Goal: Task Accomplishment & Management: Use online tool/utility

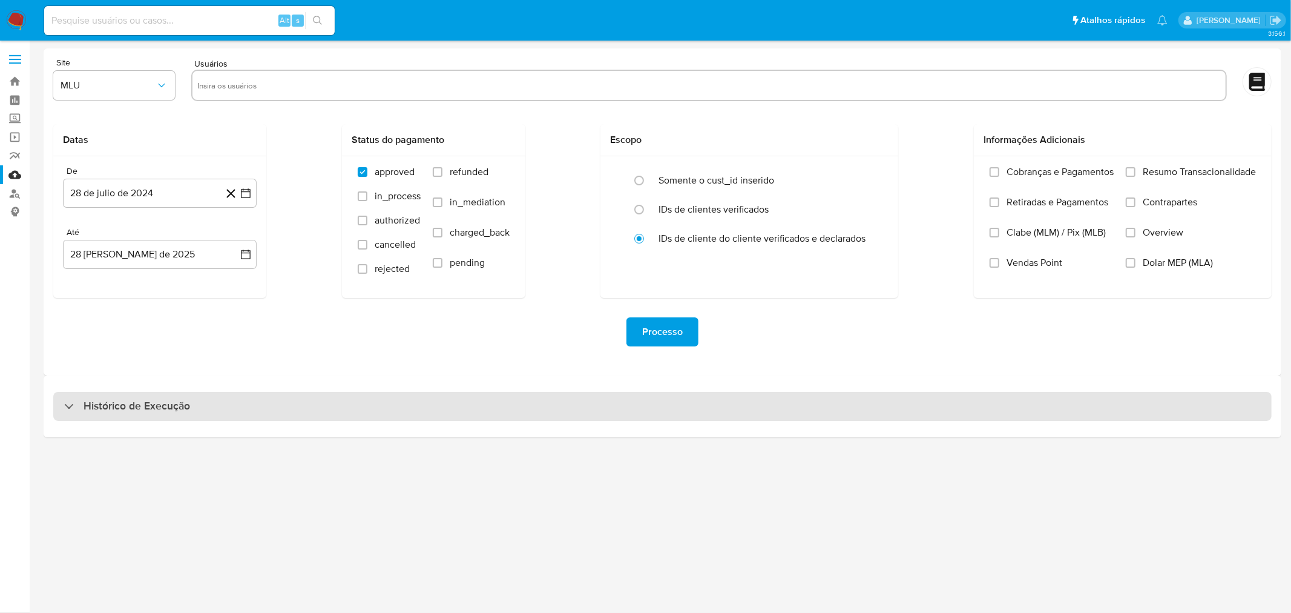
click at [264, 396] on div "Histórico de Execução" at bounding box center [662, 406] width 1219 height 29
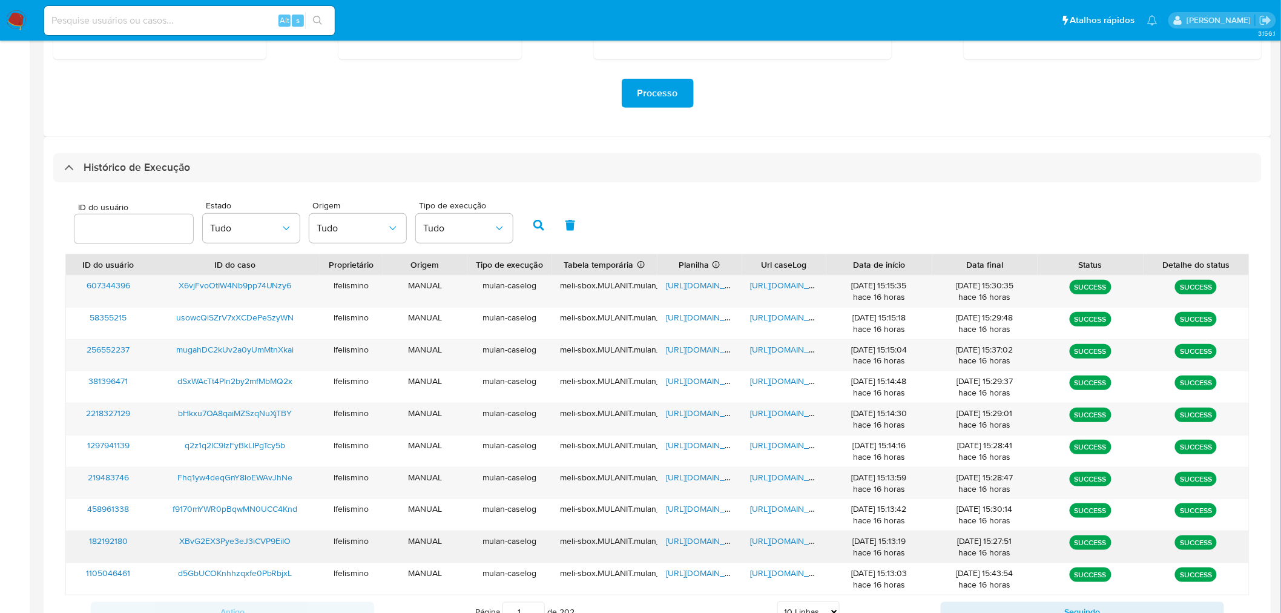
scroll to position [289, 0]
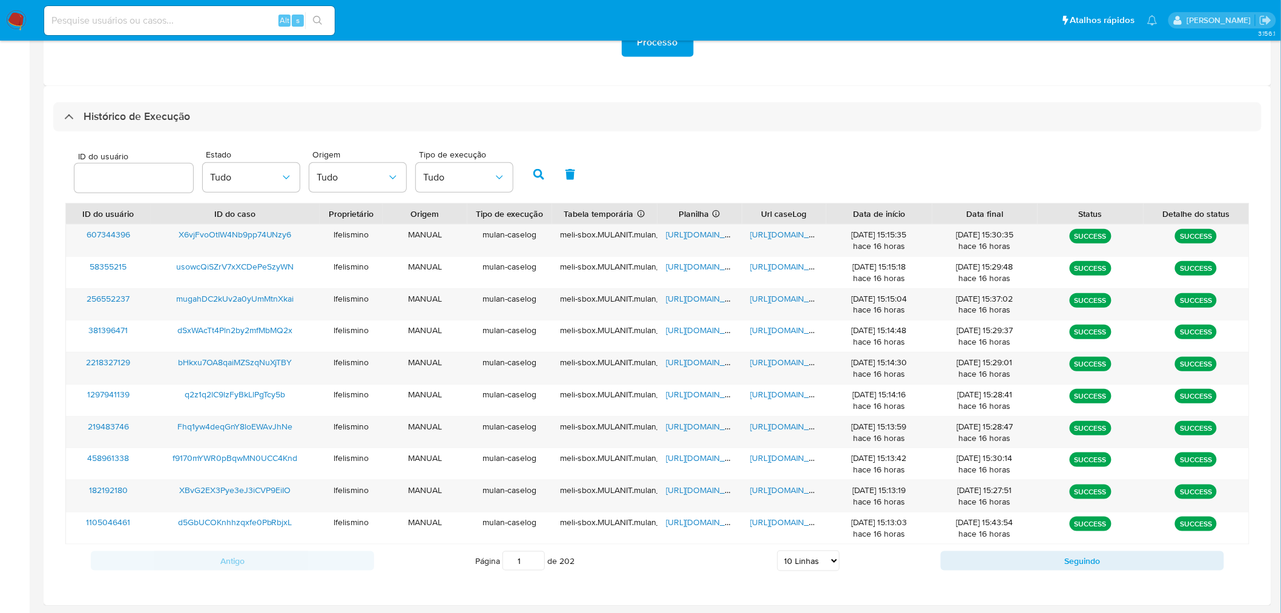
drag, startPoint x: 794, startPoint y: 565, endPoint x: 802, endPoint y: 553, distance: 14.1
click at [794, 501] on select "5 Linhas 10 Linhas 20 Linhas 25 Linhas 50 Linhas 100 Linhas" at bounding box center [808, 560] width 62 height 21
select select "25"
click at [777, 501] on select "5 Linhas 10 Linhas 20 Linhas 25 Linhas 50 Linhas 100 Linhas" at bounding box center [808, 560] width 62 height 21
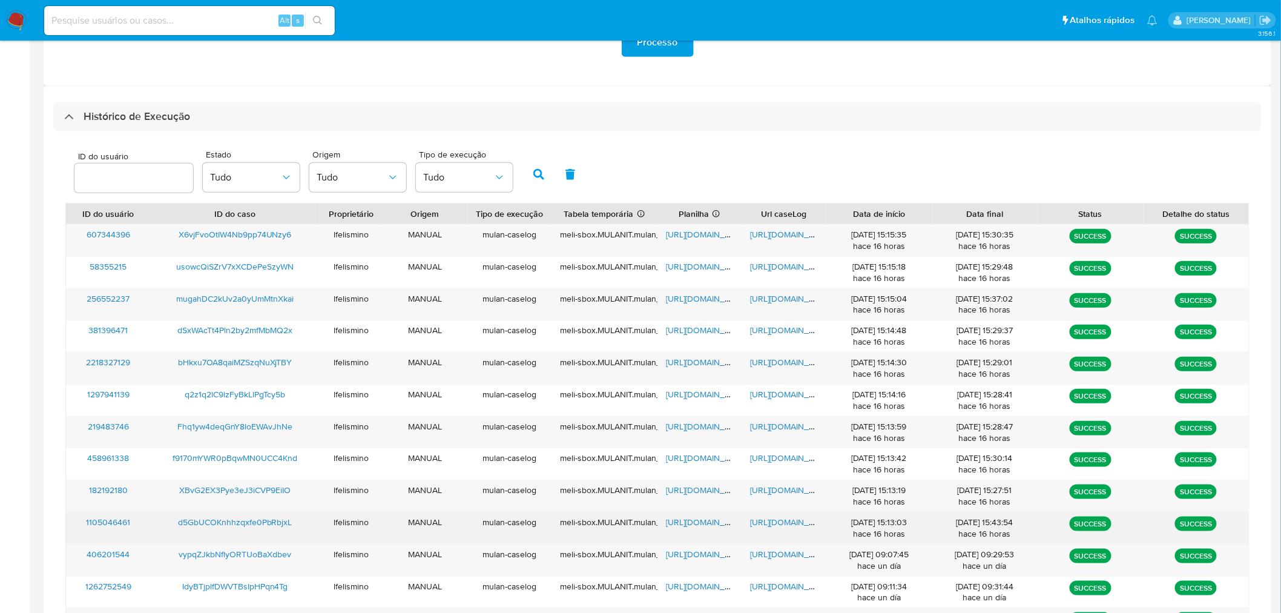
click at [778, 501] on span "https://docs.google.com/document/d/1717tmPnPemrrxYzd2piSQgH31h95yIjpW0kOBImwSMc…" at bounding box center [793, 522] width 84 height 12
click at [702, 501] on div "https://docs.google.com/spreadsheets/d/1Grvdk2cXRLc7ncS3bCt1_B-5QzNbQdfNOnFC40b…" at bounding box center [700, 527] width 85 height 31
click at [704, 501] on span "https://docs.google.com/spreadsheets/d/1Grvdk2cXRLc7ncS3bCt1_B-5QzNbQdfNOnFC40b…" at bounding box center [708, 522] width 84 height 12
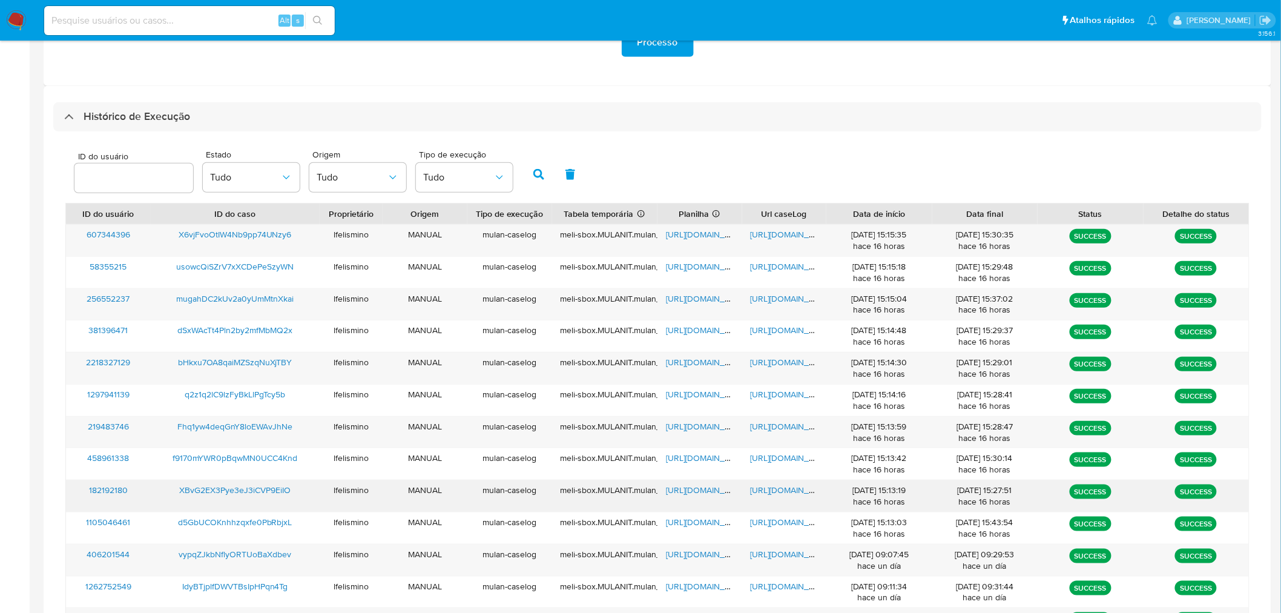
click at [777, 491] on span "https://docs.google.com/document/d/1881LU1HYkz5xf61Ft8LPPj0DRUrKBe95KFTpU2MSENE…" at bounding box center [793, 490] width 84 height 12
click at [702, 489] on span "https://docs.google.com/spreadsheets/d/1lS0lE5X9kxp1y3gfQRB3XRfx6C_Zx7esWYgJyn8…" at bounding box center [708, 490] width 84 height 12
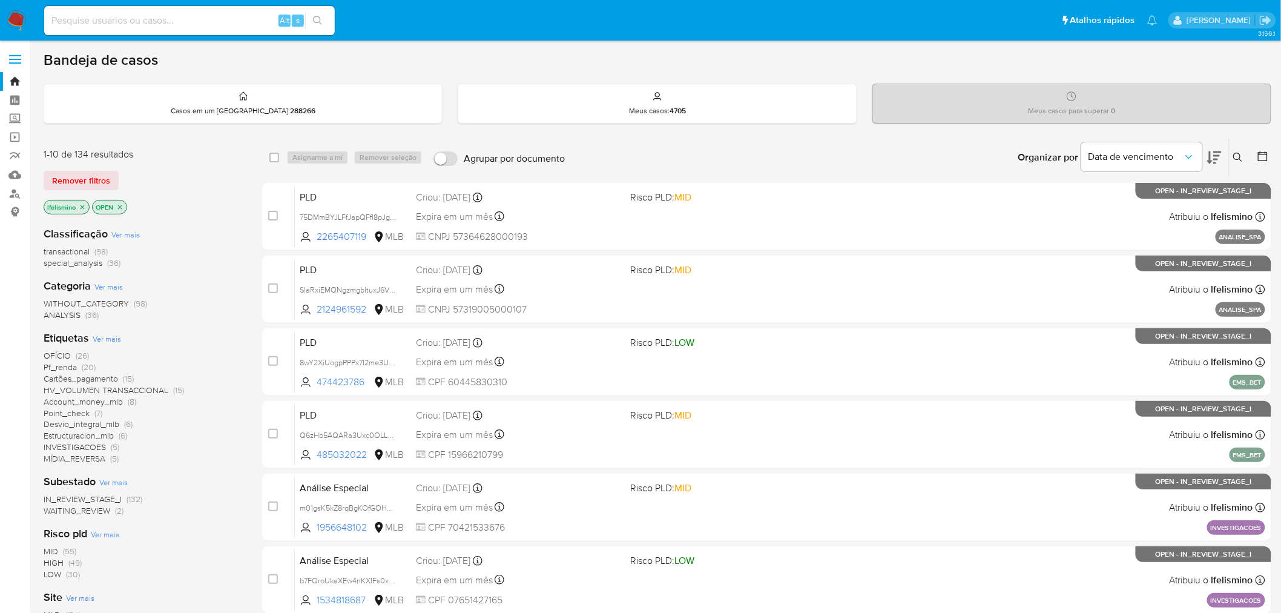
click at [118, 8] on div "Alt s" at bounding box center [189, 20] width 291 height 29
drag, startPoint x: 118, startPoint y: 8, endPoint x: 77, endPoint y: 16, distance: 42.0
click at [77, 16] on input at bounding box center [189, 21] width 291 height 16
paste input "d5GbUCOKnhhzqxfe0PbRbjxL"
type input "d5GbUCOKnhhzqxfe0PbRbjxL"
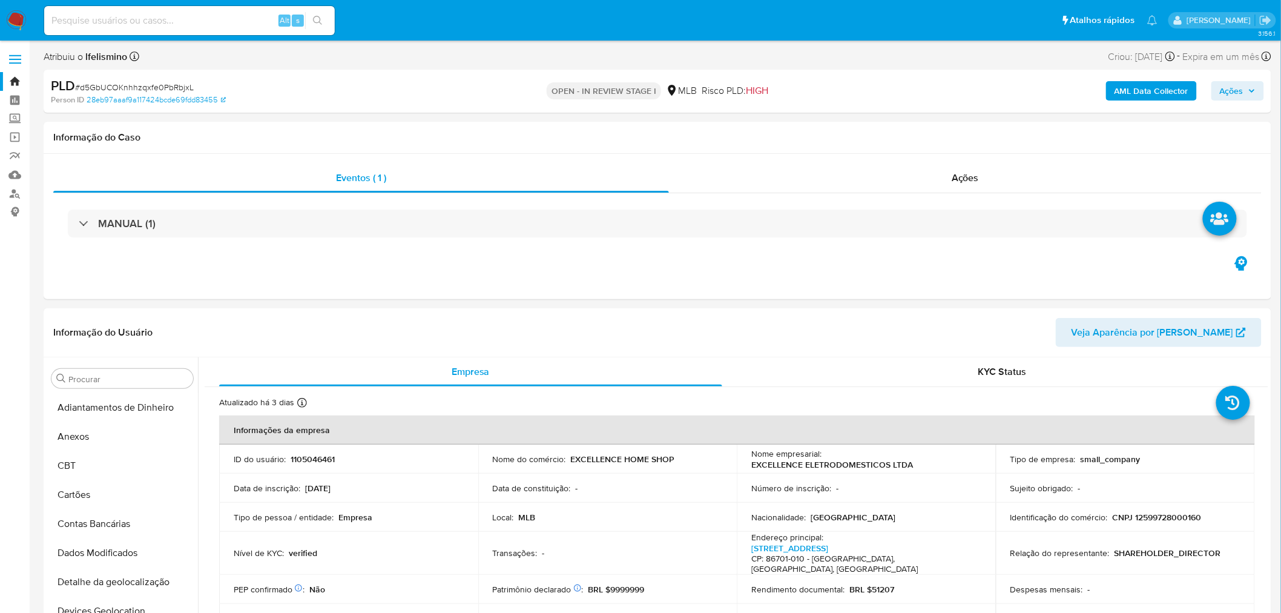
select select "10"
click at [171, 24] on input at bounding box center [189, 21] width 291 height 16
paste input "d5GbUCOKnhhzqxfe0PbRbjxL"
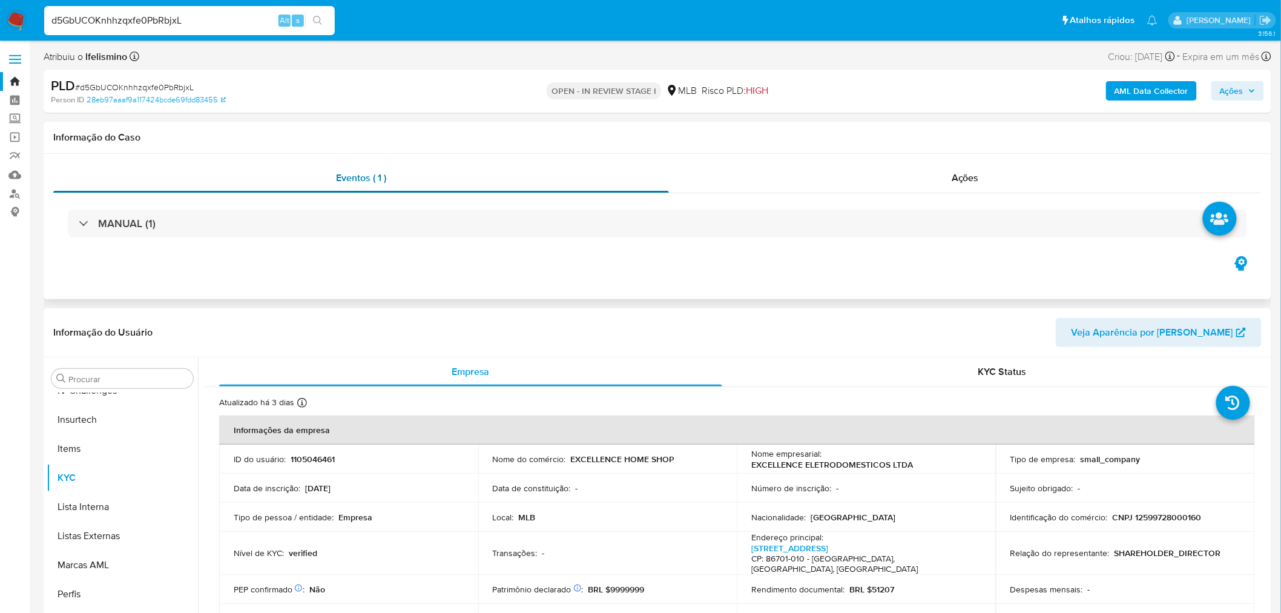
type input "d5GbUCOKnhhzqxfe0PbRbjxL"
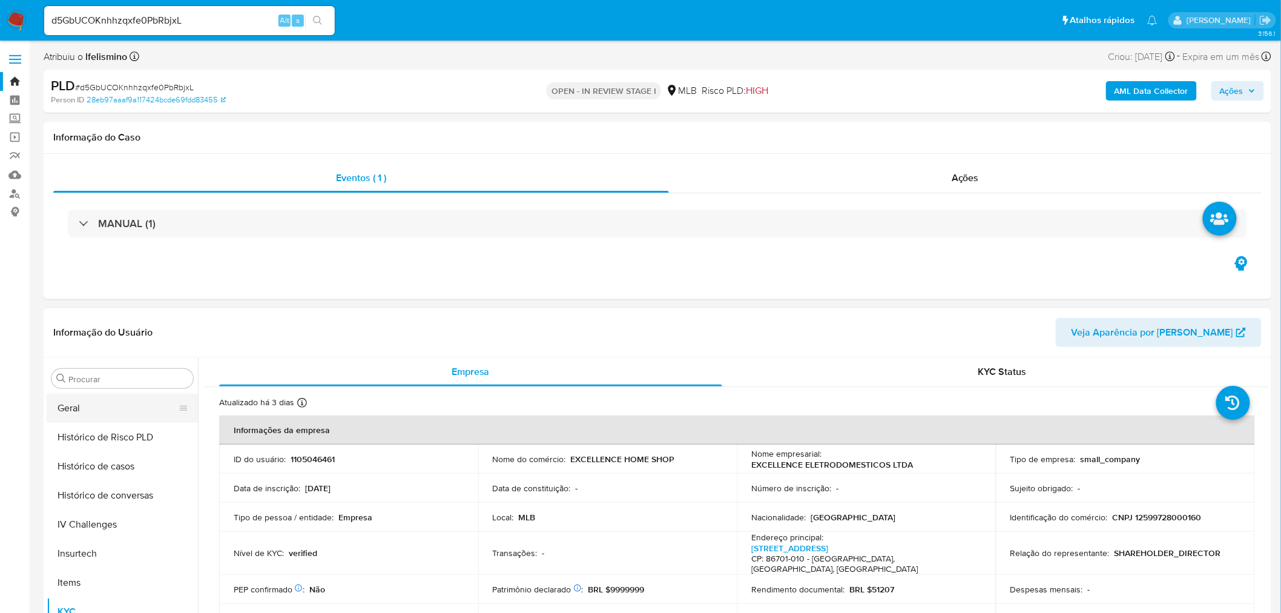
click at [111, 420] on button "Geral" at bounding box center [118, 408] width 142 height 29
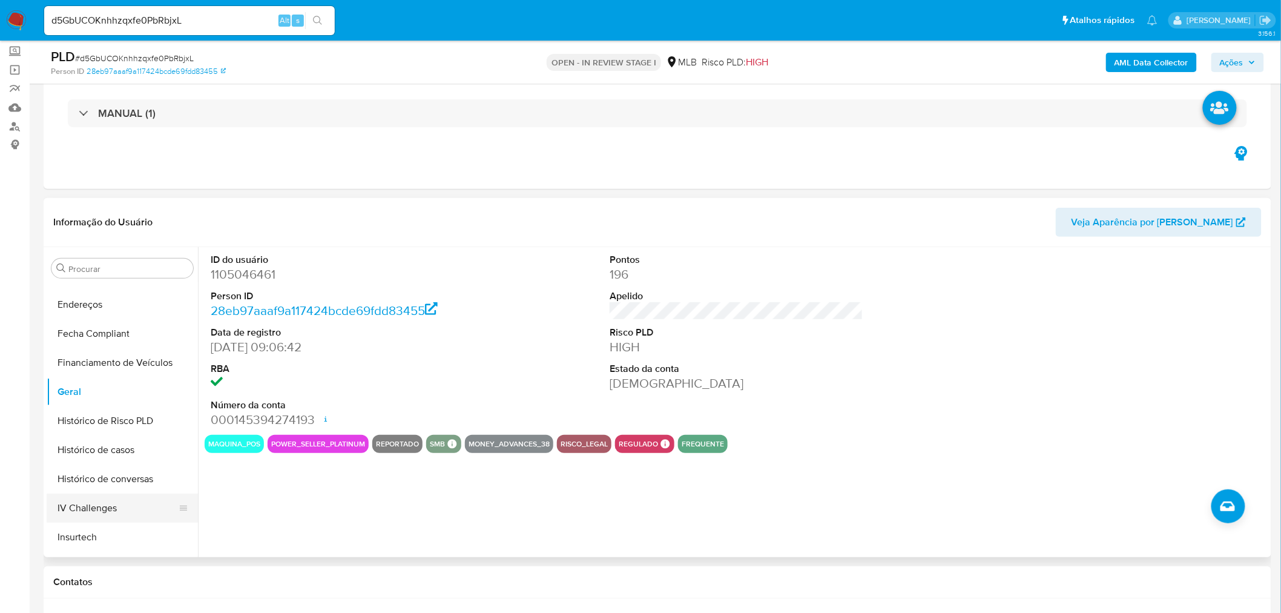
scroll to position [204, 0]
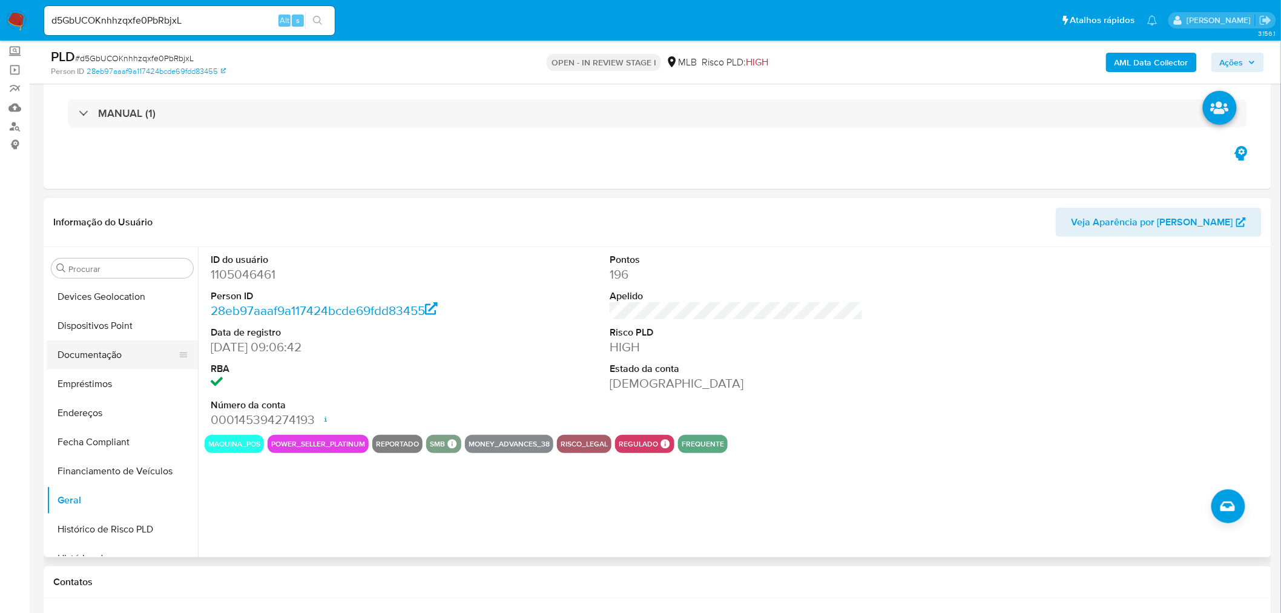
click at [130, 337] on button "Dispositivos Point" at bounding box center [122, 325] width 151 height 29
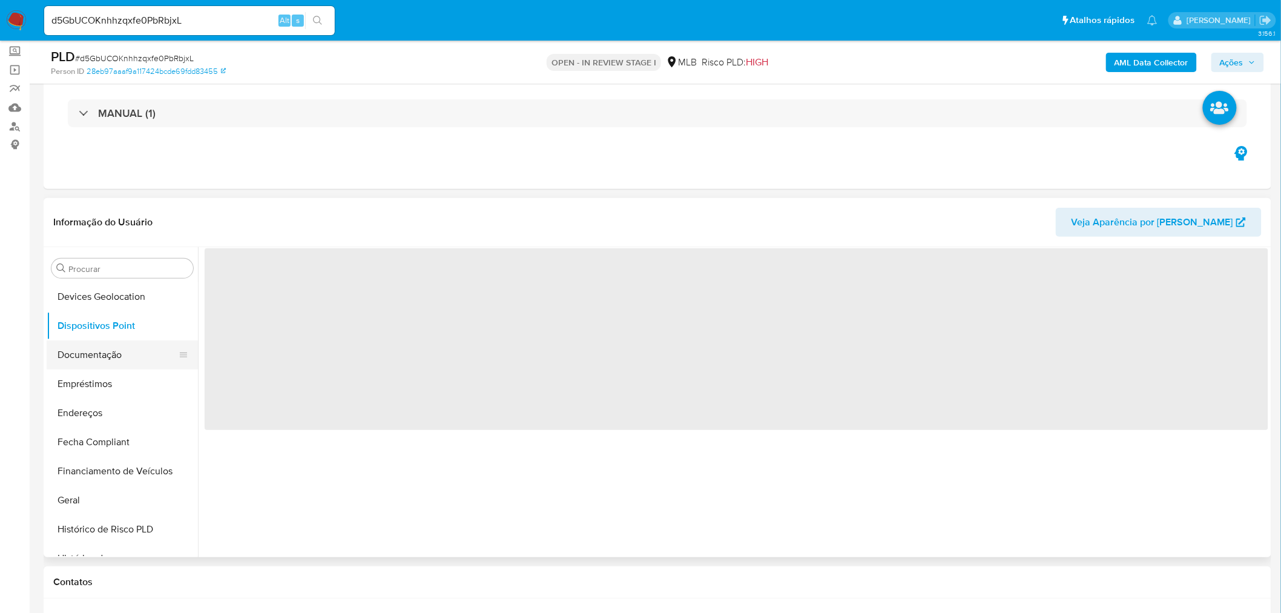
click at [109, 354] on button "Documentação" at bounding box center [118, 354] width 142 height 29
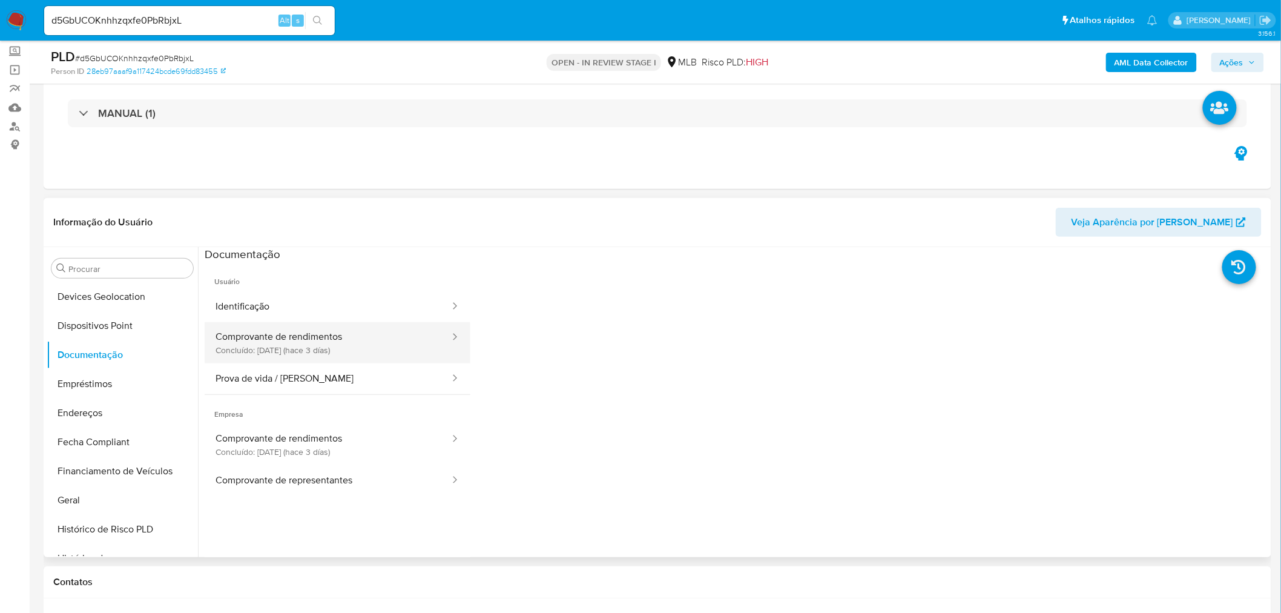
click at [288, 335] on button "Comprovante de rendimentos Concluído: 25/08/2025 (hace 3 días)" at bounding box center [328, 342] width 246 height 41
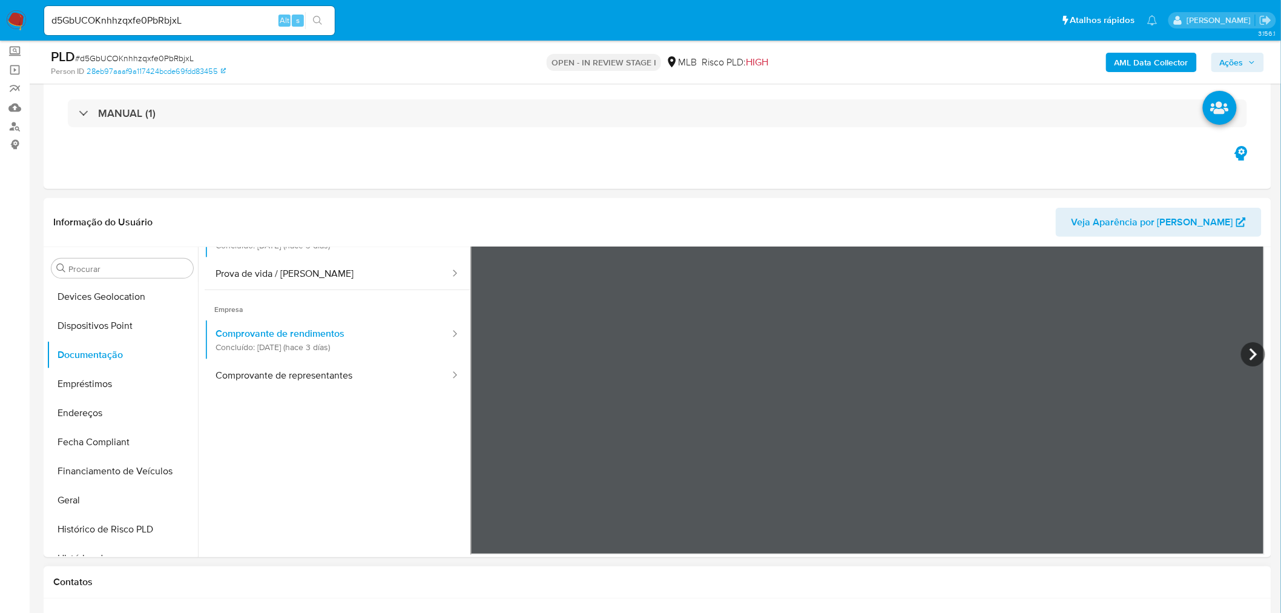
scroll to position [336, 0]
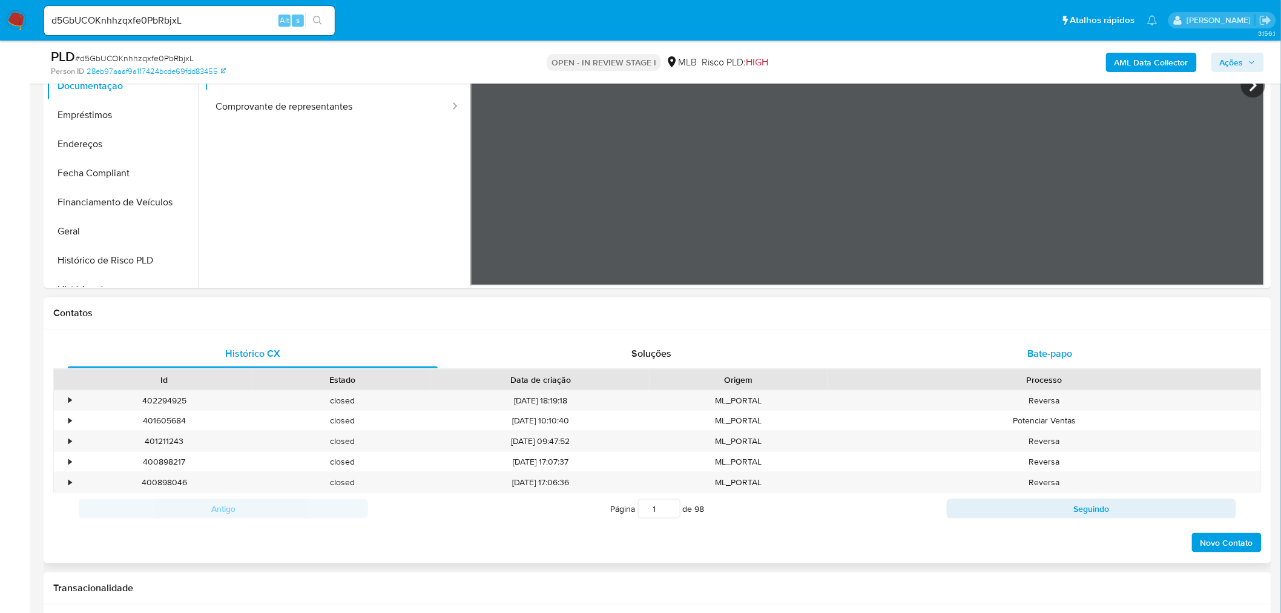
drag, startPoint x: 1079, startPoint y: 339, endPoint x: 1044, endPoint y: 345, distance: 35.6
click at [1079, 339] on div "Bate-papo" at bounding box center [1050, 353] width 370 height 29
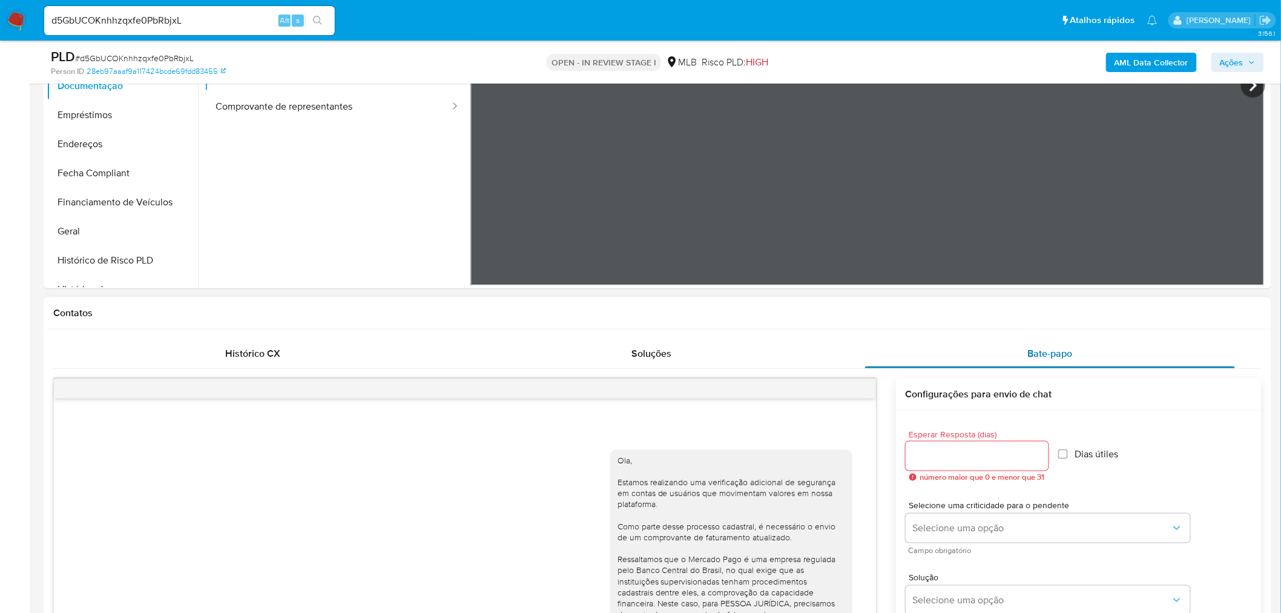
click at [1029, 346] on span "Bate-papo" at bounding box center [1050, 353] width 45 height 14
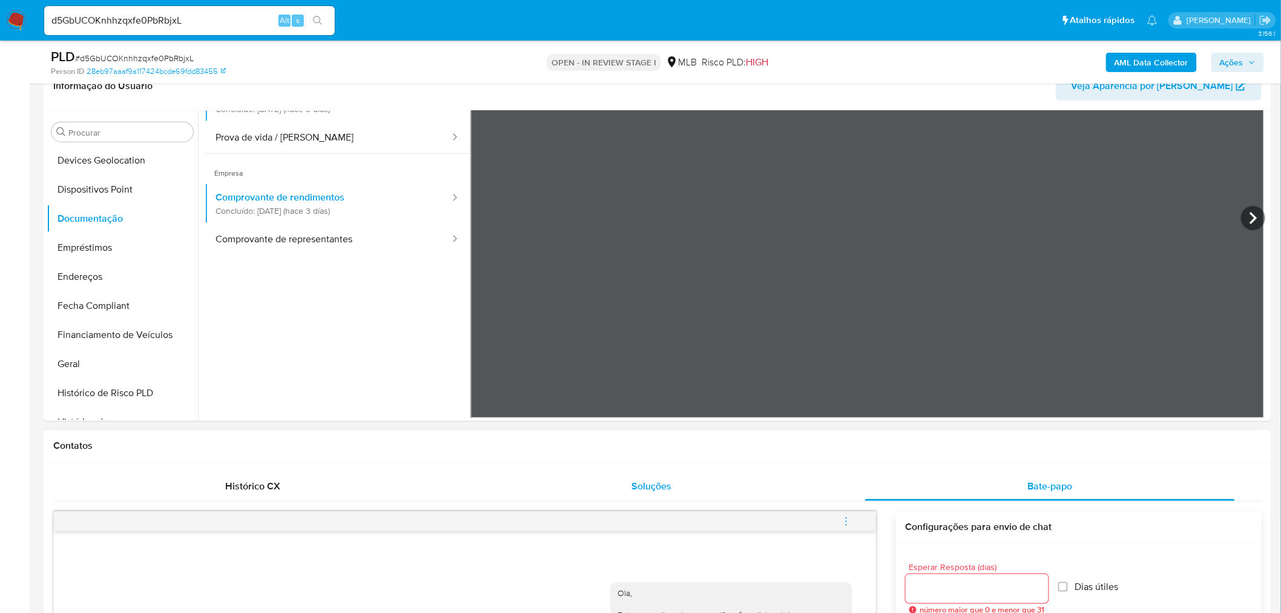
scroll to position [269, 0]
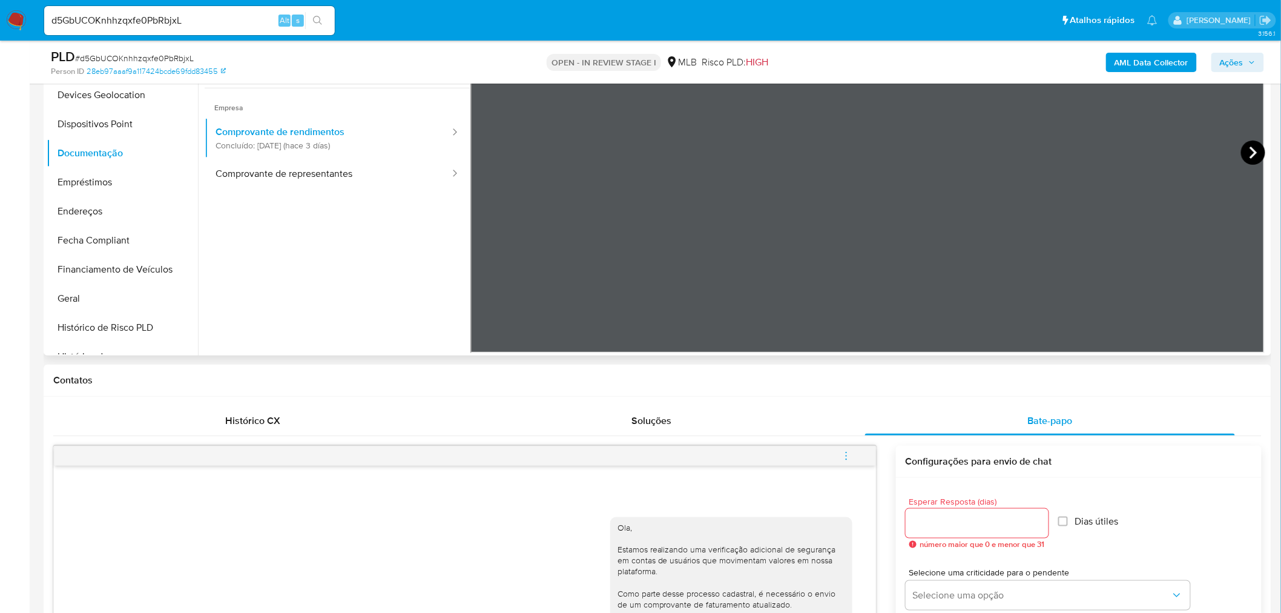
click at [1248, 143] on icon at bounding box center [1253, 152] width 24 height 24
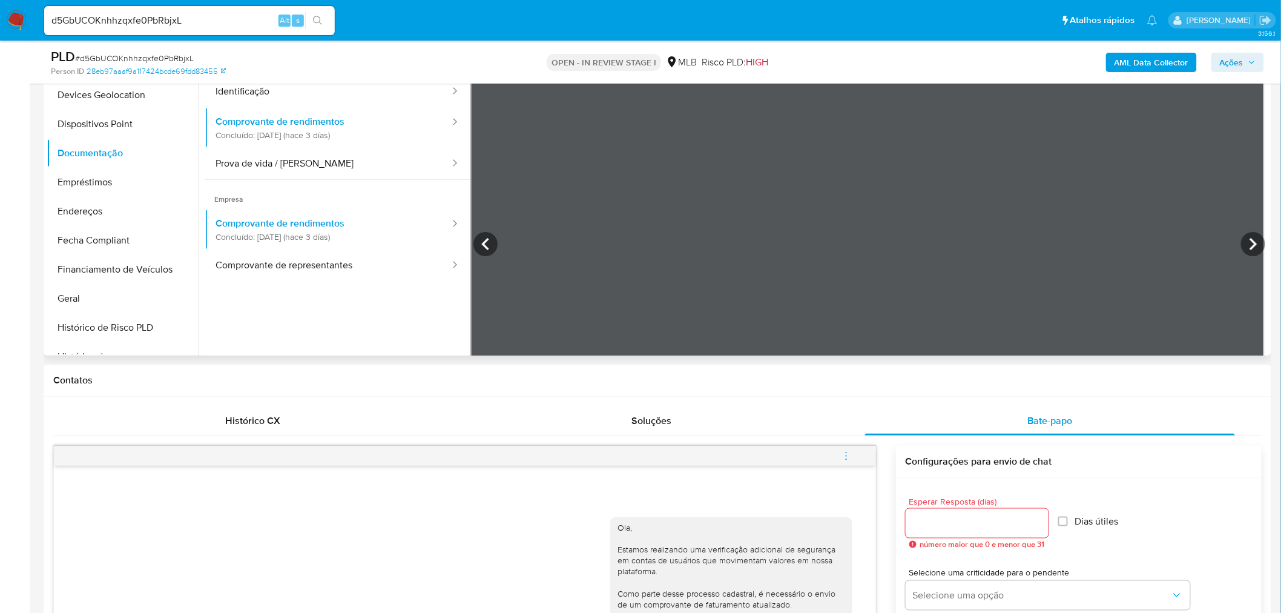
scroll to position [0, 0]
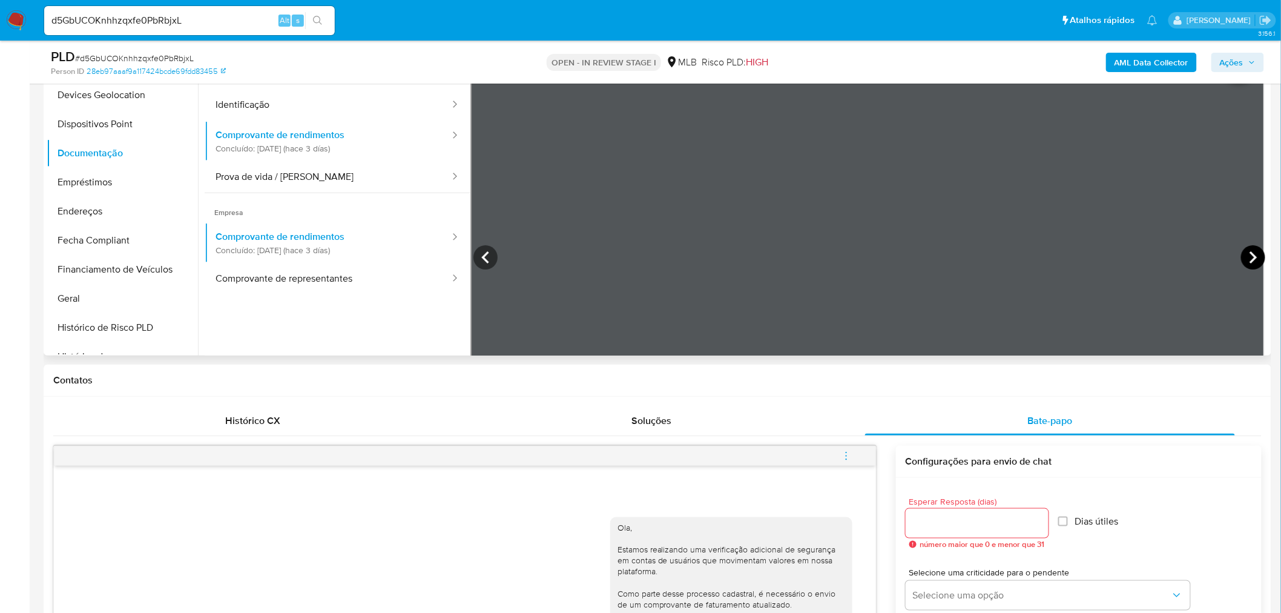
click at [1247, 251] on icon at bounding box center [1253, 257] width 24 height 24
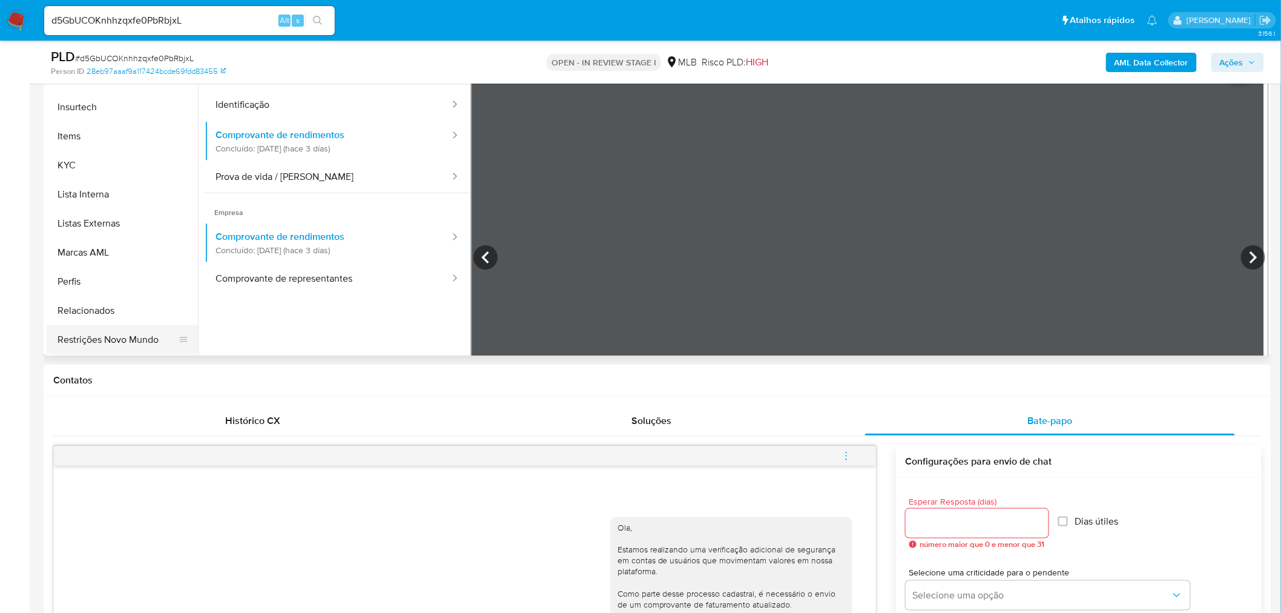
click at [117, 340] on button "Restrições Novo Mundo" at bounding box center [118, 339] width 142 height 29
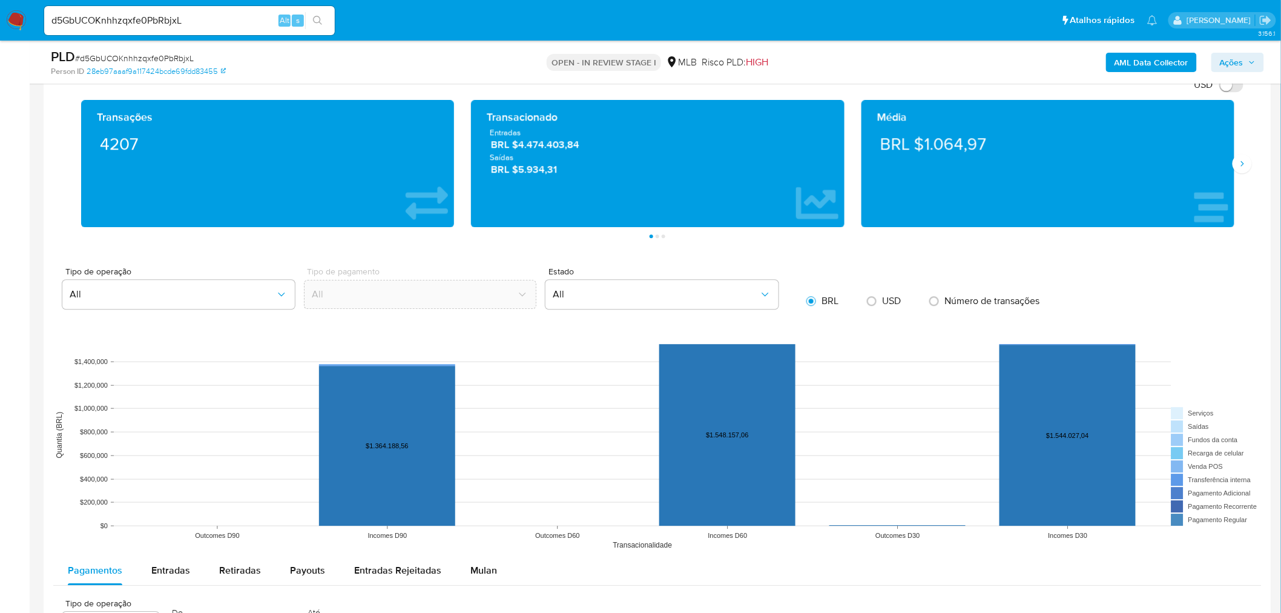
scroll to position [1412, 0]
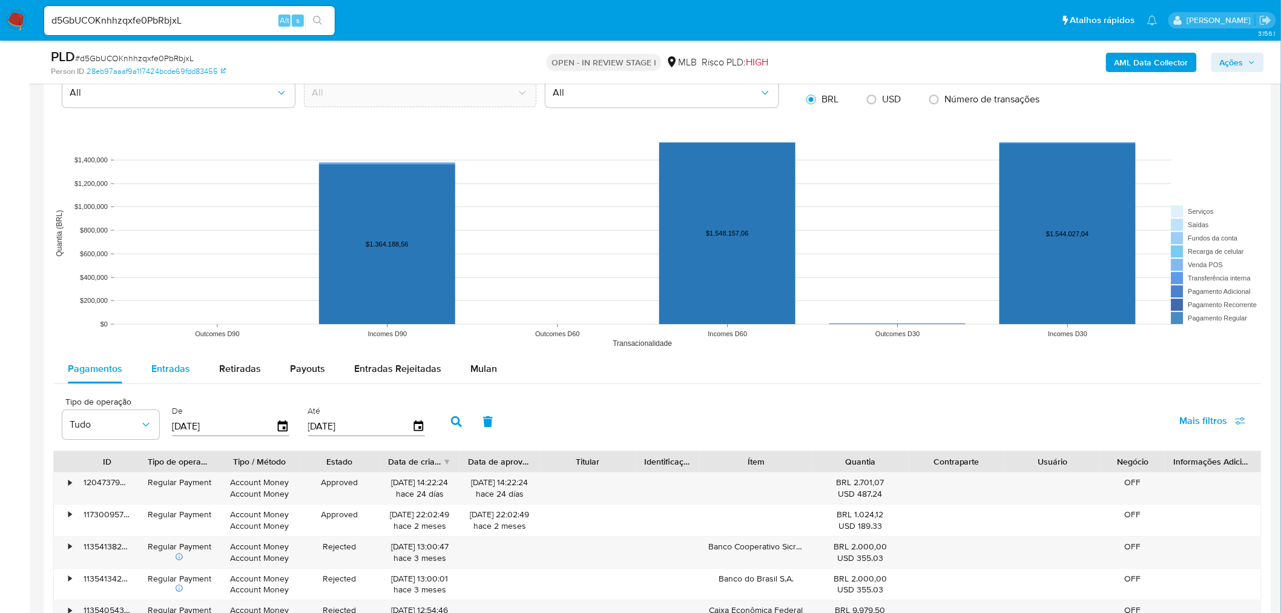
click at [177, 361] on div "Entradas" at bounding box center [170, 368] width 39 height 29
select select "10"
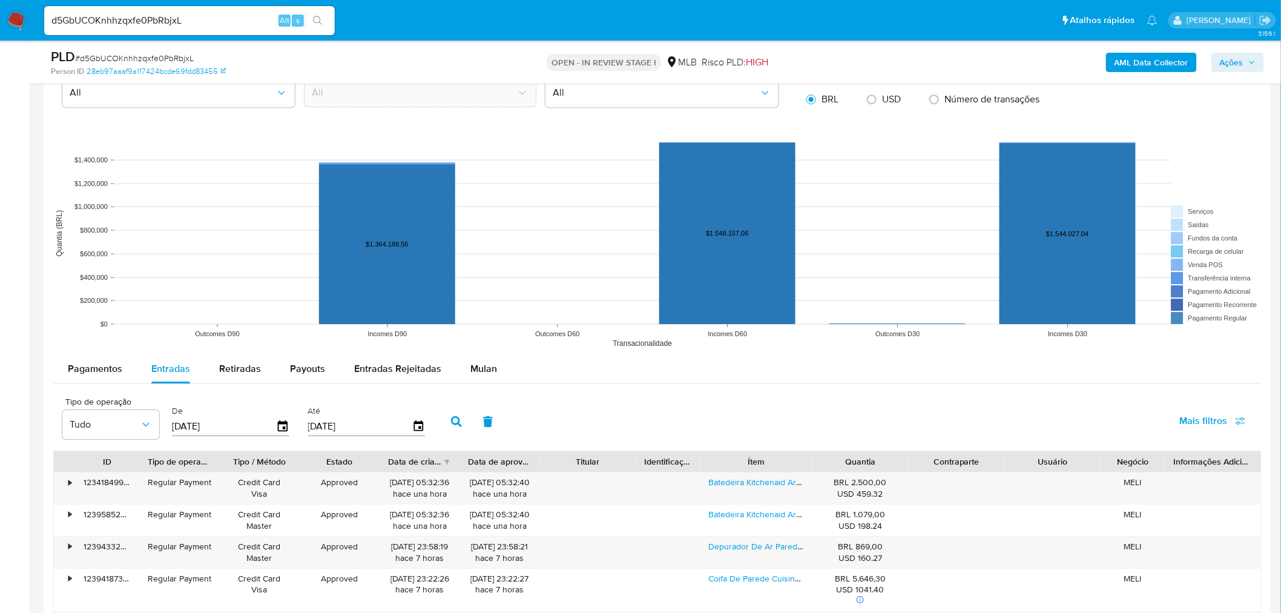
click at [748, 495] on div "Batedeira Kitchenaid Artisan 10 Velocidades Blue Salt 220v" at bounding box center [756, 487] width 112 height 31
click at [750, 490] on div "Batedeira Kitchenaid Artisan 10 Velocidades Blue Salt 220v" at bounding box center [756, 487] width 112 height 31
click at [753, 482] on link "Batedeira Kitchenaid Artisan 10 Velocidades Blue Salt 220v" at bounding box center [819, 482] width 221 height 12
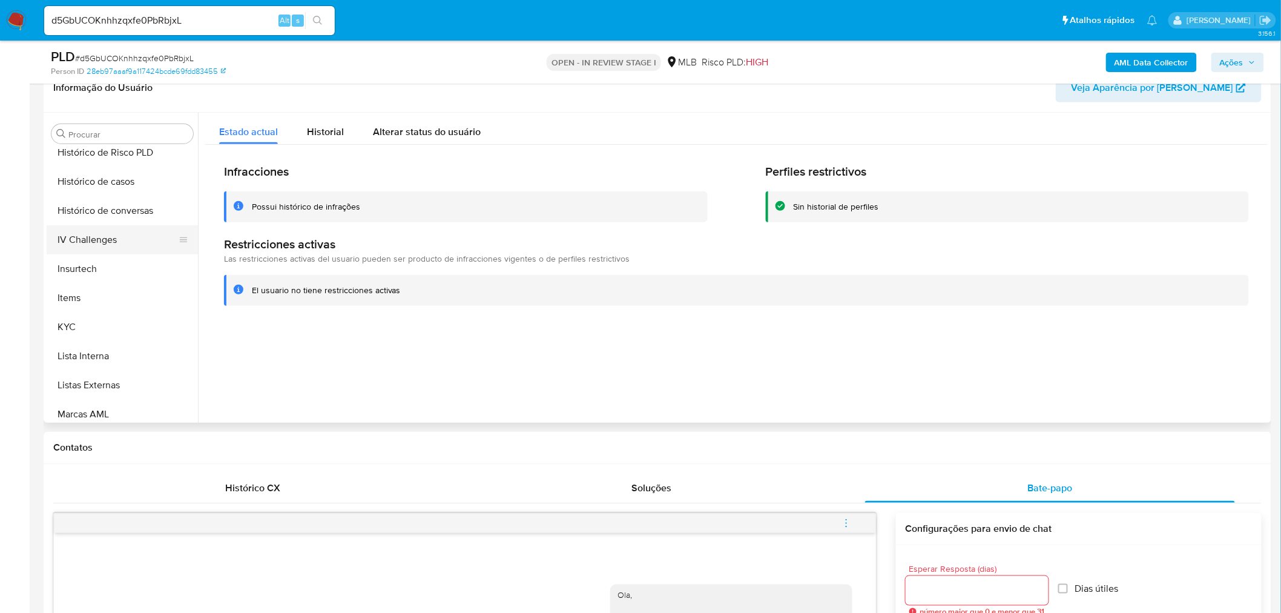
scroll to position [338, 0]
click at [116, 222] on button "Geral" at bounding box center [118, 231] width 142 height 29
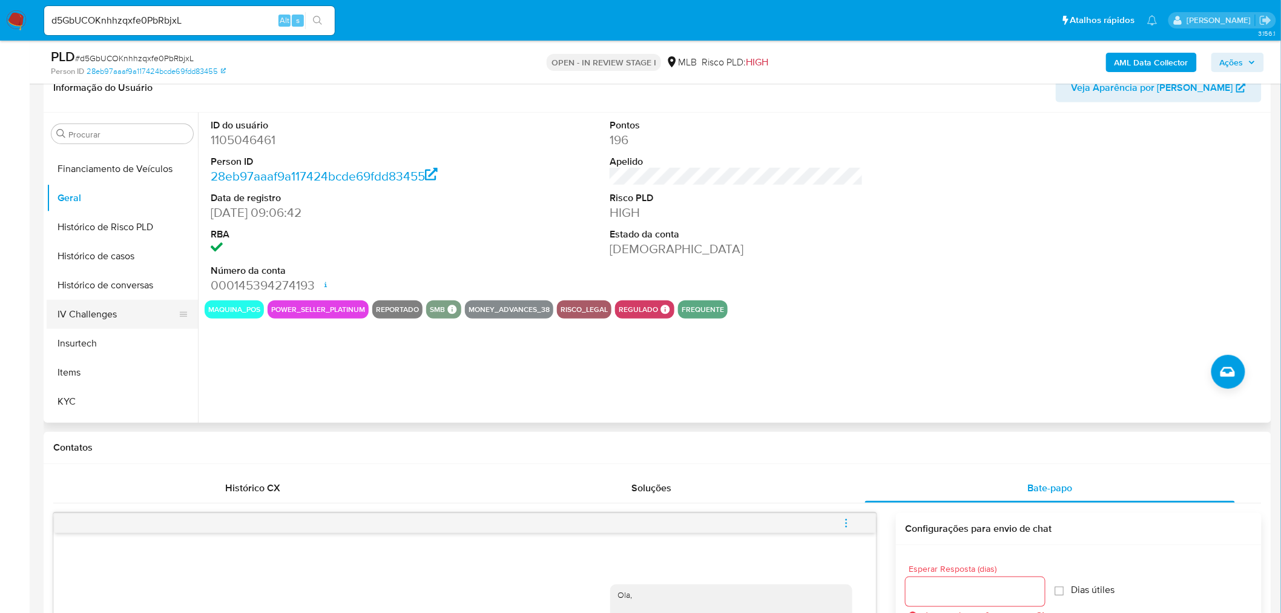
scroll to position [406, 0]
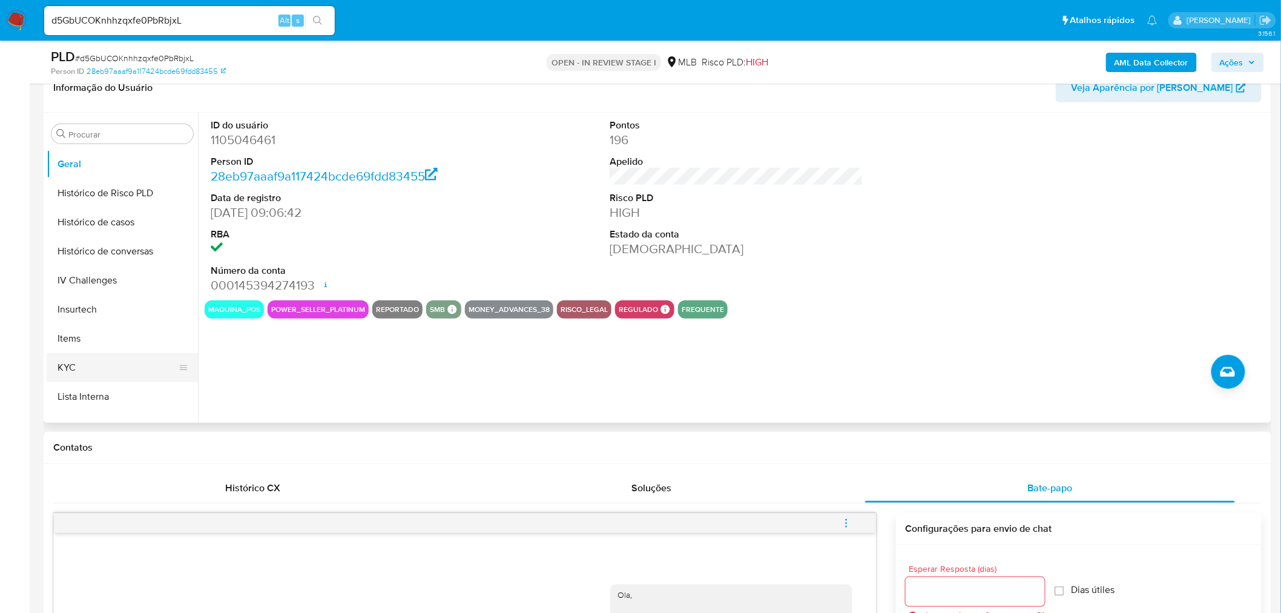
click at [88, 372] on button "KYC" at bounding box center [118, 367] width 142 height 29
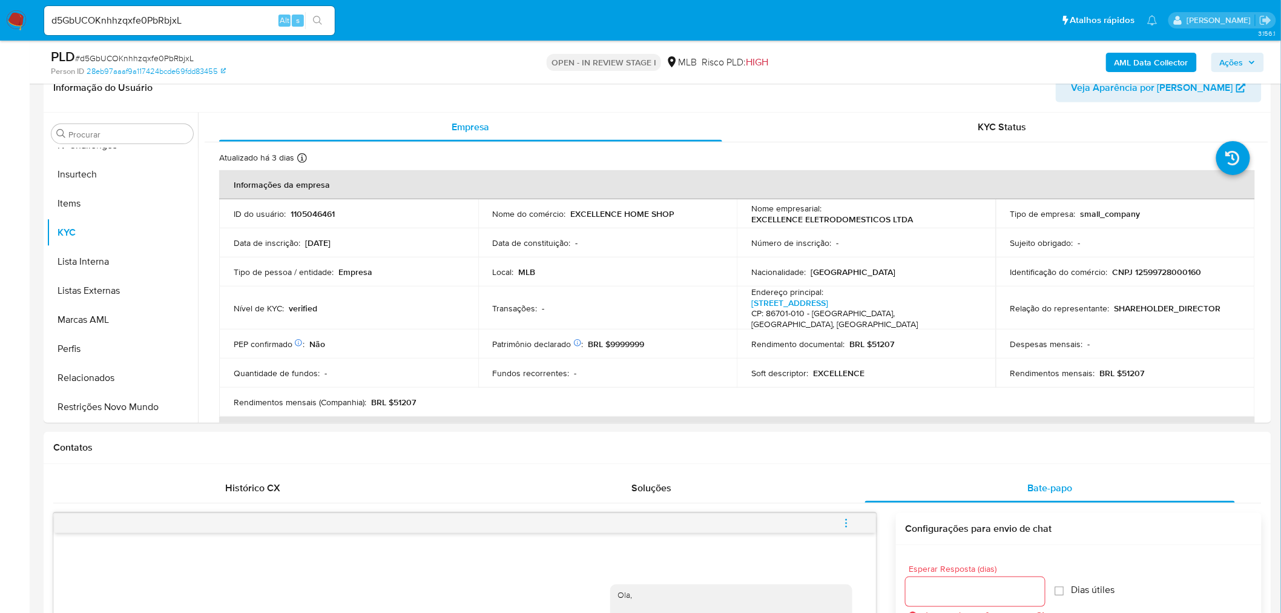
drag, startPoint x: 116, startPoint y: 414, endPoint x: 34, endPoint y: 410, distance: 81.8
click at [116, 414] on button "Restrições Novo Mundo" at bounding box center [122, 406] width 151 height 29
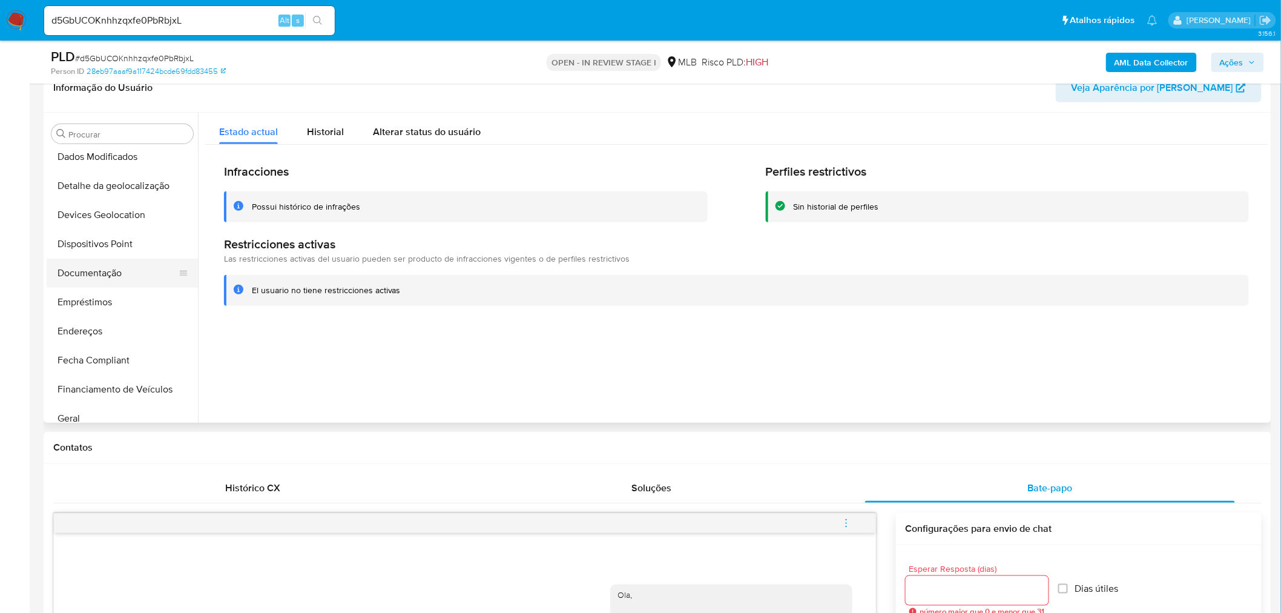
scroll to position [137, 0]
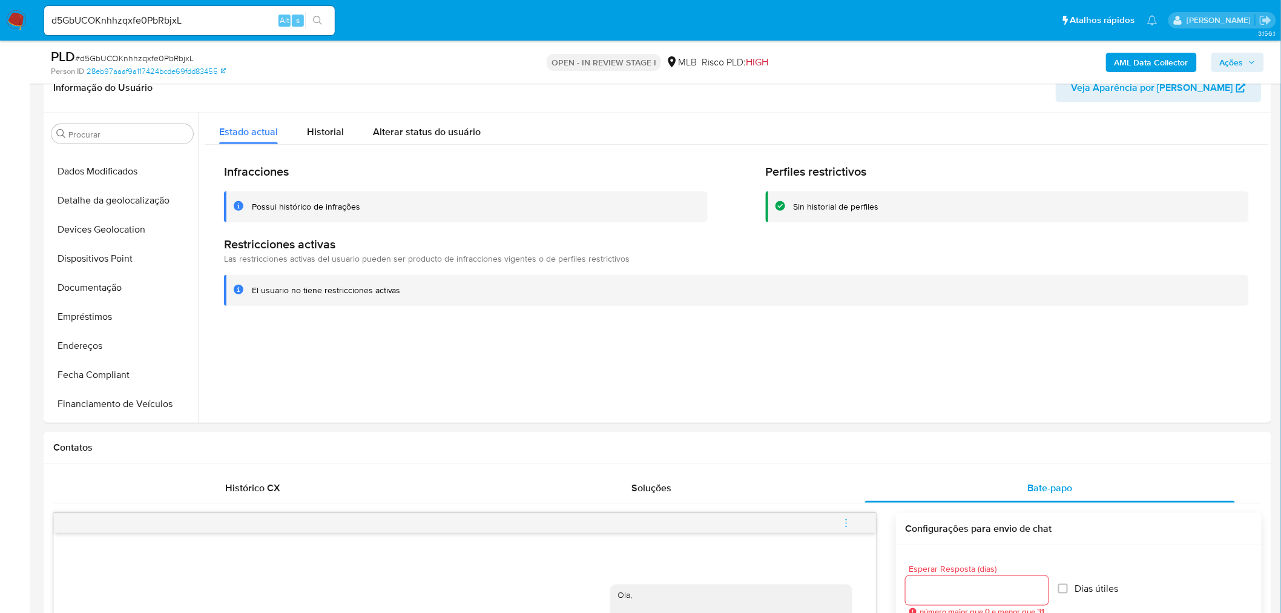
click at [98, 287] on button "Documentação" at bounding box center [122, 287] width 151 height 29
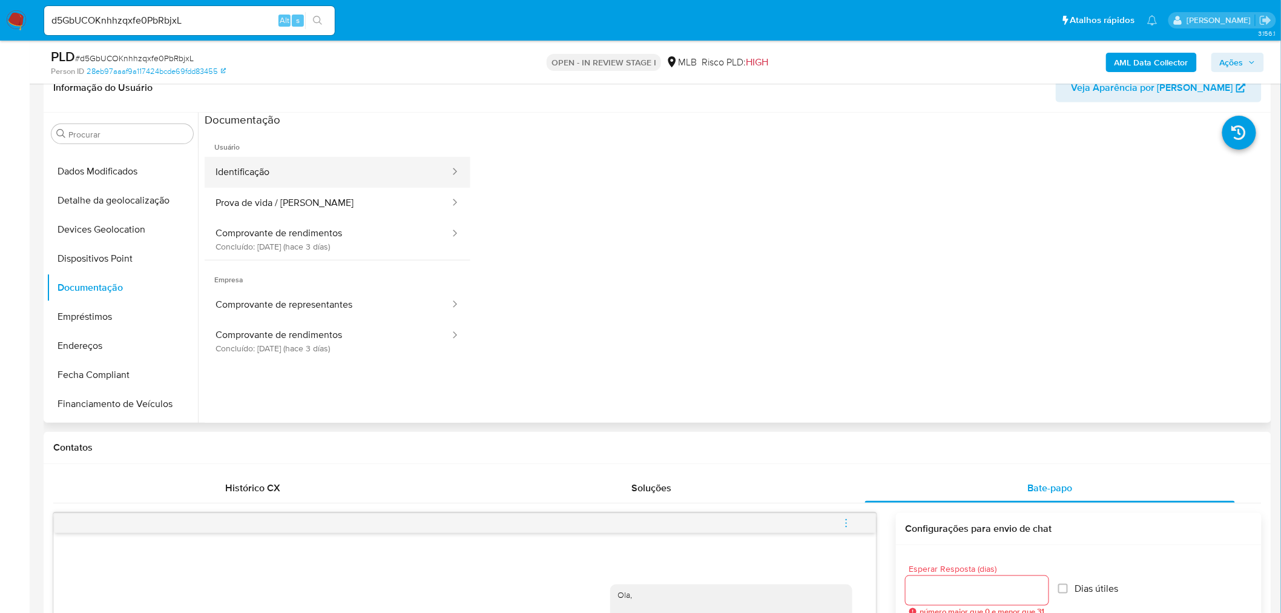
click at [373, 167] on button "Identificação" at bounding box center [328, 172] width 246 height 31
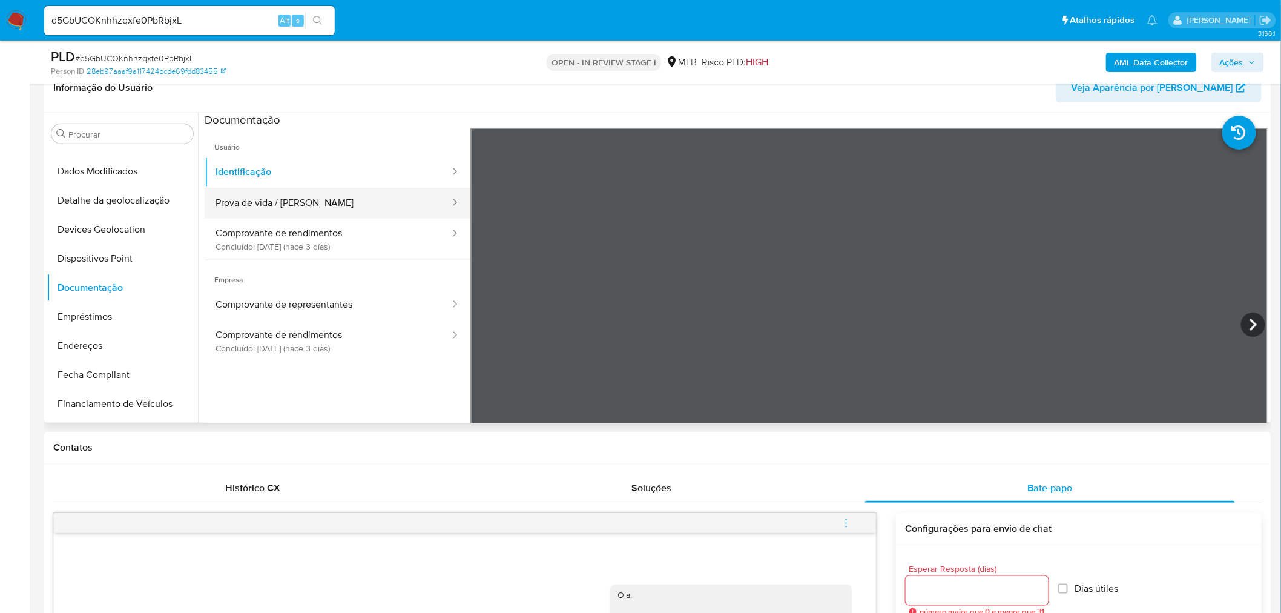
click at [352, 209] on button "Prova de vida / [PERSON_NAME]" at bounding box center [328, 203] width 246 height 31
click at [95, 256] on button "Dispositivos Point" at bounding box center [122, 258] width 151 height 29
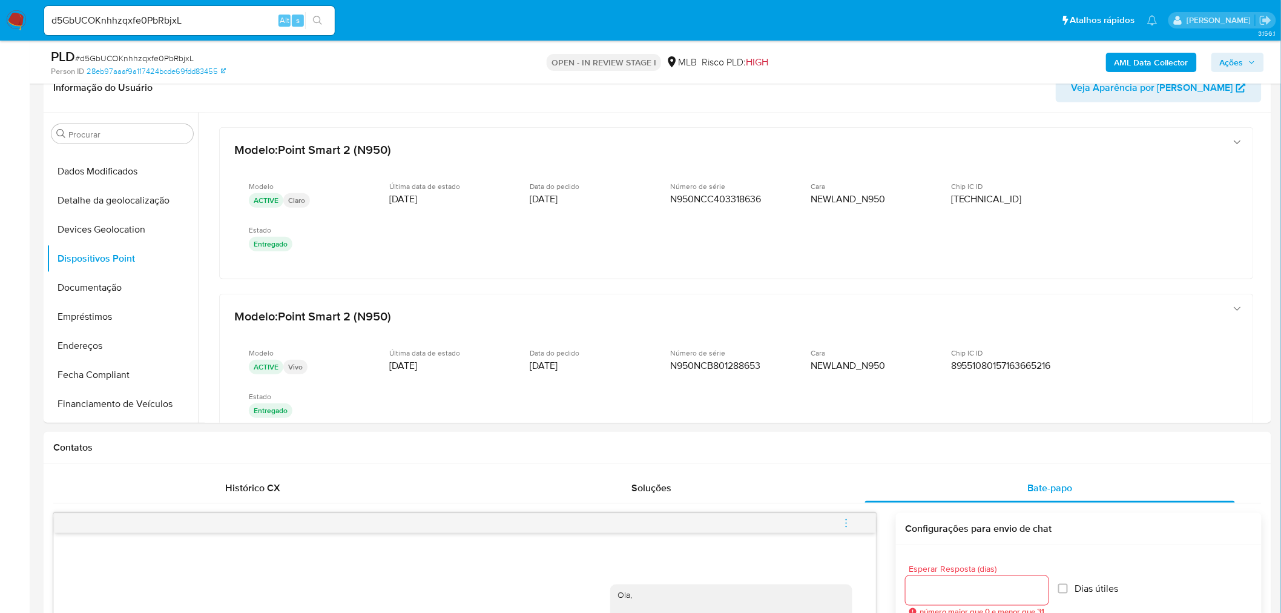
click at [114, 352] on button "Endereços" at bounding box center [122, 345] width 151 height 29
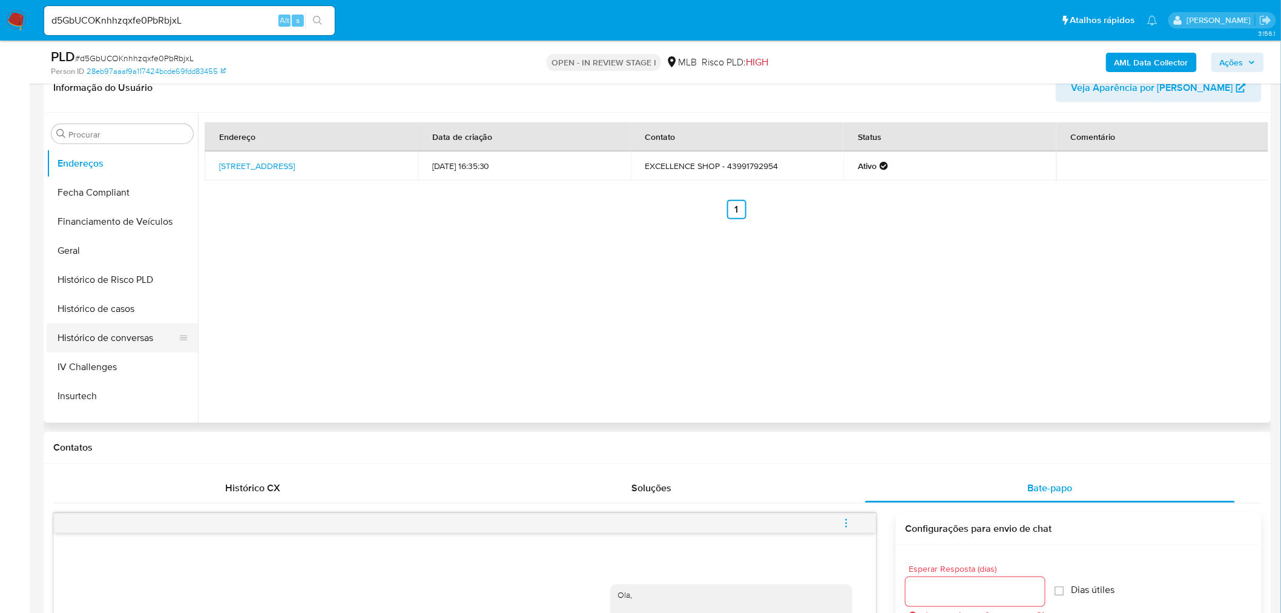
scroll to position [339, 0]
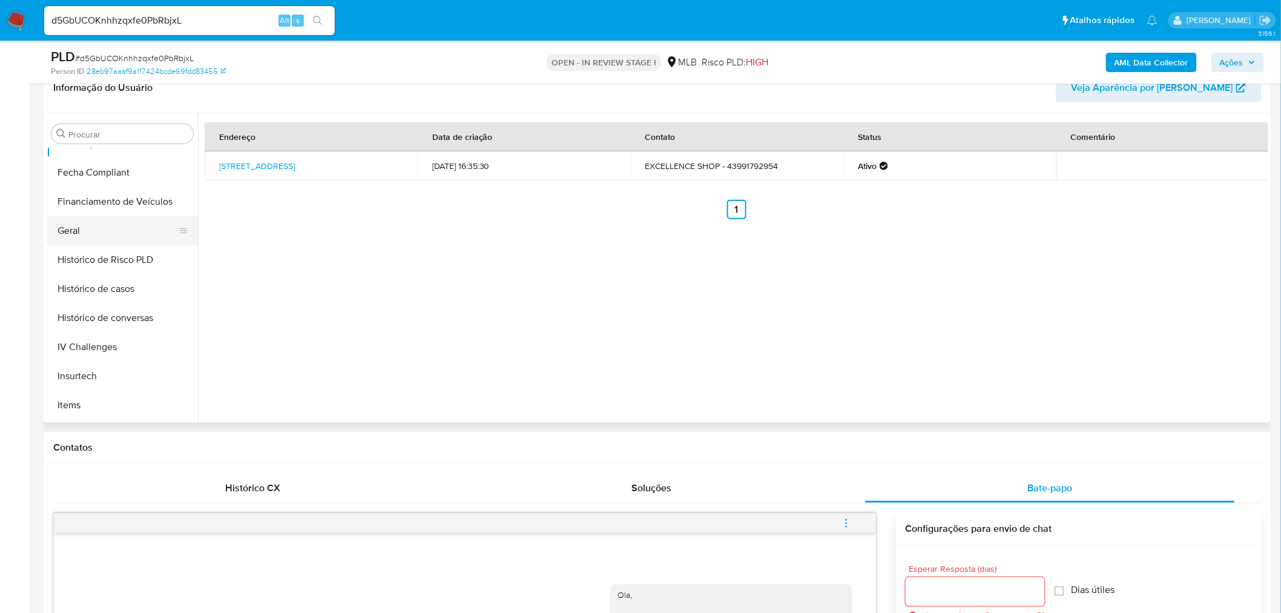
click at [107, 237] on button "Geral" at bounding box center [118, 230] width 142 height 29
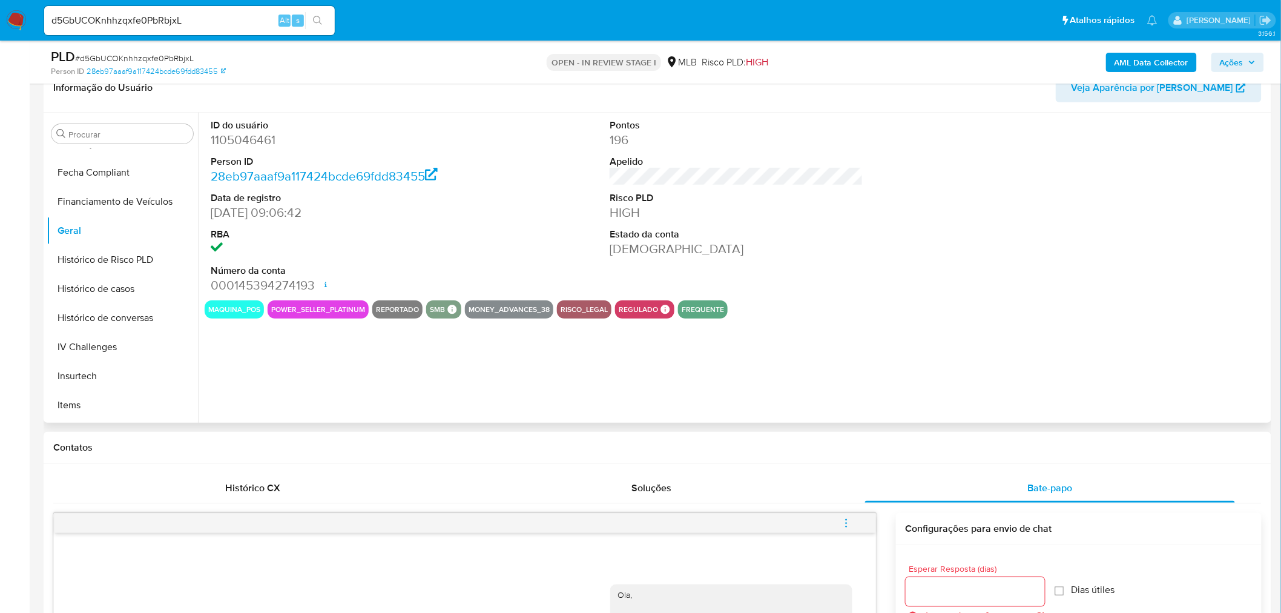
click at [220, 133] on dd "1105046461" at bounding box center [338, 139] width 254 height 17
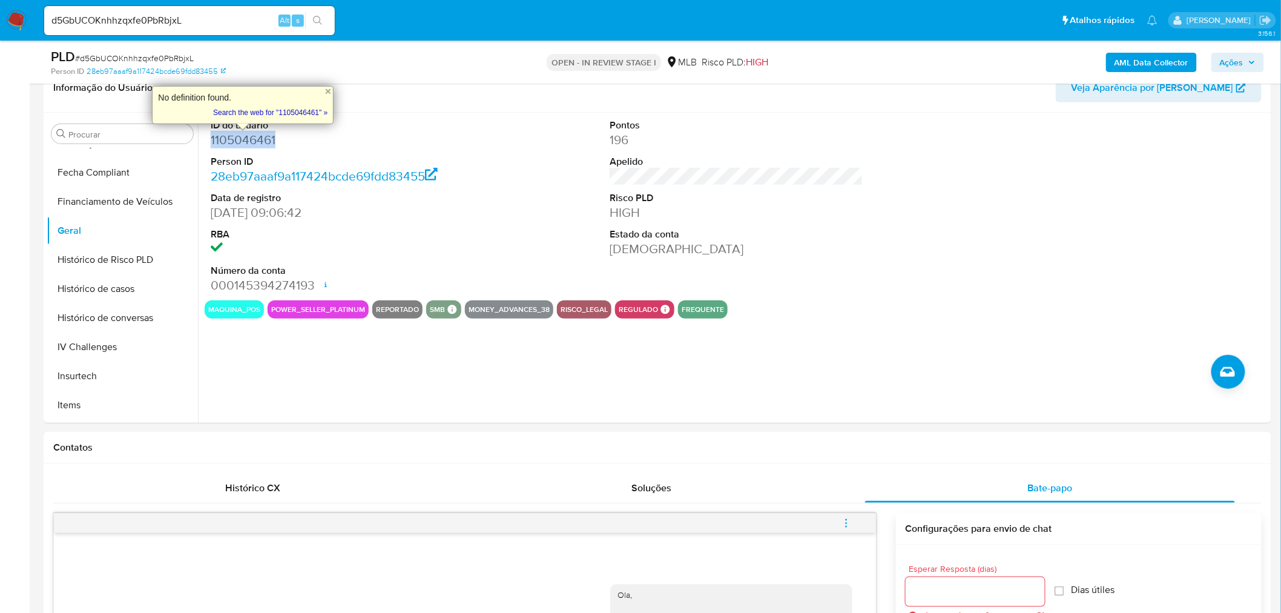
copy dd "1105046461"
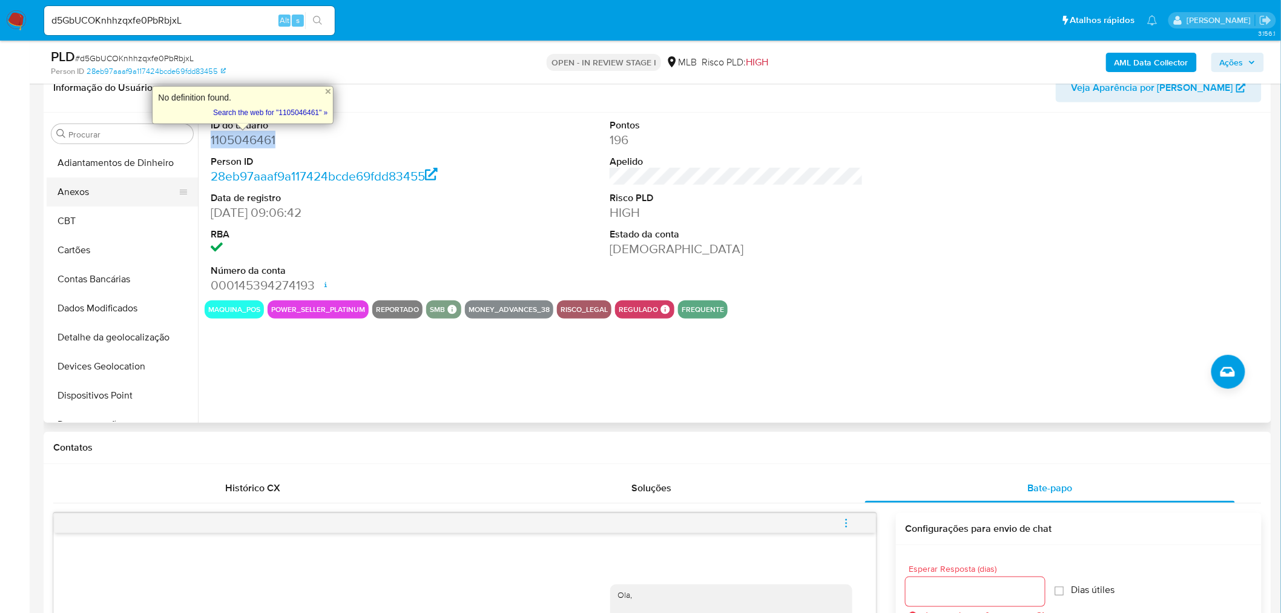
click at [124, 185] on button "Anexos" at bounding box center [118, 191] width 142 height 29
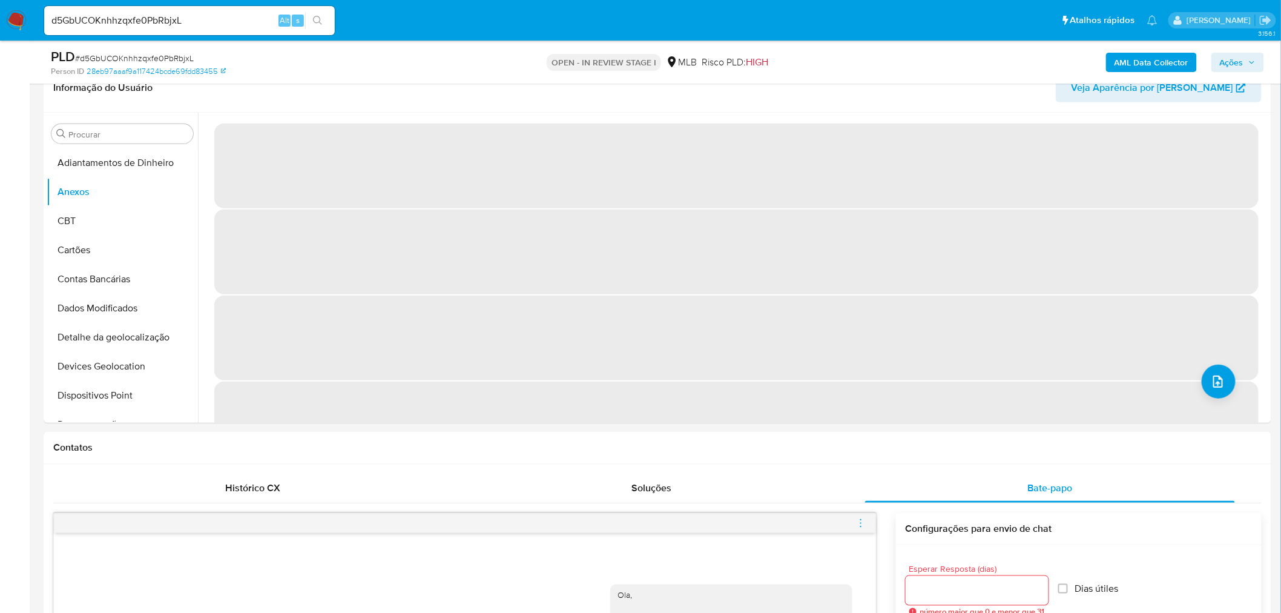
click at [160, 56] on span "# d5GbUCOKnhhzqxfe0PbRbjxL" at bounding box center [134, 58] width 119 height 12
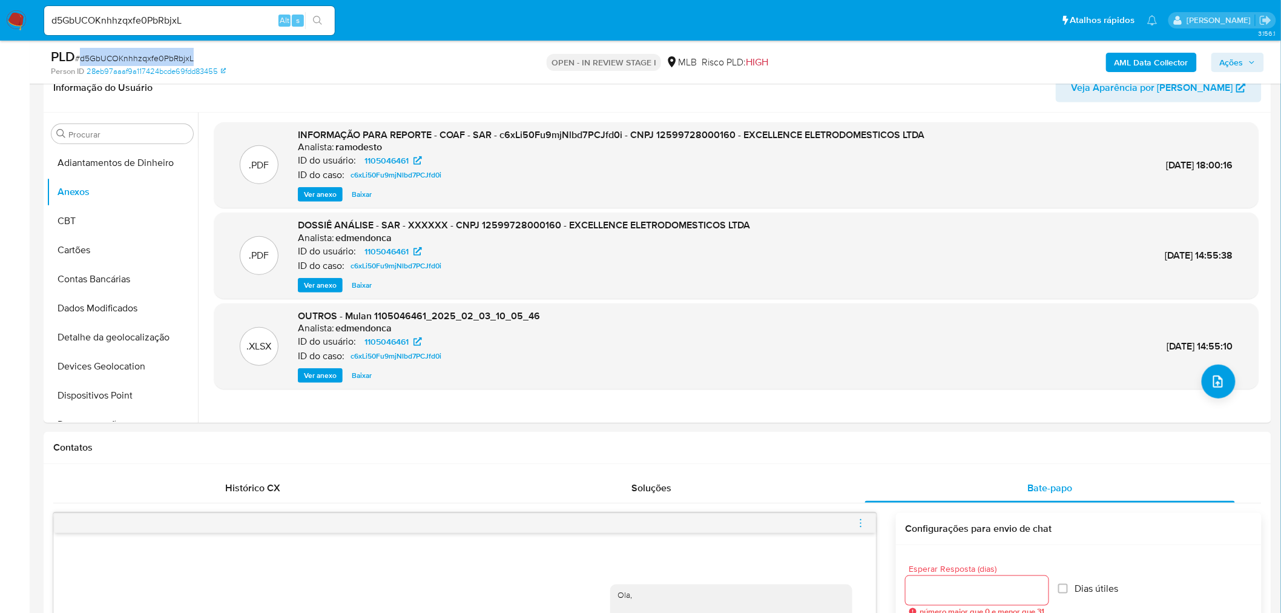
copy span "d5GbUCOKnhhzqxfe0PbRbjxL"
click at [1170, 56] on b "AML Data Collector" at bounding box center [1152, 62] width 74 height 19
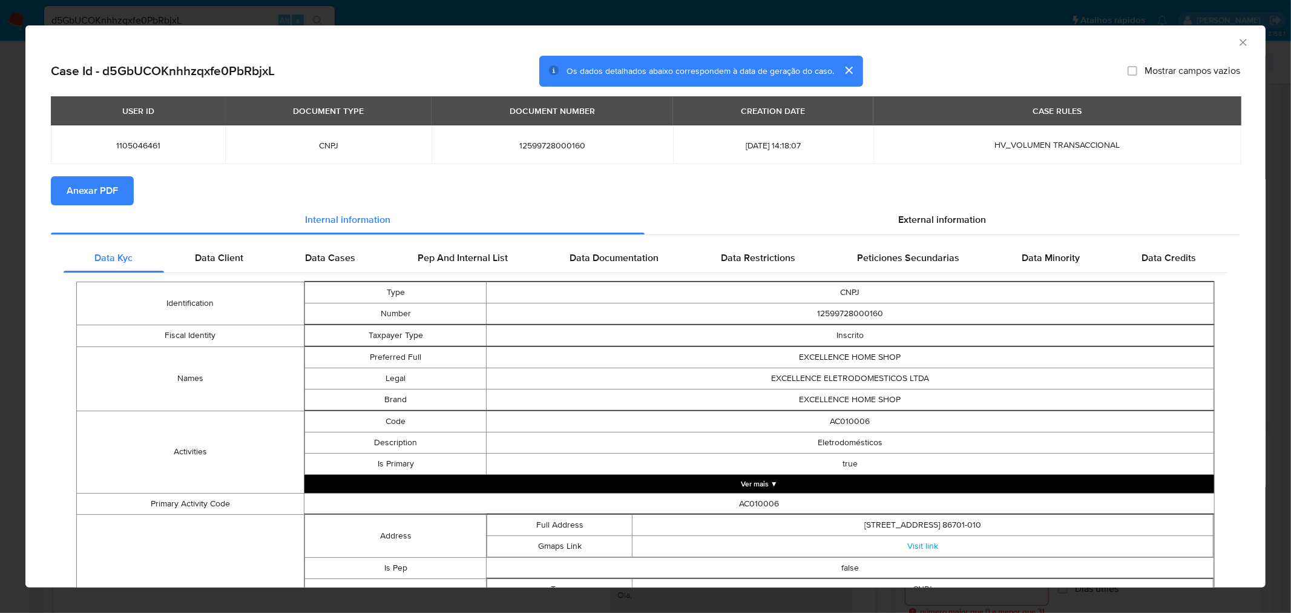
click at [93, 186] on span "Anexar PDF" at bounding box center [92, 190] width 51 height 27
click at [1230, 35] on div "AML Data Collector" at bounding box center [645, 40] width 1241 height 30
click at [1240, 39] on icon "Fechar a janela" at bounding box center [1243, 42] width 7 height 7
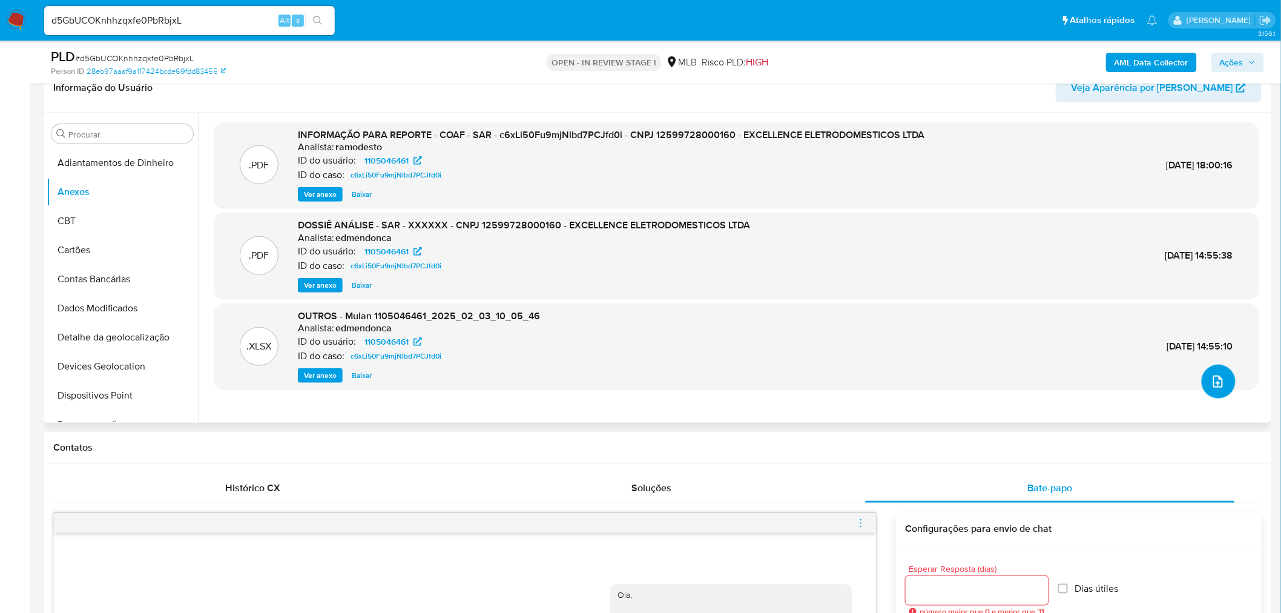
click at [1211, 381] on icon "upload-file" at bounding box center [1218, 381] width 15 height 15
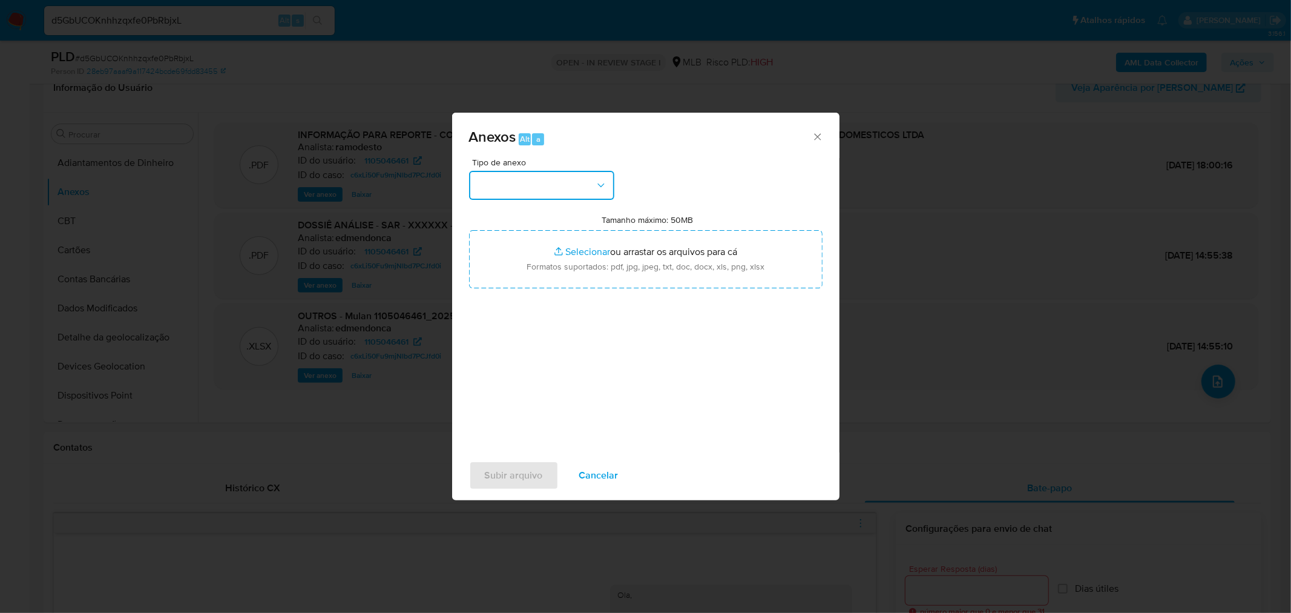
click at [538, 195] on button "button" at bounding box center [541, 185] width 145 height 29
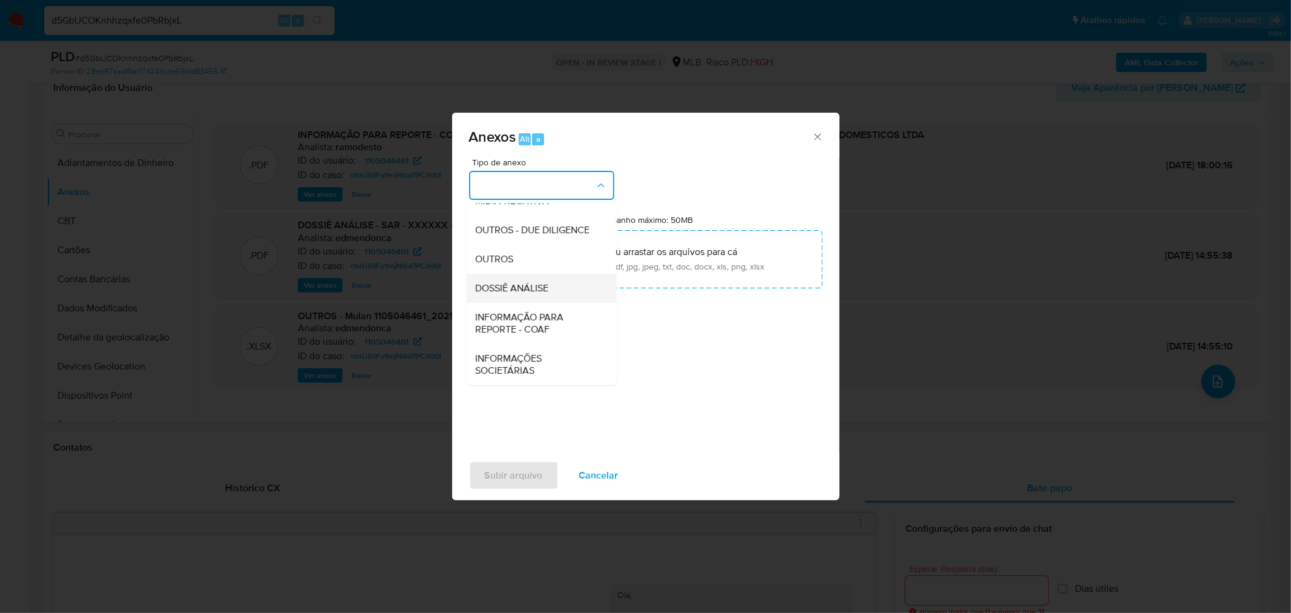
click at [516, 292] on span "DOSSIÊ ANÁLISE" at bounding box center [512, 288] width 73 height 12
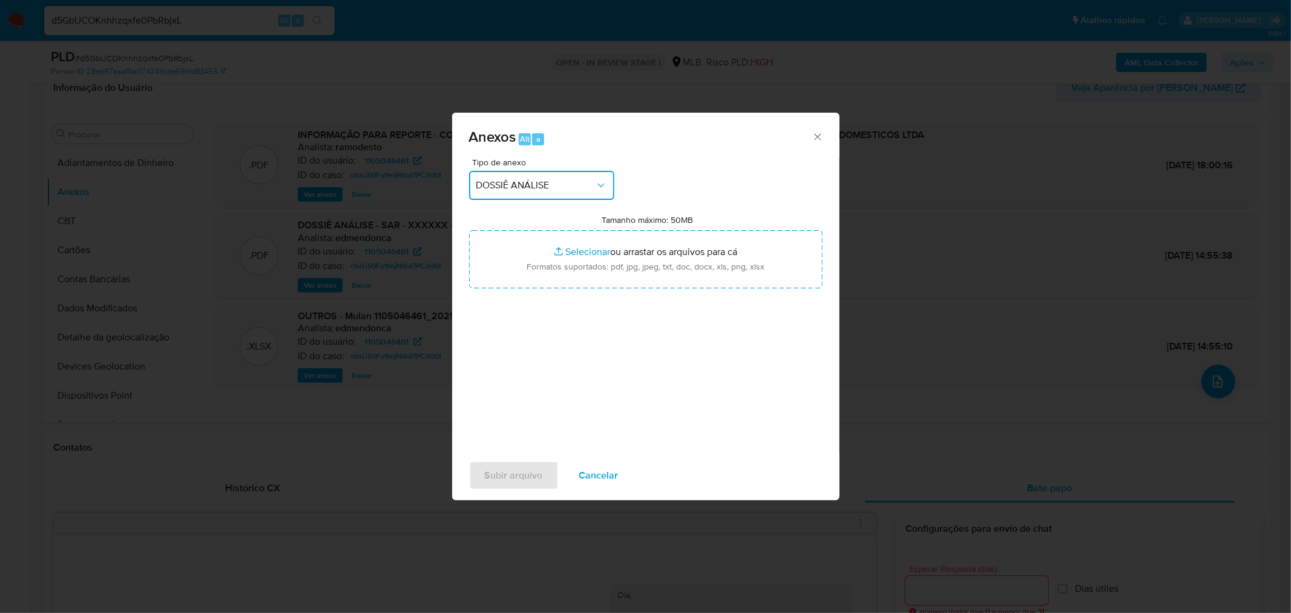
click at [529, 179] on span "DOSSIÊ ANÁLISE" at bounding box center [535, 185] width 119 height 12
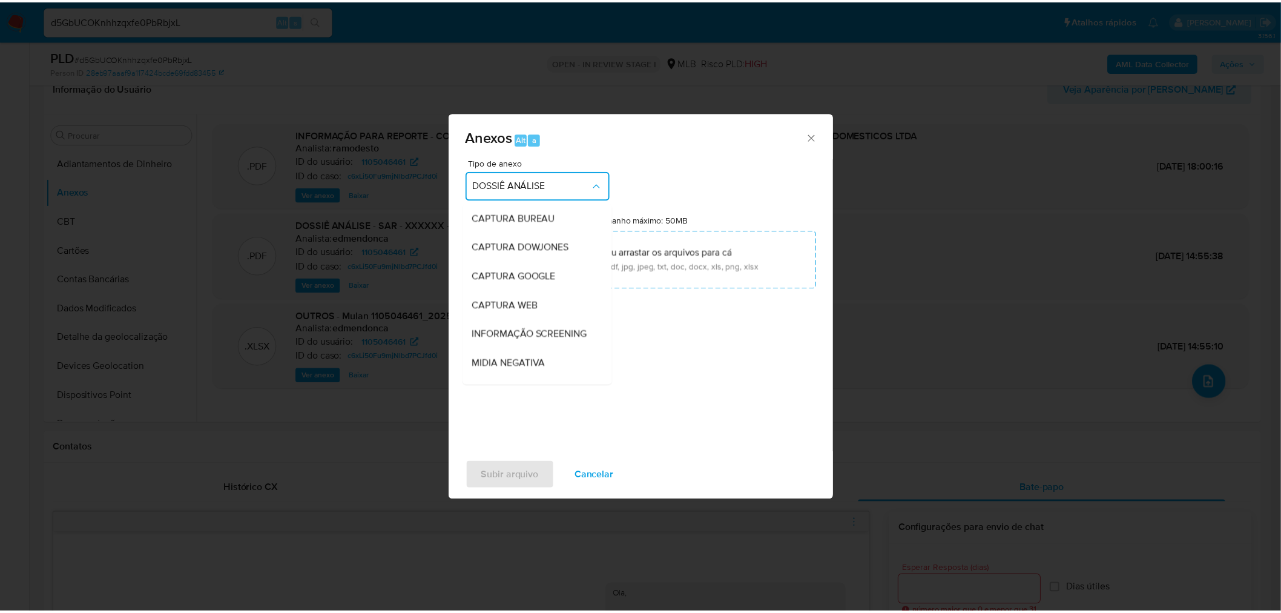
scroll to position [180, 0]
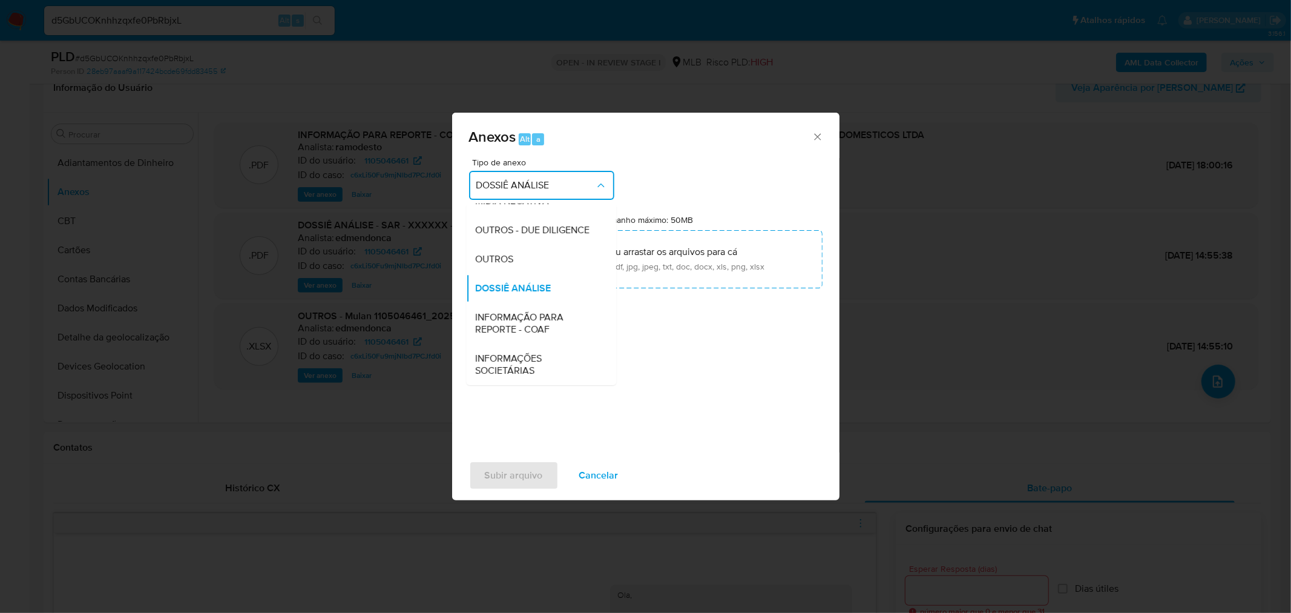
drag, startPoint x: 515, startPoint y: 259, endPoint x: 831, endPoint y: 202, distance: 321.8
click at [514, 260] on span "OUTROS" at bounding box center [495, 258] width 38 height 12
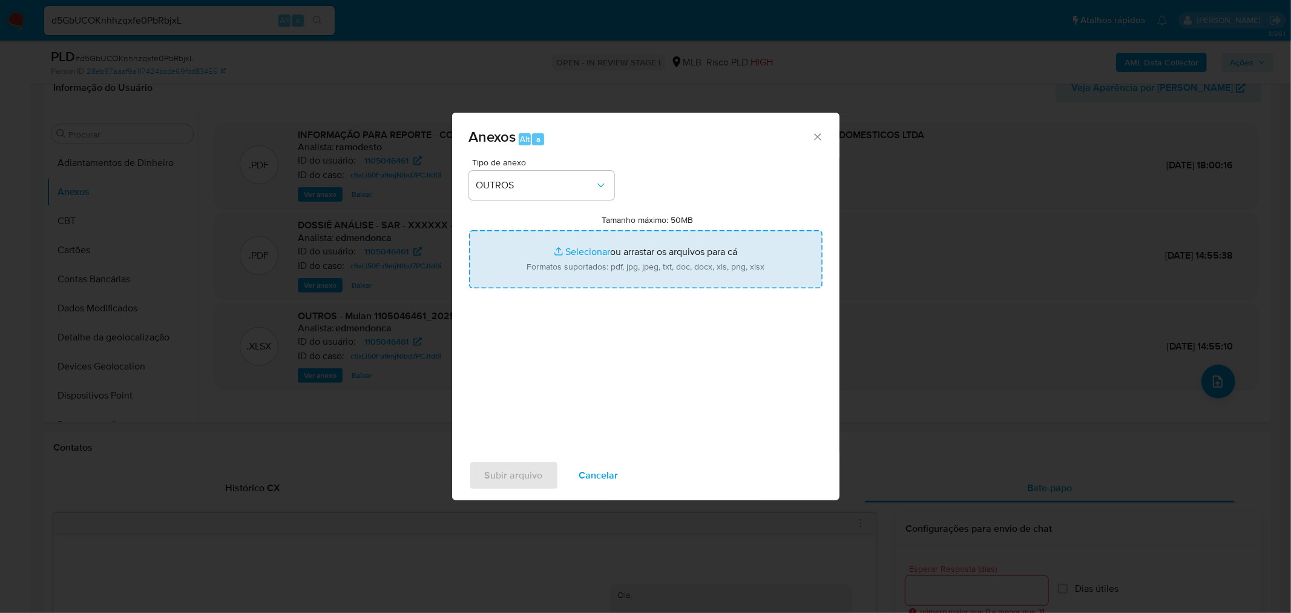
type input "C:\fakepath\Mulan 1105046461_2025_08_27_14_25_29 EXCELLENCE ELETRODOMÉSTICOS LT…"
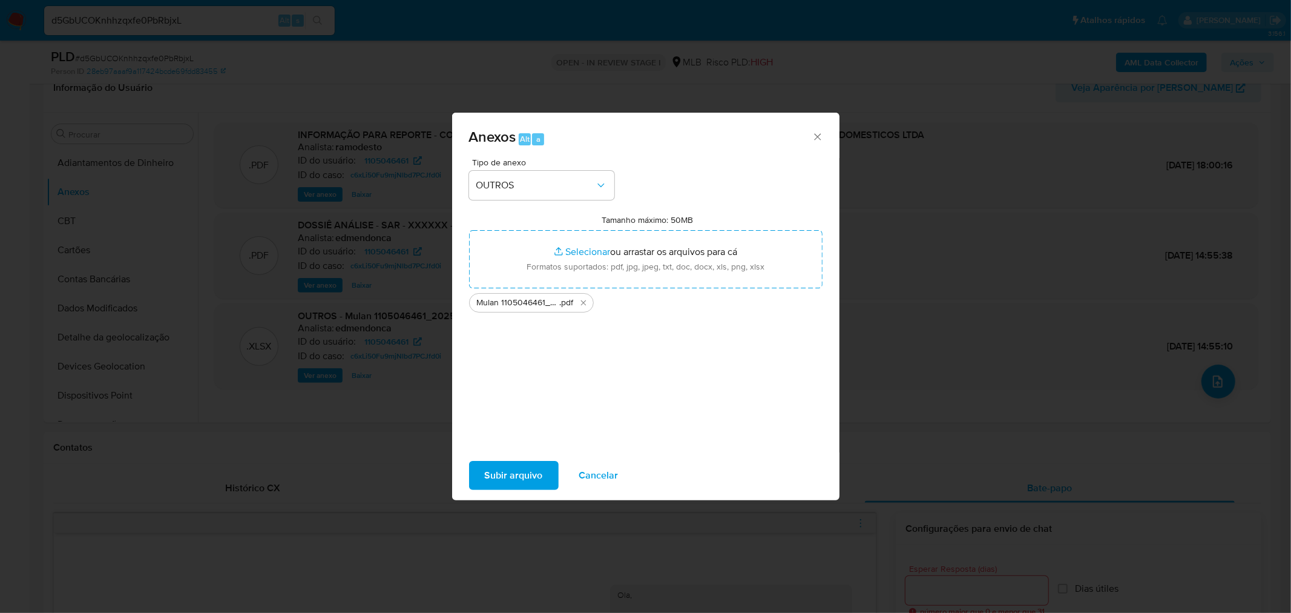
click at [507, 492] on div "Subir arquivo Cancelar" at bounding box center [645, 475] width 387 height 46
click at [512, 478] on span "Subir arquivo" at bounding box center [514, 475] width 58 height 27
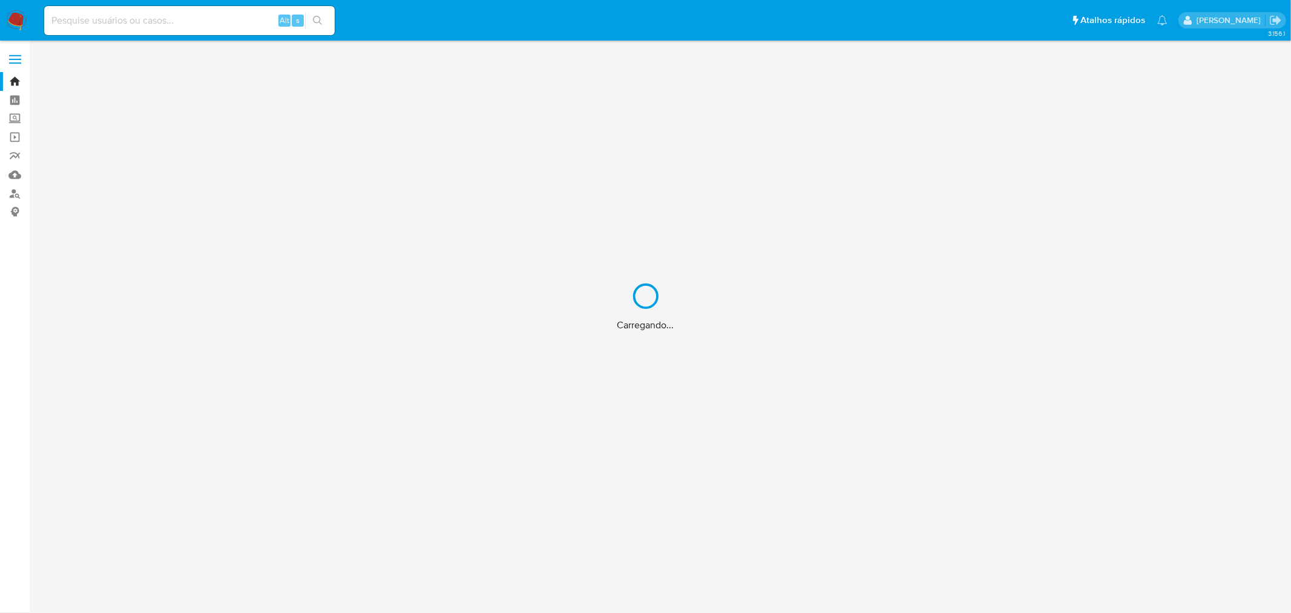
click at [206, 16] on div "Carregando..." at bounding box center [645, 306] width 1291 height 613
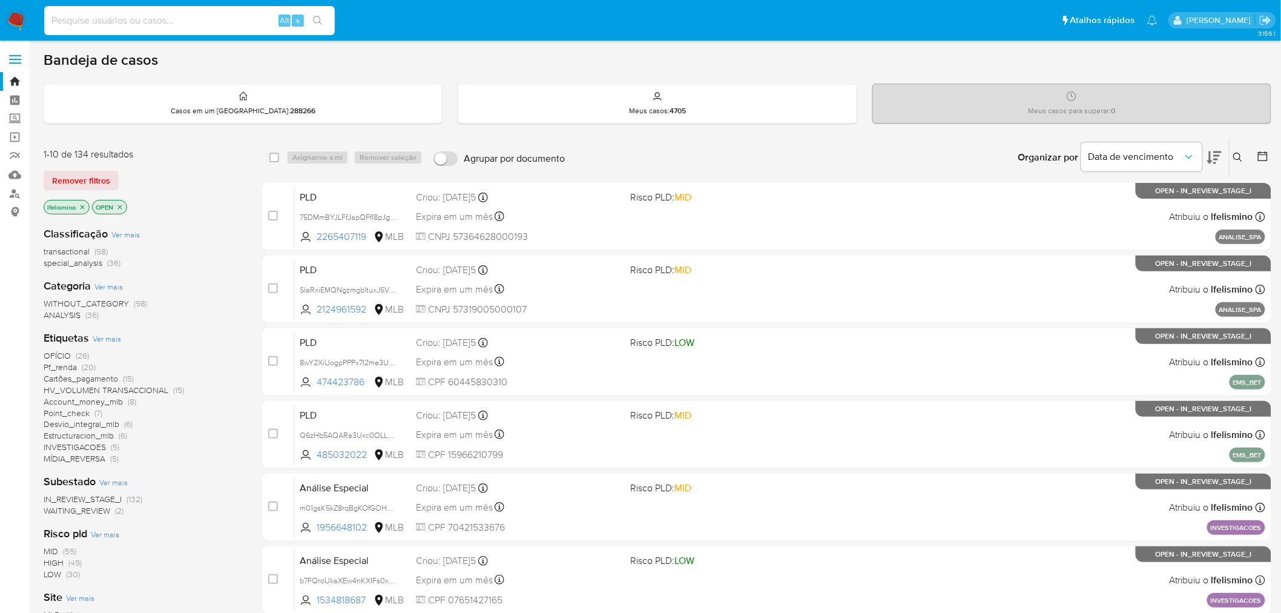
click at [110, 16] on input at bounding box center [189, 21] width 291 height 16
paste input "XBvG2EX3Pye3eJ3iCVP9EiIO"
type input "XBvG2EX3Pye3eJ3iCVP9EiIO"
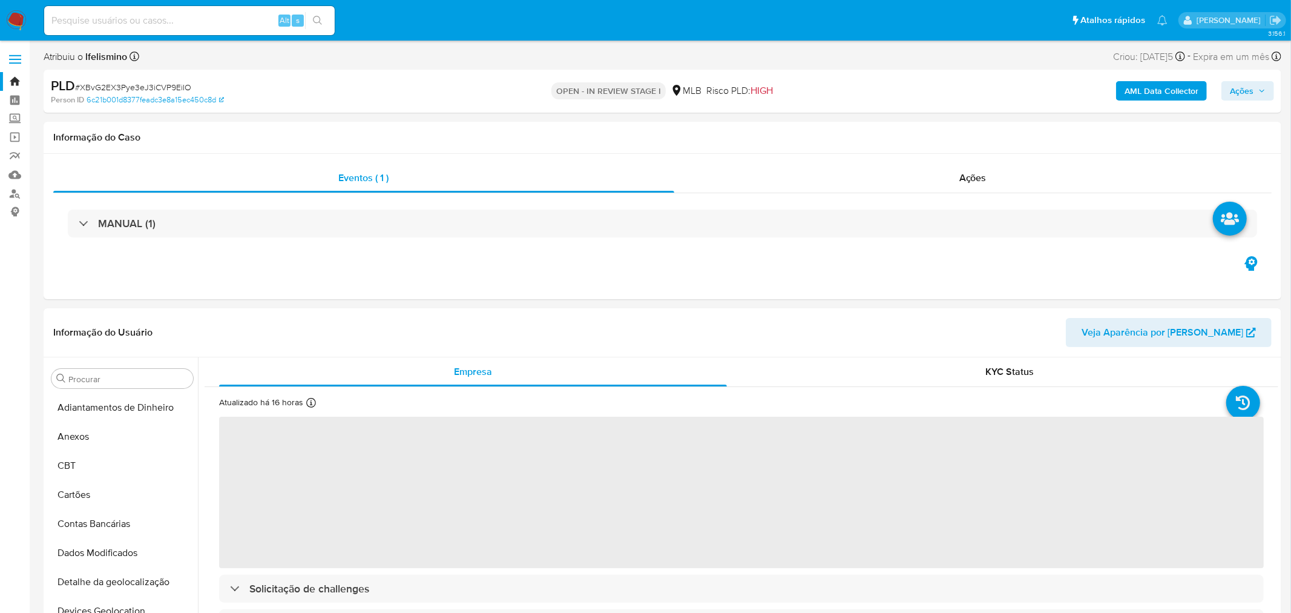
select select "10"
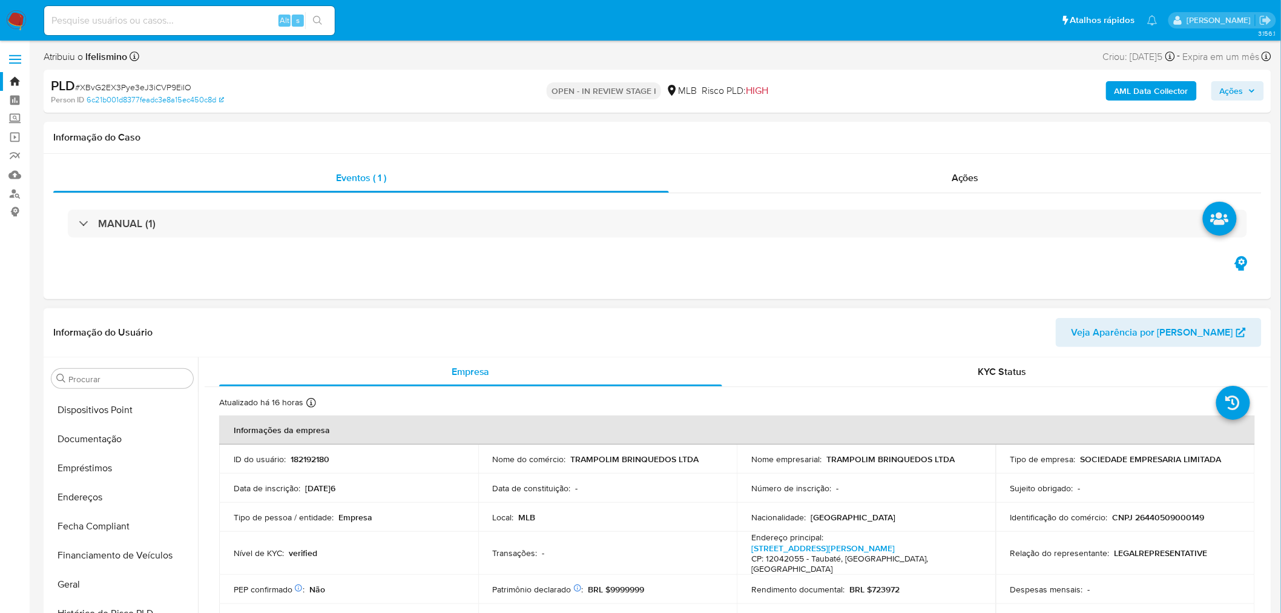
scroll to position [337, 0]
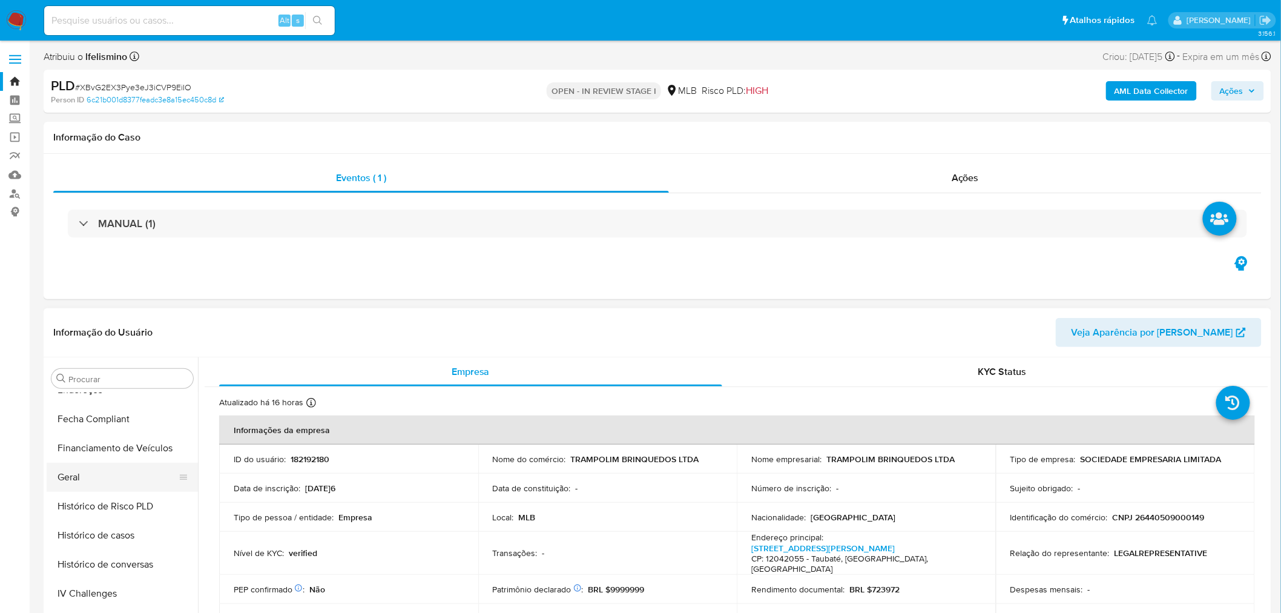
click at [91, 472] on button "Geral" at bounding box center [118, 477] width 142 height 29
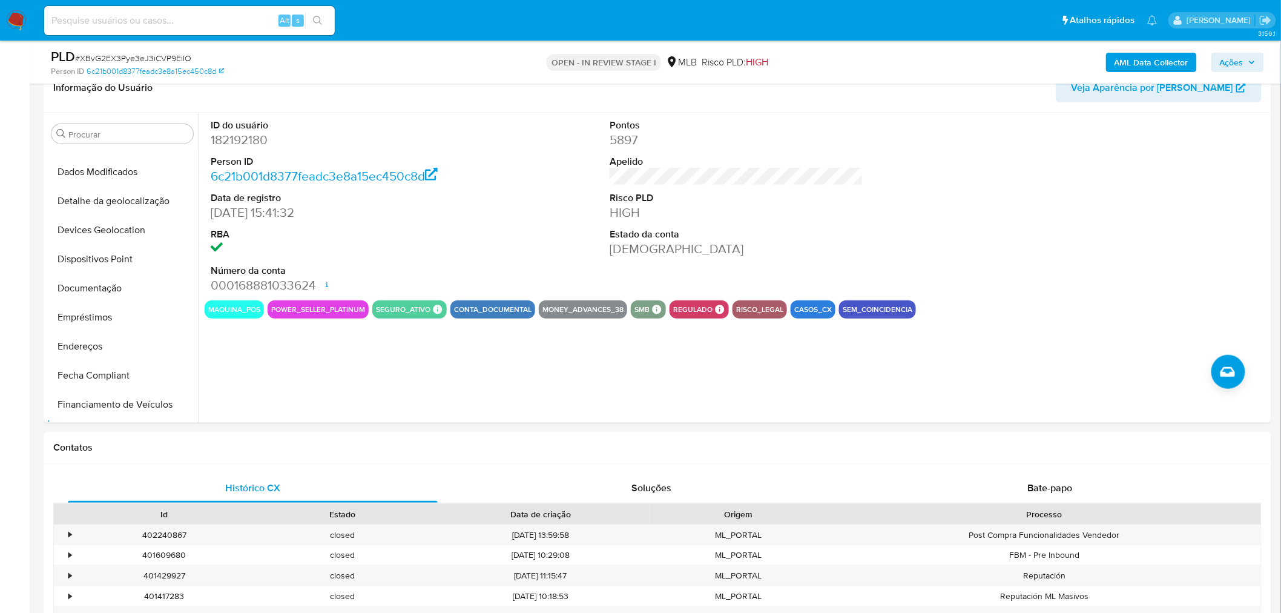
scroll to position [136, 0]
drag, startPoint x: 1024, startPoint y: 480, endPoint x: 1015, endPoint y: 480, distance: 8.5
click at [1024, 480] on div "Bate-papo" at bounding box center [1050, 487] width 370 height 29
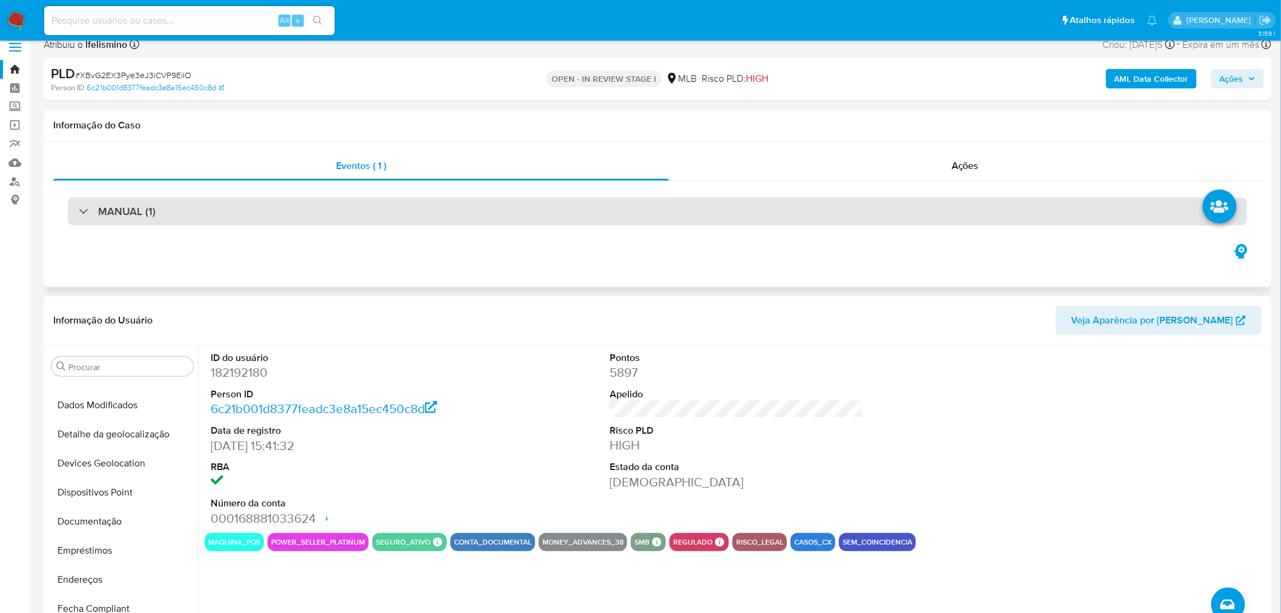
scroll to position [0, 0]
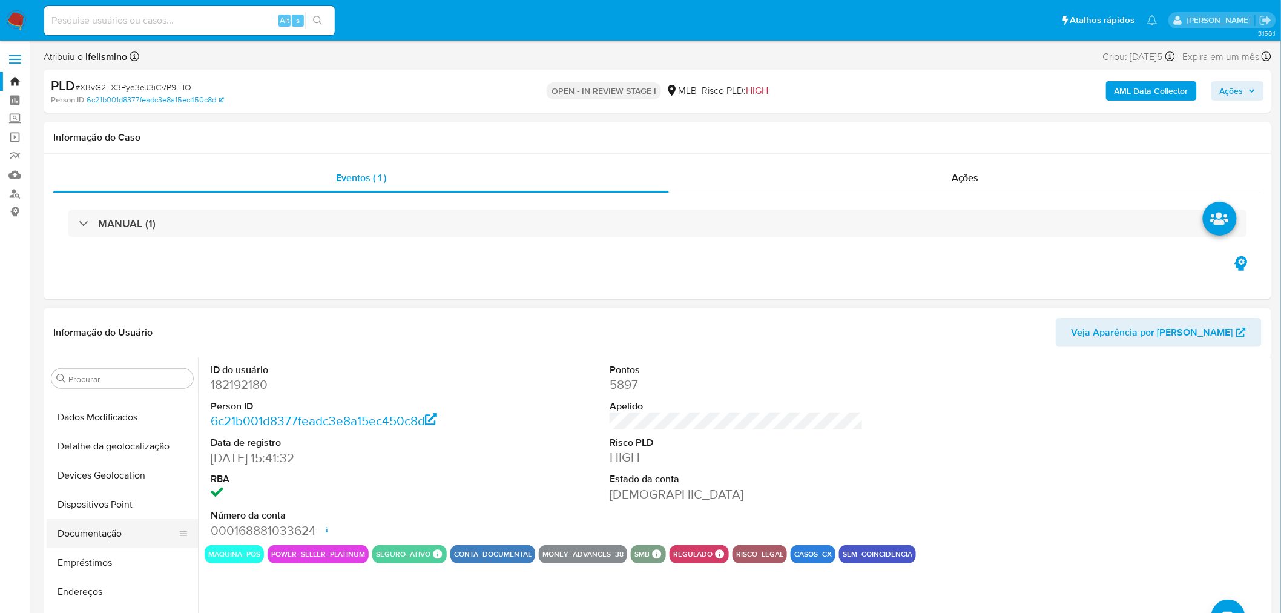
click at [119, 522] on button "Documentação" at bounding box center [118, 533] width 142 height 29
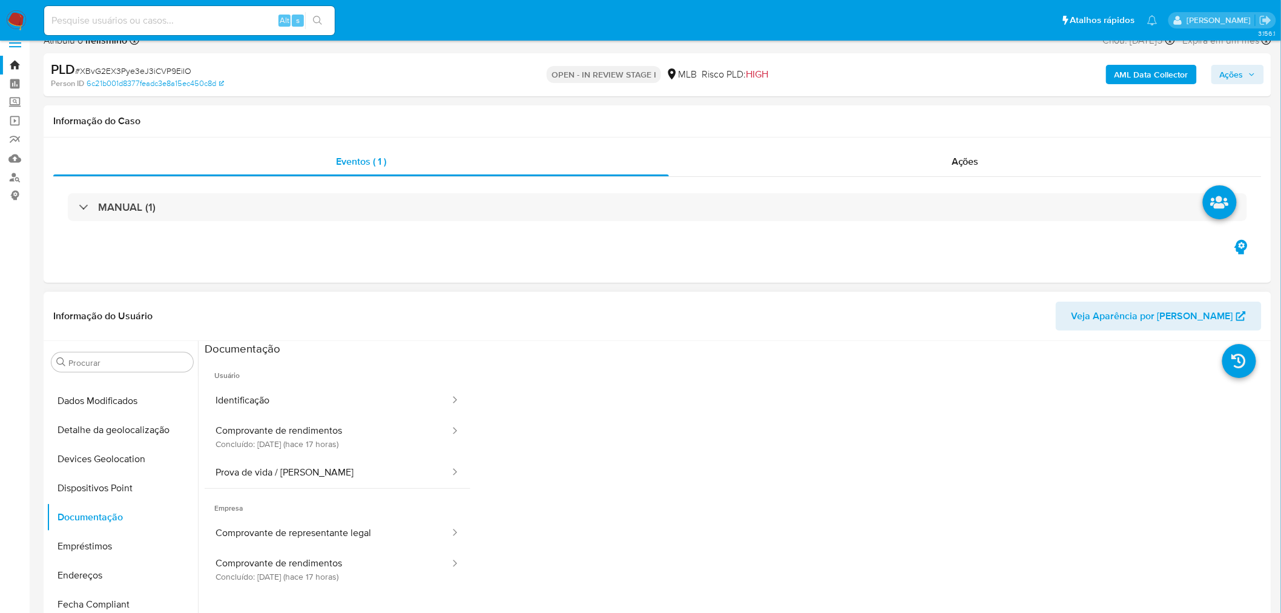
scroll to position [67, 0]
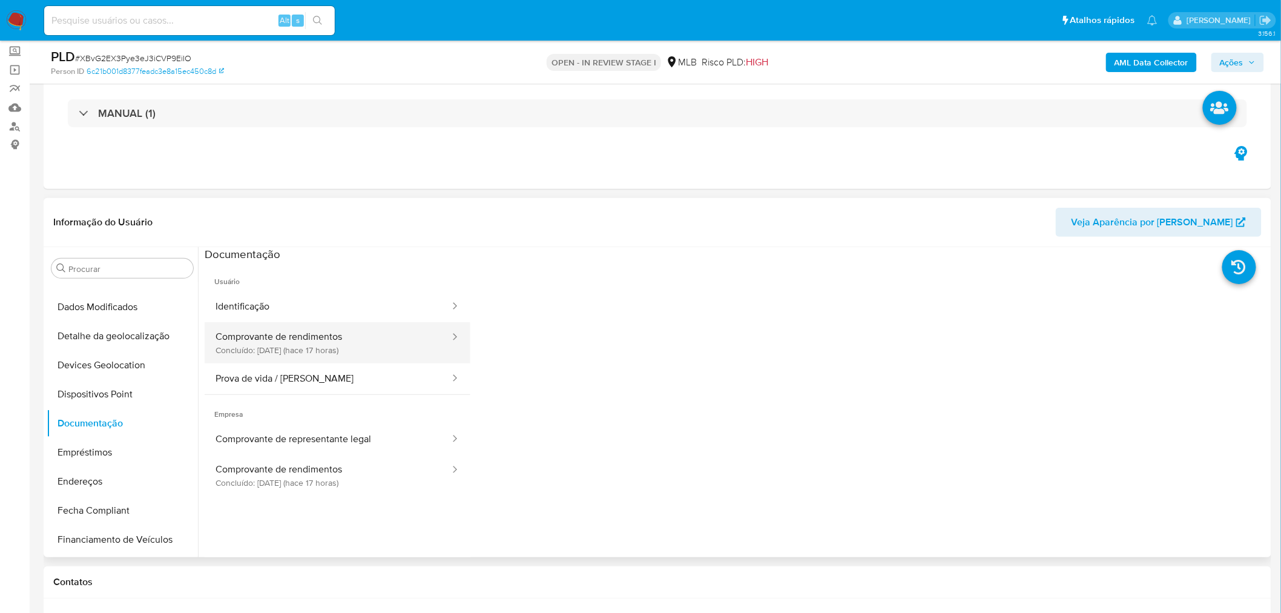
click at [310, 355] on button "Comprovante de rendimentos Concluído: 27/08/2025 (hace 17 horas)" at bounding box center [328, 342] width 246 height 41
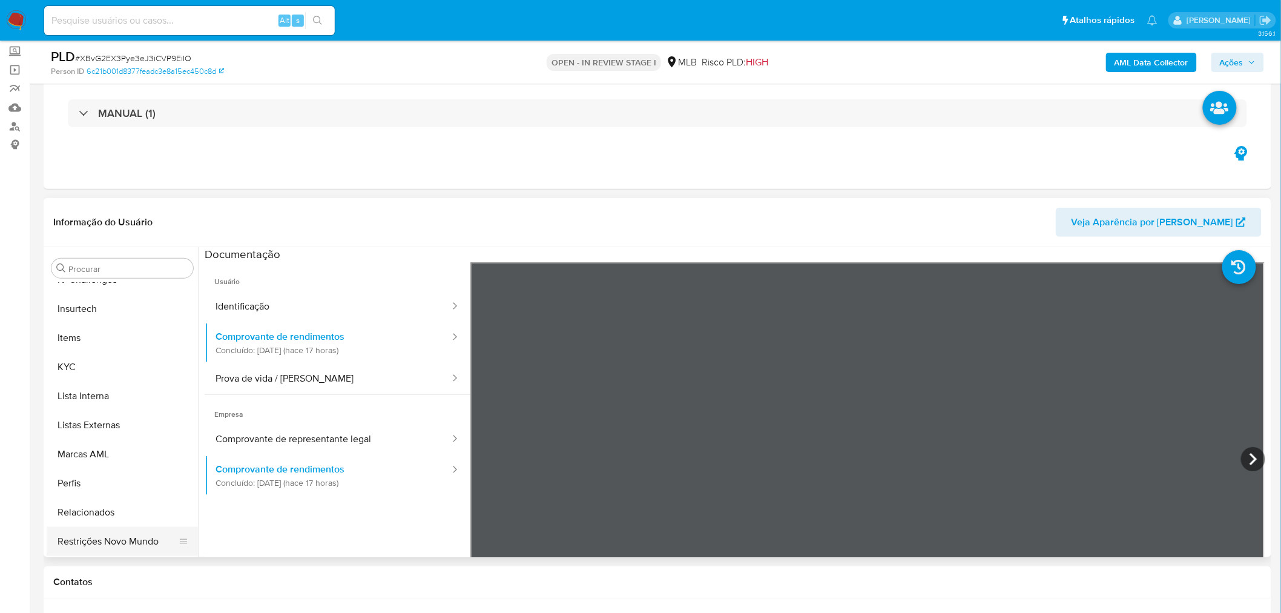
click at [135, 542] on button "Restrições Novo Mundo" at bounding box center [118, 541] width 142 height 29
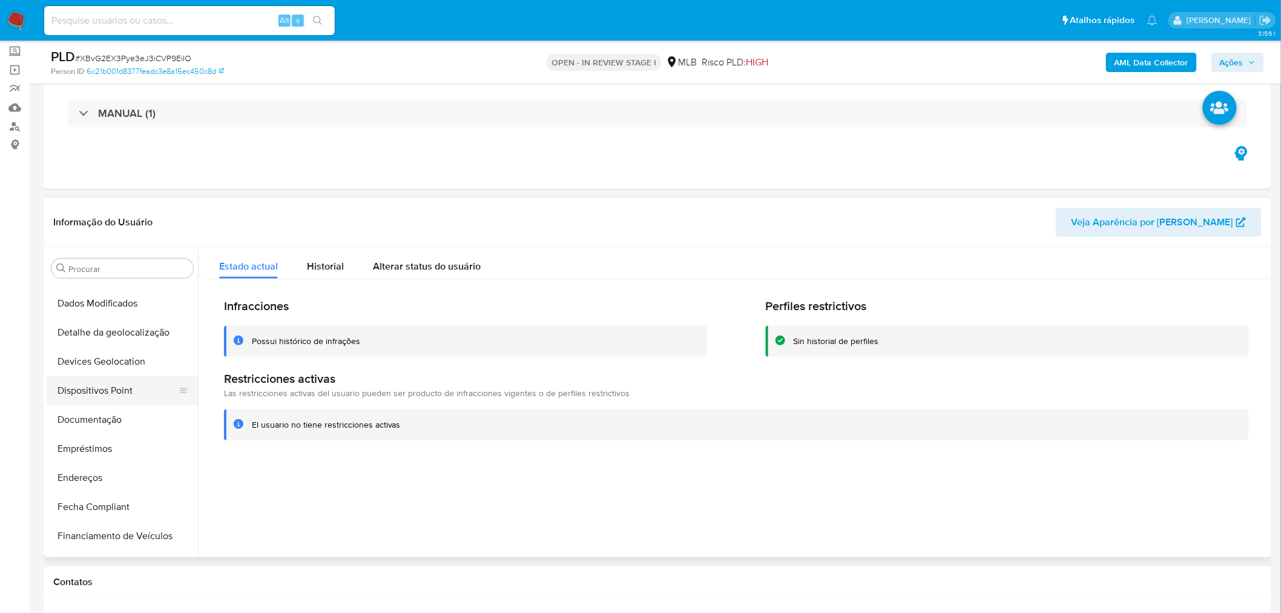
scroll to position [137, 0]
click at [101, 423] on button "Documentação" at bounding box center [118, 421] width 142 height 29
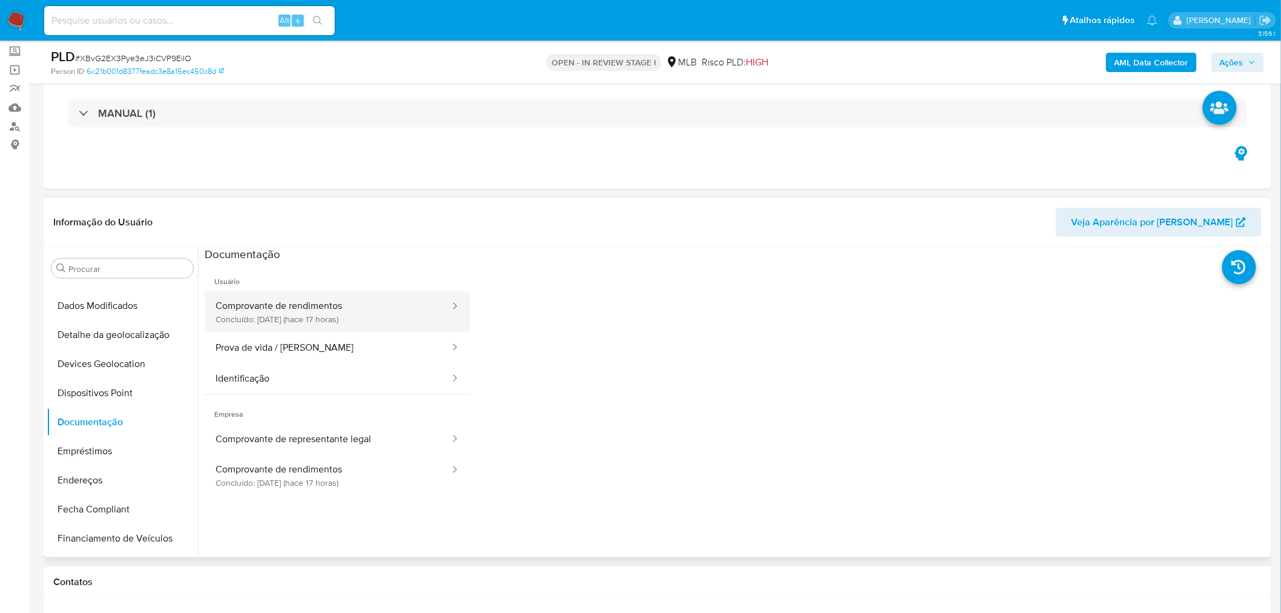
click at [338, 314] on button "Comprovante de rendimentos Concluído: 27/08/2025 (hace 17 horas)" at bounding box center [328, 311] width 246 height 41
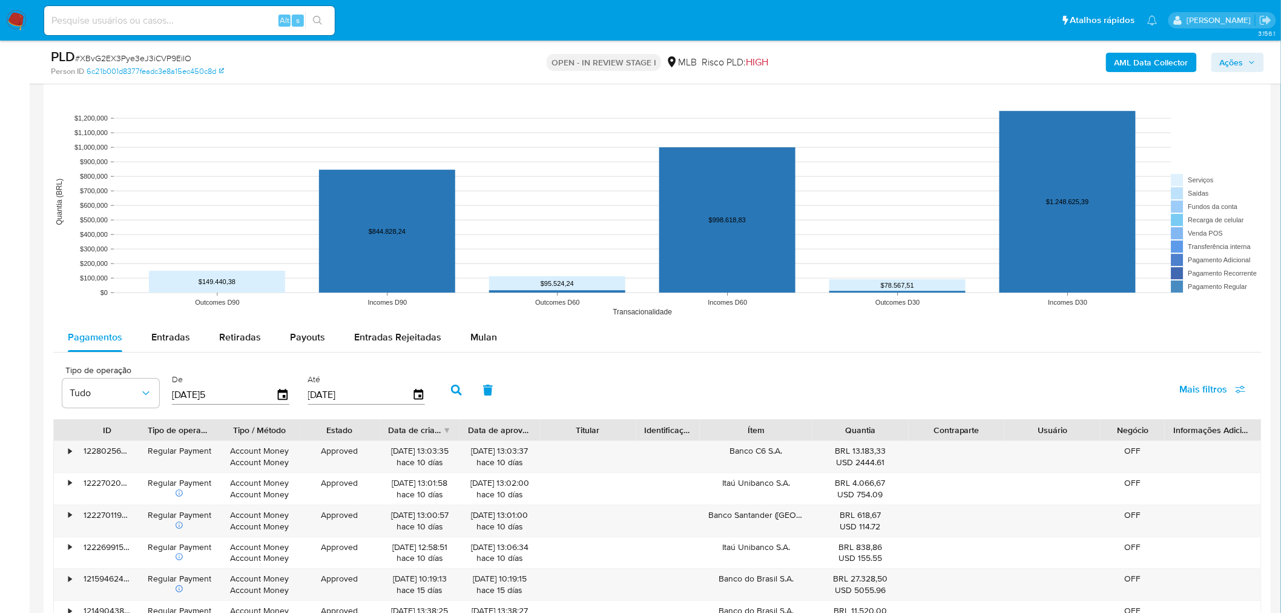
scroll to position [1614, 0]
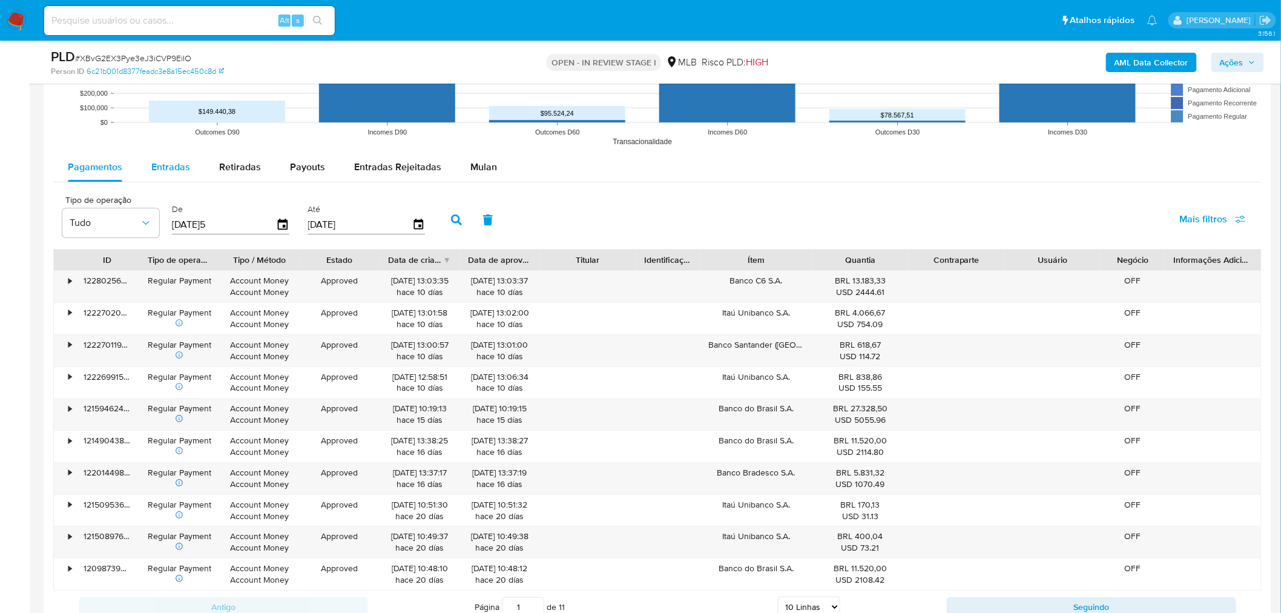
click at [179, 166] on span "Entradas" at bounding box center [170, 167] width 39 height 14
select select "10"
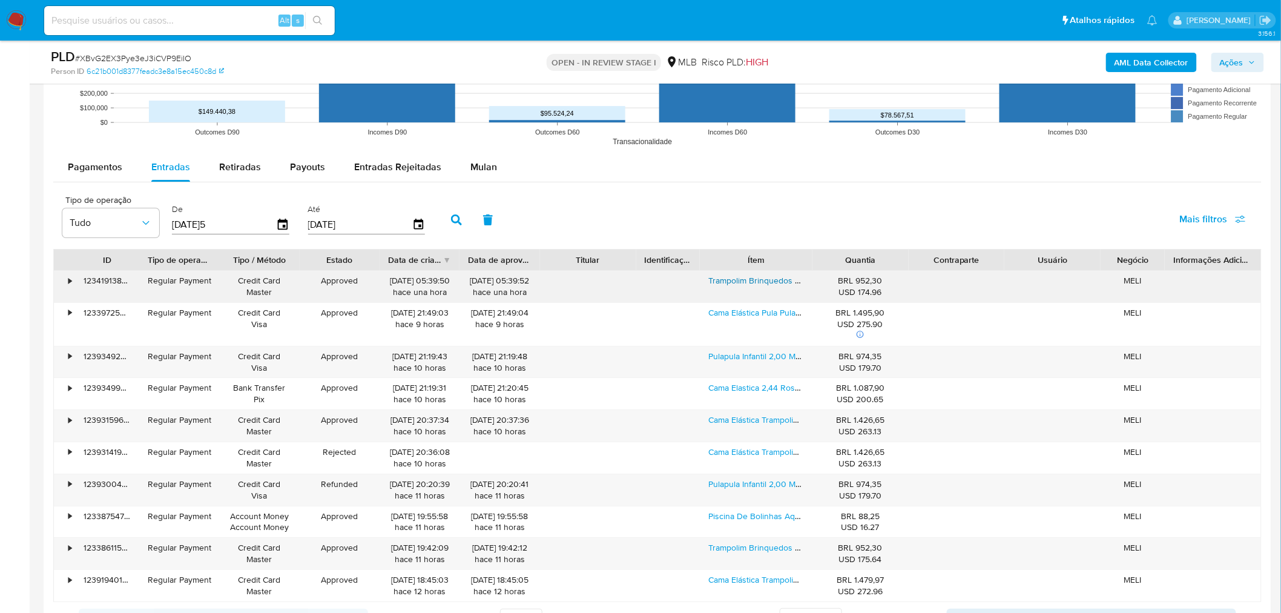
click at [765, 287] on div "Trampolim Brinquedos 244 Cama Elástica Cor Colorido 2.44m" at bounding box center [756, 286] width 112 height 31
click at [763, 279] on link "Trampolim Brinquedos 244 Cama Elástica Cor Colorido 2.44m" at bounding box center [823, 280] width 229 height 12
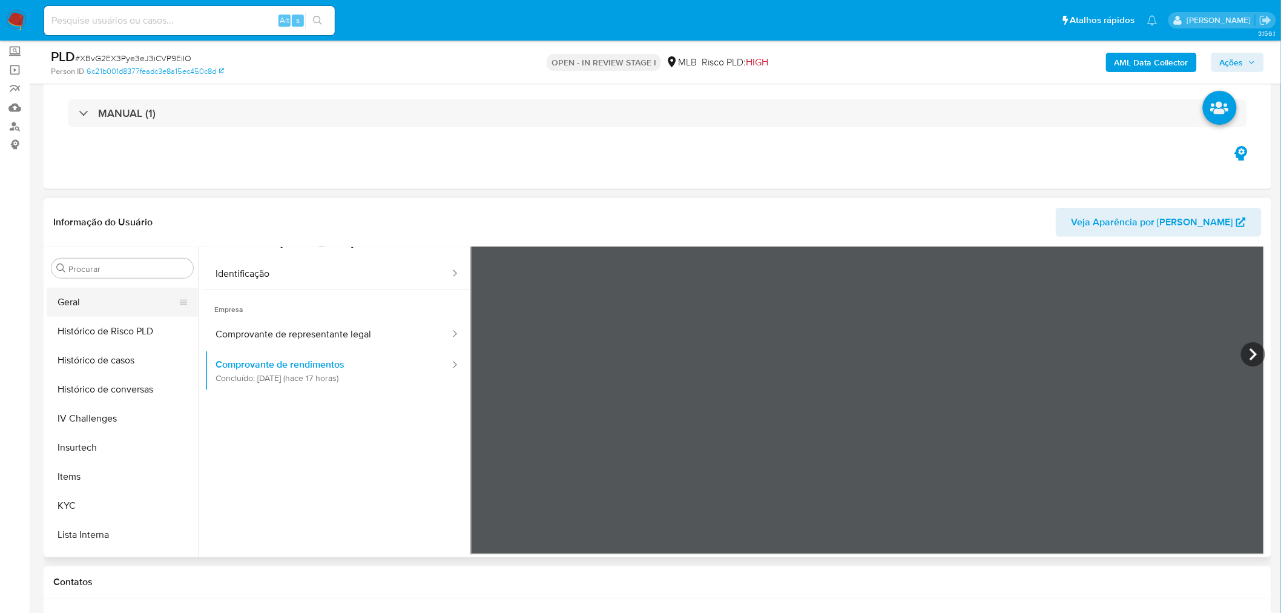
scroll to position [403, 0]
click at [92, 294] on button "Geral" at bounding box center [118, 301] width 142 height 29
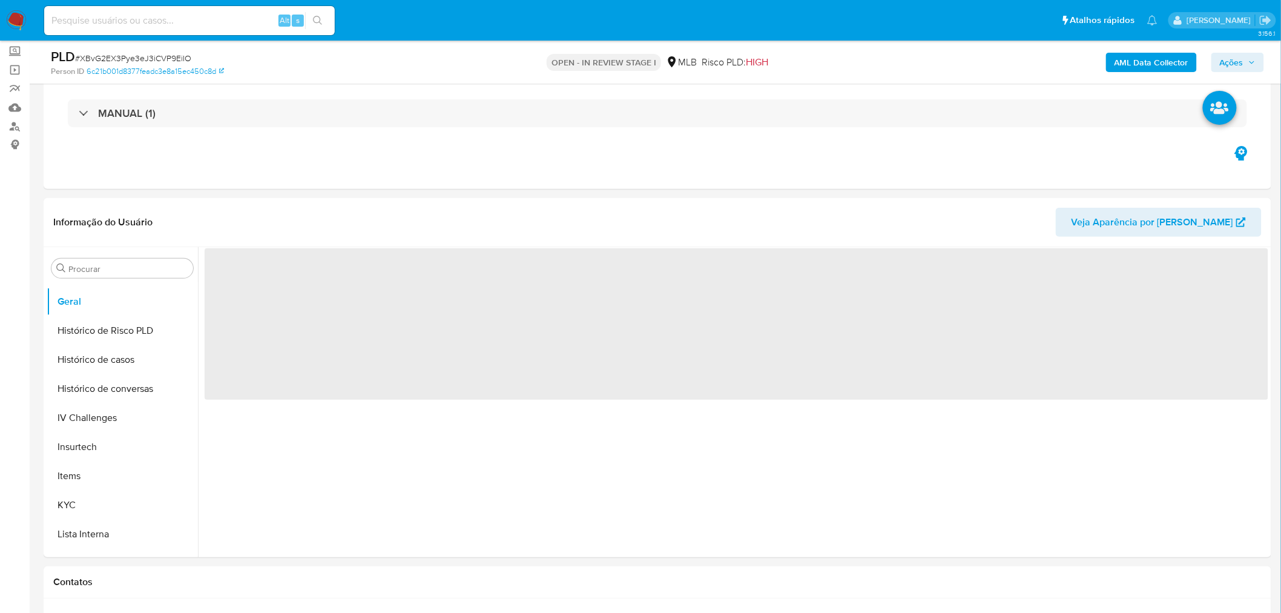
scroll to position [0, 0]
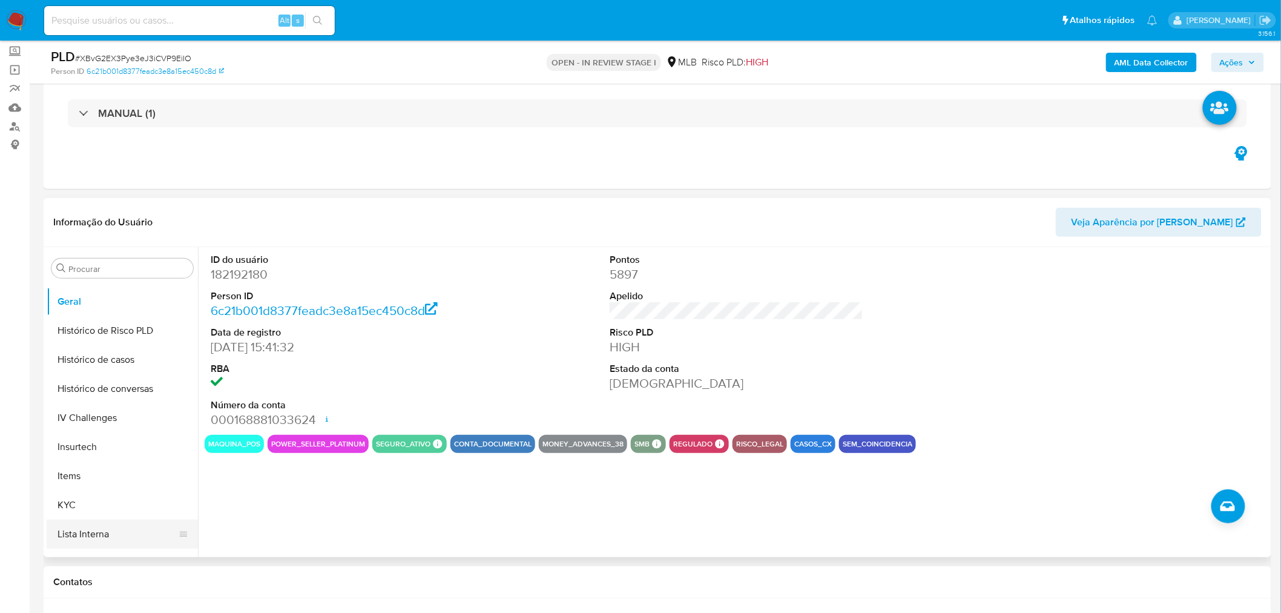
click at [125, 519] on button "Lista Interna" at bounding box center [118, 533] width 142 height 29
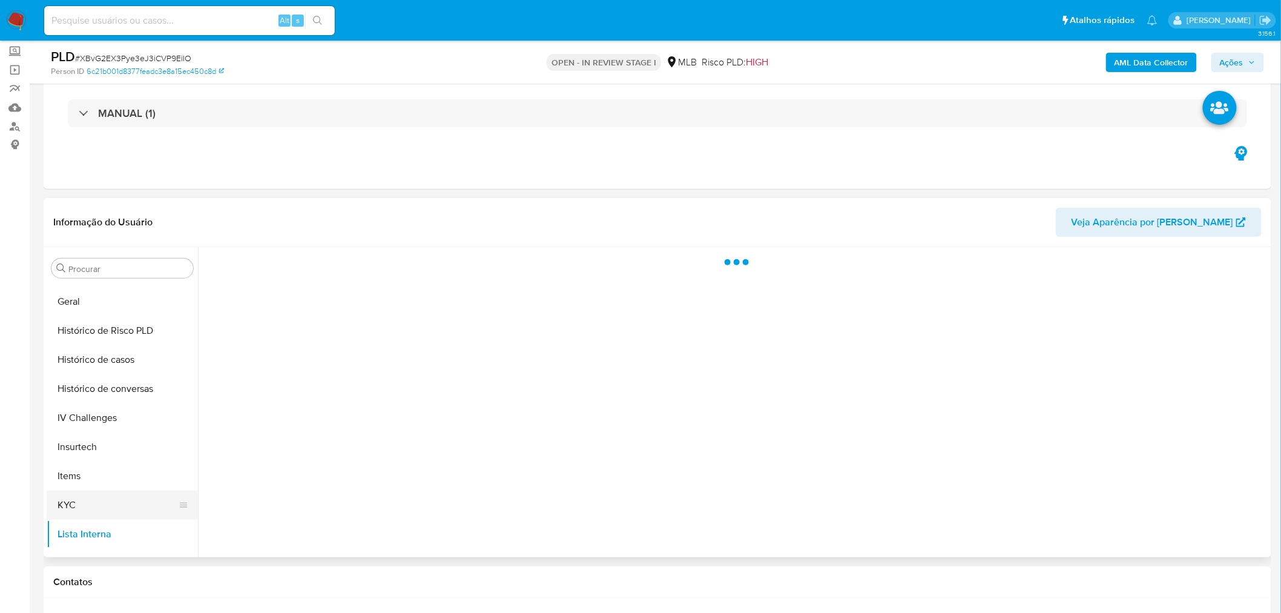
click at [123, 505] on button "KYC" at bounding box center [118, 504] width 142 height 29
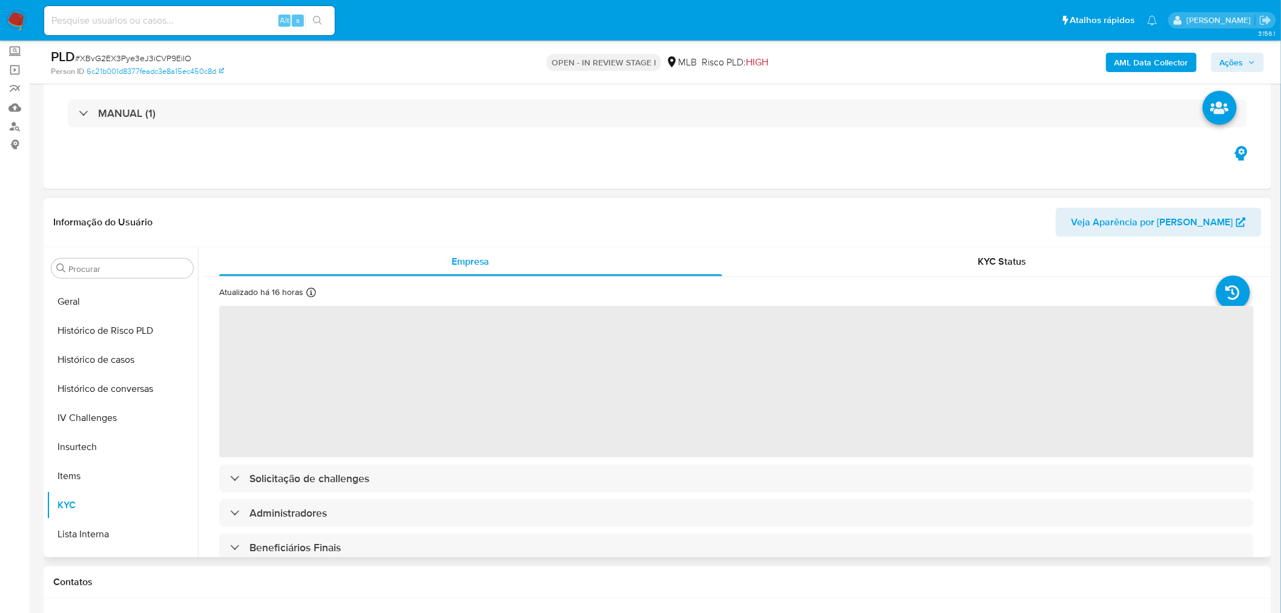
scroll to position [134, 0]
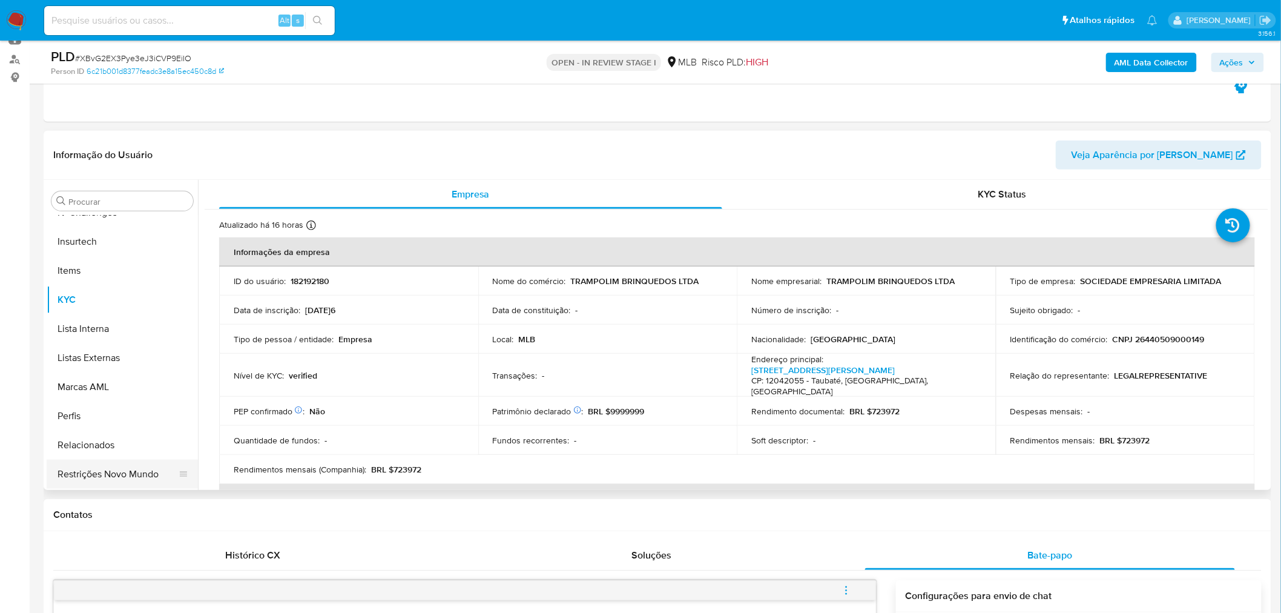
drag, startPoint x: 97, startPoint y: 467, endPoint x: 1, endPoint y: 459, distance: 96.6
click at [97, 467] on button "Restrições Novo Mundo" at bounding box center [122, 474] width 151 height 29
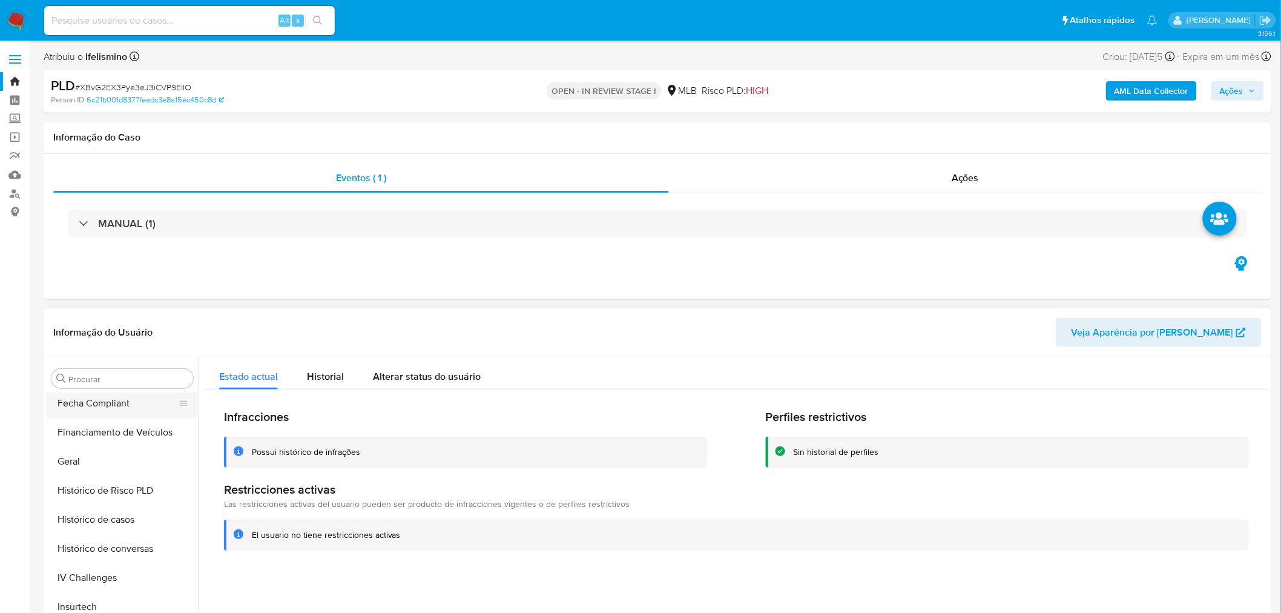
scroll to position [271, 0]
drag, startPoint x: 136, startPoint y: 408, endPoint x: 348, endPoint y: 351, distance: 220.0
click at [136, 407] on button "Documentação" at bounding box center [122, 397] width 151 height 29
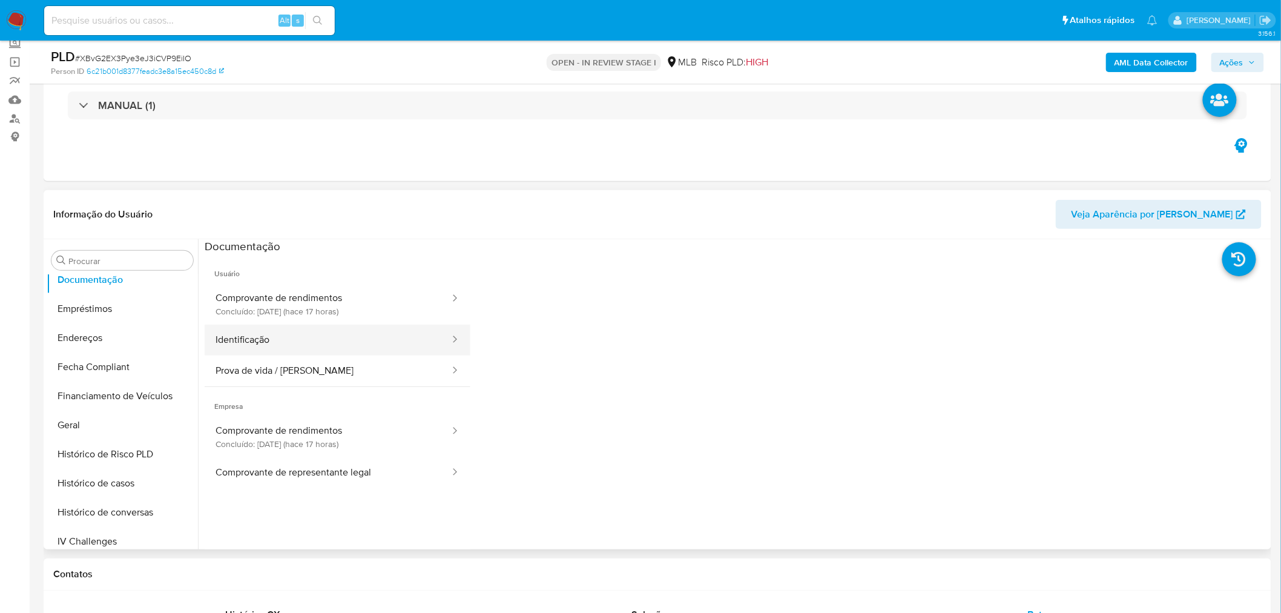
scroll to position [134, 0]
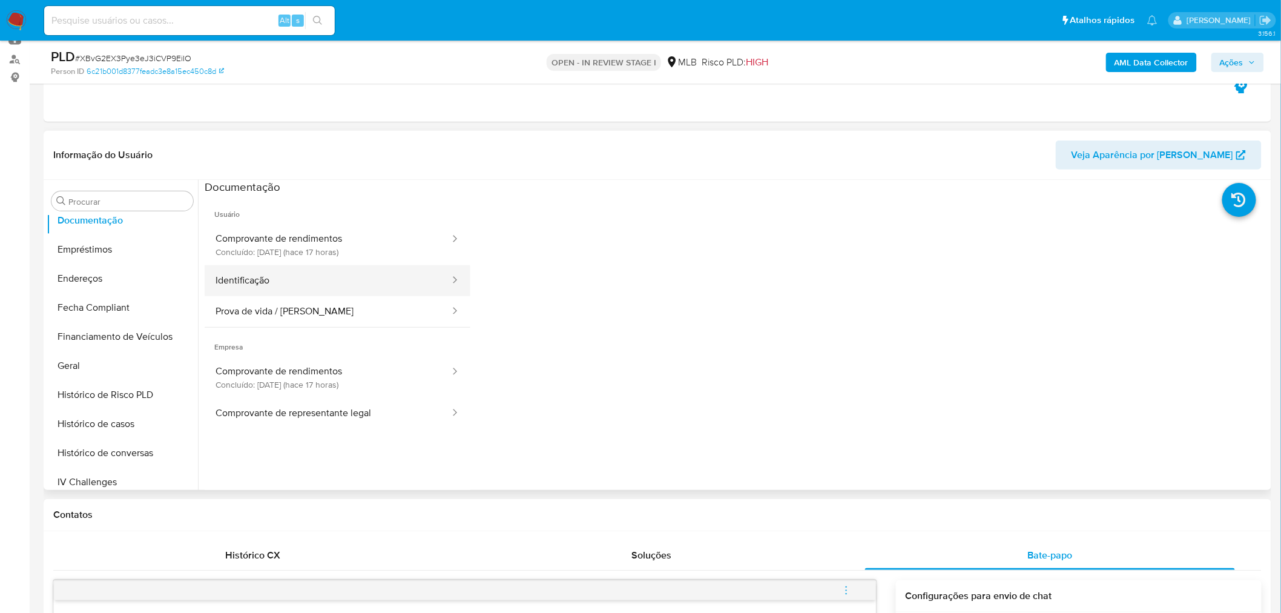
click at [265, 289] on button "Identificação" at bounding box center [328, 280] width 246 height 31
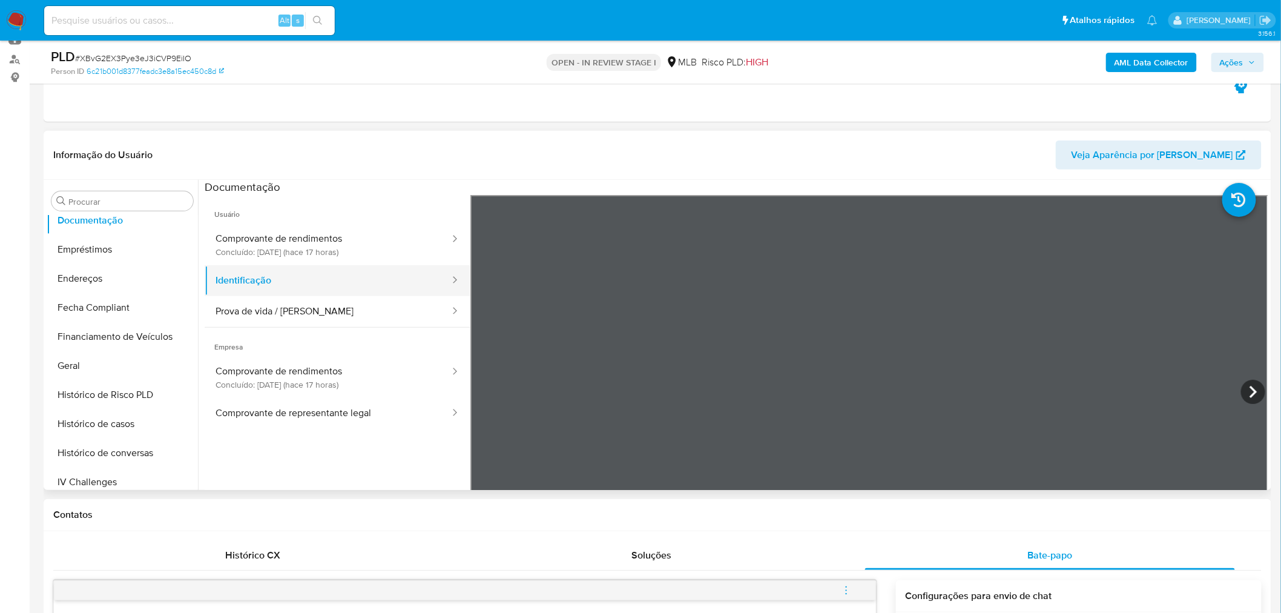
click at [278, 278] on button "Identificação" at bounding box center [328, 280] width 246 height 31
click at [245, 311] on button "Prova de vida / [PERSON_NAME]" at bounding box center [328, 311] width 246 height 31
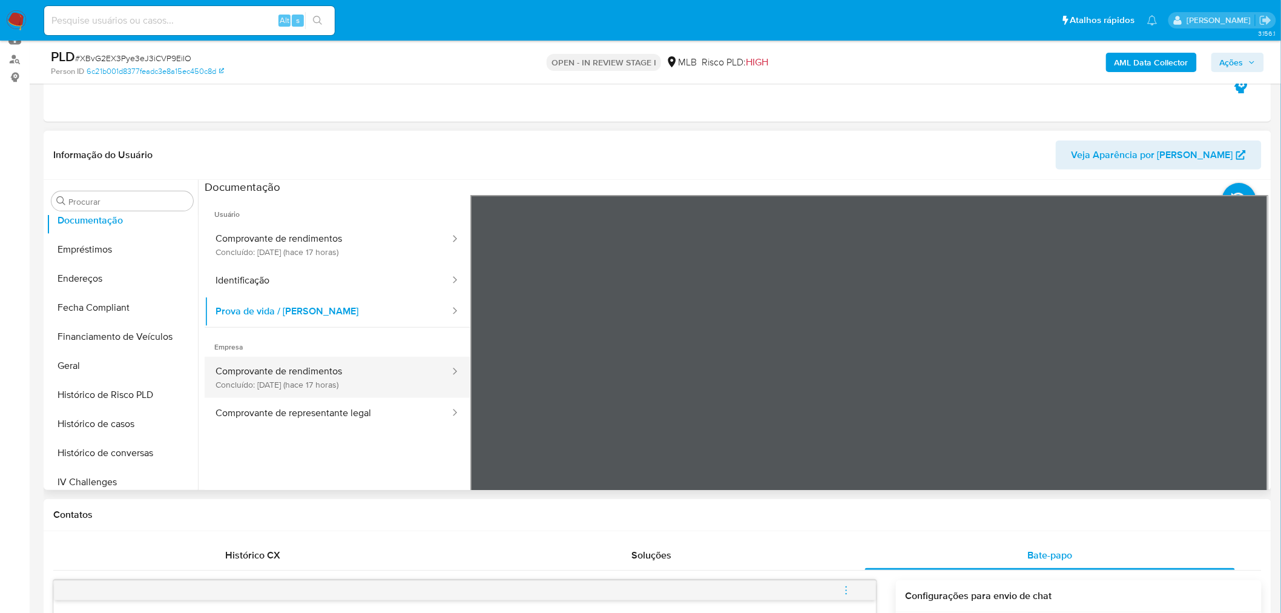
click at [339, 380] on button "Comprovante de rendimentos Concluído: 27/08/2025 (hace 17 horas)" at bounding box center [328, 377] width 246 height 41
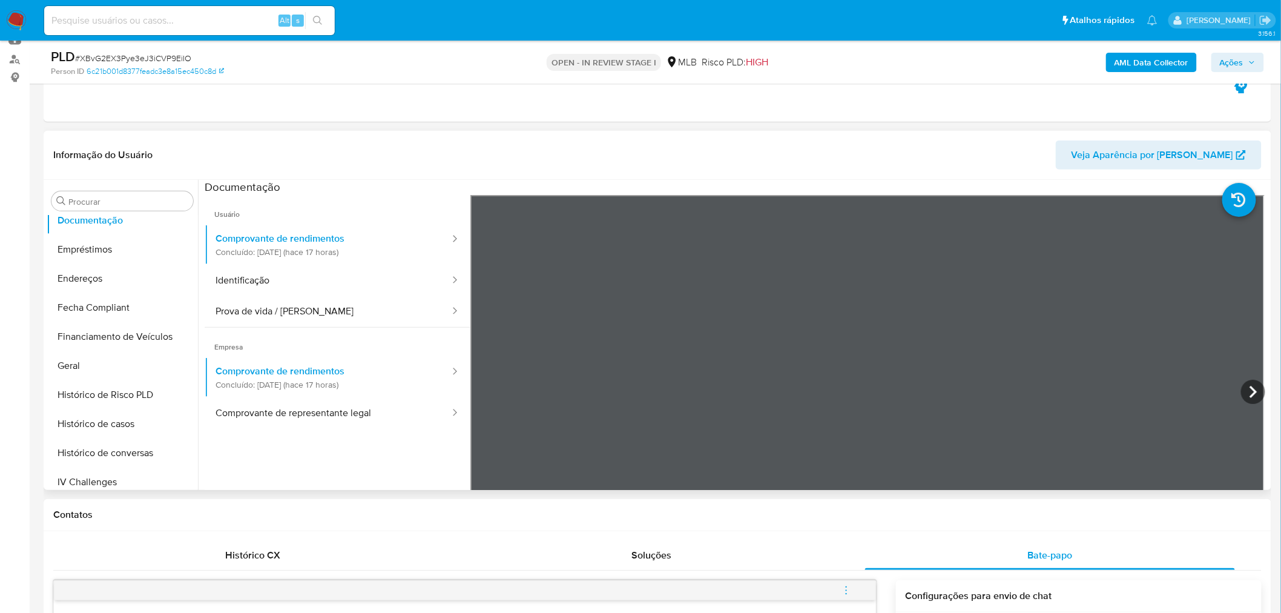
scroll to position [204, 0]
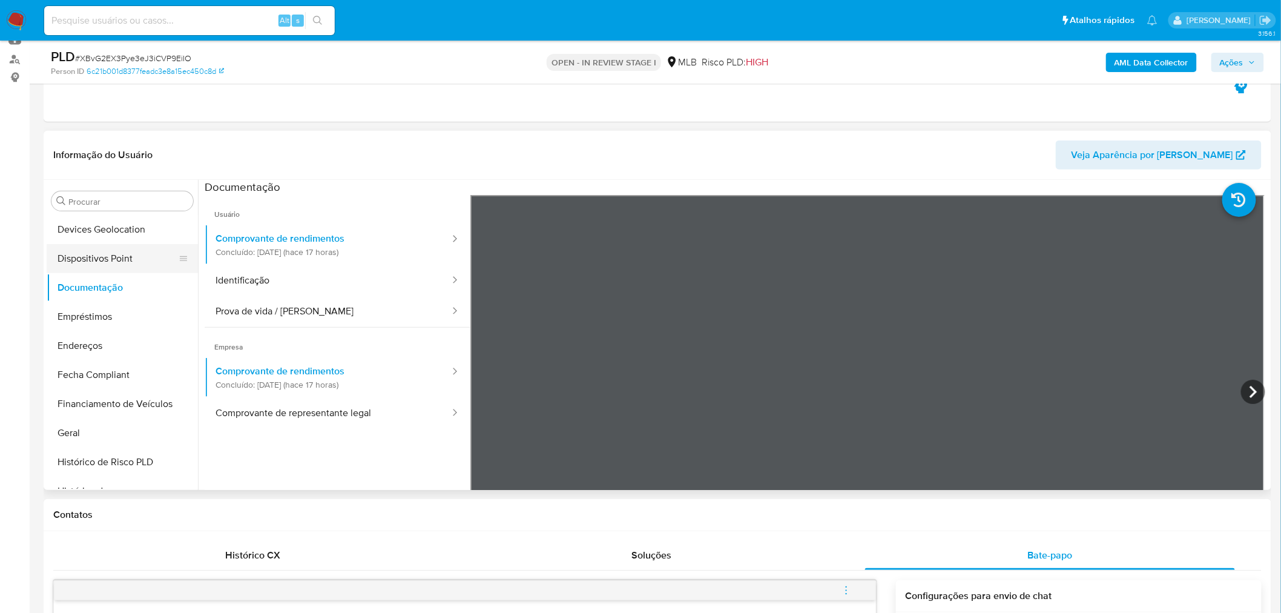
click at [139, 255] on button "Dispositivos Point" at bounding box center [118, 258] width 142 height 29
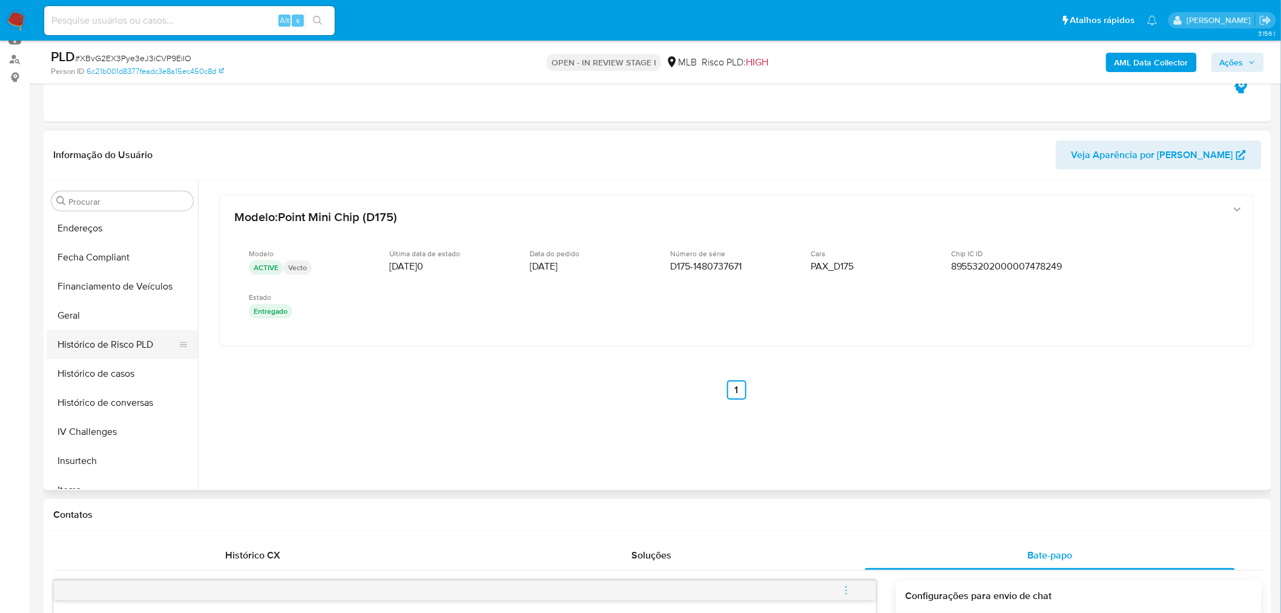
scroll to position [271, 0]
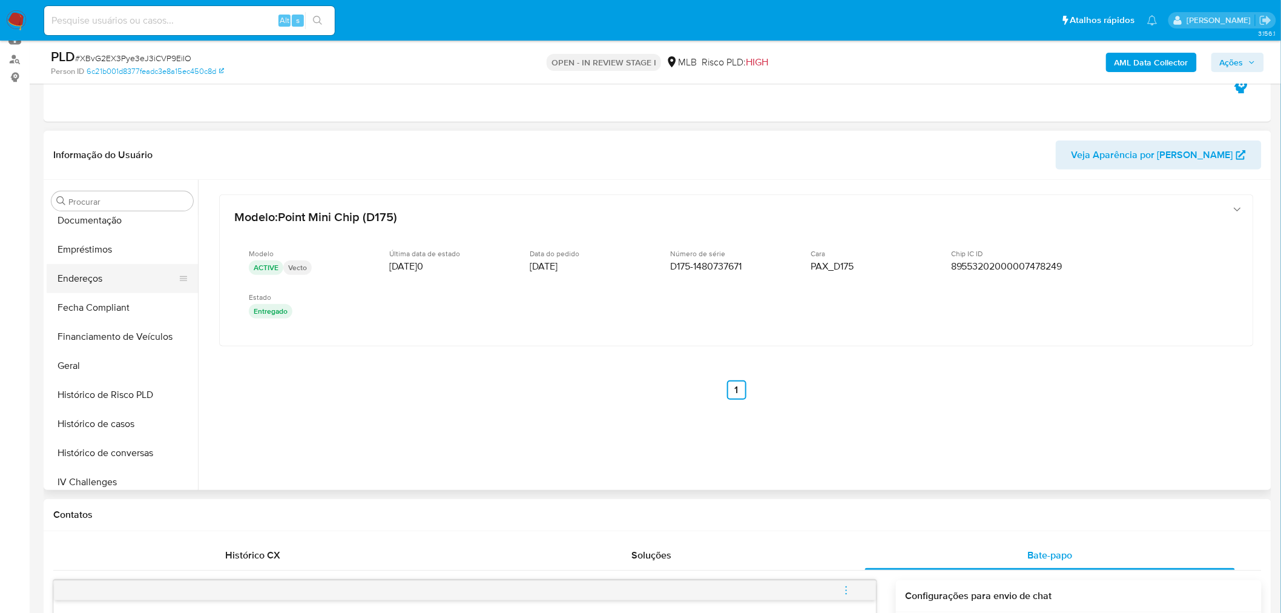
click at [92, 283] on button "Endereços" at bounding box center [118, 278] width 142 height 29
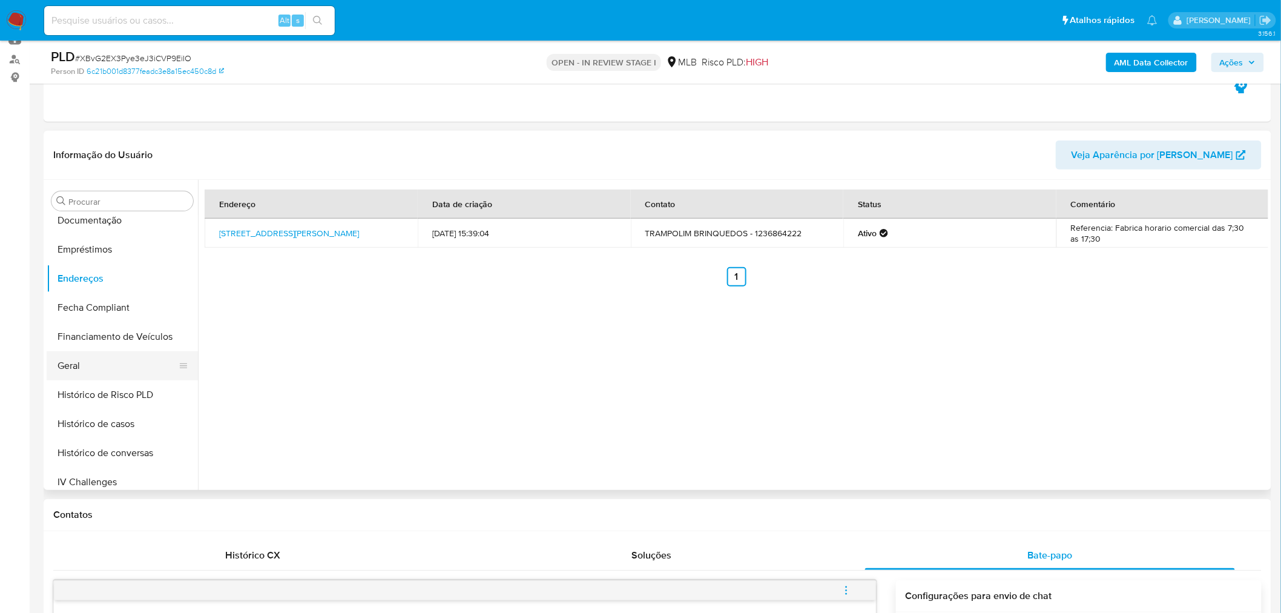
click at [104, 372] on button "Geral" at bounding box center [118, 365] width 142 height 29
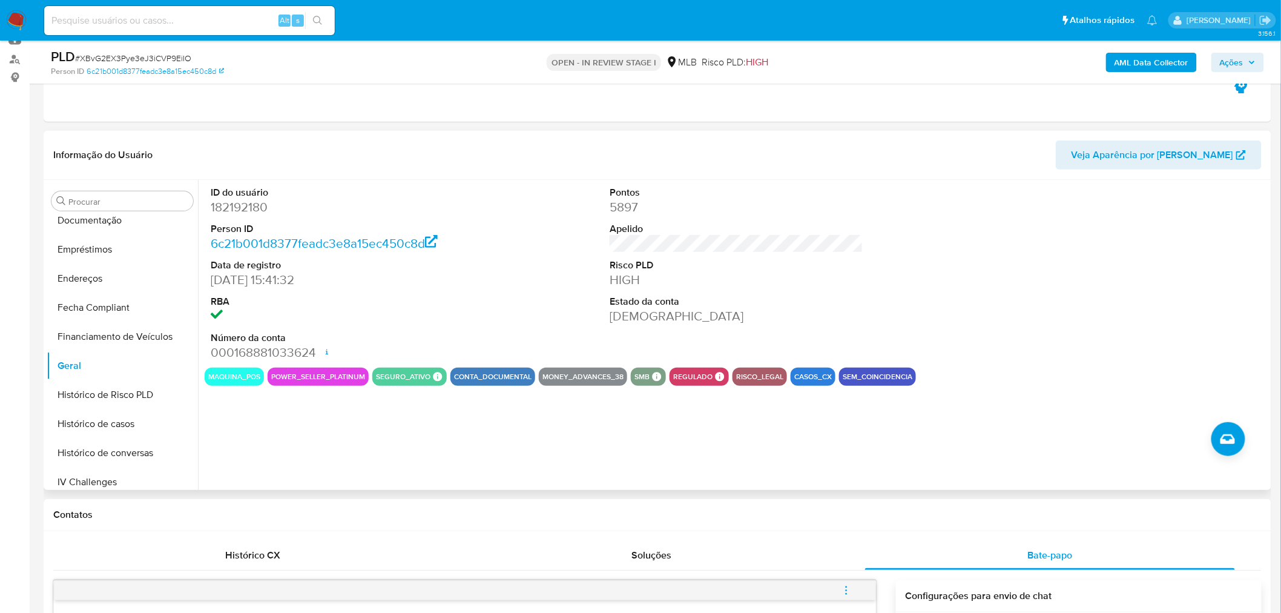
click at [226, 208] on dd "182192180" at bounding box center [338, 207] width 254 height 17
copy dd "182192180"
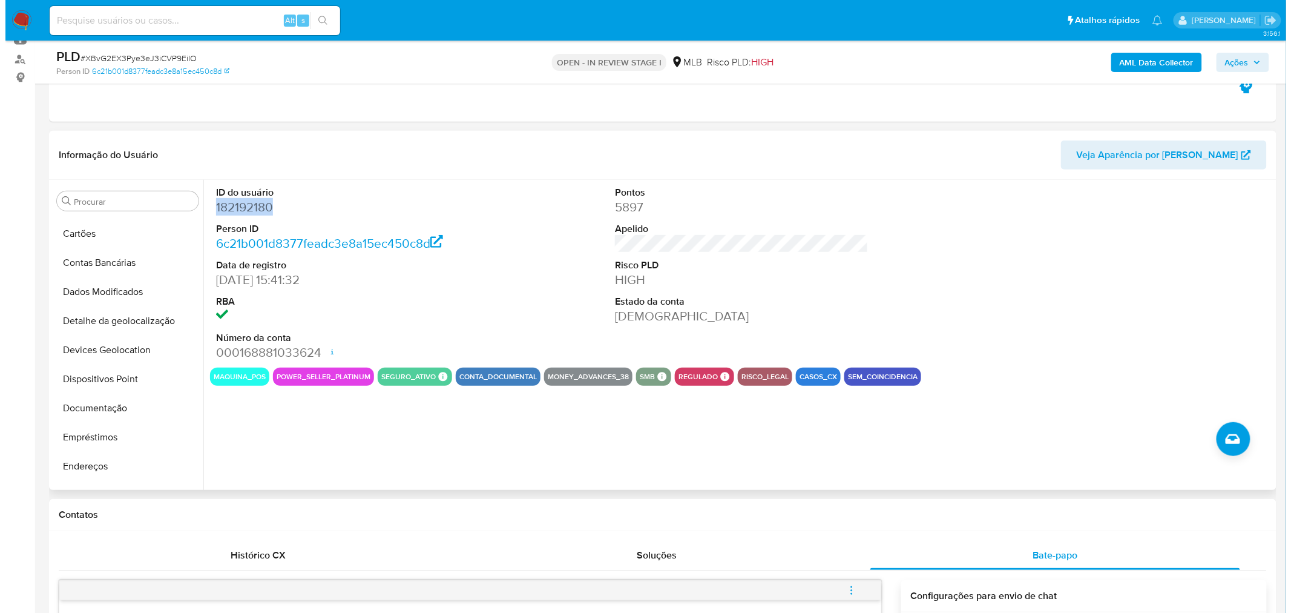
scroll to position [0, 0]
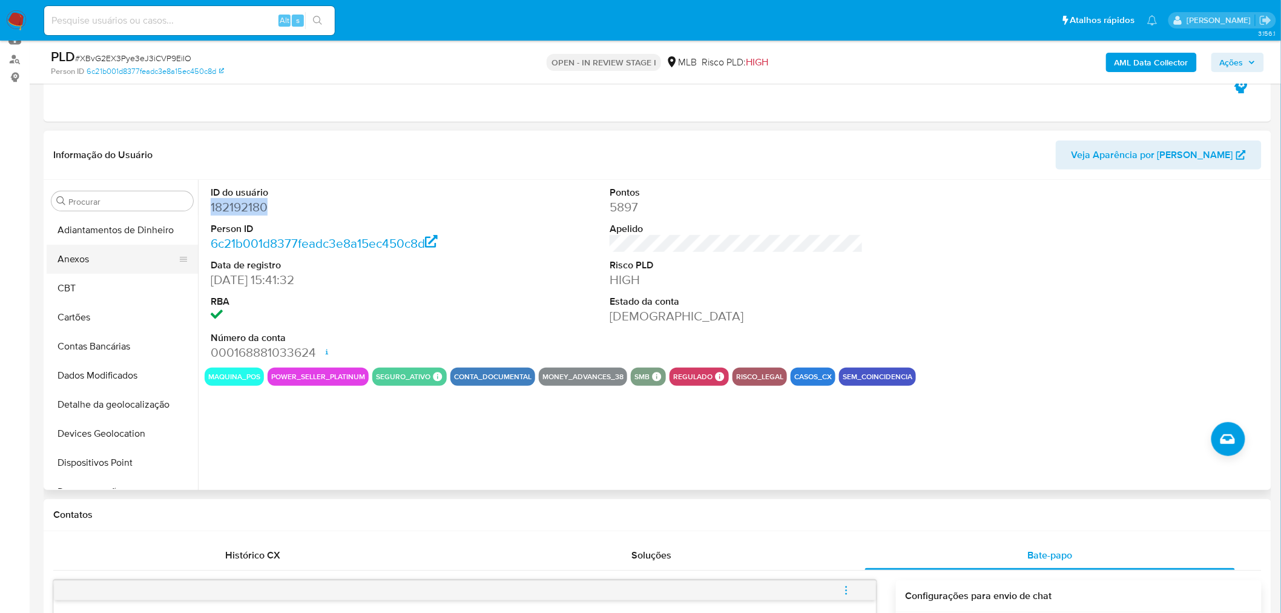
drag, startPoint x: 104, startPoint y: 239, endPoint x: 97, endPoint y: 252, distance: 14.4
click at [103, 239] on button "Adiantamentos de Dinheiro" at bounding box center [122, 230] width 151 height 29
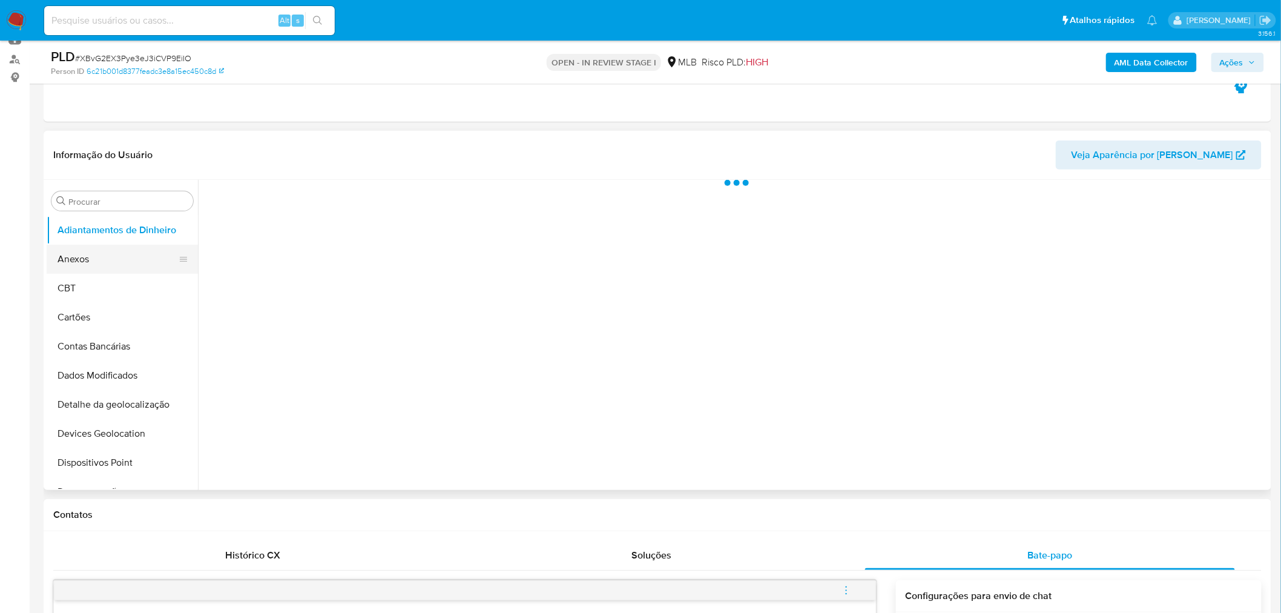
click at [97, 252] on button "Anexos" at bounding box center [118, 259] width 142 height 29
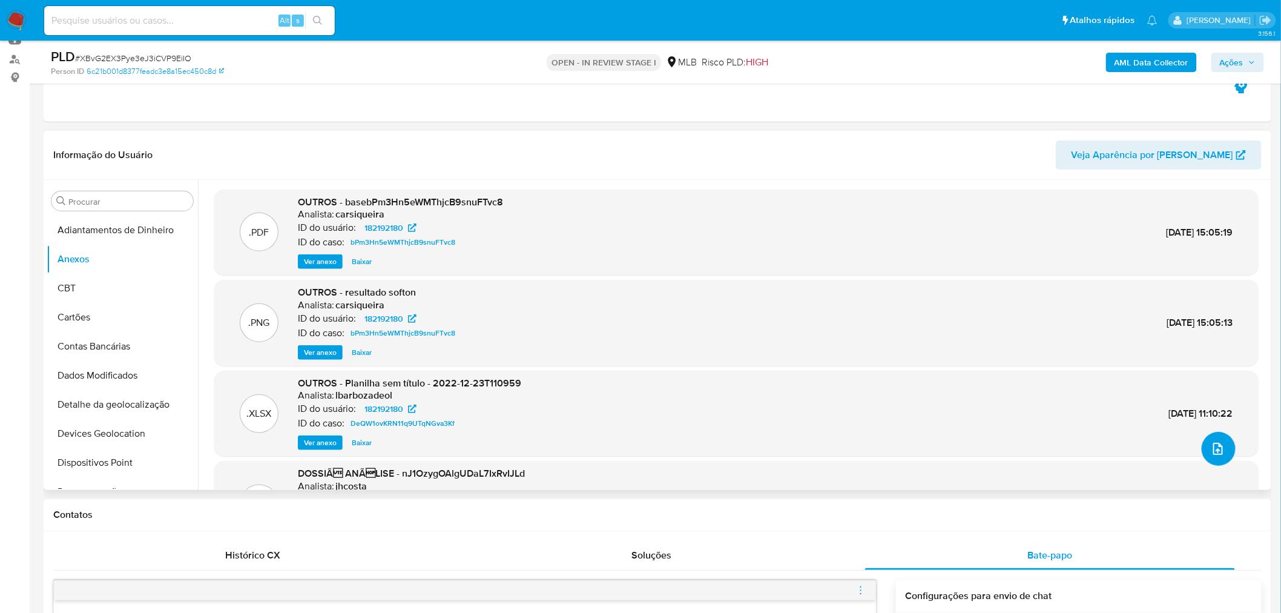
click at [1211, 446] on icon "upload-file" at bounding box center [1218, 448] width 15 height 15
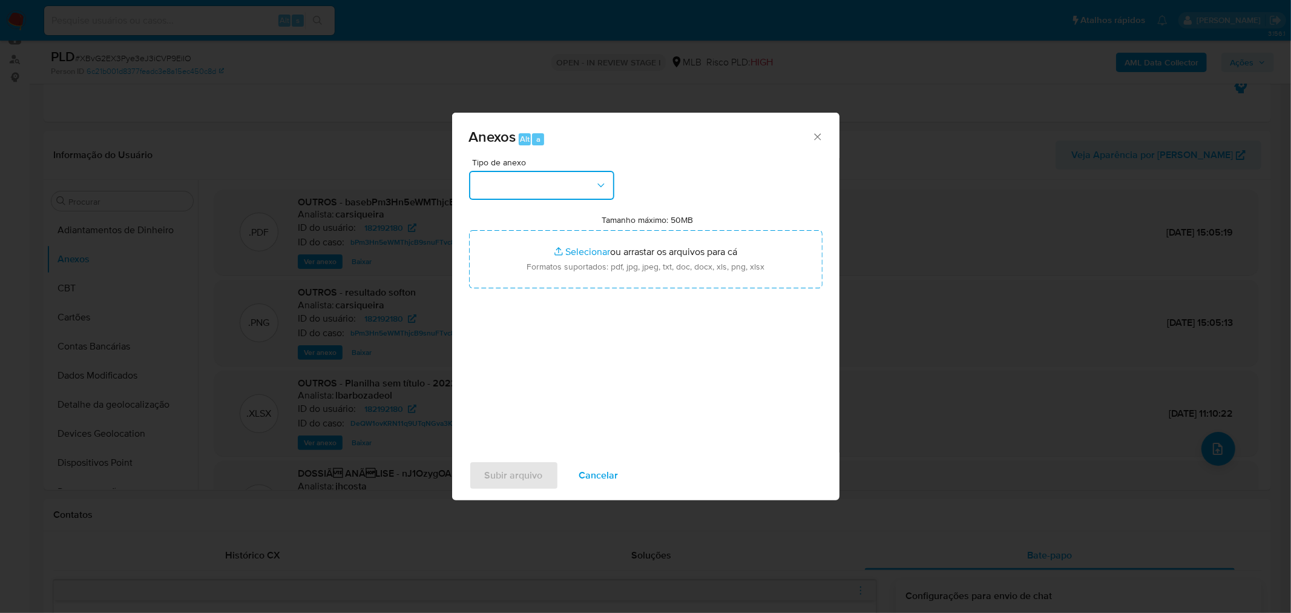
click at [565, 190] on button "button" at bounding box center [541, 185] width 145 height 29
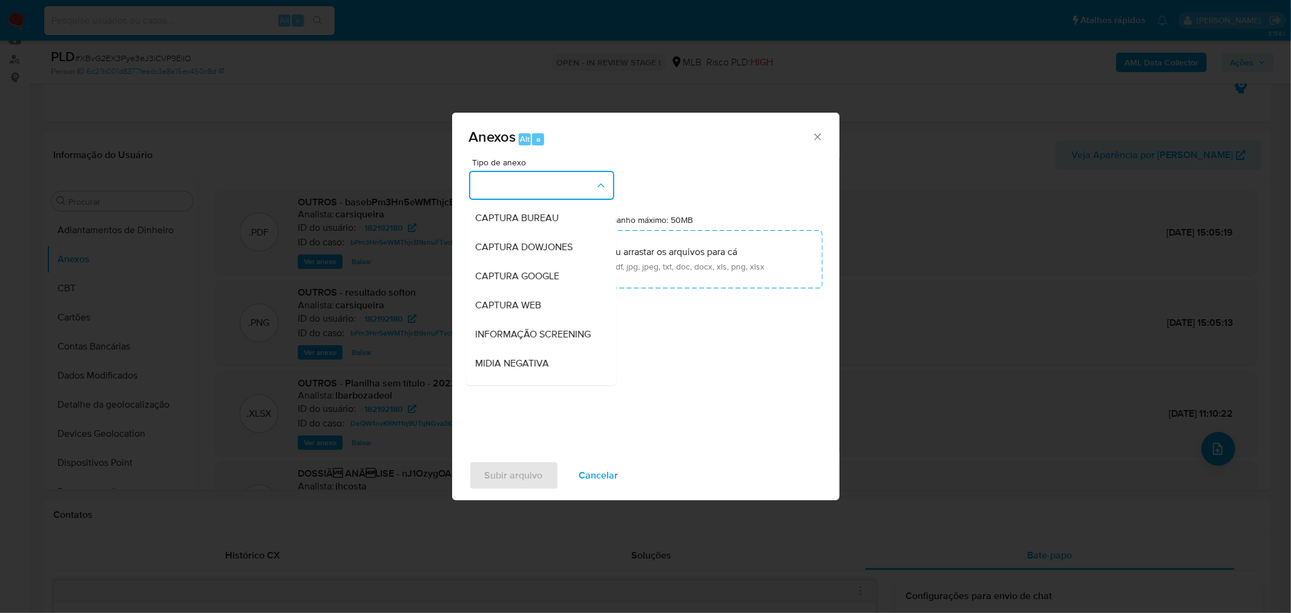
scroll to position [186, 0]
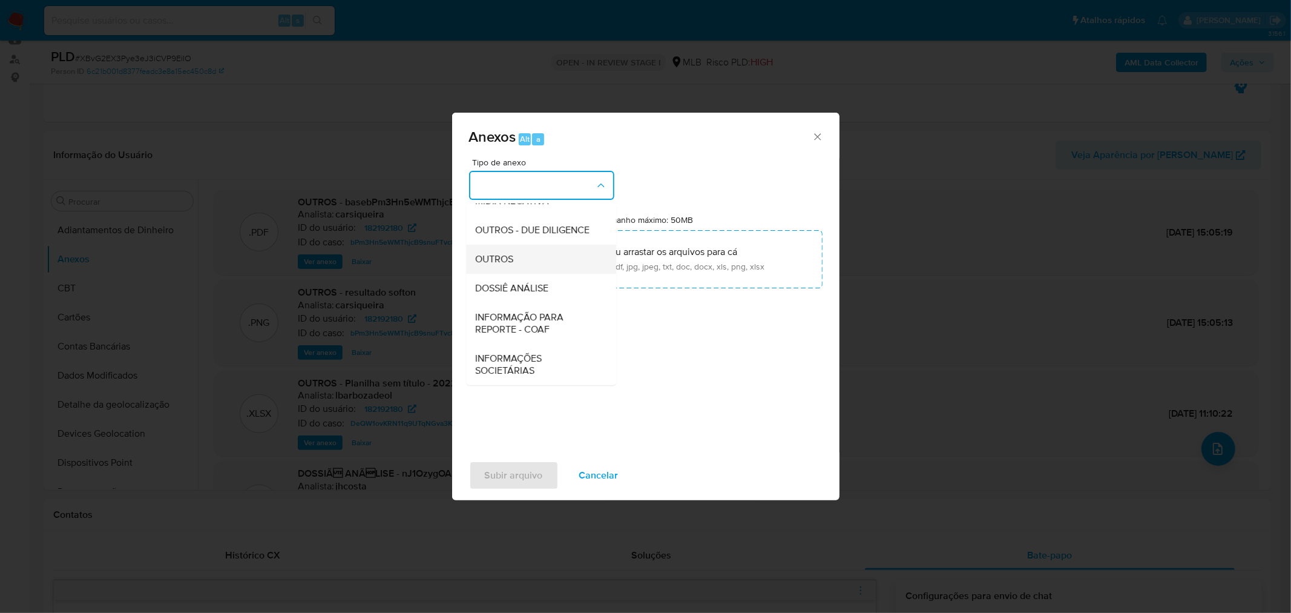
click at [529, 262] on div "OUTROS" at bounding box center [538, 258] width 124 height 29
click at [1060, 196] on div "Anexos Alt a Tipo de anexo OUTROS Tamanho máximo: 50MB Selecionar arquivos Sele…" at bounding box center [645, 306] width 1291 height 613
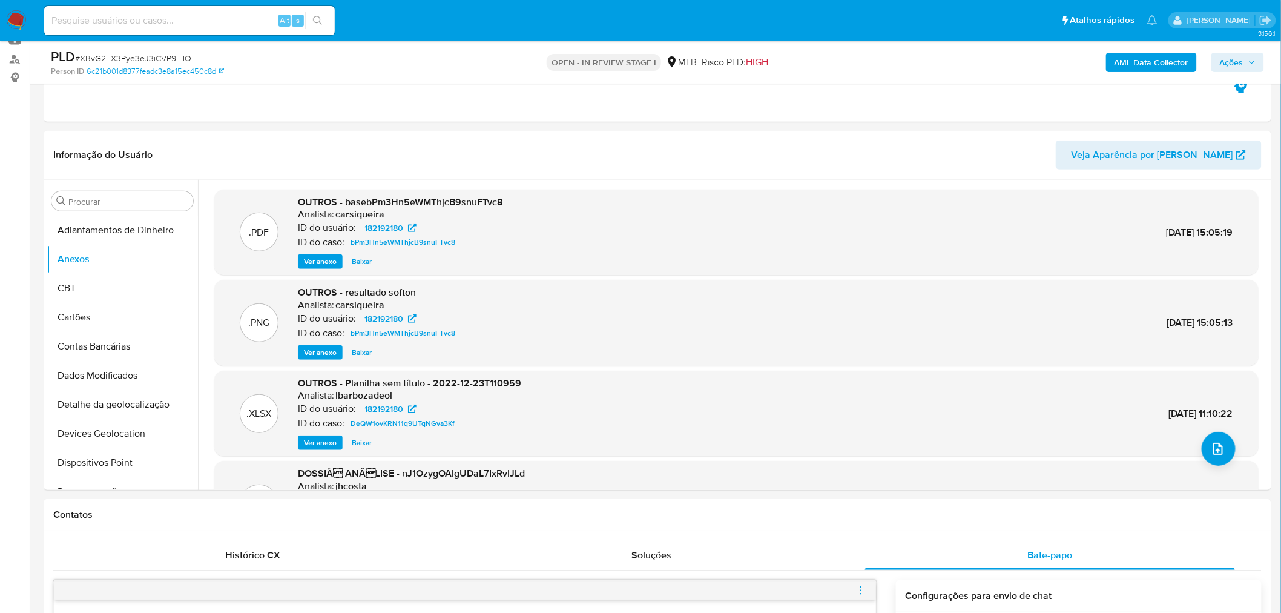
click at [1143, 59] on b "AML Data Collector" at bounding box center [1152, 62] width 74 height 19
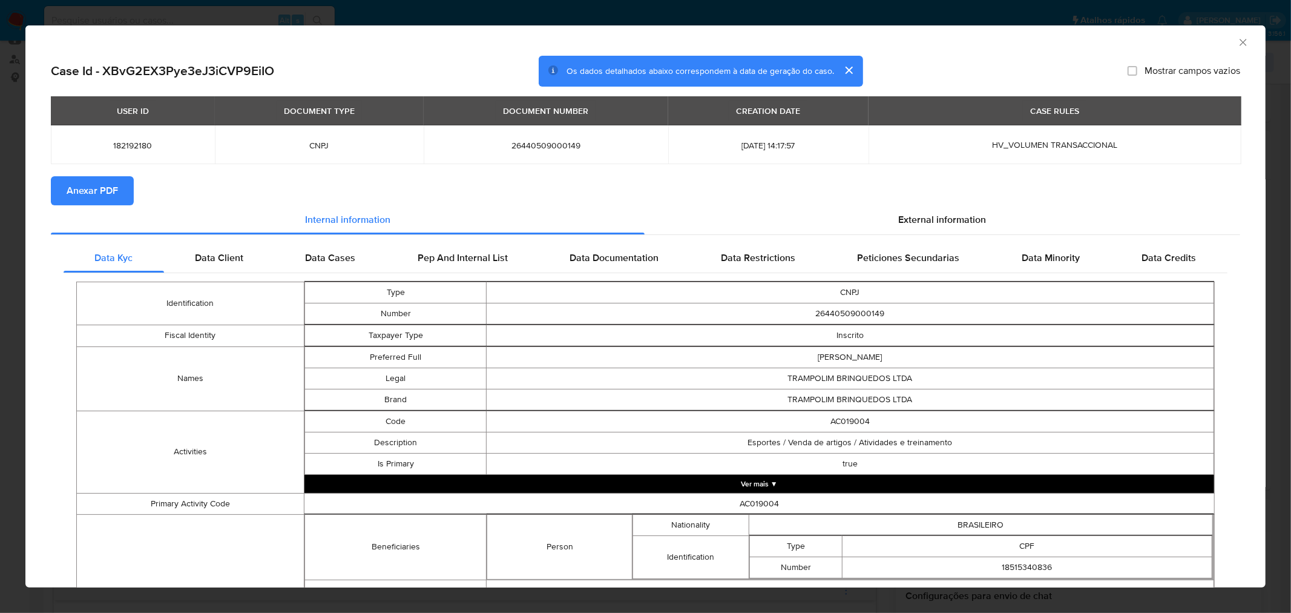
click at [87, 186] on span "Anexar PDF" at bounding box center [92, 190] width 51 height 27
click at [507, 9] on div "AML Data Collector Case Id - XBvG2EX3Pye3eJ3iCVP9EiIO Os dados detalhados abaix…" at bounding box center [645, 306] width 1291 height 613
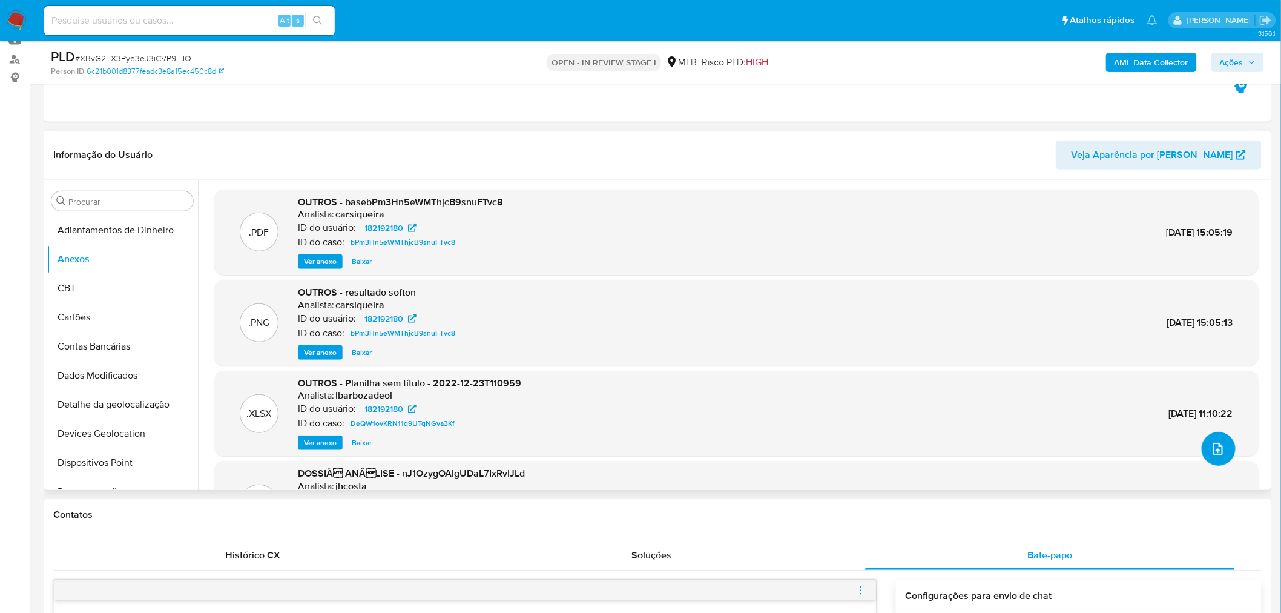
click at [1212, 450] on icon "upload-file" at bounding box center [1218, 448] width 15 height 15
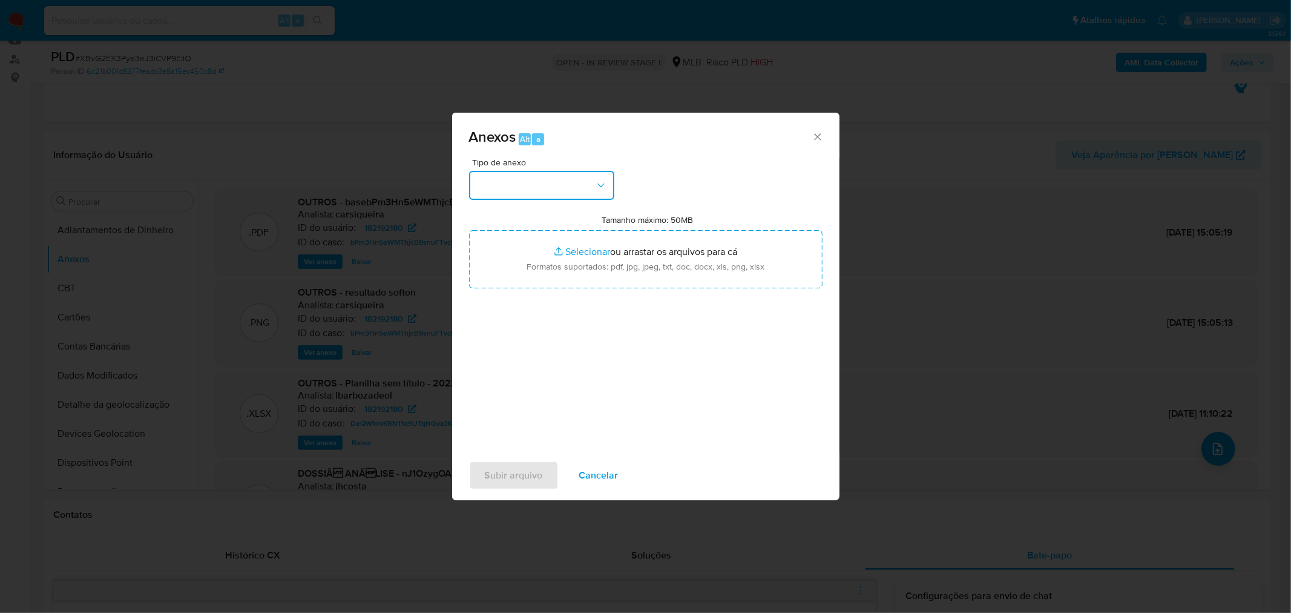
click at [561, 184] on button "button" at bounding box center [541, 185] width 145 height 29
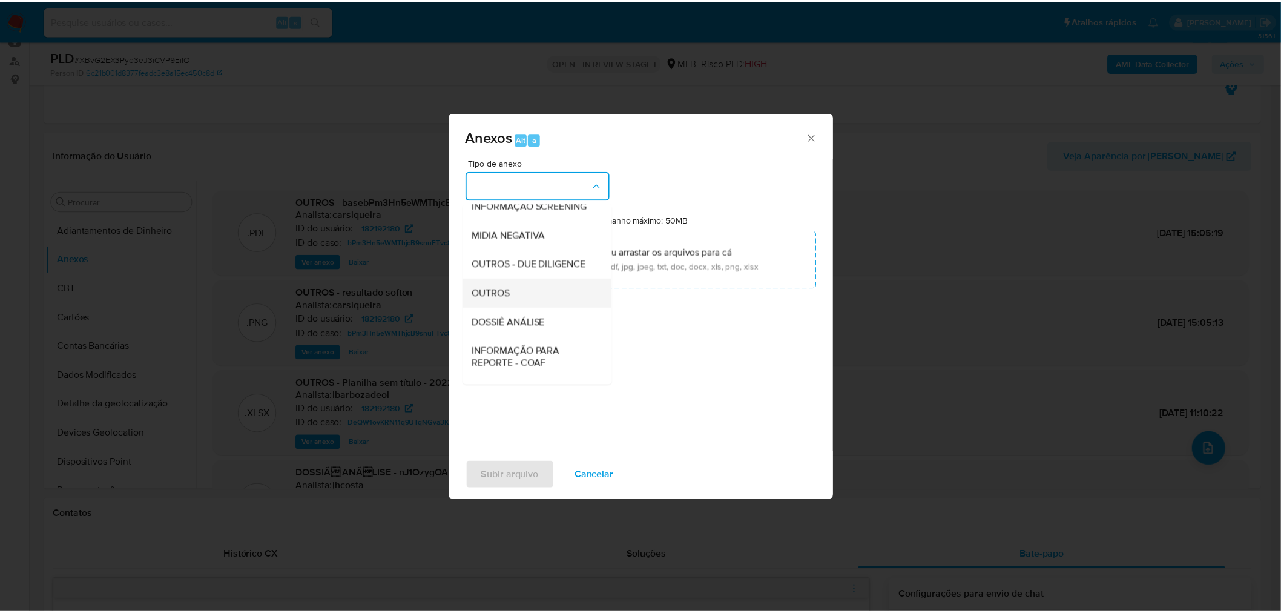
scroll to position [134, 0]
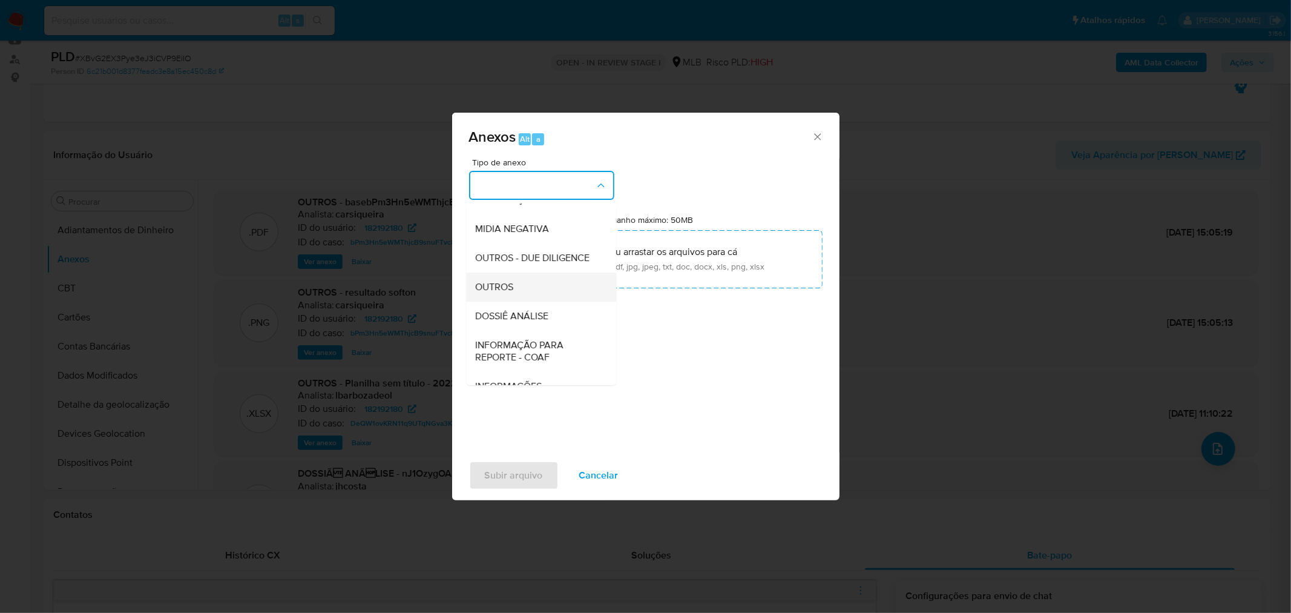
click at [500, 292] on span "OUTROS" at bounding box center [495, 286] width 38 height 12
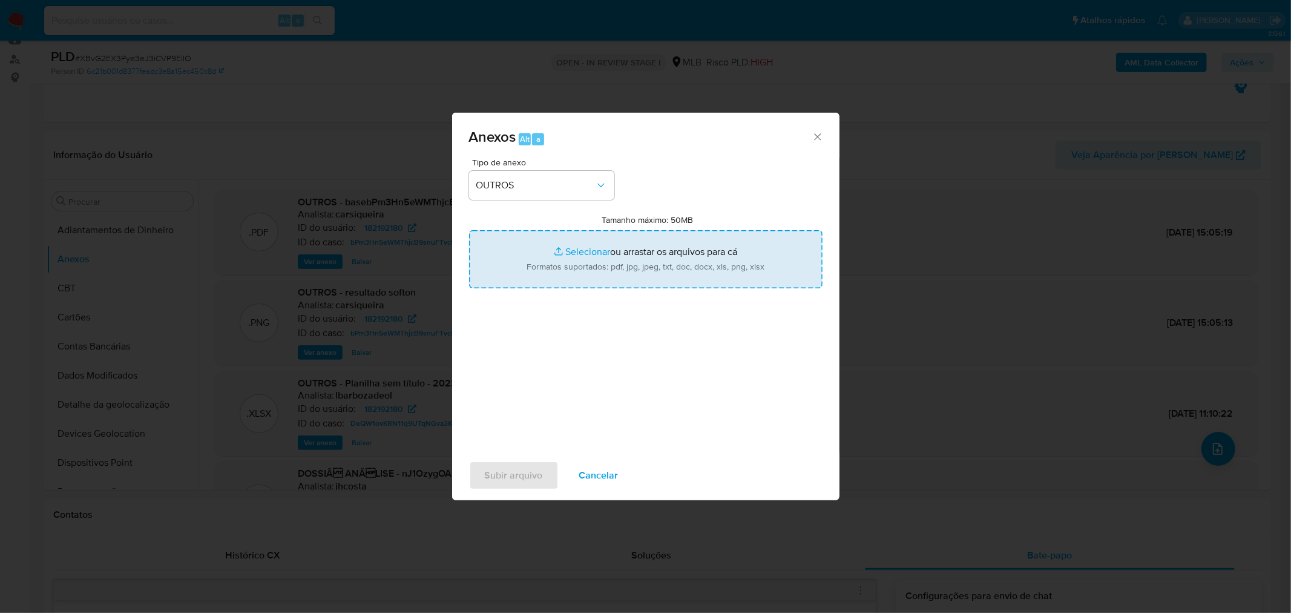
type input "C:\fakepath\Mulan 182192180_2025_08_27_14_25_13 TRAMPOLIM BRINQUEDOS LTDA.pdf"
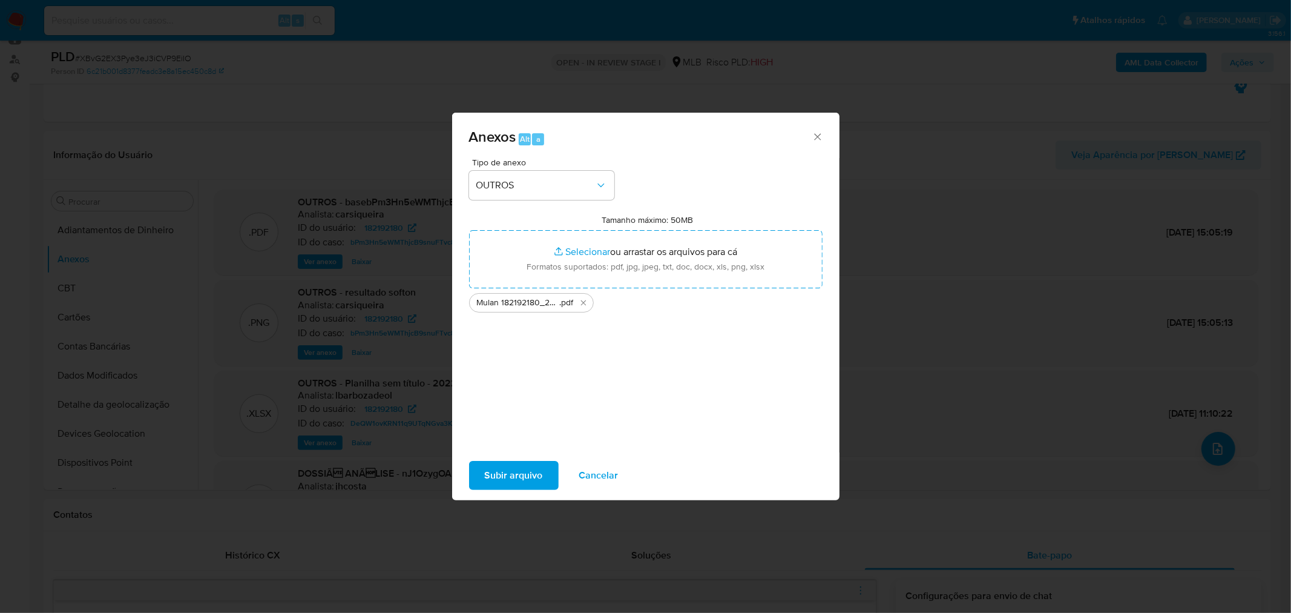
click at [536, 480] on span "Subir arquivo" at bounding box center [514, 475] width 58 height 27
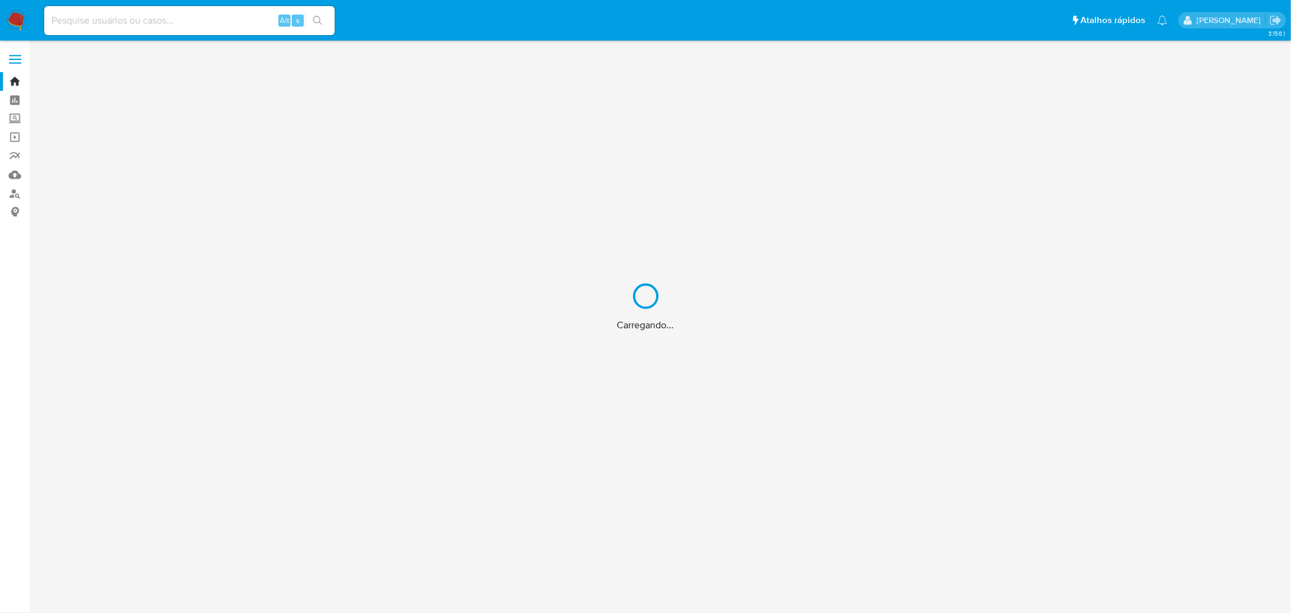
click at [227, 18] on div "Carregando..." at bounding box center [645, 306] width 1291 height 613
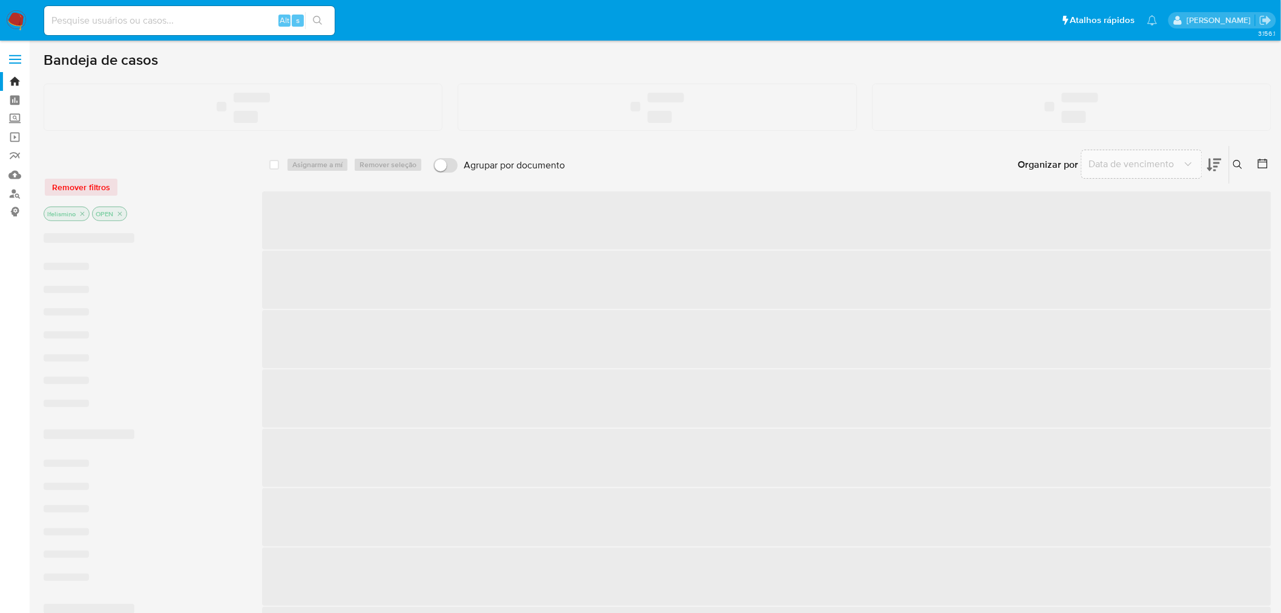
click at [180, 19] on input at bounding box center [189, 21] width 291 height 16
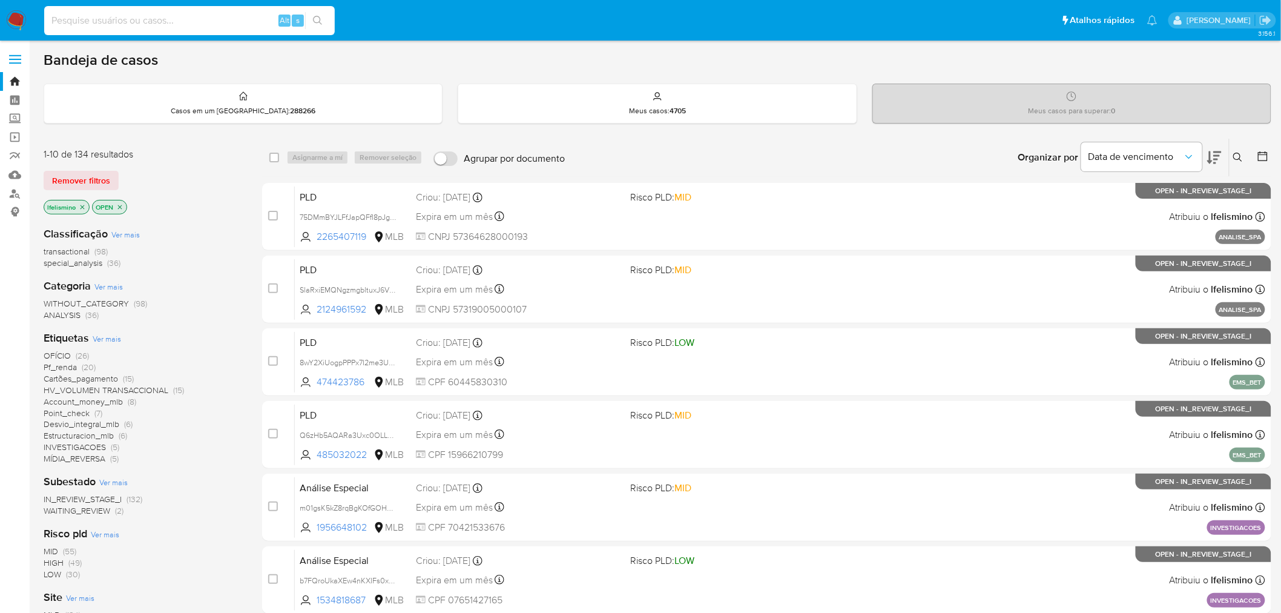
paste input "f9170mYWR0pBqwMN0UCC4Knd"
type input "f9170mYWR0pBqwMN0UCC4Knd"
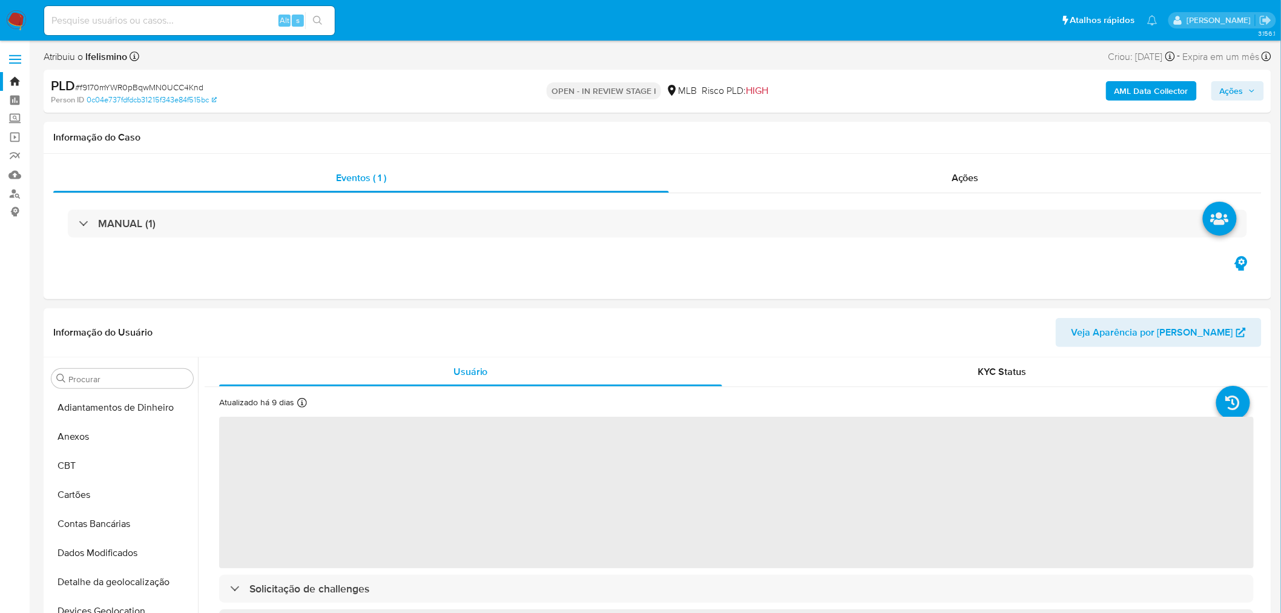
select select "10"
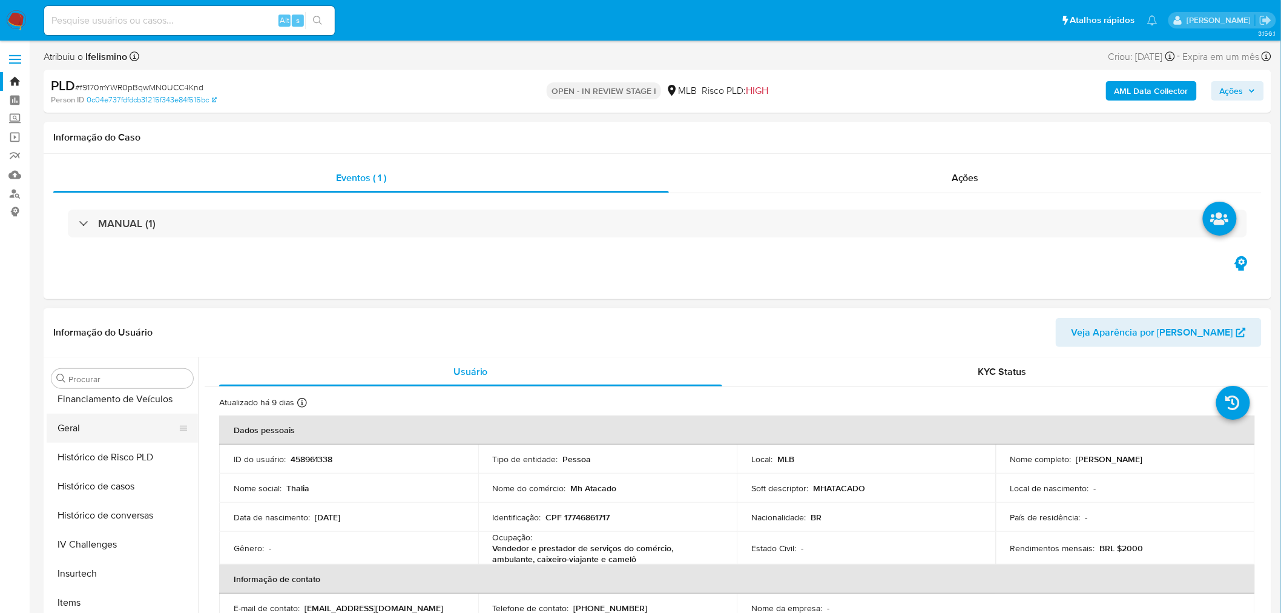
scroll to position [338, 0]
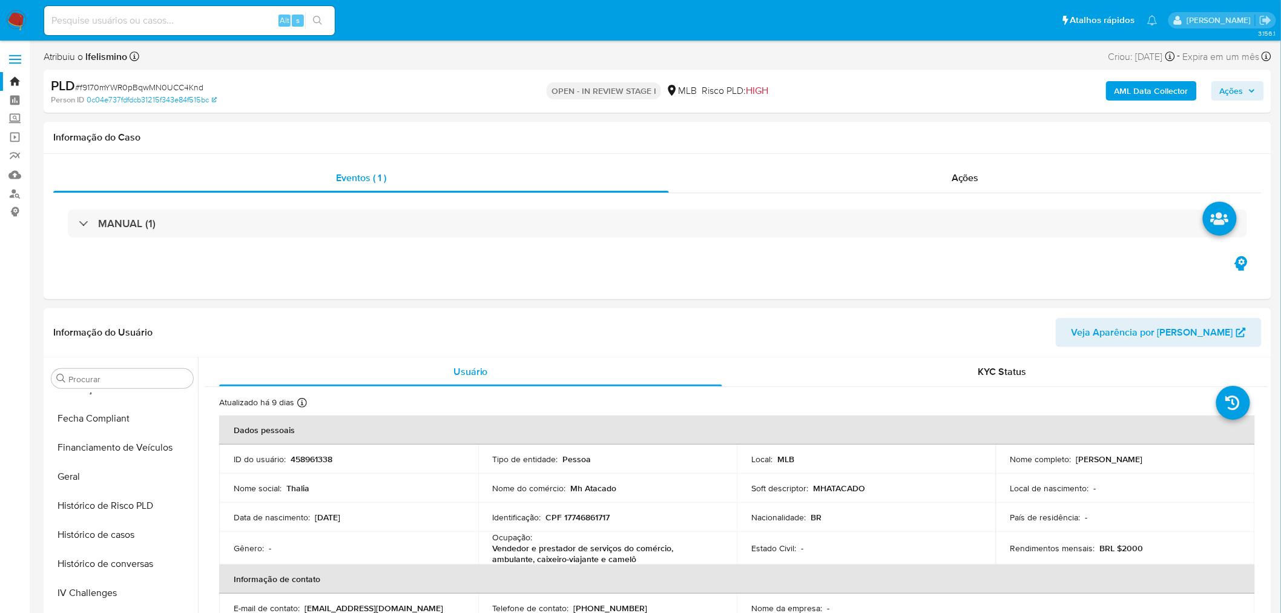
drag, startPoint x: 104, startPoint y: 470, endPoint x: 28, endPoint y: 472, distance: 75.1
click at [103, 470] on button "Geral" at bounding box center [122, 476] width 151 height 29
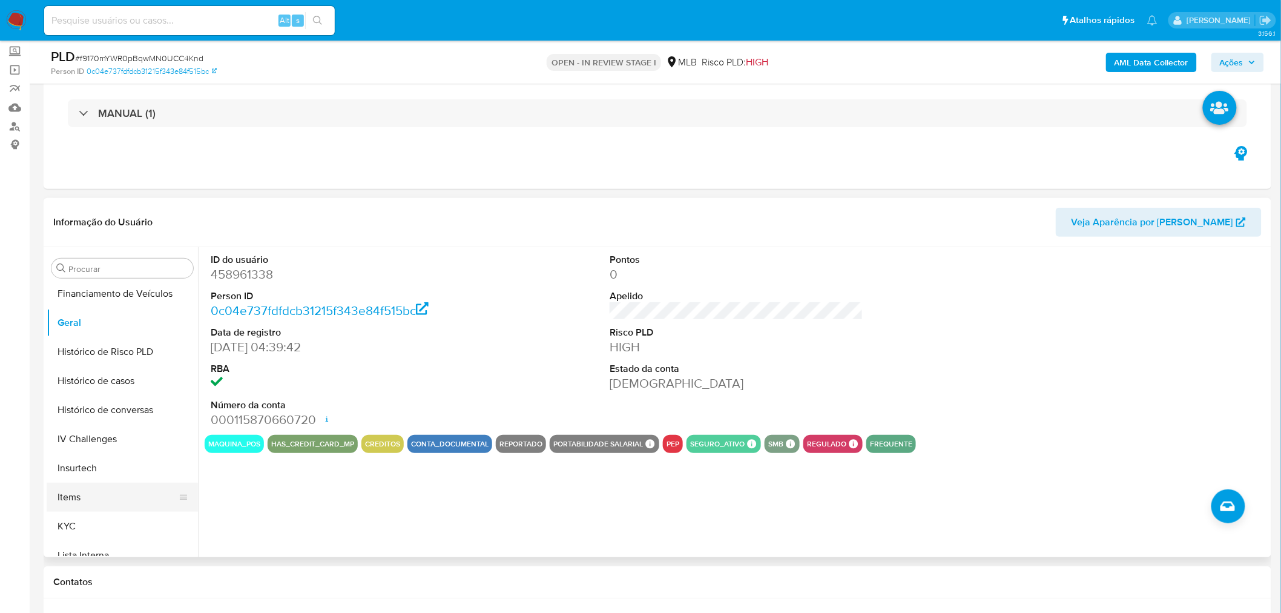
scroll to position [406, 0]
click at [77, 501] on button "KYC" at bounding box center [118, 501] width 142 height 29
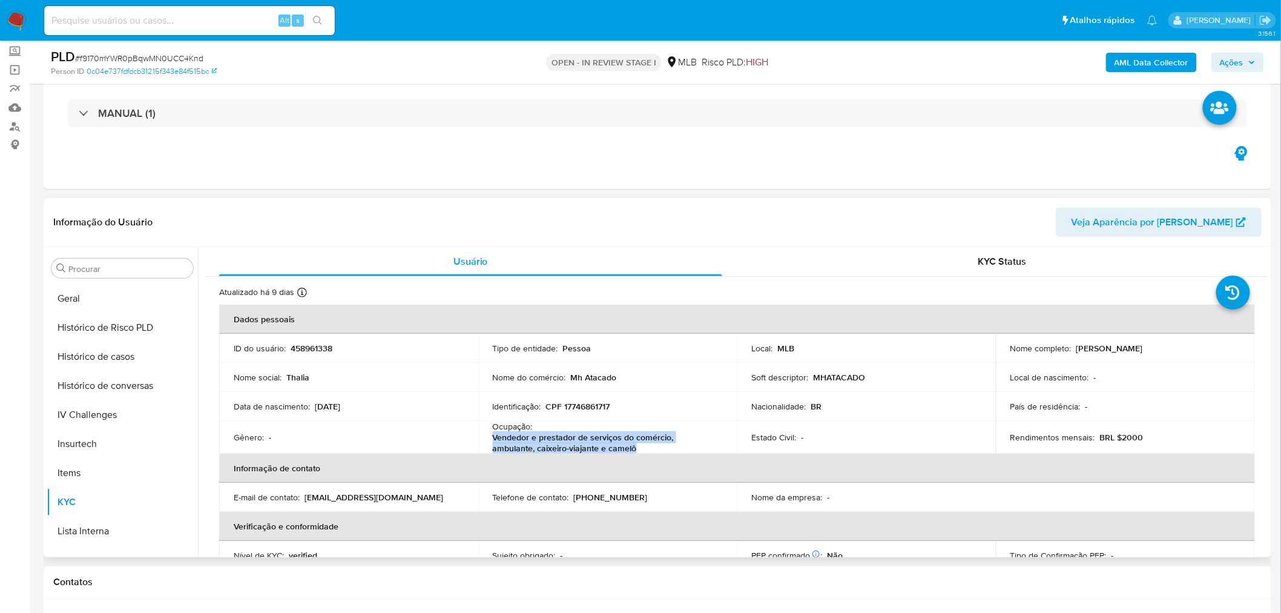
drag, startPoint x: 522, startPoint y: 450, endPoint x: 489, endPoint y: 443, distance: 34.1
click at [489, 443] on td "Ocupação : Vendedor e prestador de serviços do comércio, ambulante, caixeiro-vi…" at bounding box center [607, 437] width 259 height 33
copy p "Vendedor e prestador de serviços do comércio, ambulante, caixeiro-viajante e ca…"
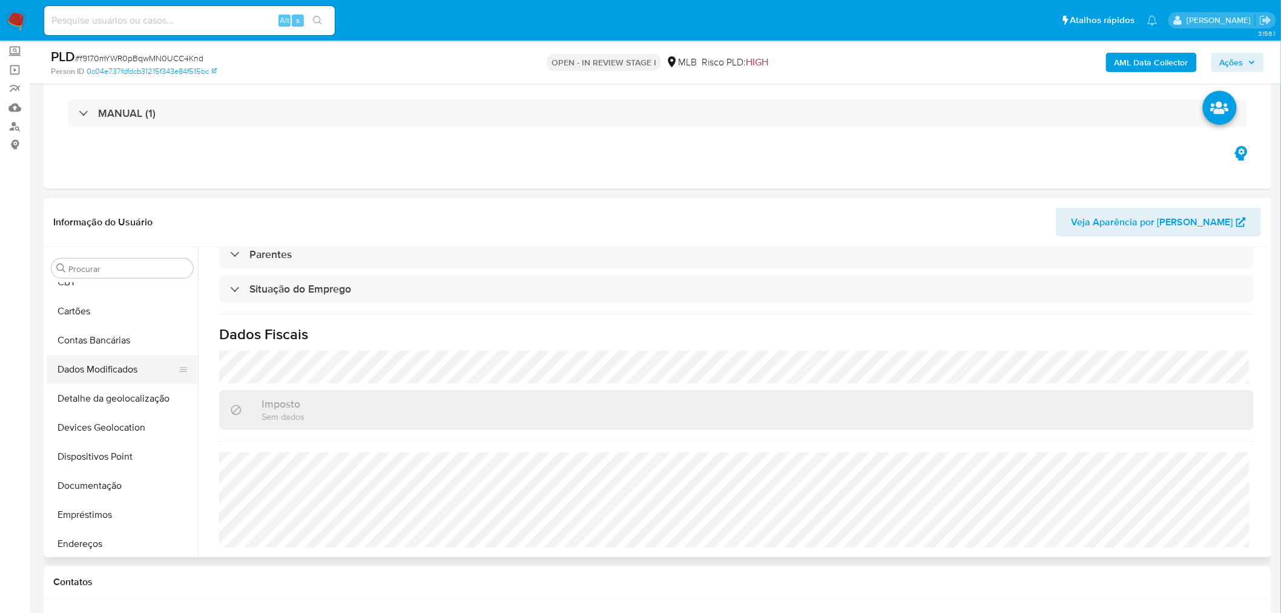
scroll to position [69, 0]
click at [87, 496] on button "Documentação" at bounding box center [118, 489] width 142 height 29
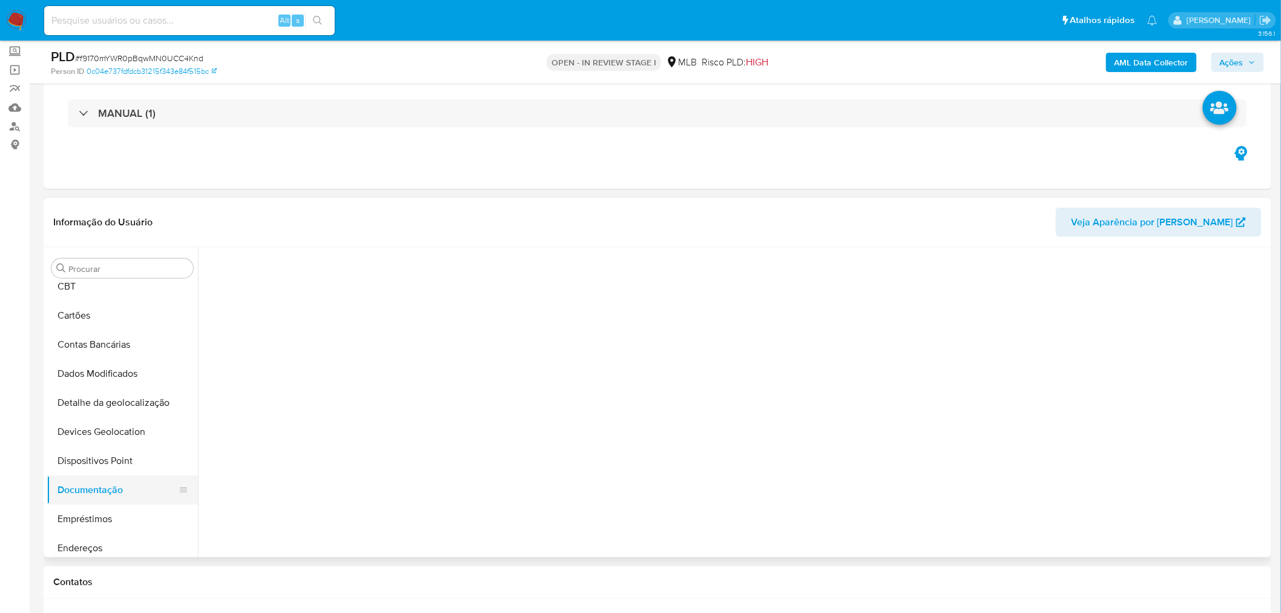
scroll to position [0, 0]
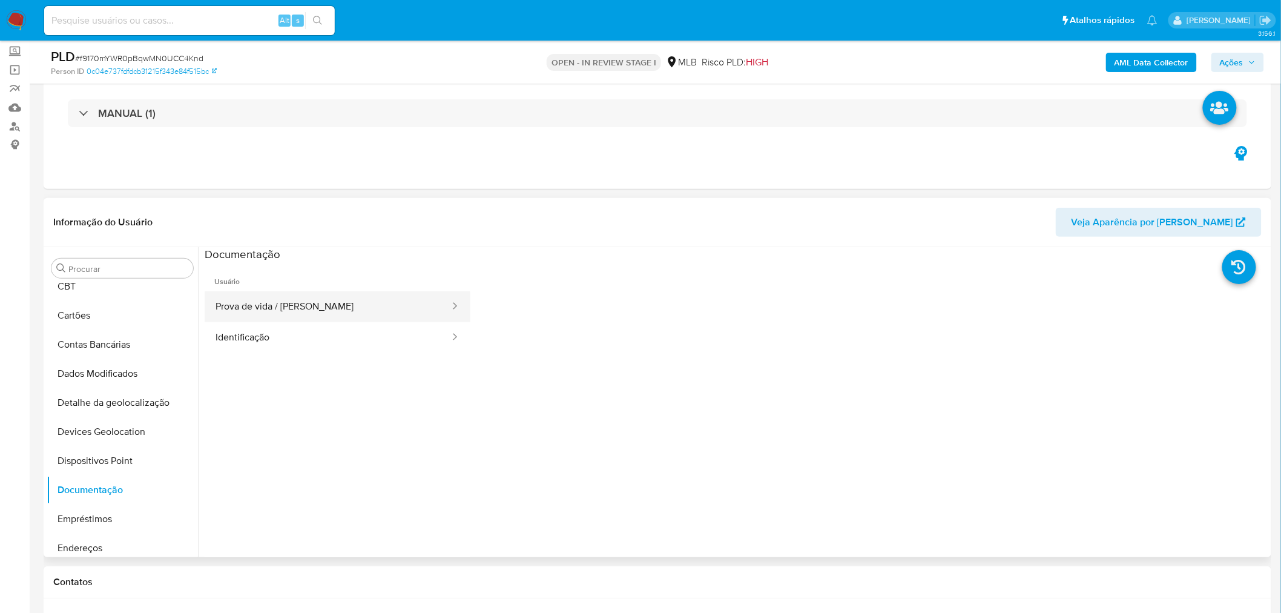
click at [360, 303] on button "Prova de vida / [PERSON_NAME]" at bounding box center [328, 306] width 246 height 31
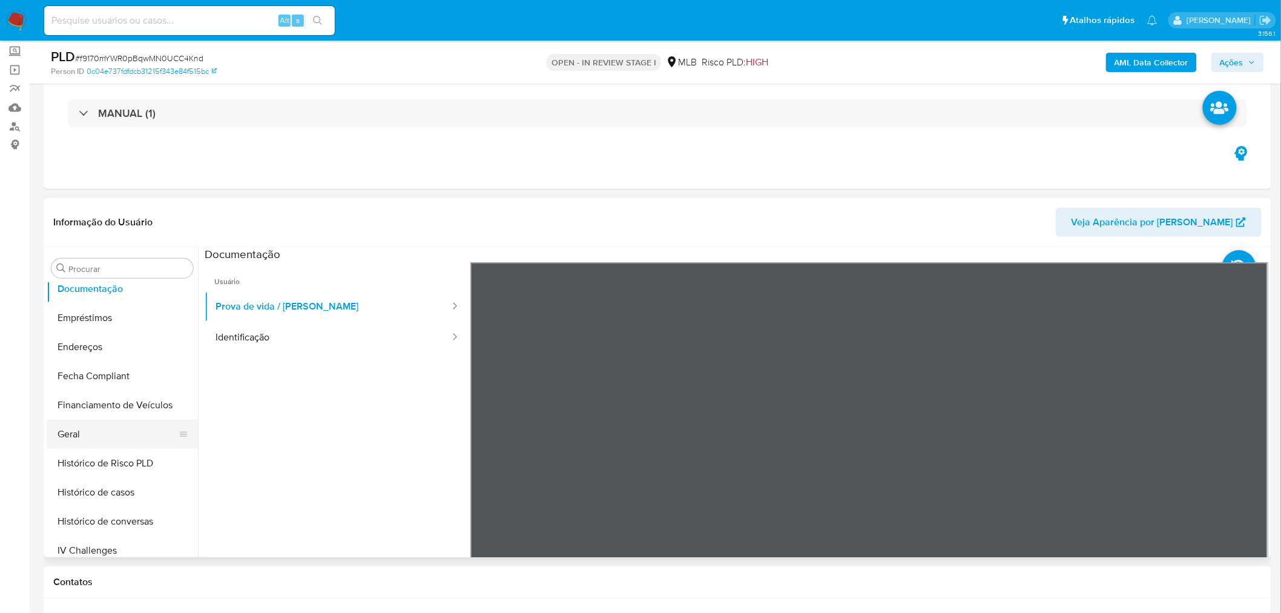
scroll to position [270, 0]
click at [110, 442] on button "Geral" at bounding box center [118, 434] width 142 height 29
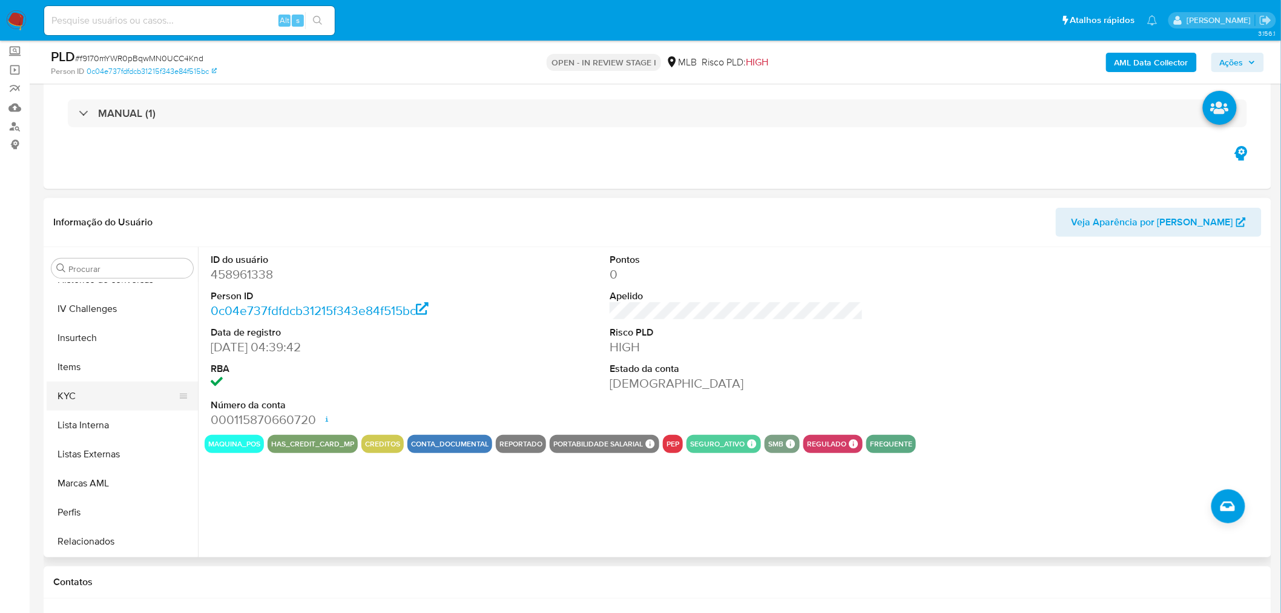
scroll to position [539, 0]
click at [92, 366] on button "KYC" at bounding box center [118, 368] width 142 height 29
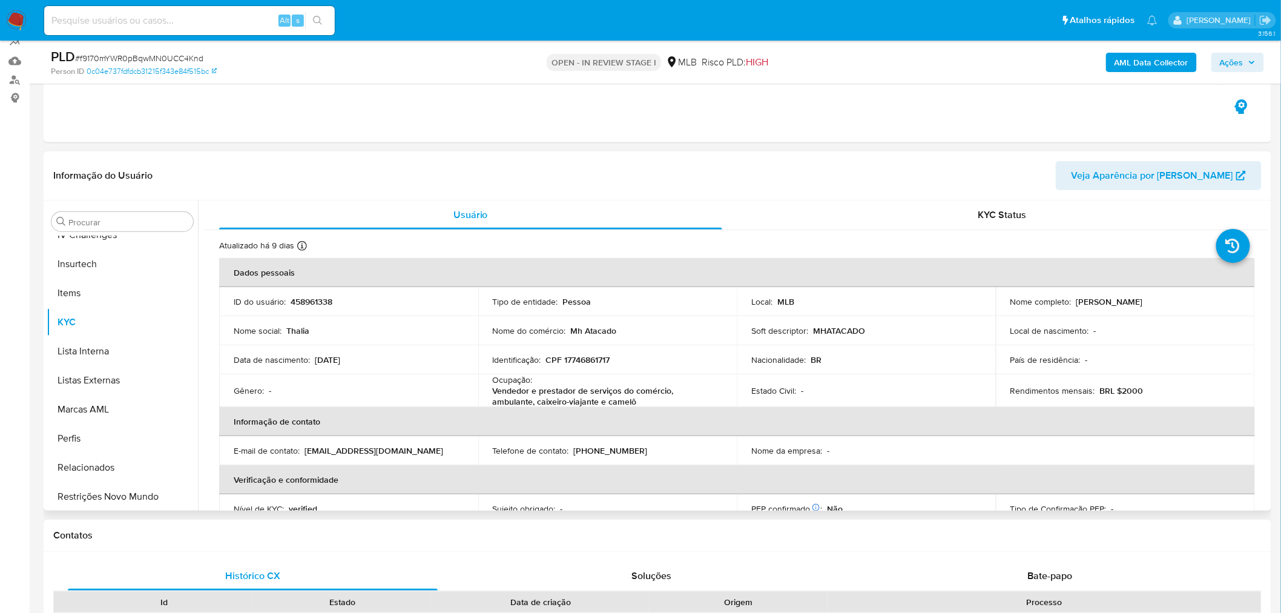
scroll to position [134, 0]
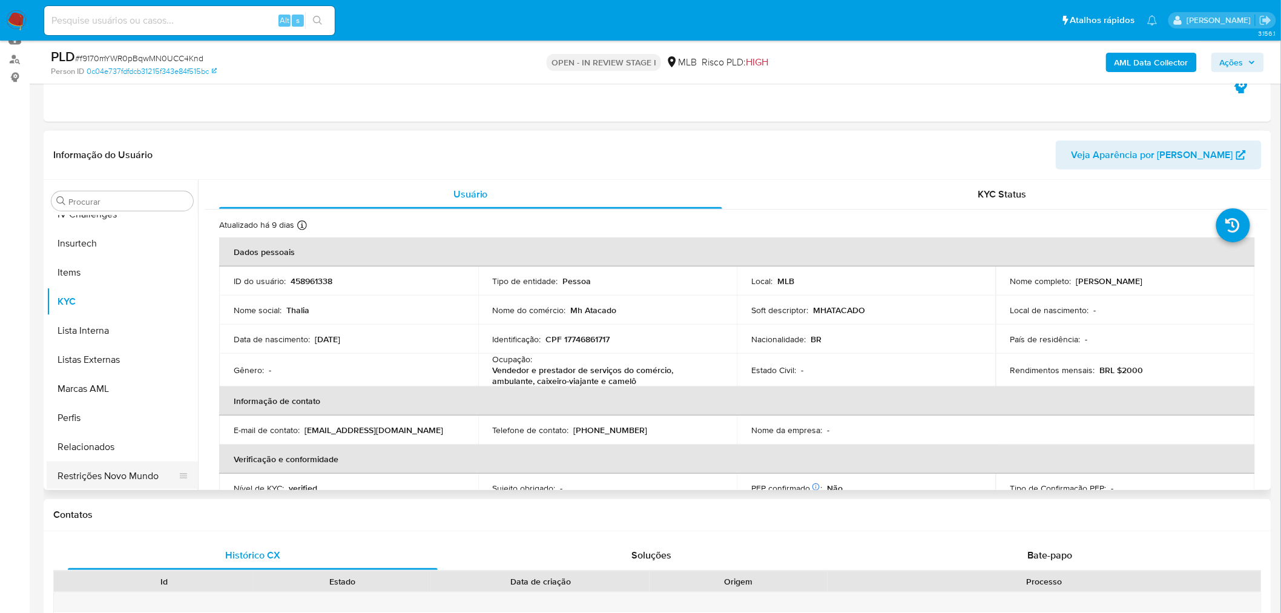
click at [98, 486] on button "Restrições Novo Mundo" at bounding box center [118, 475] width 142 height 29
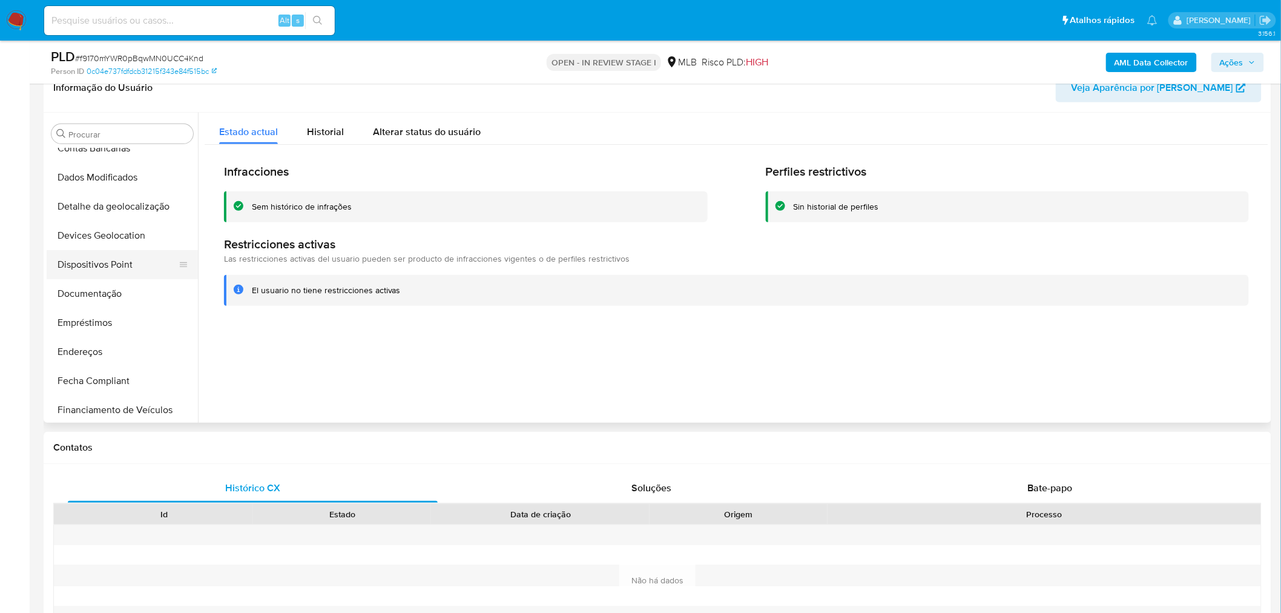
scroll to position [135, 0]
click at [108, 252] on button "Dispositivos Point" at bounding box center [118, 260] width 142 height 29
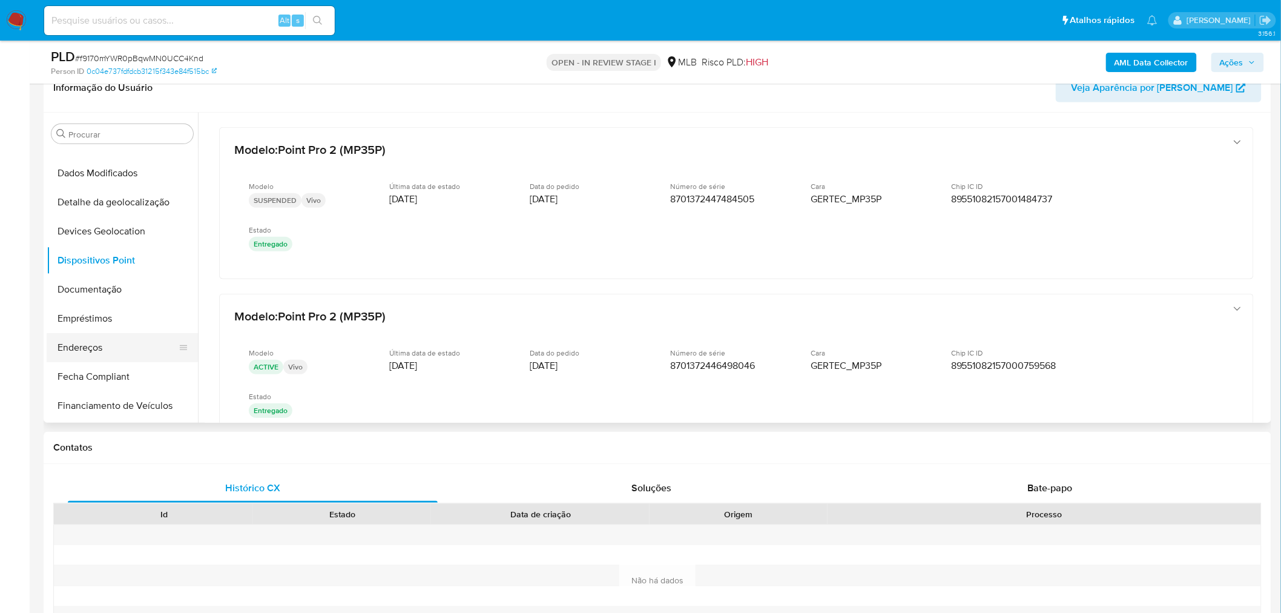
click at [115, 346] on button "Endereços" at bounding box center [118, 347] width 142 height 29
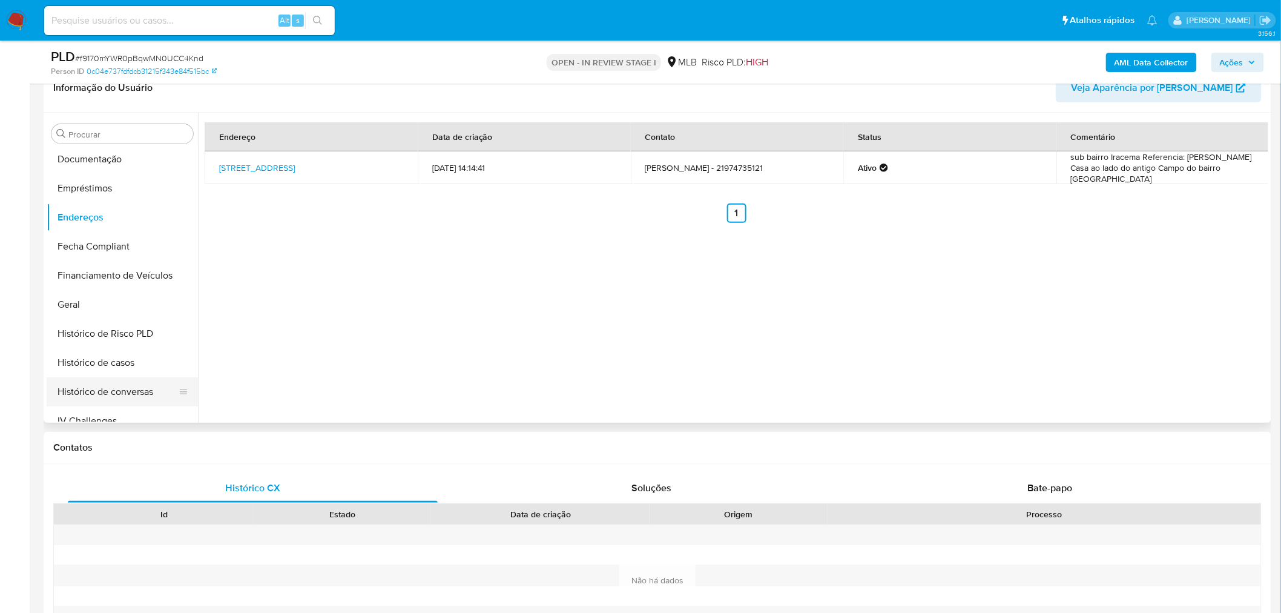
scroll to position [336, 0]
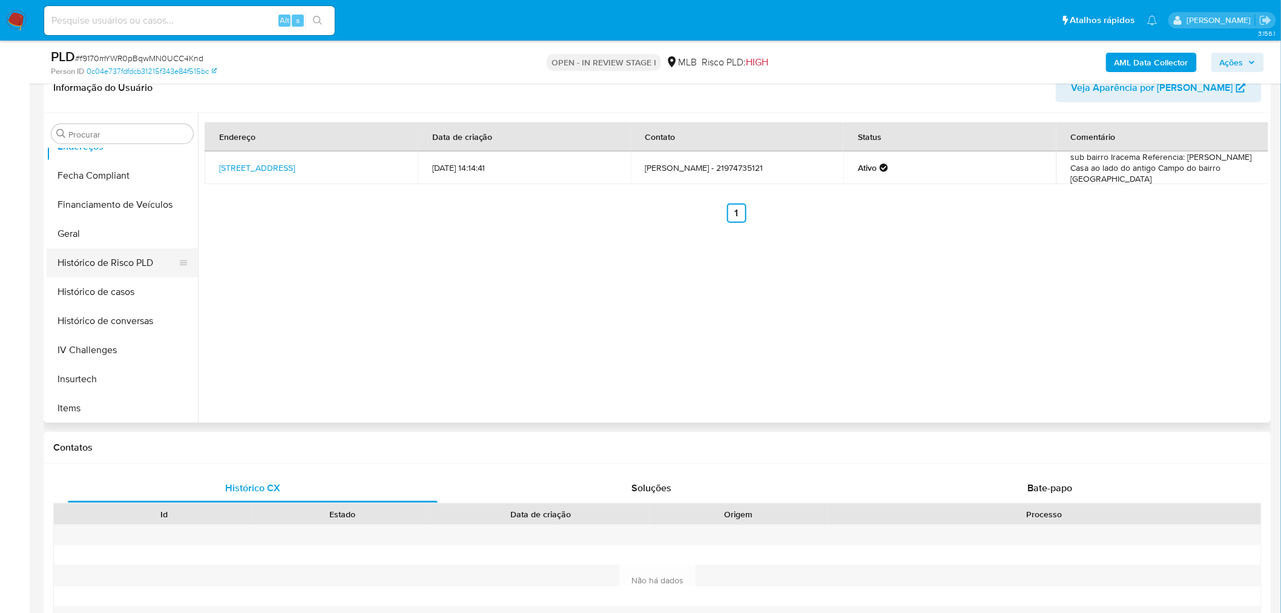
click at [97, 259] on button "Histórico de Risco PLD" at bounding box center [118, 262] width 142 height 29
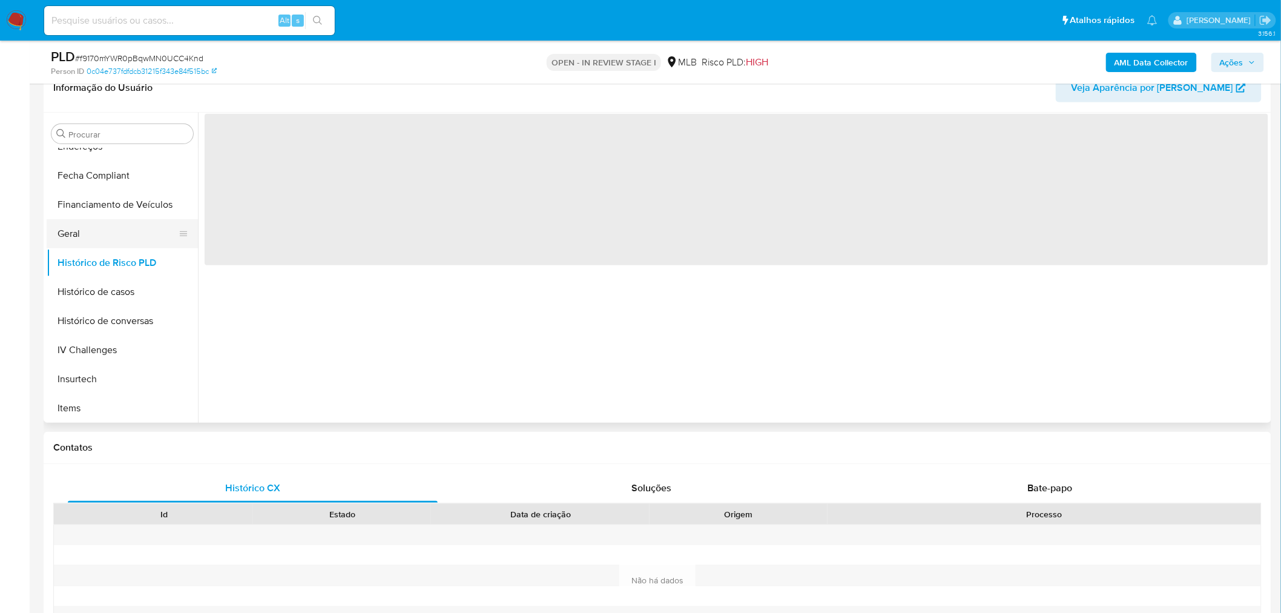
click at [101, 245] on button "Geral" at bounding box center [118, 233] width 142 height 29
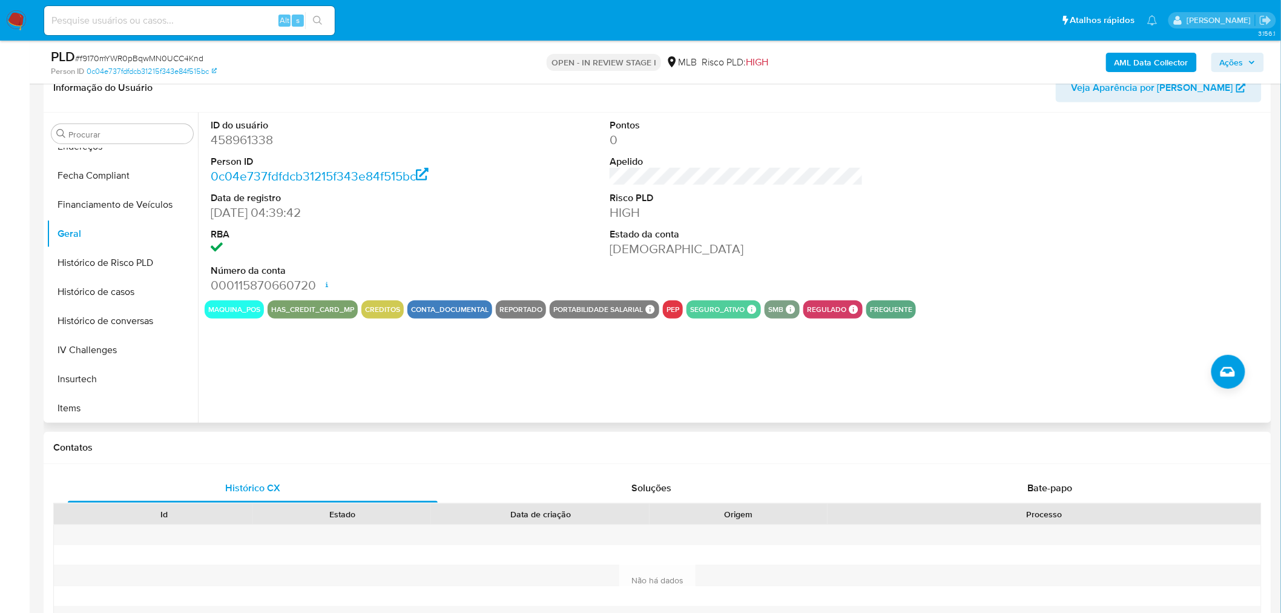
click at [251, 133] on dd "458961338" at bounding box center [338, 139] width 254 height 17
click at [252, 132] on dd "458961338" at bounding box center [338, 139] width 254 height 17
copy dd "458961338"
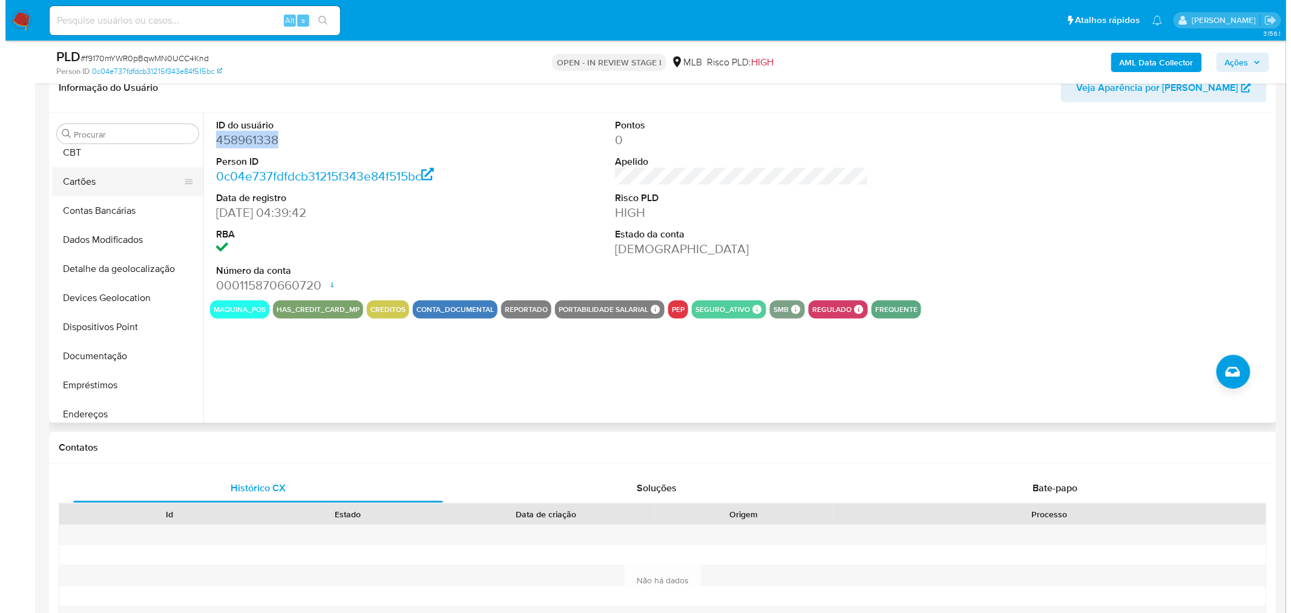
scroll to position [0, 0]
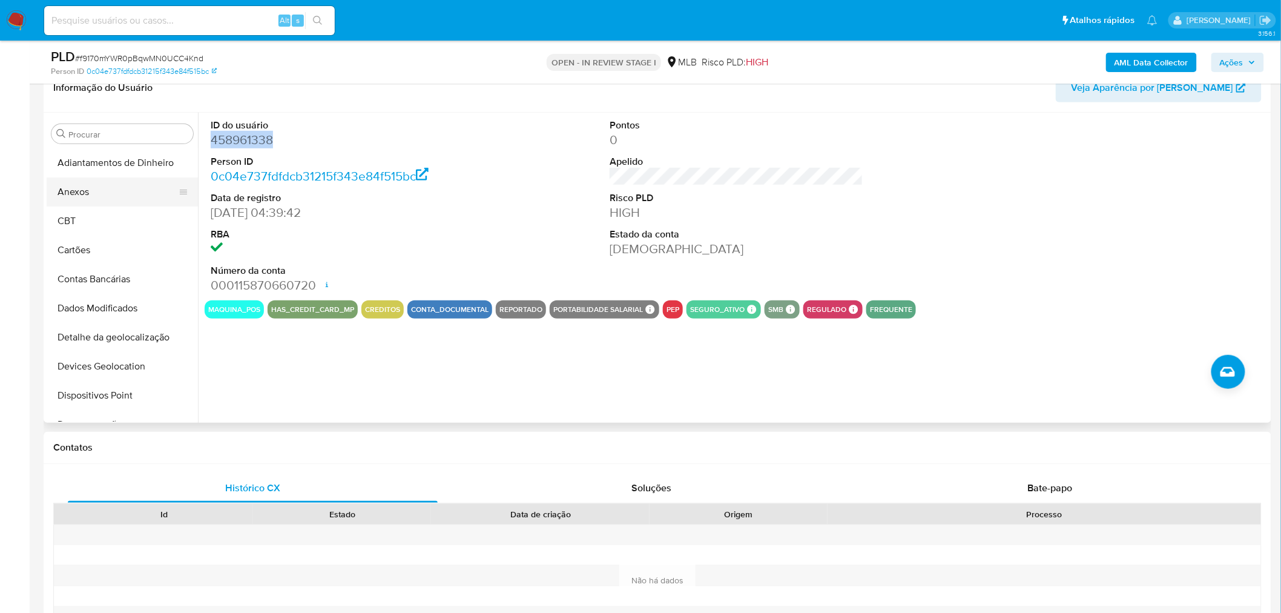
click at [128, 188] on button "Anexos" at bounding box center [118, 191] width 142 height 29
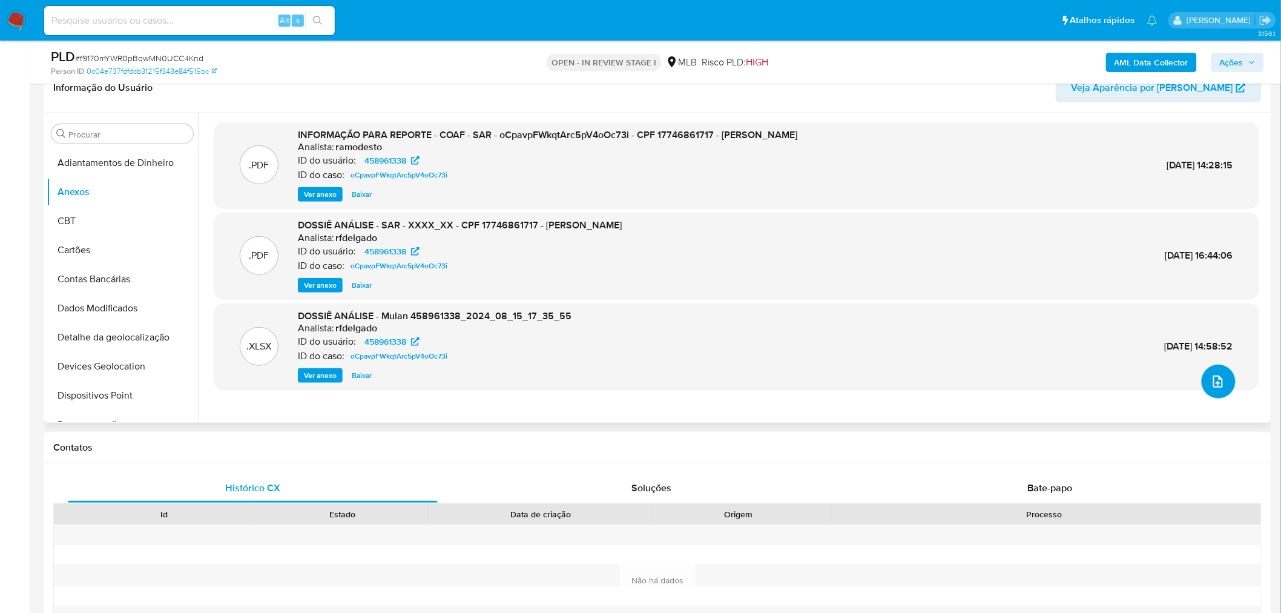
click at [1211, 383] on icon "upload-file" at bounding box center [1218, 381] width 15 height 15
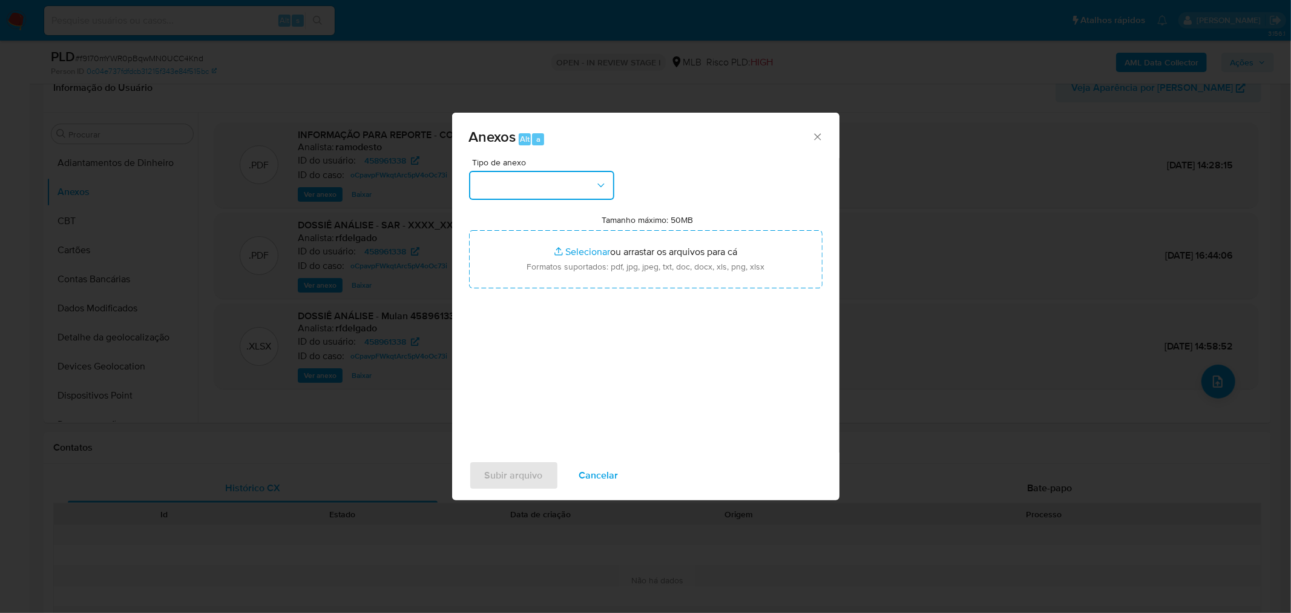
click at [567, 177] on button "button" at bounding box center [541, 185] width 145 height 29
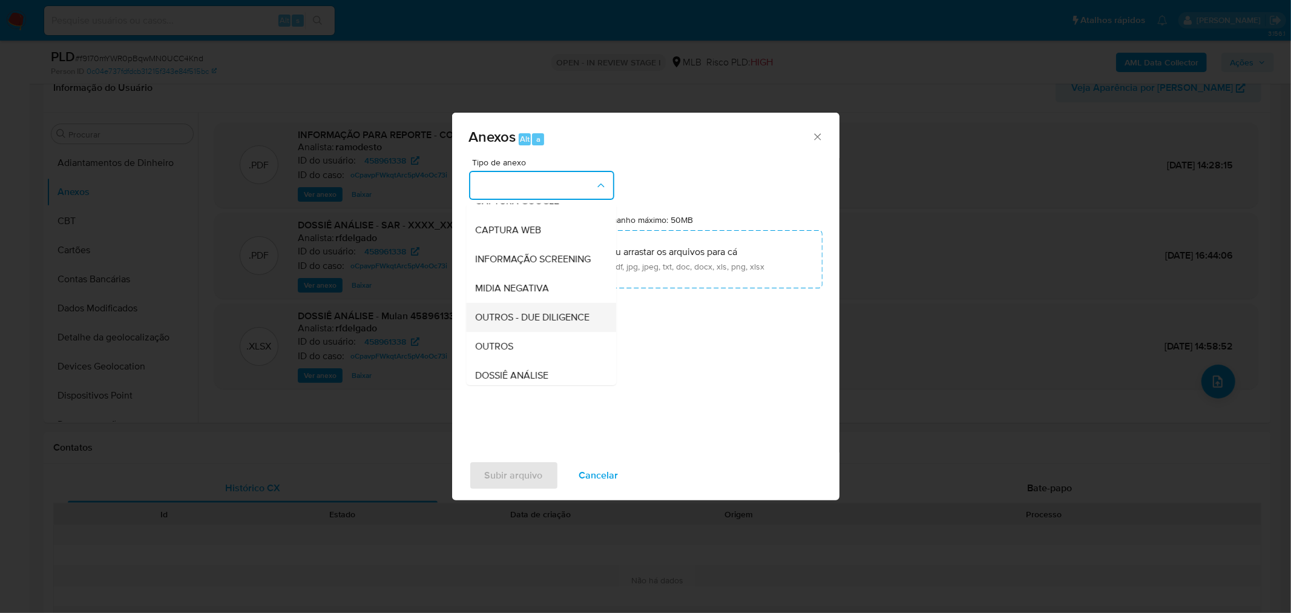
scroll to position [186, 0]
click at [484, 255] on span "OUTROS" at bounding box center [495, 258] width 38 height 12
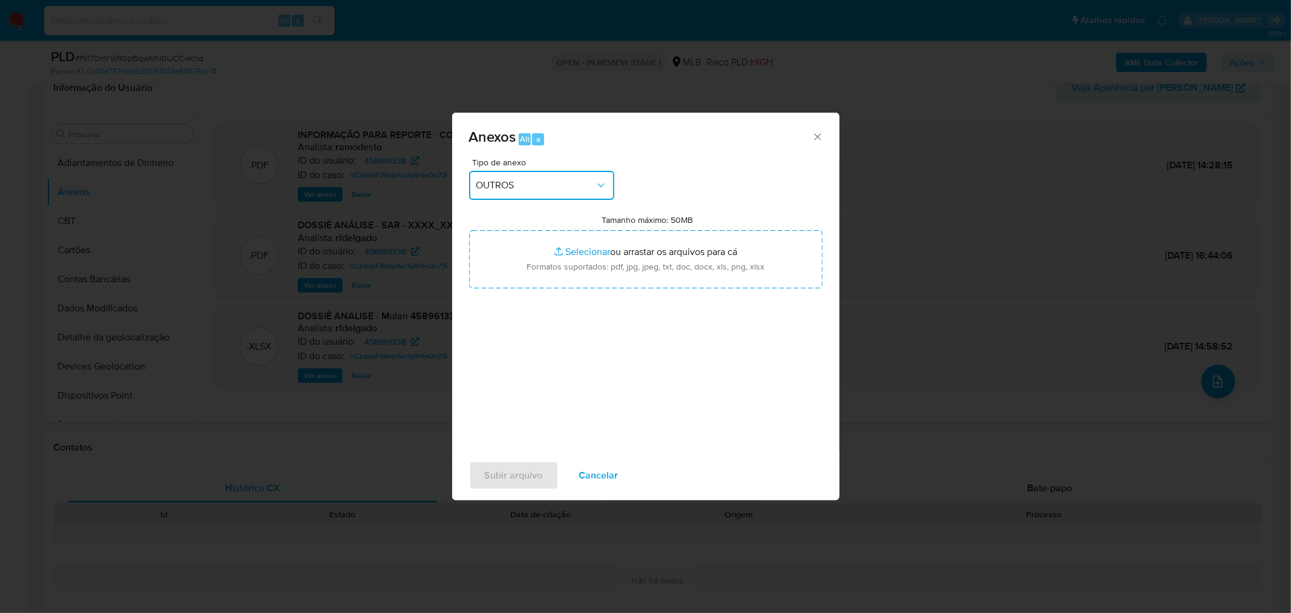
click at [997, 70] on div "Anexos Alt a Tipo de anexo OUTROS Tamanho máximo: 50MB Selecionar arquivos Sele…" at bounding box center [645, 306] width 1291 height 613
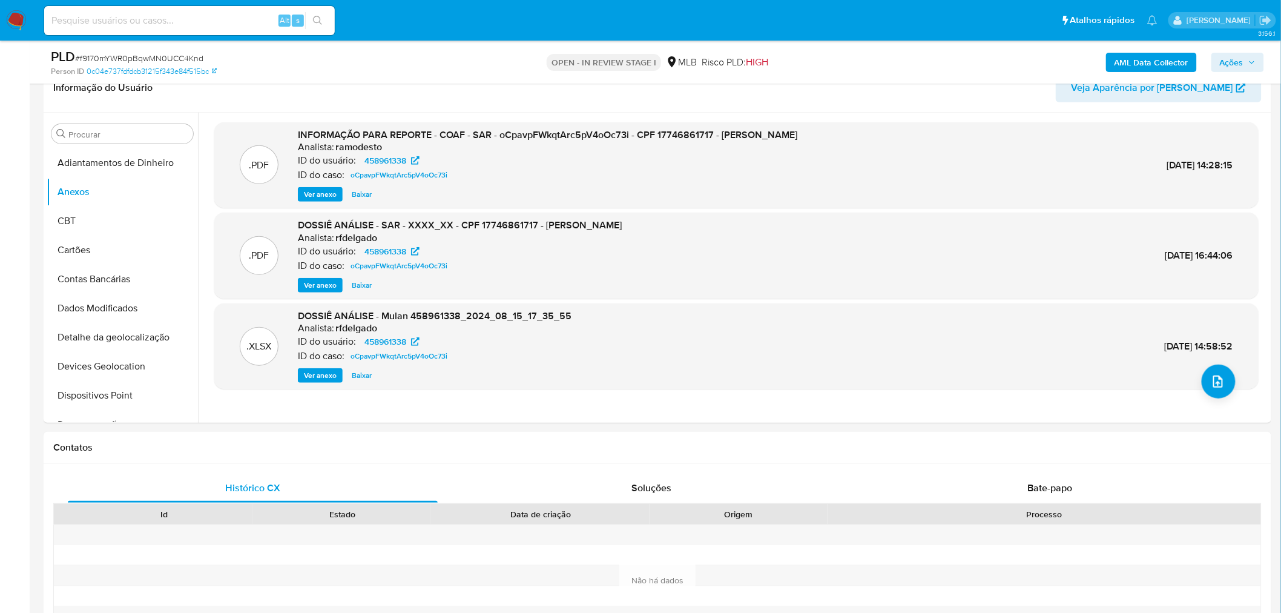
click at [1104, 59] on div "AML Data Collector Ações" at bounding box center [1063, 62] width 401 height 28
click at [1126, 57] on b "AML Data Collector" at bounding box center [1152, 62] width 74 height 19
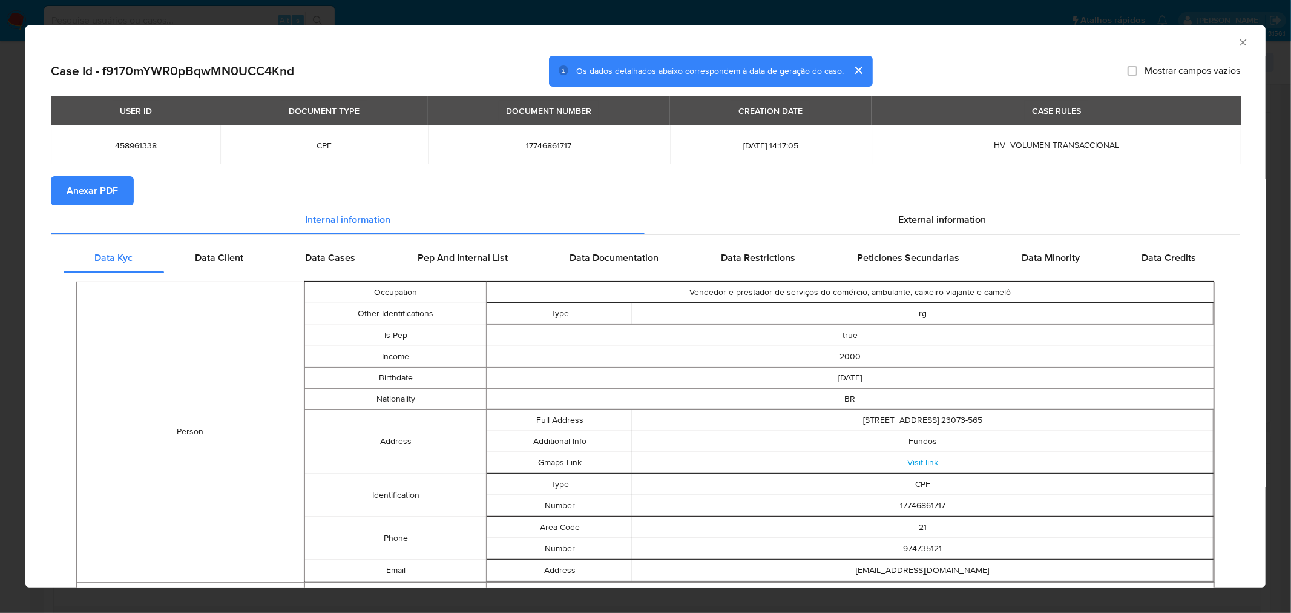
click at [95, 191] on span "Anexar PDF" at bounding box center [92, 190] width 51 height 27
click at [467, 10] on div "AML Data Collector Case Id - f9170mYWR0pBqwMN0UCC4Knd Os dados detalhados abaix…" at bounding box center [645, 306] width 1291 height 613
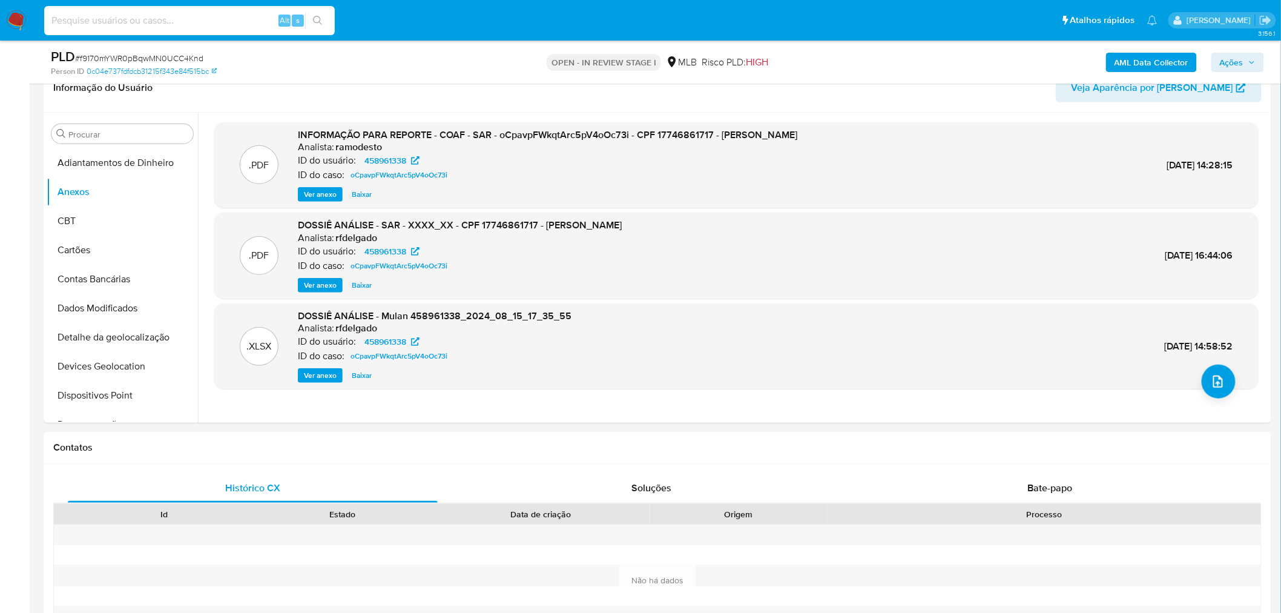
click at [150, 19] on input at bounding box center [189, 21] width 291 height 16
drag, startPoint x: 150, startPoint y: 19, endPoint x: 1219, endPoint y: 388, distance: 1130.4
click at [1219, 388] on span "upload-file" at bounding box center [1217, 381] width 13 height 15
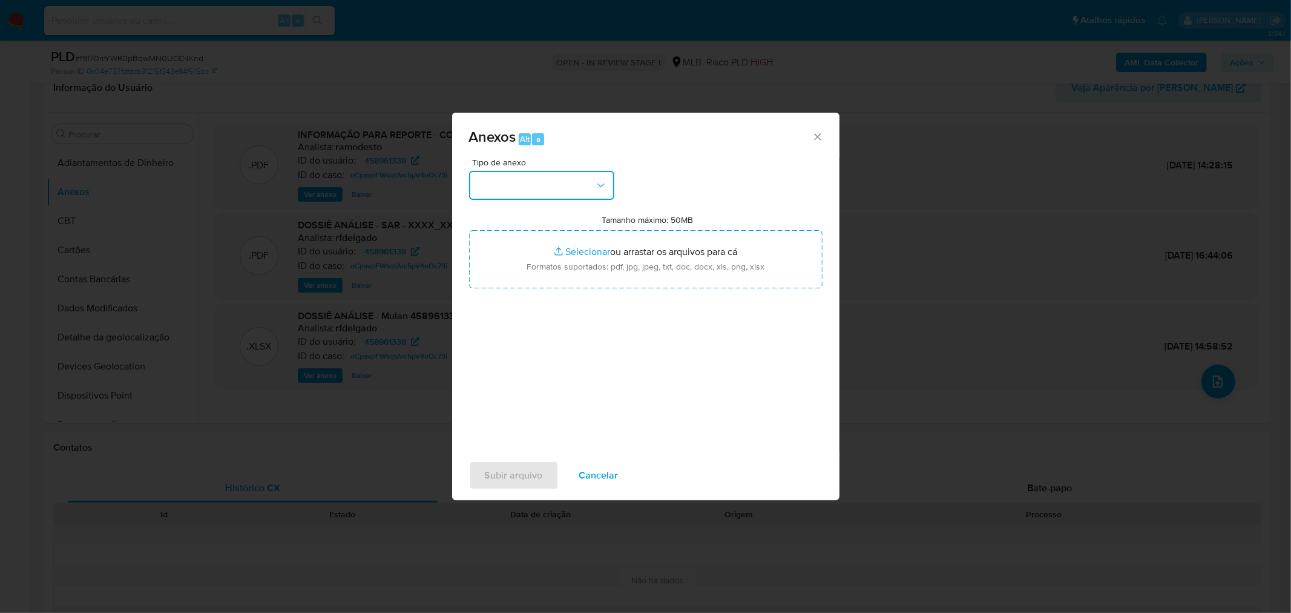
click at [574, 185] on button "button" at bounding box center [541, 185] width 145 height 29
click at [528, 254] on div "OUTROS" at bounding box center [538, 258] width 124 height 29
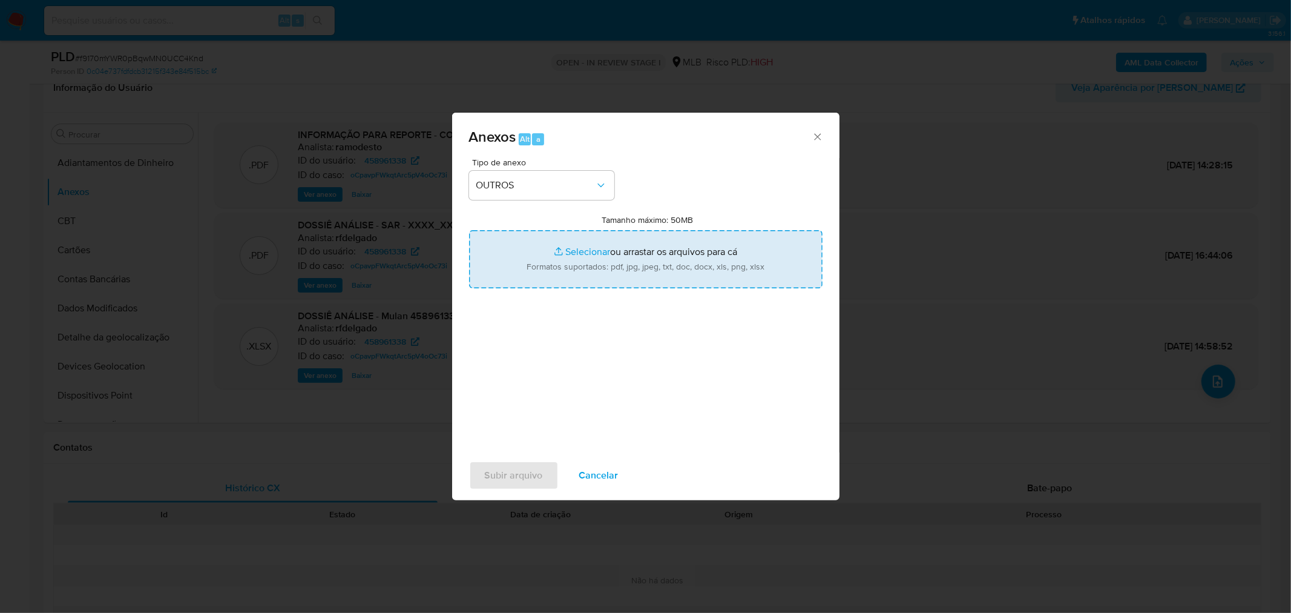
type input "C:\fakepath\Mulan 458961338_2025_08_27_14_26_09 THALIA OLIVEIRA DE CARVALHO.pdf"
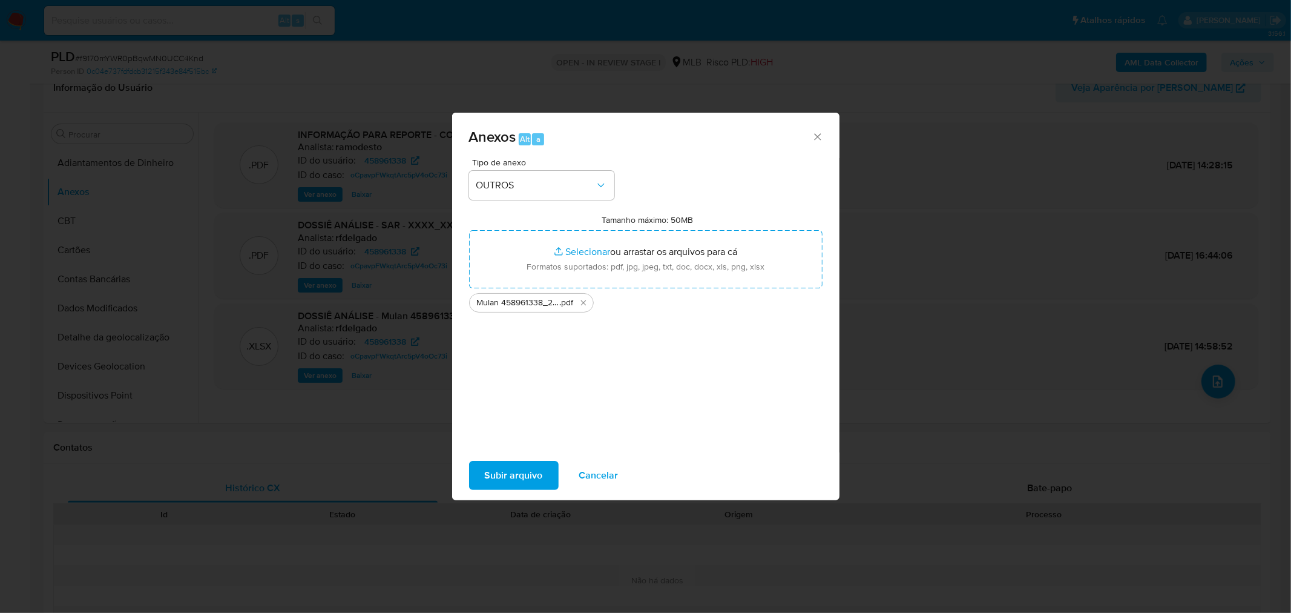
click at [487, 466] on span "Subir arquivo" at bounding box center [514, 475] width 58 height 27
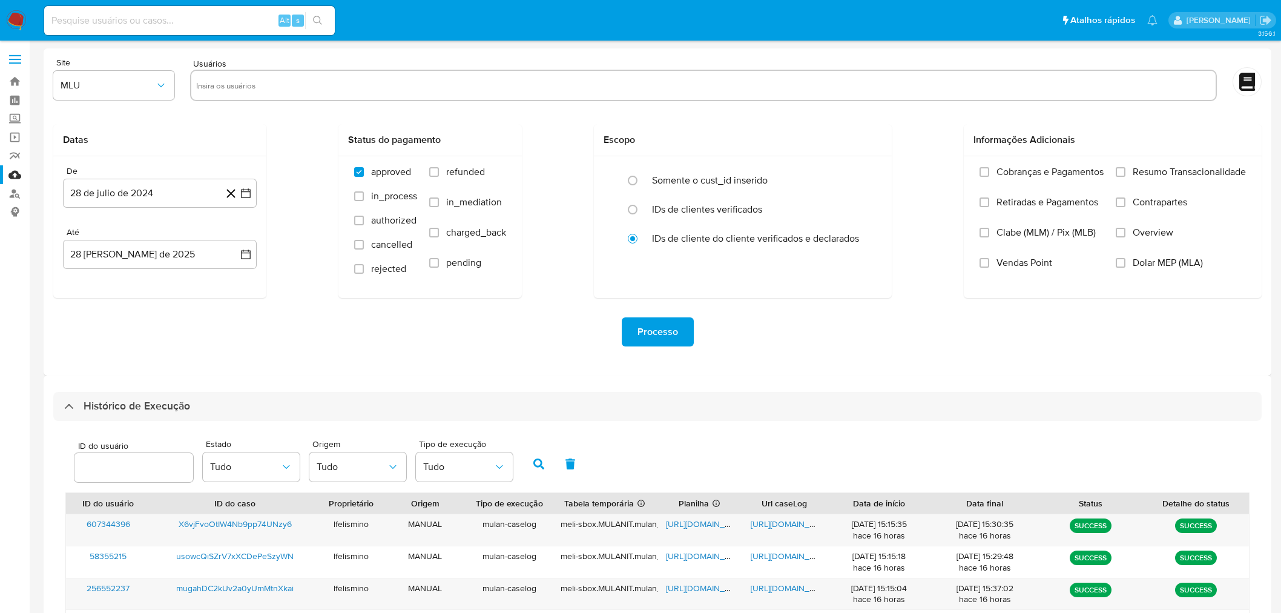
select select "25"
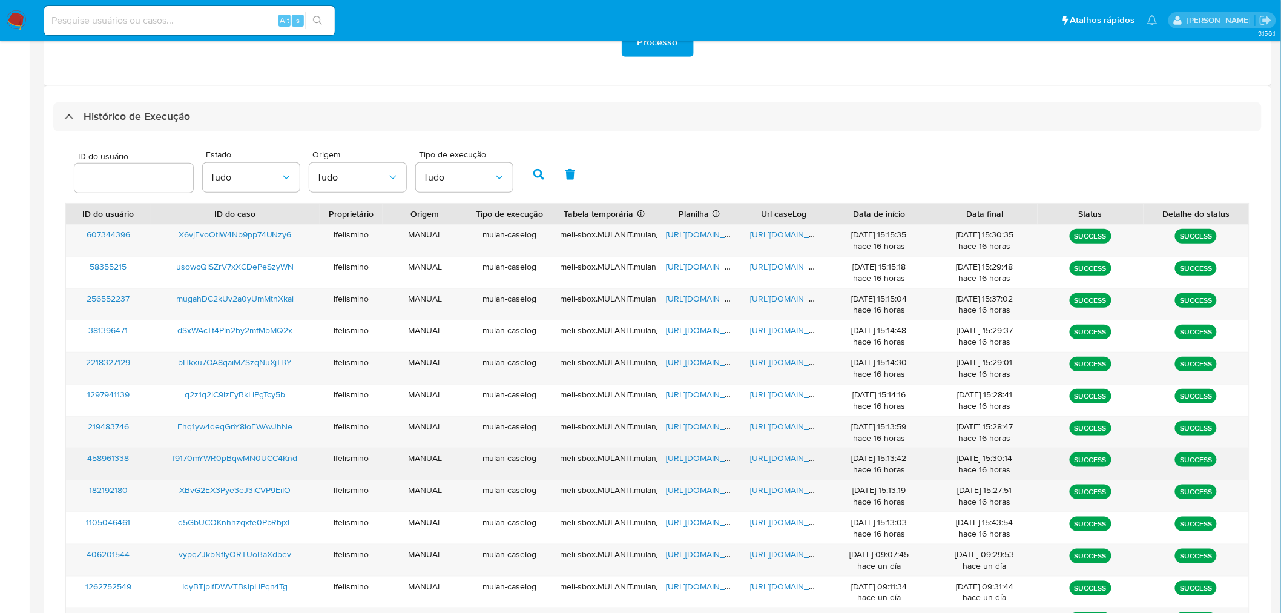
click at [781, 461] on span "[URL][DOMAIN_NAME]" at bounding box center [793, 458] width 84 height 12
click at [693, 461] on span "[URL][DOMAIN_NAME]" at bounding box center [708, 458] width 84 height 12
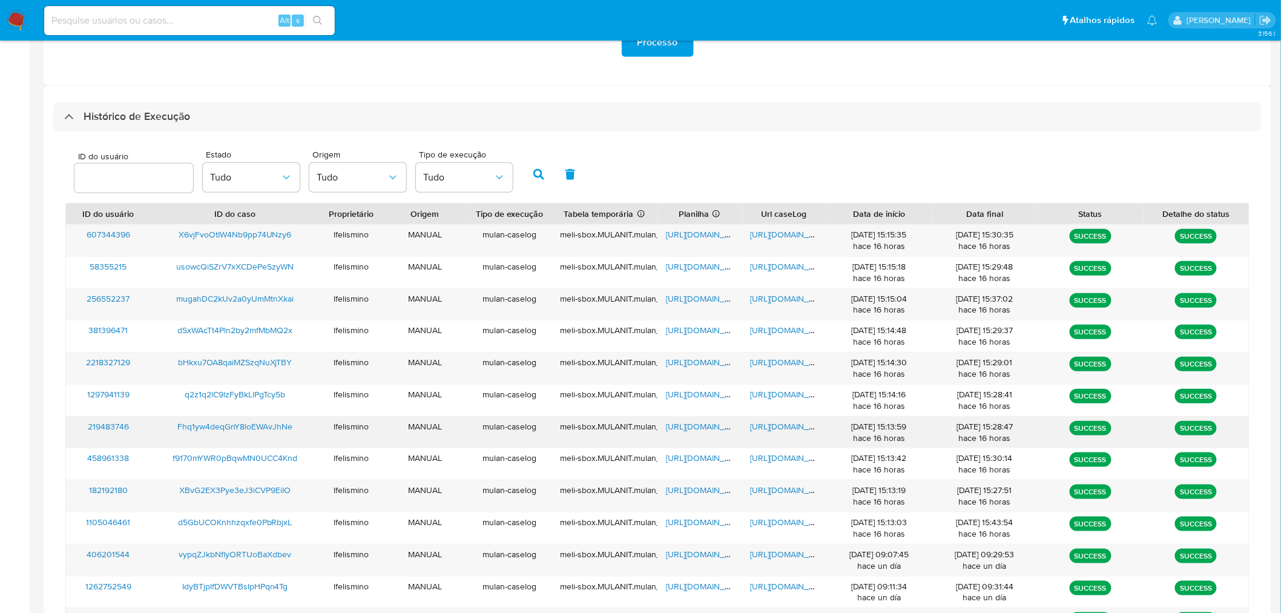
click at [779, 422] on span "[URL][DOMAIN_NAME]" at bounding box center [793, 426] width 84 height 12
click at [681, 431] on span "[URL][DOMAIN_NAME]" at bounding box center [708, 426] width 84 height 12
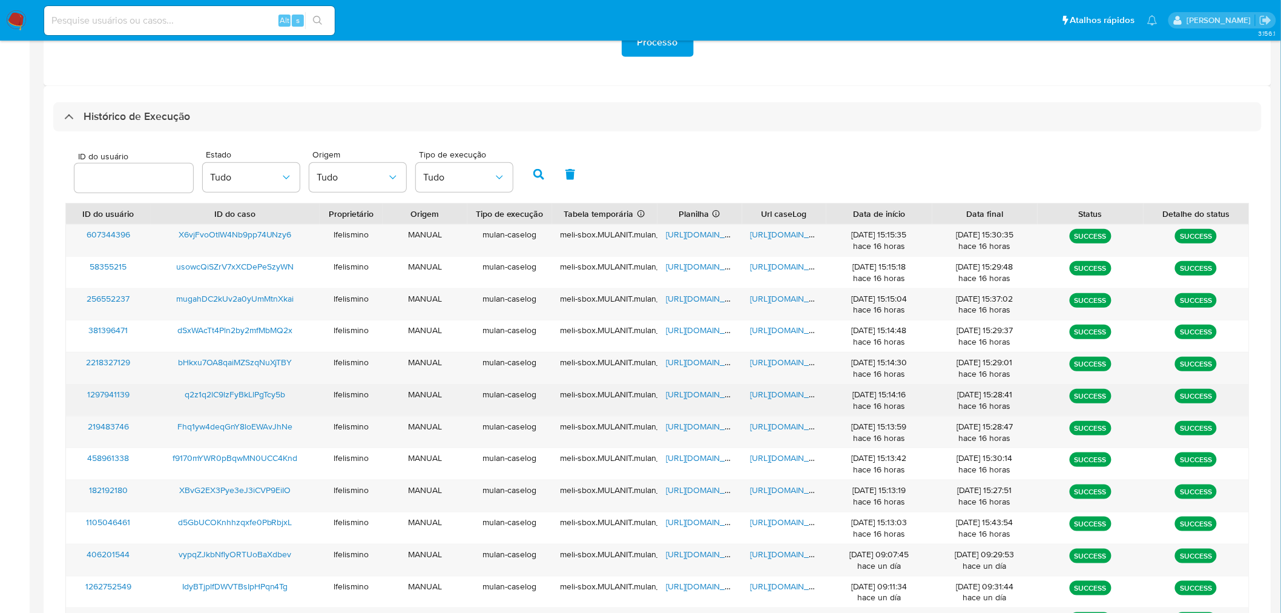
click at [793, 395] on span "[URL][DOMAIN_NAME]" at bounding box center [793, 394] width 84 height 12
click at [697, 398] on span "[URL][DOMAIN_NAME]" at bounding box center [708, 394] width 84 height 12
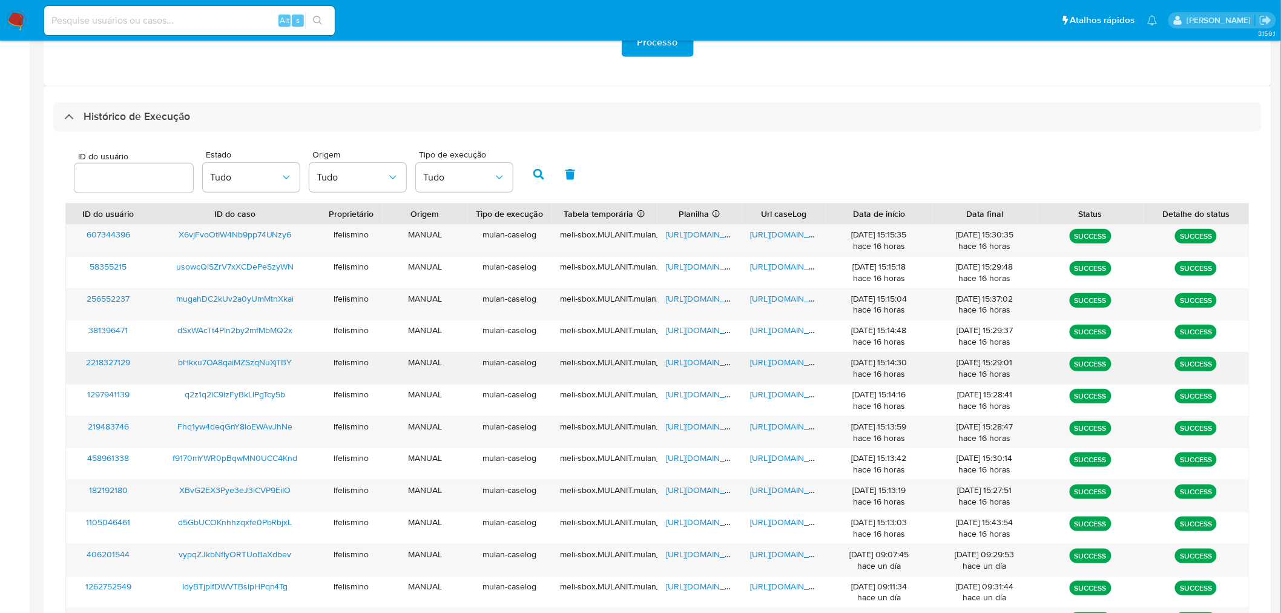
click at [764, 366] on span "[URL][DOMAIN_NAME]" at bounding box center [793, 362] width 84 height 12
click at [701, 366] on span "[URL][DOMAIN_NAME]" at bounding box center [708, 362] width 84 height 12
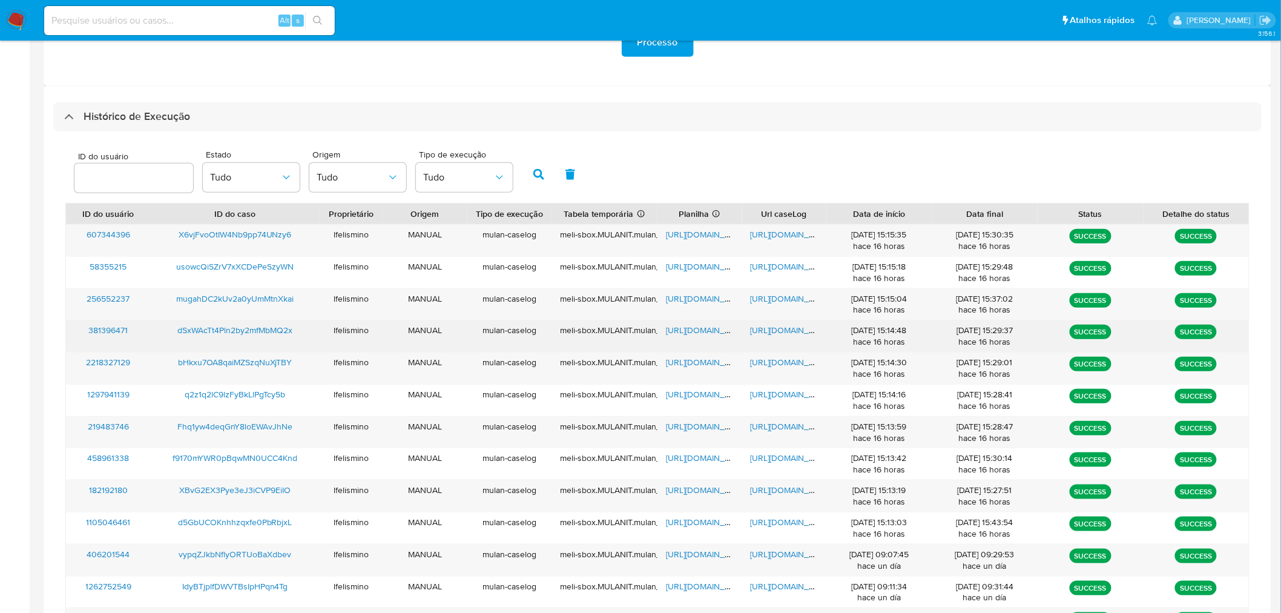
click at [779, 331] on span "[URL][DOMAIN_NAME]" at bounding box center [793, 330] width 84 height 12
click at [689, 329] on span "[URL][DOMAIN_NAME]" at bounding box center [708, 330] width 84 height 12
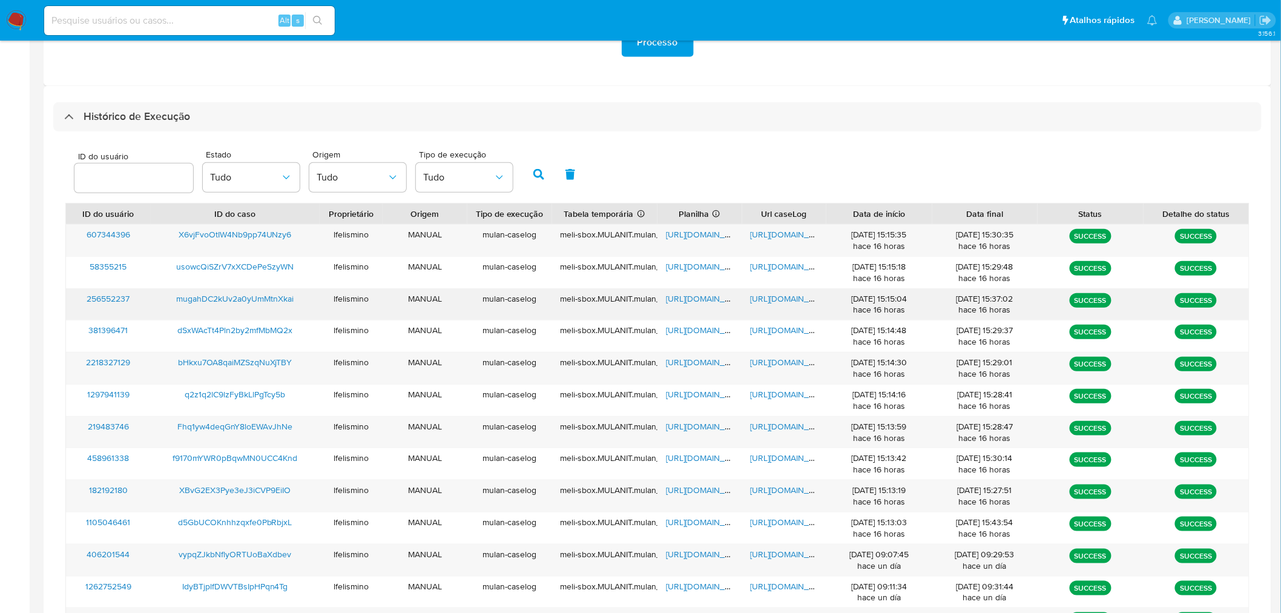
click at [779, 294] on span "[URL][DOMAIN_NAME]" at bounding box center [793, 298] width 84 height 12
click at [685, 295] on span "[URL][DOMAIN_NAME]" at bounding box center [708, 298] width 84 height 12
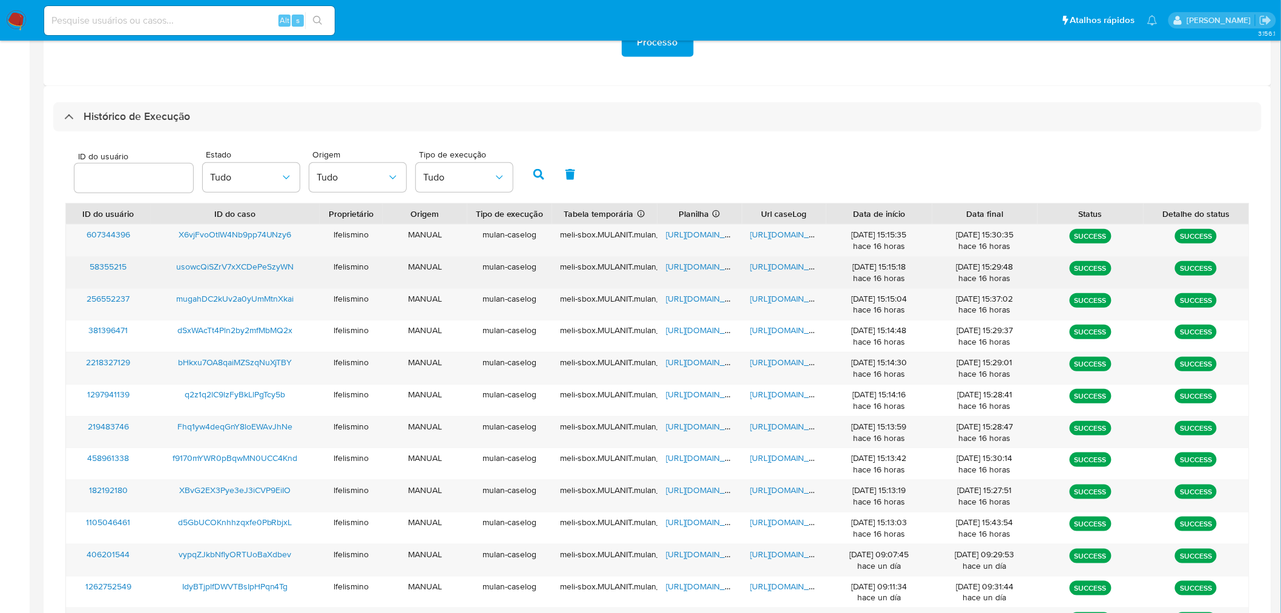
click at [787, 260] on span "[URL][DOMAIN_NAME]" at bounding box center [793, 266] width 84 height 12
click at [703, 268] on span "[URL][DOMAIN_NAME]" at bounding box center [708, 266] width 84 height 12
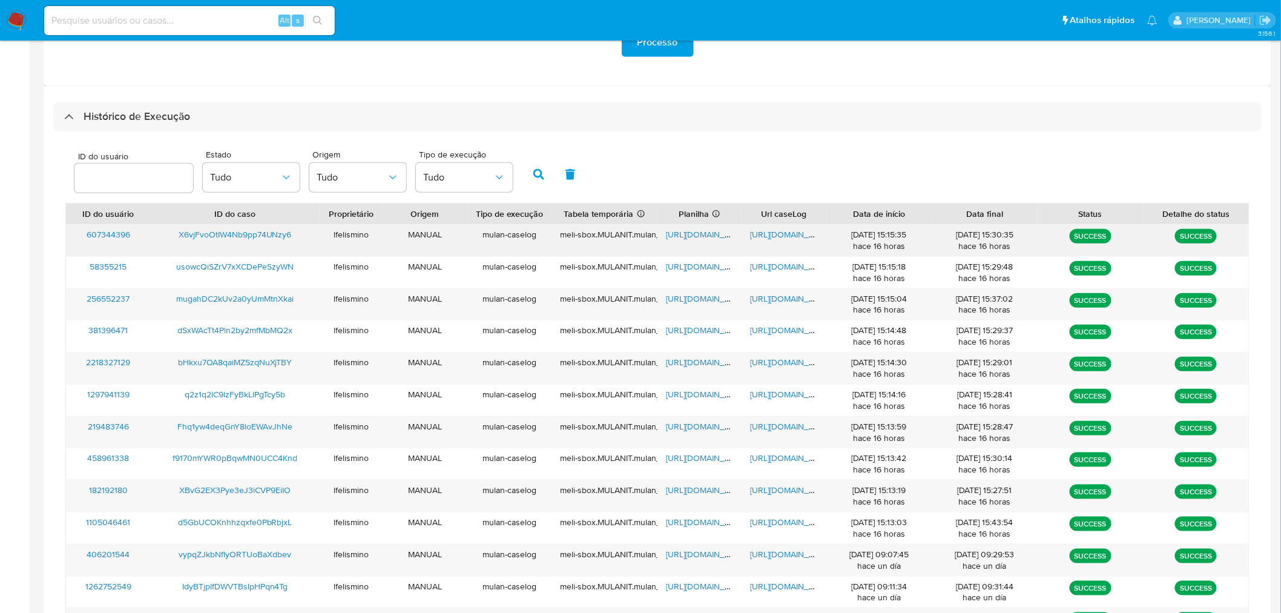
click at [792, 237] on span "[URL][DOMAIN_NAME]" at bounding box center [793, 234] width 84 height 12
click at [670, 231] on span "[URL][DOMAIN_NAME]" at bounding box center [708, 234] width 84 height 12
click at [788, 364] on span "[URL][DOMAIN_NAME]" at bounding box center [793, 362] width 84 height 12
click at [693, 362] on span "[URL][DOMAIN_NAME]" at bounding box center [708, 362] width 84 height 12
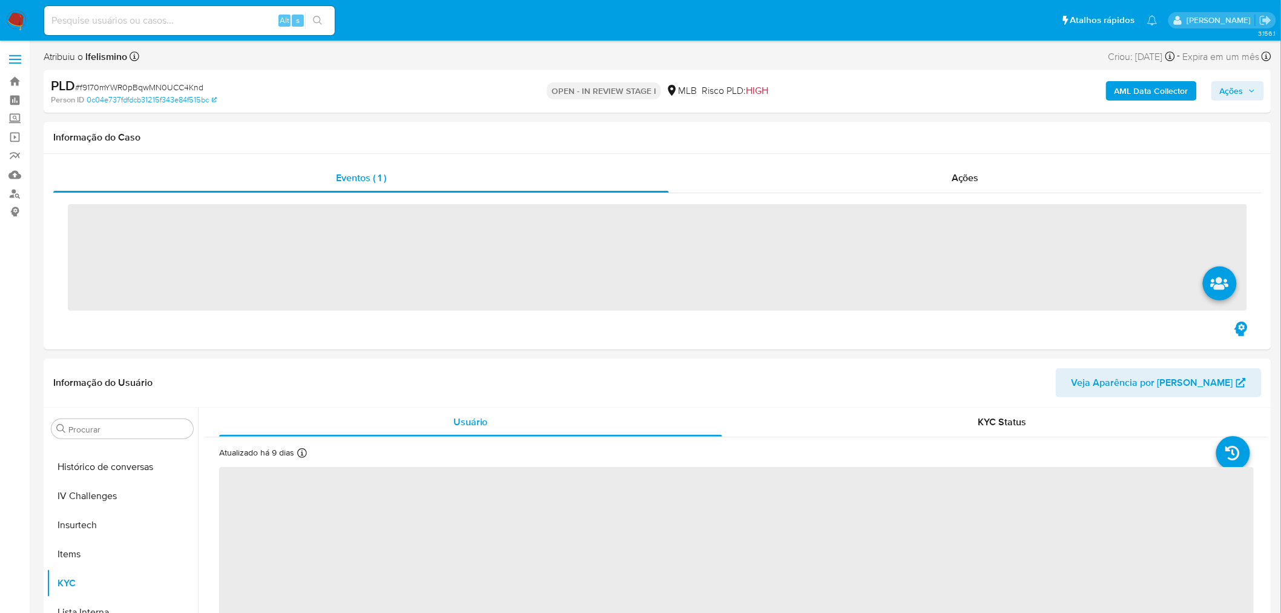
scroll to position [540, 0]
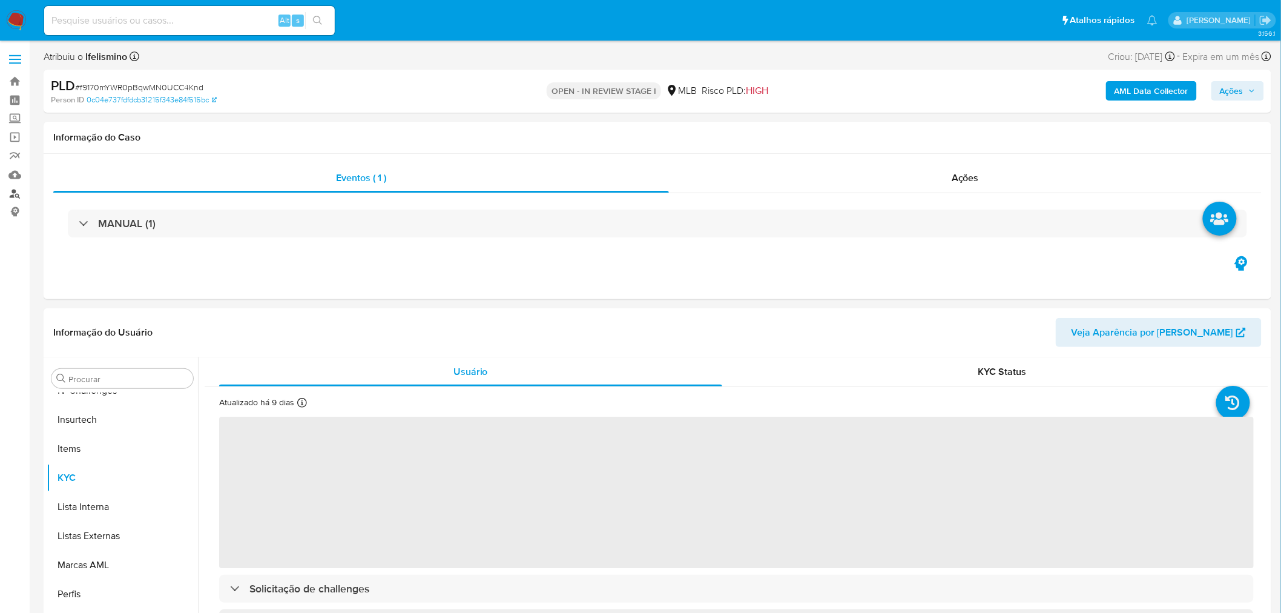
click at [16, 193] on link "Localizador de pessoas" at bounding box center [72, 193] width 144 height 19
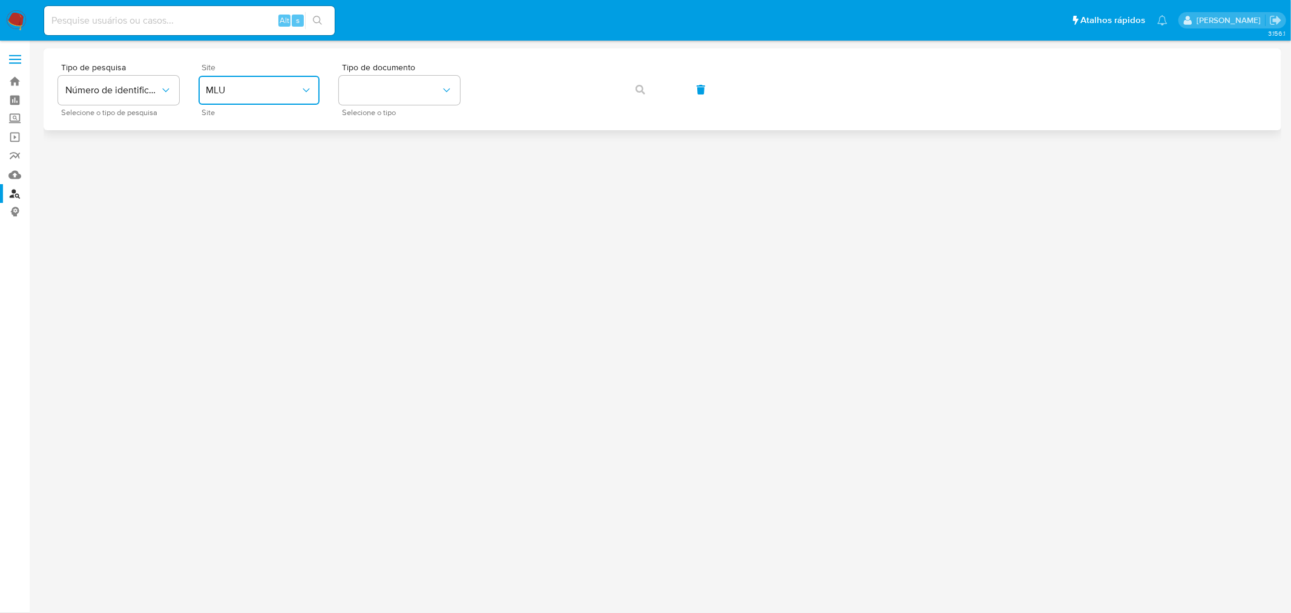
click at [237, 82] on button "MLU" at bounding box center [259, 90] width 121 height 29
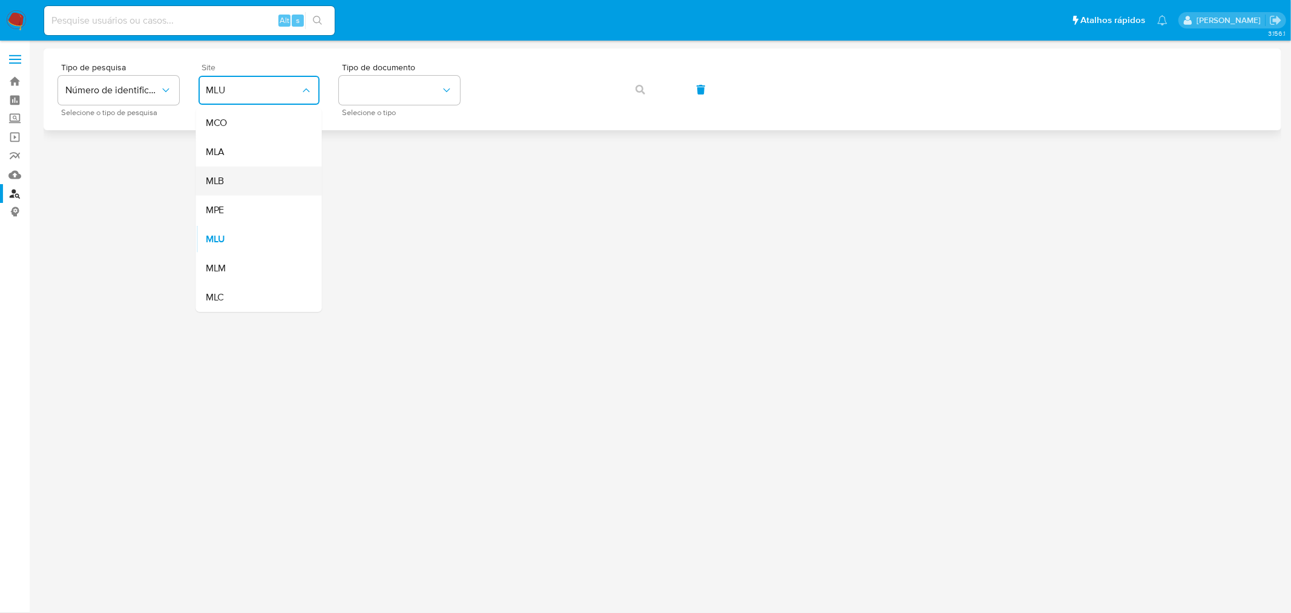
click at [224, 175] on span "MLB" at bounding box center [215, 181] width 19 height 12
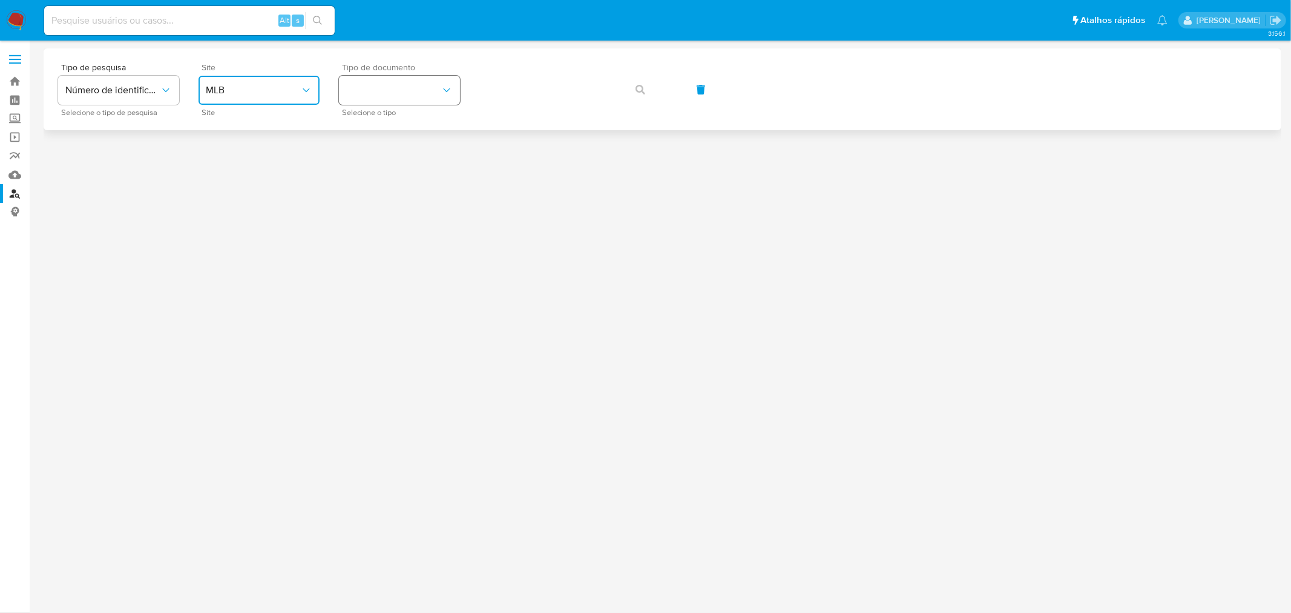
click at [358, 88] on button "identificationType" at bounding box center [399, 90] width 121 height 29
drag, startPoint x: 351, startPoint y: 166, endPoint x: 403, endPoint y: 153, distance: 53.7
click at [353, 166] on span "CPF" at bounding box center [355, 164] width 18 height 12
click at [647, 98] on button "button" at bounding box center [640, 89] width 41 height 29
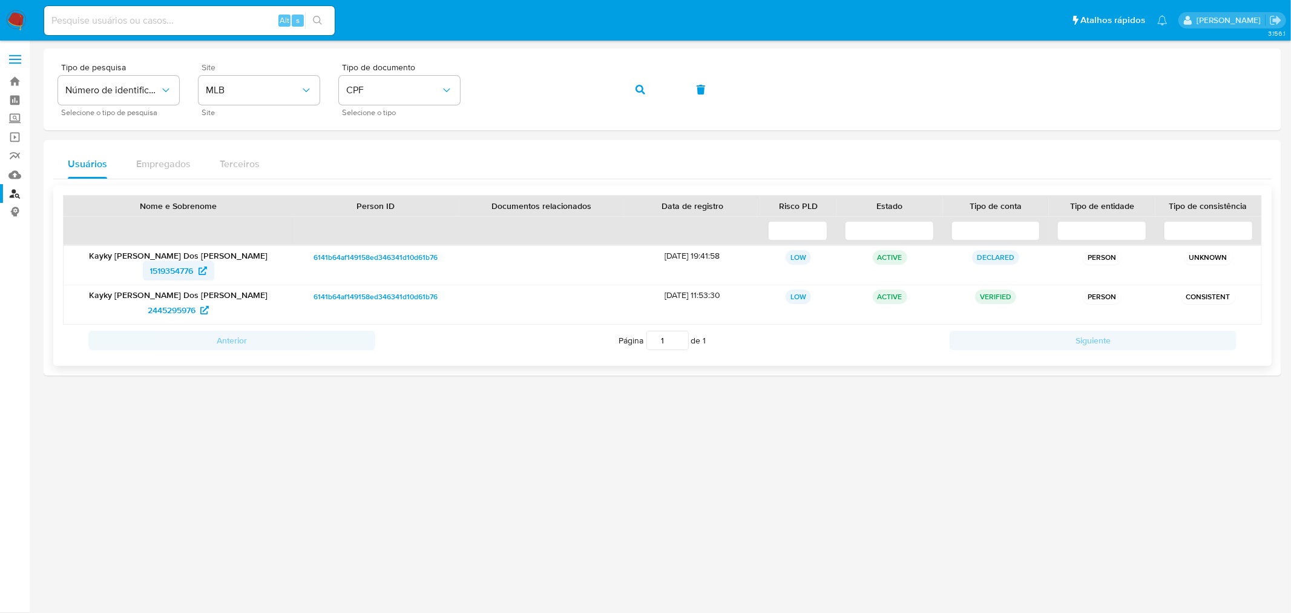
click at [176, 270] on span "1519354776" at bounding box center [172, 270] width 44 height 19
click at [200, 311] on span "2445295976" at bounding box center [178, 309] width 61 height 19
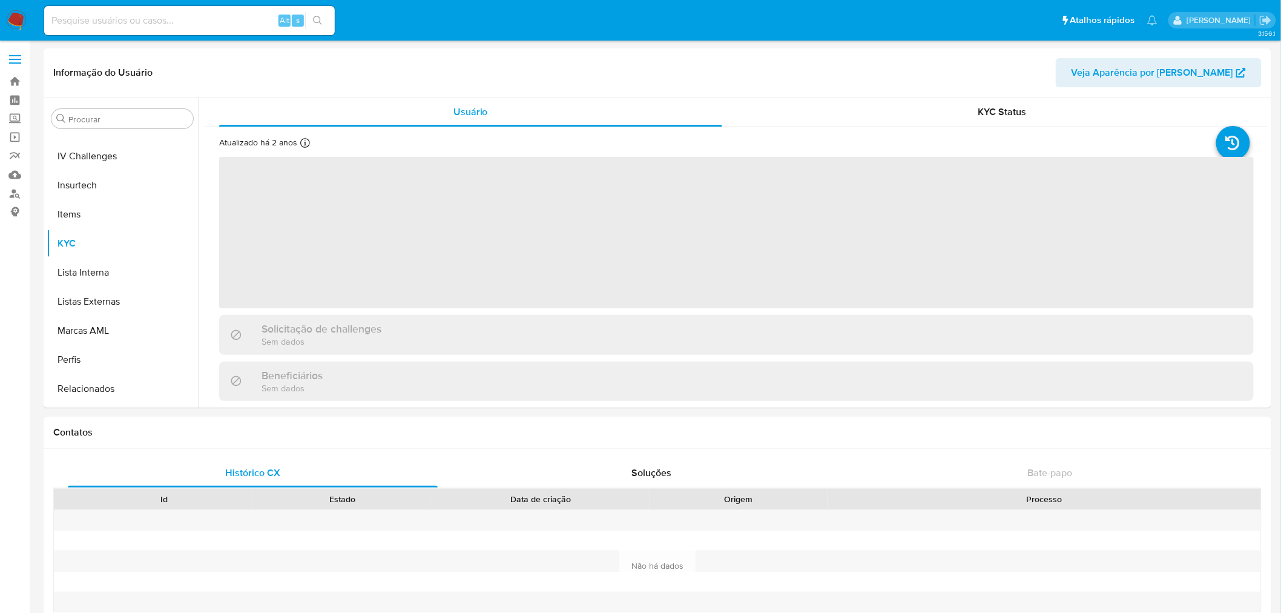
scroll to position [540, 0]
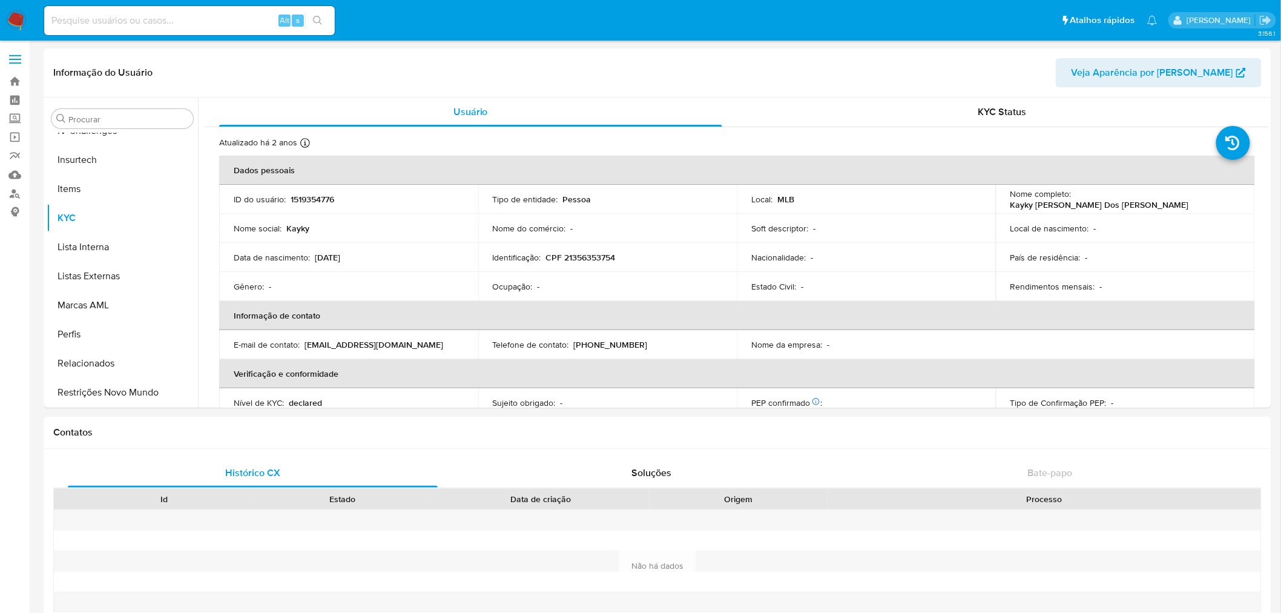
select select "10"
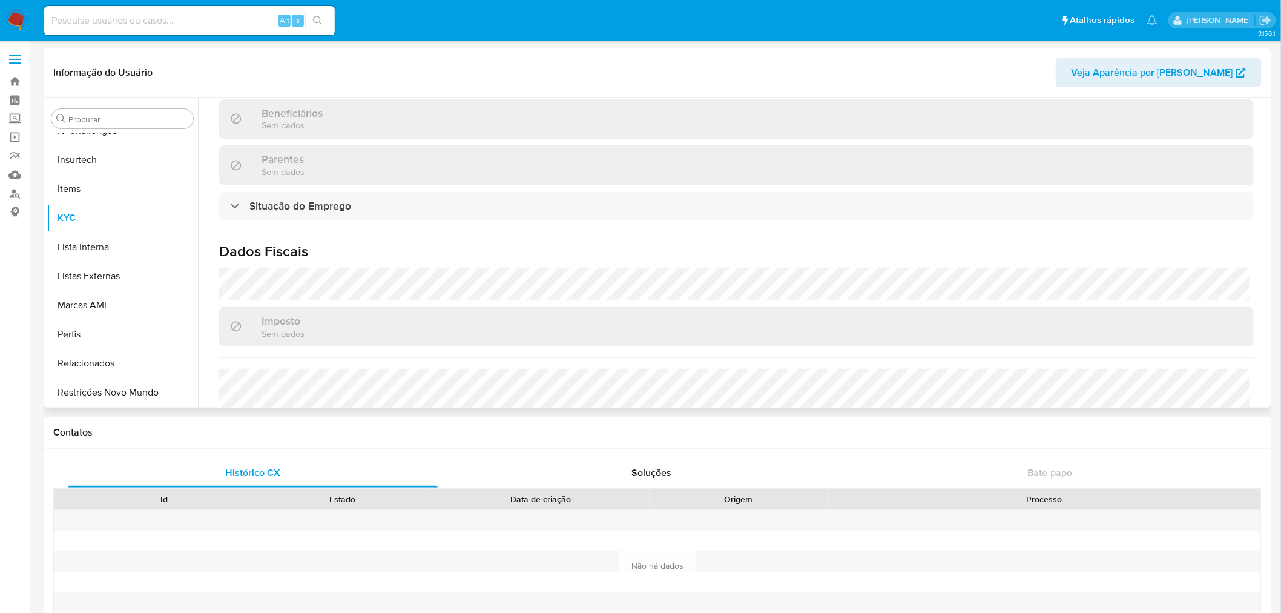
scroll to position [527, 0]
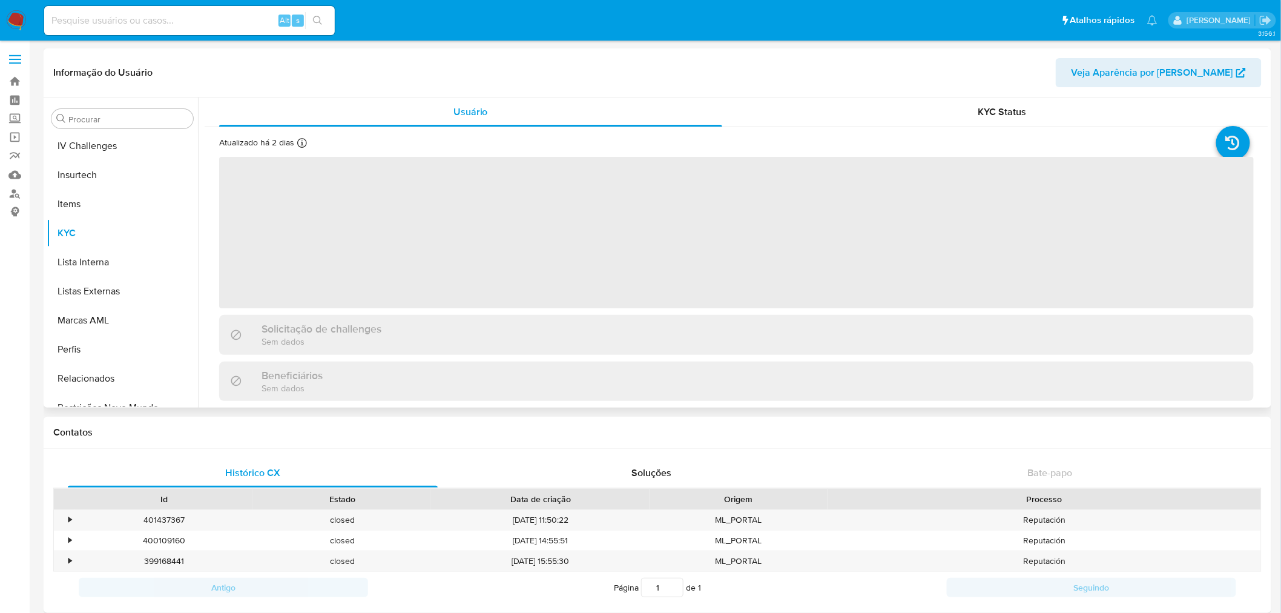
scroll to position [540, 0]
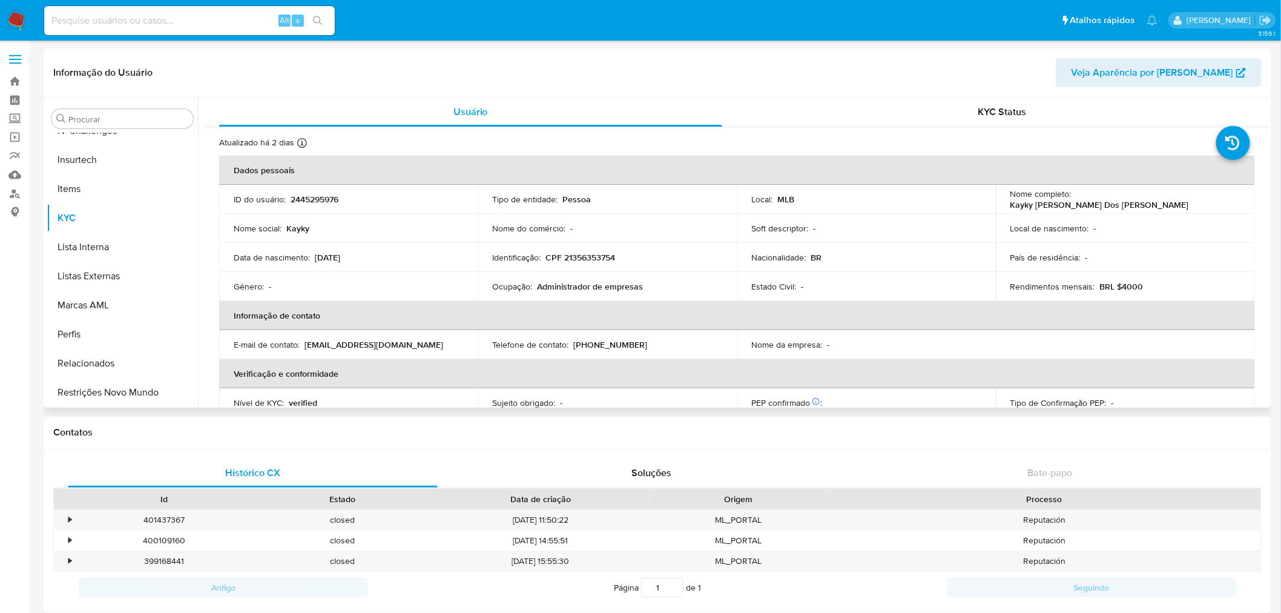
select select "10"
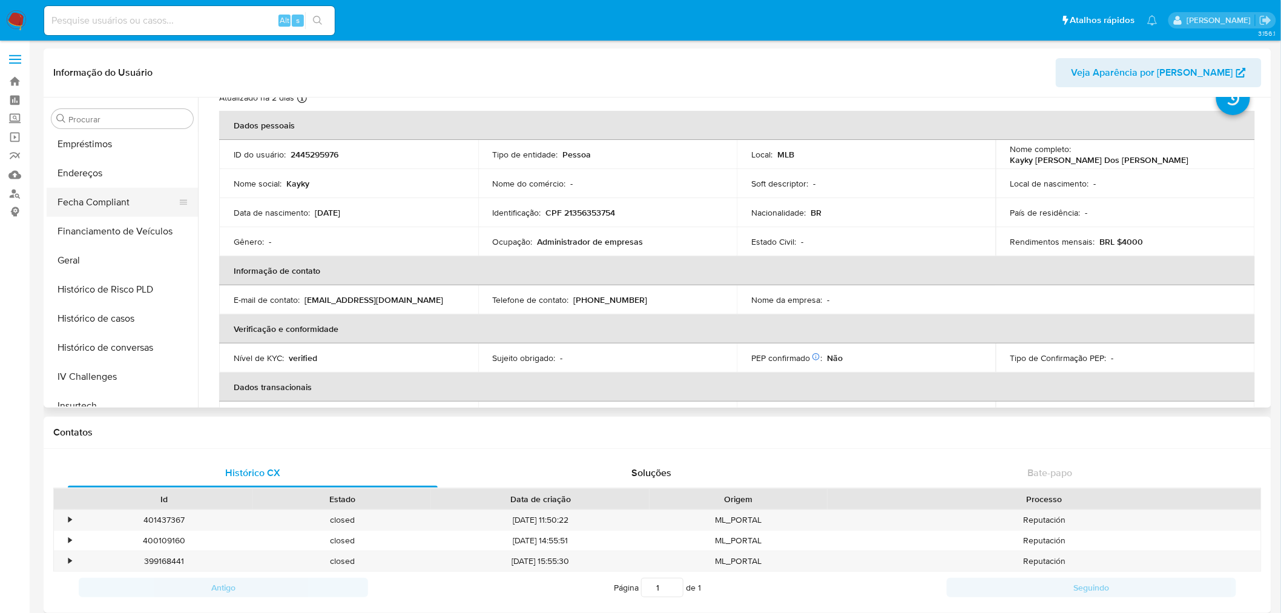
scroll to position [271, 0]
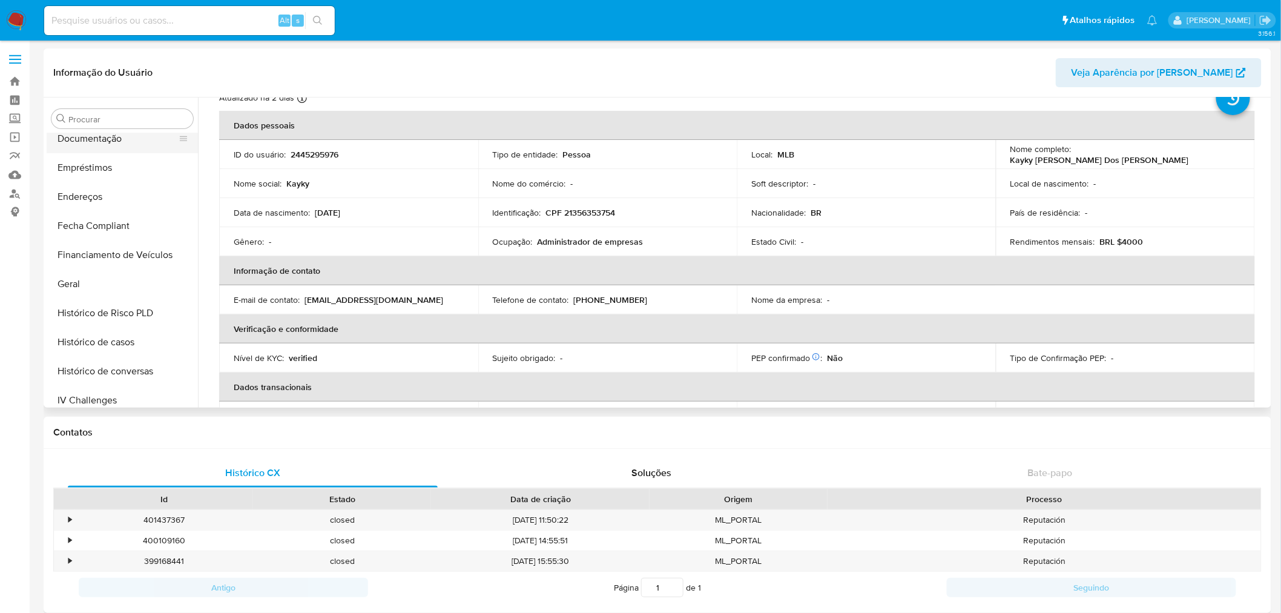
click at [128, 160] on button "Empréstimos" at bounding box center [122, 167] width 151 height 29
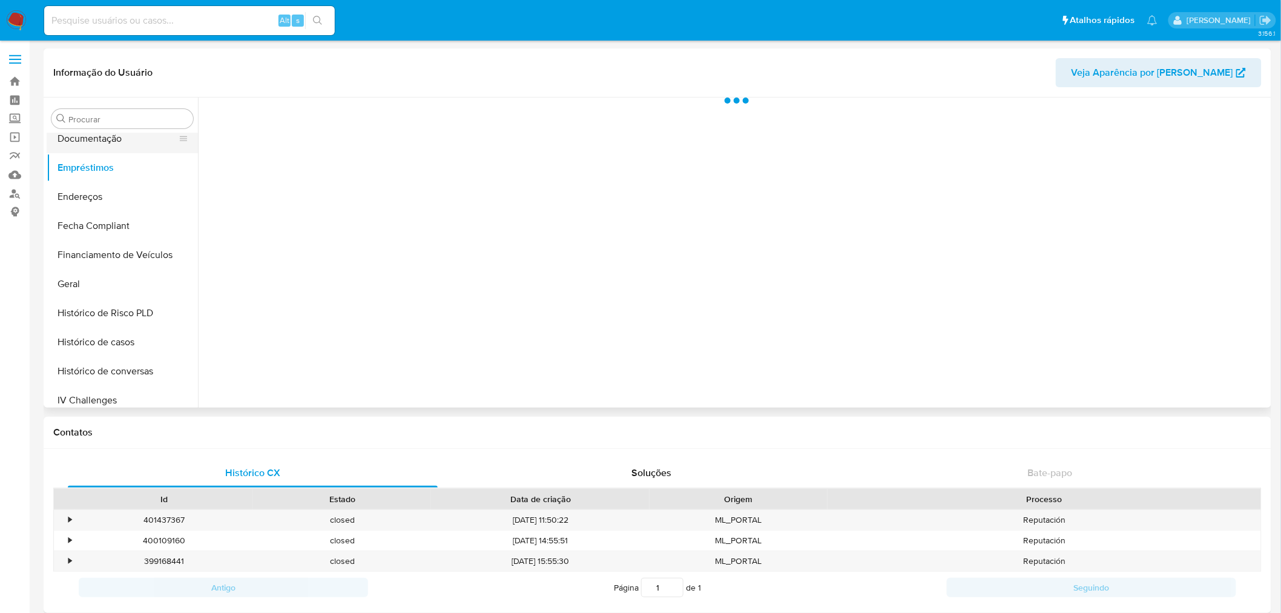
scroll to position [0, 0]
click at [131, 141] on button "Documentação" at bounding box center [118, 138] width 142 height 29
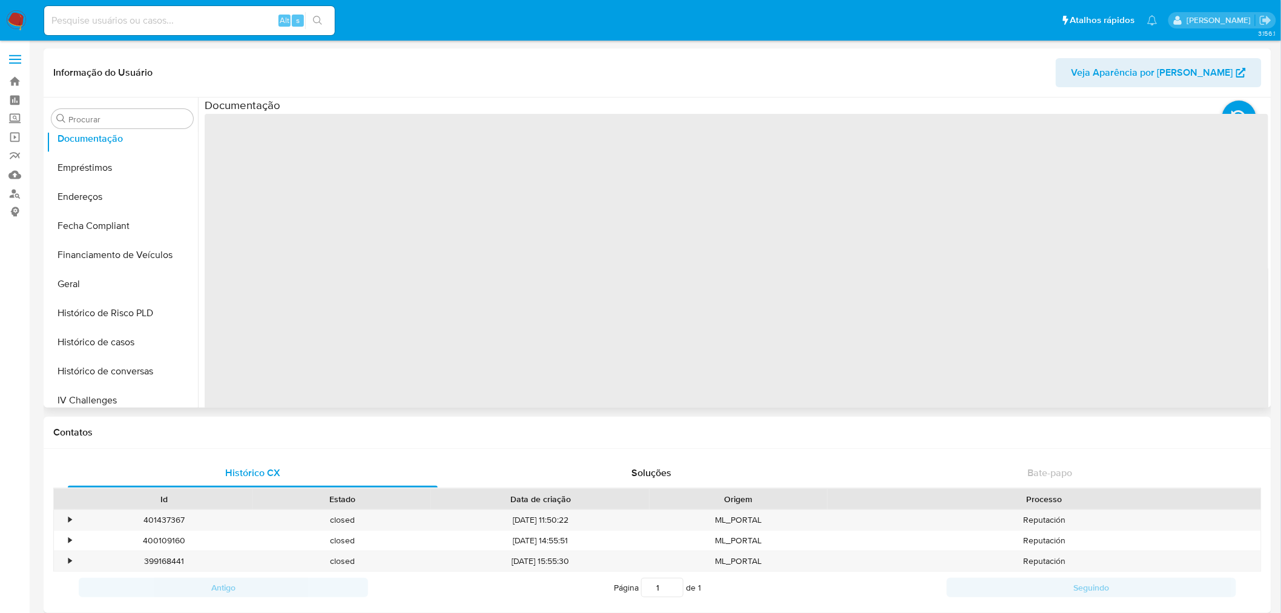
click at [252, 152] on span "‌" at bounding box center [737, 307] width 1064 height 387
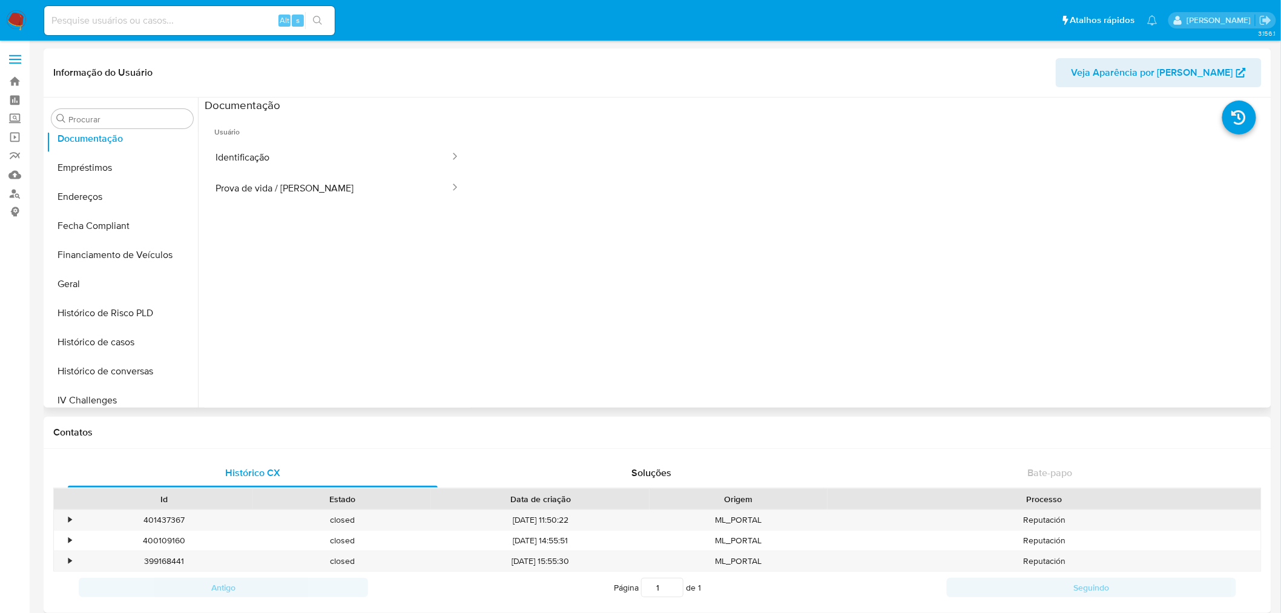
click at [252, 152] on button "Identificação" at bounding box center [328, 157] width 246 height 31
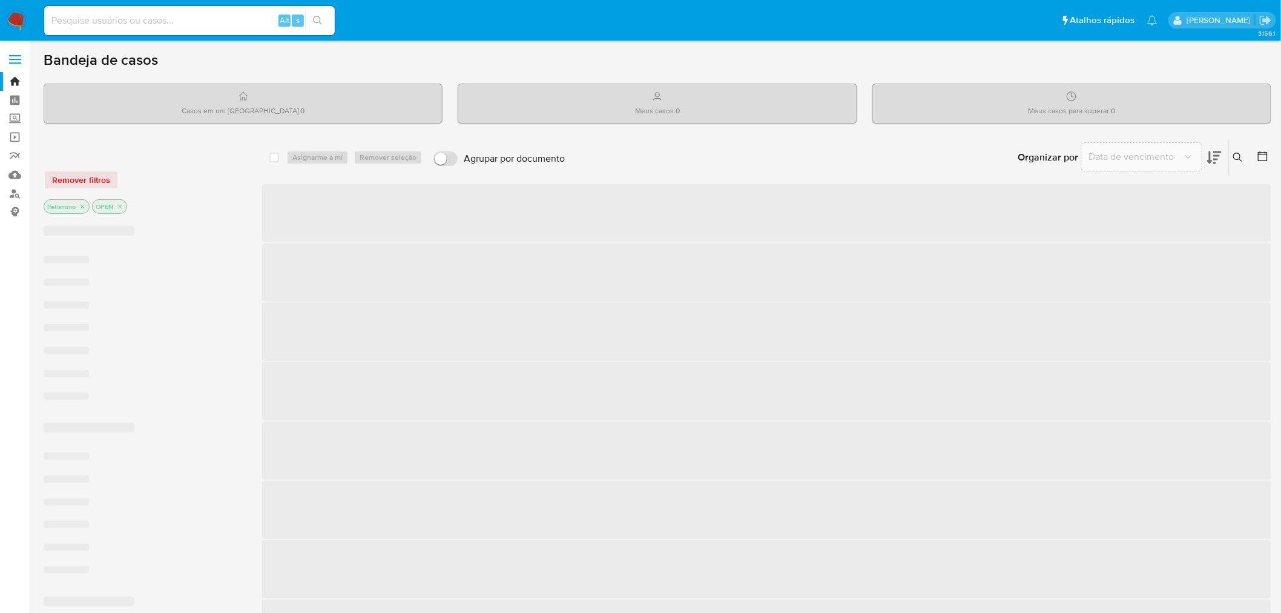
click at [159, 14] on input at bounding box center [189, 21] width 291 height 16
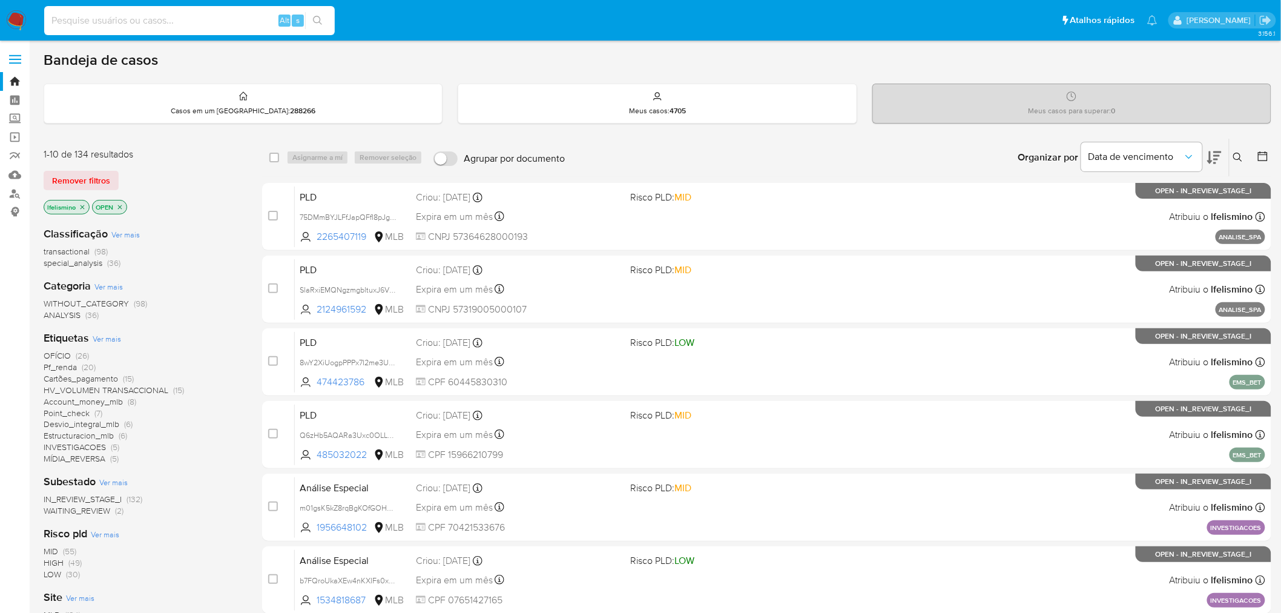
paste input "Fhq1yw4deqGnY8loEWAvJhNe"
type input "Fhq1yw4deqGnY8loEWAvJhNe"
drag, startPoint x: 318, startPoint y: 20, endPoint x: 427, endPoint y: 4, distance: 110.8
click at [317, 19] on icon "search-icon" at bounding box center [318, 21] width 10 height 10
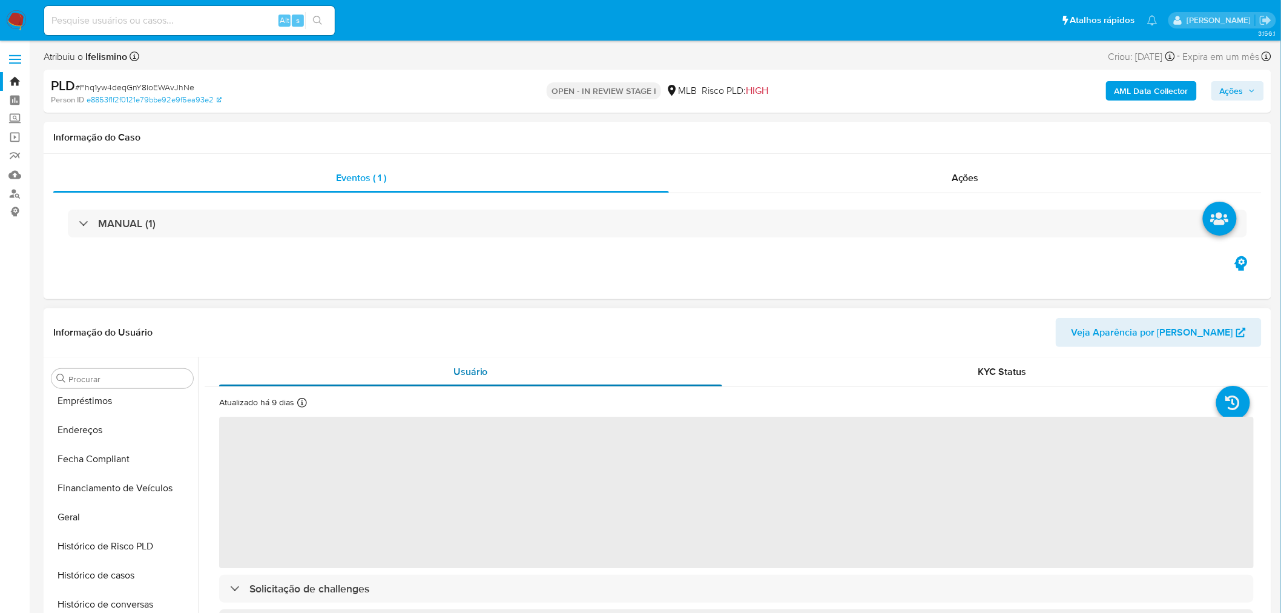
scroll to position [540, 0]
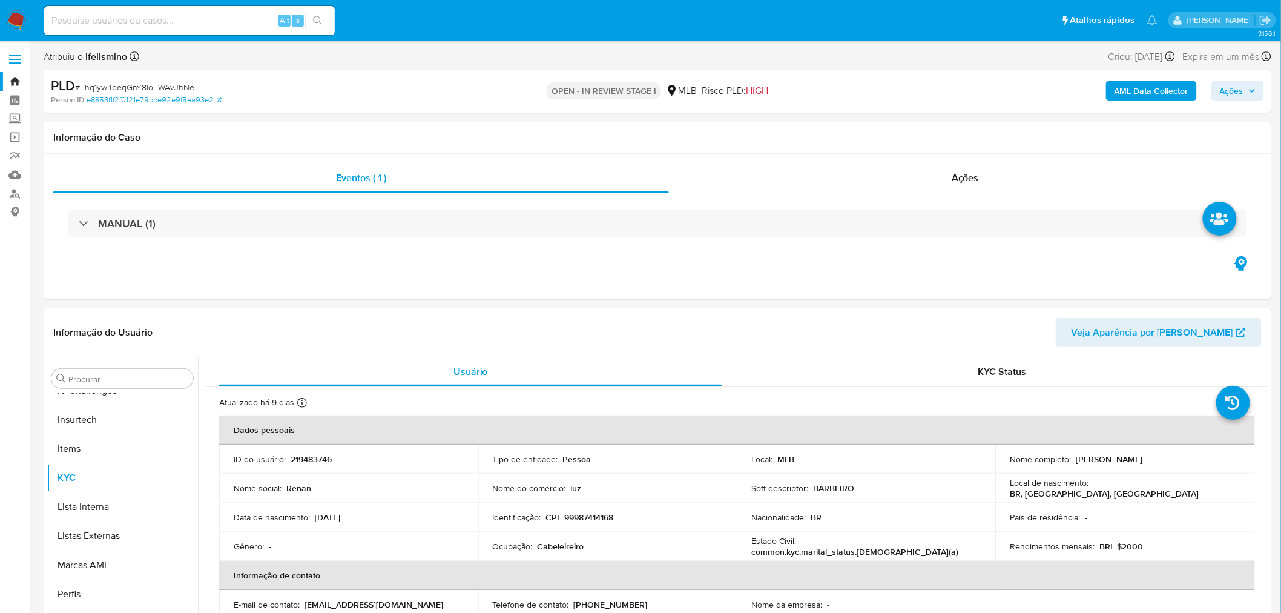
select select "10"
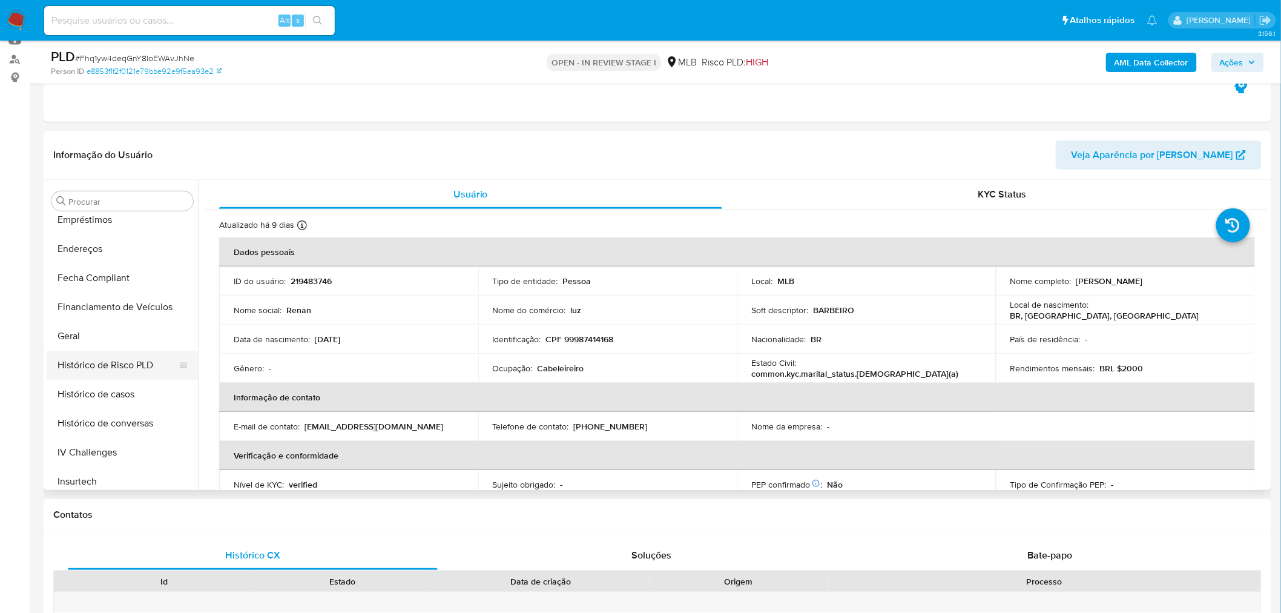
scroll to position [271, 0]
click at [118, 355] on button "Geral" at bounding box center [118, 366] width 142 height 29
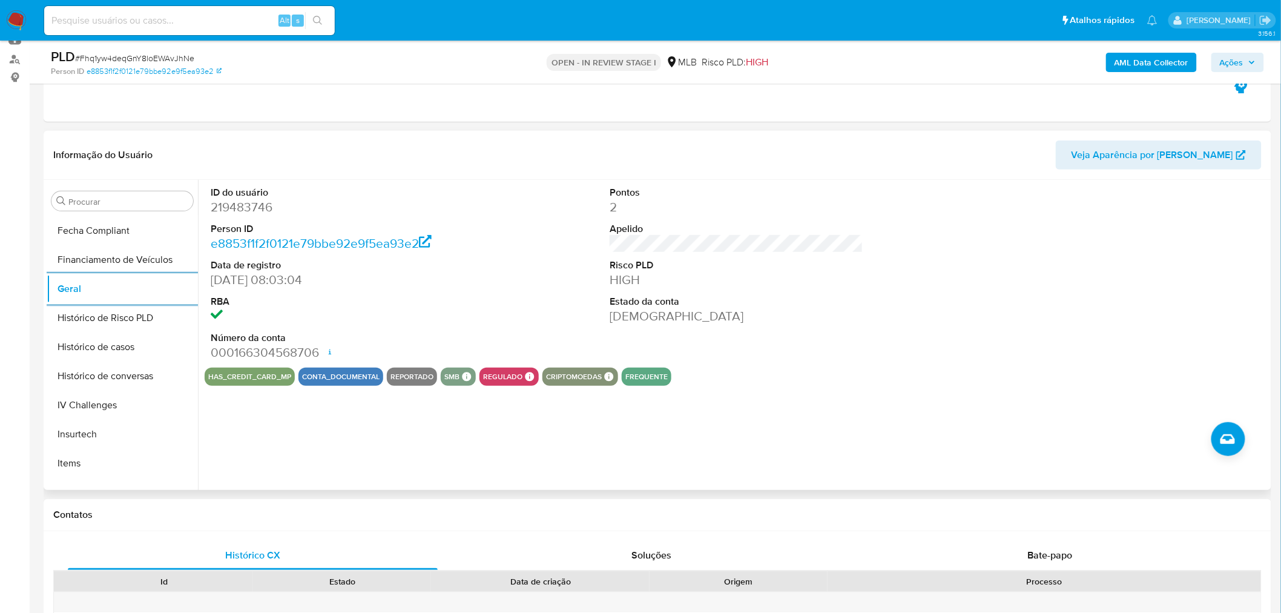
scroll to position [540, 0]
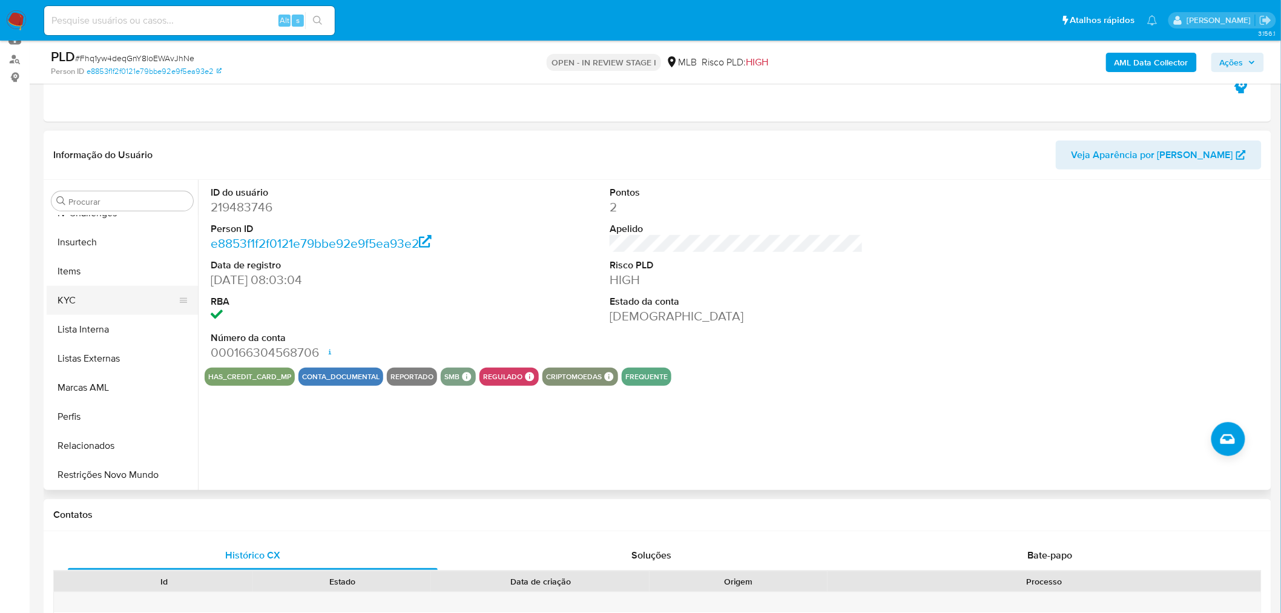
click at [112, 303] on button "KYC" at bounding box center [118, 300] width 142 height 29
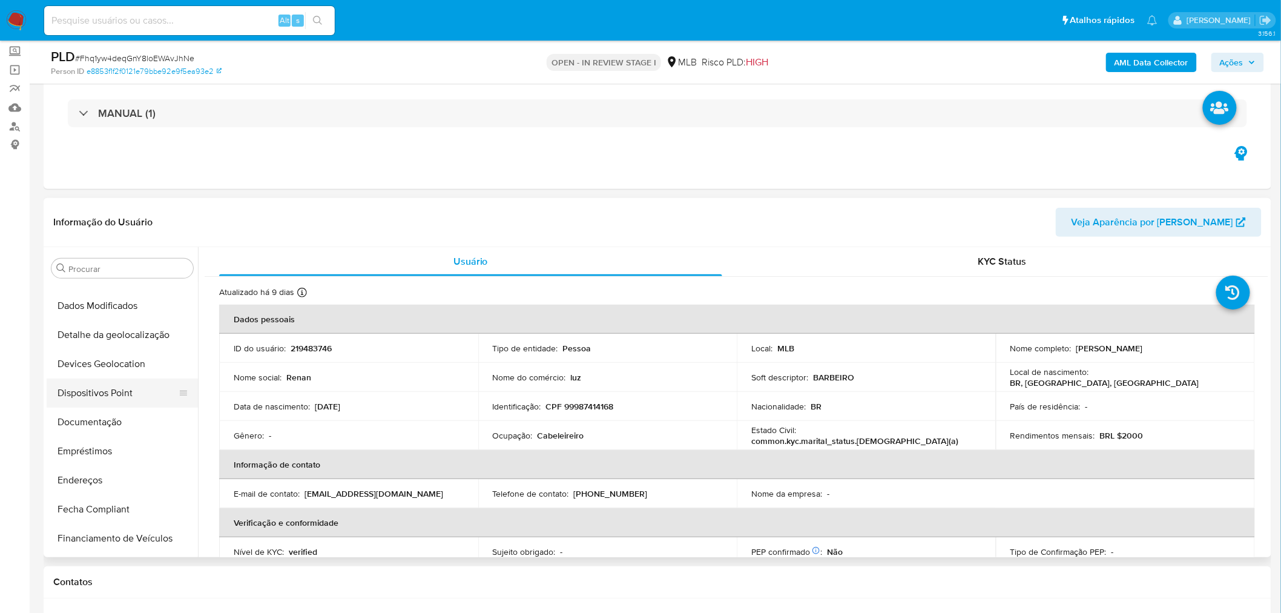
scroll to position [136, 0]
click at [114, 418] on button "Documentação" at bounding box center [118, 422] width 142 height 29
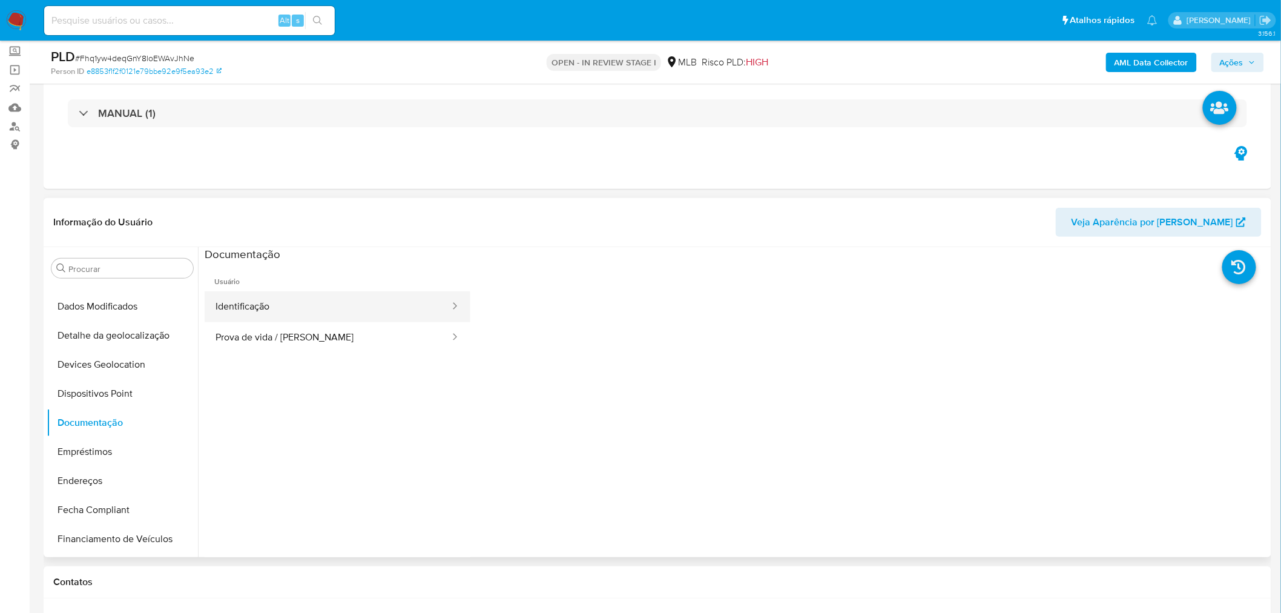
click at [278, 300] on button "Identificação" at bounding box center [328, 306] width 246 height 31
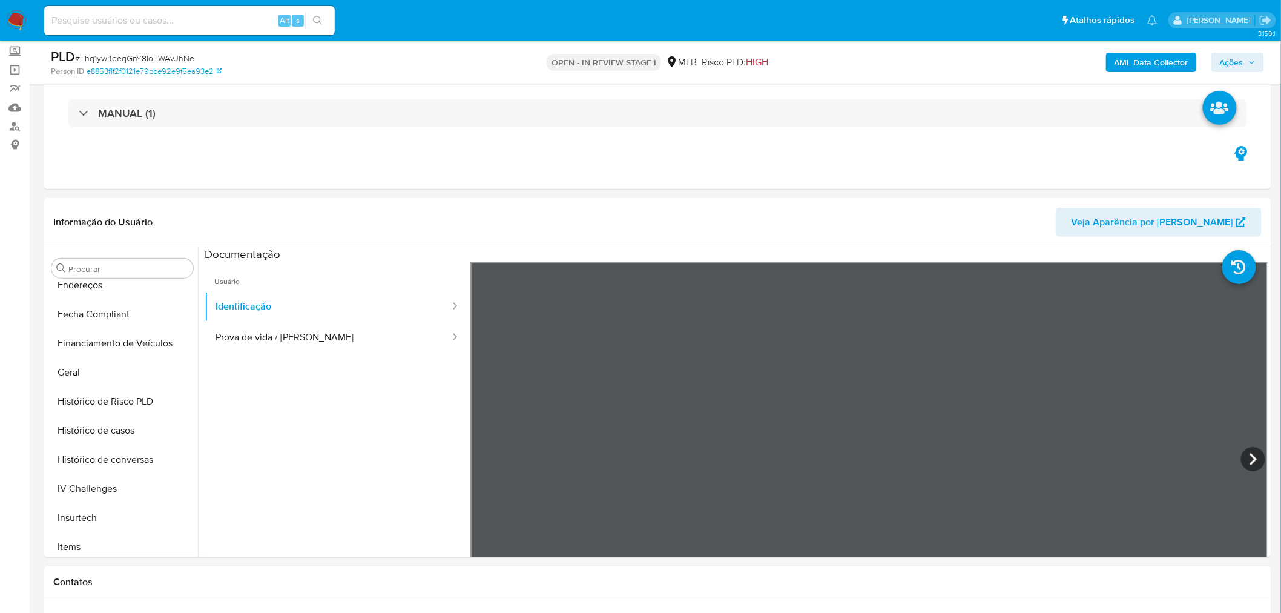
scroll to position [338, 0]
click at [89, 360] on button "Geral" at bounding box center [118, 366] width 142 height 29
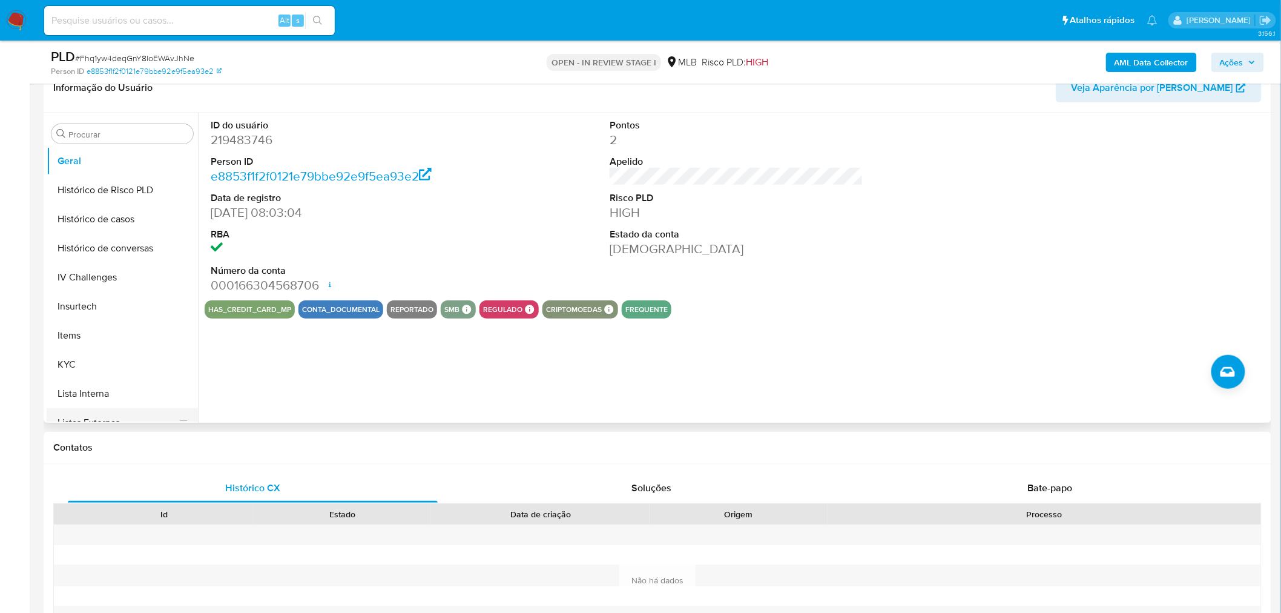
scroll to position [540, 0]
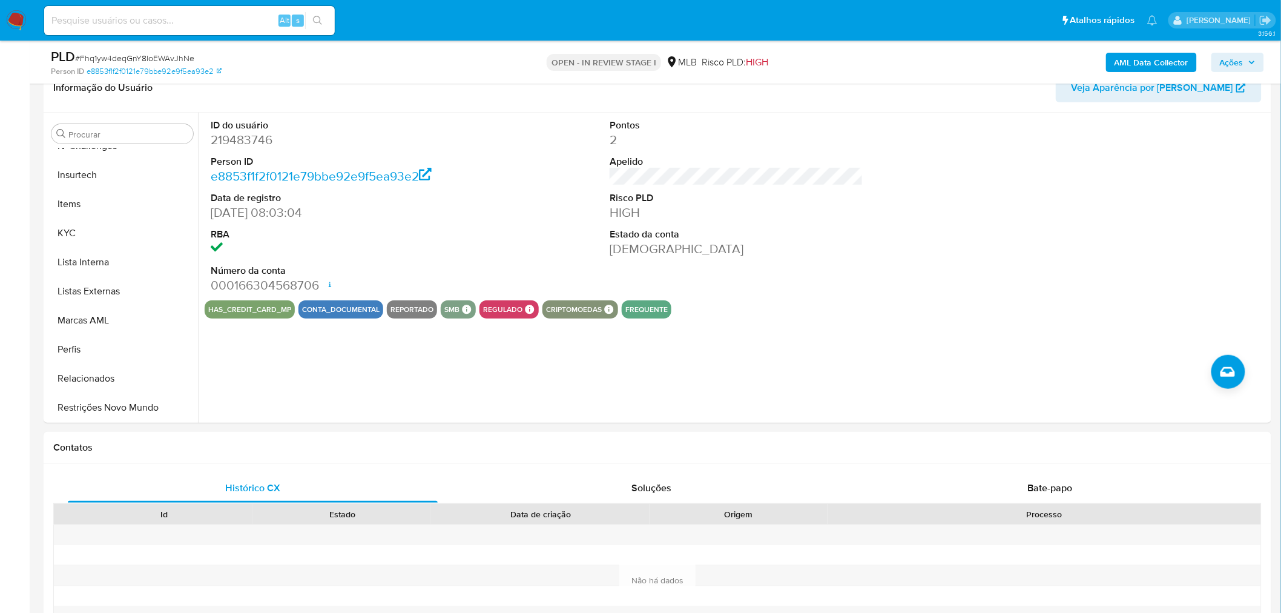
click at [77, 232] on button "KYC" at bounding box center [122, 233] width 151 height 29
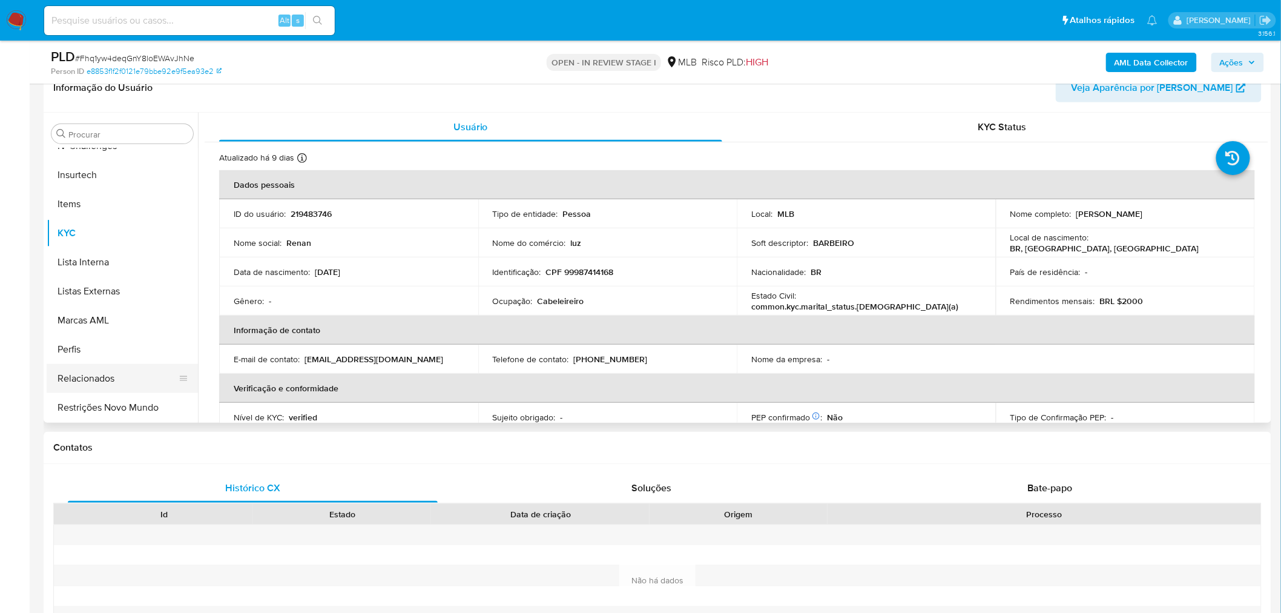
drag, startPoint x: 122, startPoint y: 390, endPoint x: 107, endPoint y: 398, distance: 17.6
click at [122, 390] on button "Relacionados" at bounding box center [122, 378] width 151 height 29
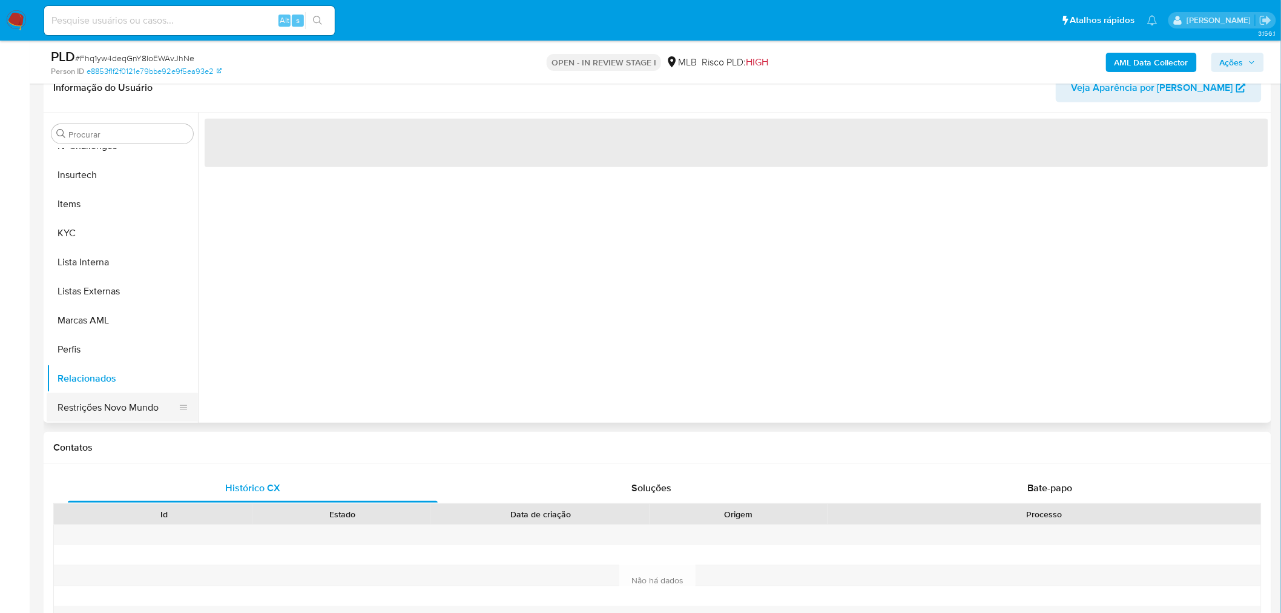
click at [99, 404] on button "Restrições Novo Mundo" at bounding box center [118, 407] width 142 height 29
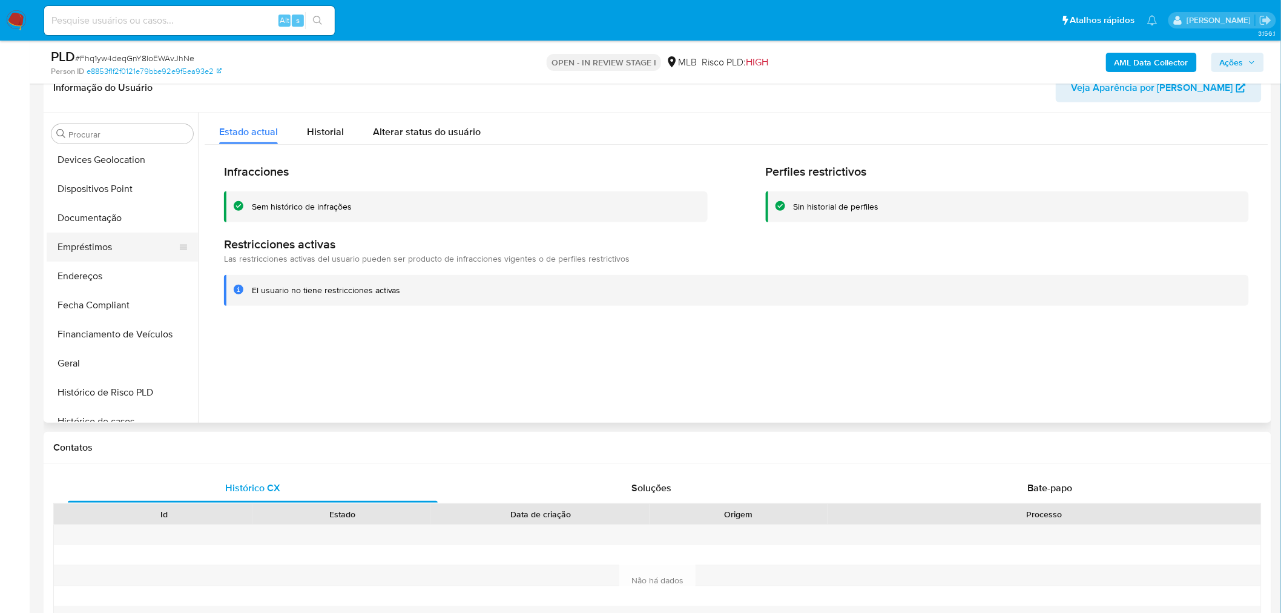
scroll to position [203, 0]
click at [103, 208] on button "Documentação" at bounding box center [118, 220] width 142 height 29
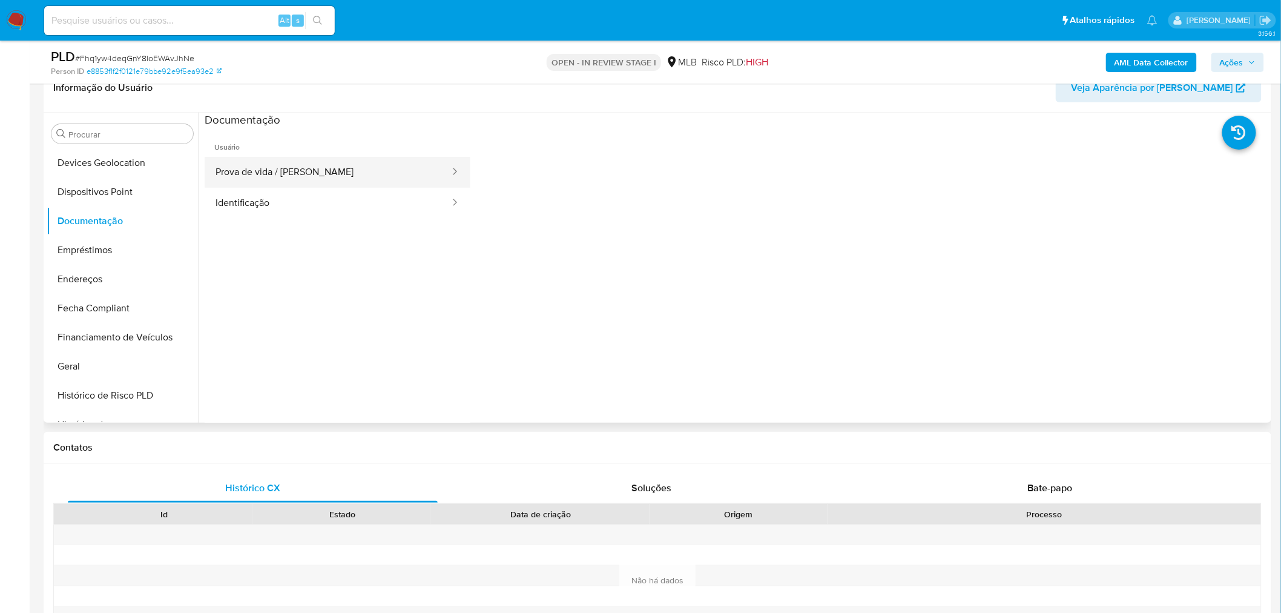
click at [325, 170] on button "Prova de vida / [PERSON_NAME]" at bounding box center [328, 172] width 246 height 31
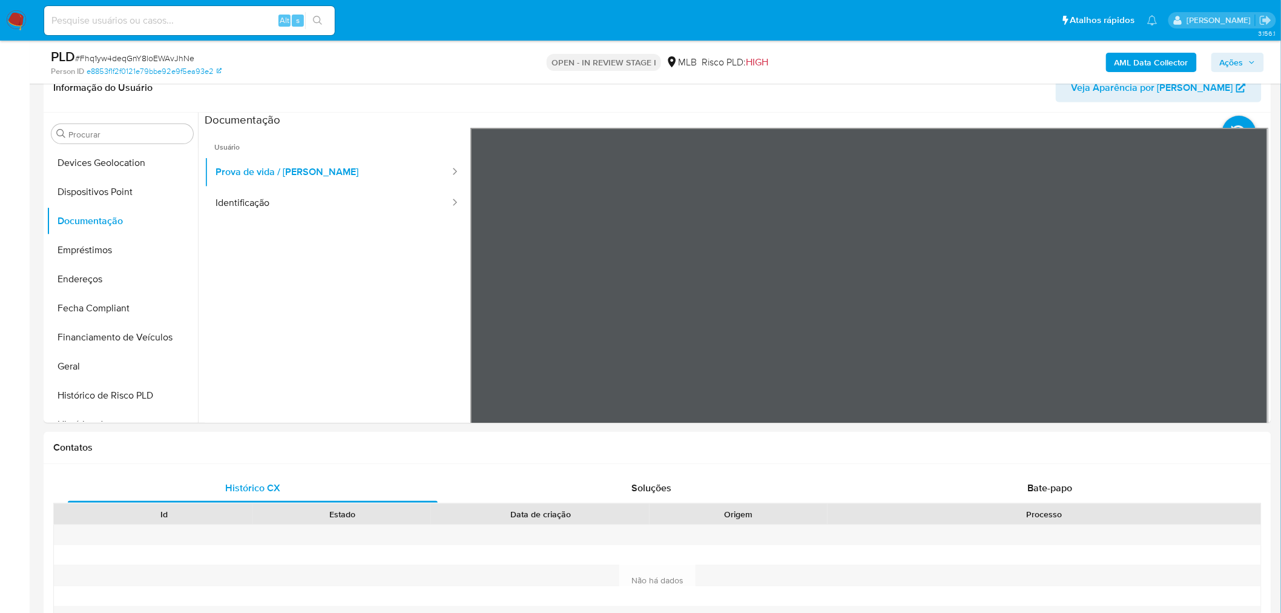
click at [129, 191] on button "Dispositivos Point" at bounding box center [122, 191] width 151 height 29
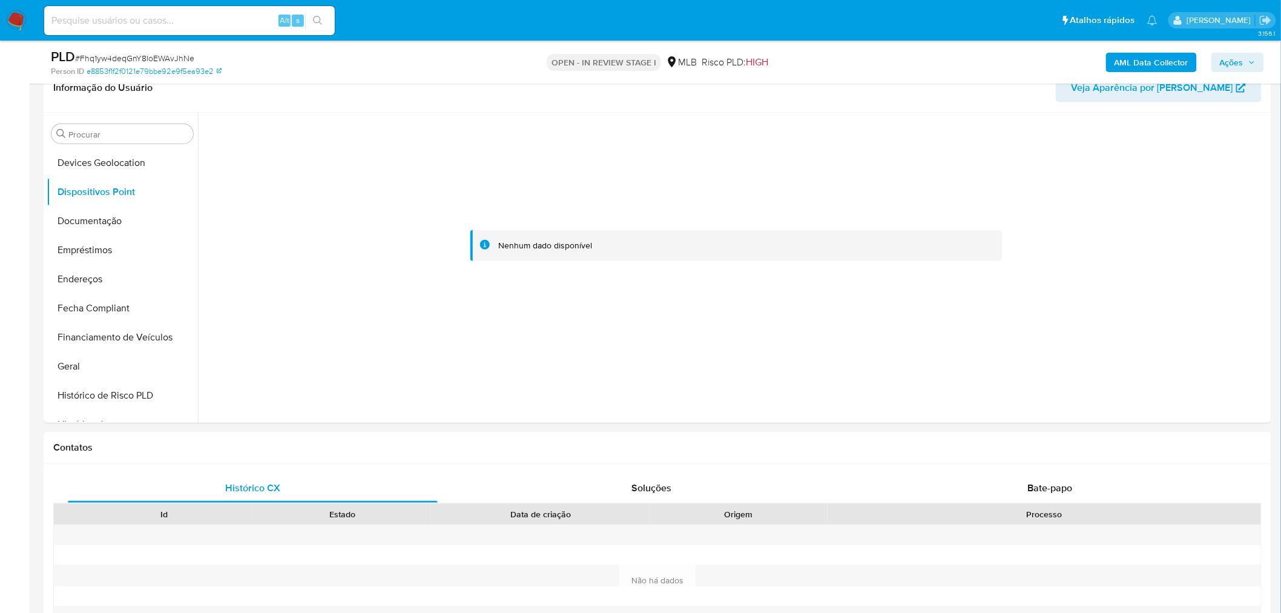
click at [79, 278] on button "Endereços" at bounding box center [122, 279] width 151 height 29
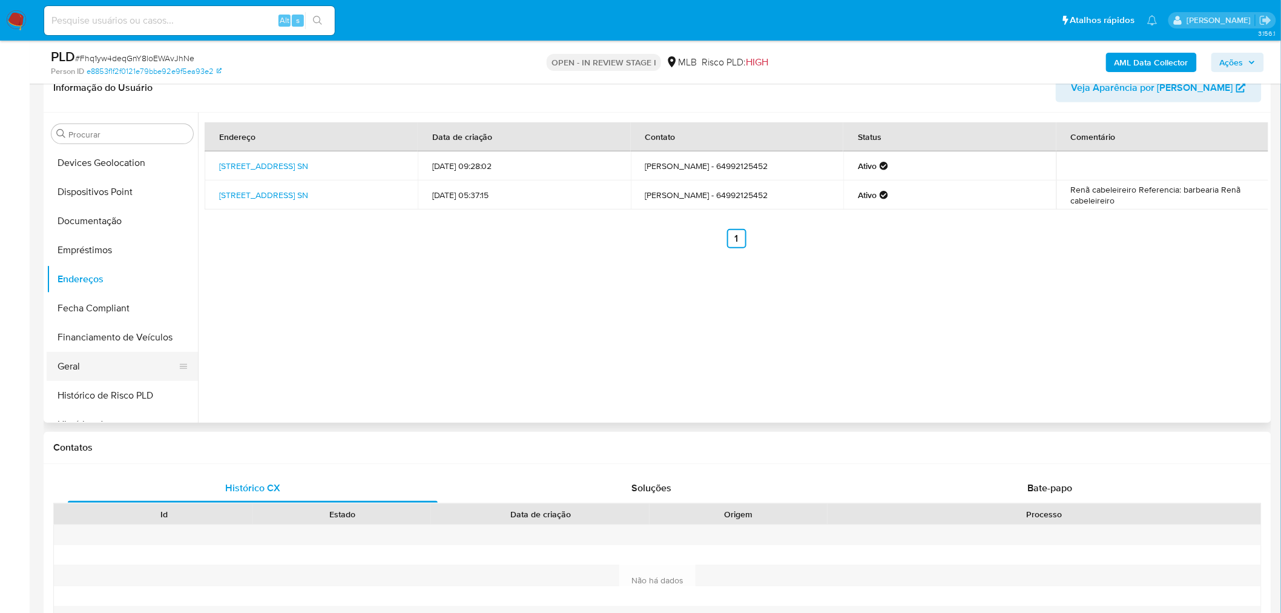
click at [85, 366] on button "Geral" at bounding box center [118, 366] width 142 height 29
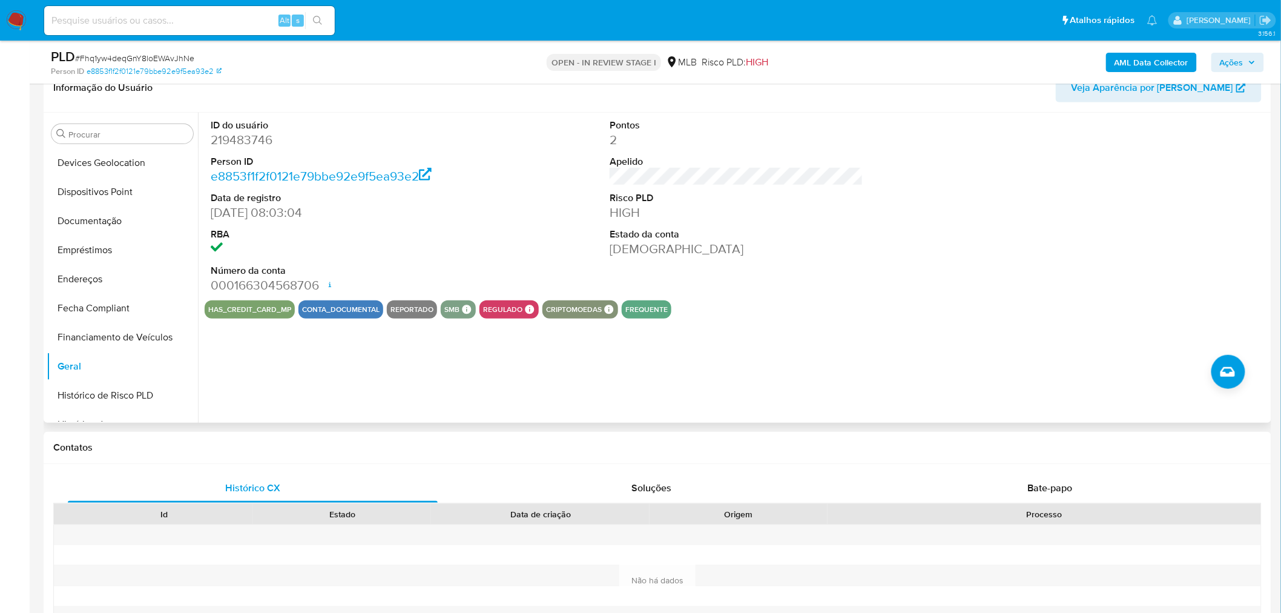
click at [257, 136] on dd "219483746" at bounding box center [338, 139] width 254 height 17
copy dd "219483746"
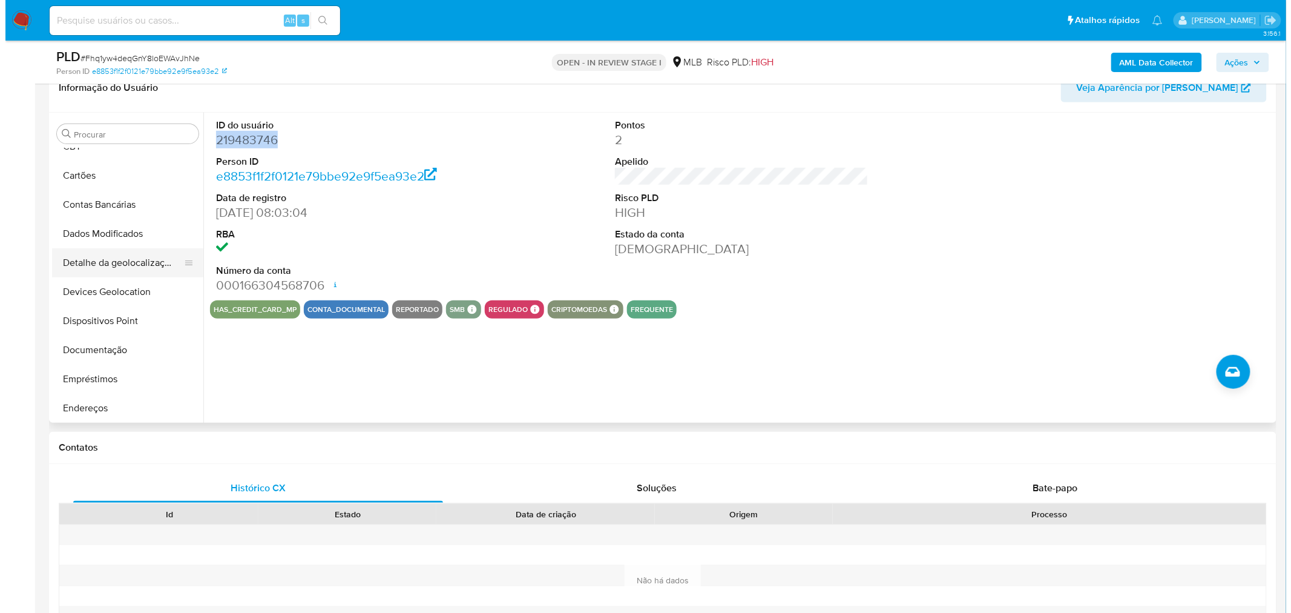
scroll to position [0, 0]
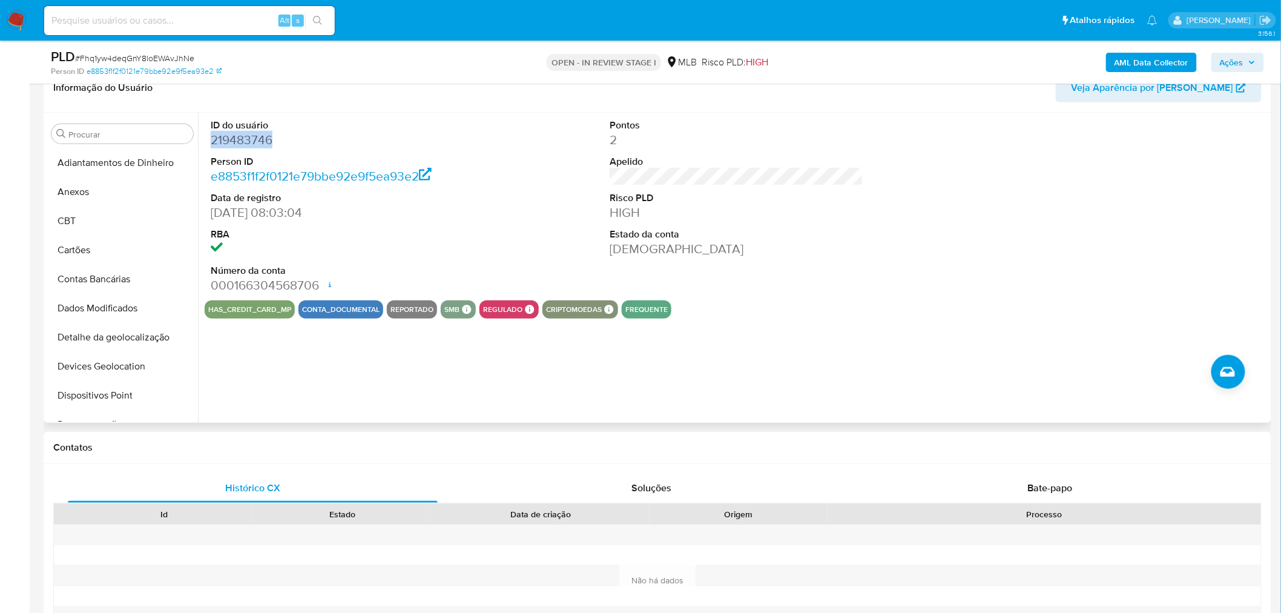
drag, startPoint x: 125, startPoint y: 194, endPoint x: 287, endPoint y: 202, distance: 161.8
click at [125, 194] on button "Anexos" at bounding box center [122, 191] width 151 height 29
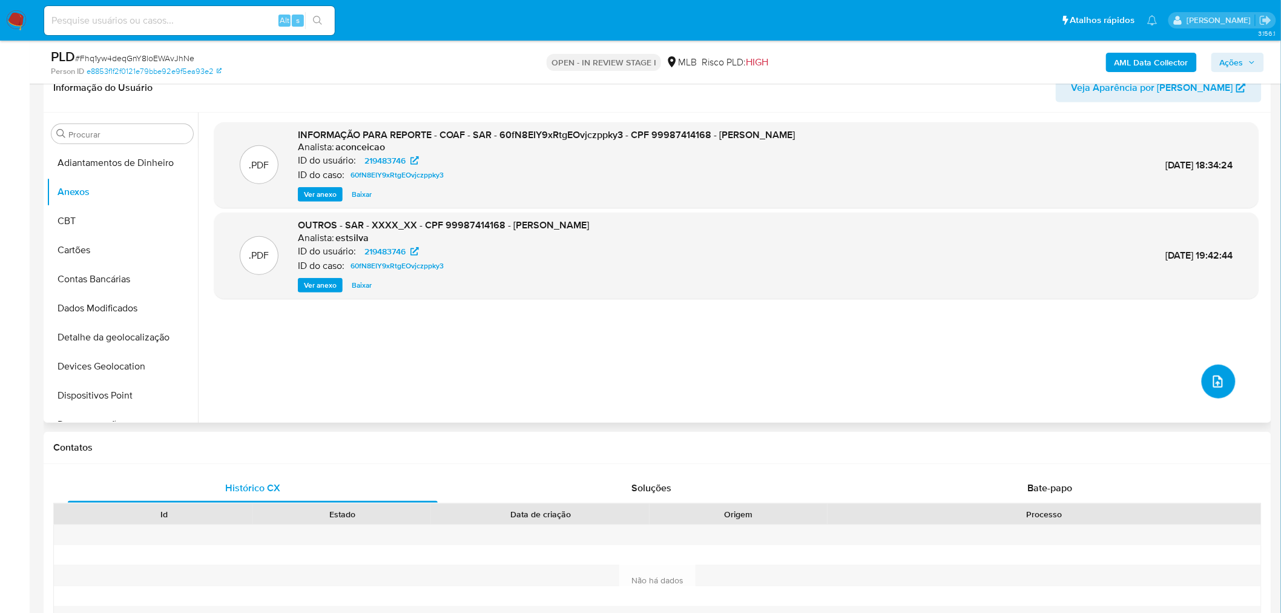
click at [1211, 380] on icon "upload-file" at bounding box center [1218, 381] width 15 height 15
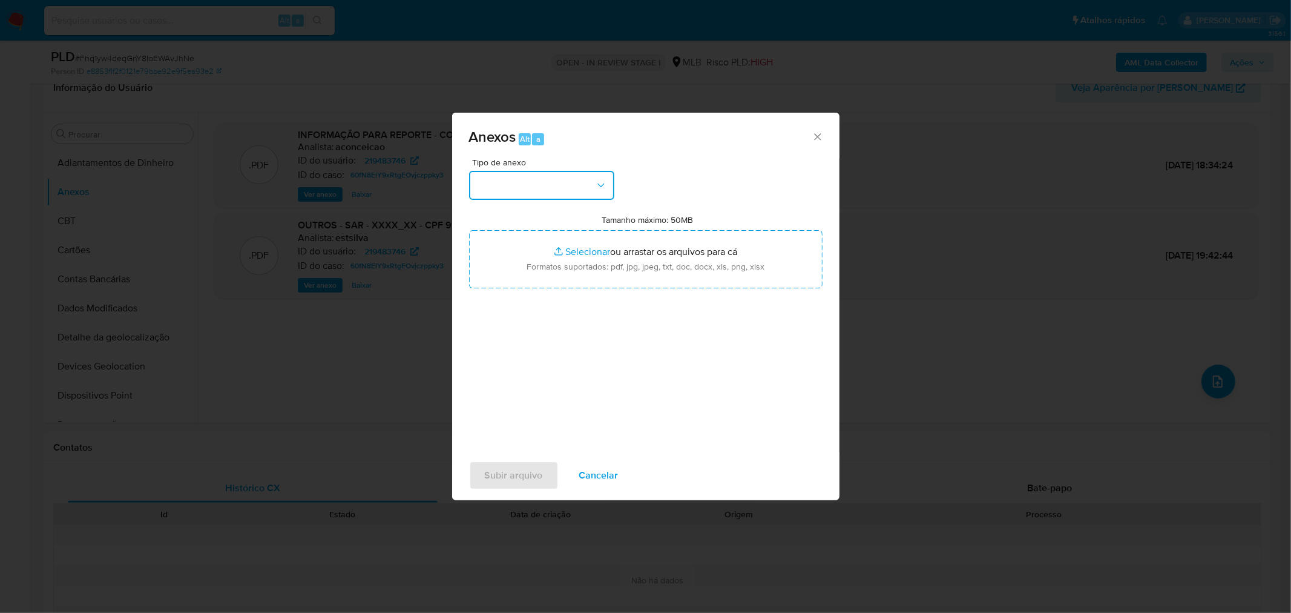
click at [509, 176] on button "button" at bounding box center [541, 185] width 145 height 29
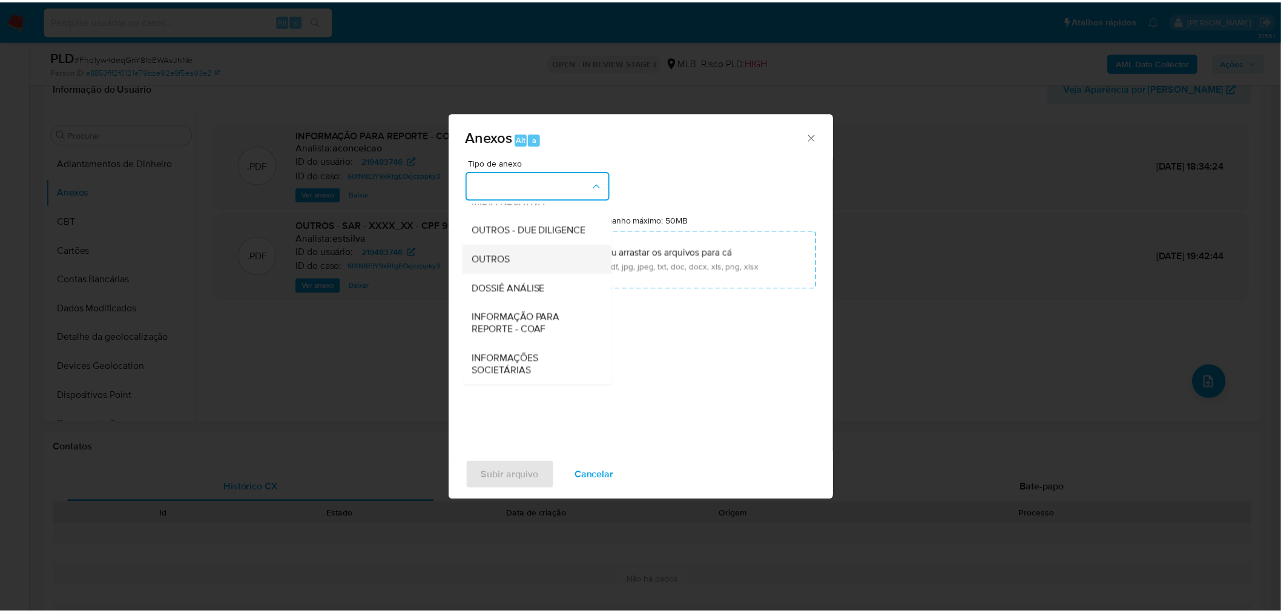
scroll to position [186, 0]
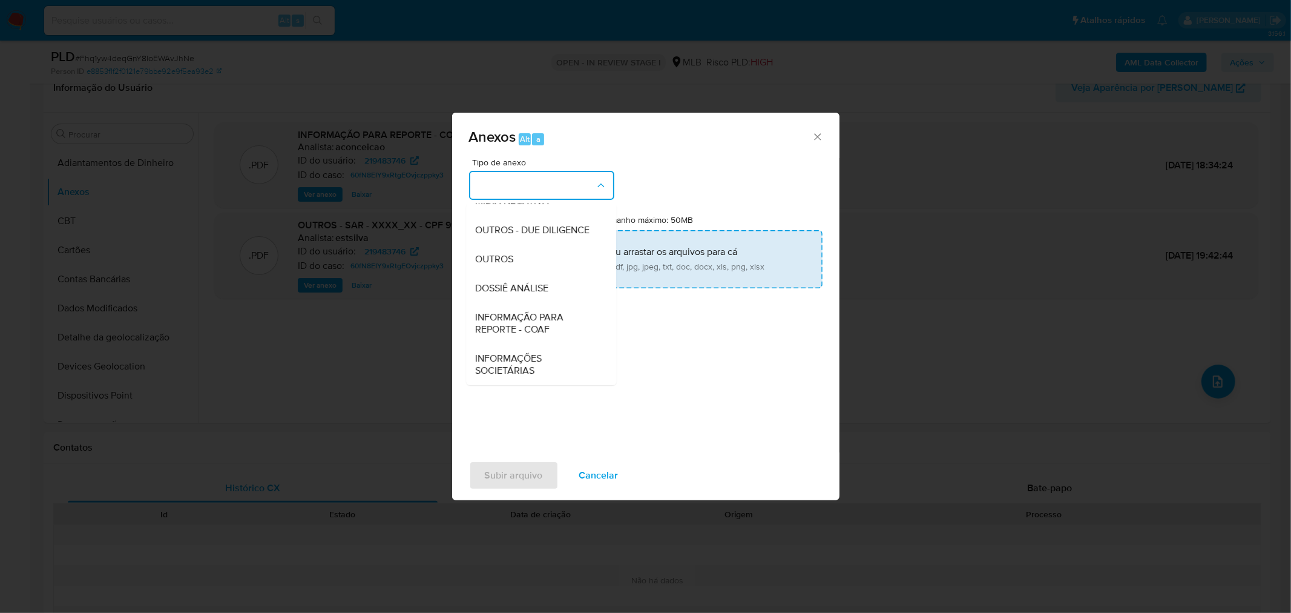
click at [515, 264] on div "OUTROS" at bounding box center [538, 258] width 124 height 29
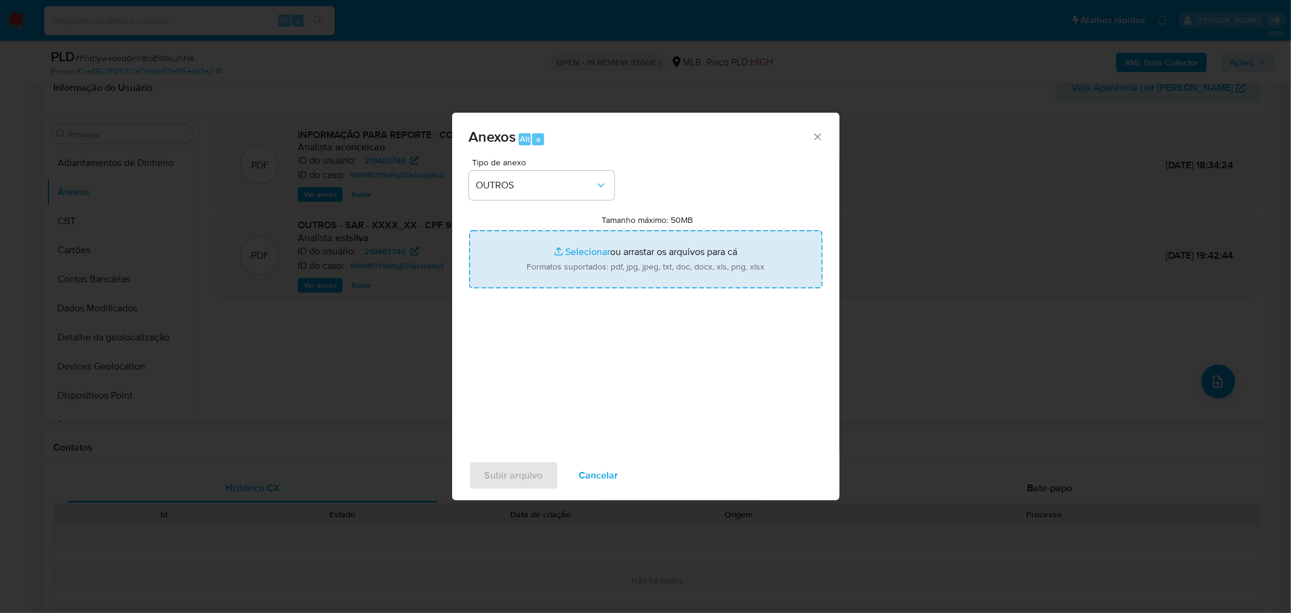
type input "C:\fakepath\Mulan 219483746_2025_08_27_14_25_46 RENA LUCENA RODRIGUES.pdf"
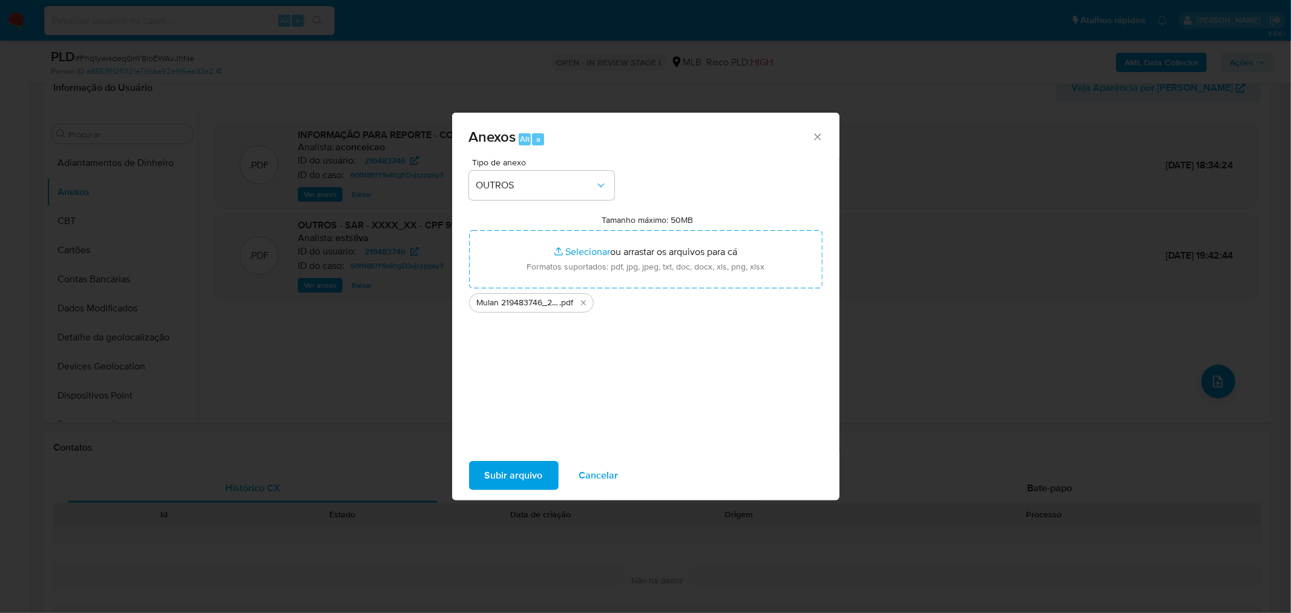
click at [493, 473] on span "Subir arquivo" at bounding box center [514, 475] width 58 height 27
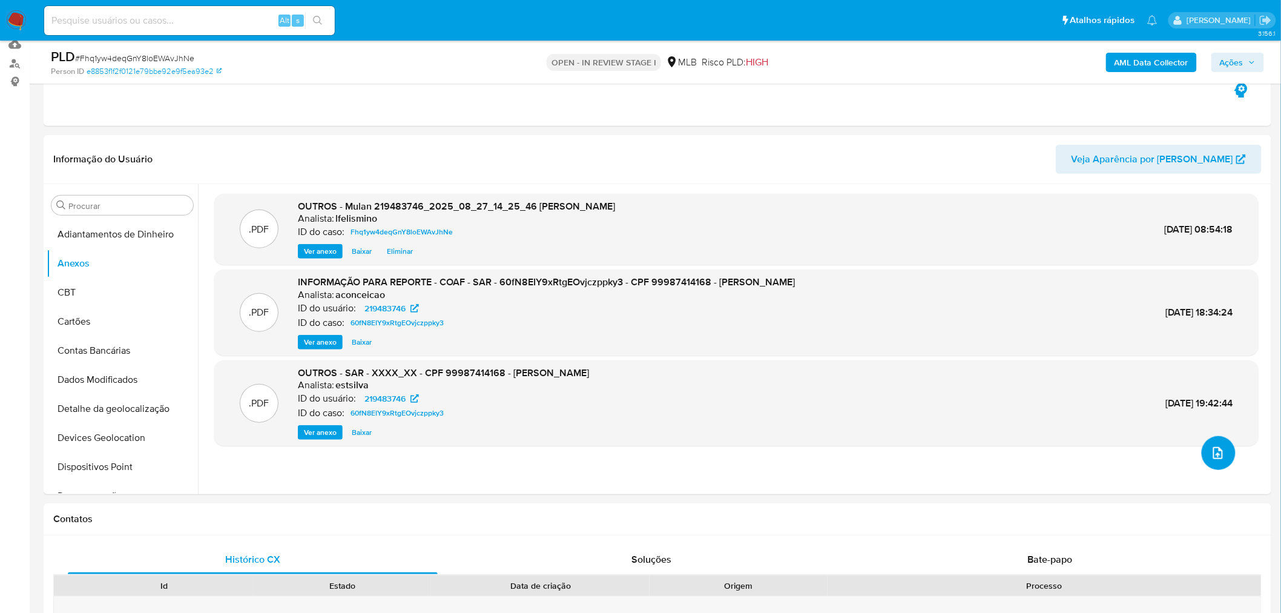
scroll to position [0, 0]
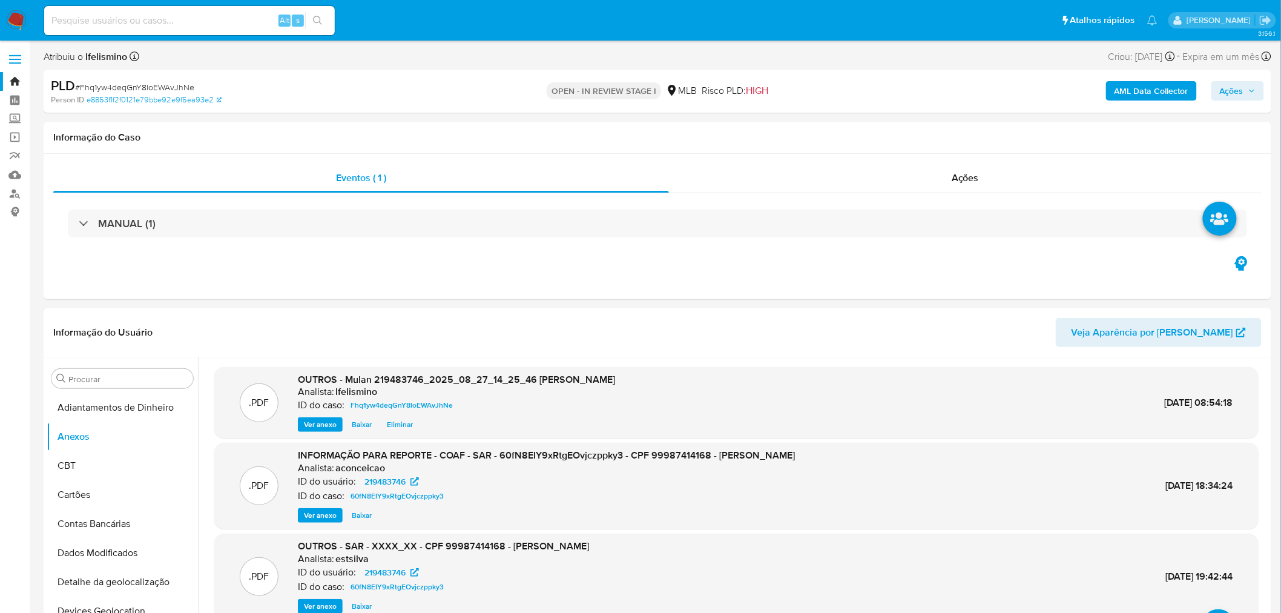
click at [1114, 81] on button "AML Data Collector" at bounding box center [1151, 90] width 91 height 19
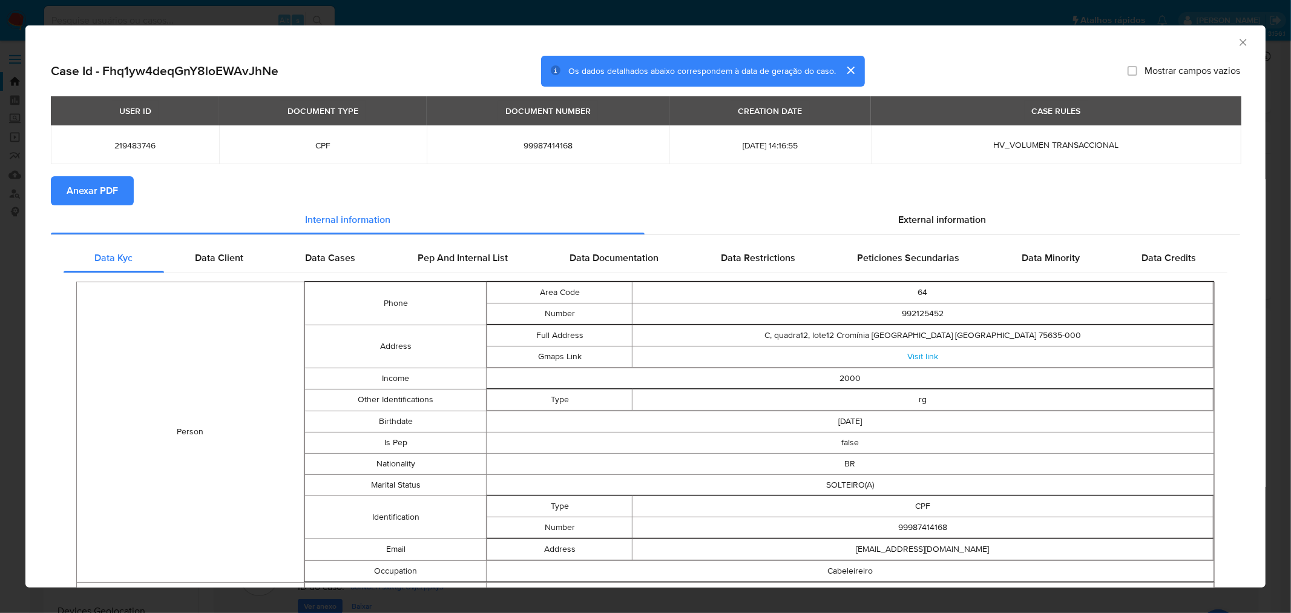
drag, startPoint x: 107, startPoint y: 183, endPoint x: 259, endPoint y: 67, distance: 191.7
click at [107, 185] on span "Anexar PDF" at bounding box center [92, 190] width 51 height 27
click at [1238, 42] on icon "Fechar a janela" at bounding box center [1244, 42] width 12 height 12
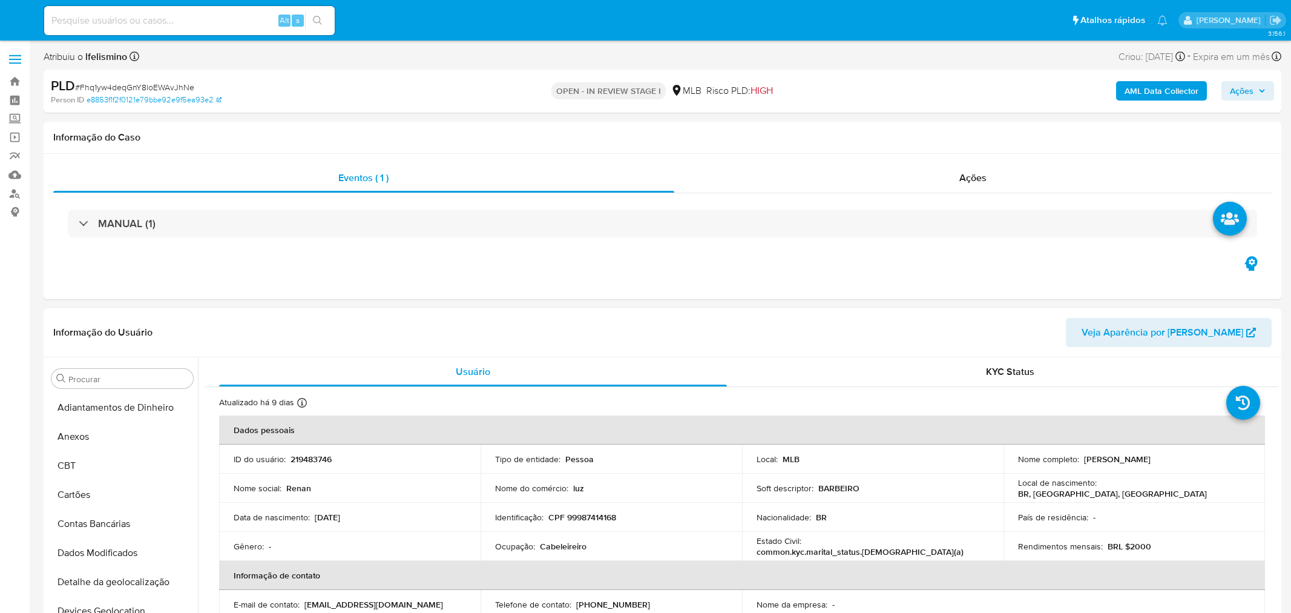
select select "10"
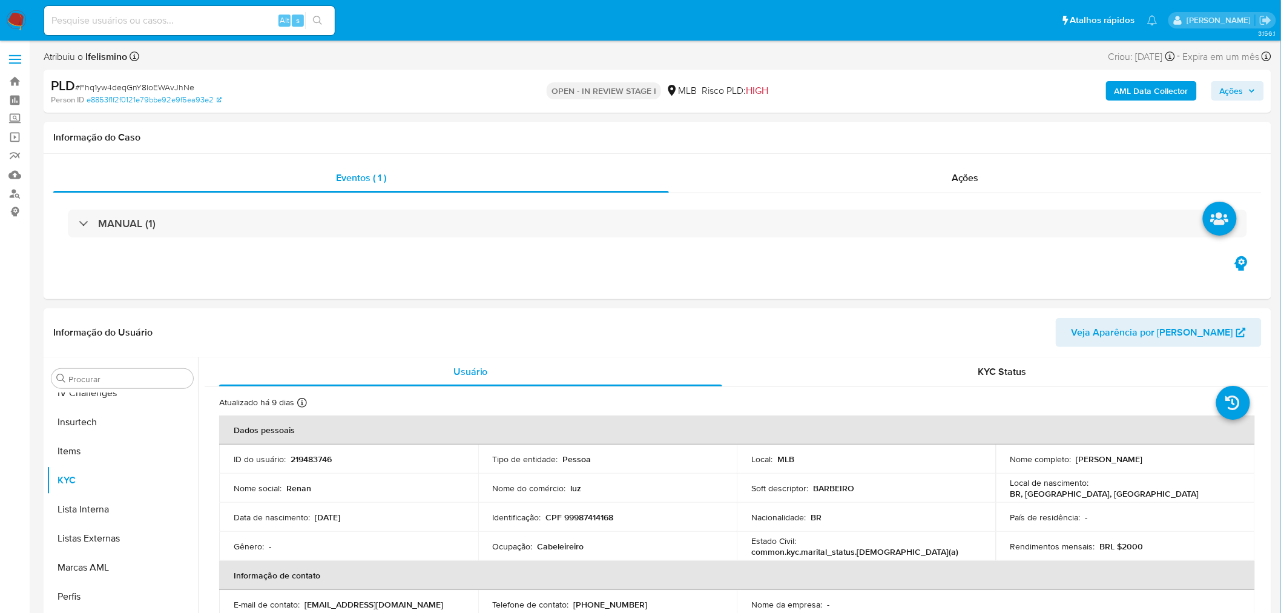
scroll to position [540, 0]
paste input "q2z1q2lC9lzFyBkLlPgTcy5b"
type input "q2z1q2lC9lzFyBkLlPgTcy5b"
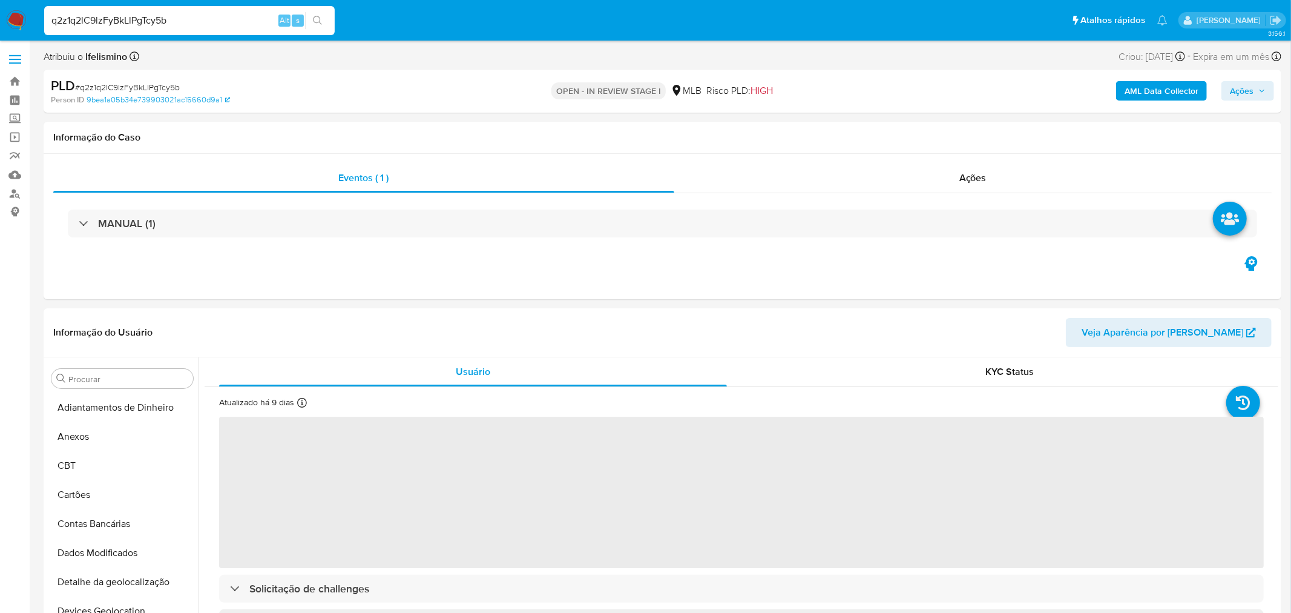
select select "10"
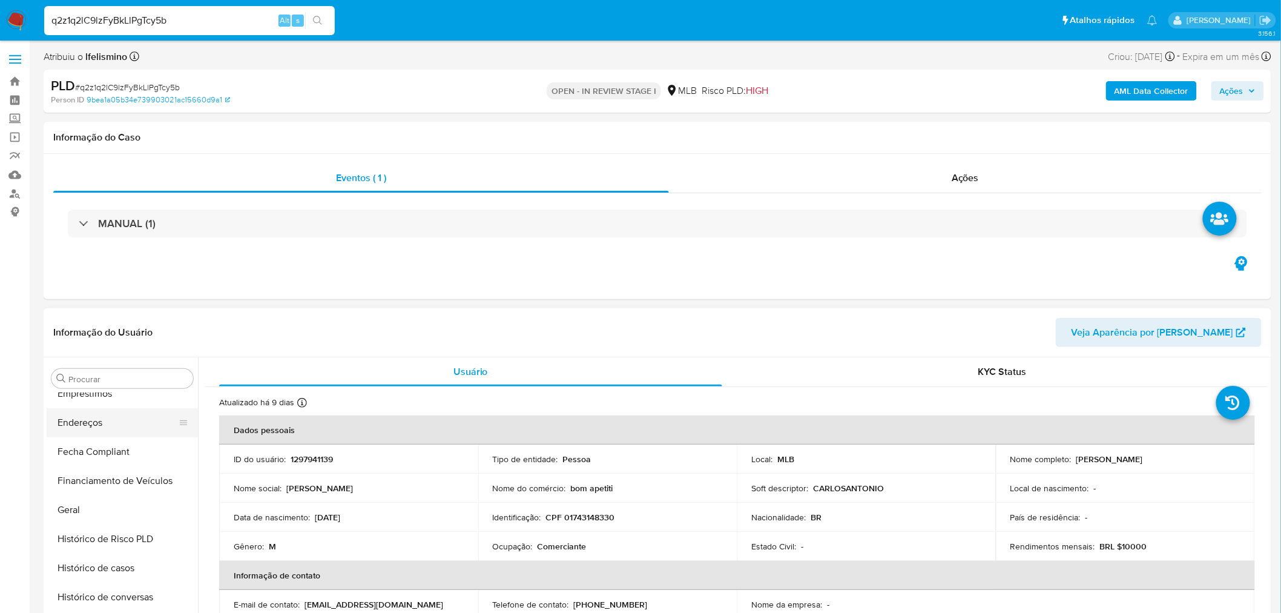
scroll to position [271, 0]
drag, startPoint x: 70, startPoint y: 541, endPoint x: 28, endPoint y: 472, distance: 80.2
click at [70, 542] on button "Geral" at bounding box center [122, 543] width 151 height 29
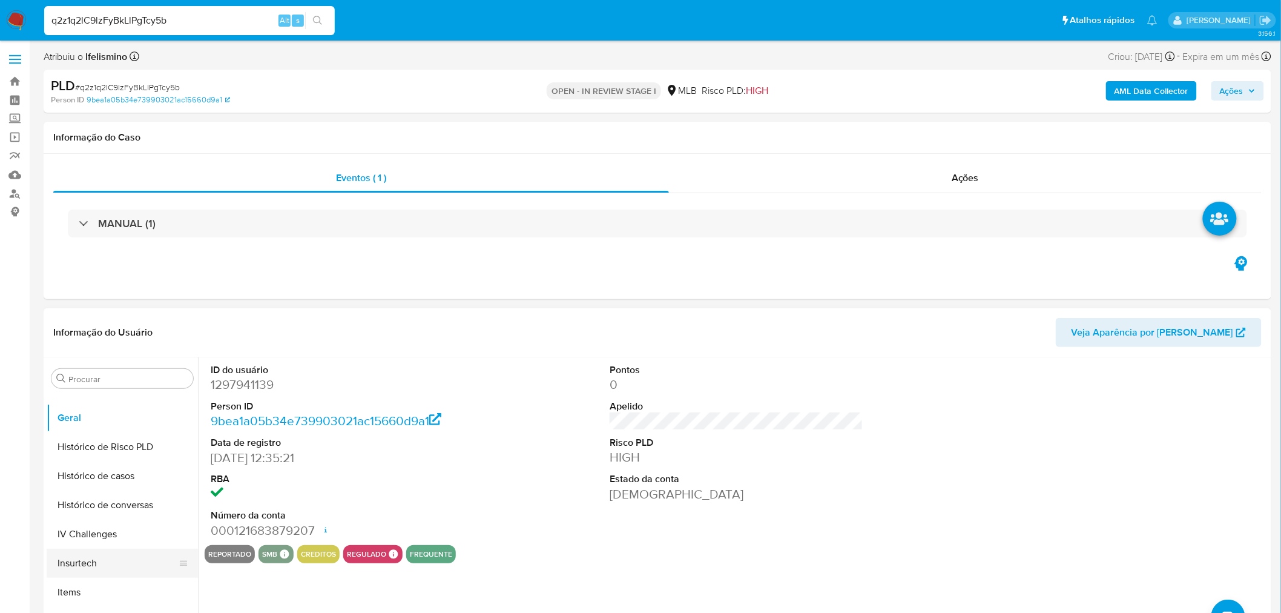
scroll to position [473, 0]
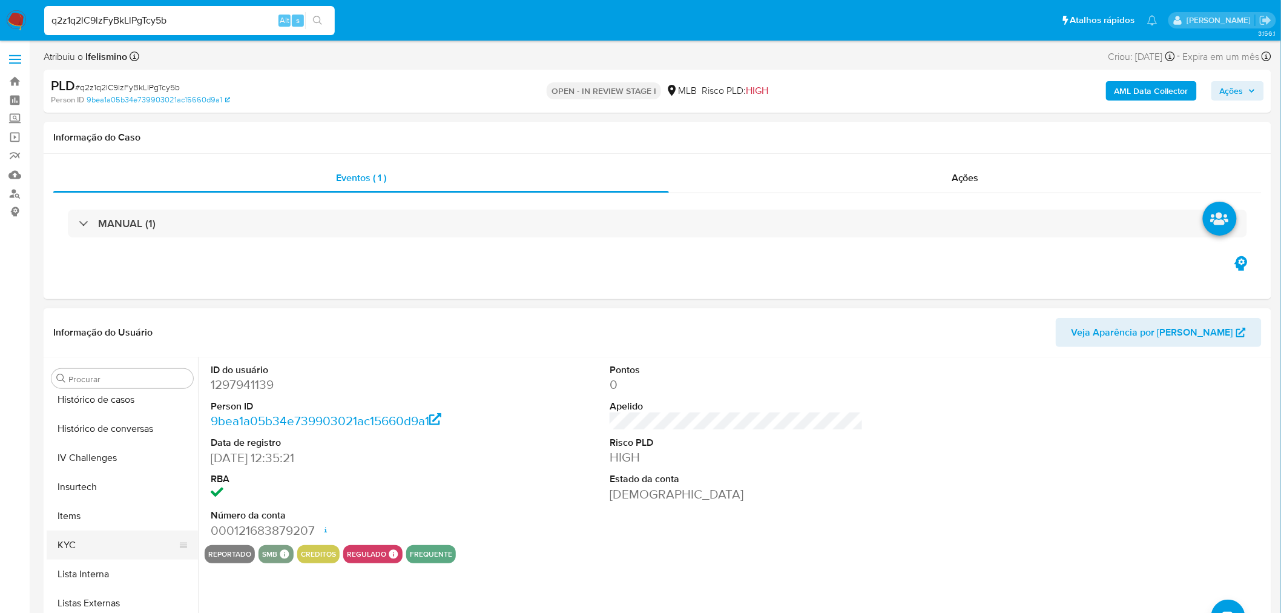
click at [82, 554] on button "KYC" at bounding box center [118, 544] width 142 height 29
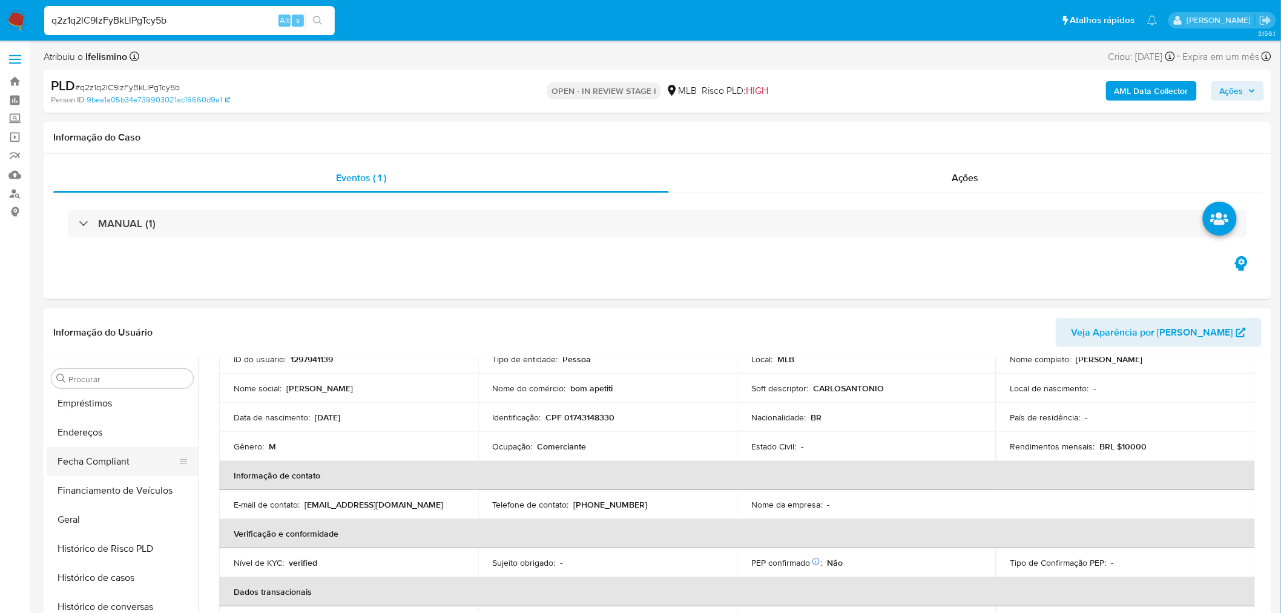
scroll to position [271, 0]
drag, startPoint x: 92, startPoint y: 476, endPoint x: 57, endPoint y: 530, distance: 64.3
click at [91, 477] on button "Fecha Compliant" at bounding box center [122, 485] width 151 height 29
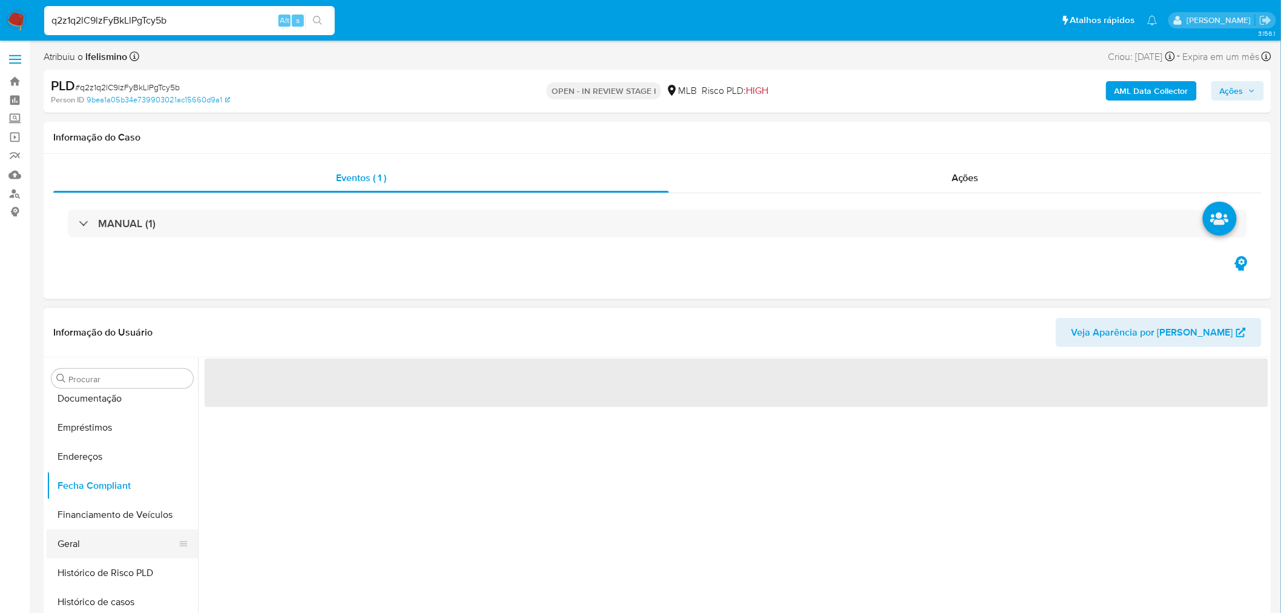
scroll to position [0, 0]
drag, startPoint x: 59, startPoint y: 539, endPoint x: 148, endPoint y: 488, distance: 102.5
click at [59, 540] on button "Geral" at bounding box center [122, 543] width 151 height 29
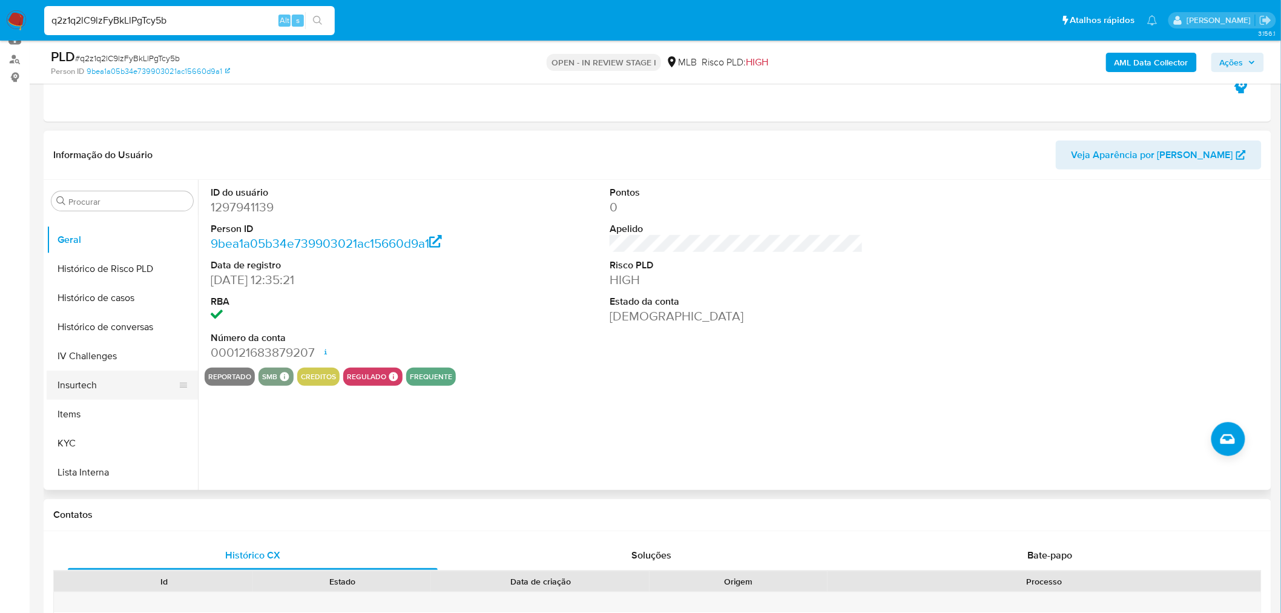
scroll to position [406, 0]
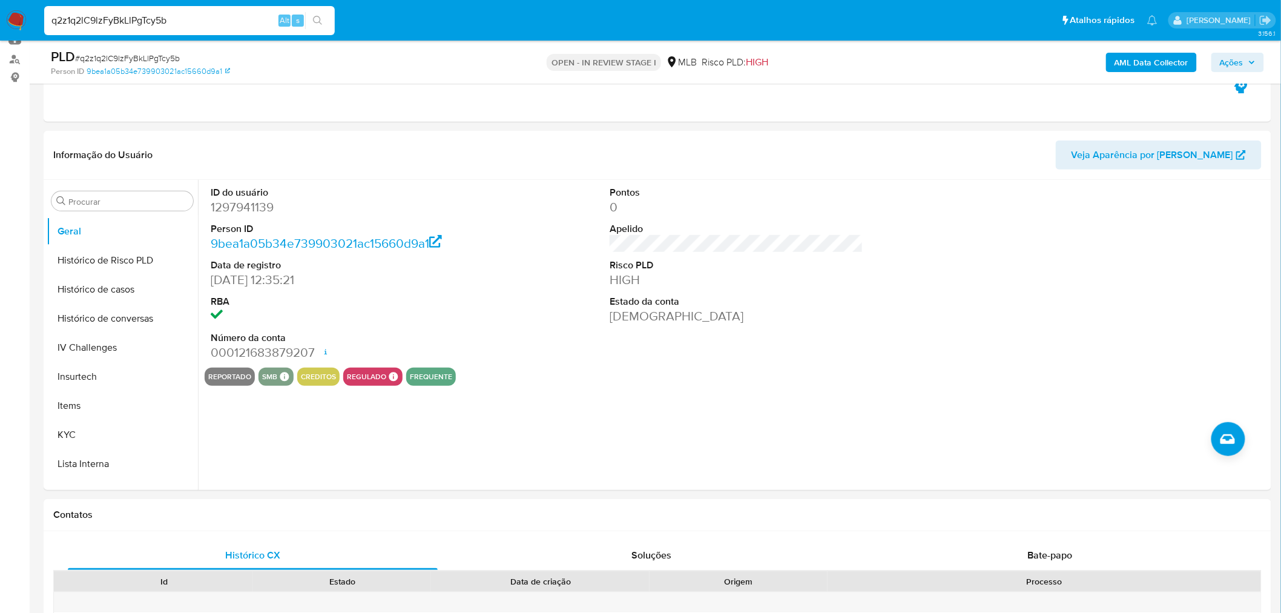
drag, startPoint x: 80, startPoint y: 432, endPoint x: 9, endPoint y: 437, distance: 71.0
click at [79, 434] on button "KYC" at bounding box center [122, 434] width 151 height 29
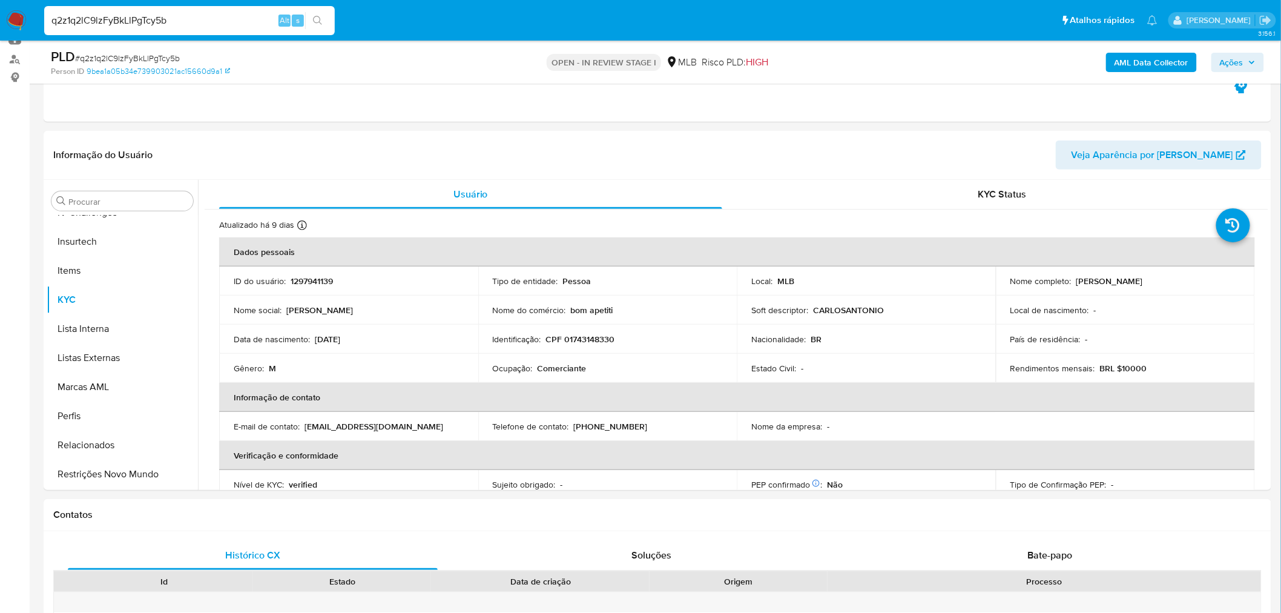
click at [119, 480] on button "Restrições Novo Mundo" at bounding box center [122, 474] width 151 height 29
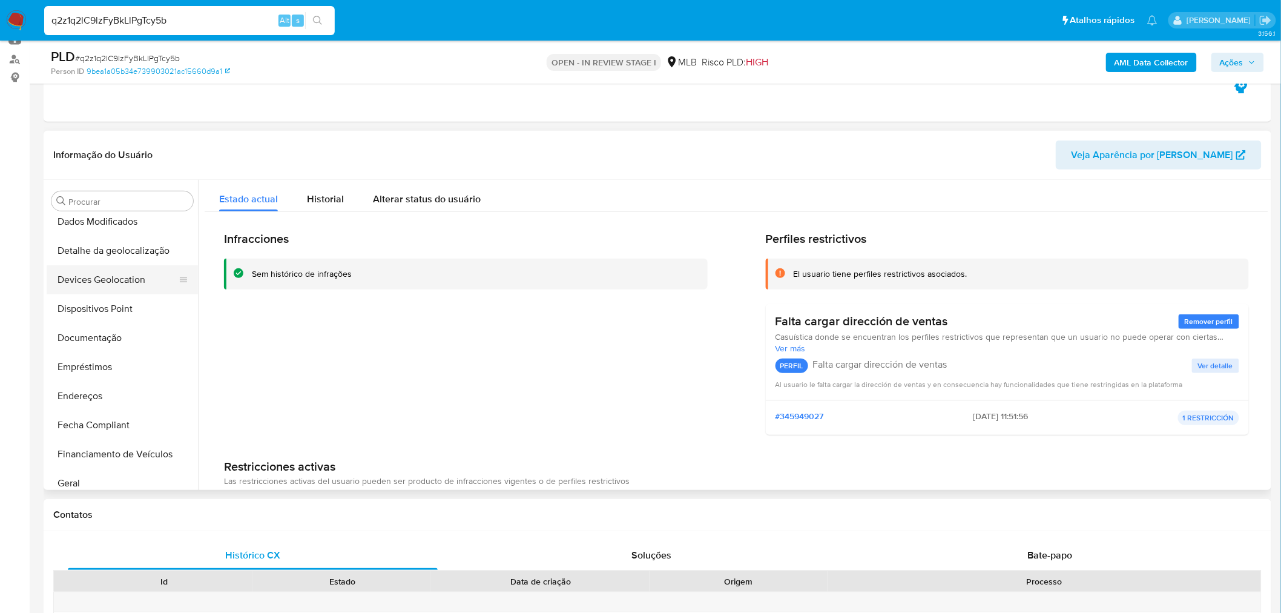
scroll to position [137, 0]
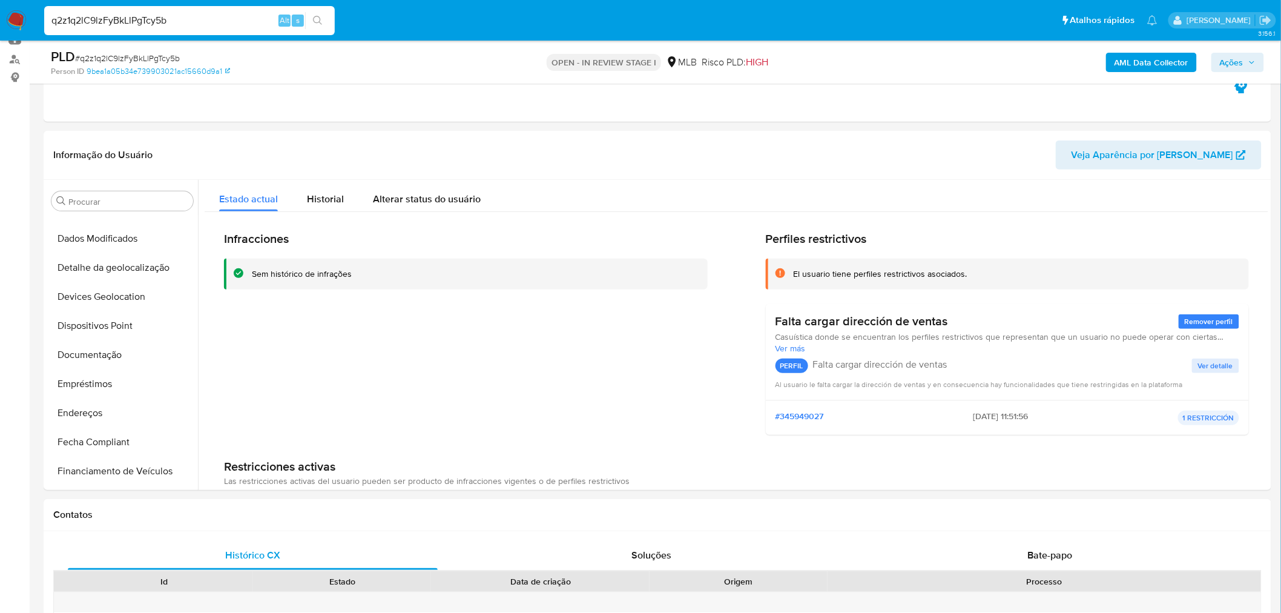
drag, startPoint x: 99, startPoint y: 324, endPoint x: 19, endPoint y: 333, distance: 81.0
click at [99, 324] on button "Dispositivos Point" at bounding box center [122, 325] width 151 height 29
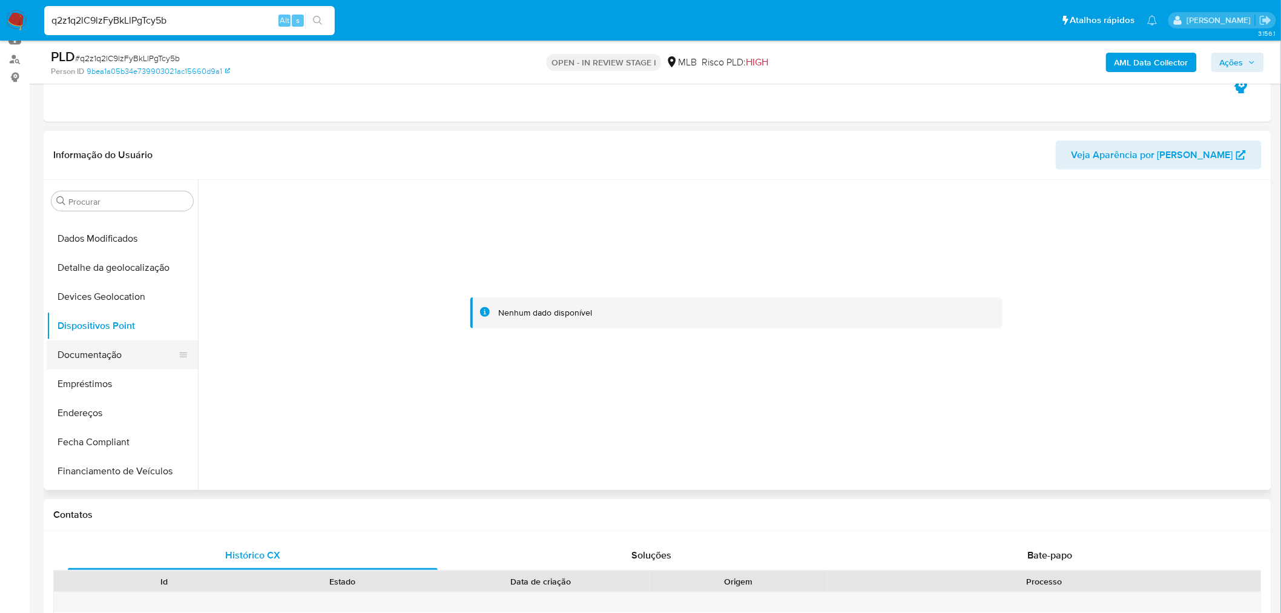
click at [128, 350] on button "Documentação" at bounding box center [118, 354] width 142 height 29
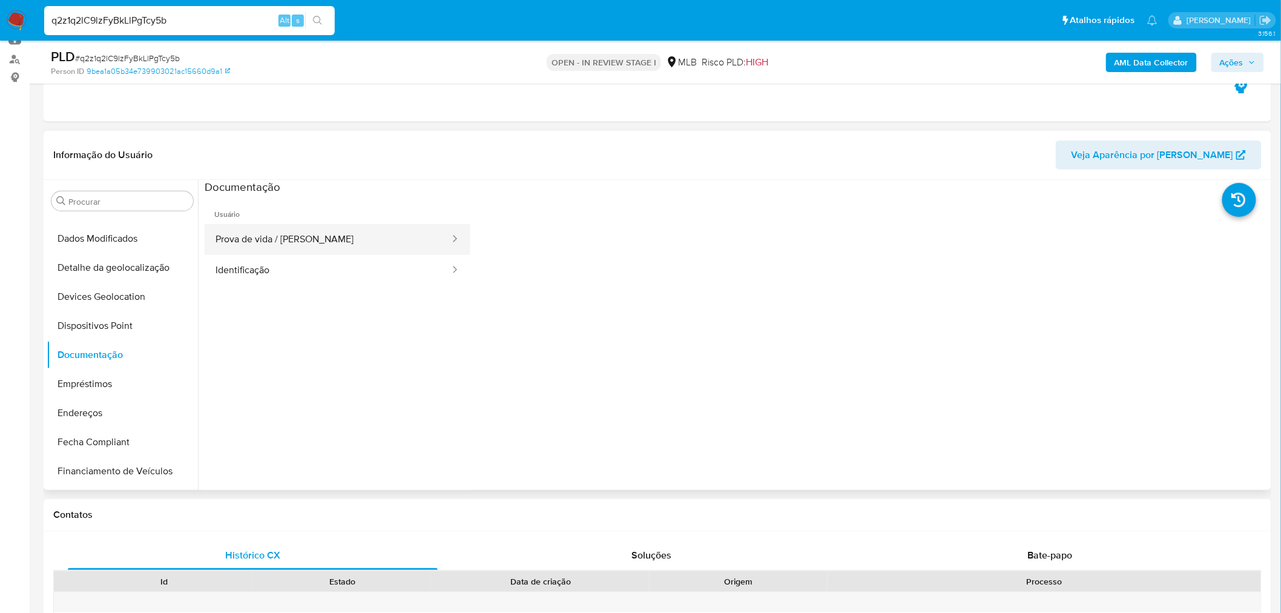
click at [329, 226] on button "Prova de vida / [PERSON_NAME]" at bounding box center [328, 239] width 246 height 31
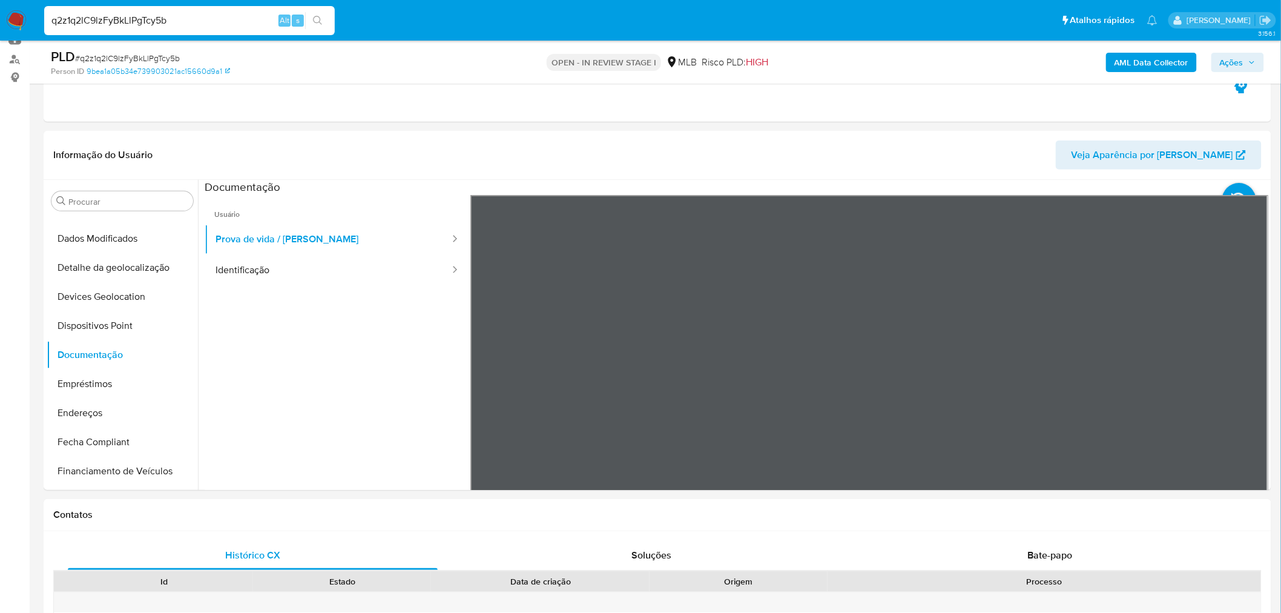
drag, startPoint x: 259, startPoint y: 263, endPoint x: 13, endPoint y: 294, distance: 247.1
click at [259, 262] on button "Identificação" at bounding box center [328, 270] width 246 height 31
drag, startPoint x: 85, startPoint y: 410, endPoint x: 33, endPoint y: 406, distance: 52.2
click at [85, 410] on button "Endereços" at bounding box center [122, 412] width 151 height 29
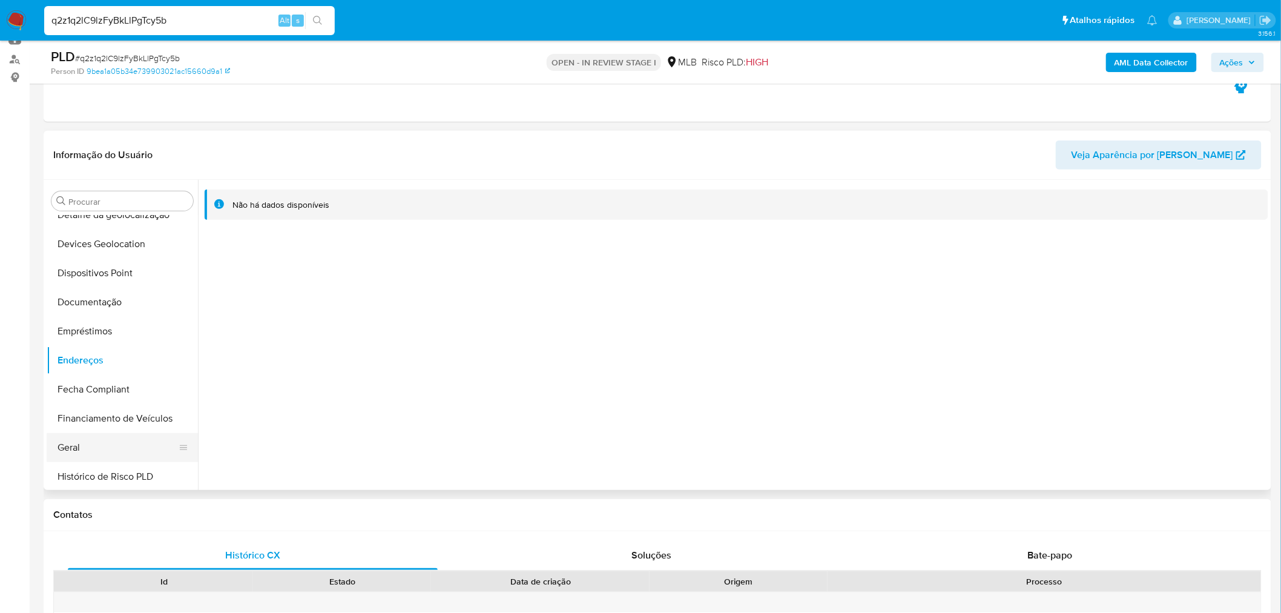
scroll to position [271, 0]
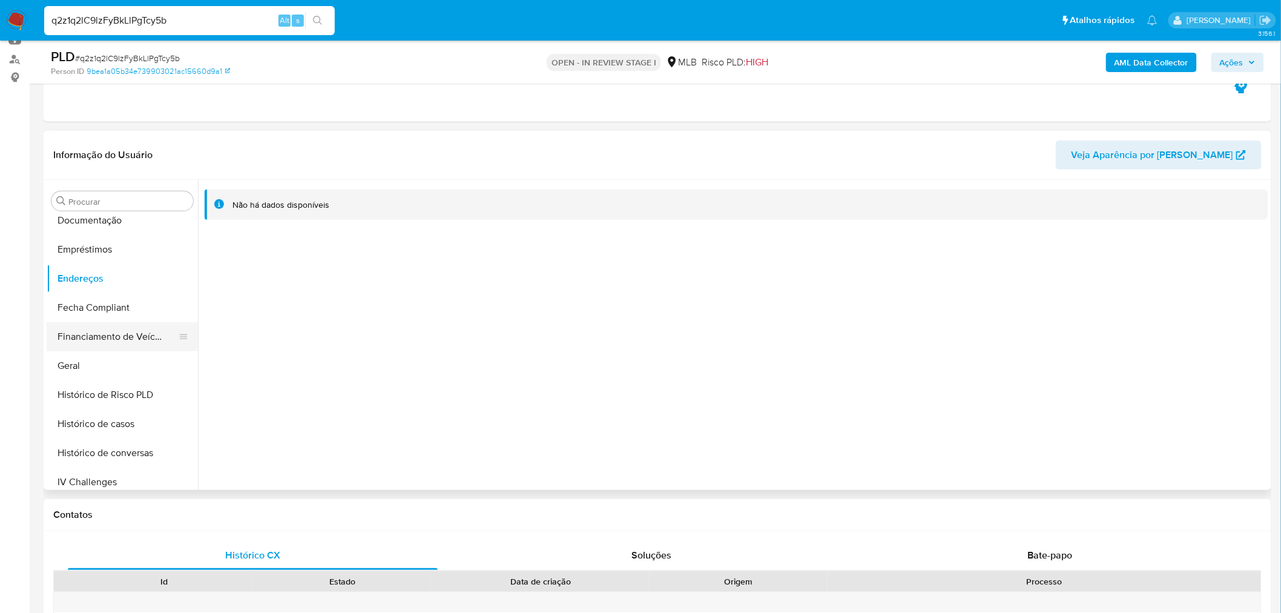
drag, startPoint x: 77, startPoint y: 367, endPoint x: 107, endPoint y: 348, distance: 35.4
click at [77, 367] on button "Geral" at bounding box center [122, 365] width 151 height 29
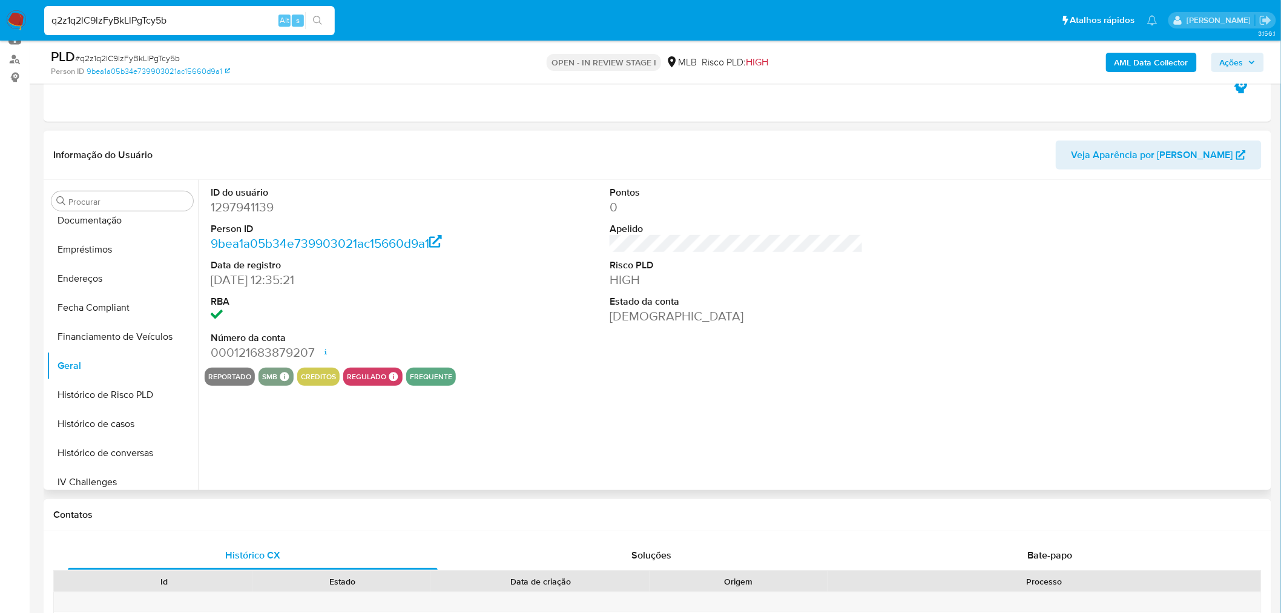
click at [231, 207] on dd "1297941139" at bounding box center [338, 207] width 254 height 17
drag, startPoint x: 231, startPoint y: 207, endPoint x: 221, endPoint y: 204, distance: 10.7
click at [221, 204] on dd "1297941139" at bounding box center [338, 207] width 254 height 17
copy dd "1297941139"
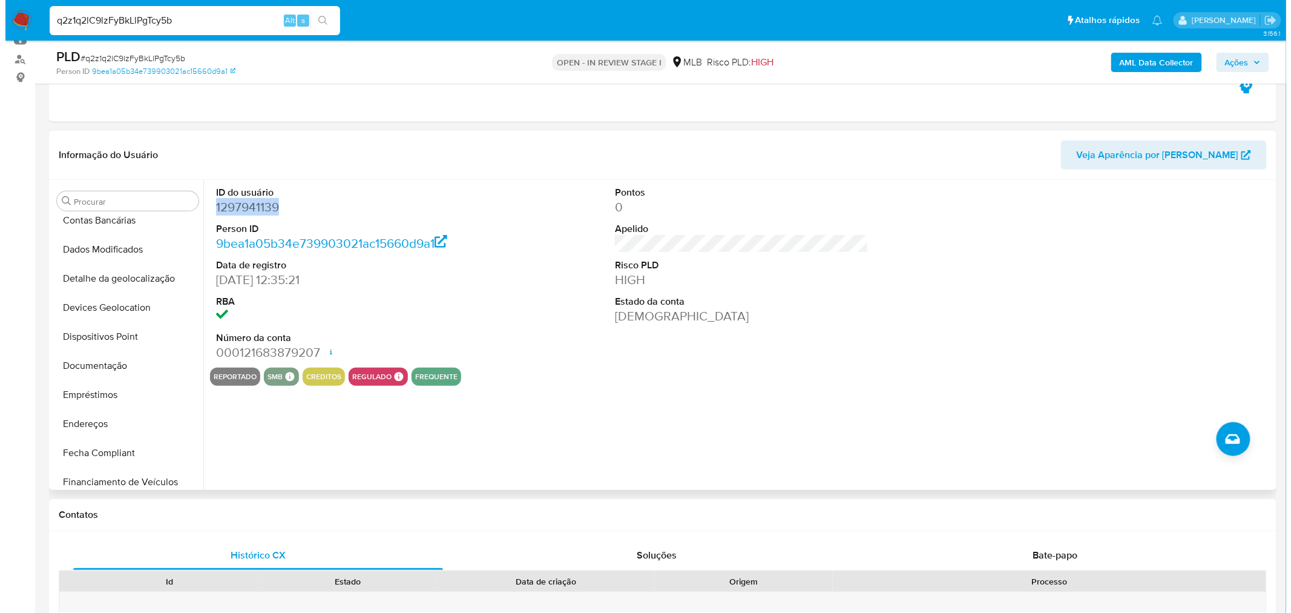
scroll to position [0, 0]
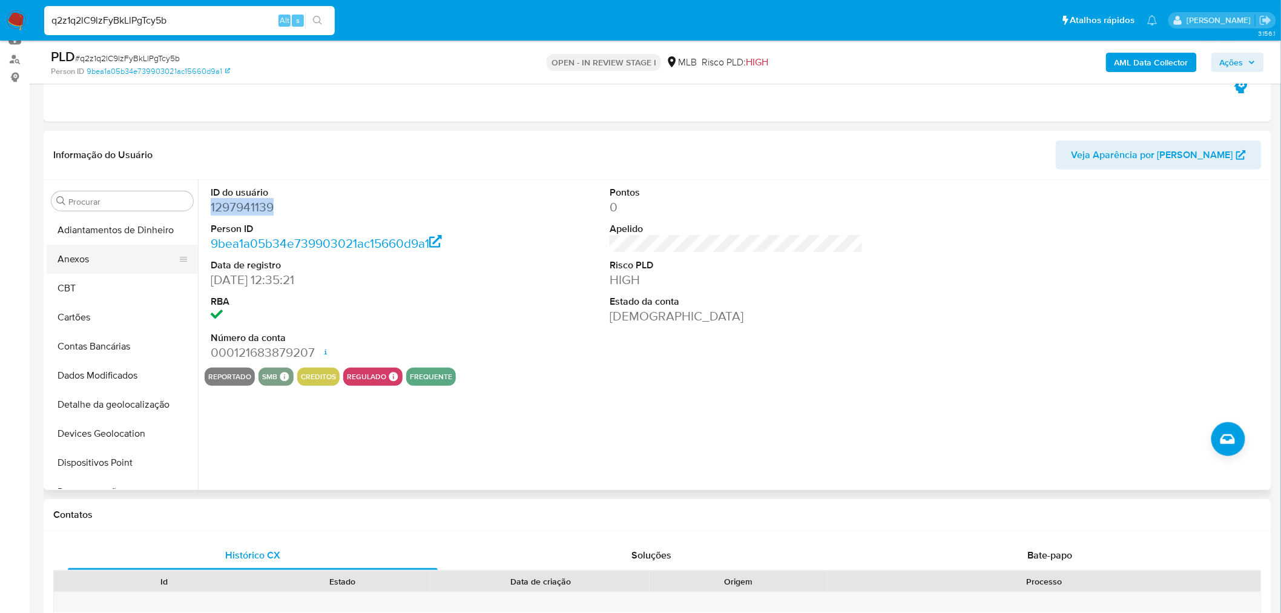
click at [116, 262] on button "Anexos" at bounding box center [118, 259] width 142 height 29
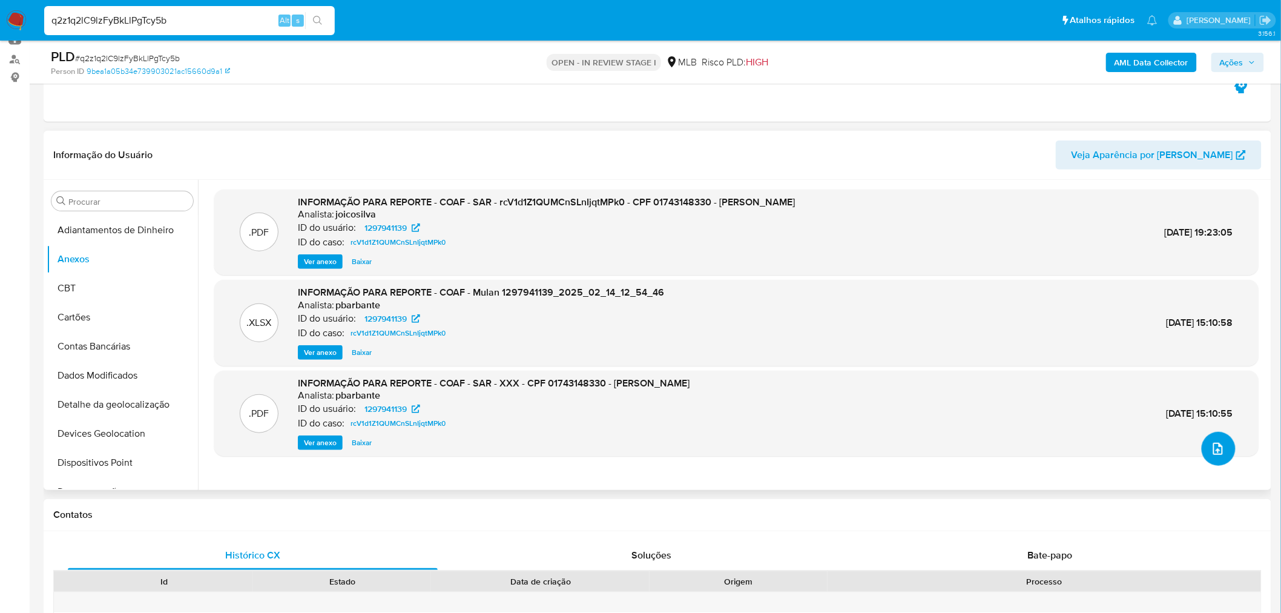
click at [1227, 457] on button "upload-file" at bounding box center [1219, 449] width 34 height 34
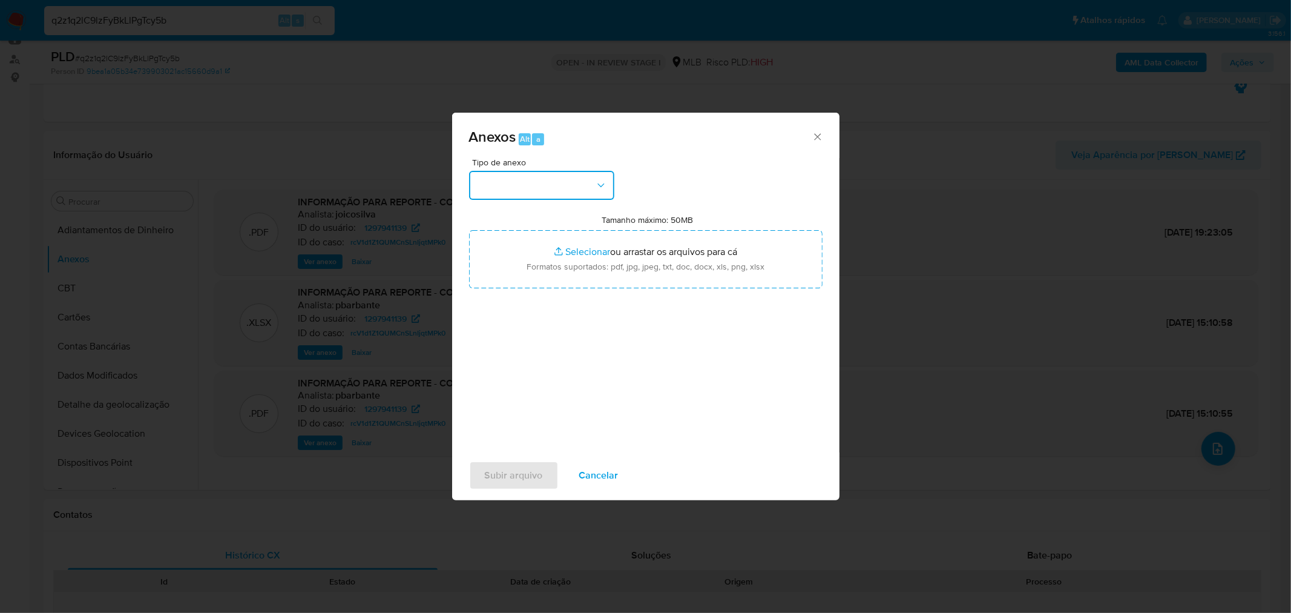
click at [535, 186] on button "button" at bounding box center [541, 185] width 145 height 29
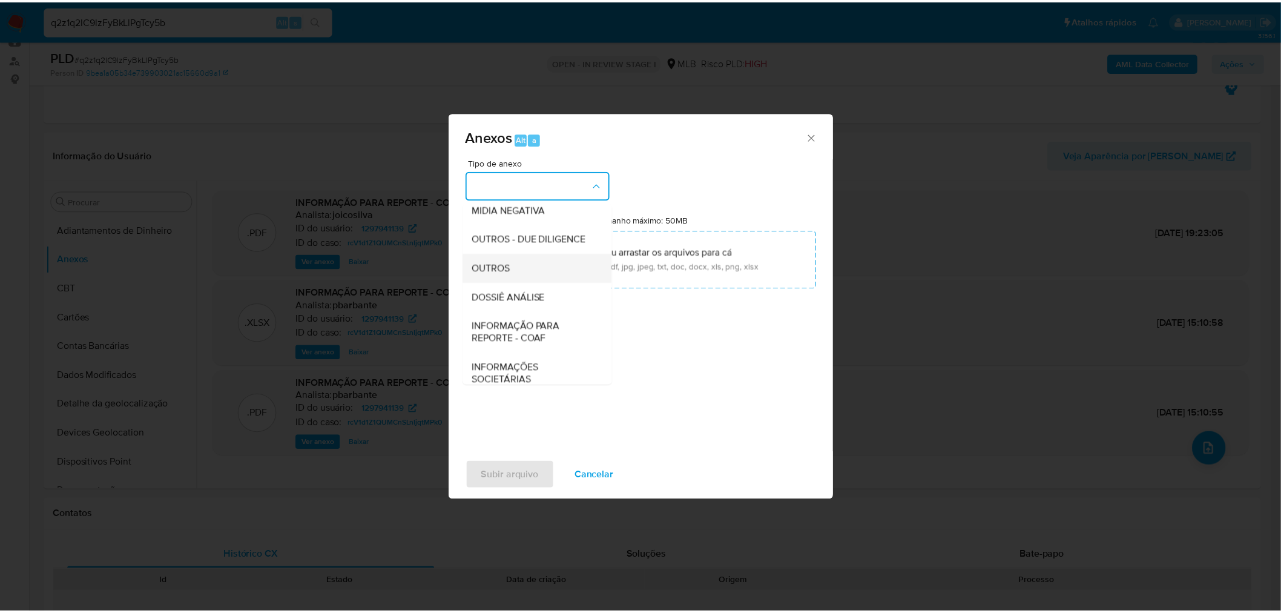
scroll to position [186, 0]
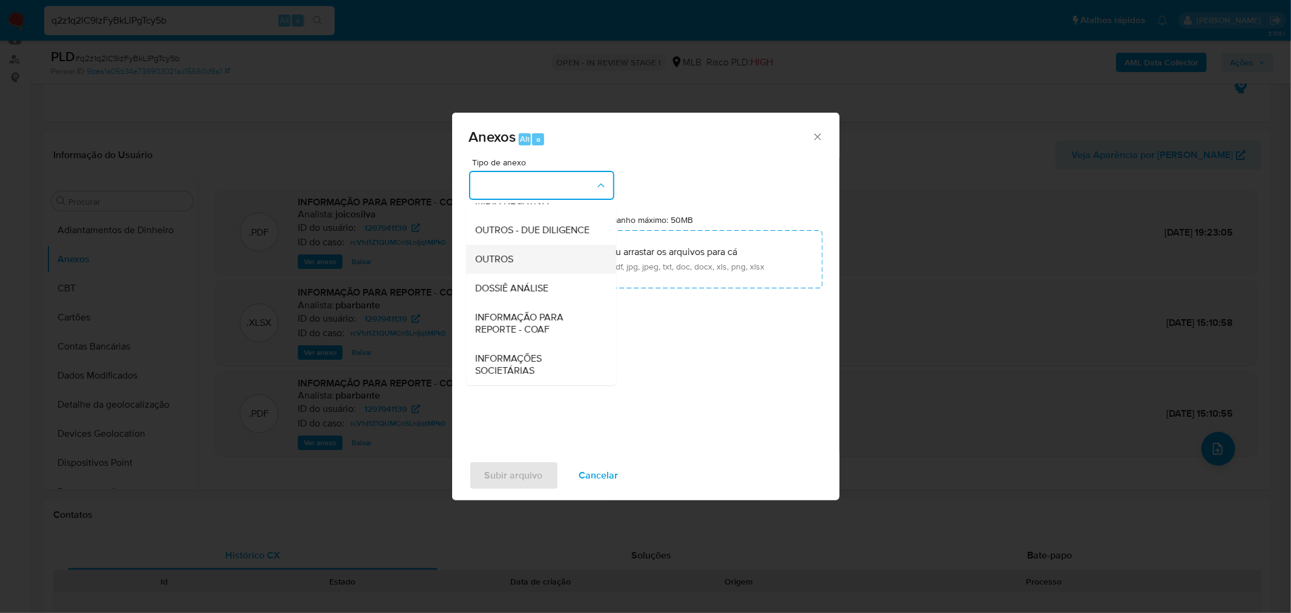
click at [516, 263] on div "OUTROS" at bounding box center [538, 258] width 124 height 29
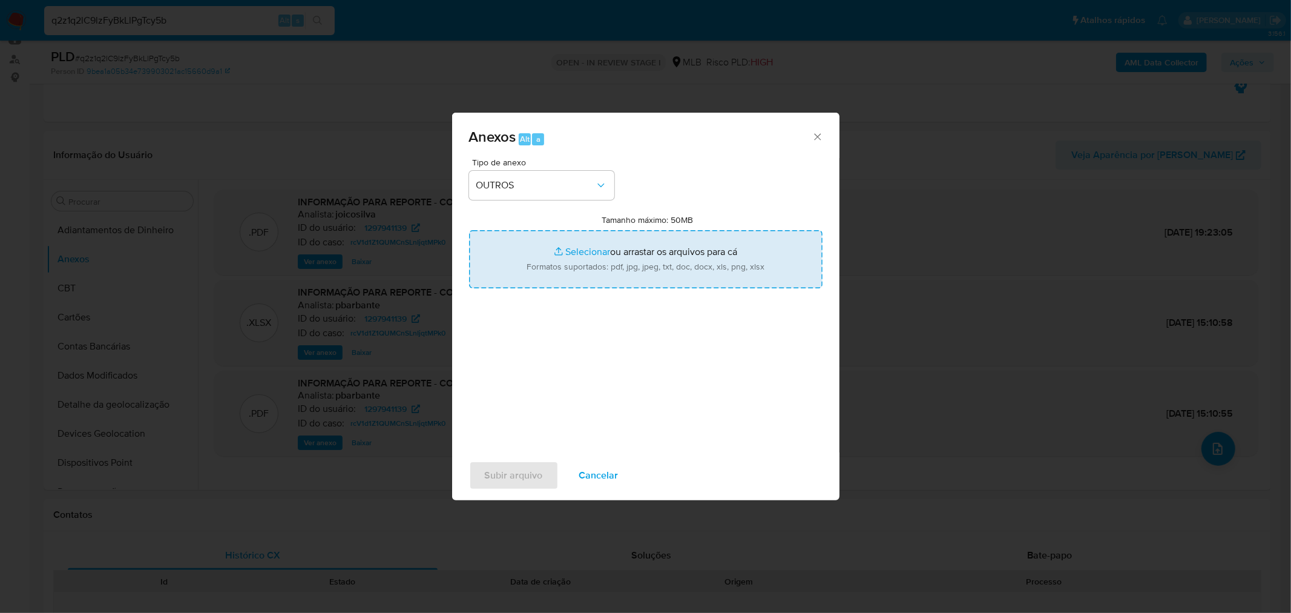
type input "C:\fakepath\Mulan 1297941139_2025_08_27_14_25_34 [PERSON_NAME].pdf"
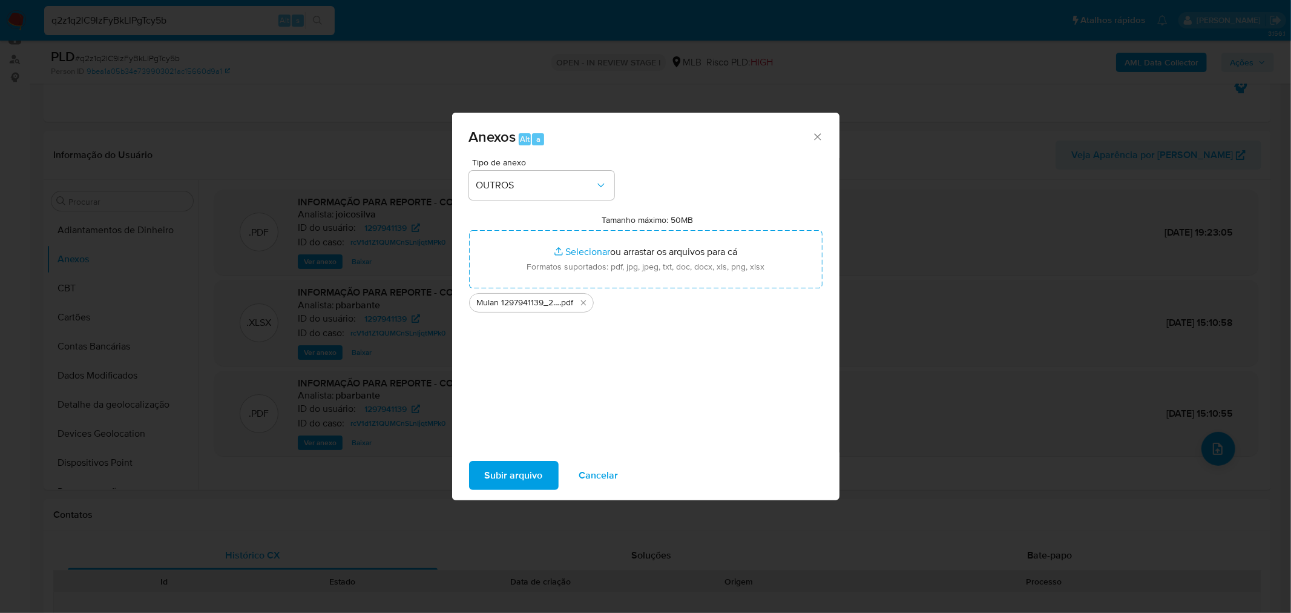
click at [533, 466] on span "Subir arquivo" at bounding box center [514, 475] width 58 height 27
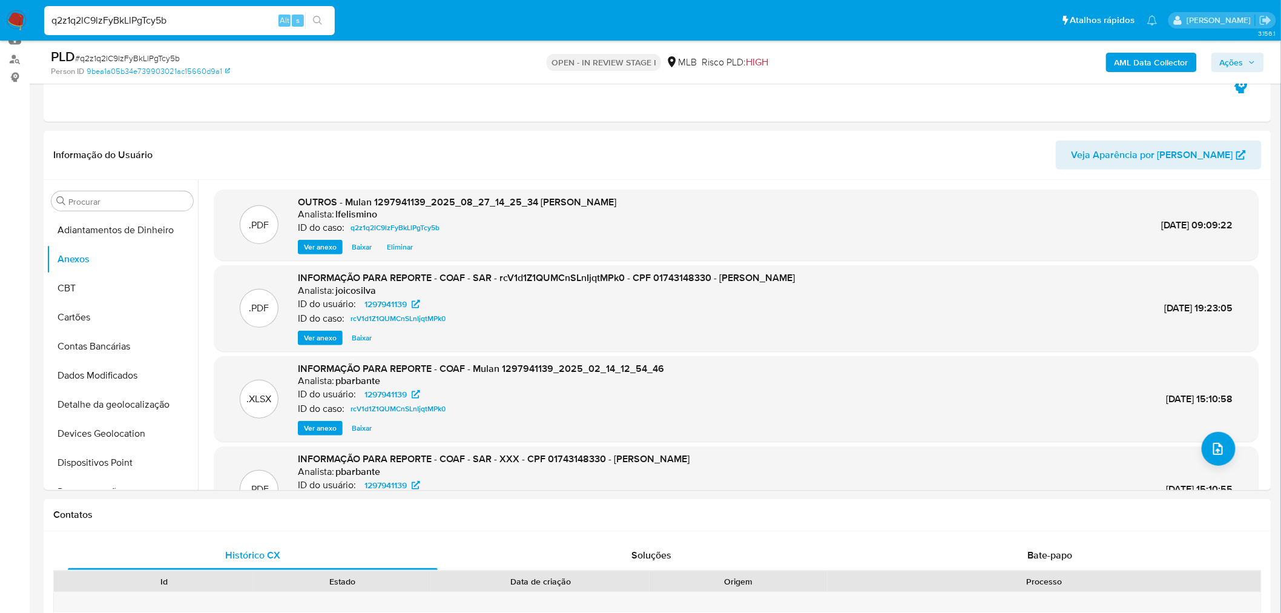
click at [1121, 58] on b "AML Data Collector" at bounding box center [1152, 62] width 74 height 19
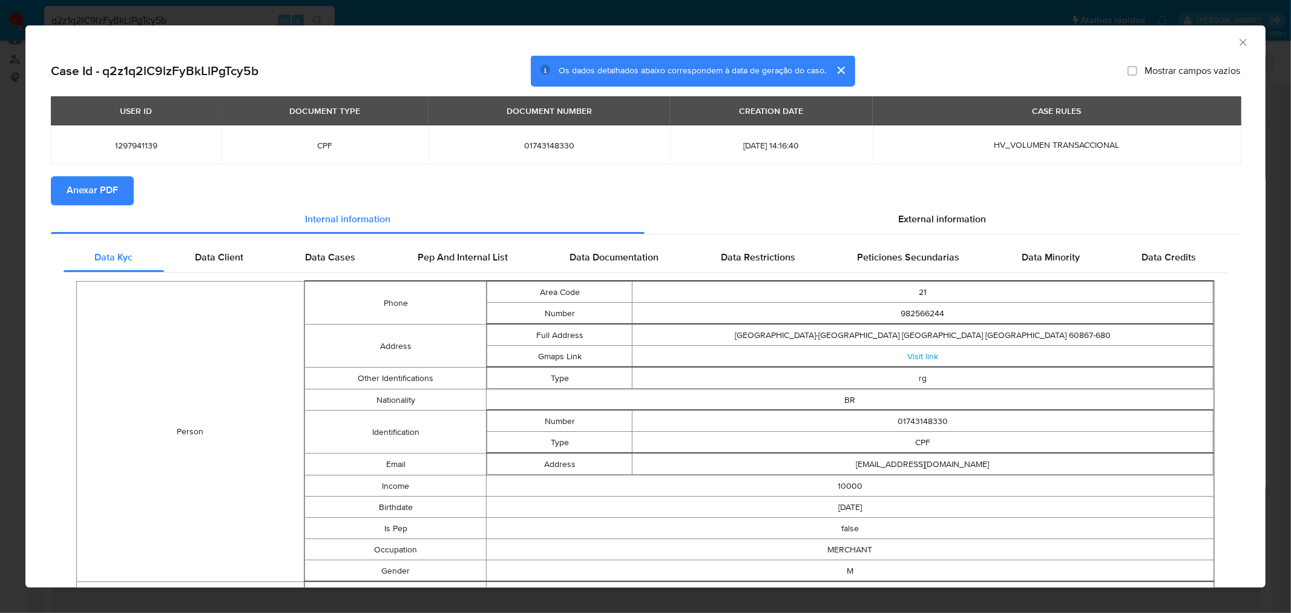
click at [79, 184] on span "Anexar PDF" at bounding box center [92, 190] width 51 height 27
click at [216, 22] on div "AML Data Collector Case Id - q2z1q2lC9lzFyBkLlPgTcy5b Os dados detalhados abaix…" at bounding box center [645, 306] width 1291 height 613
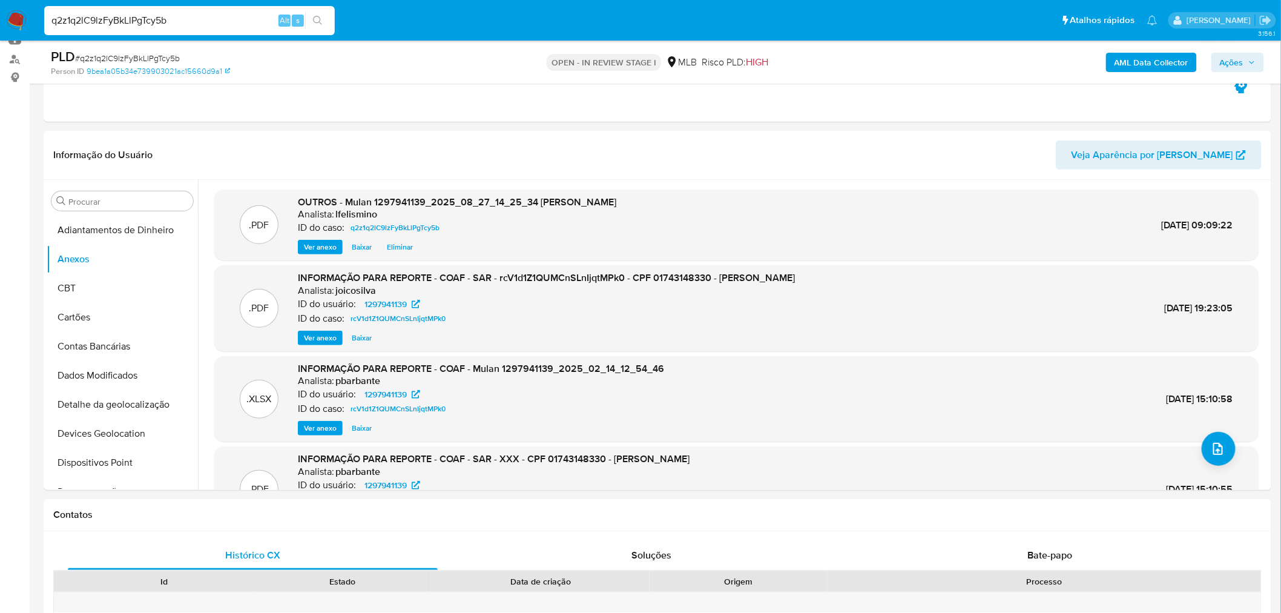
click at [110, 21] on input "q2z1q2lC9lzFyBkLlPgTcy5b" at bounding box center [189, 21] width 291 height 16
paste input "bHkxu7OA8qaiMZSzqNuXjTBY"
type input "bHkxu7OA8qaiMZSzqNuXjTBY"
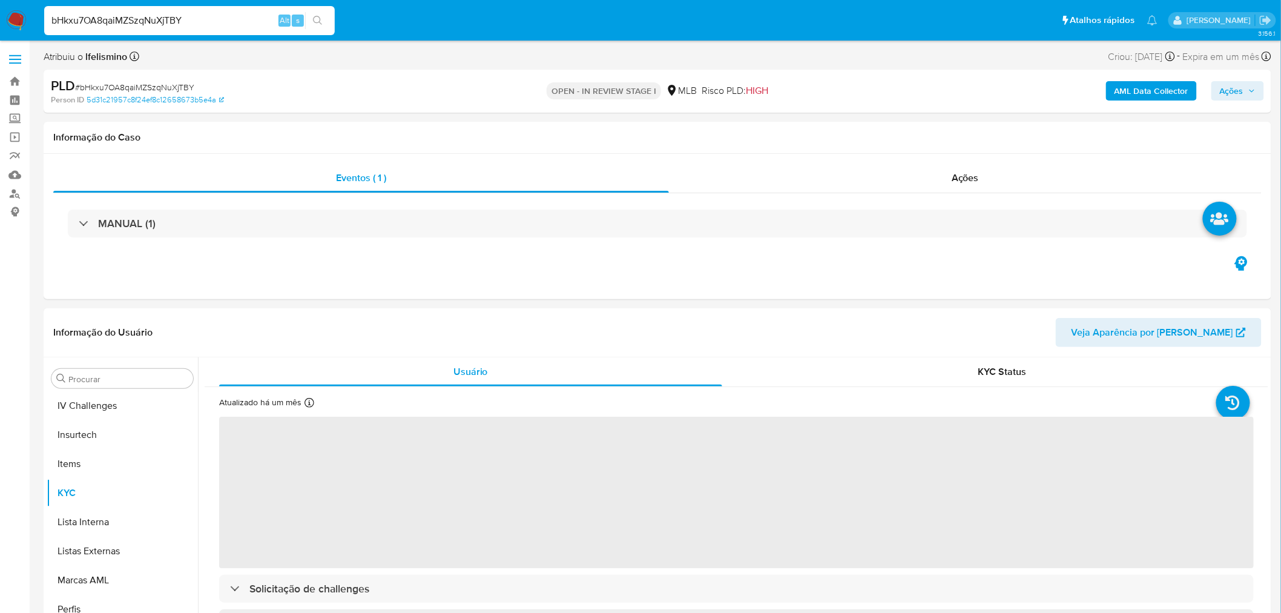
scroll to position [540, 0]
select select "10"
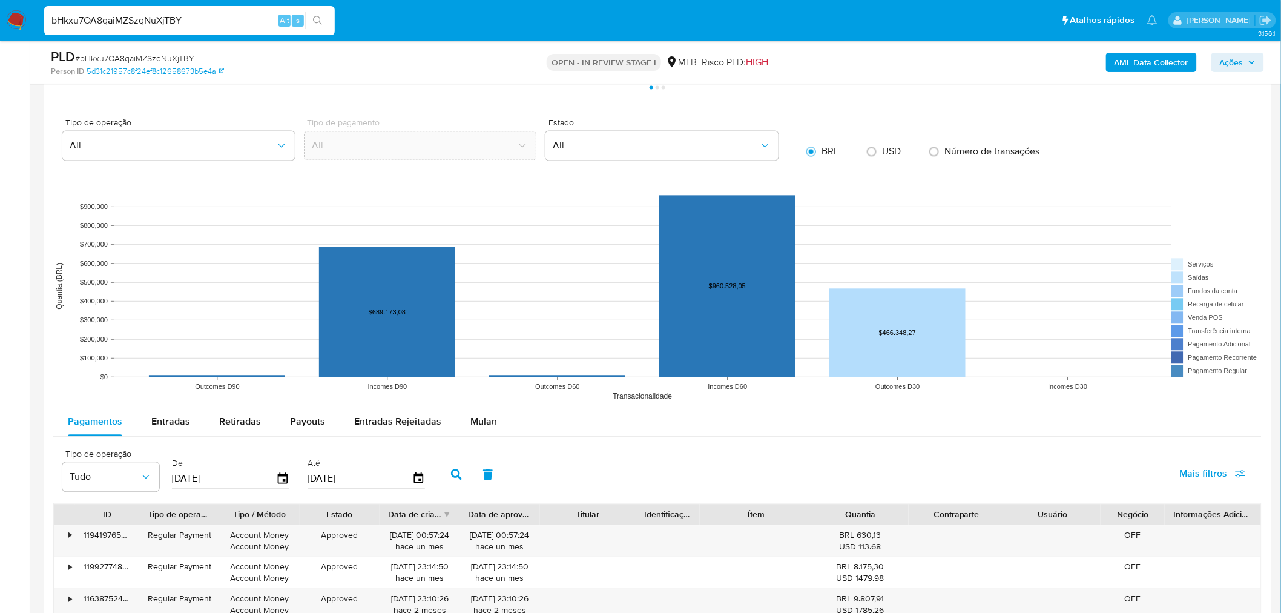
scroll to position [1167, 0]
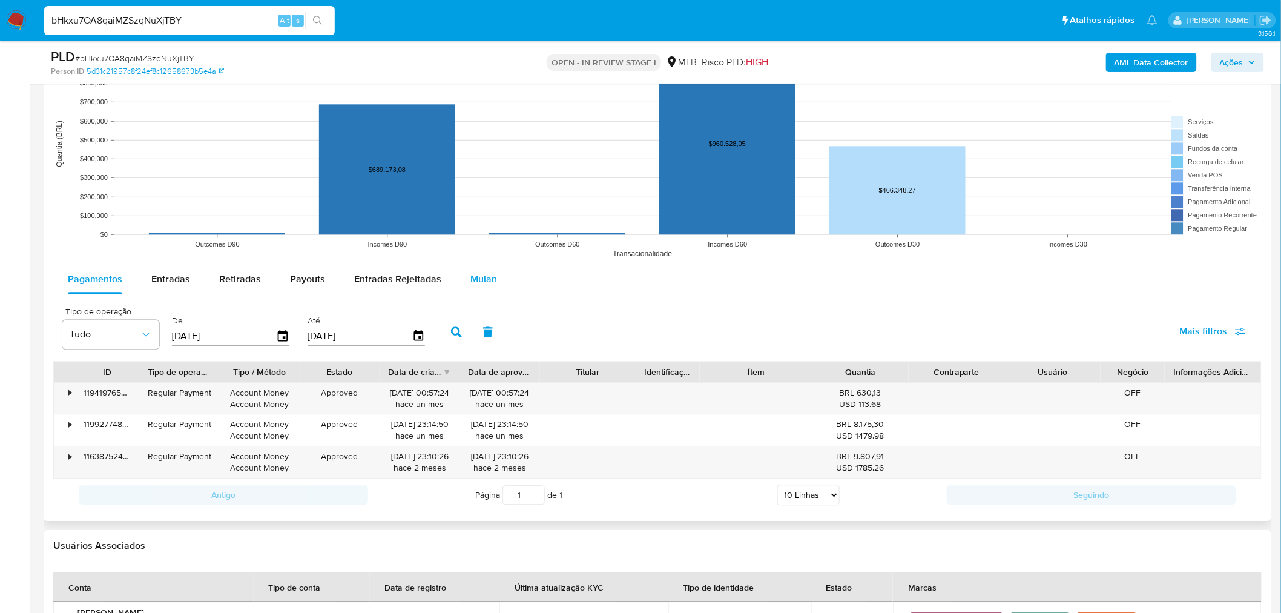
click at [481, 282] on span "Mulan" at bounding box center [483, 279] width 27 height 14
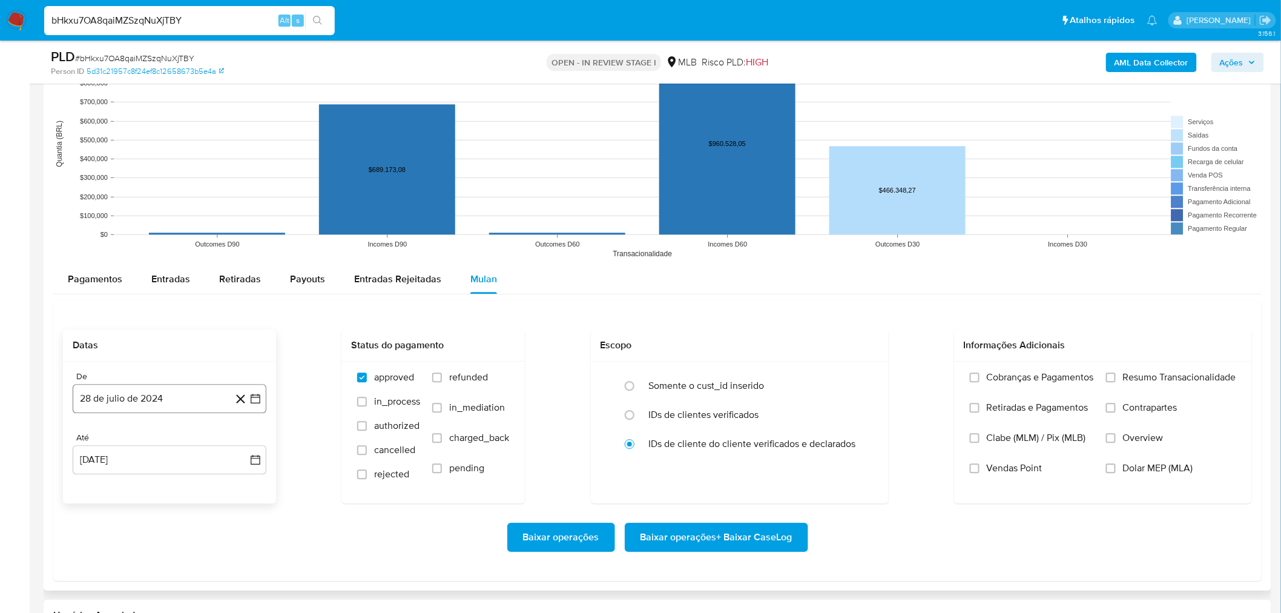
drag, startPoint x: 117, startPoint y: 384, endPoint x: 124, endPoint y: 384, distance: 6.7
click at [118, 385] on button "28 de julio de 2024" at bounding box center [170, 398] width 194 height 29
click at [166, 438] on span "julio 2024" at bounding box center [163, 442] width 45 height 12
click at [238, 437] on icon "Año siguiente" at bounding box center [242, 442] width 15 height 15
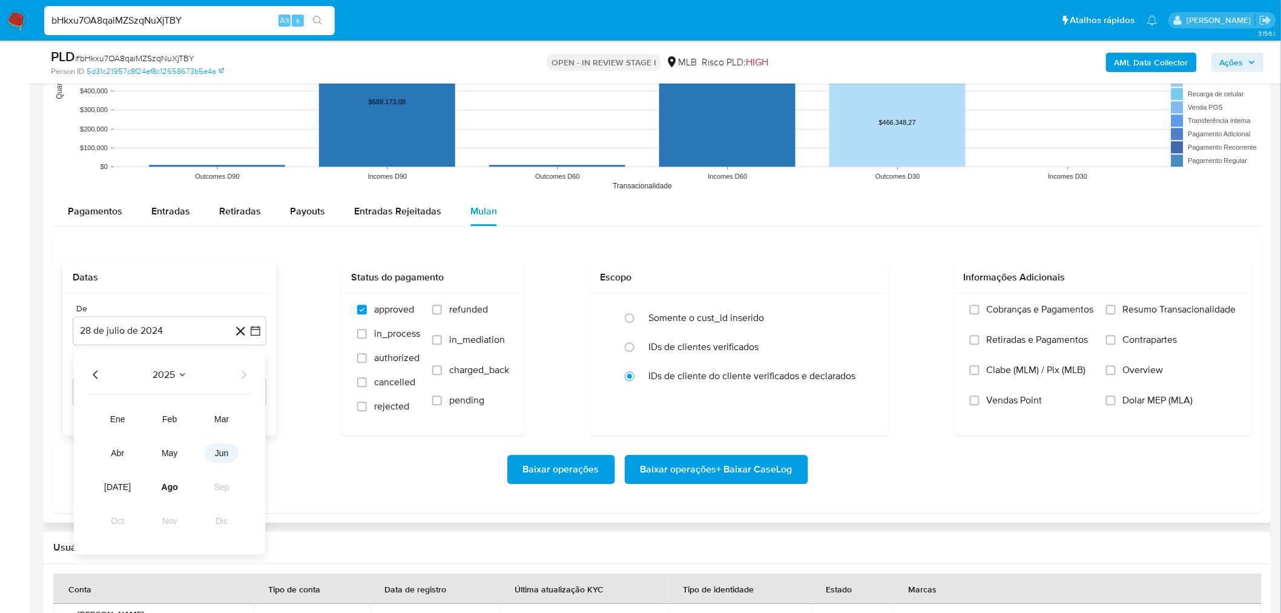
click at [237, 457] on button "jun" at bounding box center [222, 452] width 34 height 19
click at [245, 414] on button "1" at bounding box center [241, 418] width 19 height 19
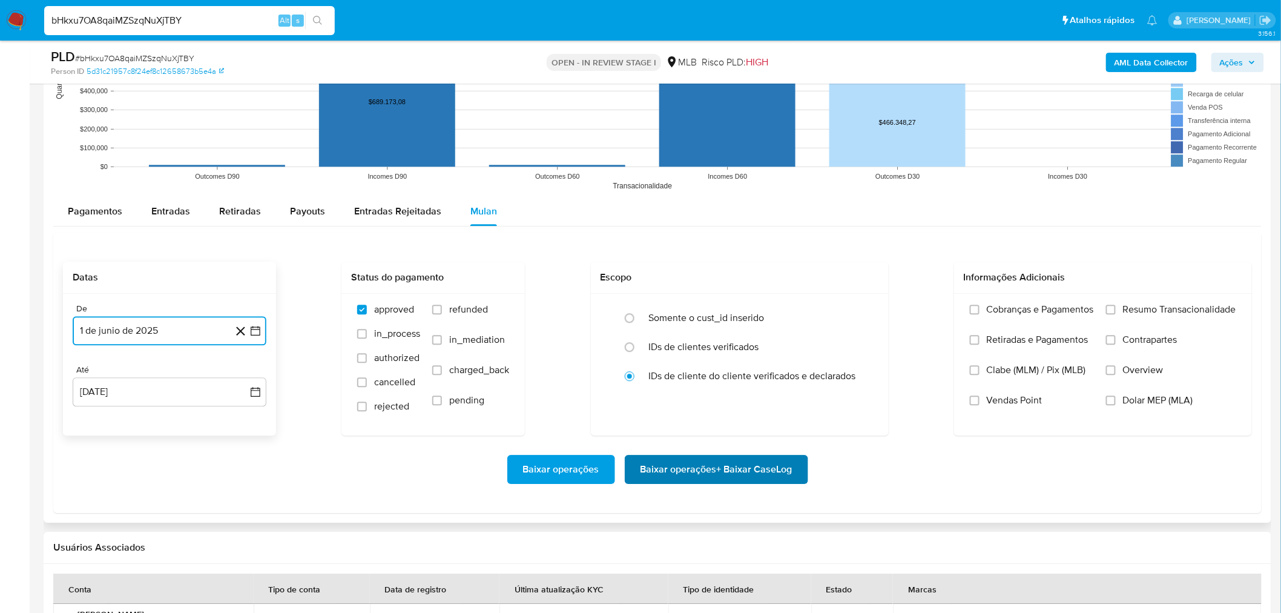
click at [664, 470] on span "Baixar operações + Baixar CaseLog" at bounding box center [717, 469] width 152 height 27
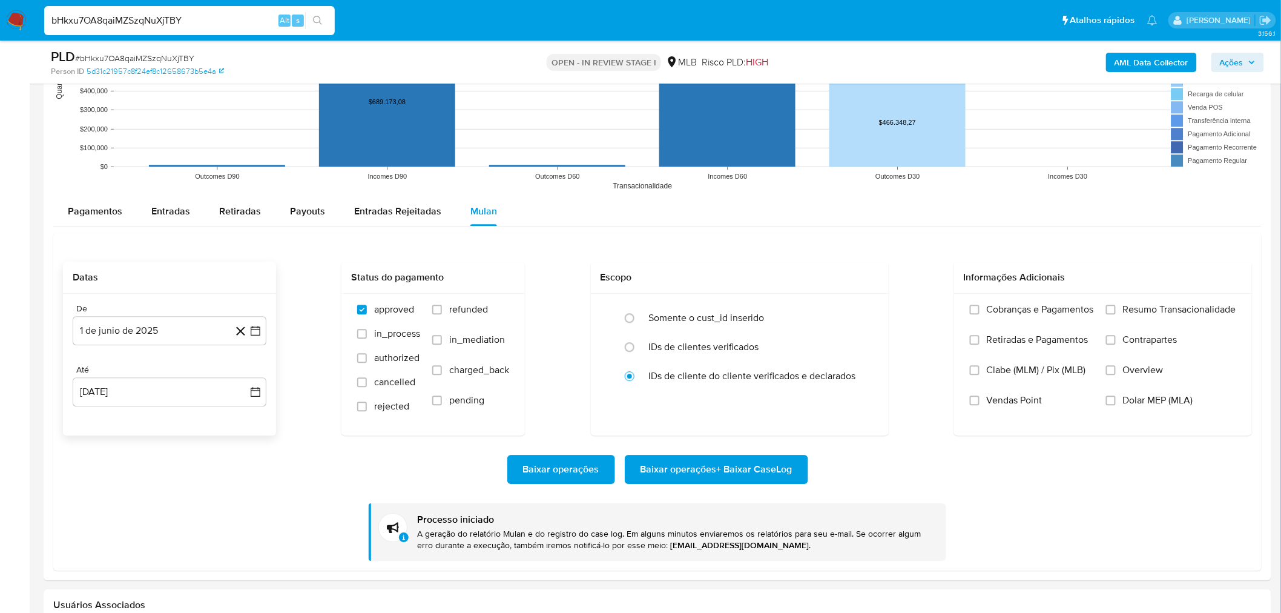
click at [111, 21] on input "bHkxu7OA8qaiMZSzqNuXjTBY" at bounding box center [189, 21] width 291 height 16
paste input "dSxWAcTt4Pln2by2mfMbMQ2x"
type input "dSxWAcTt4Pln2by2mfMbMQ2x"
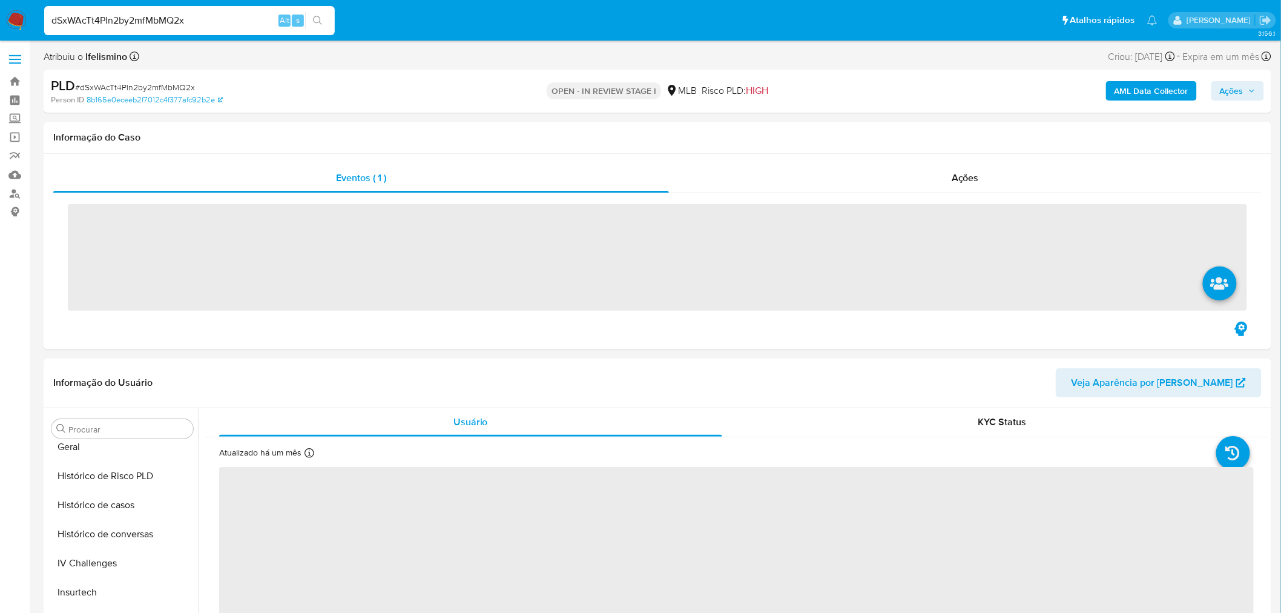
scroll to position [540, 0]
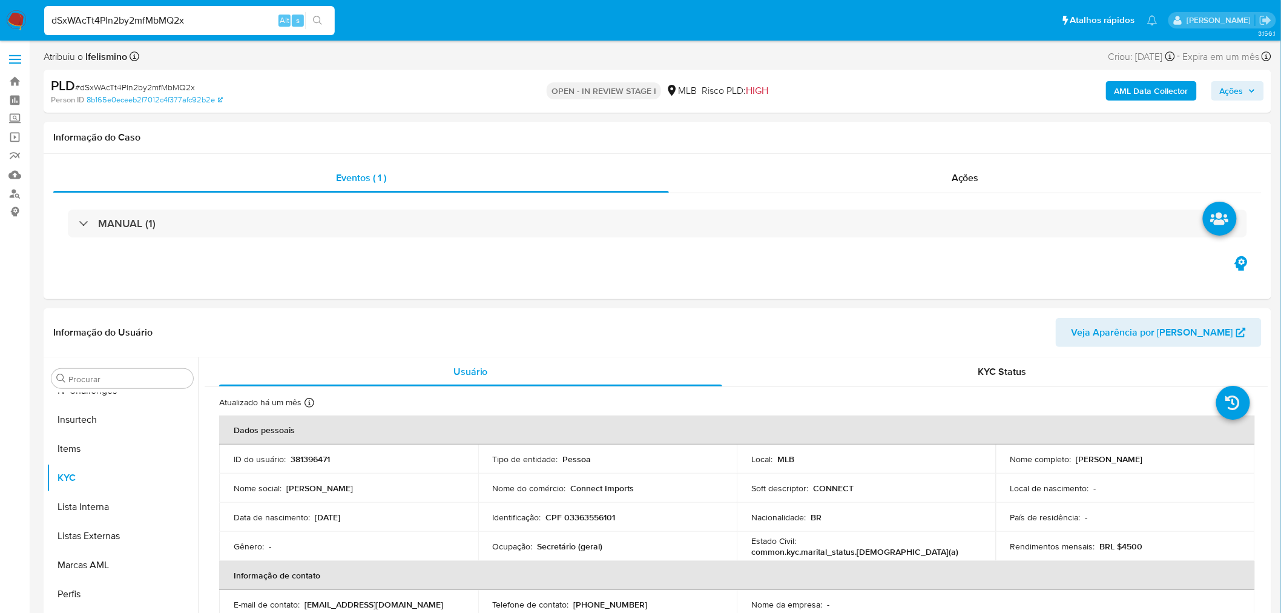
click at [128, 23] on input "dSxWAcTt4Pln2by2mfMbMQ2x" at bounding box center [189, 21] width 291 height 16
select select "10"
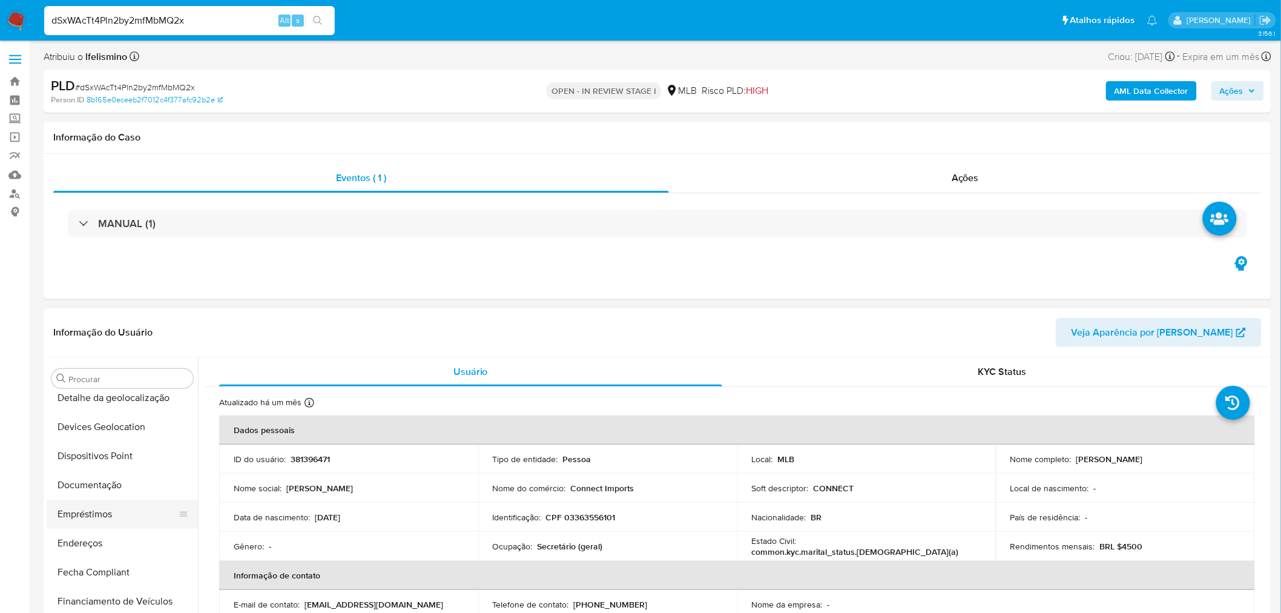
scroll to position [201, 0]
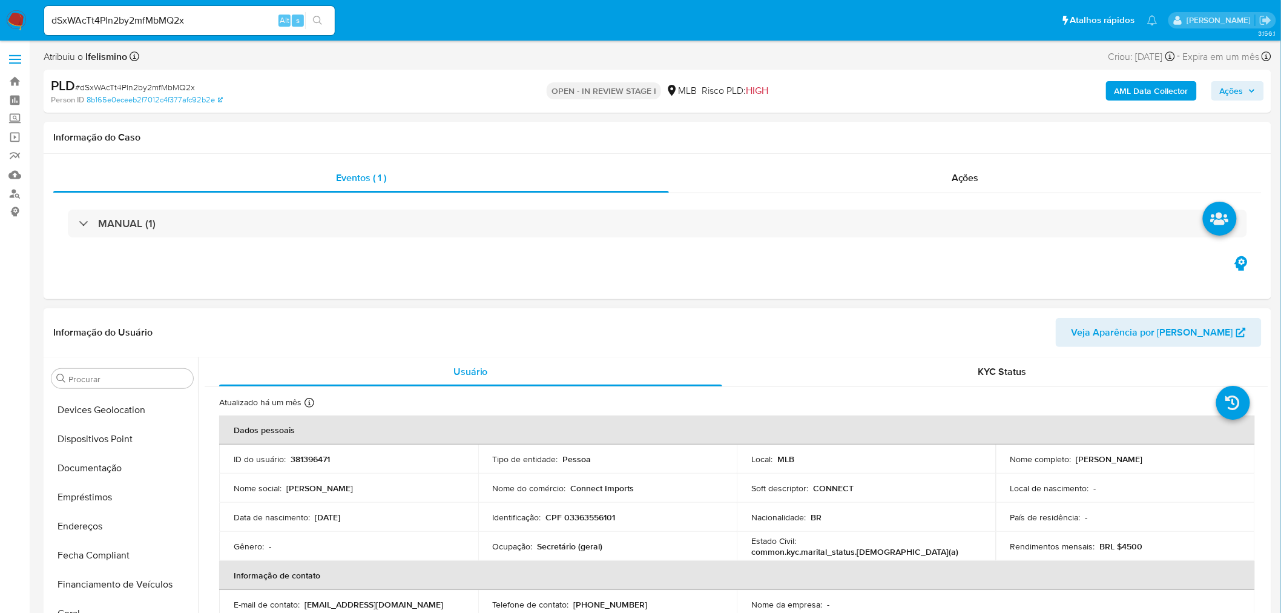
drag, startPoint x: 105, startPoint y: 469, endPoint x: 244, endPoint y: 456, distance: 139.3
click at [108, 468] on button "Documentação" at bounding box center [122, 467] width 151 height 29
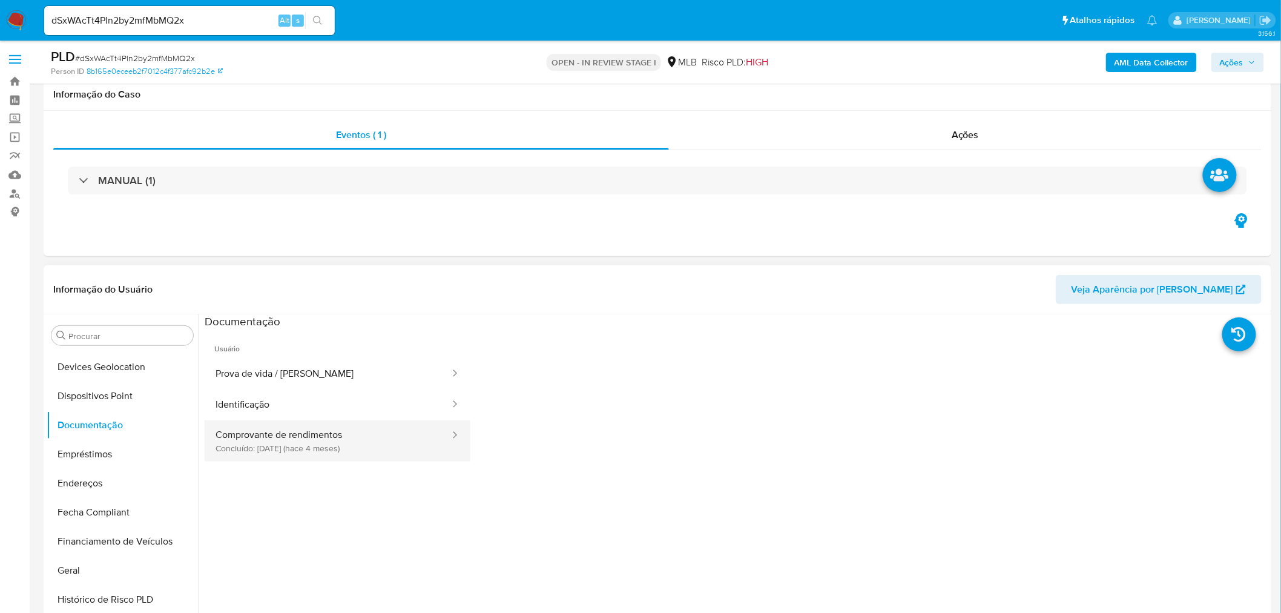
scroll to position [67, 0]
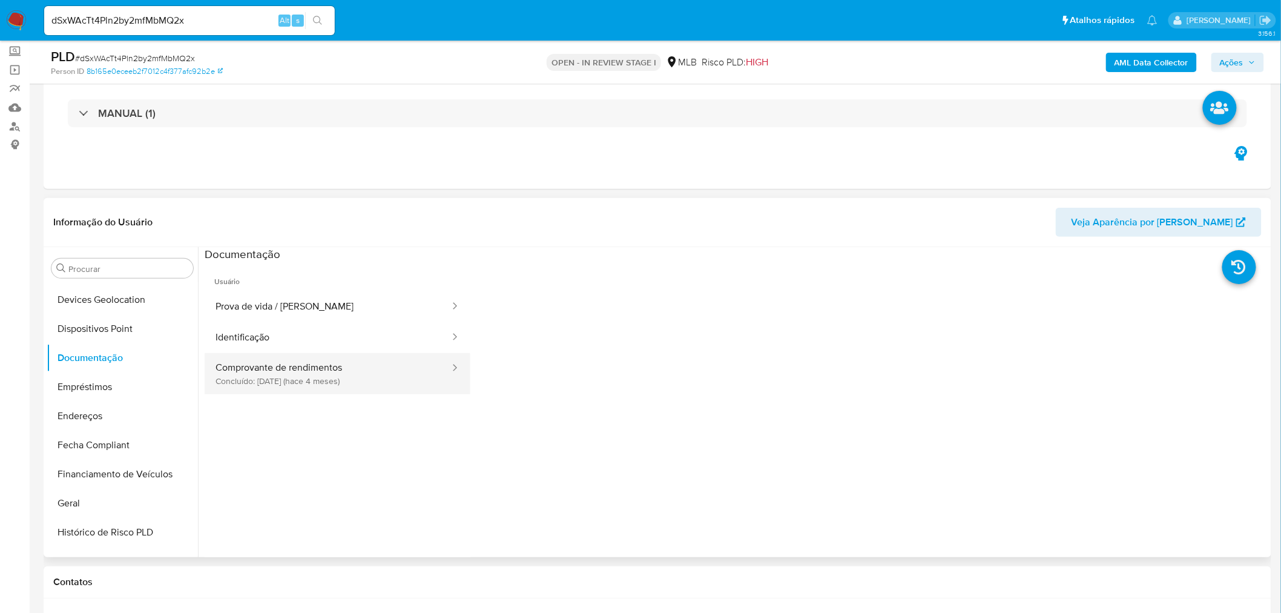
click at [316, 376] on button "Comprovante de rendimentos Concluído: [DATE] (hace 4 meses)" at bounding box center [328, 373] width 246 height 41
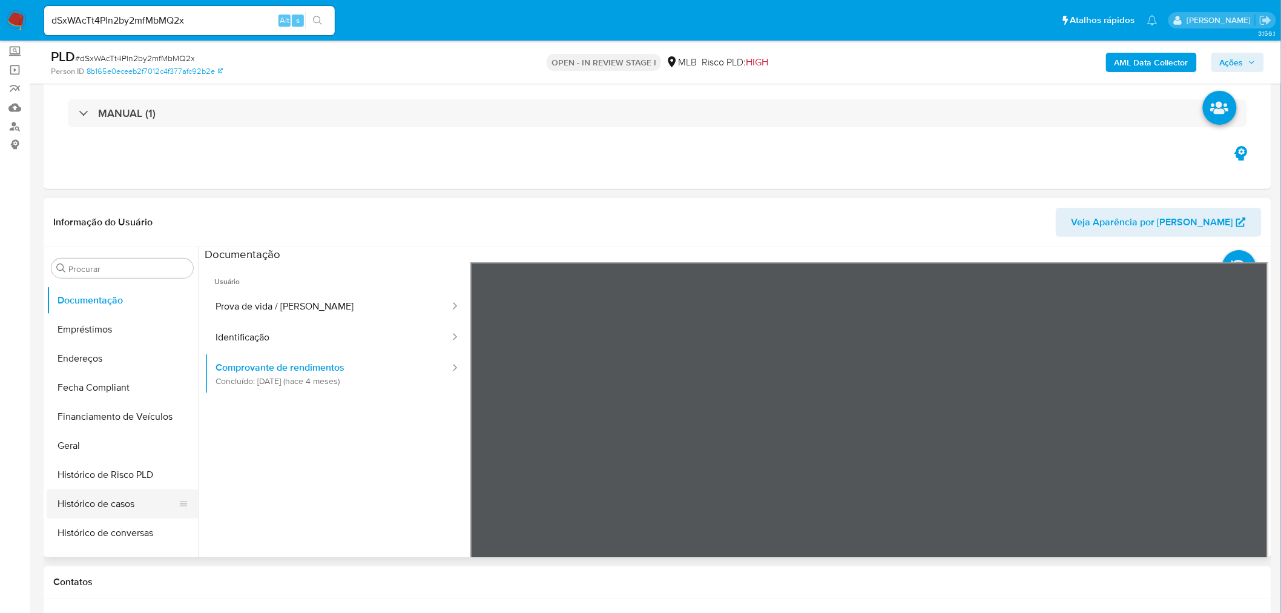
scroll to position [335, 0]
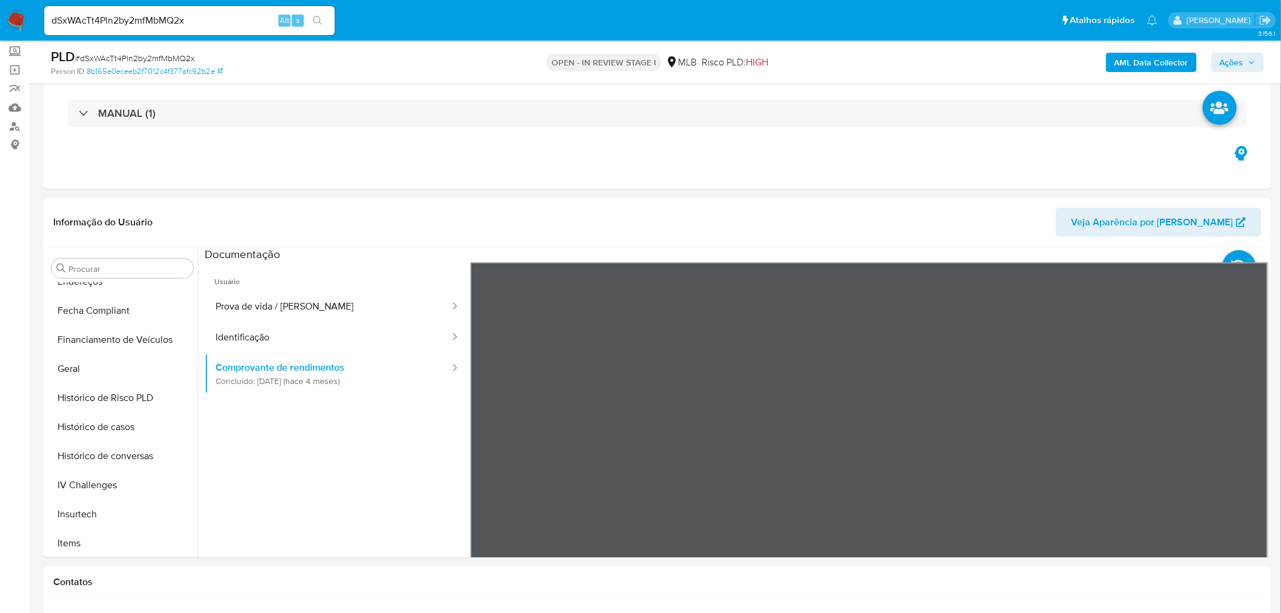
click at [77, 369] on button "Geral" at bounding box center [122, 368] width 151 height 29
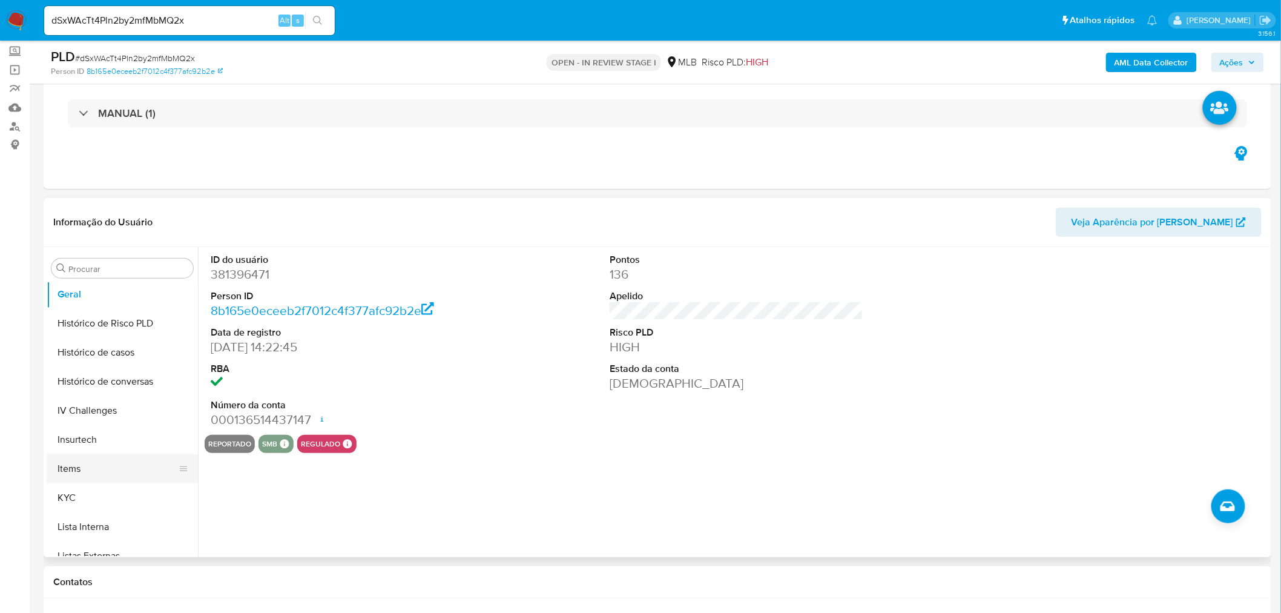
scroll to position [470, 0]
drag, startPoint x: 61, startPoint y: 437, endPoint x: 51, endPoint y: 440, distance: 10.3
click at [61, 437] on button "KYC" at bounding box center [118, 437] width 142 height 29
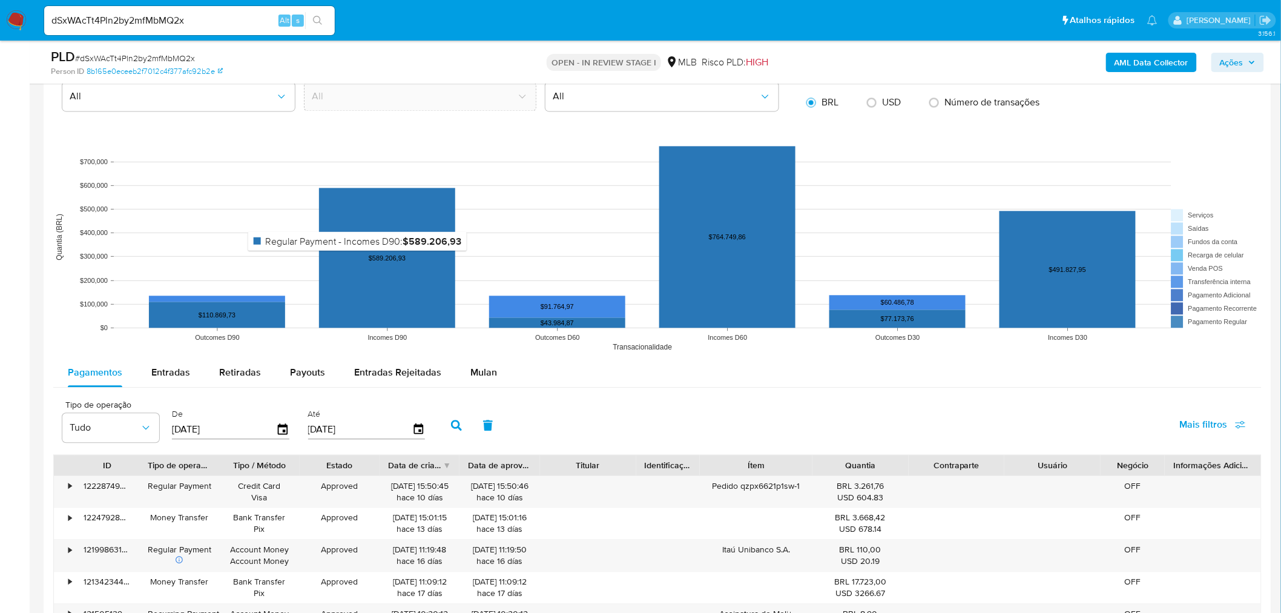
scroll to position [1076, 0]
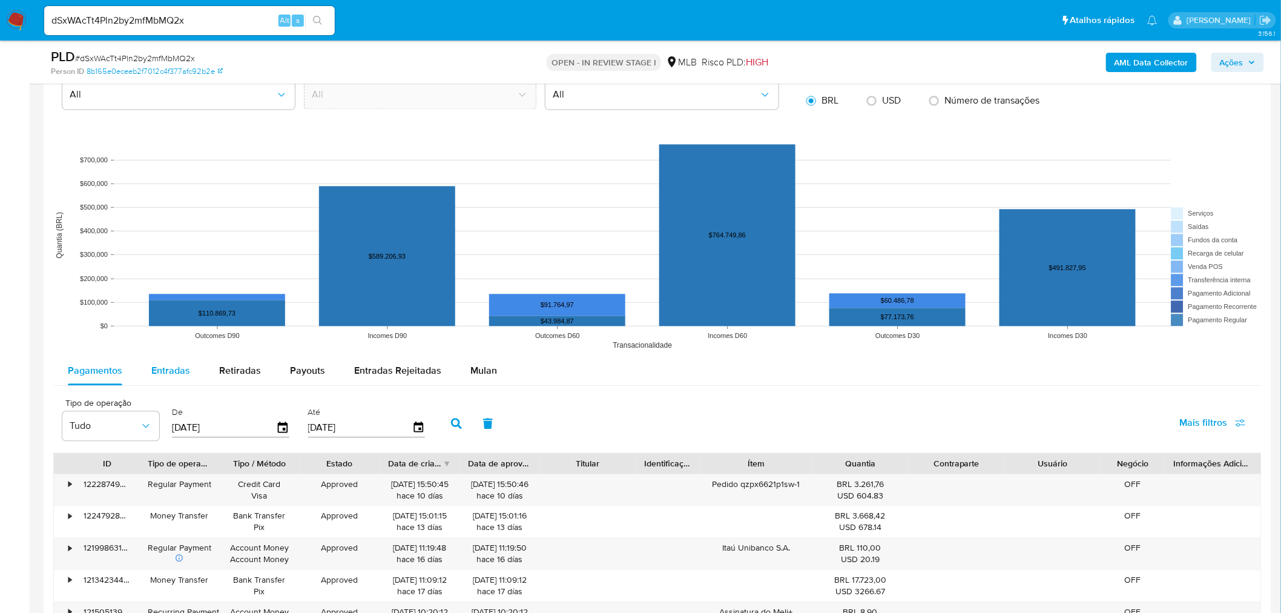
click at [163, 377] on span "Entradas" at bounding box center [170, 370] width 39 height 14
select select "10"
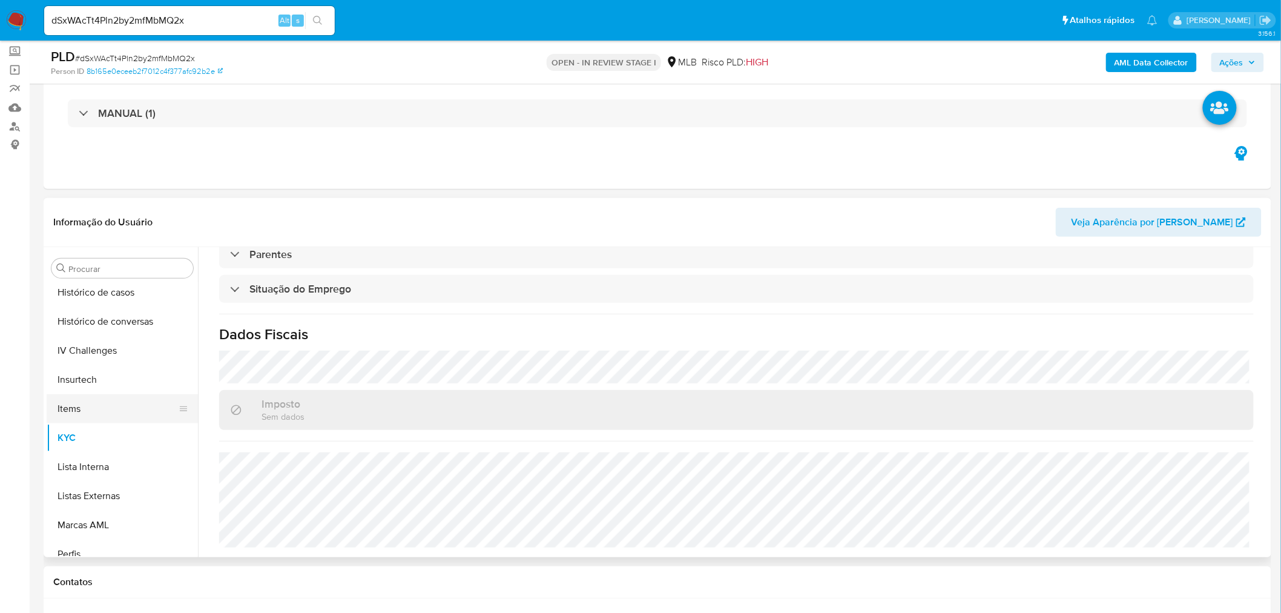
scroll to position [268, 0]
drag, startPoint x: 91, startPoint y: 391, endPoint x: 79, endPoint y: 427, distance: 38.5
click at [90, 391] on button "Fecha Compliant" at bounding box center [122, 377] width 151 height 29
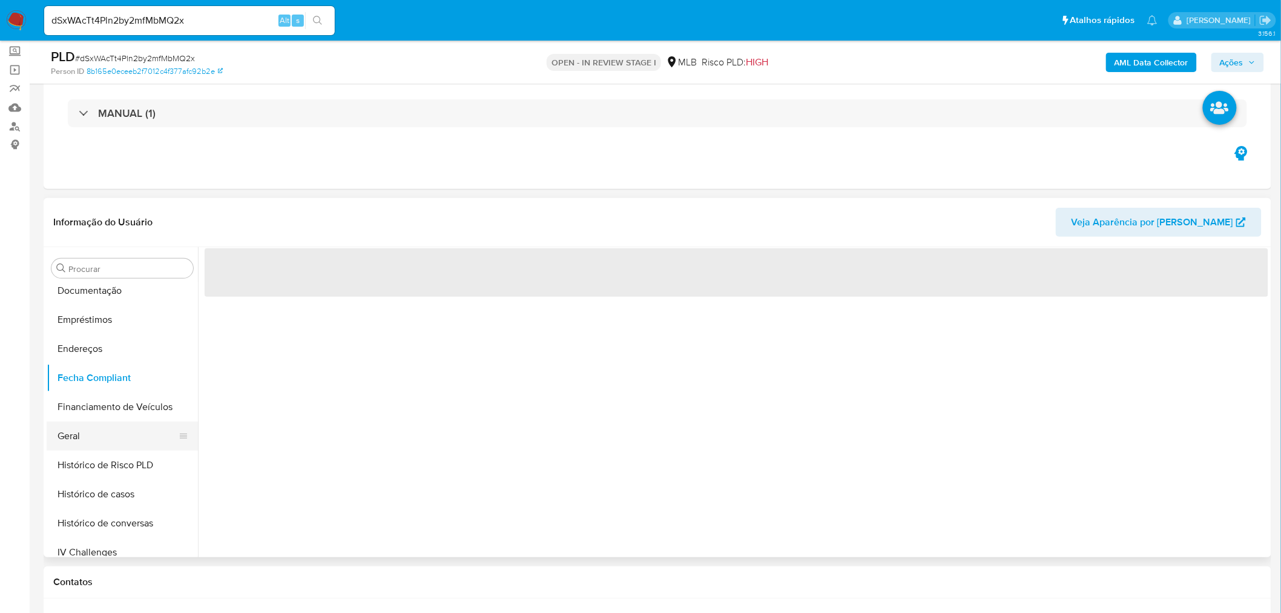
click at [79, 427] on button "Geral" at bounding box center [118, 435] width 142 height 29
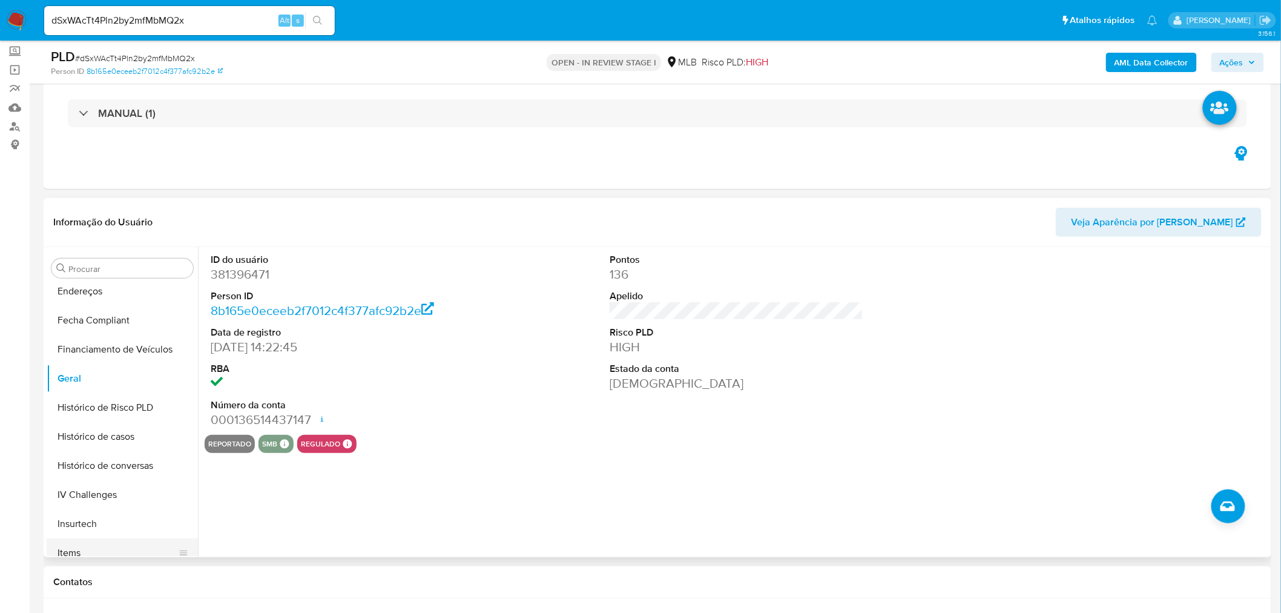
scroll to position [403, 0]
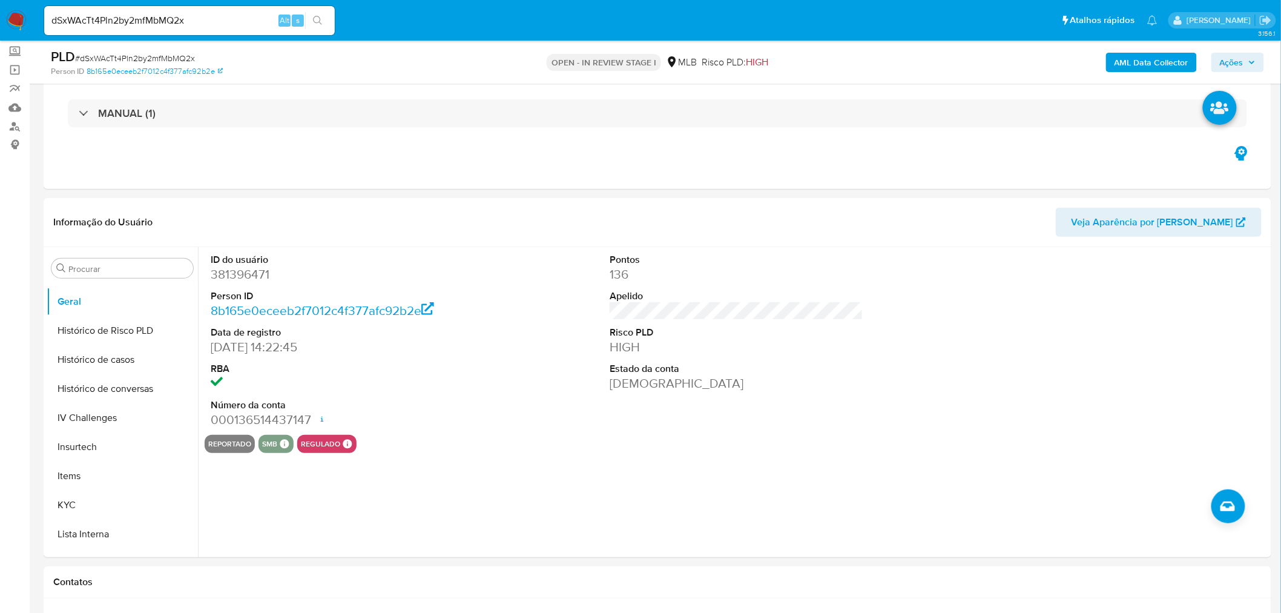
click at [71, 493] on button "KYC" at bounding box center [122, 504] width 151 height 29
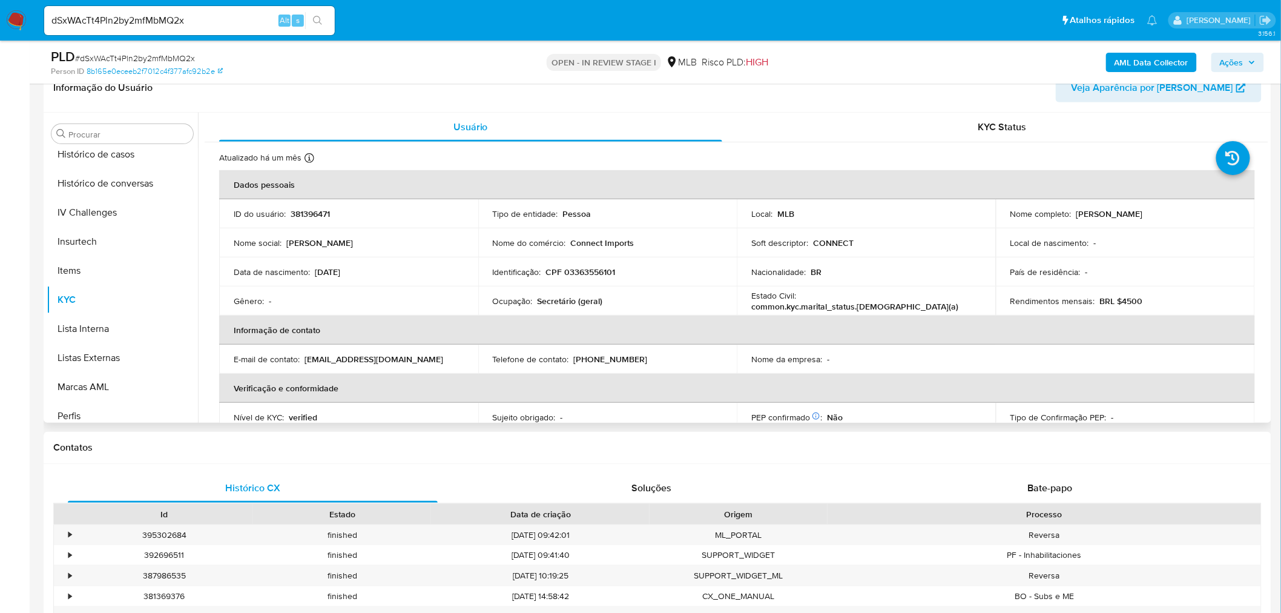
scroll to position [541, 0]
click at [77, 406] on button "Restrições Novo Mundo" at bounding box center [118, 406] width 142 height 29
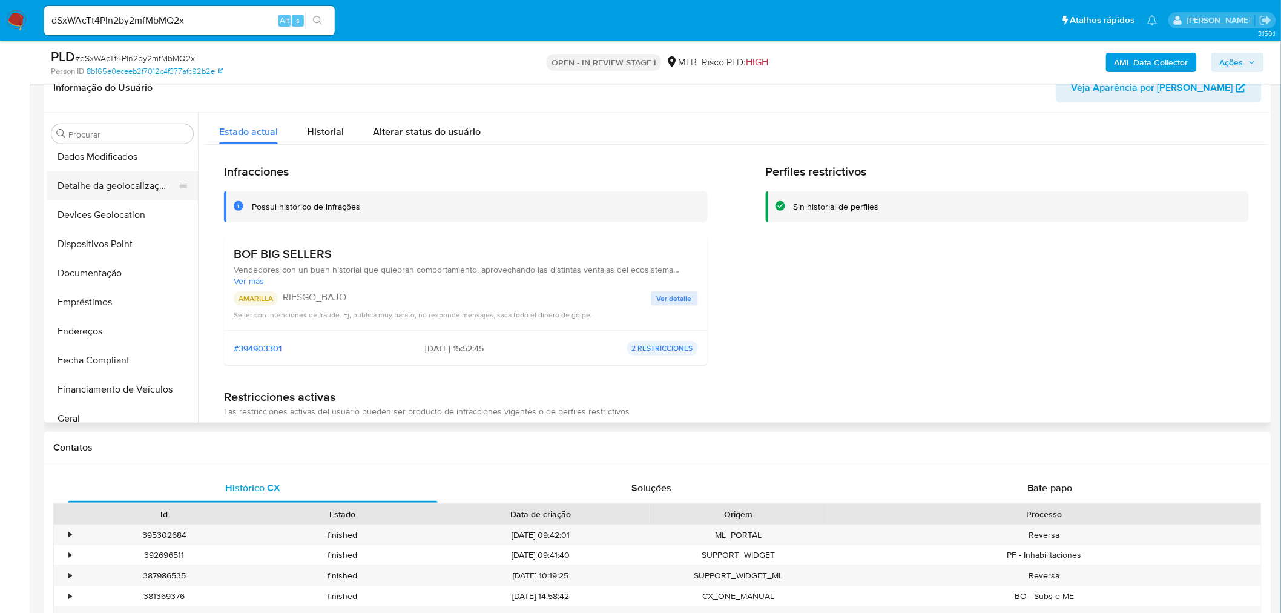
scroll to position [137, 0]
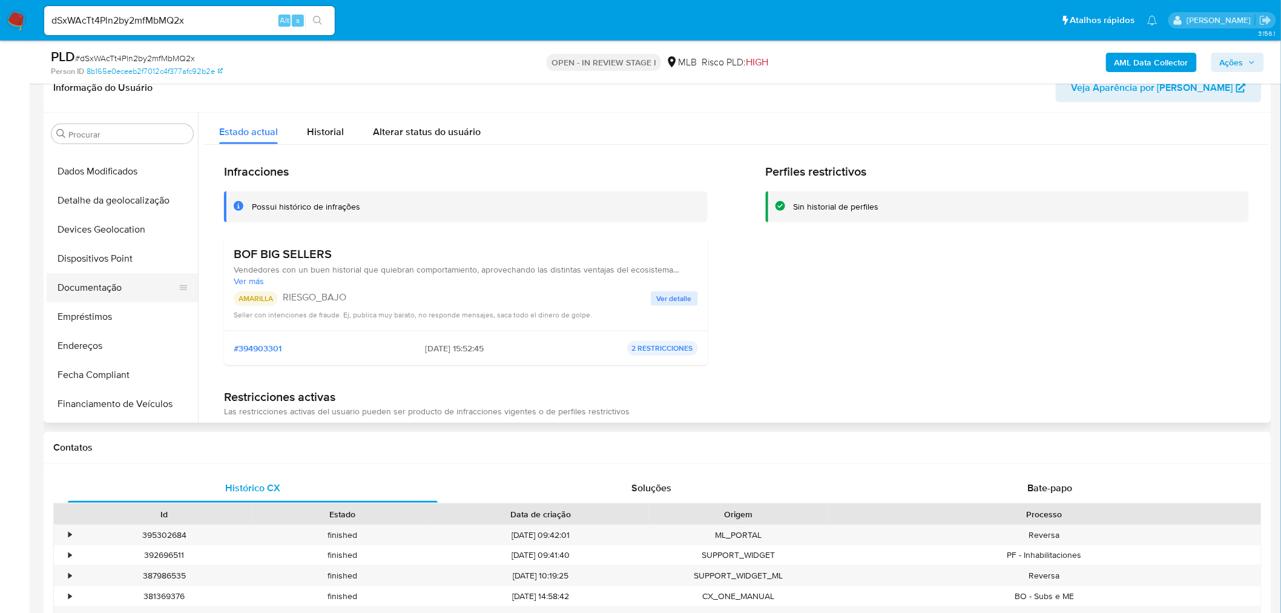
click at [136, 285] on button "Documentação" at bounding box center [118, 287] width 142 height 29
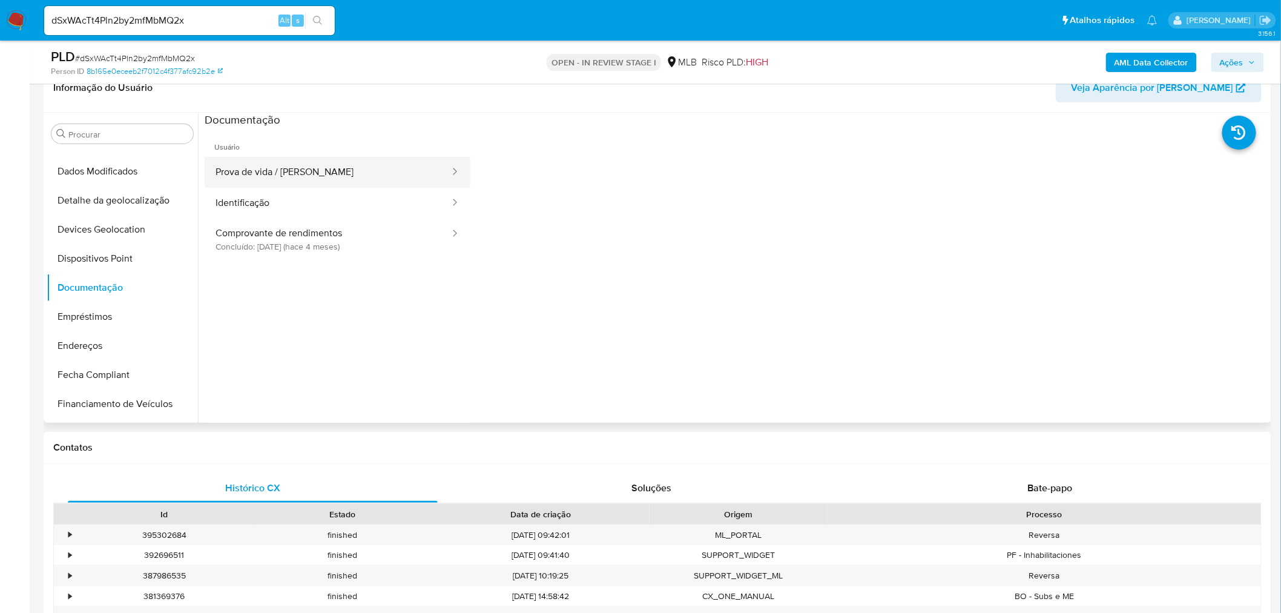
click at [265, 173] on button "Prova de vida / [PERSON_NAME]" at bounding box center [328, 172] width 246 height 31
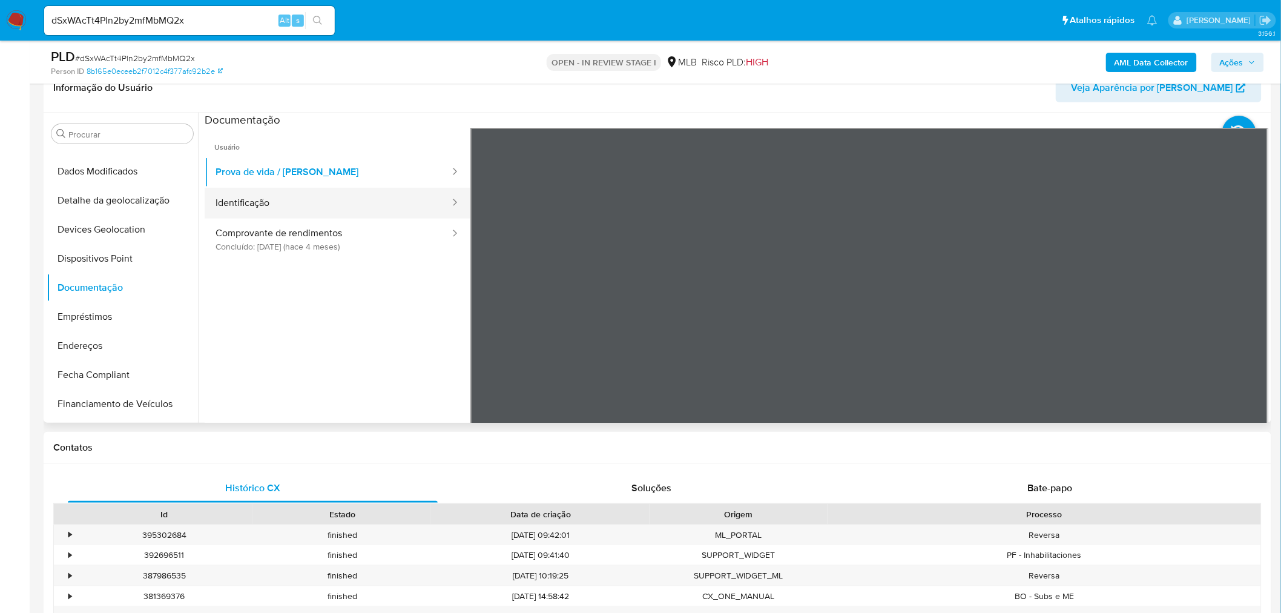
click at [297, 204] on button "Identificação" at bounding box center [328, 203] width 246 height 31
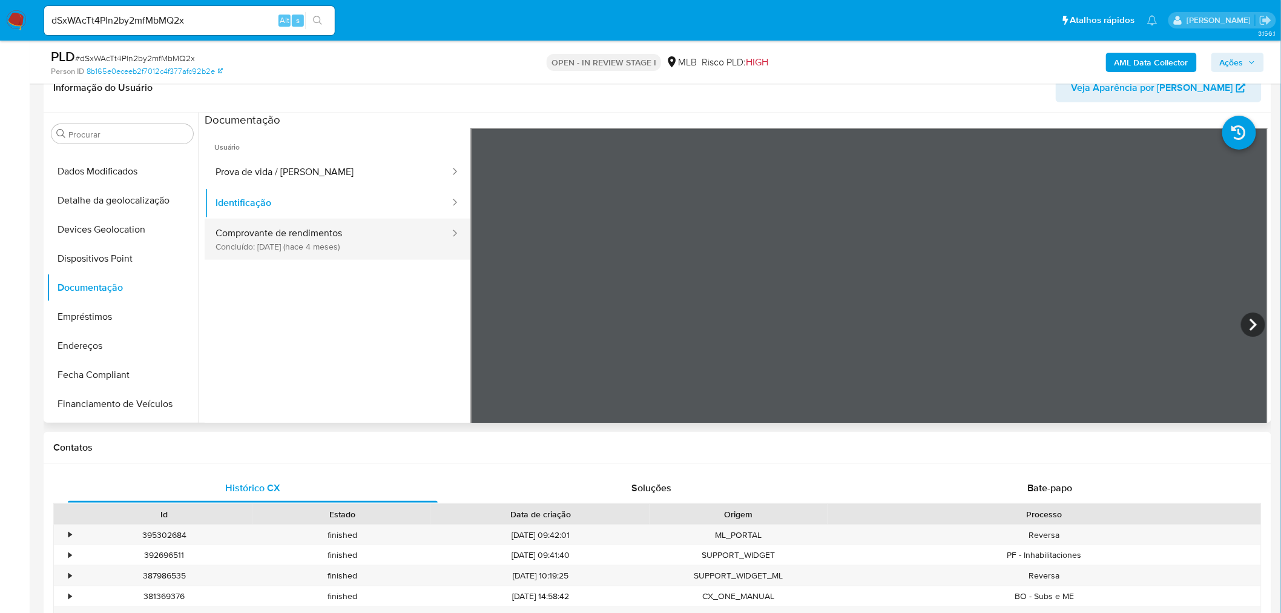
click at [386, 239] on button "Comprovante de rendimentos Concluído: 07/05/2025 (hace 4 meses)" at bounding box center [328, 239] width 246 height 41
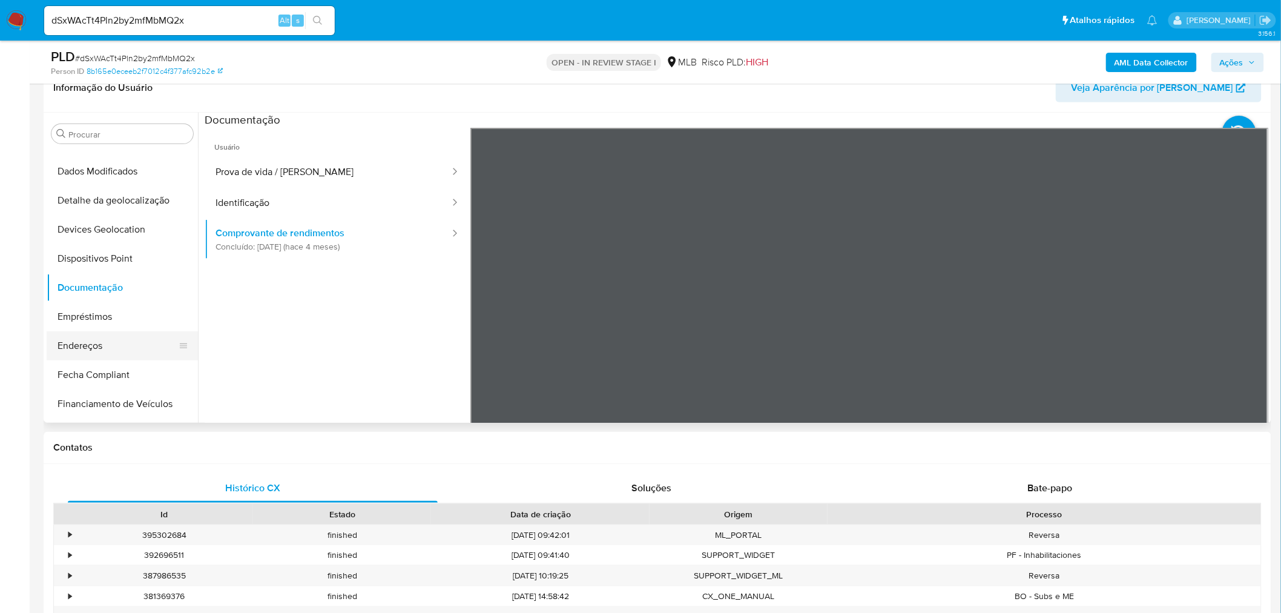
click at [91, 356] on button "Endereços" at bounding box center [118, 345] width 142 height 29
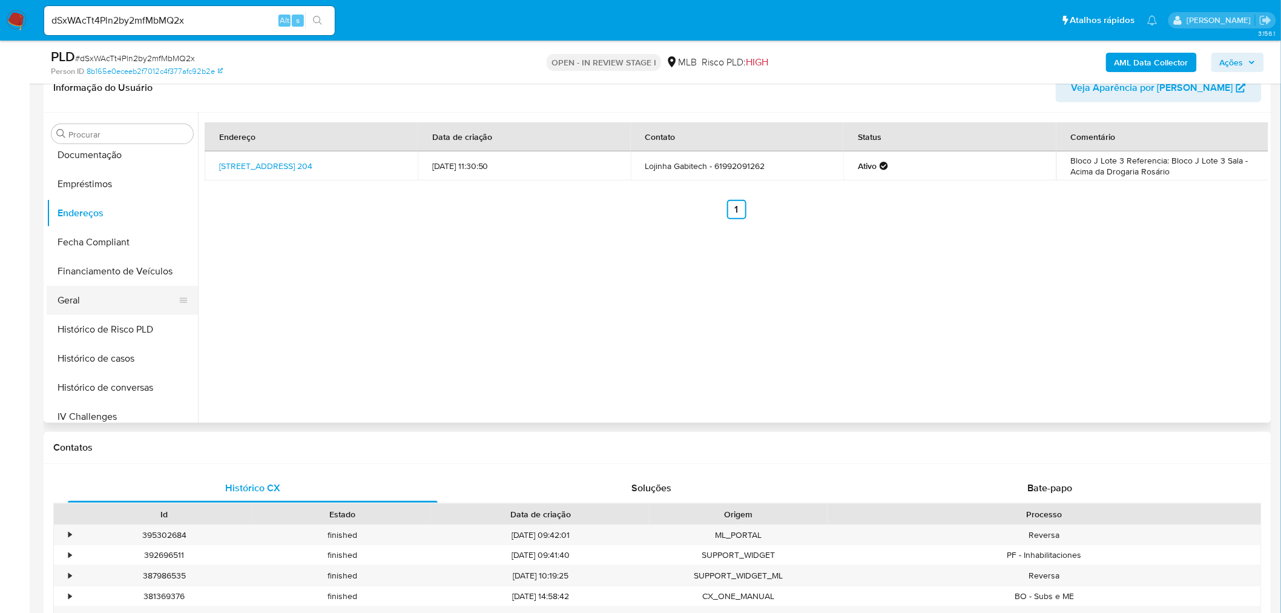
scroll to position [271, 0]
click at [65, 297] on button "Geral" at bounding box center [122, 298] width 151 height 29
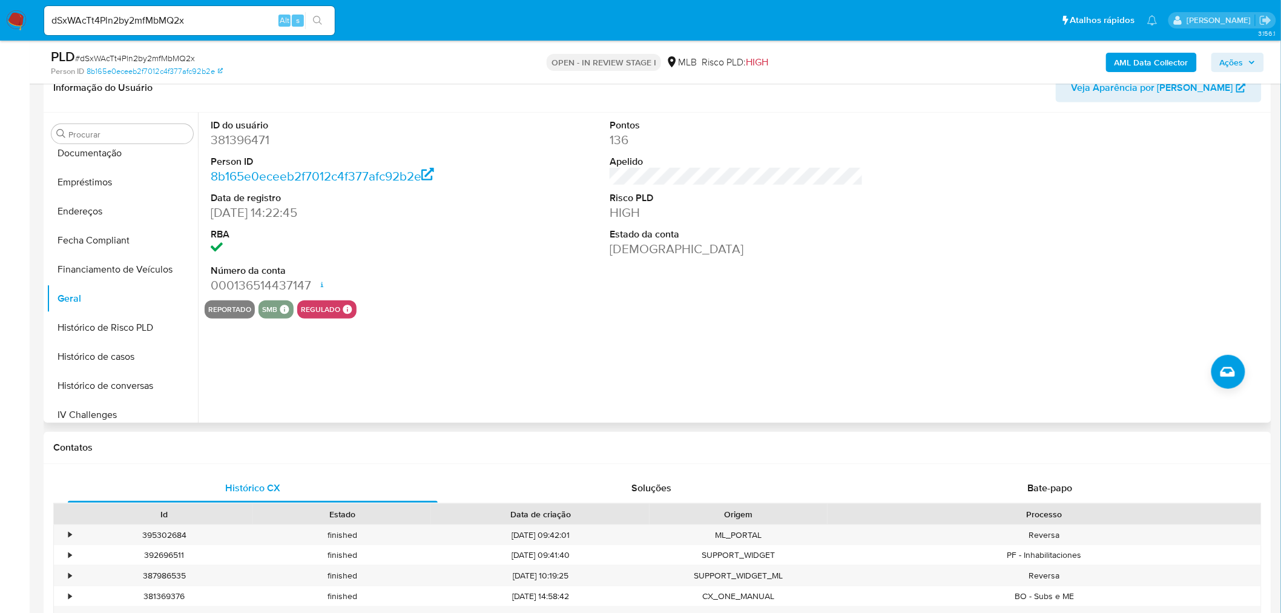
click at [255, 145] on dd "381396471" at bounding box center [338, 139] width 254 height 17
copy dd "381396471"
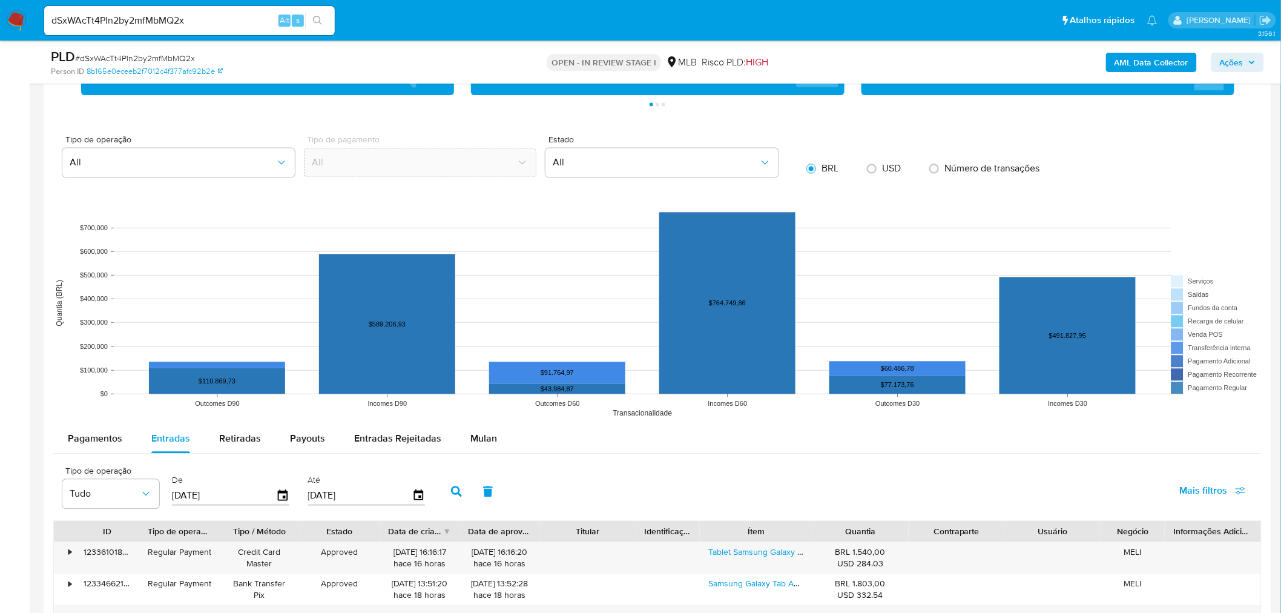
scroll to position [1009, 0]
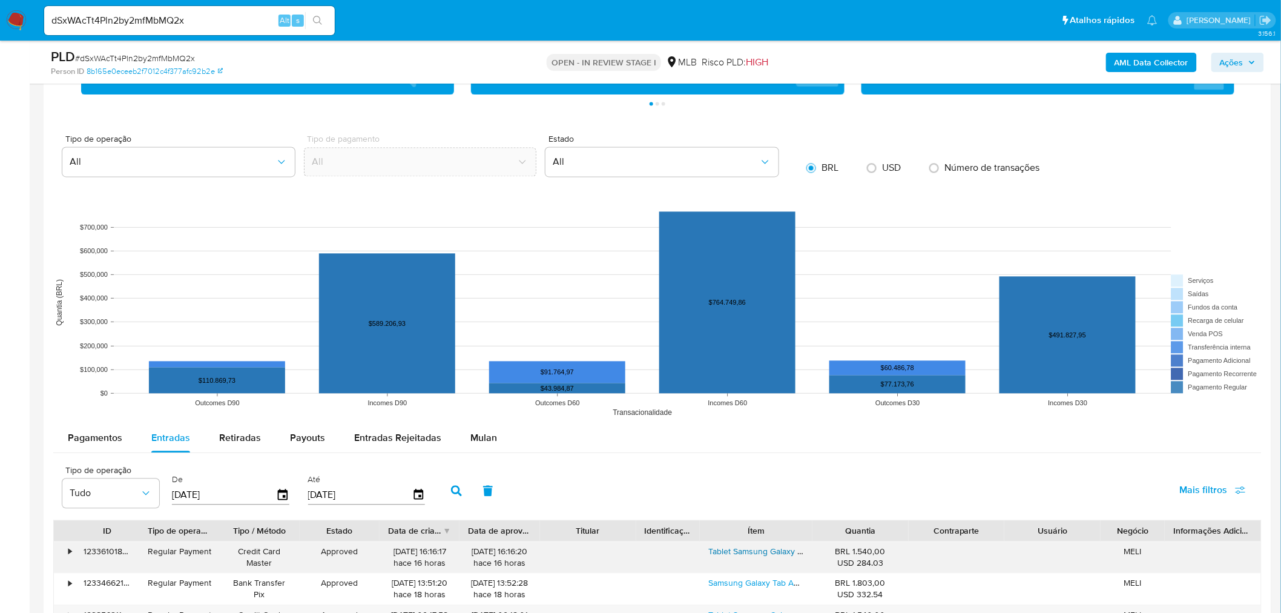
click at [750, 549] on link "Tablet Samsung Galaxy Tab A9+ 11 128gb Cinza Escuro" at bounding box center [811, 551] width 204 height 12
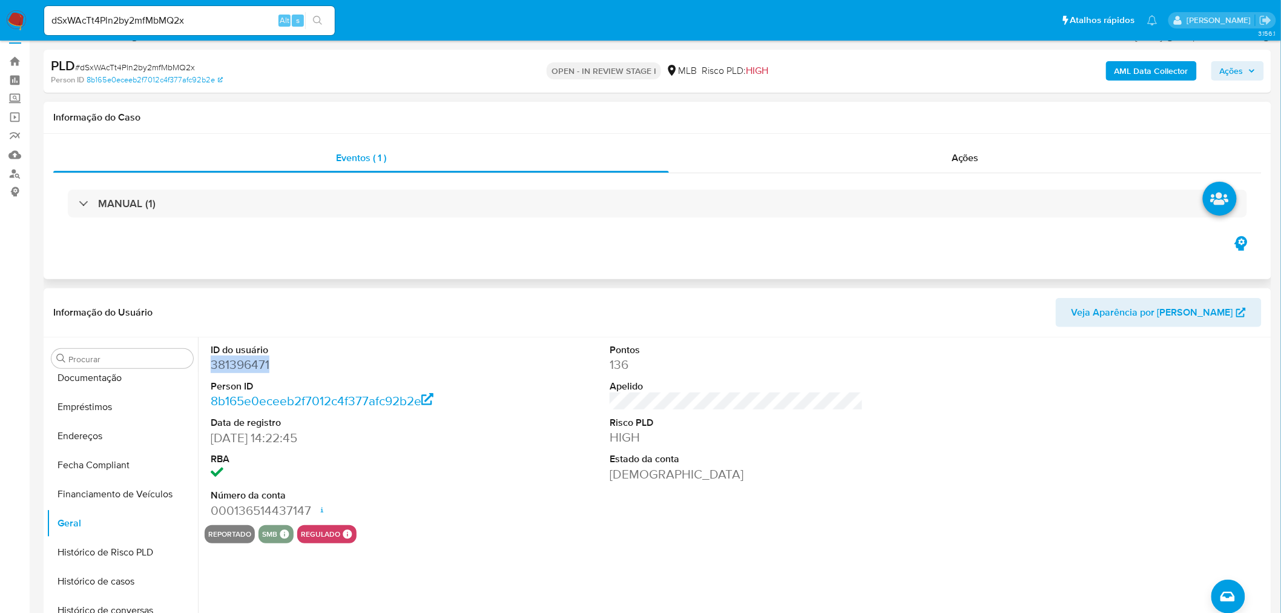
scroll to position [0, 0]
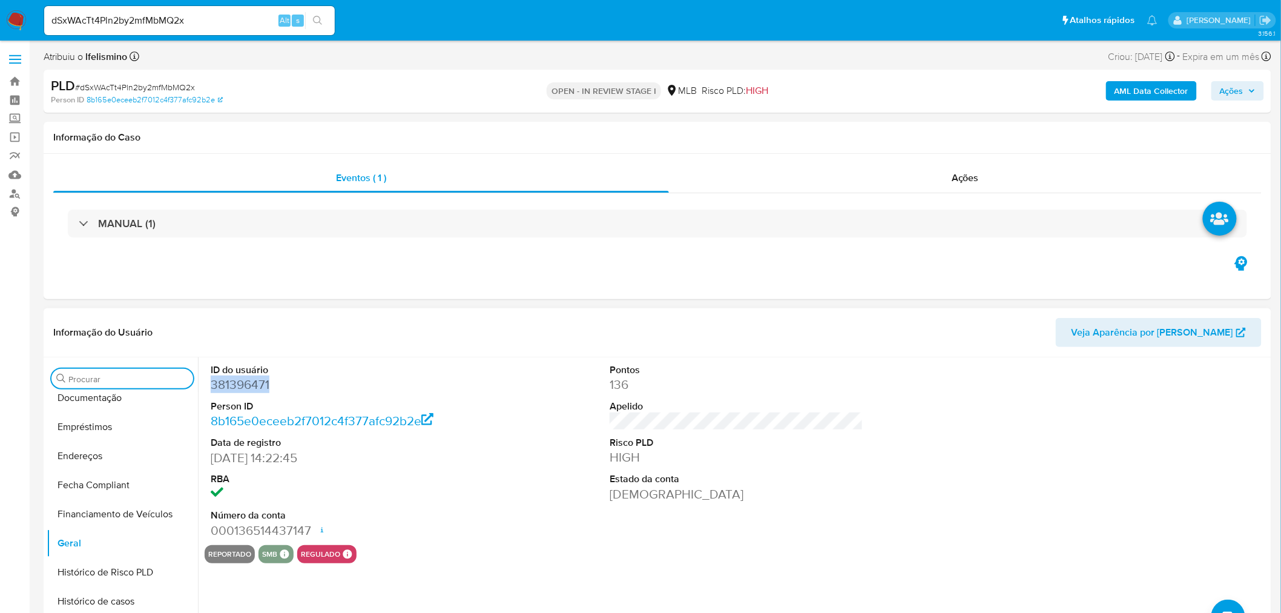
click at [102, 381] on input "Procurar" at bounding box center [128, 379] width 120 height 11
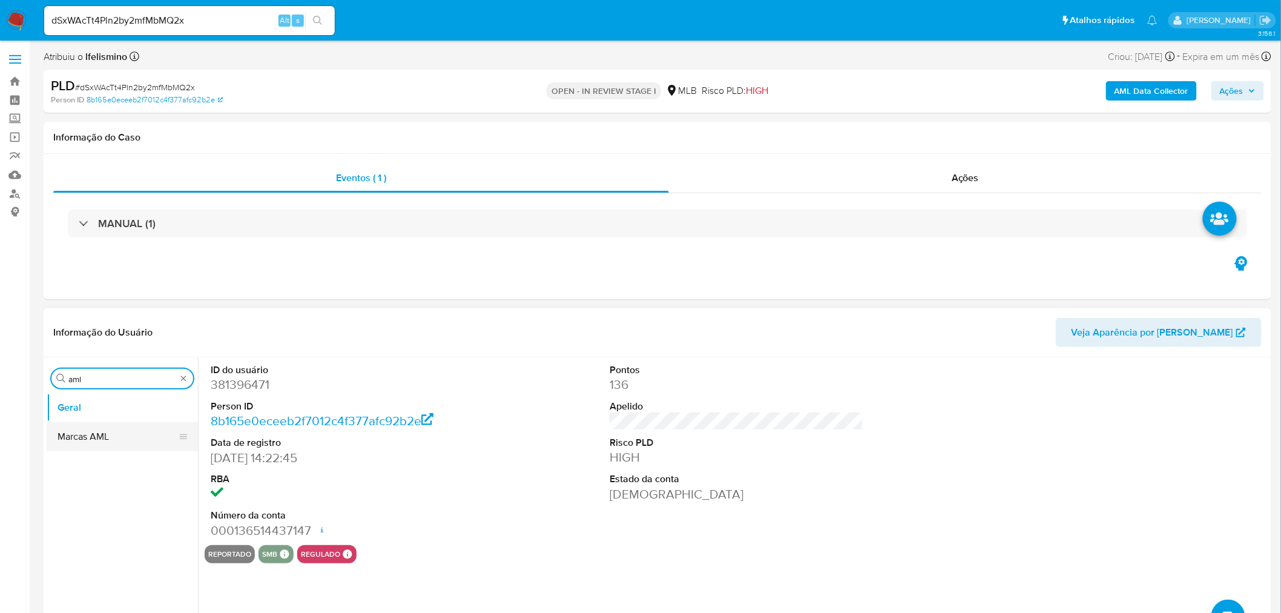
type input "aml"
click at [107, 429] on button "Marcas AML" at bounding box center [118, 436] width 142 height 29
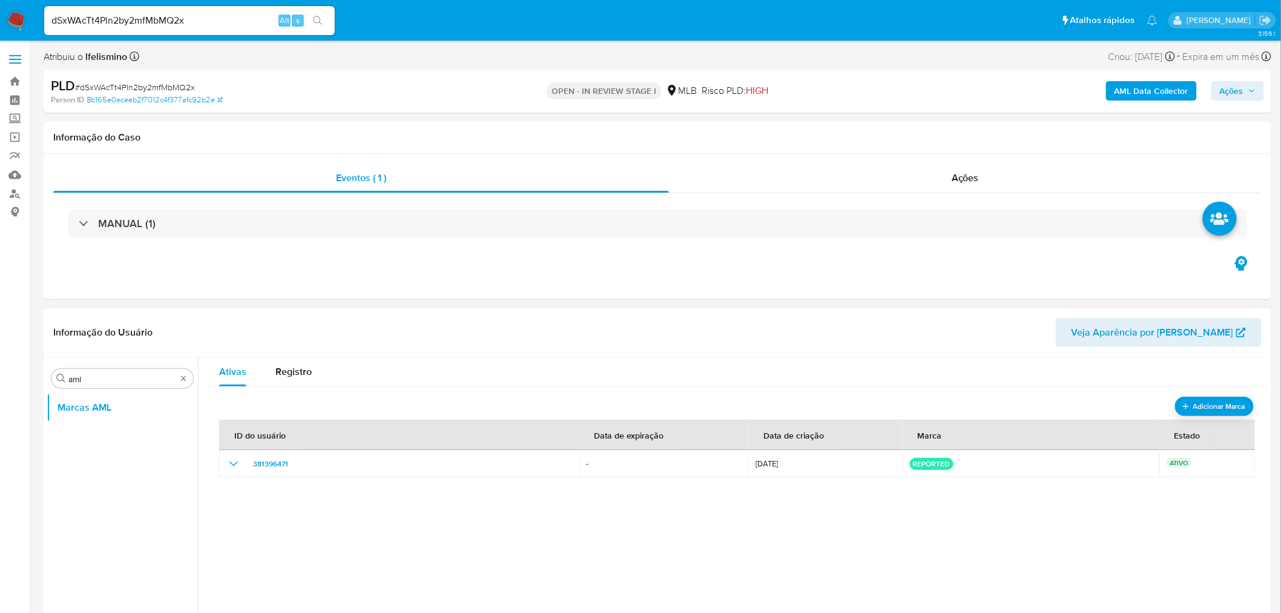
scroll to position [67, 0]
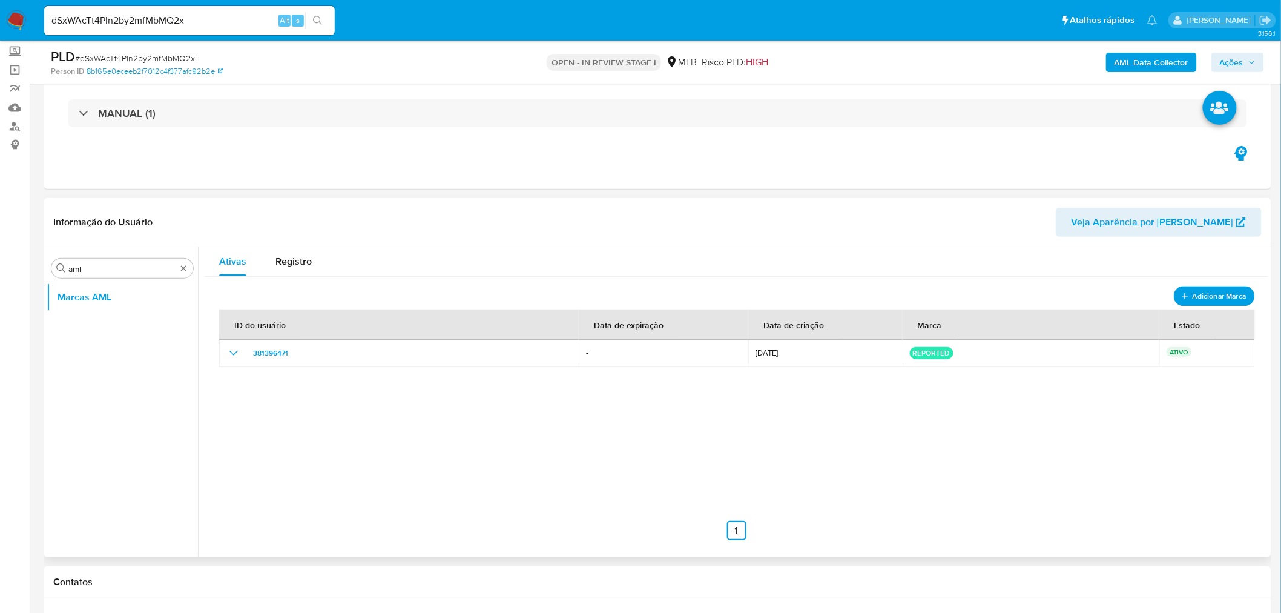
click at [1219, 292] on span "Adicionar Marca" at bounding box center [1220, 295] width 54 height 15
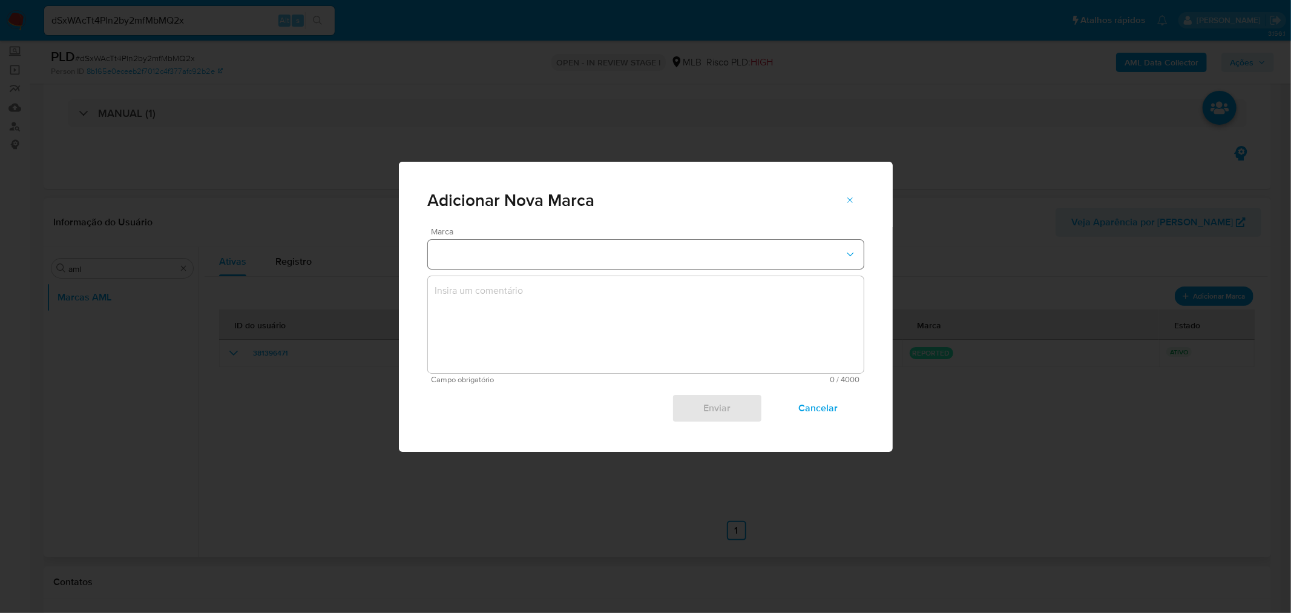
click at [489, 250] on button "marks-modal" at bounding box center [646, 254] width 436 height 29
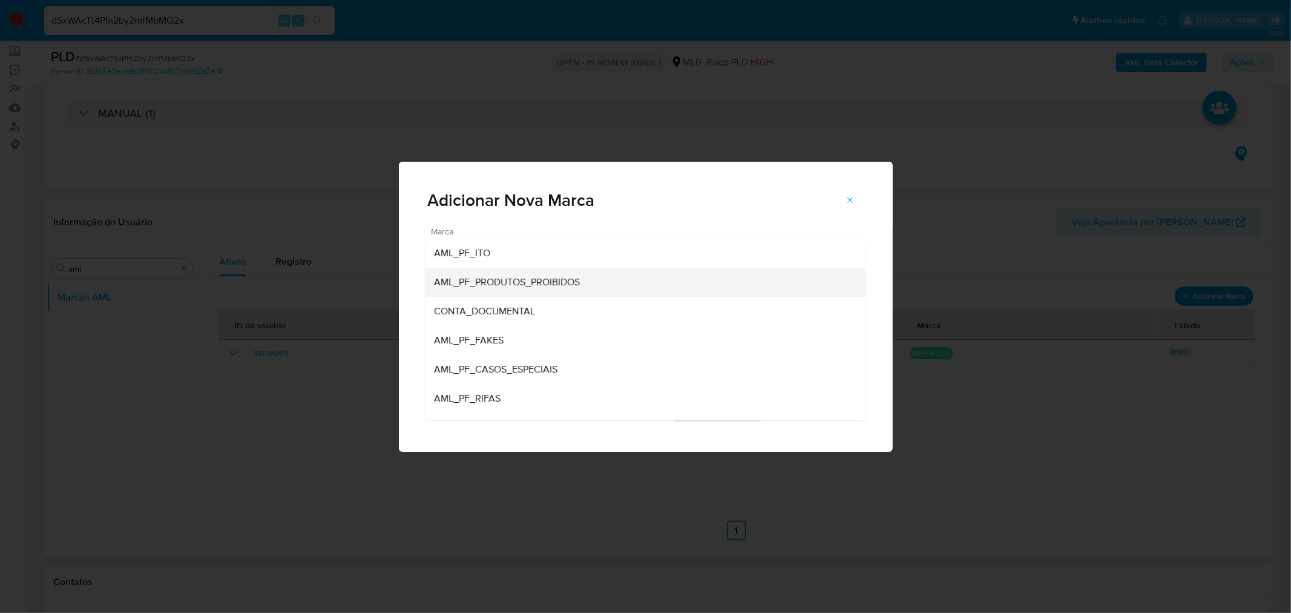
click at [490, 278] on span "AML_PF_PRODUTOS_PROIBIDOS" at bounding box center [508, 281] width 146 height 12
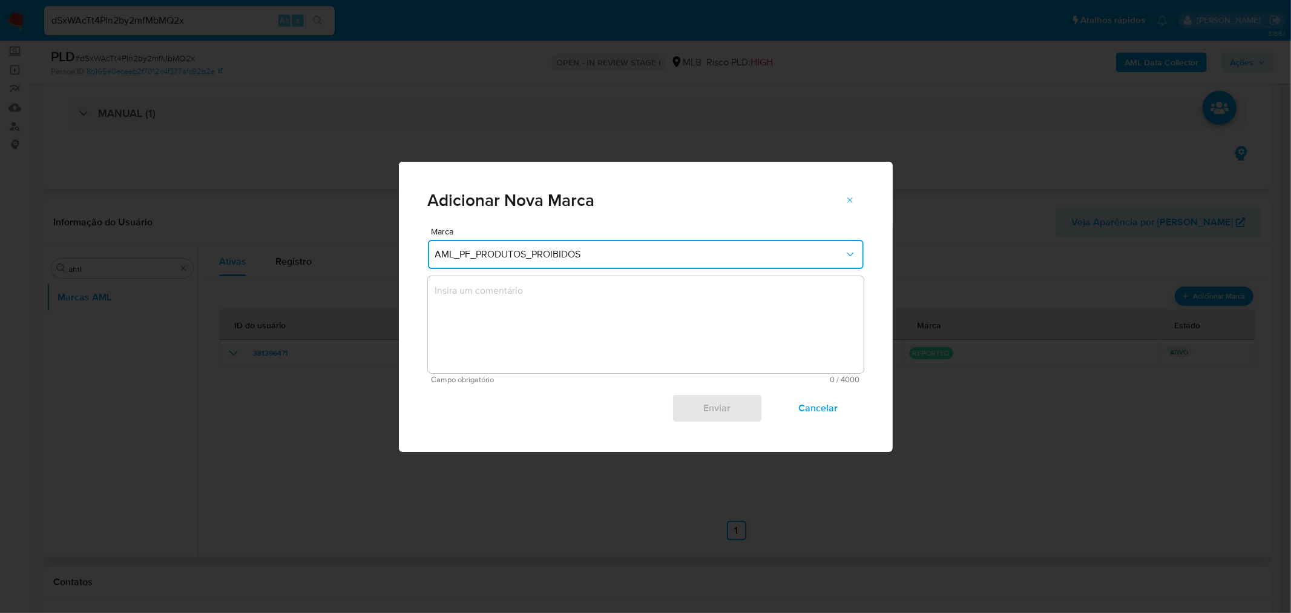
click at [492, 288] on textarea "marks-modal" at bounding box center [646, 324] width 436 height 97
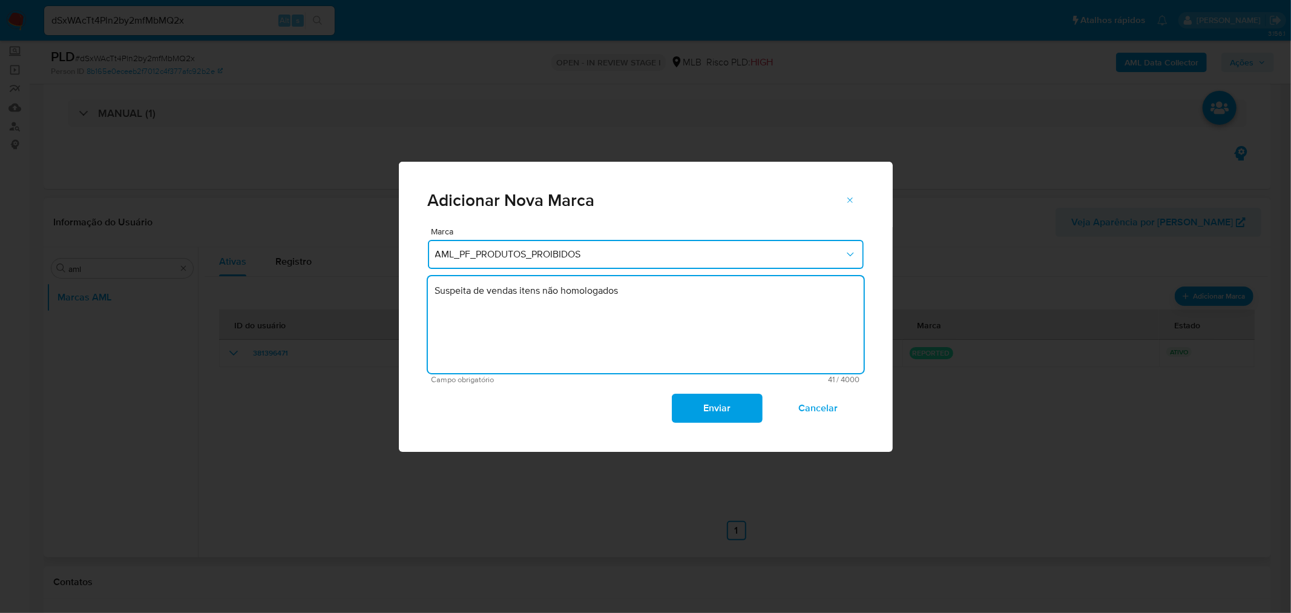
click at [650, 293] on textarea "Suspeita de vendas itens não homologados" at bounding box center [646, 324] width 436 height 97
type textarea "Suspeita de vendas itens não homologados no Mercado Livre."
click at [729, 409] on span "Enviar" at bounding box center [717, 408] width 59 height 27
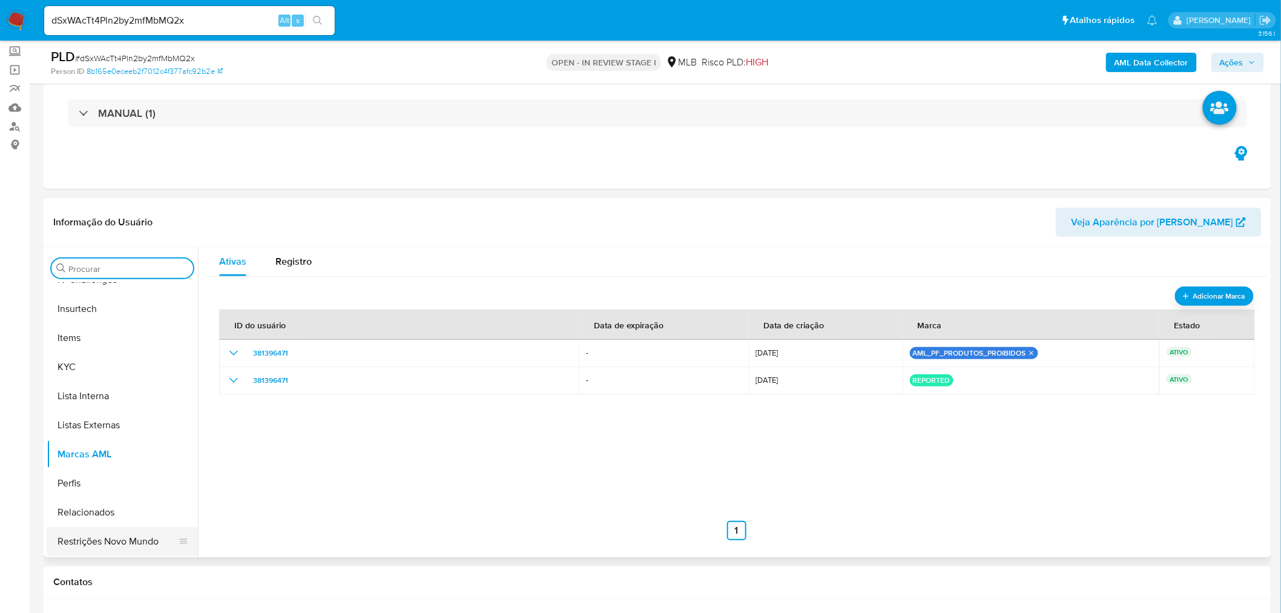
click at [92, 530] on button "Restrições Novo Mundo" at bounding box center [118, 541] width 142 height 29
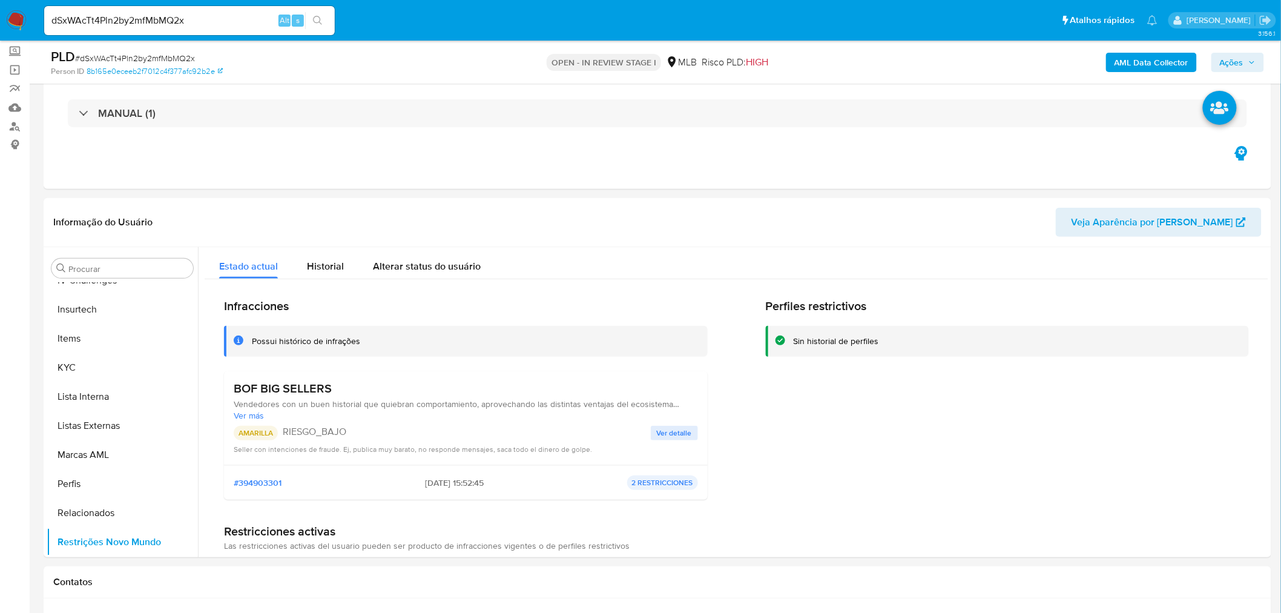
scroll to position [540, 0]
drag, startPoint x: 243, startPoint y: 384, endPoint x: 274, endPoint y: 389, distance: 31.3
click at [234, 384] on h3 "BOF BIG SELLERS" at bounding box center [466, 388] width 464 height 15
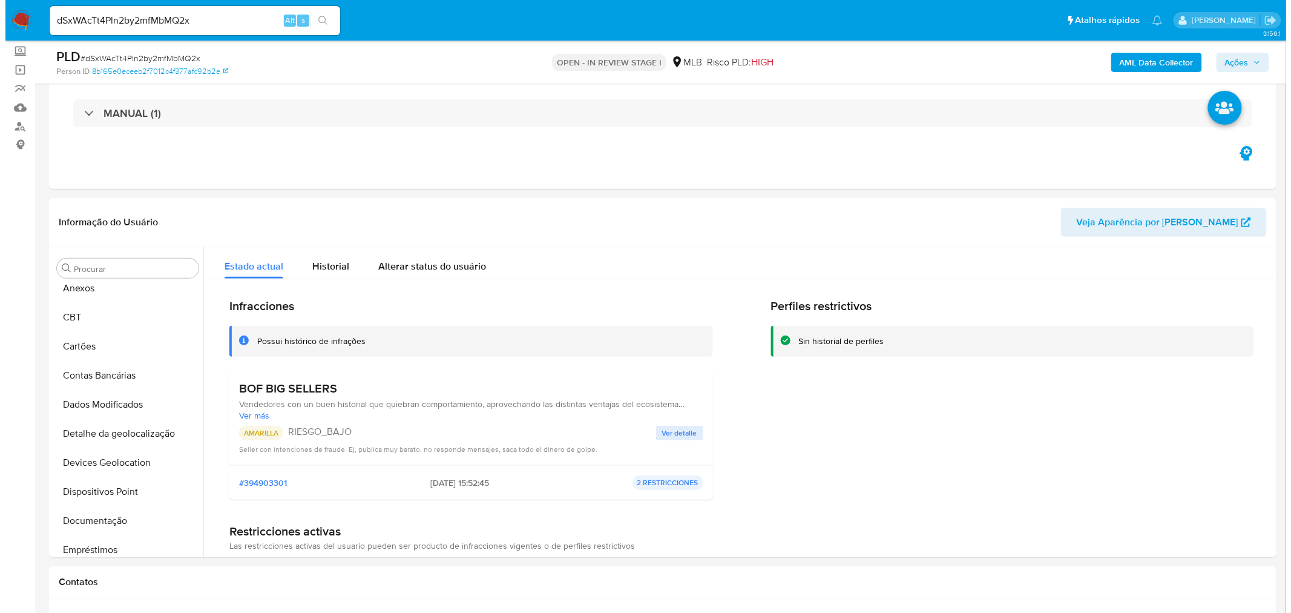
scroll to position [0, 0]
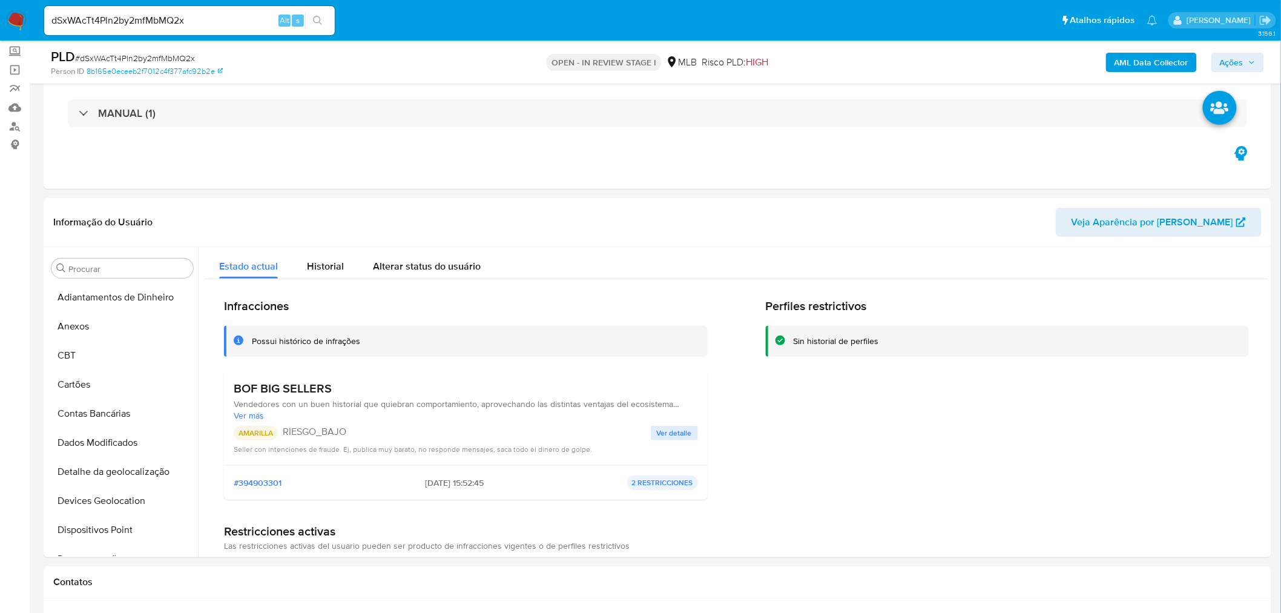
click at [105, 331] on button "Anexos" at bounding box center [122, 326] width 151 height 29
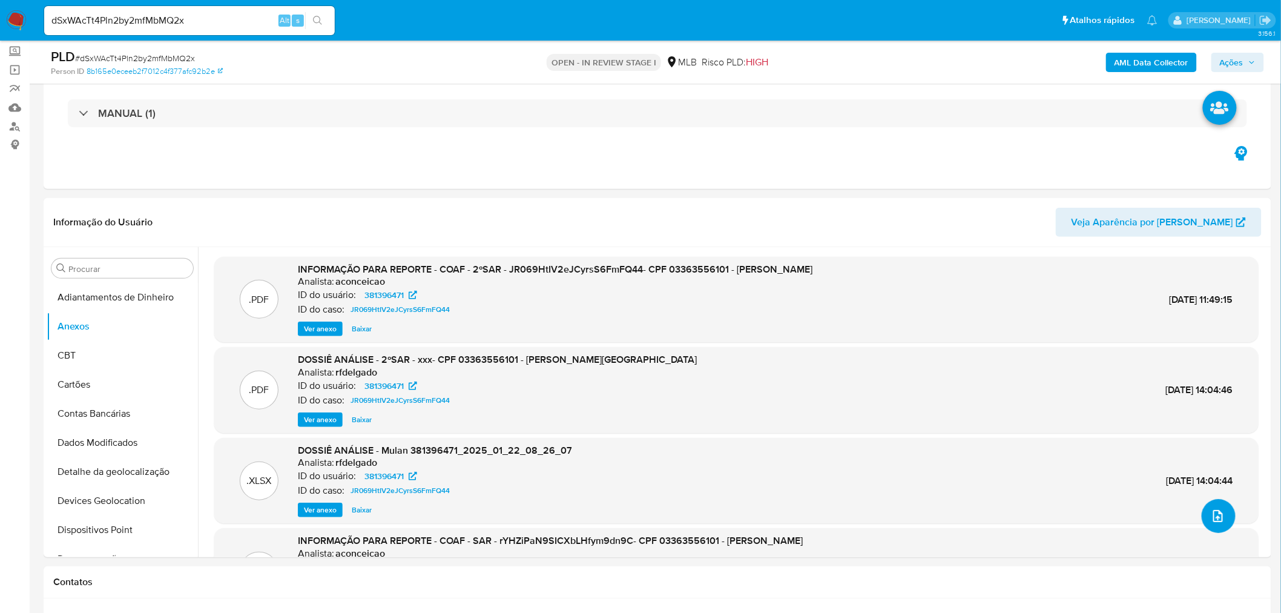
click at [1228, 516] on button "upload-file" at bounding box center [1219, 516] width 34 height 34
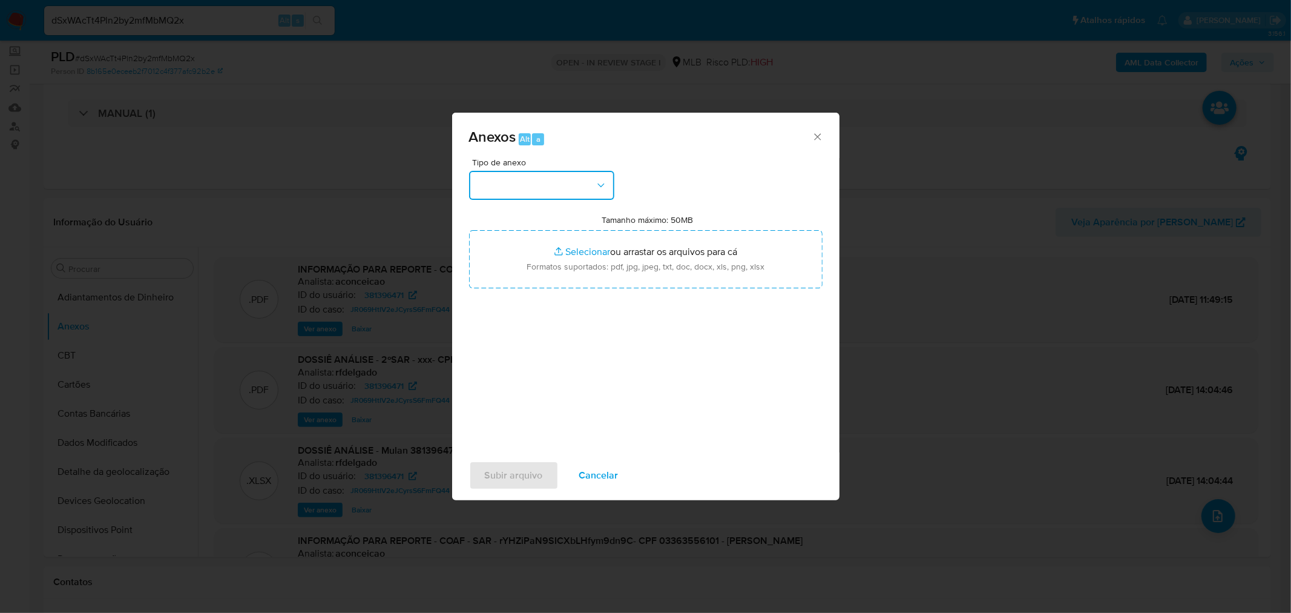
click at [573, 189] on button "button" at bounding box center [541, 185] width 145 height 29
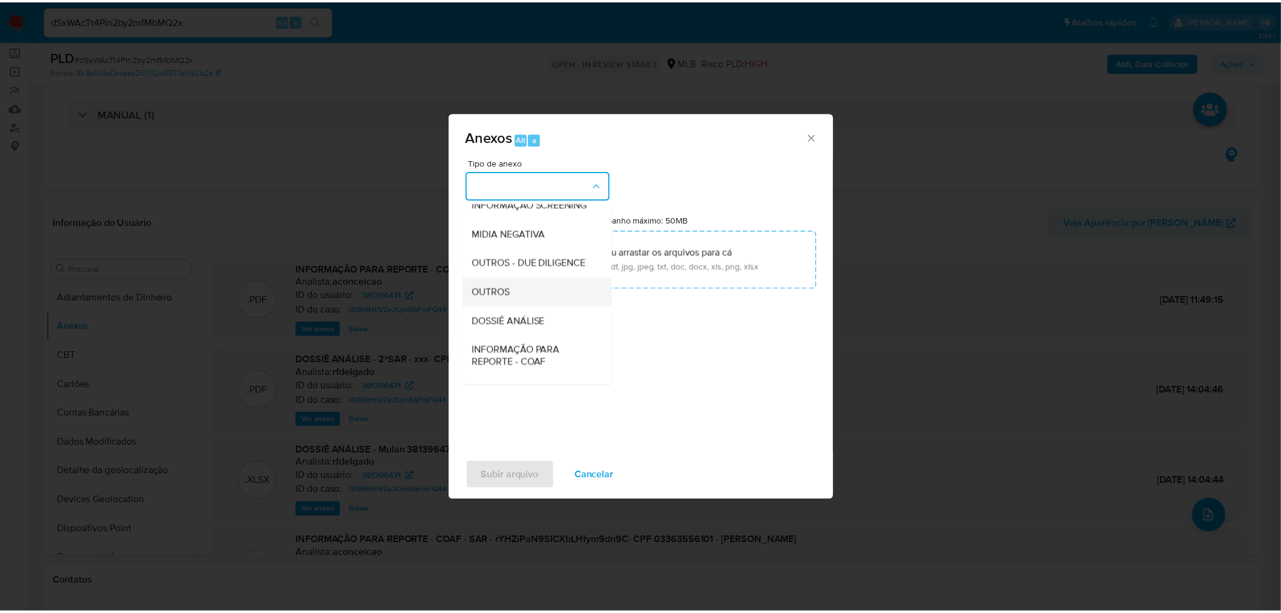
scroll to position [186, 0]
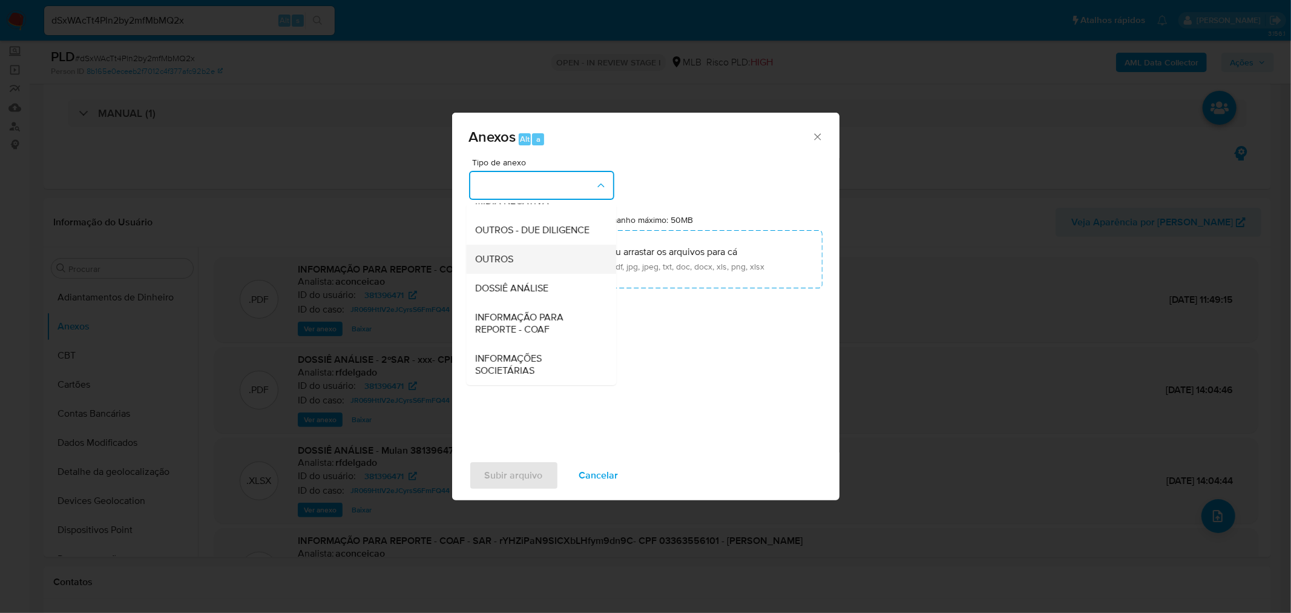
click at [530, 264] on div "OUTROS" at bounding box center [538, 258] width 124 height 29
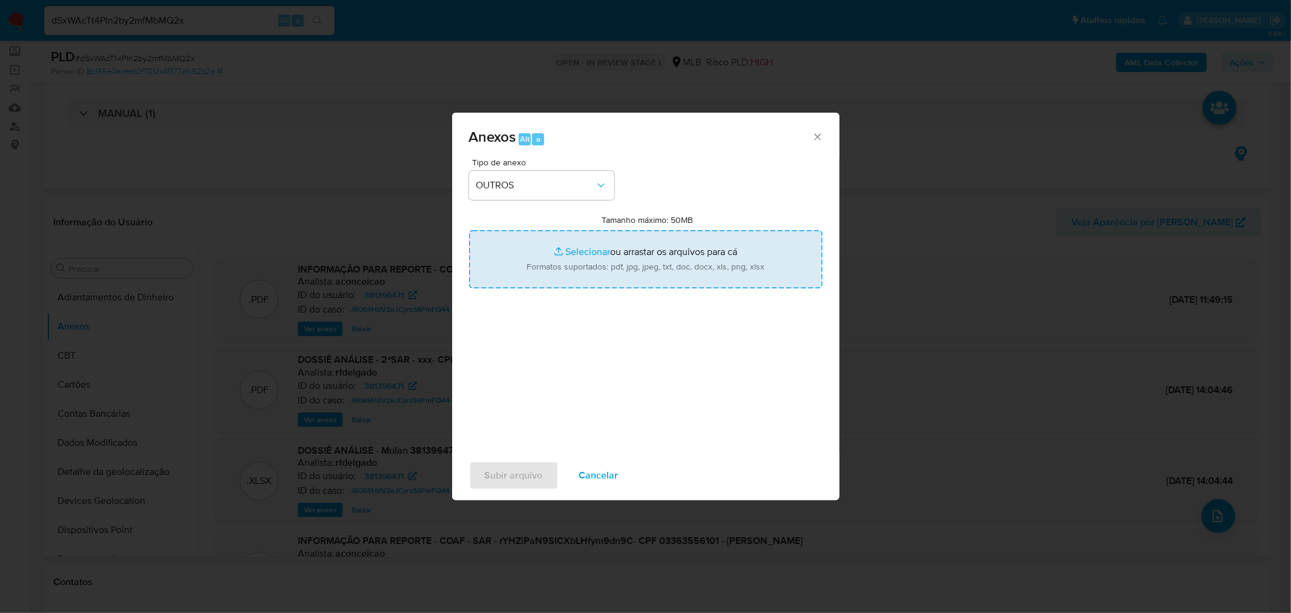
type input "C:\fakepath\Mulan 381396471_2025_08_27_14_26_27 GABRIELA MORAIS DE ALBUQUERQUE.…"
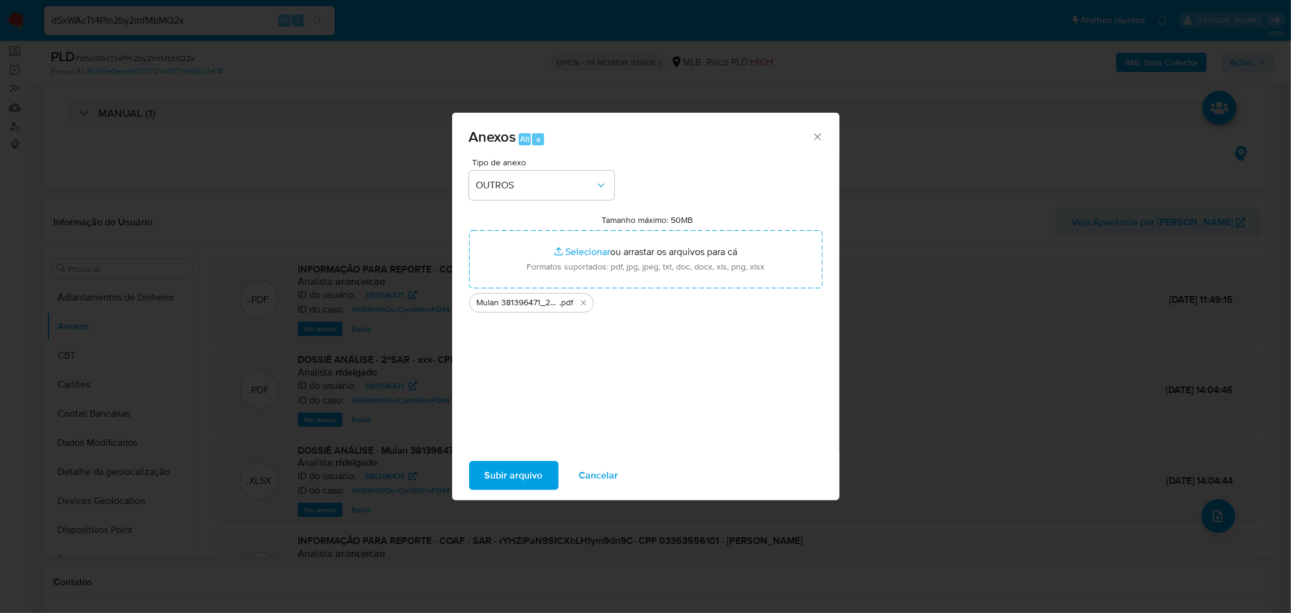
click at [501, 475] on span "Subir arquivo" at bounding box center [514, 475] width 58 height 27
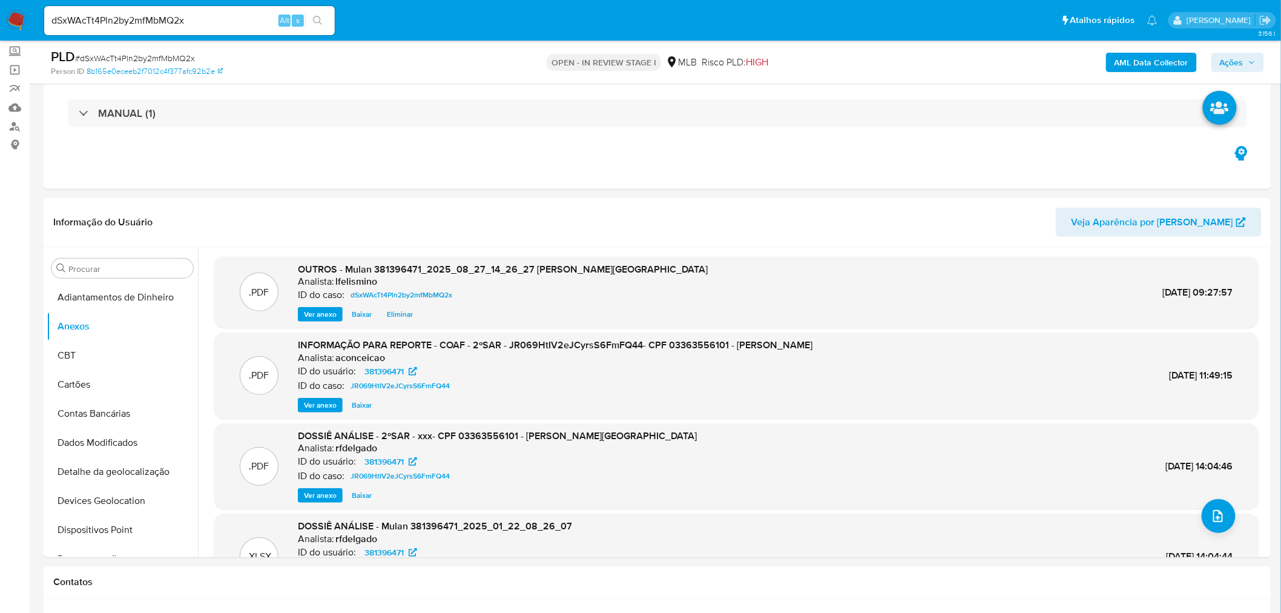
click at [165, 16] on input "dSxWAcTt4Pln2by2mfMbMQ2x" at bounding box center [189, 21] width 291 height 16
paste input "mugahDC2kUv2a0yUmMtnXkai"
type input "mugahDC2kUv2a0yUmMtnXkai"
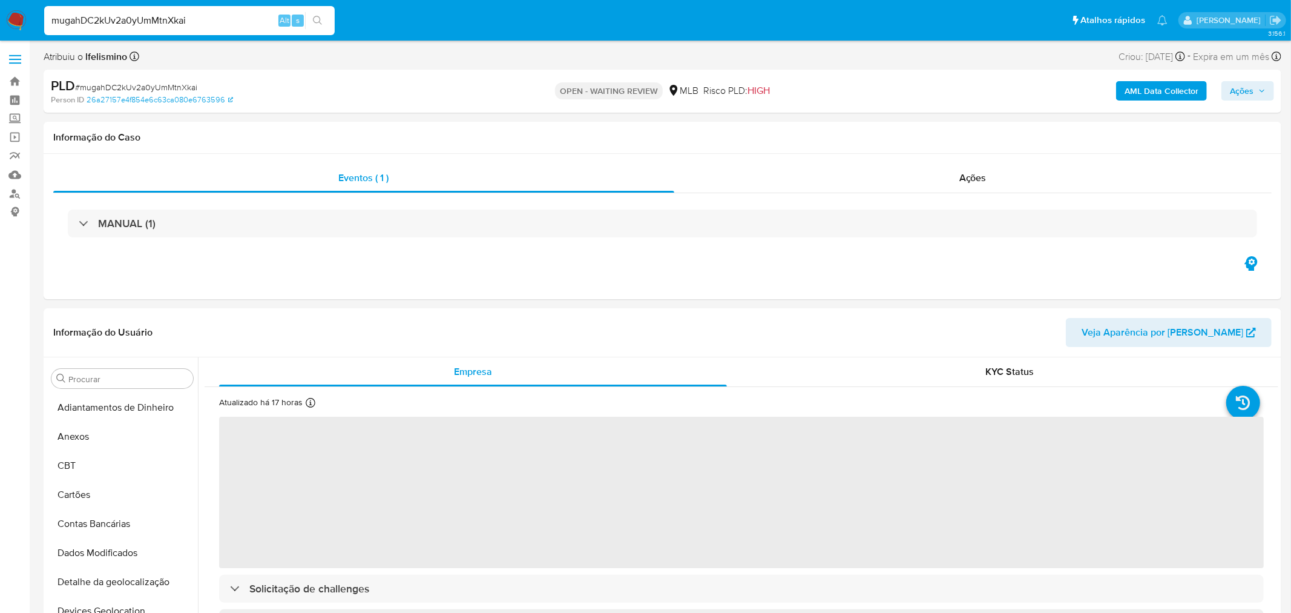
select select "10"
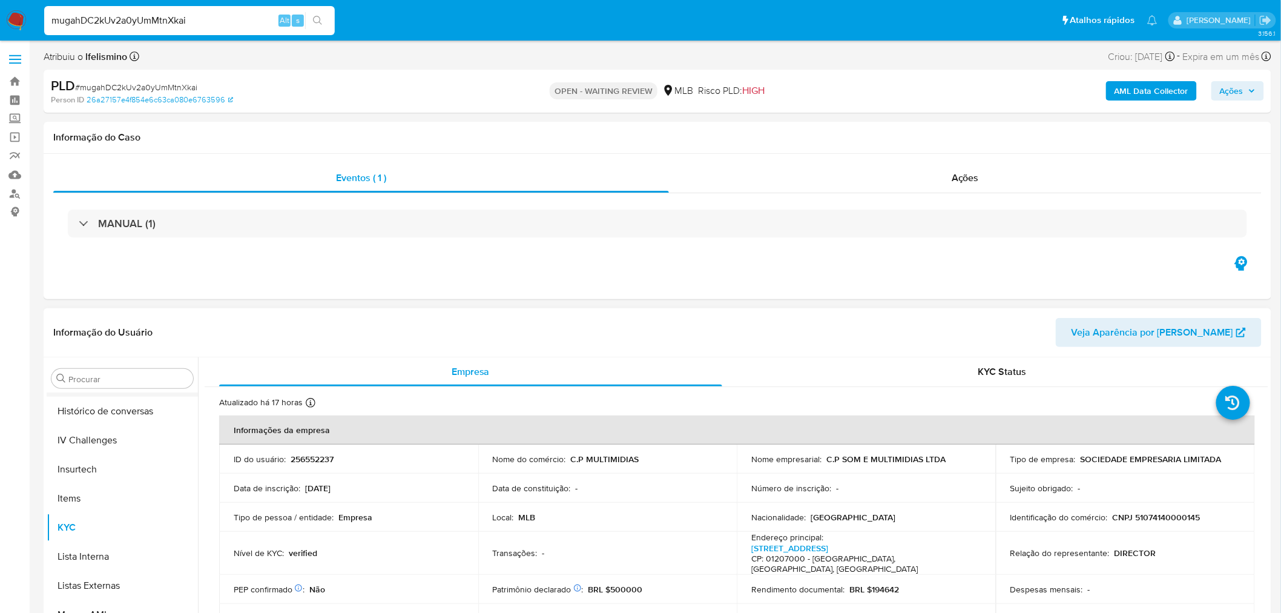
scroll to position [406, 0]
click at [96, 406] on button "Geral" at bounding box center [118, 408] width 142 height 29
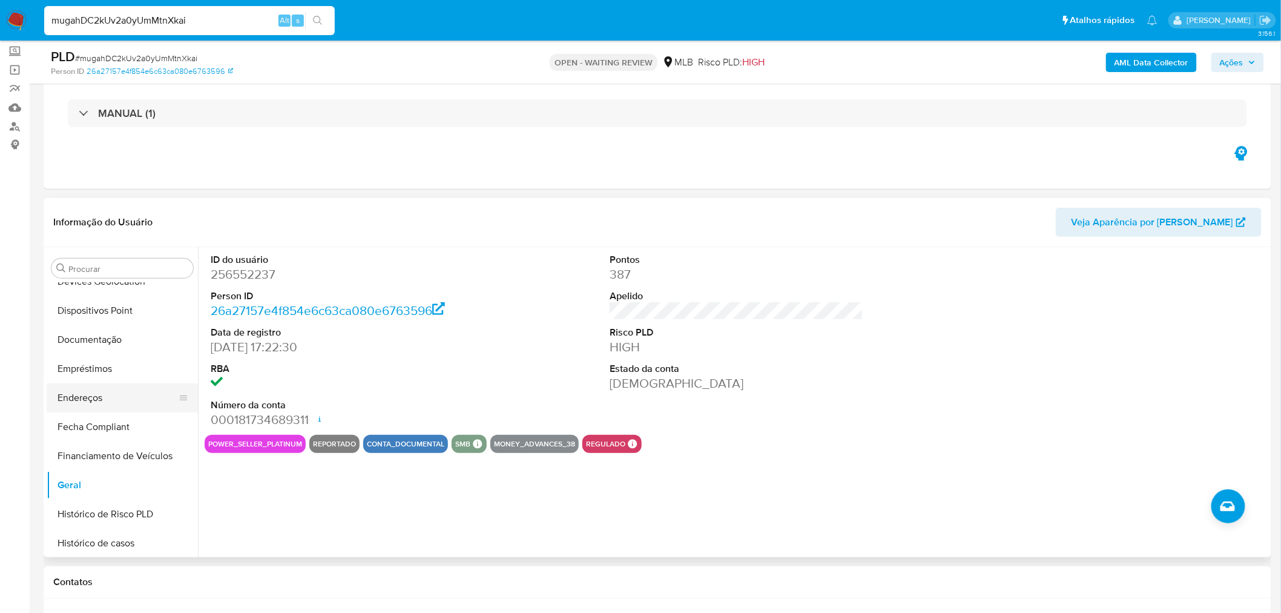
scroll to position [203, 0]
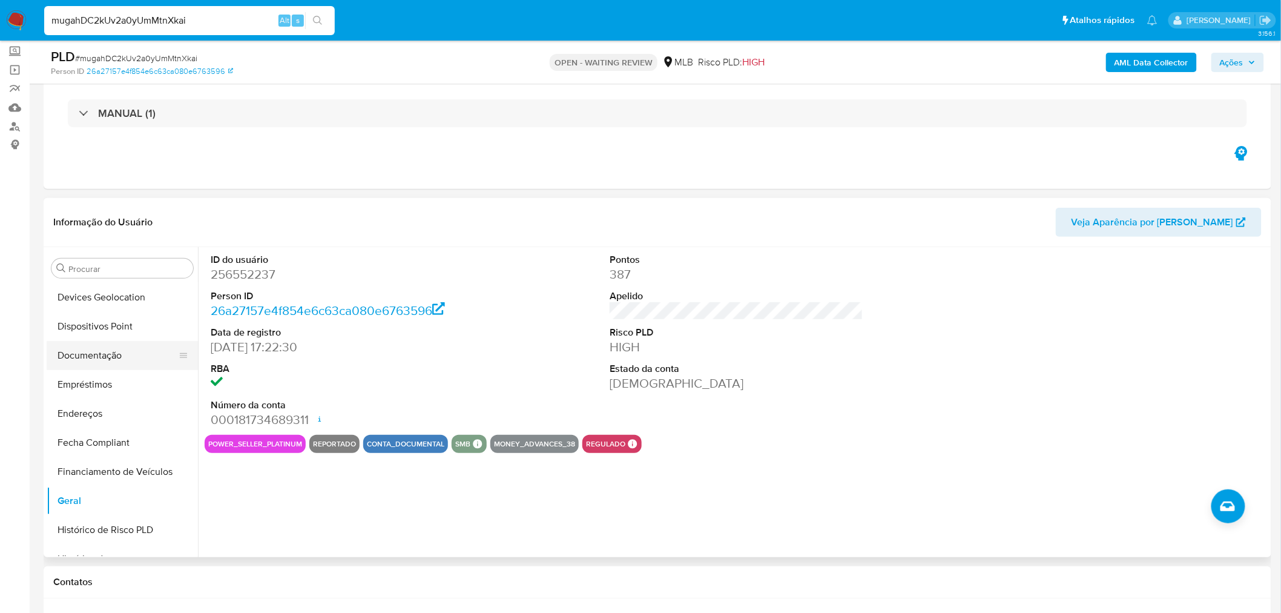
click at [125, 354] on button "Documentação" at bounding box center [118, 355] width 142 height 29
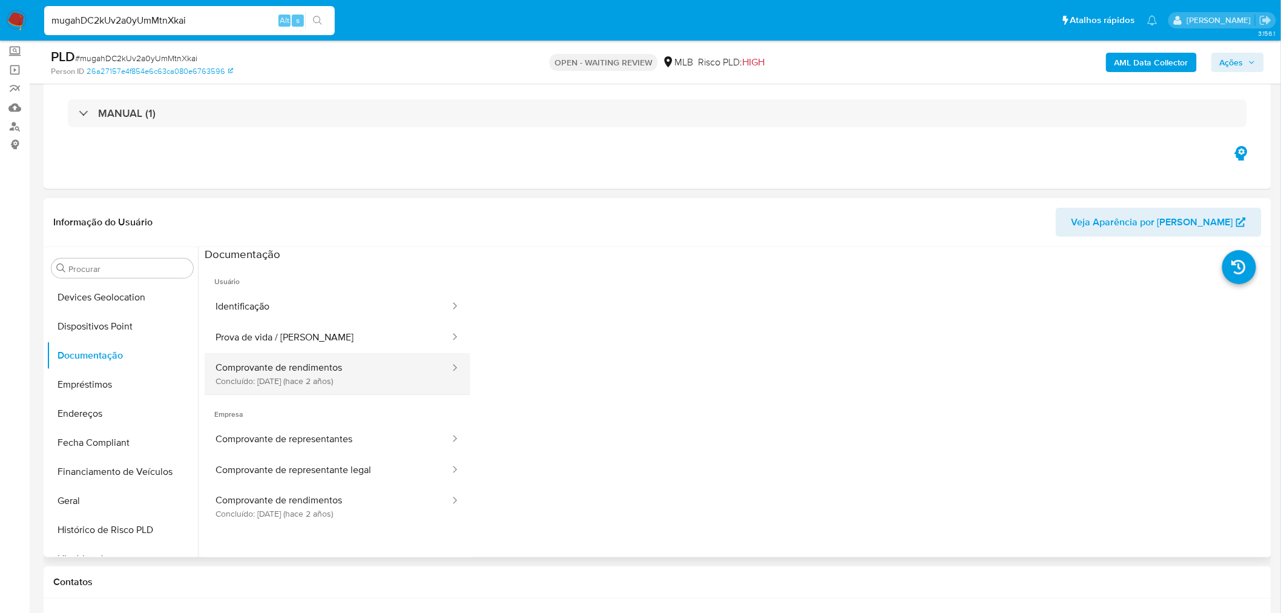
click at [289, 366] on button "Comprovante de rendimentos Concluído: 22/12/2023 (hace 2 años)" at bounding box center [328, 373] width 246 height 41
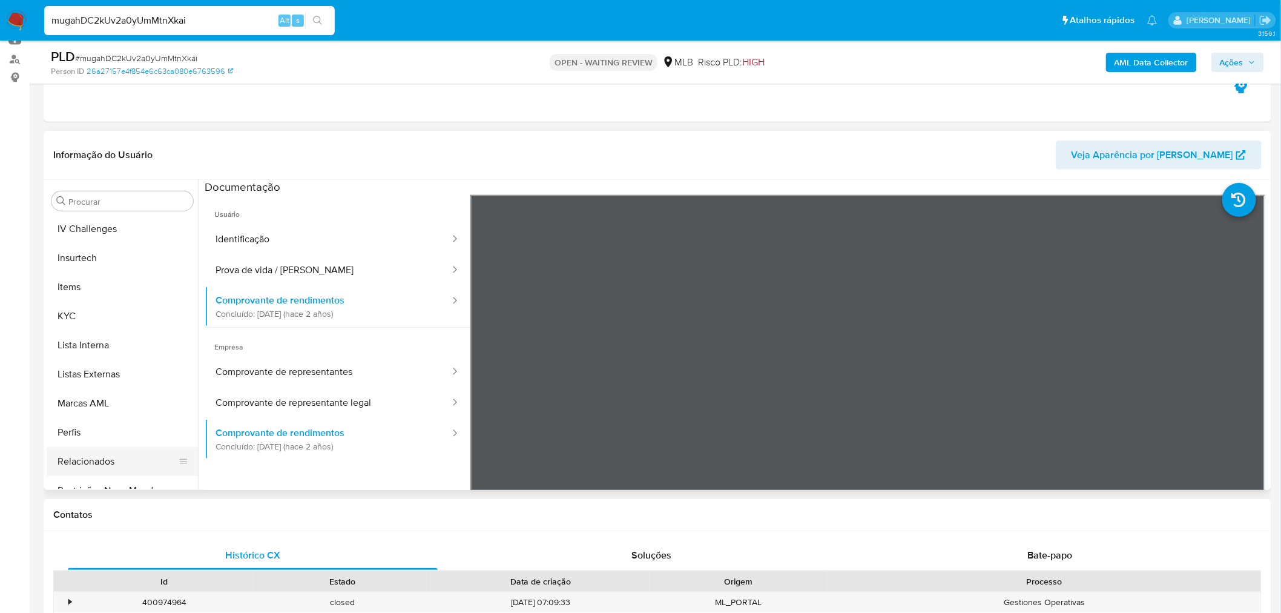
scroll to position [540, 0]
drag, startPoint x: 105, startPoint y: 470, endPoint x: 17, endPoint y: 473, distance: 88.4
click at [105, 470] on button "Restrições Novo Mundo" at bounding box center [122, 474] width 151 height 29
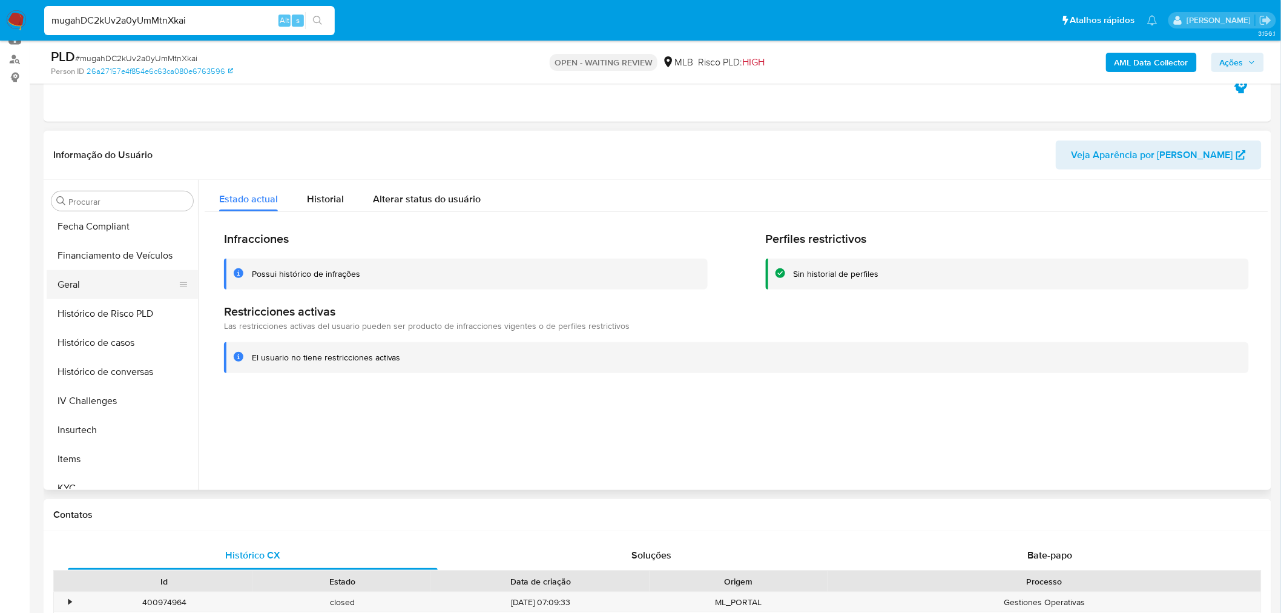
scroll to position [338, 0]
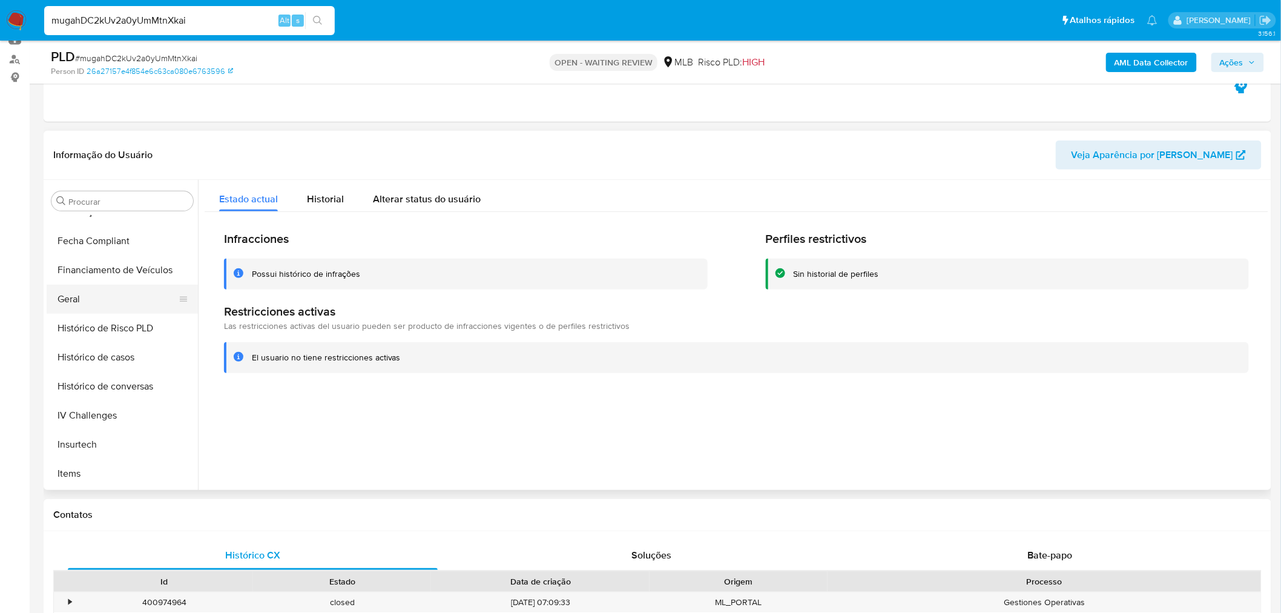
click at [86, 302] on button "Geral" at bounding box center [118, 299] width 142 height 29
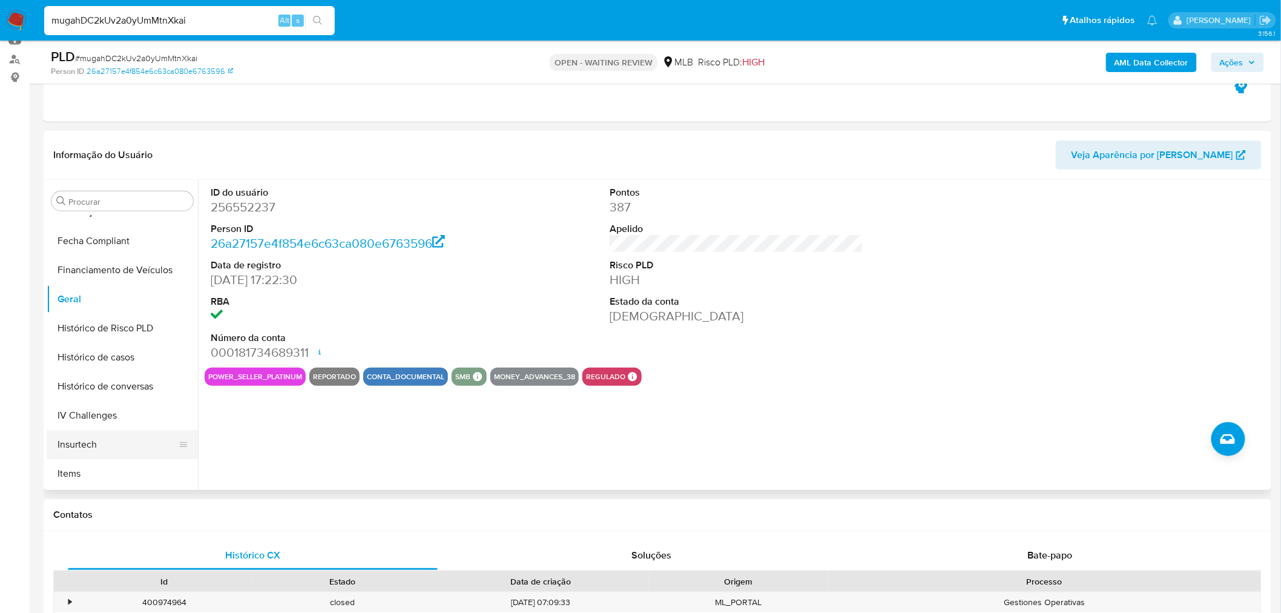
scroll to position [473, 0]
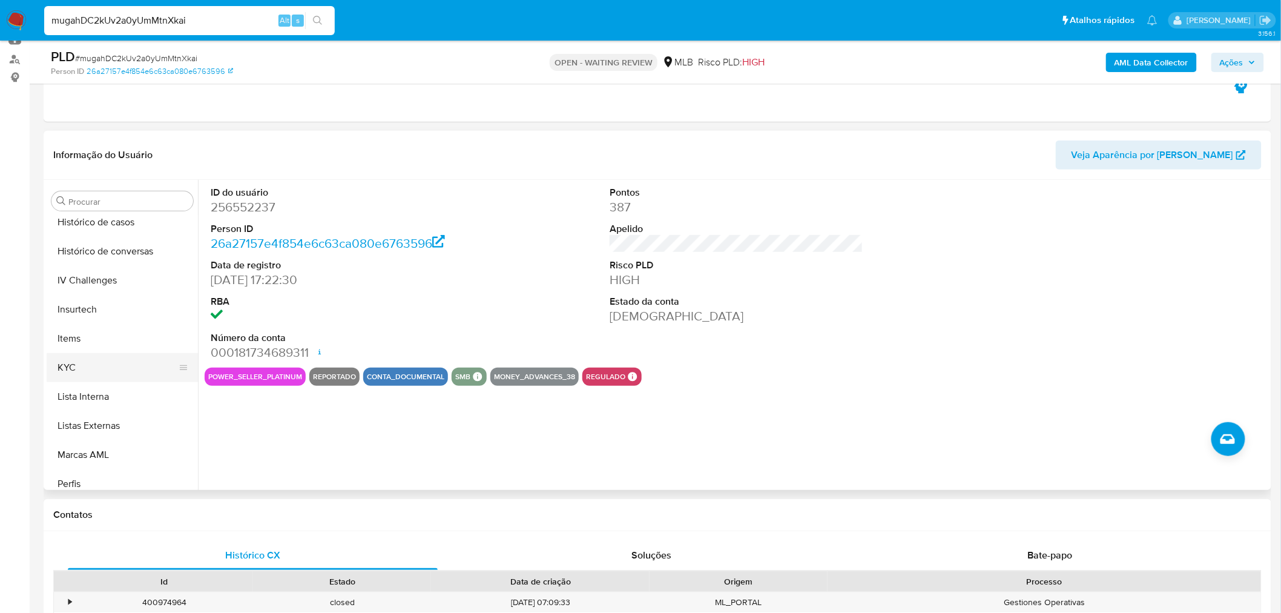
click at [100, 369] on button "KYC" at bounding box center [118, 367] width 142 height 29
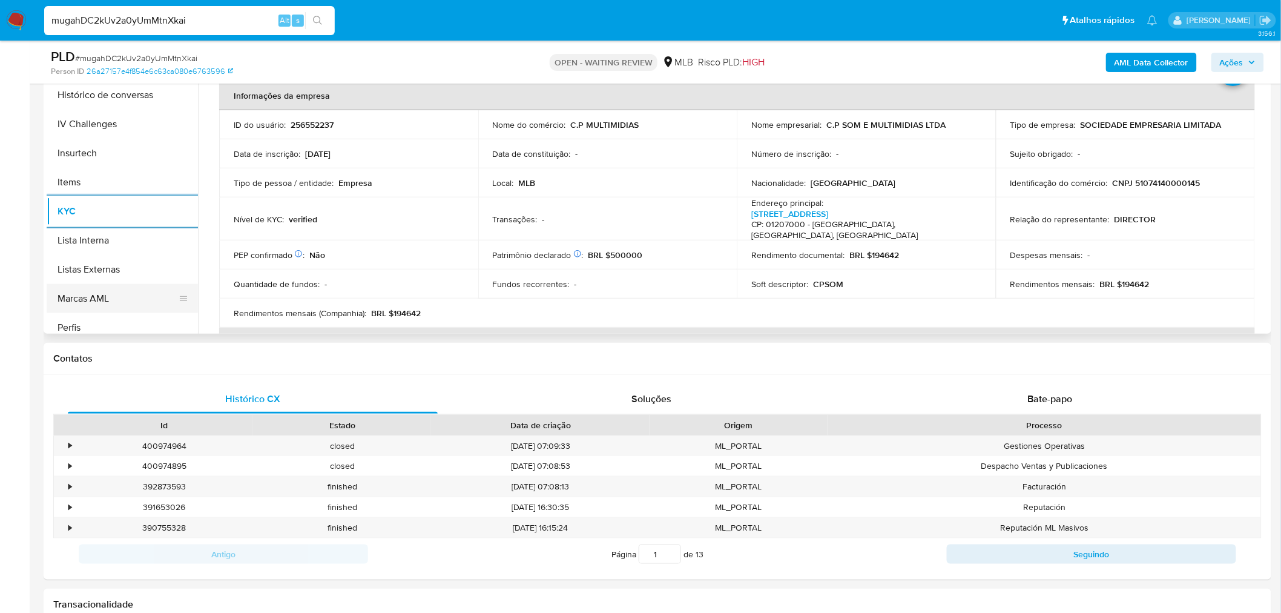
scroll to position [269, 0]
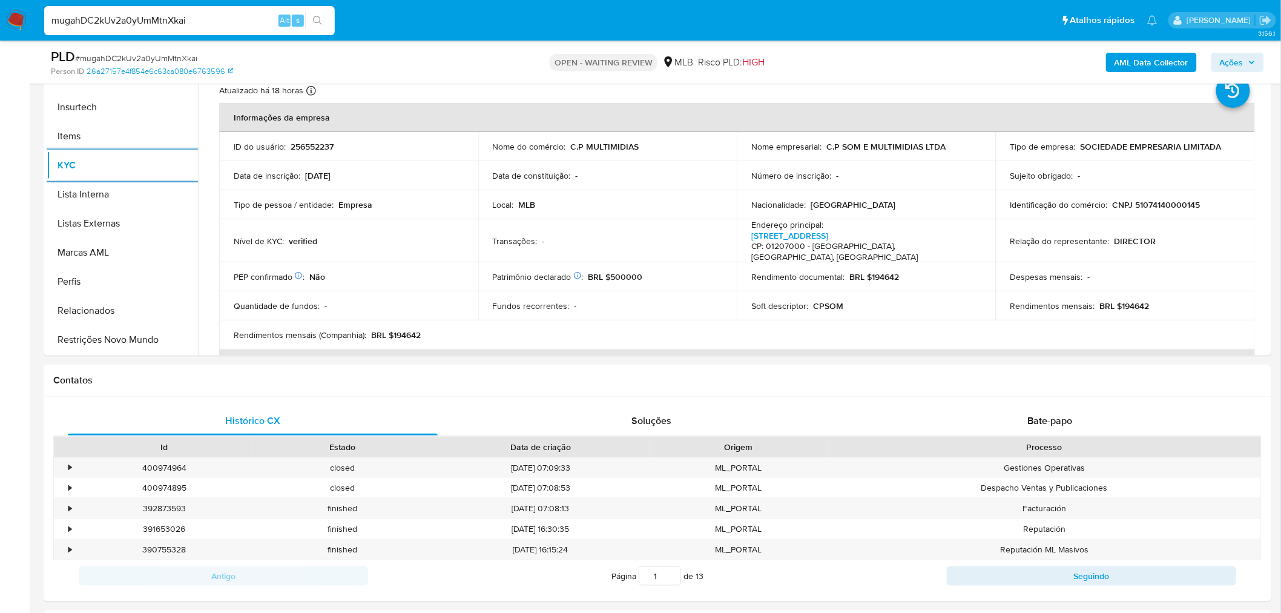
click at [98, 334] on button "Restrições Novo Mundo" at bounding box center [122, 339] width 151 height 29
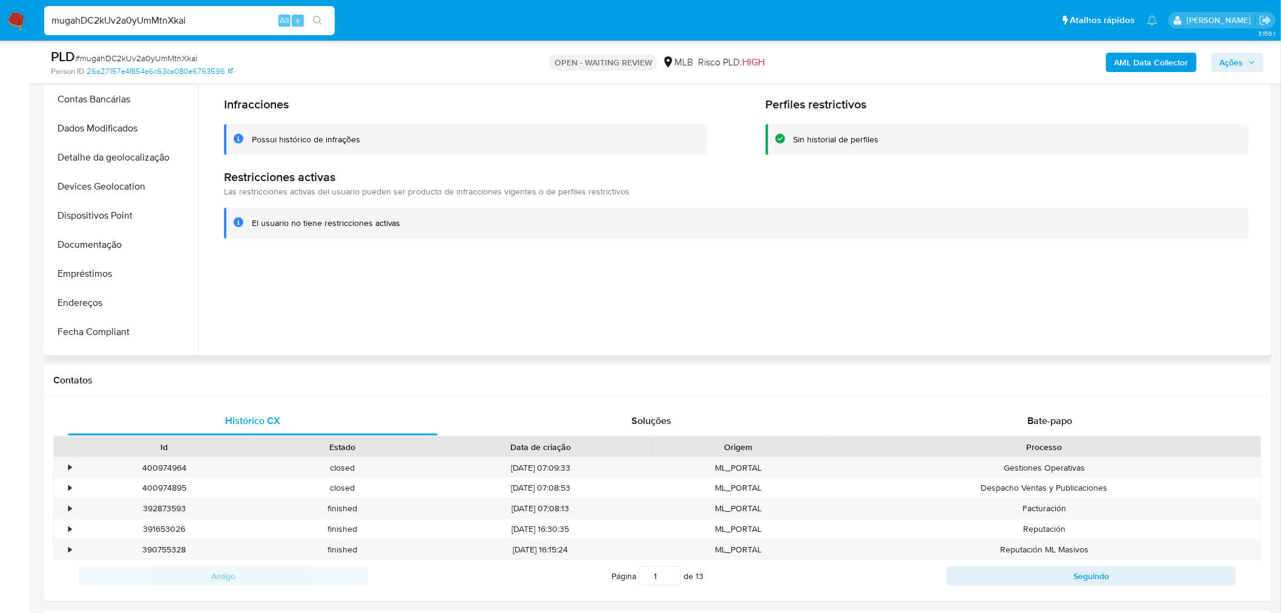
scroll to position [70, 0]
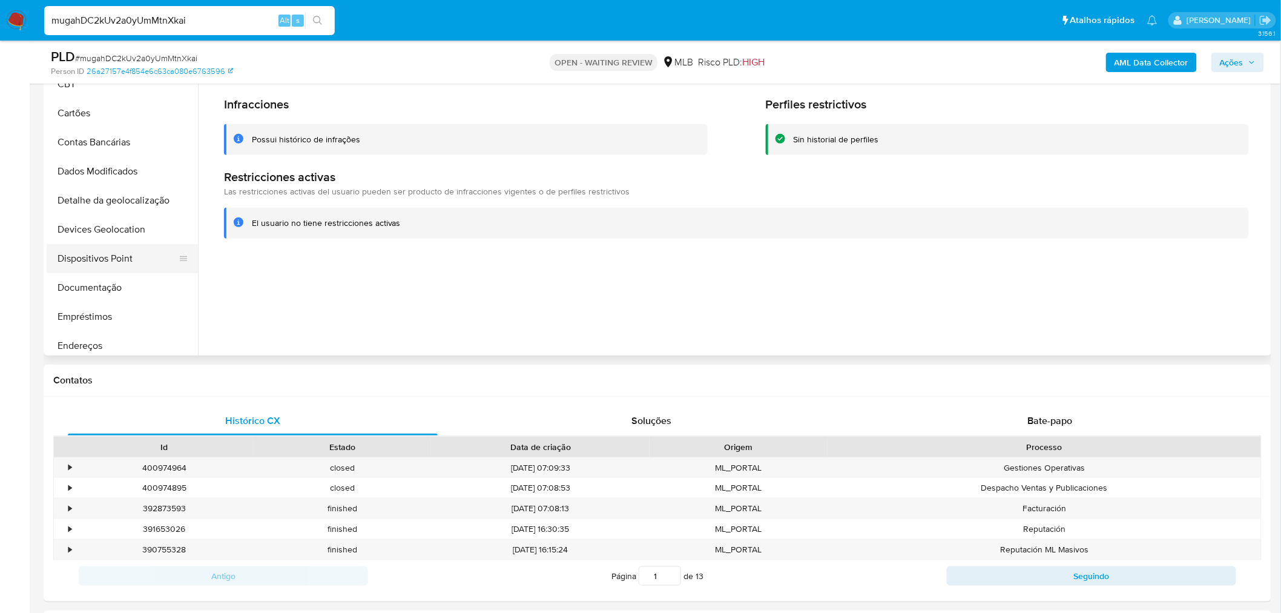
drag, startPoint x: 113, startPoint y: 285, endPoint x: 167, endPoint y: 255, distance: 61.5
click at [113, 285] on button "Documentação" at bounding box center [122, 287] width 151 height 29
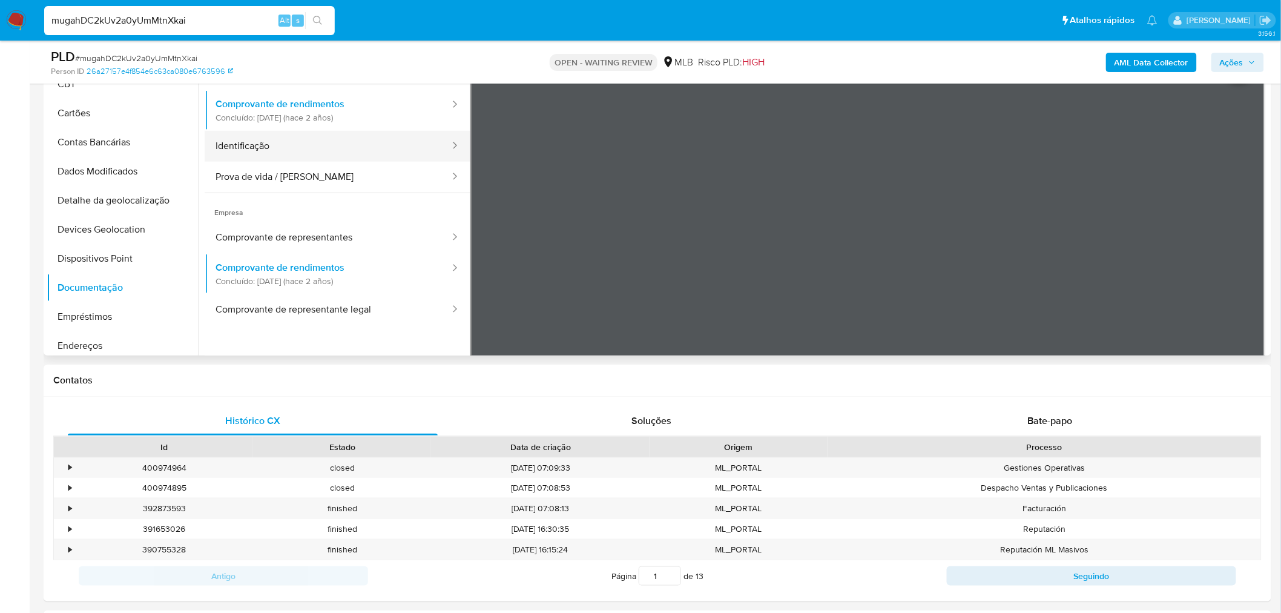
drag, startPoint x: 325, startPoint y: 154, endPoint x: 319, endPoint y: 152, distance: 6.3
click at [325, 154] on button "Identificação" at bounding box center [328, 146] width 246 height 31
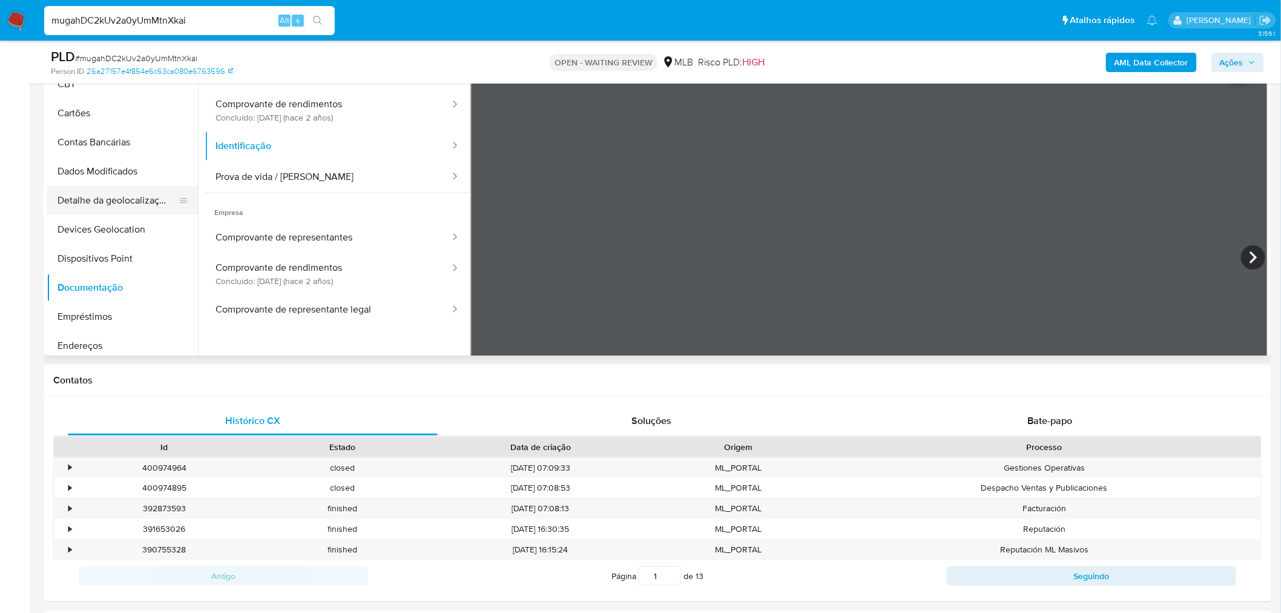
click at [269, 173] on button "Prova de vida / Selfie" at bounding box center [328, 177] width 246 height 31
click at [131, 259] on button "Dispositivos Point" at bounding box center [122, 258] width 151 height 29
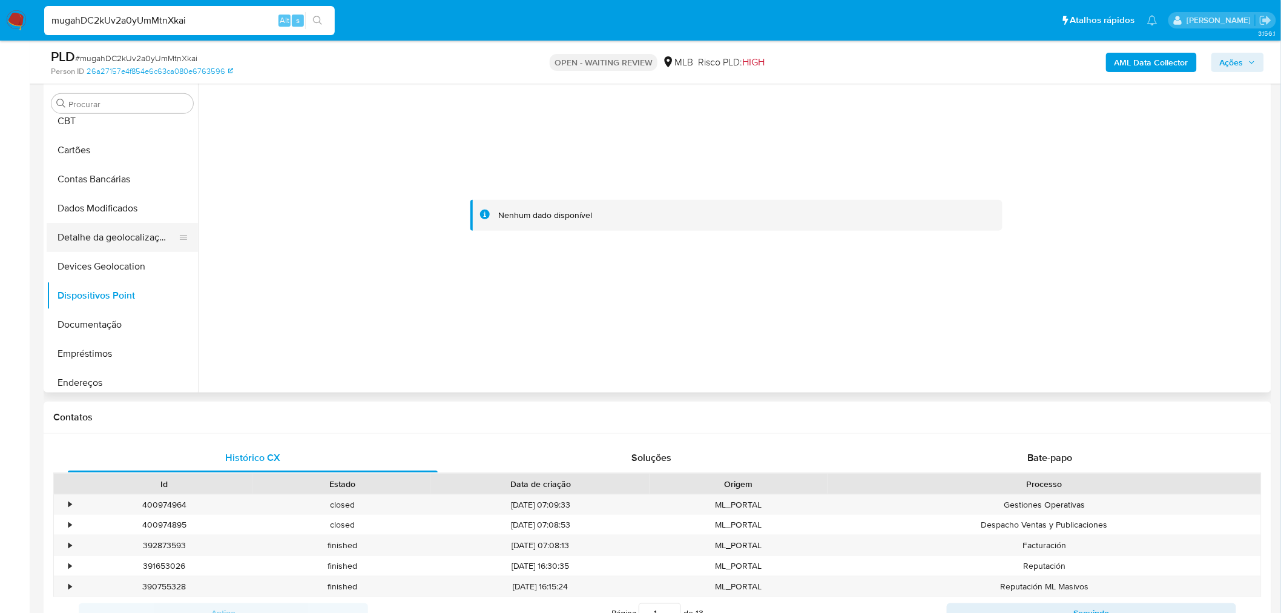
scroll to position [202, 0]
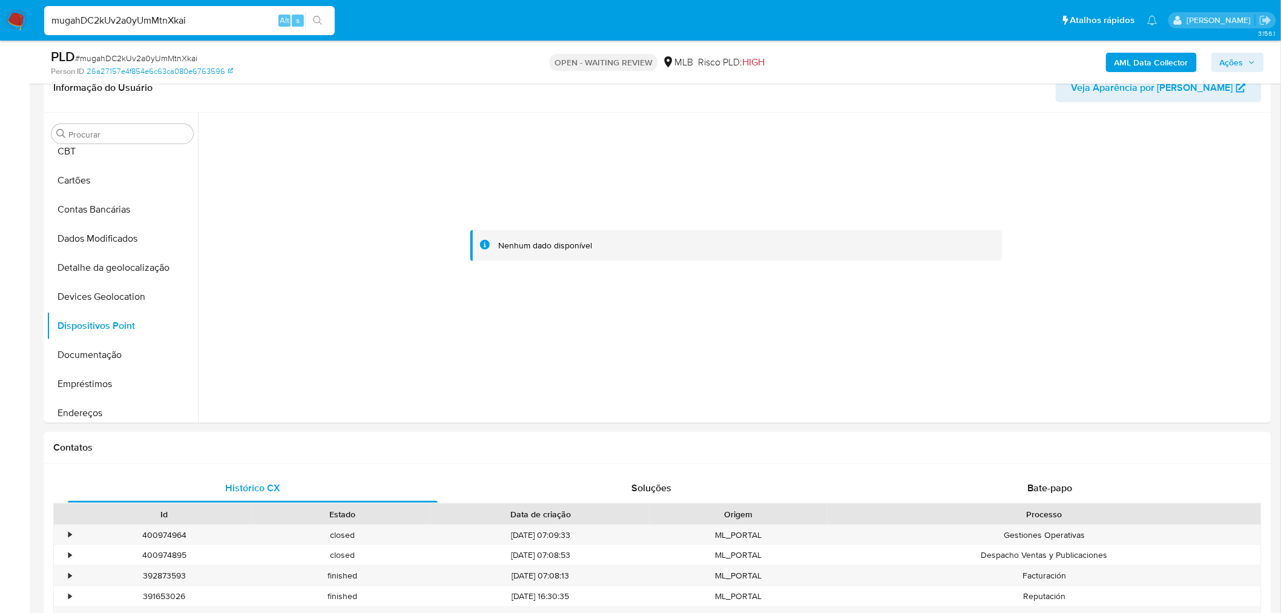
click at [140, 402] on button "Endereços" at bounding box center [122, 412] width 151 height 29
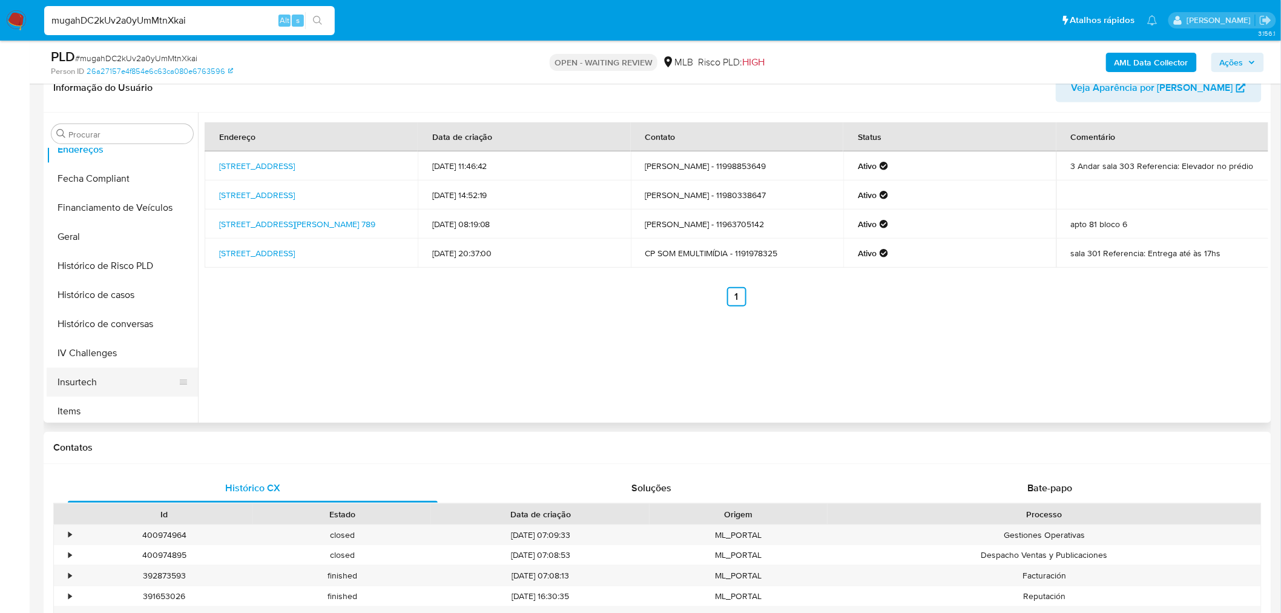
scroll to position [406, 0]
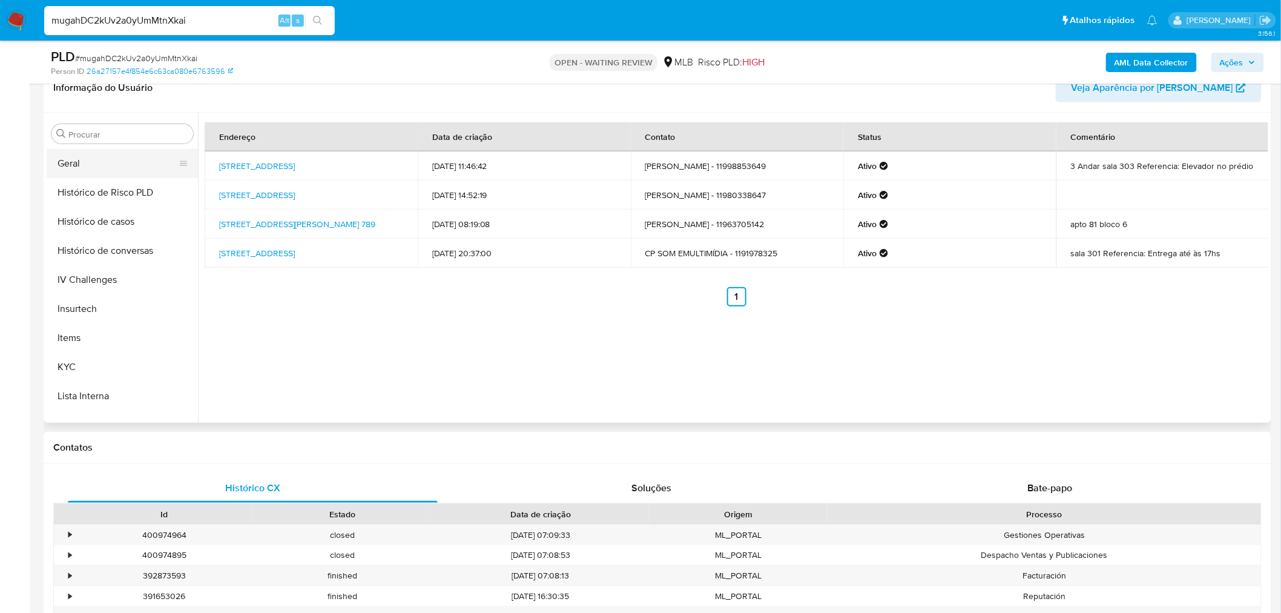
click at [94, 170] on button "Geral" at bounding box center [118, 163] width 142 height 29
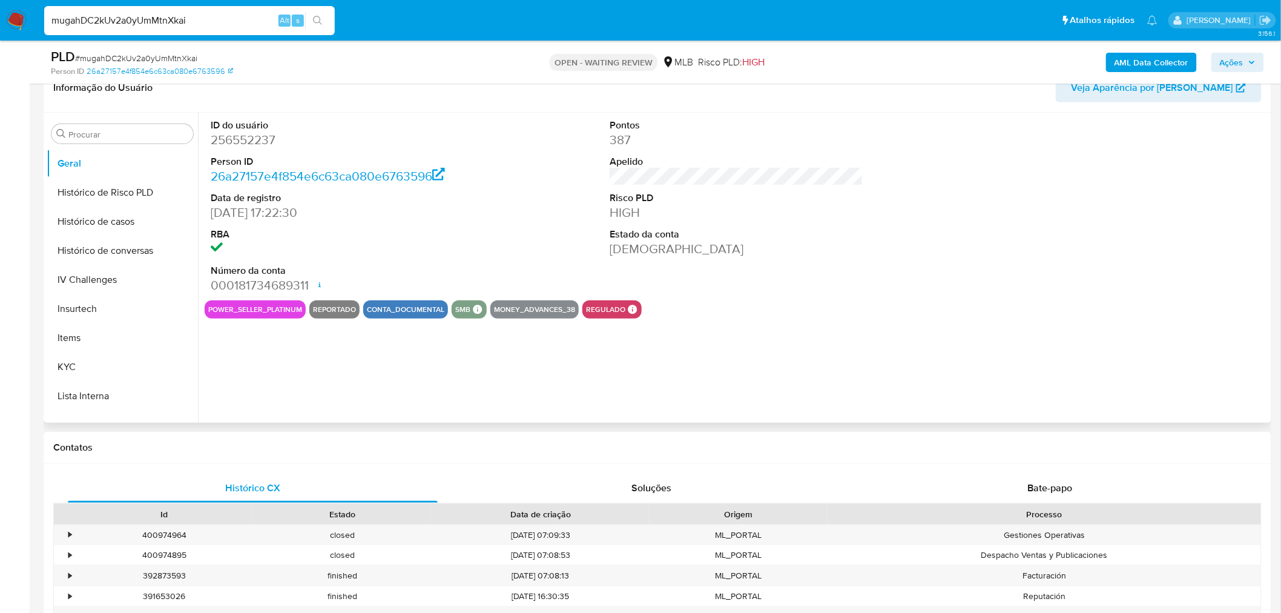
click at [254, 142] on dd "256552237" at bounding box center [338, 139] width 254 height 17
copy dd "256552237"
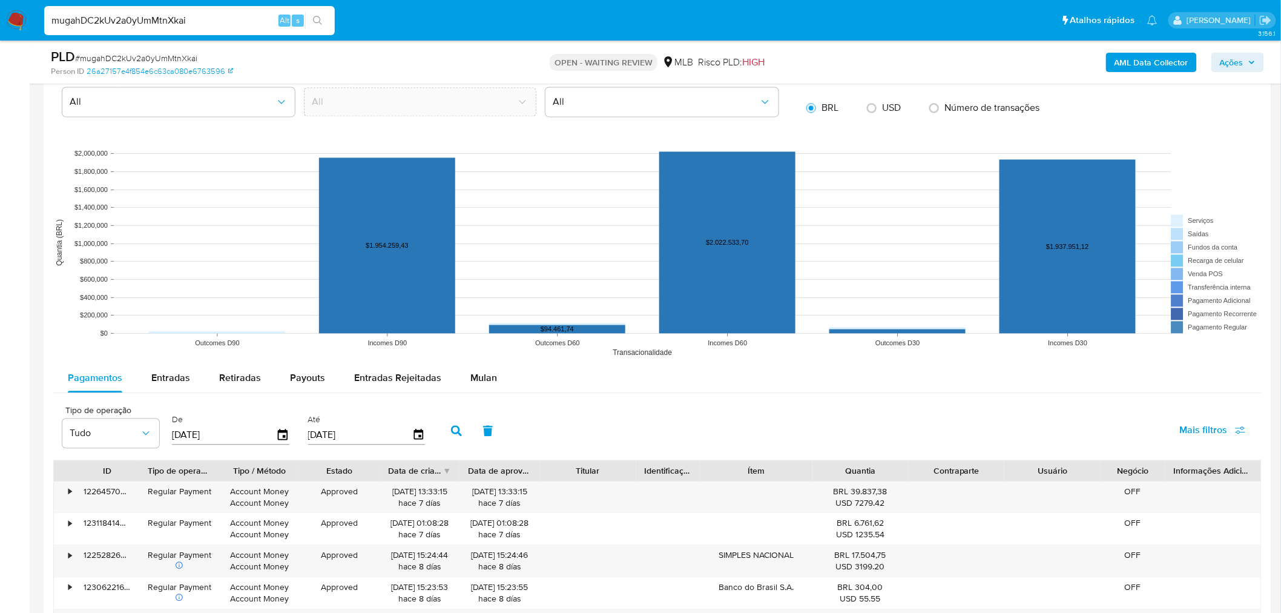
scroll to position [1076, 0]
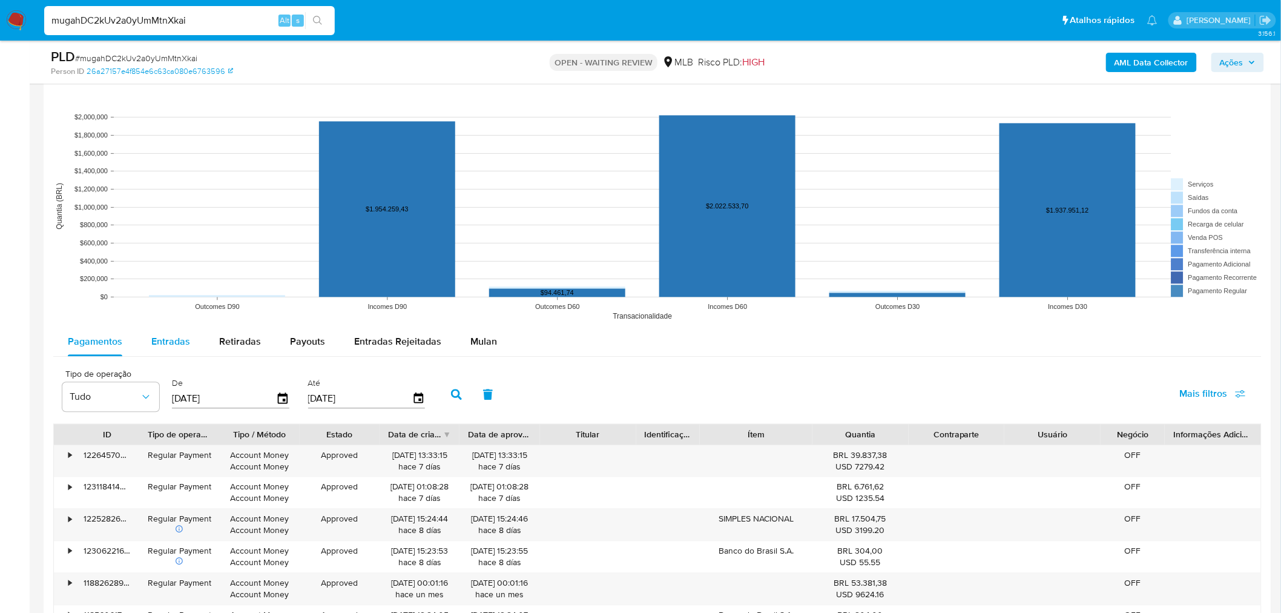
click at [152, 353] on div "Entradas" at bounding box center [170, 341] width 39 height 29
select select "10"
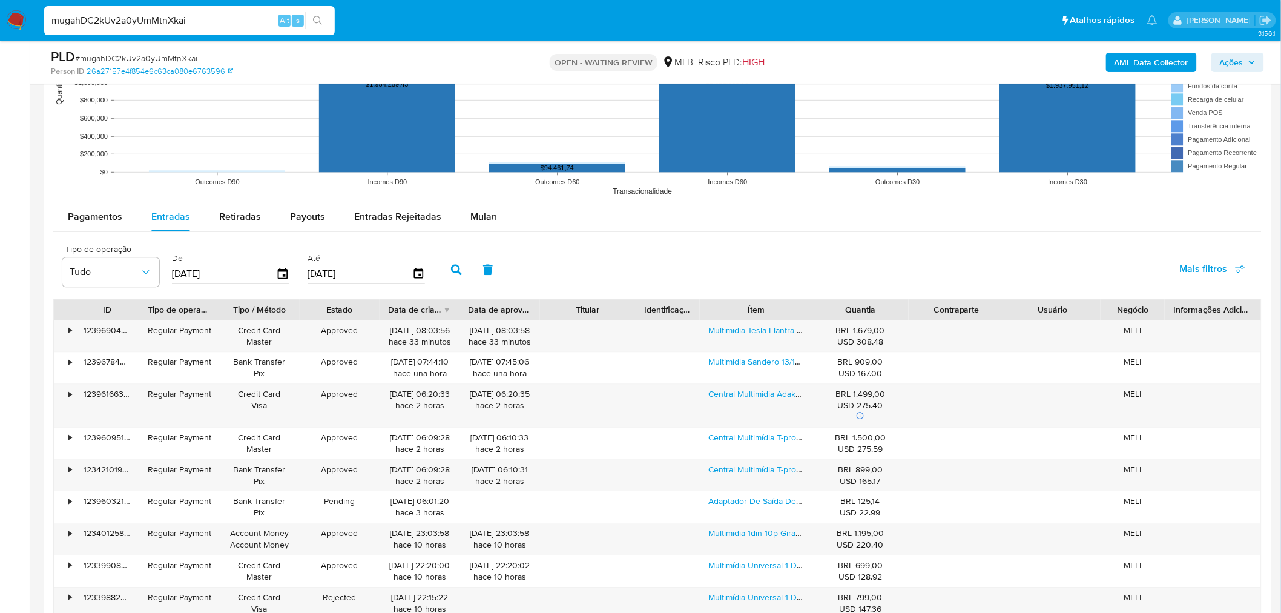
scroll to position [1211, 0]
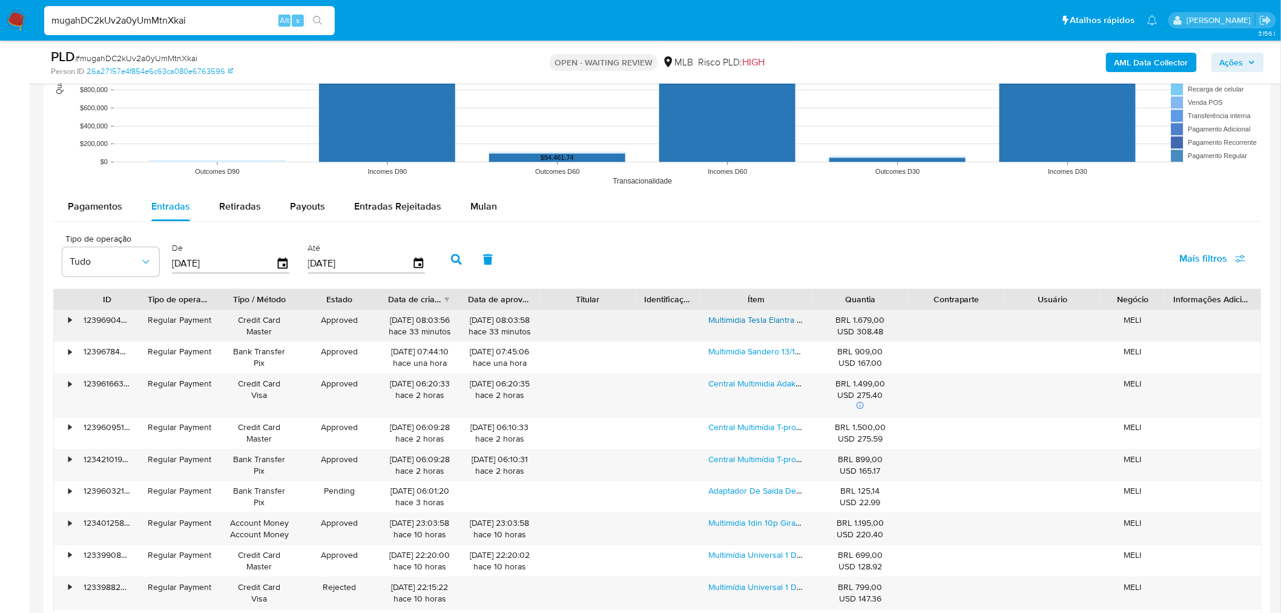
click at [739, 318] on link "Multimidia Tesla Elantra 9,7p Android Octacore 4gb Carplay" at bounding box center [819, 320] width 220 height 12
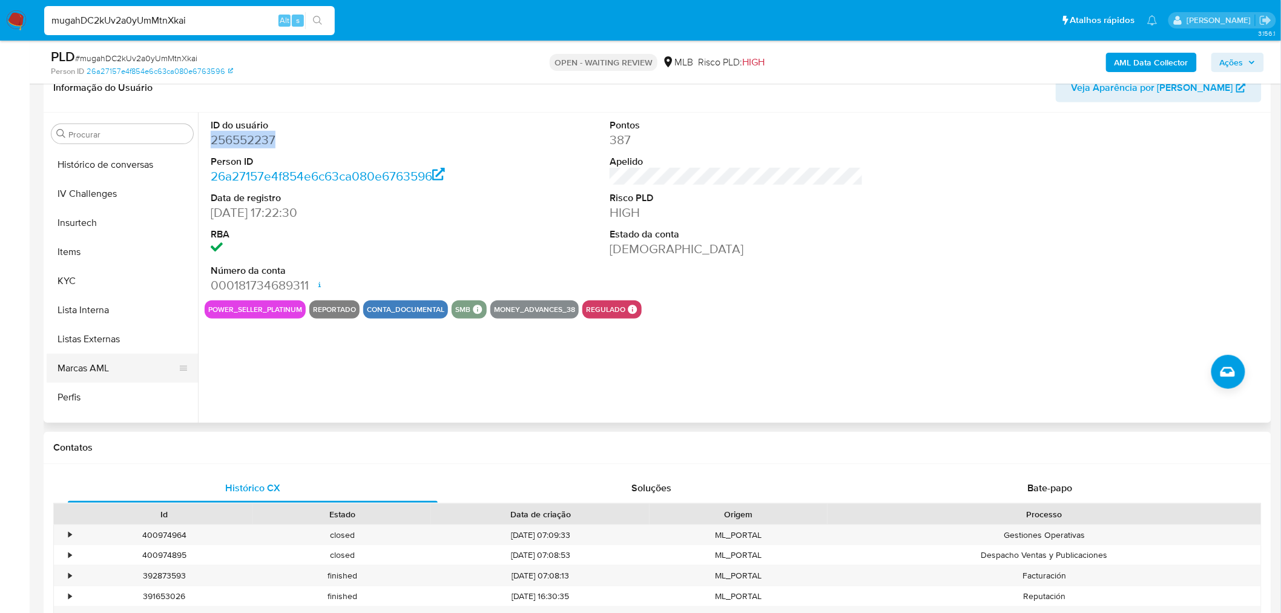
scroll to position [541, 0]
click at [70, 218] on button "KYC" at bounding box center [118, 232] width 142 height 29
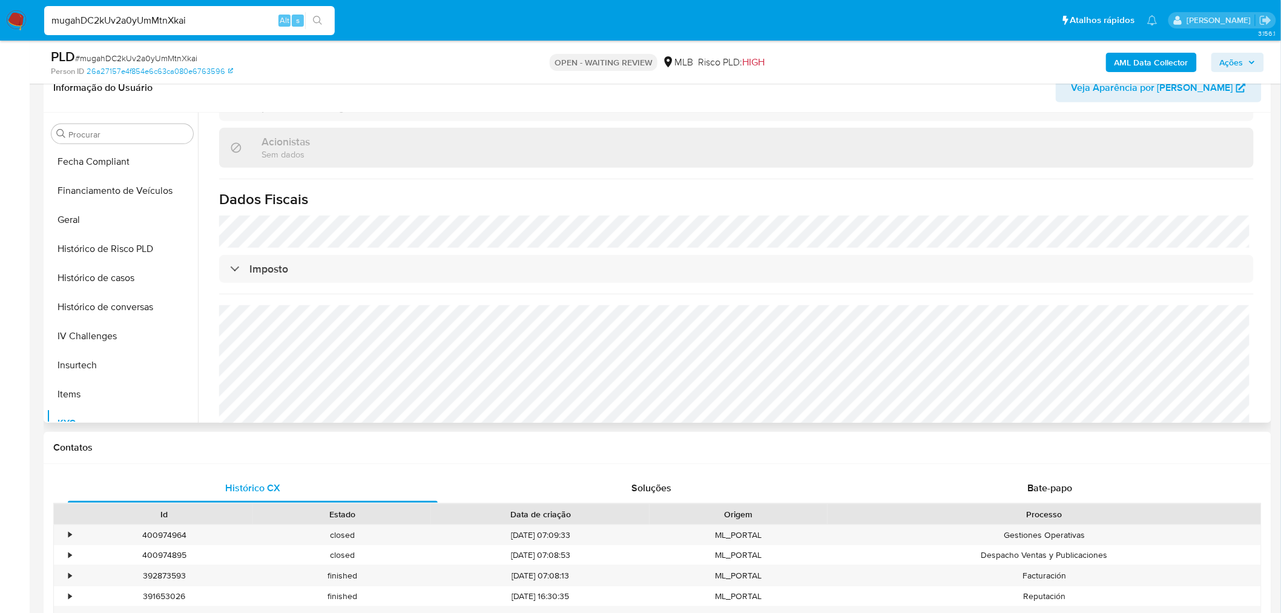
scroll to position [0, 0]
drag, startPoint x: 85, startPoint y: 201, endPoint x: 330, endPoint y: 304, distance: 265.4
click at [85, 201] on button "Anexos" at bounding box center [122, 191] width 151 height 29
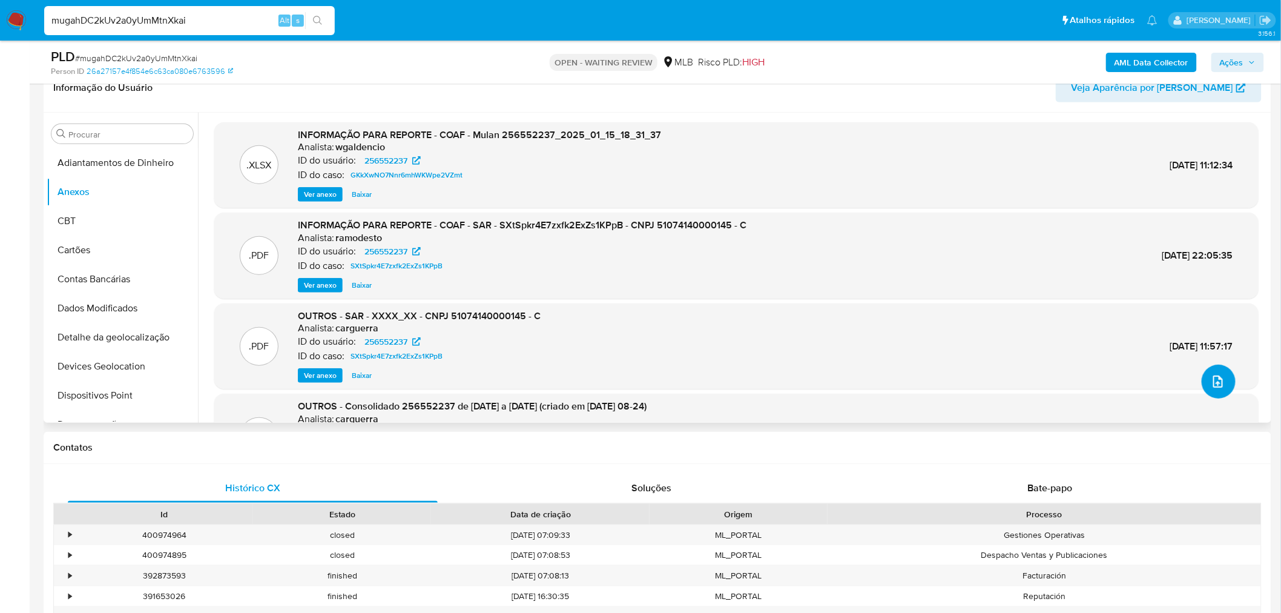
click at [1213, 392] on button "upload-file" at bounding box center [1219, 381] width 34 height 34
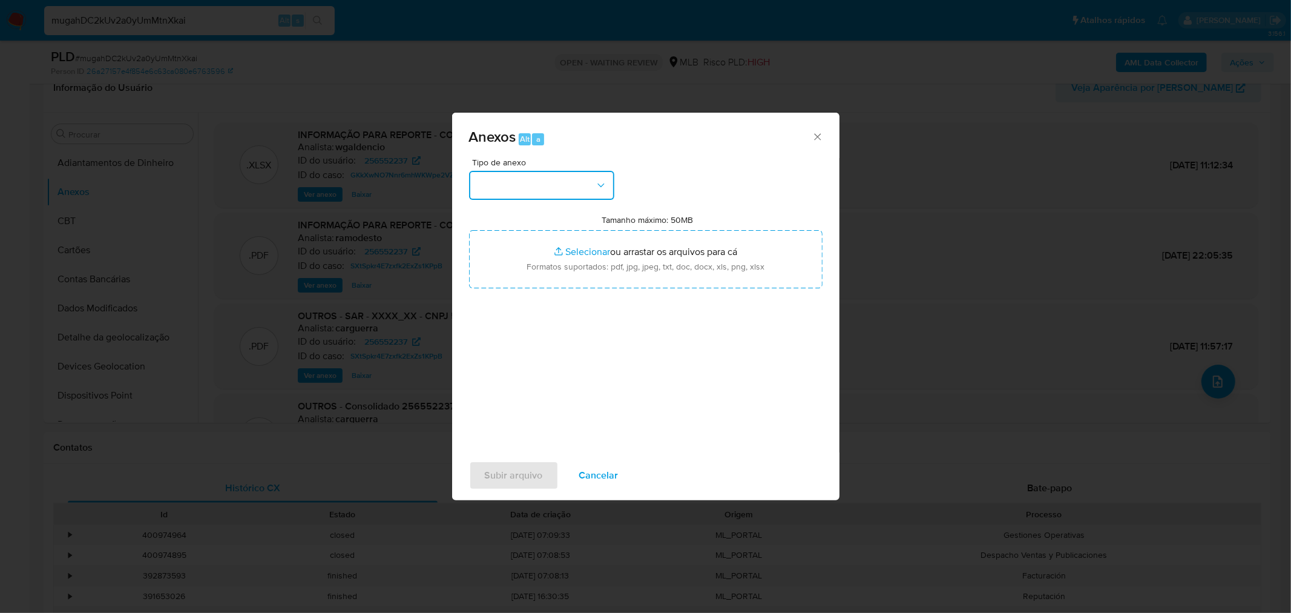
click at [550, 197] on button "button" at bounding box center [541, 185] width 145 height 29
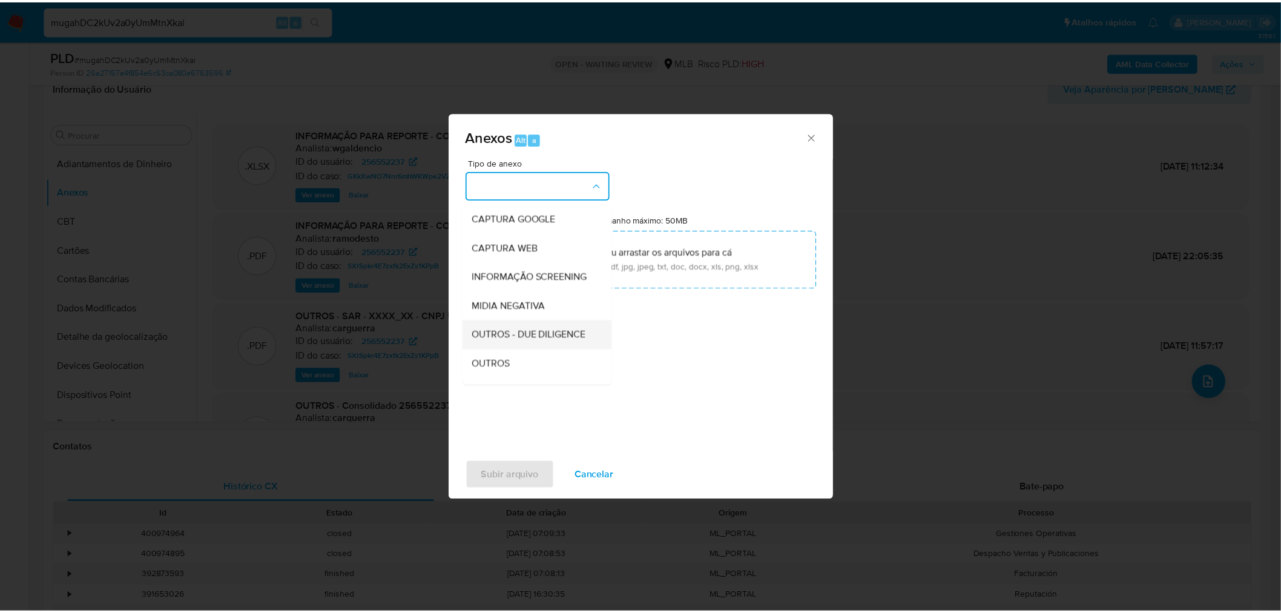
scroll to position [134, 0]
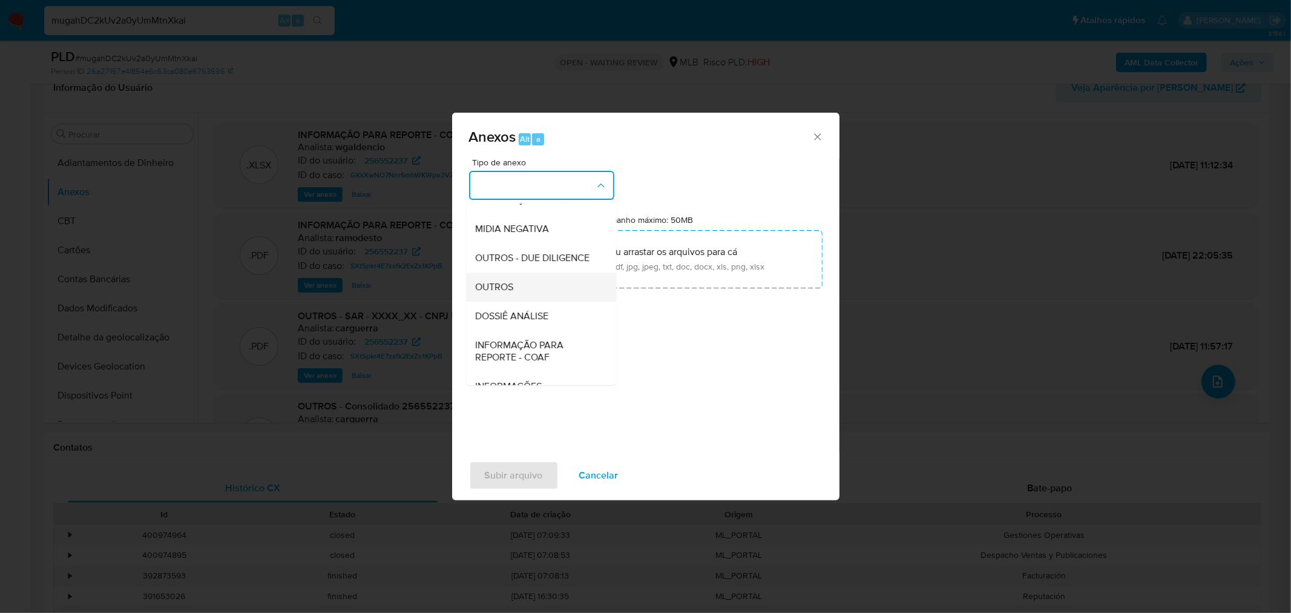
click at [488, 292] on span "OUTROS" at bounding box center [495, 286] width 38 height 12
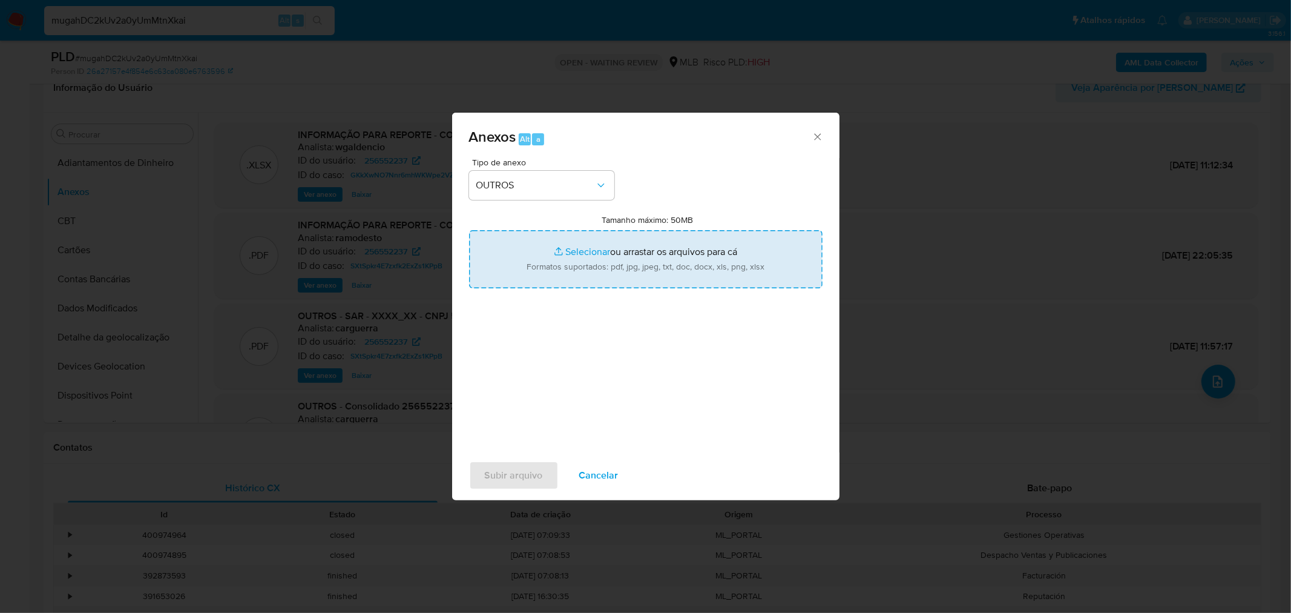
type input "C:\fakepath\Mulan 256552237_2025_08_27_14_26_34 C.P SOM E MULTIMÍDIAS LTDA.pdf"
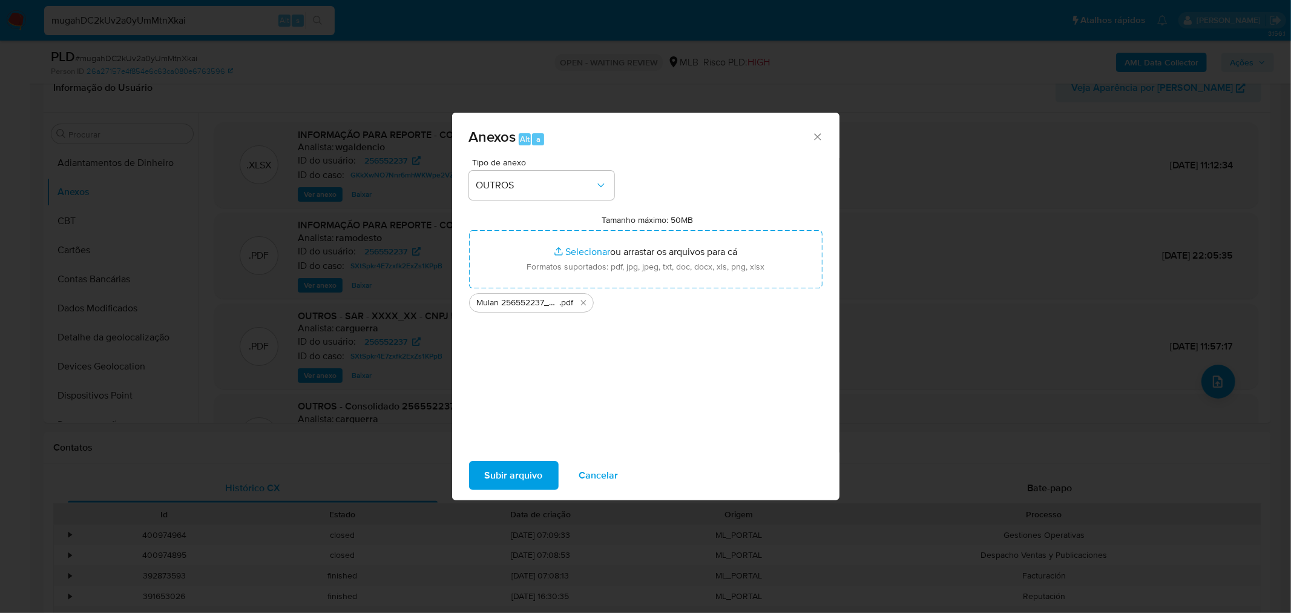
click at [522, 476] on span "Subir arquivo" at bounding box center [514, 475] width 58 height 27
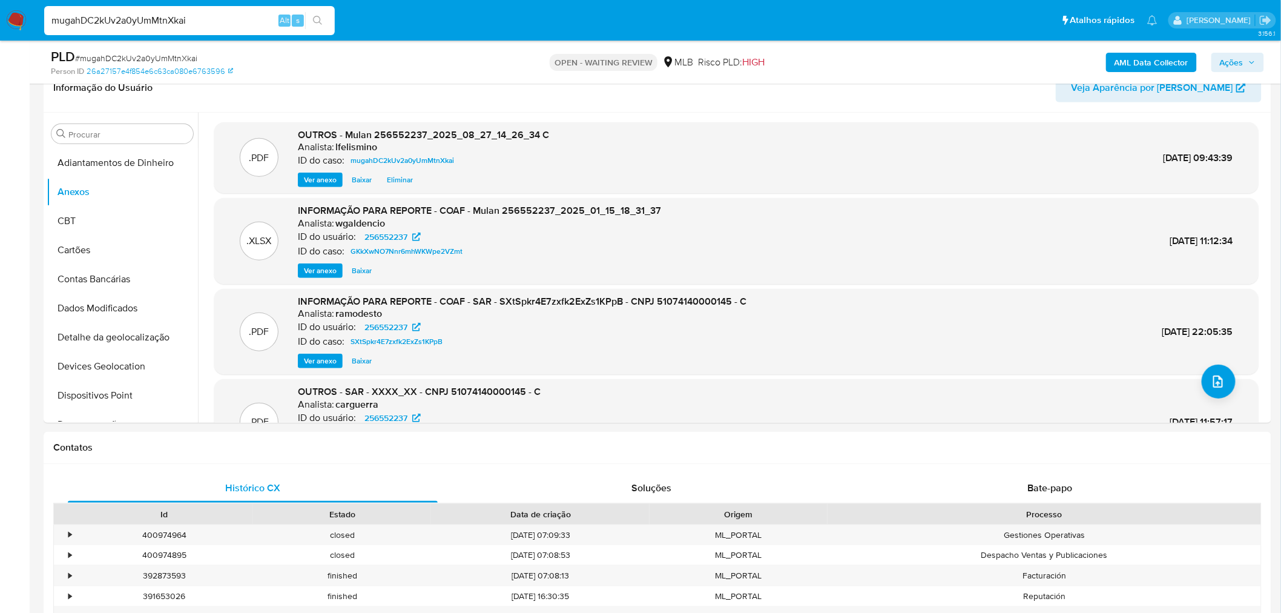
click at [119, 54] on span "# mugahDC2kUv2a0yUmMtnXkai" at bounding box center [136, 58] width 122 height 12
copy span "mugahDC2kUv2a0yUmMtnXkai"
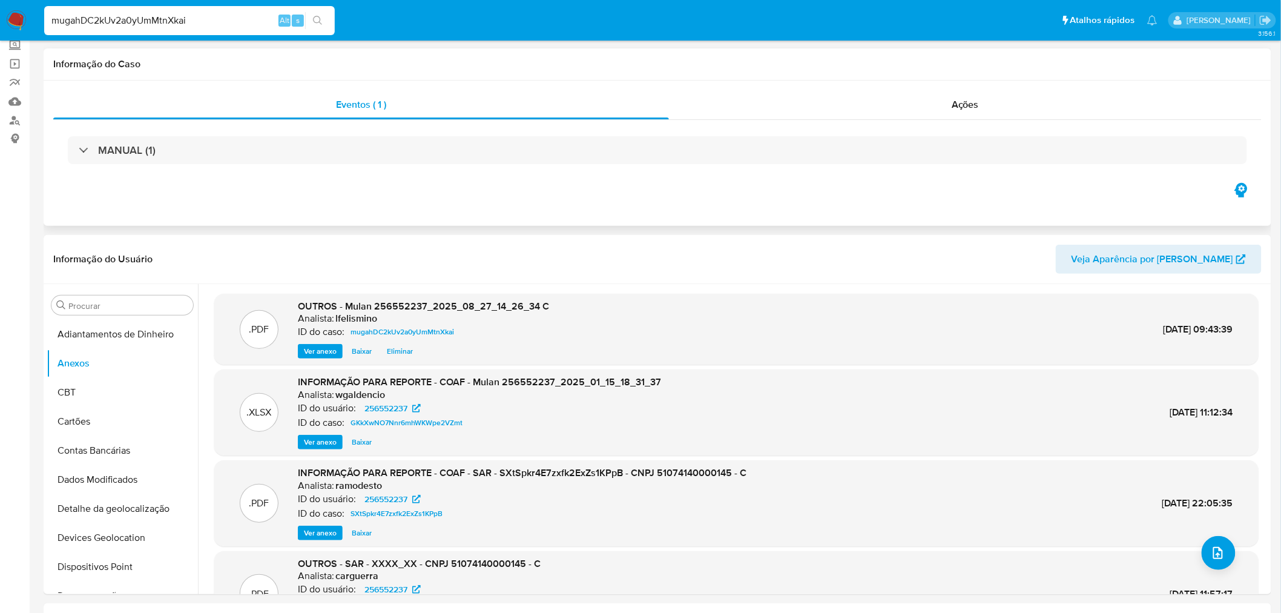
scroll to position [0, 0]
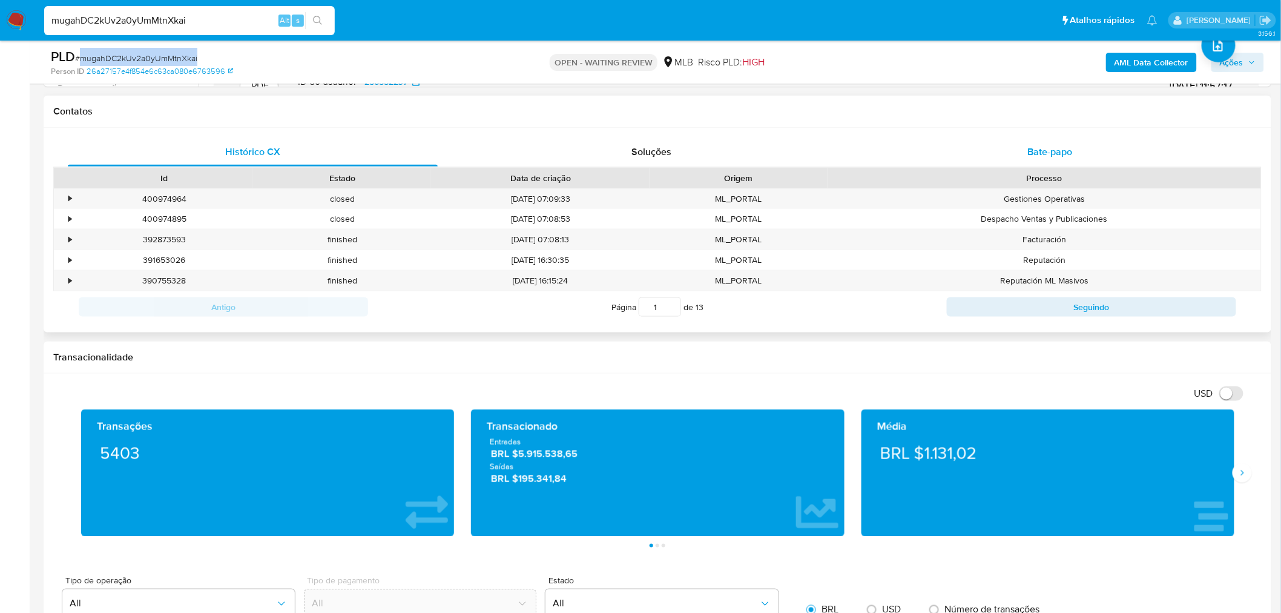
drag, startPoint x: 1013, startPoint y: 148, endPoint x: 996, endPoint y: 158, distance: 19.5
click at [1013, 148] on div "Bate-papo" at bounding box center [1050, 151] width 370 height 29
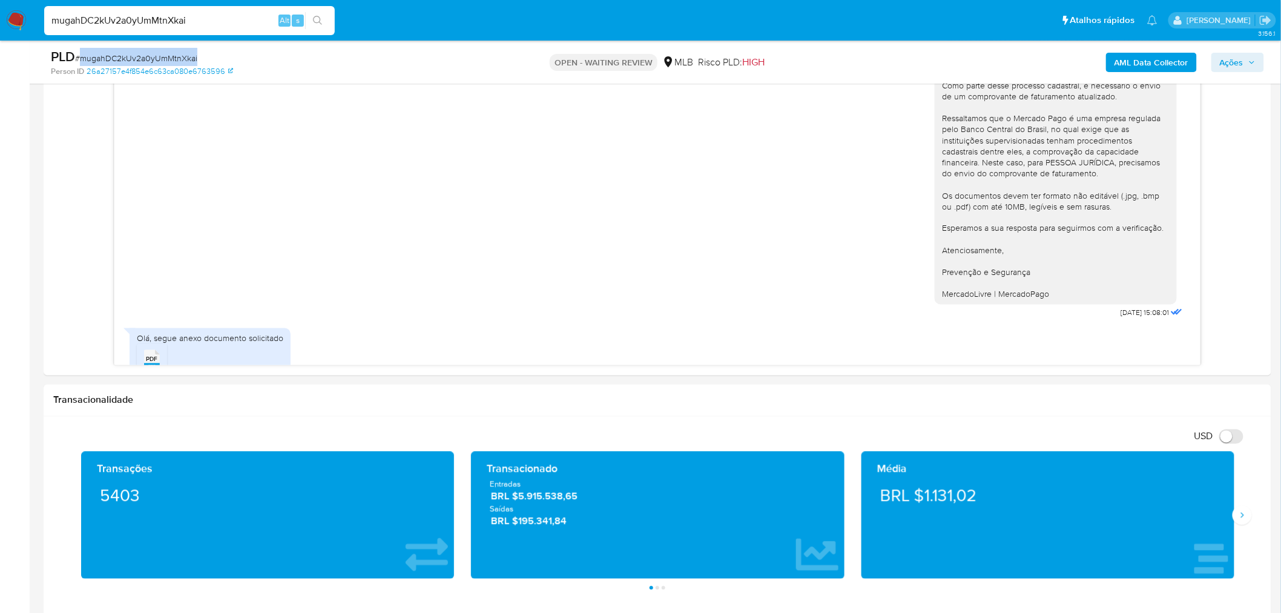
scroll to position [41, 0]
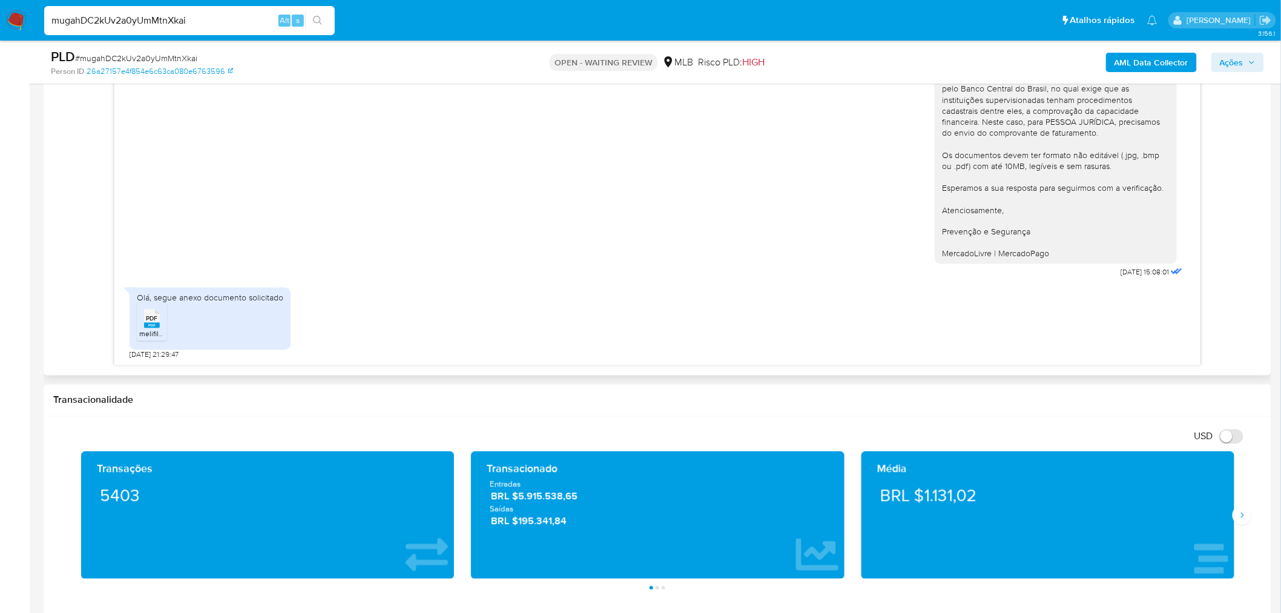
click at [139, 329] on span "melifile3788368053422839852.pdf" at bounding box center [197, 334] width 116 height 10
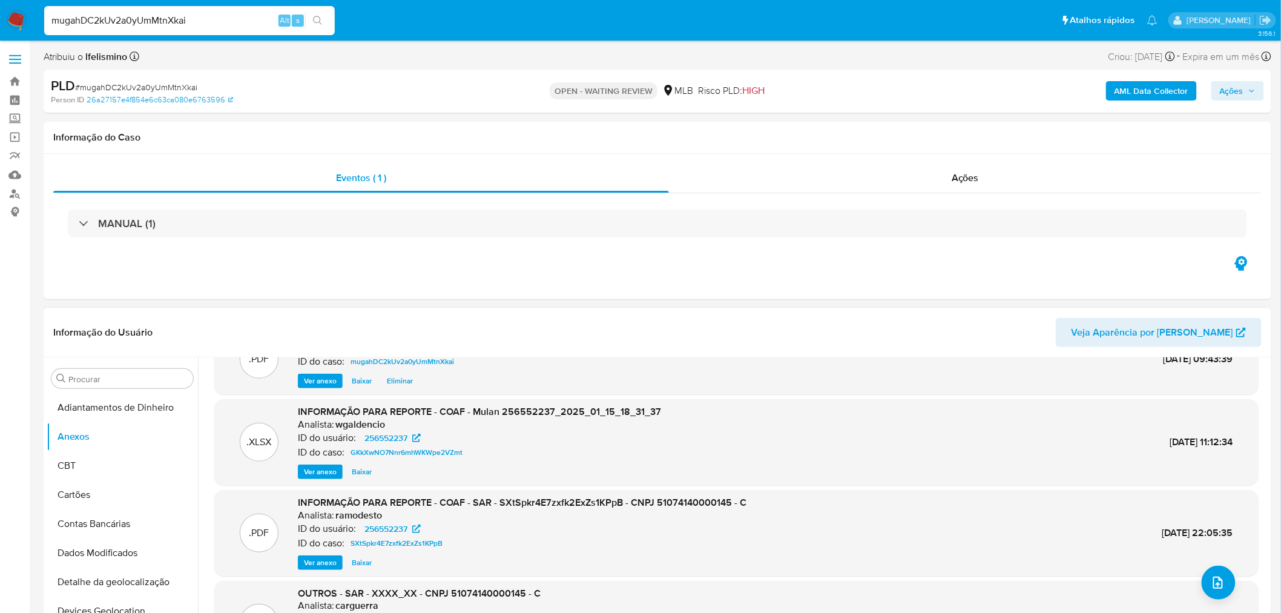
scroll to position [87, 0]
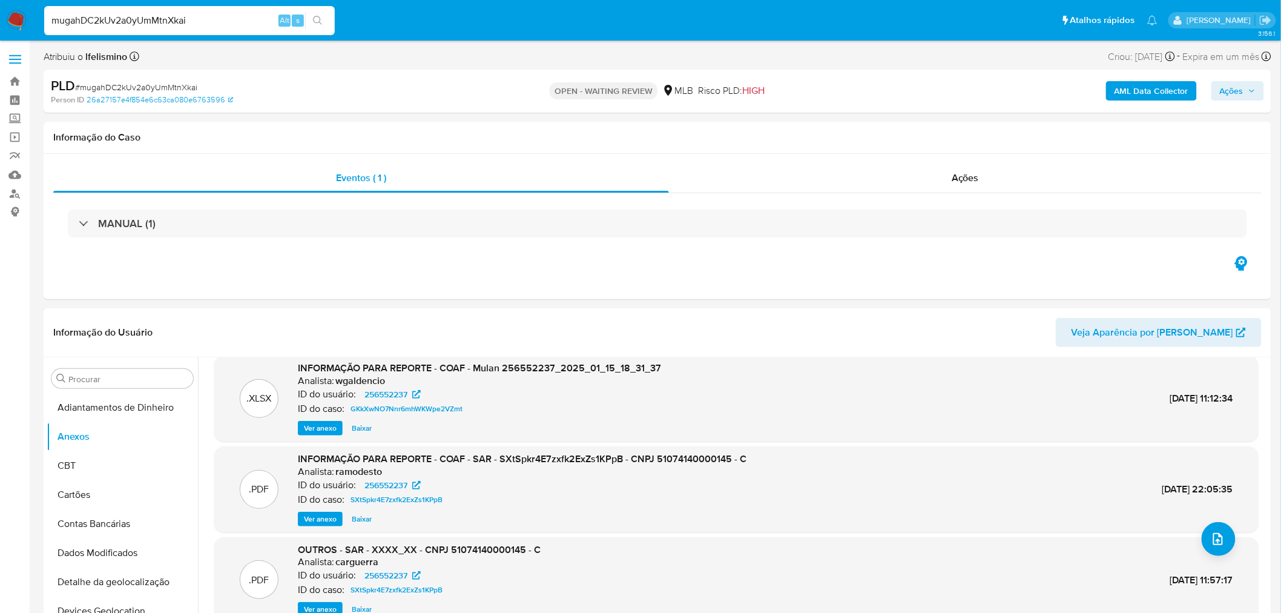
click at [136, 82] on span "# mugahDC2kUv2a0yUmMtnXkai" at bounding box center [136, 87] width 122 height 12
drag, startPoint x: 136, startPoint y: 82, endPoint x: 109, endPoint y: 88, distance: 28.0
click at [109, 88] on span "# mugahDC2kUv2a0yUmMtnXkai" at bounding box center [136, 87] width 122 height 12
copy span "mugahDC2kUv2a0yUmMtnXkai"
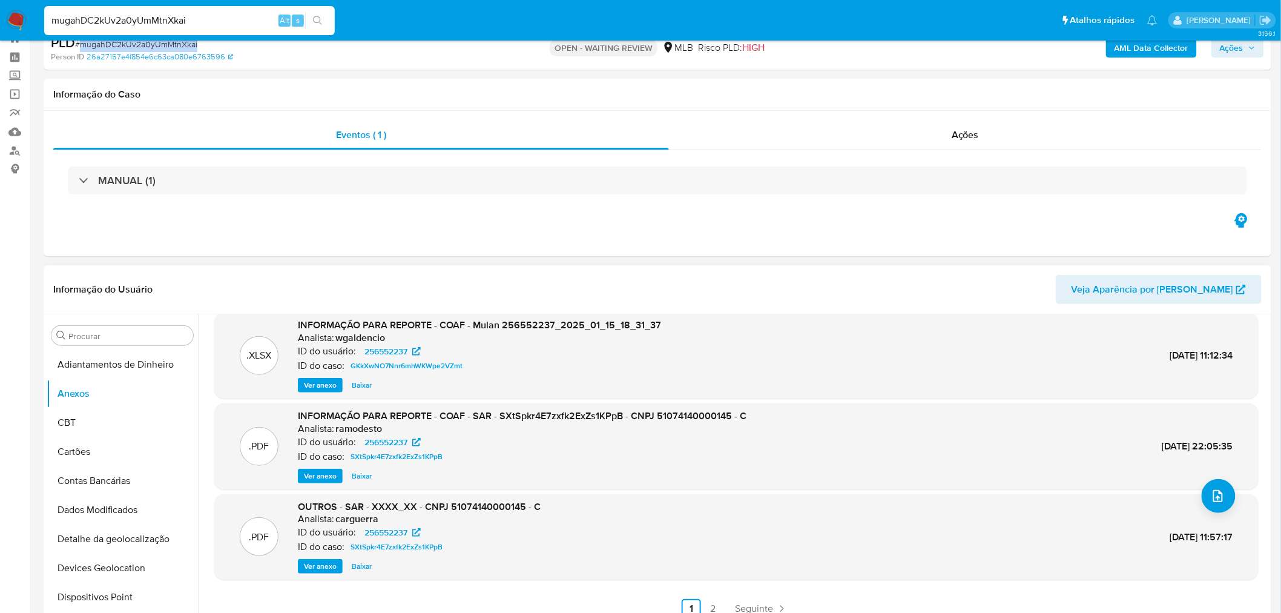
scroll to position [134, 0]
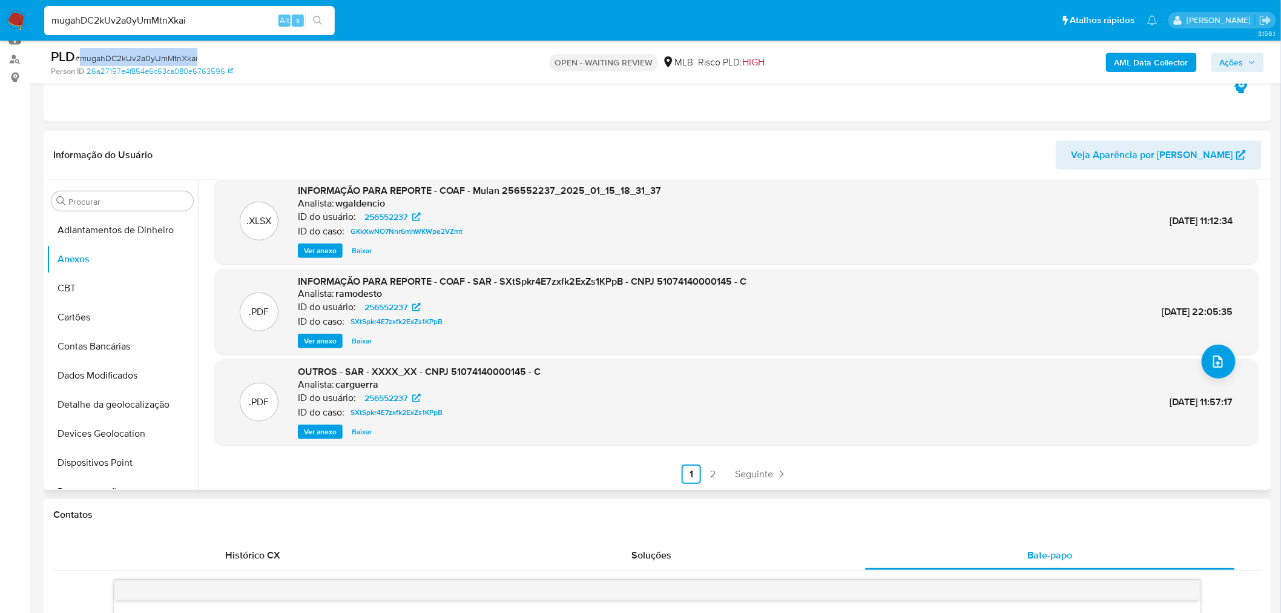
click at [898, 174] on div "Informação do Usuário Veja Aparência por Pessoa" at bounding box center [658, 155] width 1228 height 49
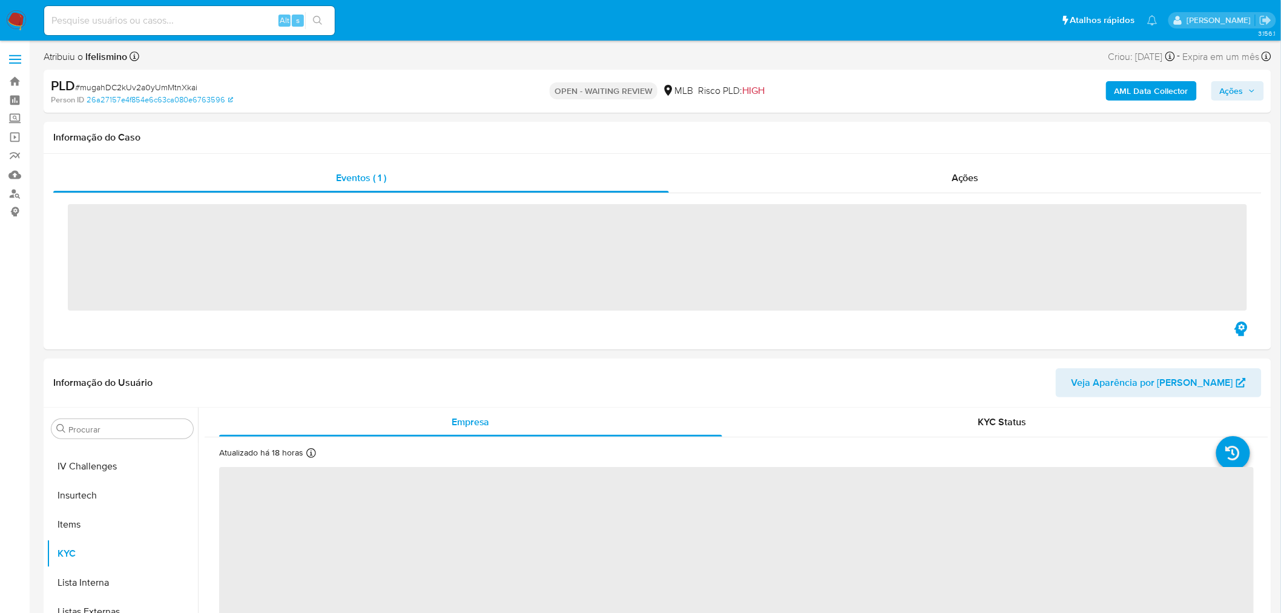
scroll to position [540, 0]
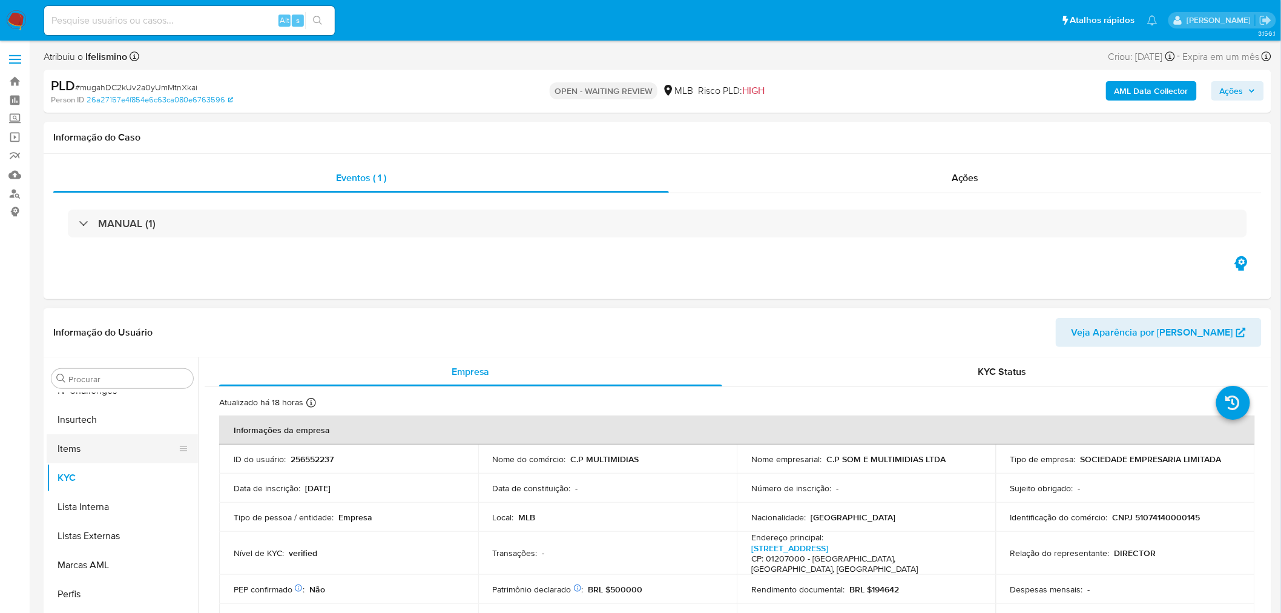
select select "10"
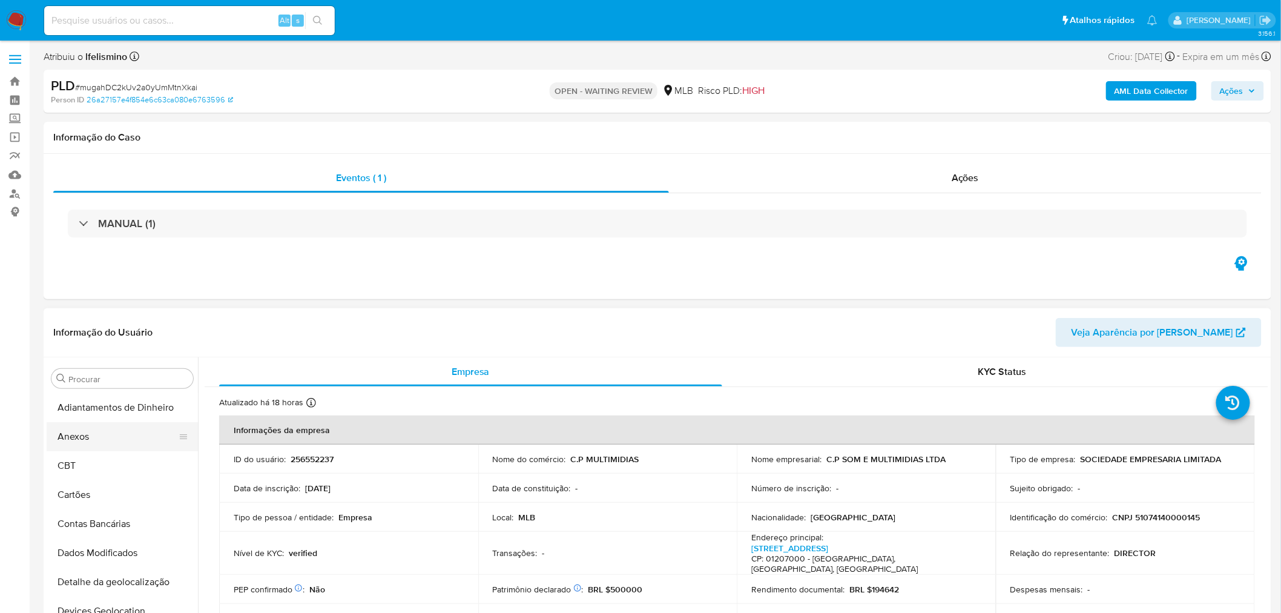
click at [113, 441] on button "Anexos" at bounding box center [118, 436] width 142 height 29
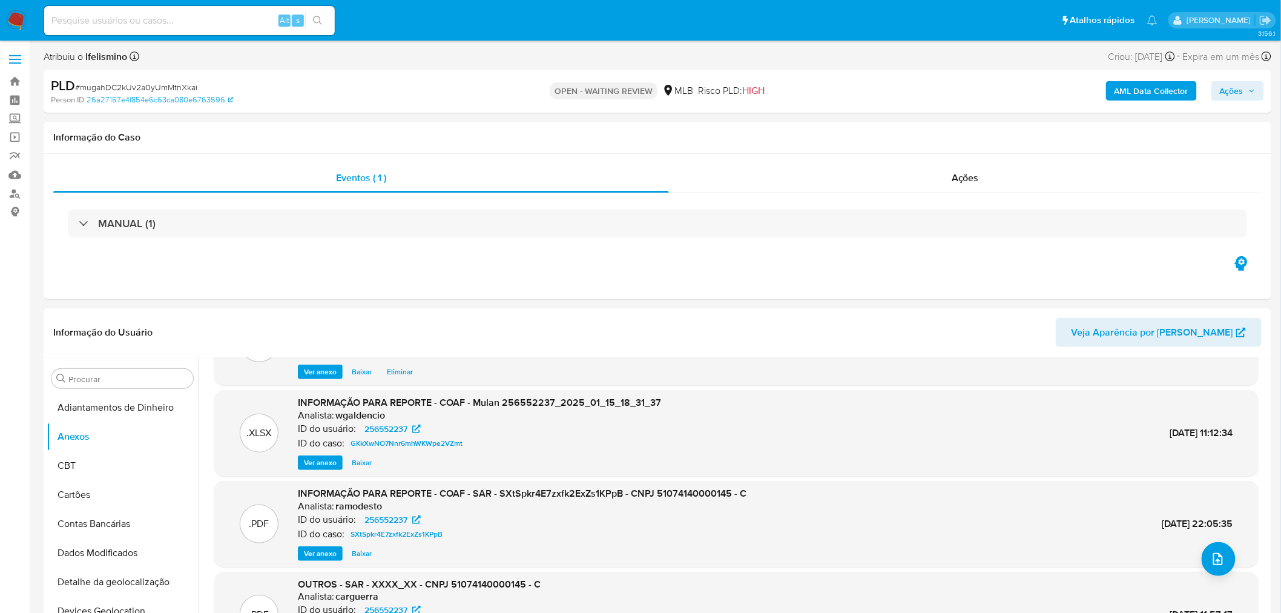
click at [1138, 84] on b "AML Data Collector" at bounding box center [1152, 90] width 74 height 19
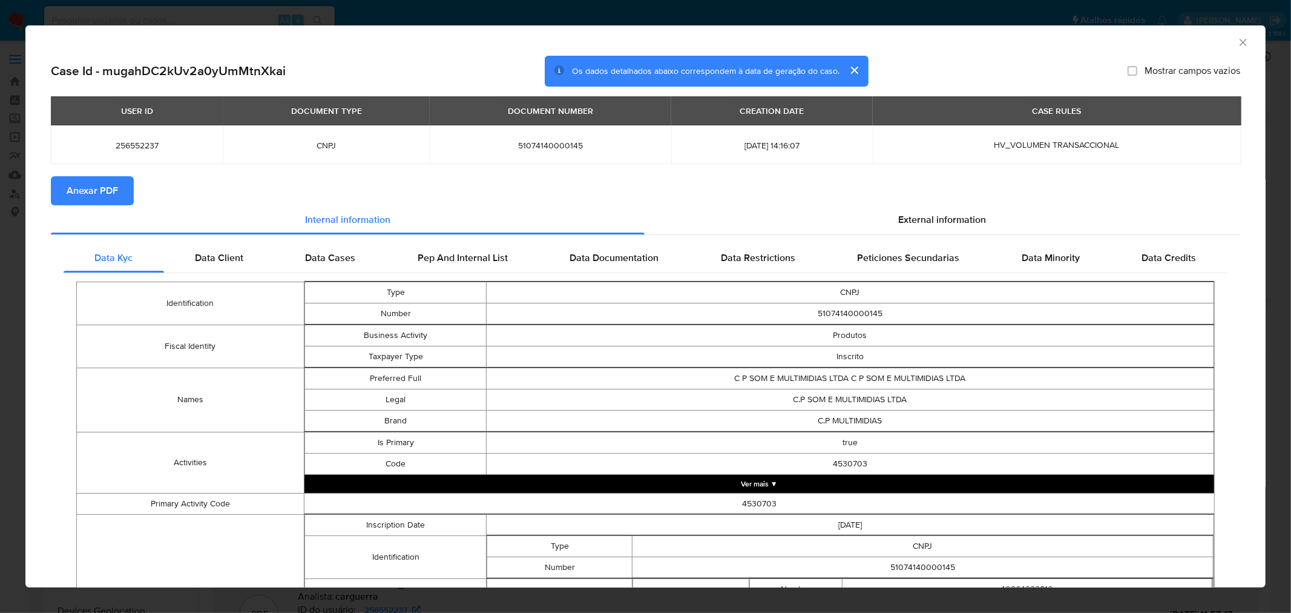
click at [91, 192] on span "Anexar PDF" at bounding box center [92, 190] width 51 height 27
click at [804, 10] on div "AML Data Collector Case Id - mugahDC2kUv2a0yUmMtnXkai Os dados detalhados abaix…" at bounding box center [645, 306] width 1291 height 613
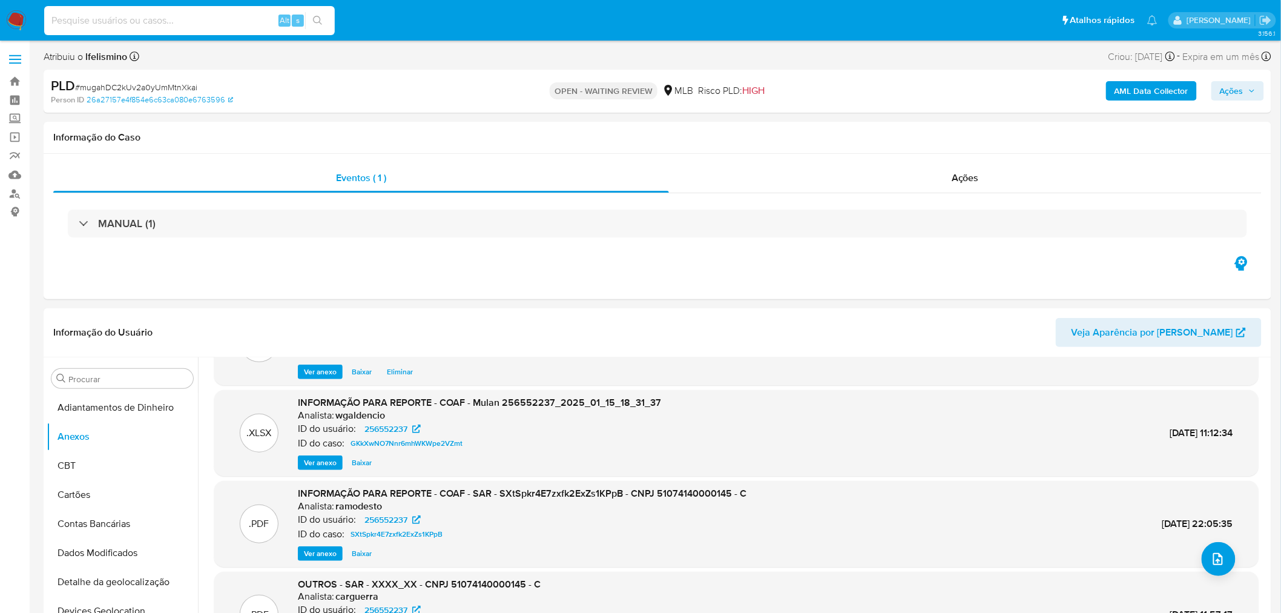
paste input "usowcQiSZrV7xXCDePeSzyWN"
type input "usowcQiSZrV7xXCDePeSzyWN"
click at [315, 16] on icon "search-icon" at bounding box center [318, 21] width 10 height 10
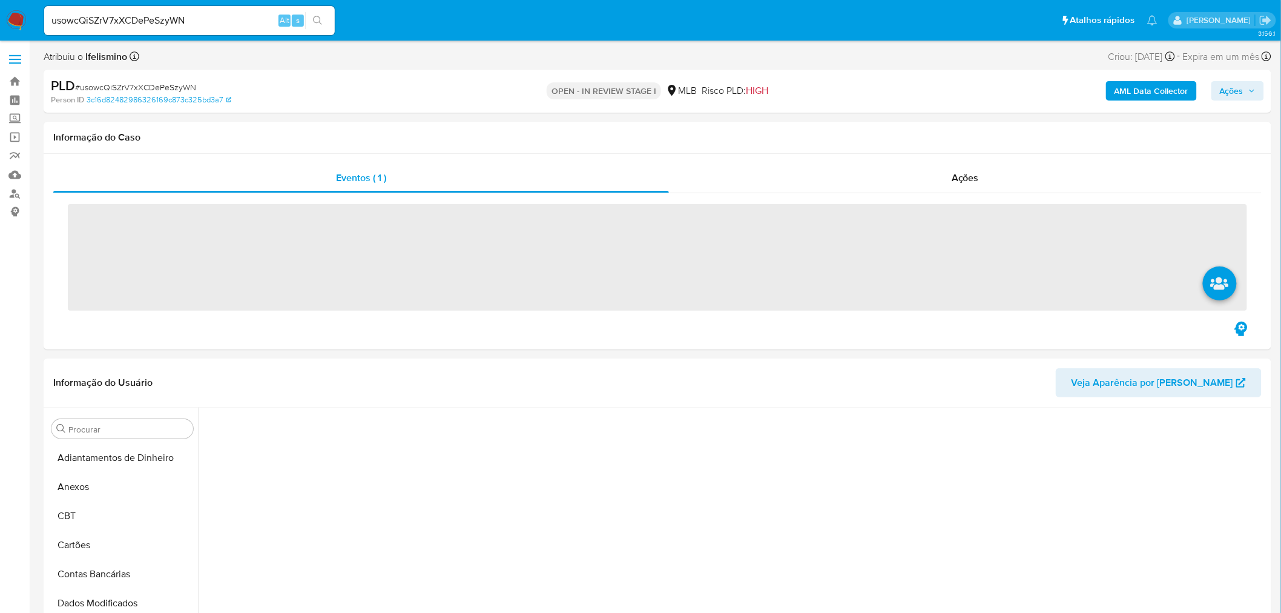
scroll to position [50, 0]
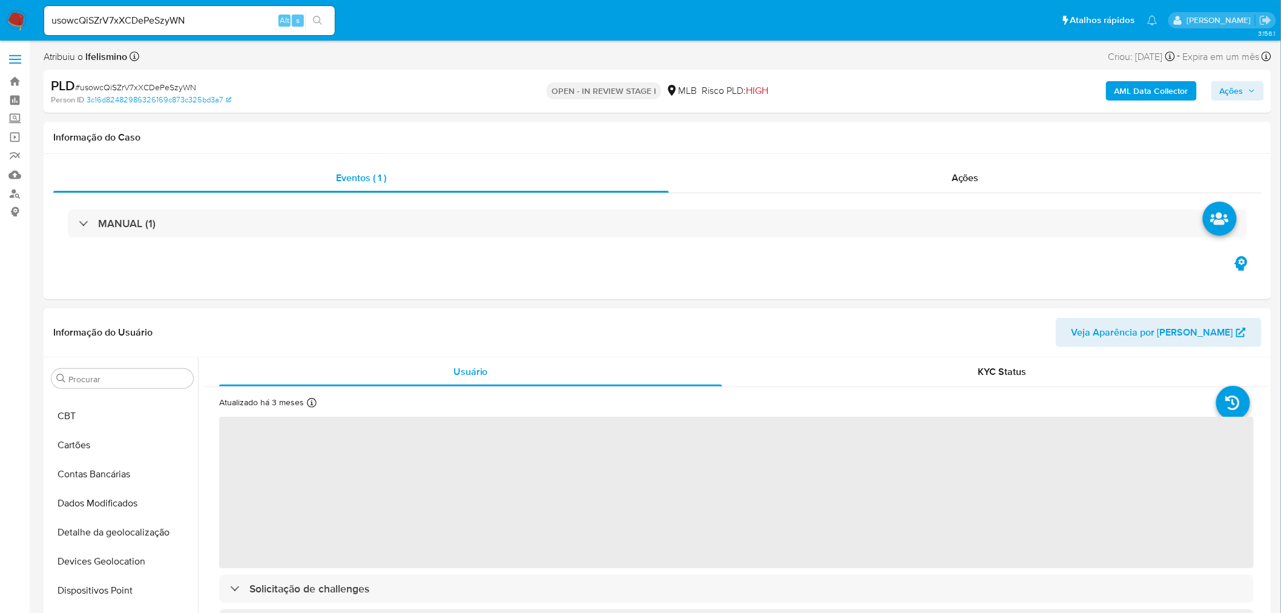
select select "10"
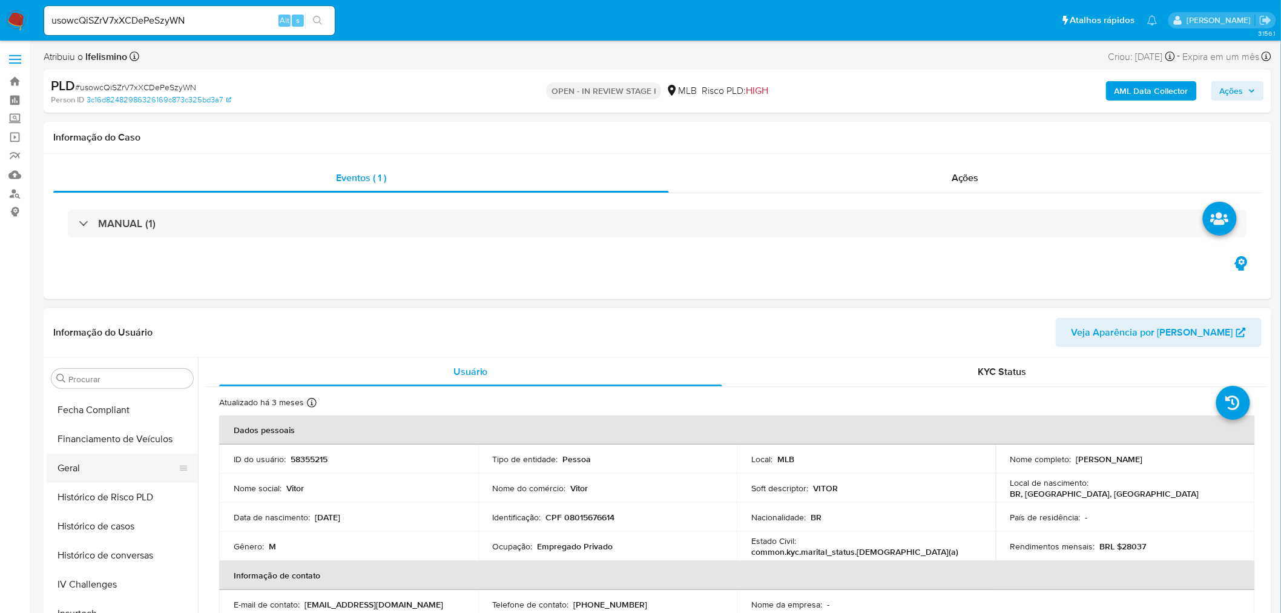
scroll to position [338, 0]
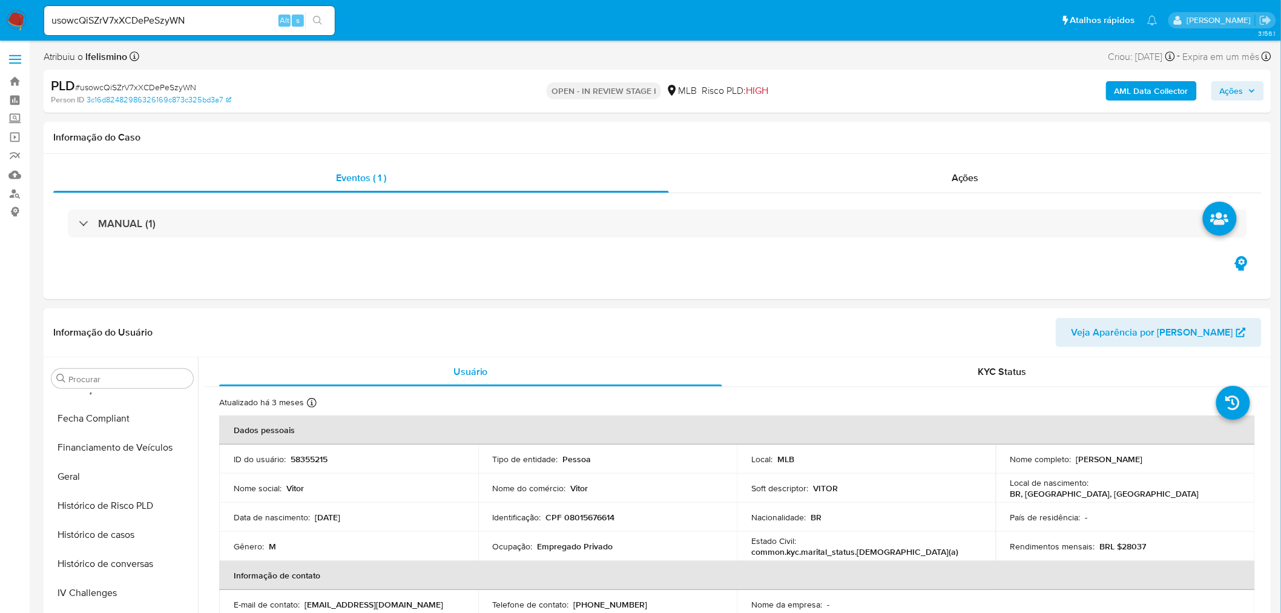
drag, startPoint x: 47, startPoint y: 466, endPoint x: 13, endPoint y: 466, distance: 34.5
click at [47, 466] on button "Geral" at bounding box center [122, 476] width 151 height 29
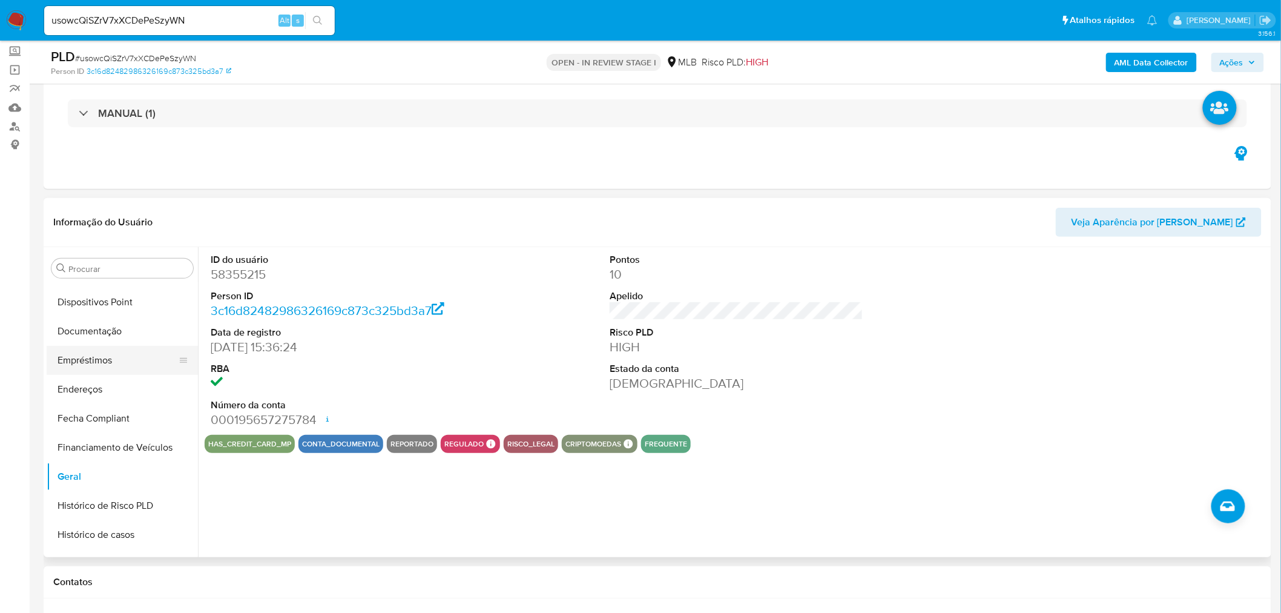
scroll to position [203, 0]
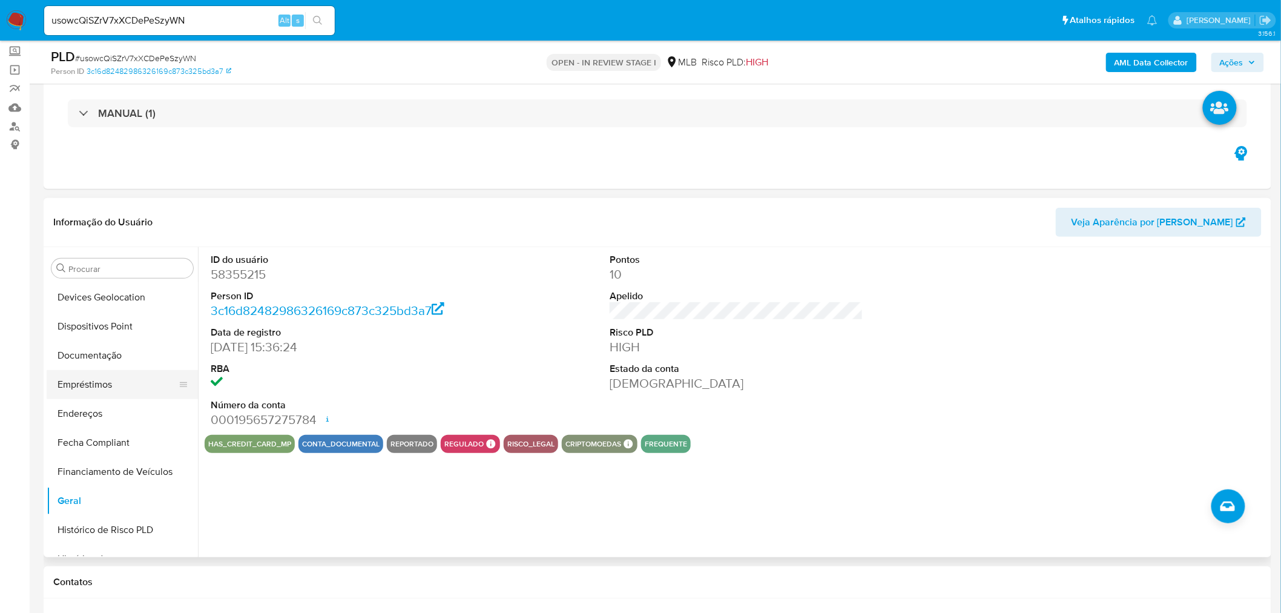
click at [134, 371] on button "Empréstimos" at bounding box center [118, 384] width 142 height 29
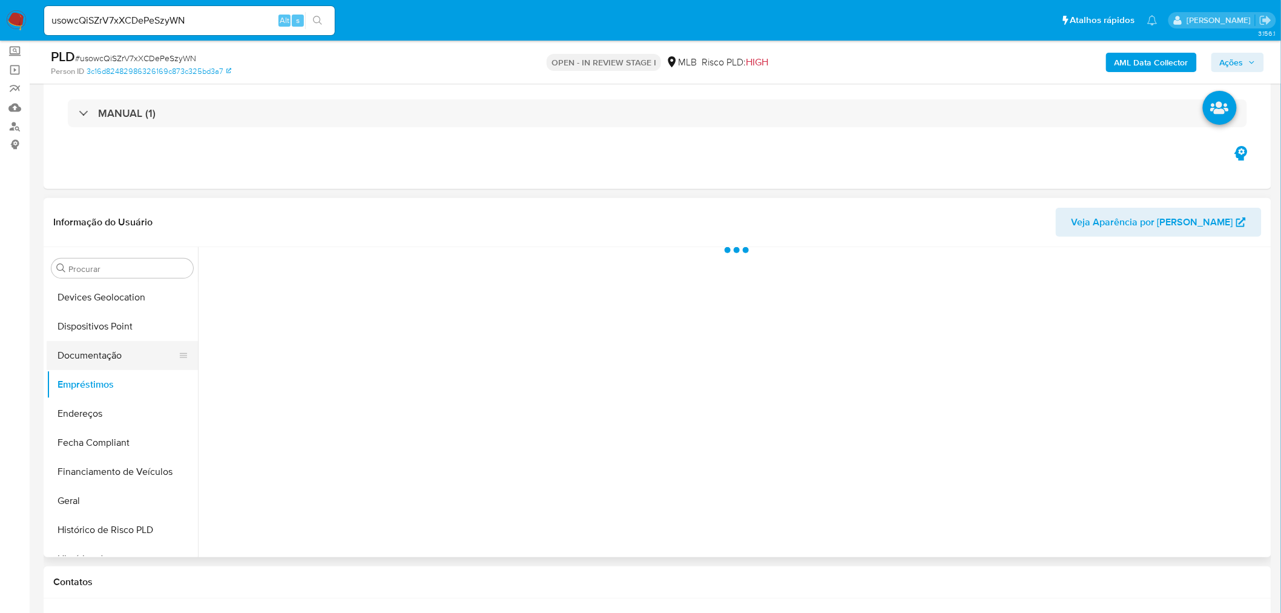
click at [172, 354] on button "Documentação" at bounding box center [118, 355] width 142 height 29
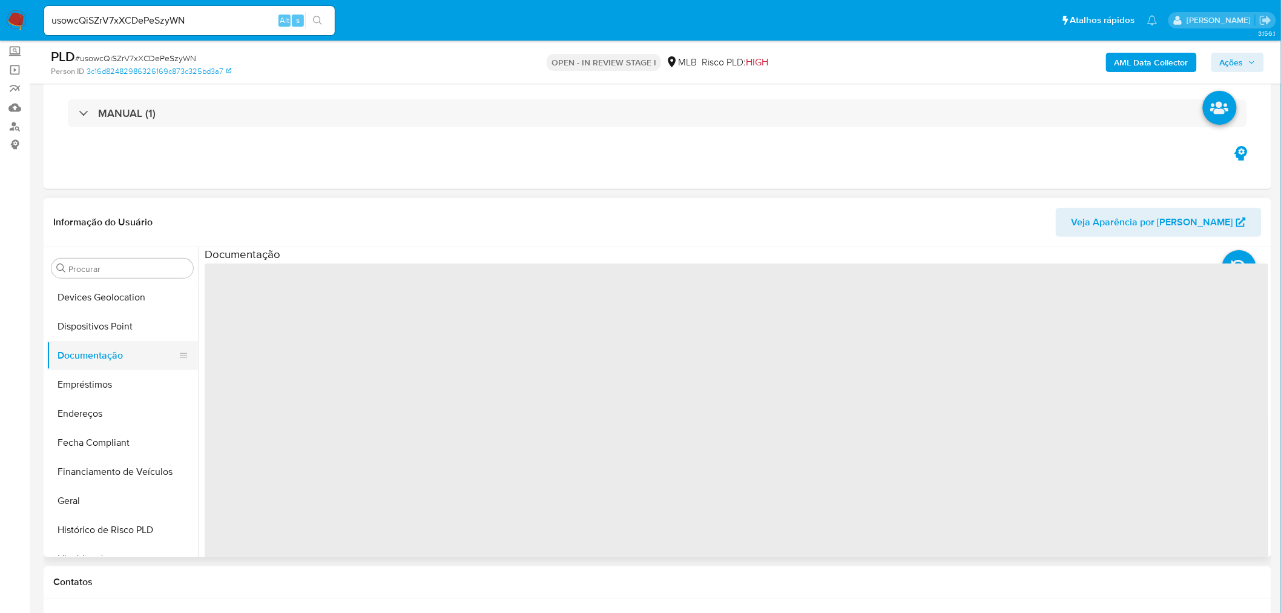
click at [256, 321] on span "‌" at bounding box center [737, 456] width 1064 height 387
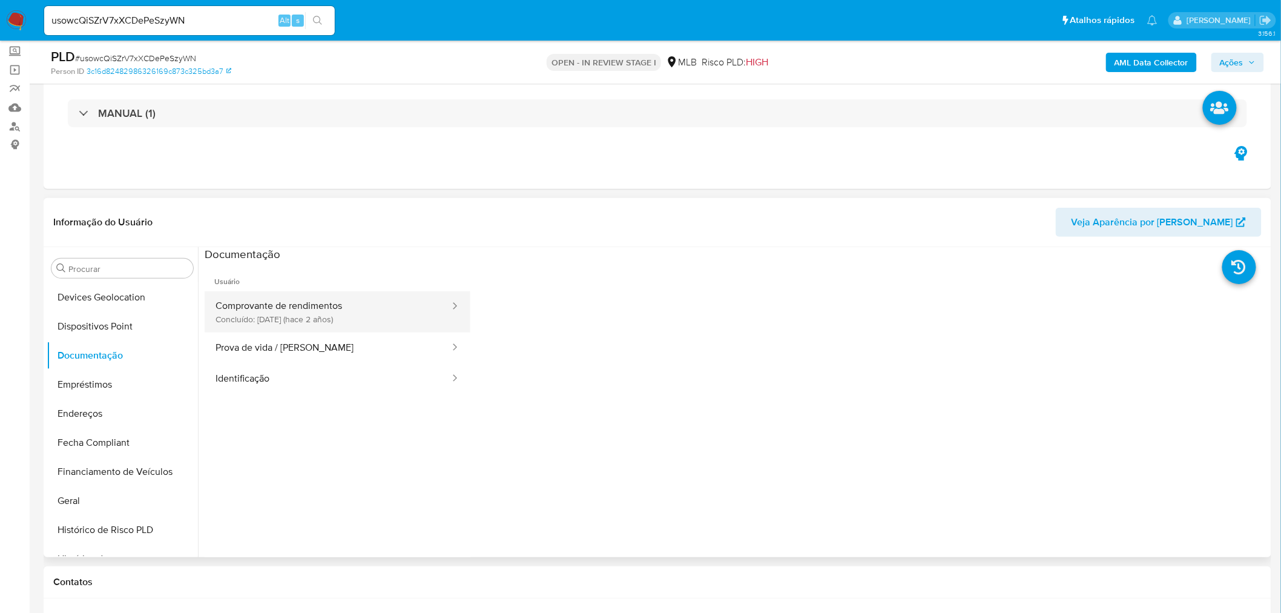
click at [319, 316] on button "Comprovante de rendimentos Concluído: 18/01/2024 (hace 2 años)" at bounding box center [328, 311] width 246 height 41
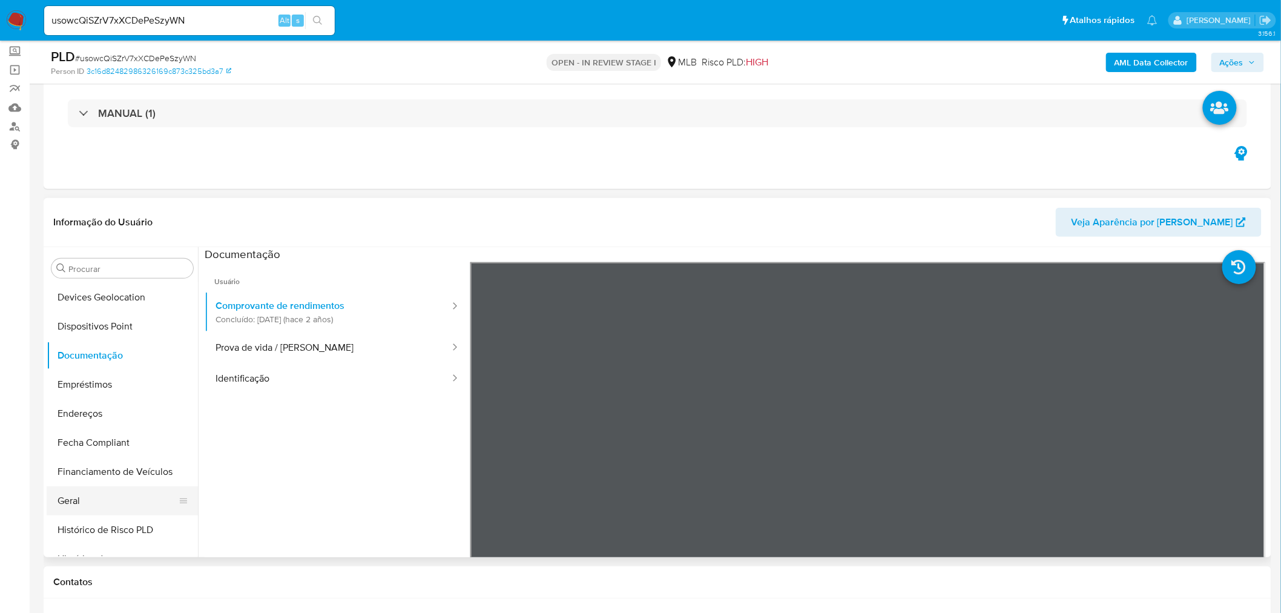
click at [63, 495] on button "Geral" at bounding box center [118, 500] width 142 height 29
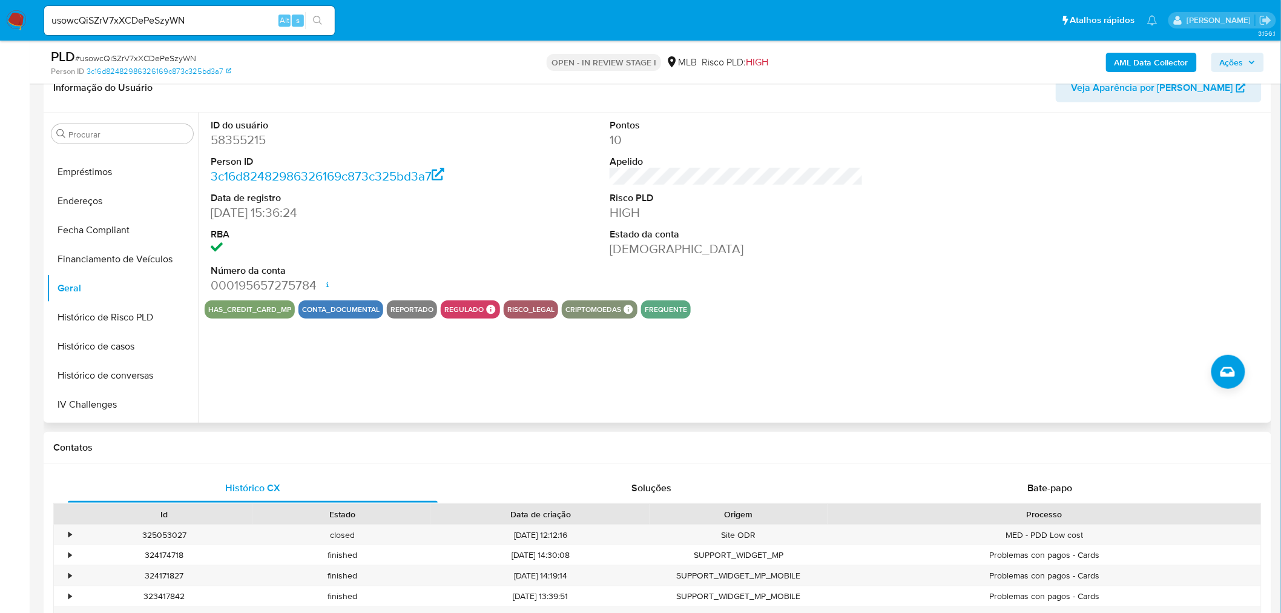
scroll to position [473, 0]
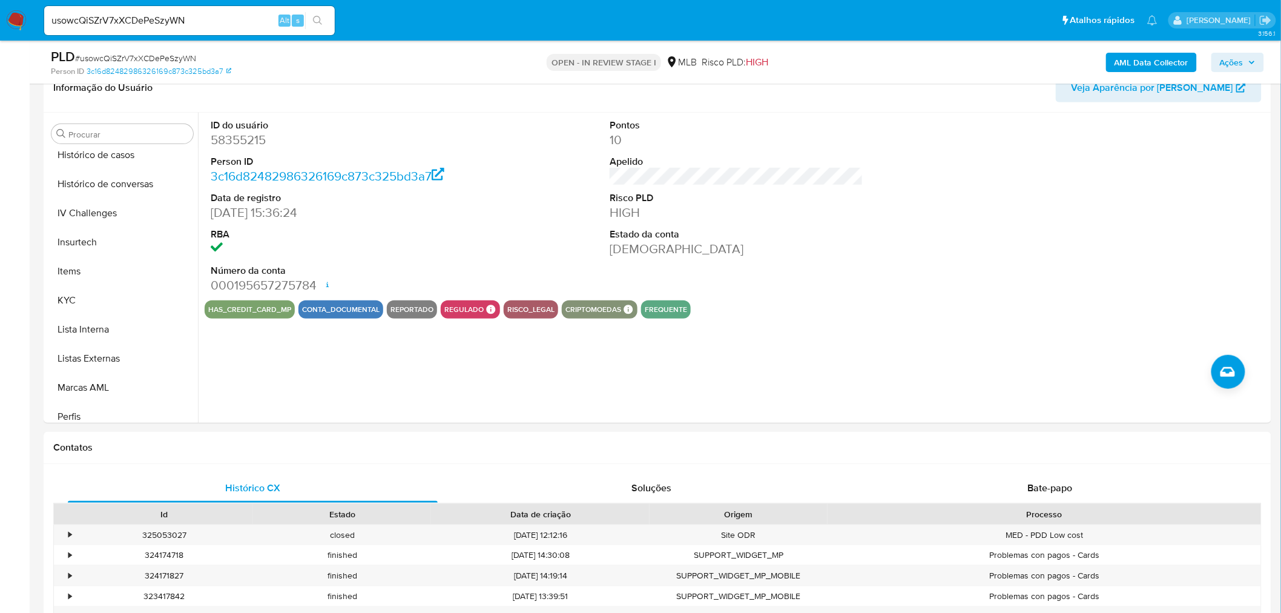
drag, startPoint x: 73, startPoint y: 298, endPoint x: 8, endPoint y: 305, distance: 65.1
click at [73, 297] on button "KYC" at bounding box center [122, 300] width 151 height 29
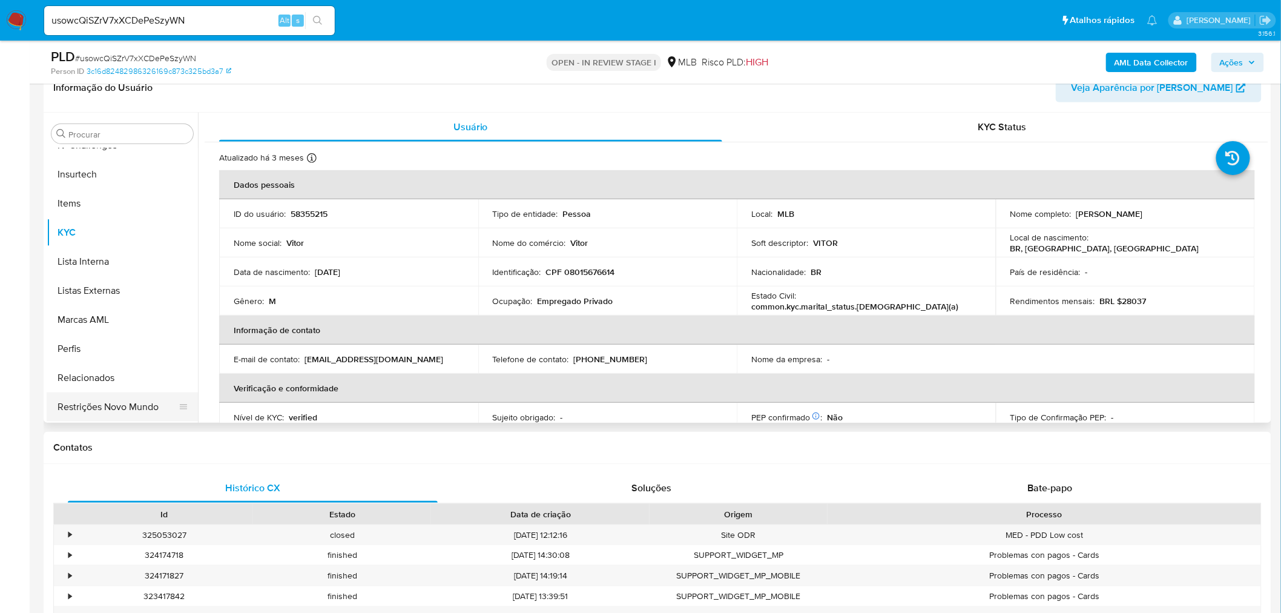
click at [93, 392] on button "Restrições Novo Mundo" at bounding box center [118, 406] width 142 height 29
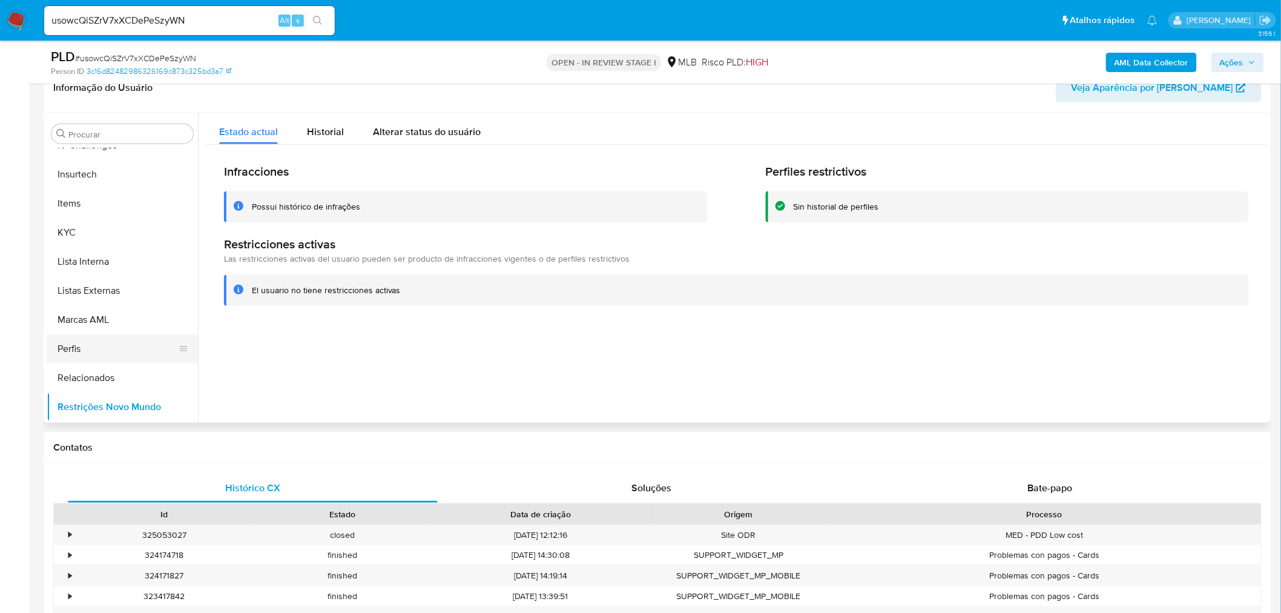
scroll to position [137, 0]
drag, startPoint x: 111, startPoint y: 255, endPoint x: 22, endPoint y: 255, distance: 89.0
click at [108, 255] on button "Dispositivos Point" at bounding box center [122, 258] width 151 height 29
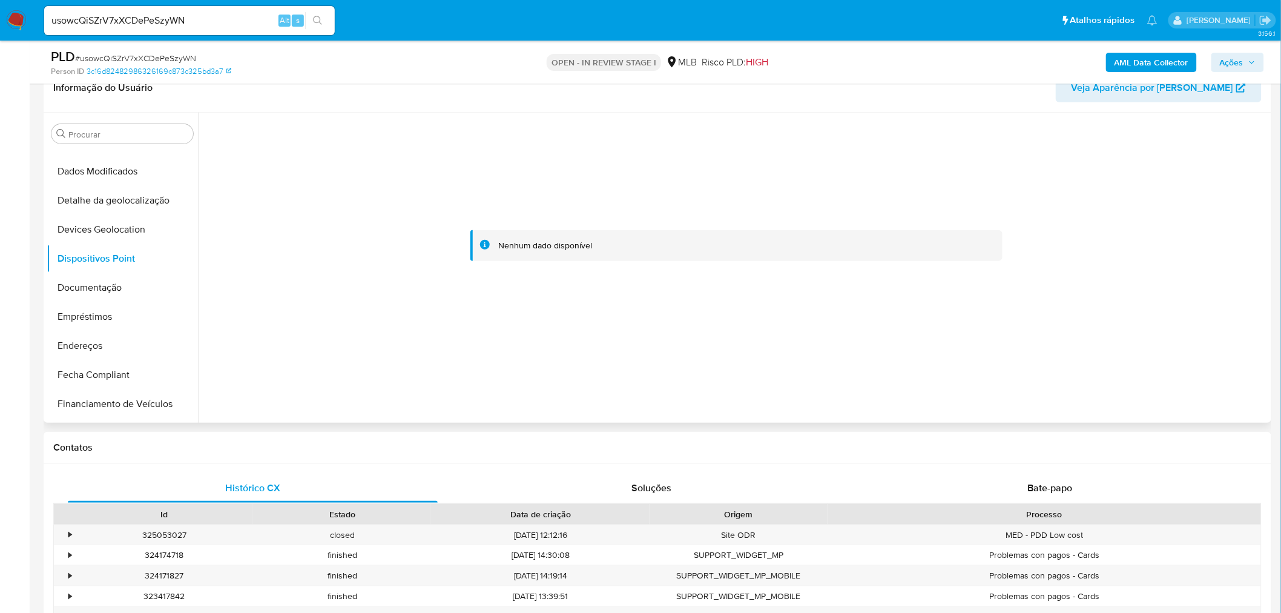
drag, startPoint x: 153, startPoint y: 281, endPoint x: 197, endPoint y: 268, distance: 46.6
click at [153, 281] on button "Documentação" at bounding box center [122, 287] width 151 height 29
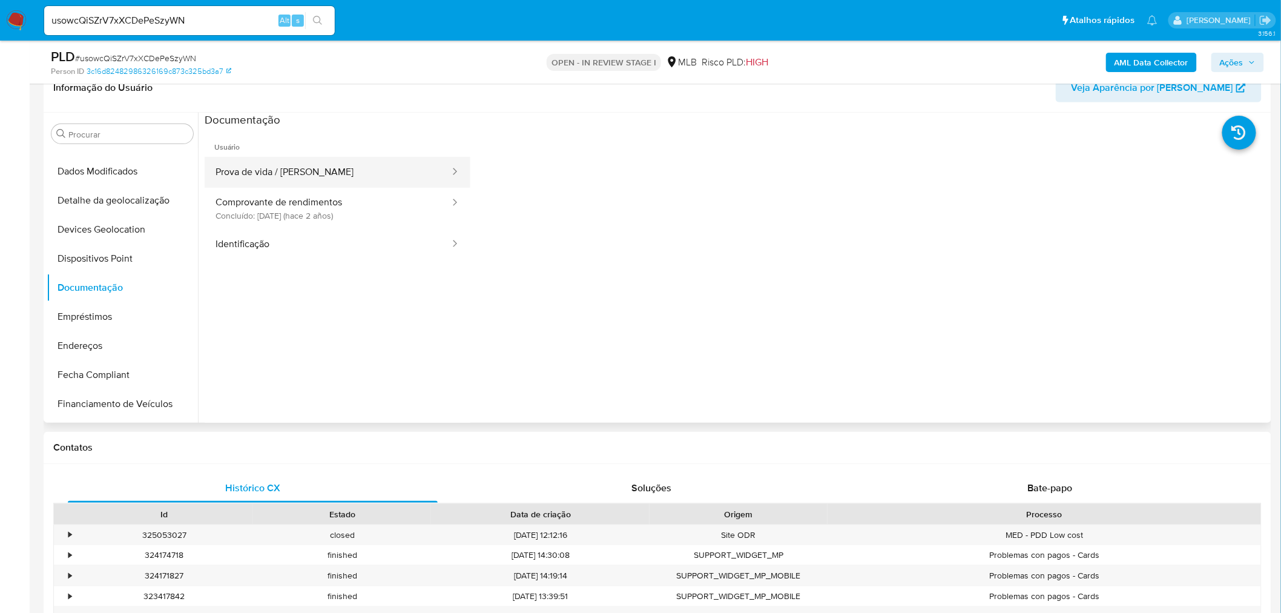
click at [282, 178] on button "Prova de vida / Selfie" at bounding box center [328, 172] width 246 height 31
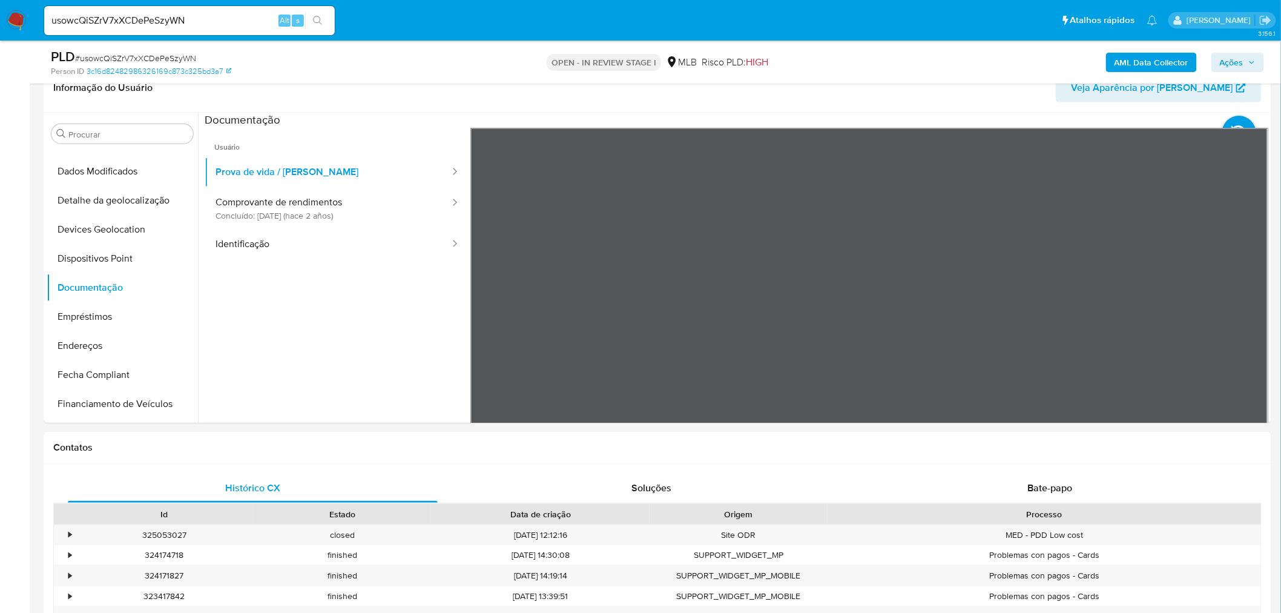
drag, startPoint x: 258, startPoint y: 236, endPoint x: 12, endPoint y: 286, distance: 250.9
click at [237, 249] on button "Identificação" at bounding box center [328, 244] width 246 height 31
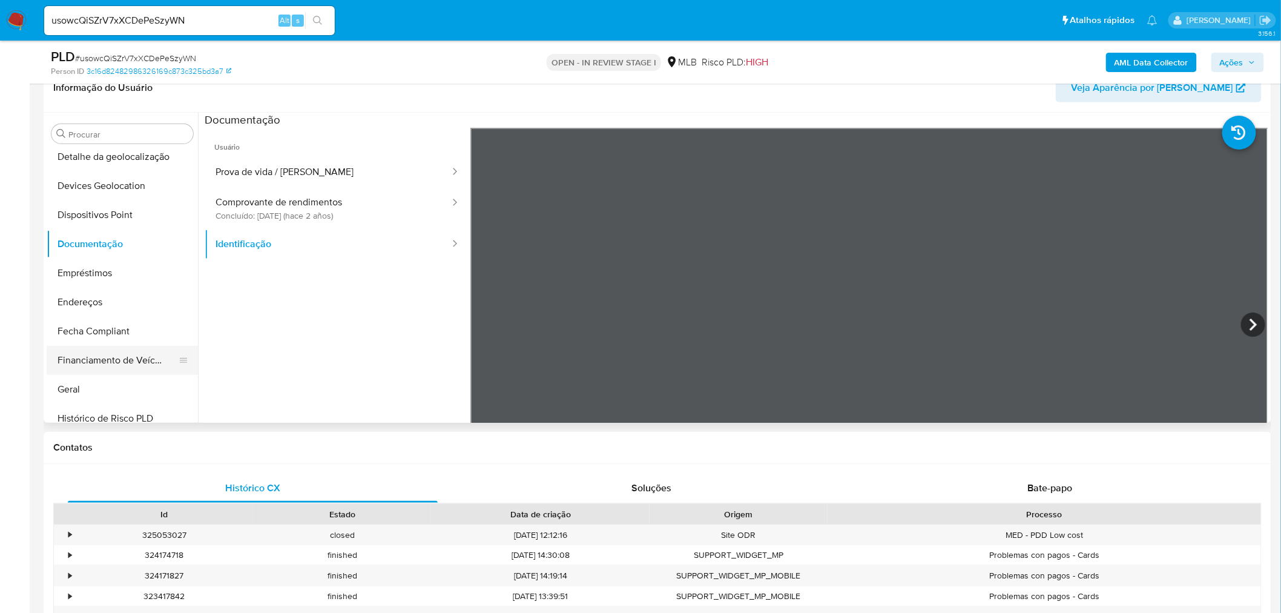
scroll to position [204, 0]
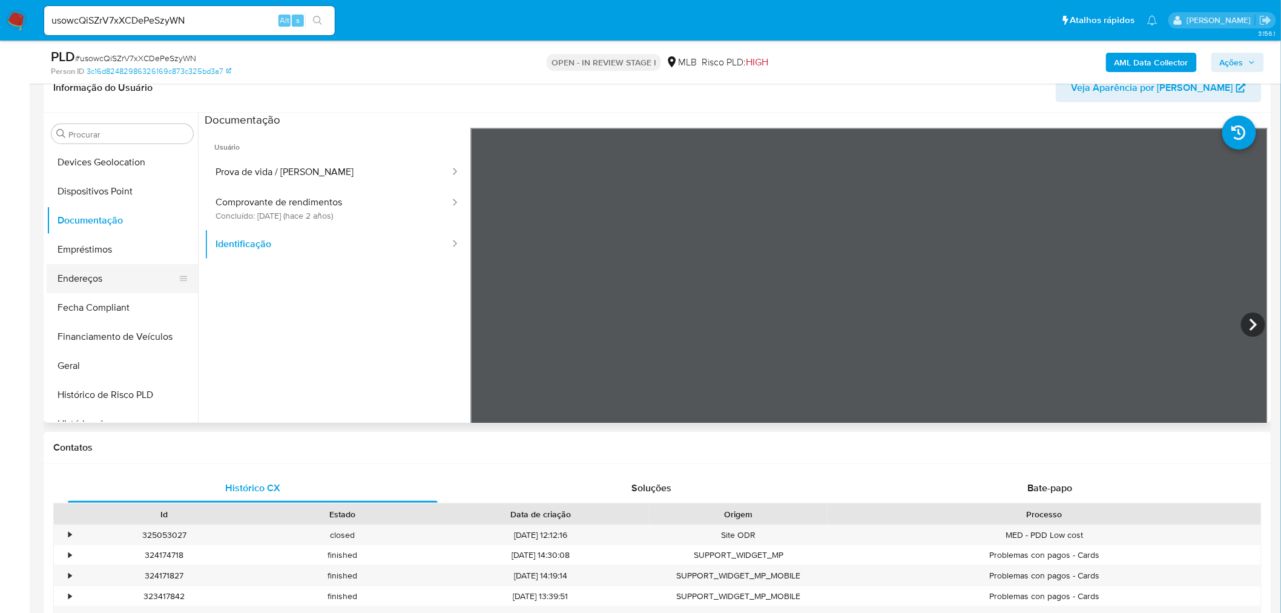
click at [80, 282] on button "Endereços" at bounding box center [118, 278] width 142 height 29
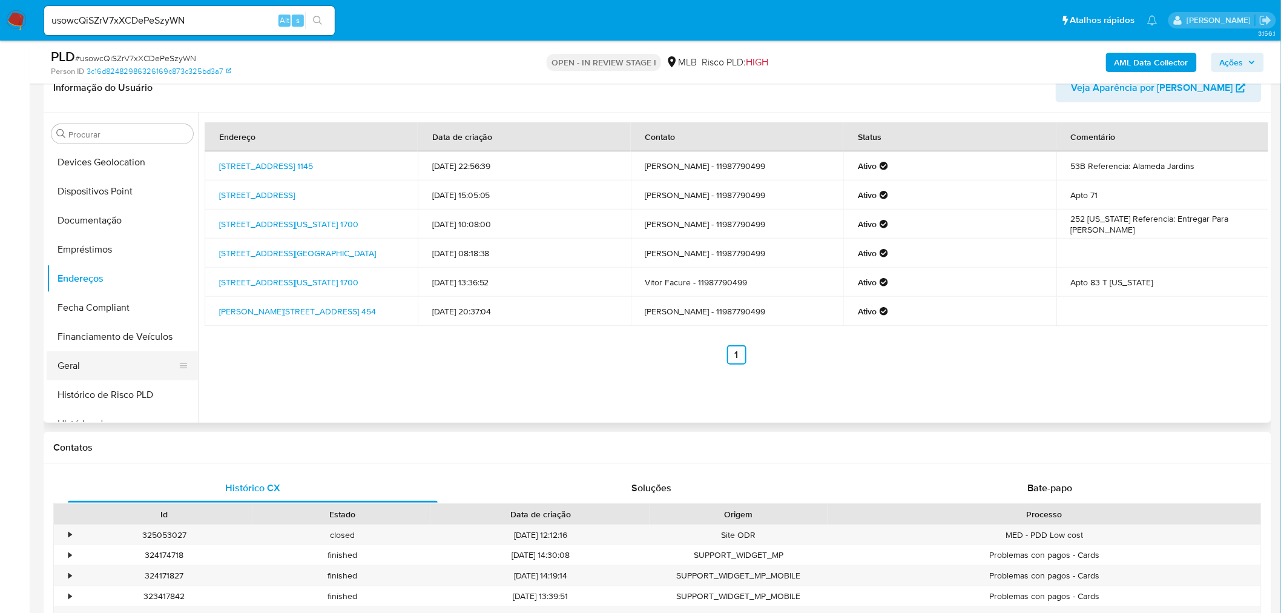
click at [53, 367] on button "Geral" at bounding box center [118, 365] width 142 height 29
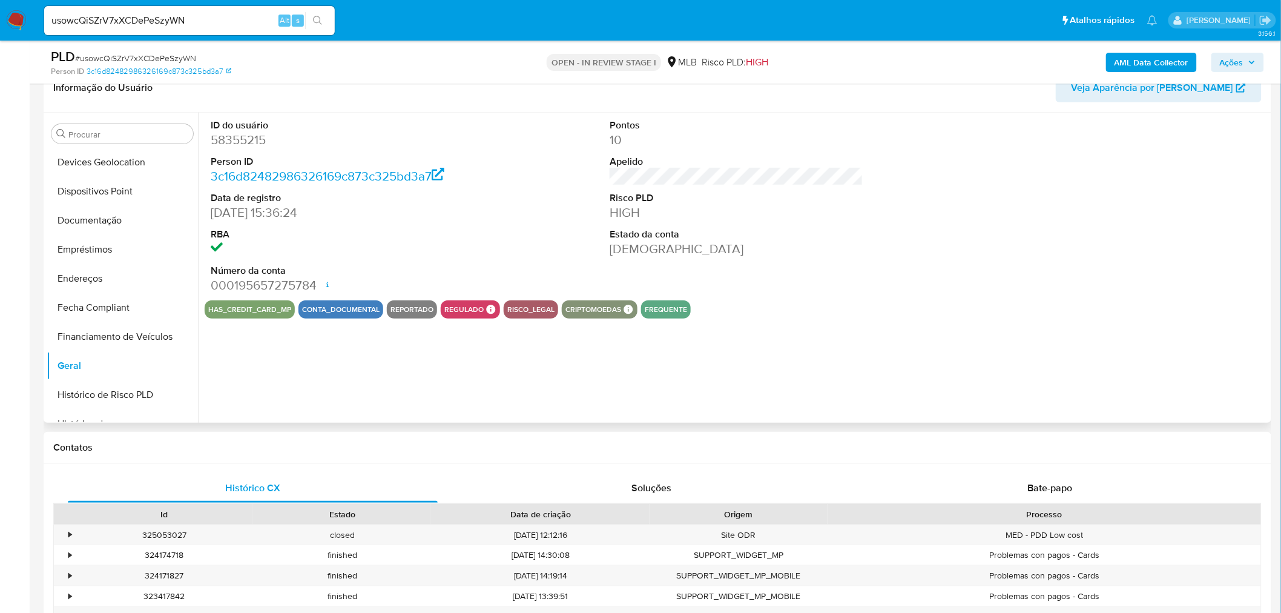
click at [263, 136] on dd "58355215" at bounding box center [338, 139] width 254 height 17
drag, startPoint x: 263, startPoint y: 136, endPoint x: 226, endPoint y: 142, distance: 37.4
click at [226, 142] on dd "58355215" at bounding box center [338, 139] width 254 height 17
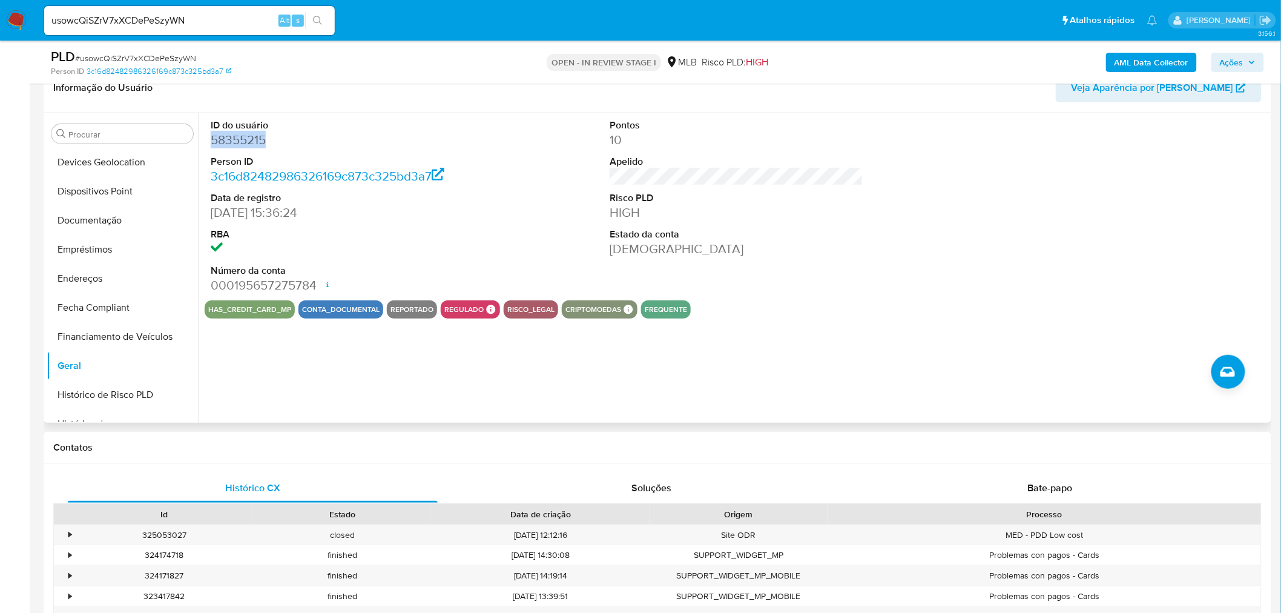
copy dd "58355215"
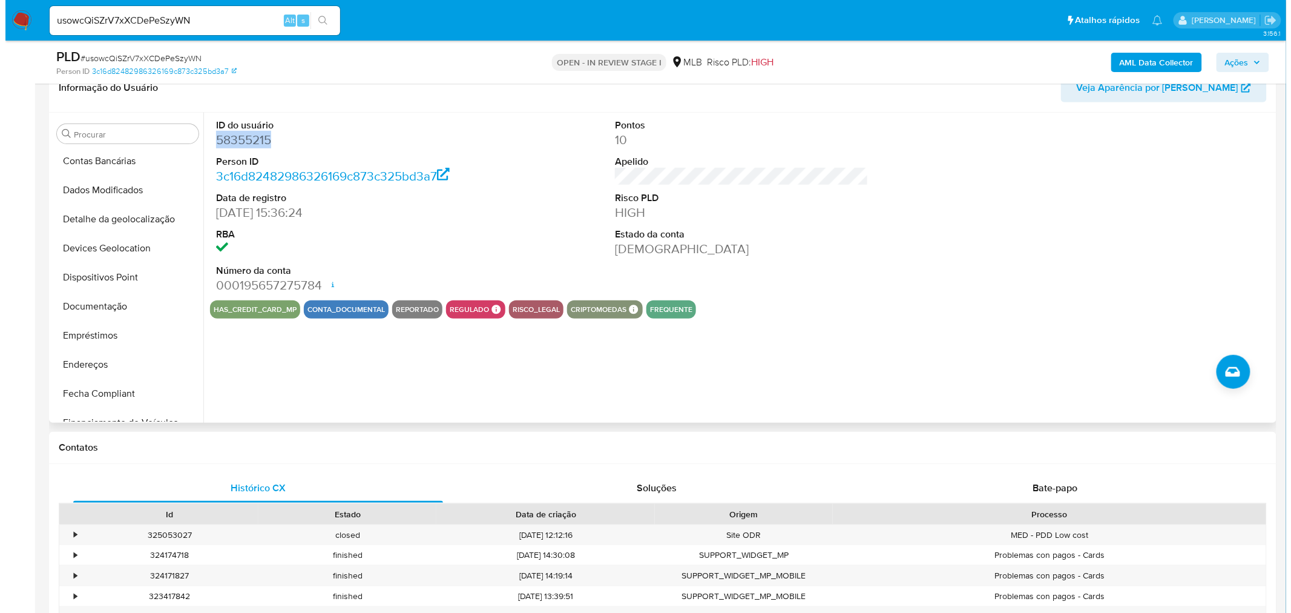
scroll to position [0, 0]
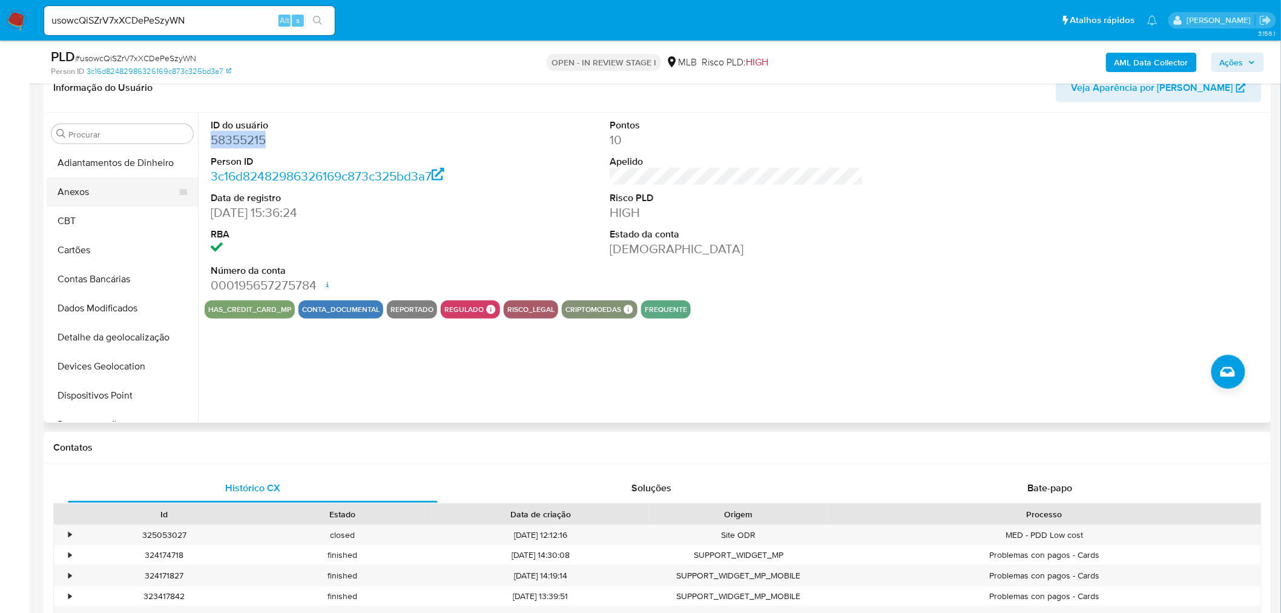
click at [129, 184] on button "Anexos" at bounding box center [118, 191] width 142 height 29
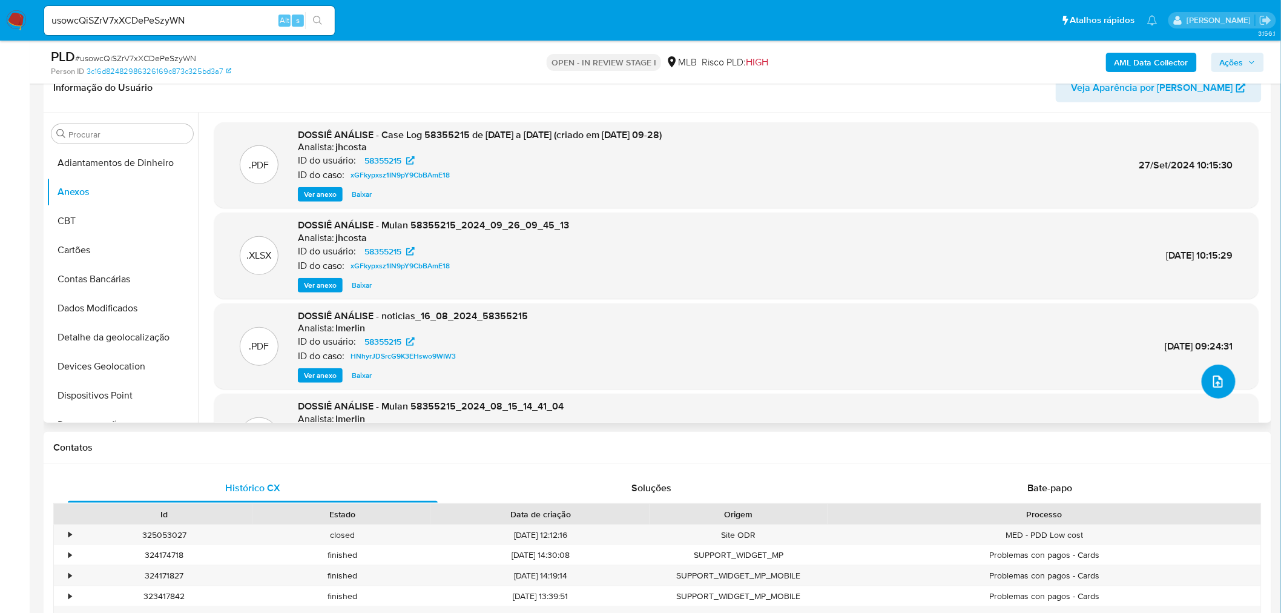
click at [1205, 382] on button "upload-file" at bounding box center [1219, 381] width 34 height 34
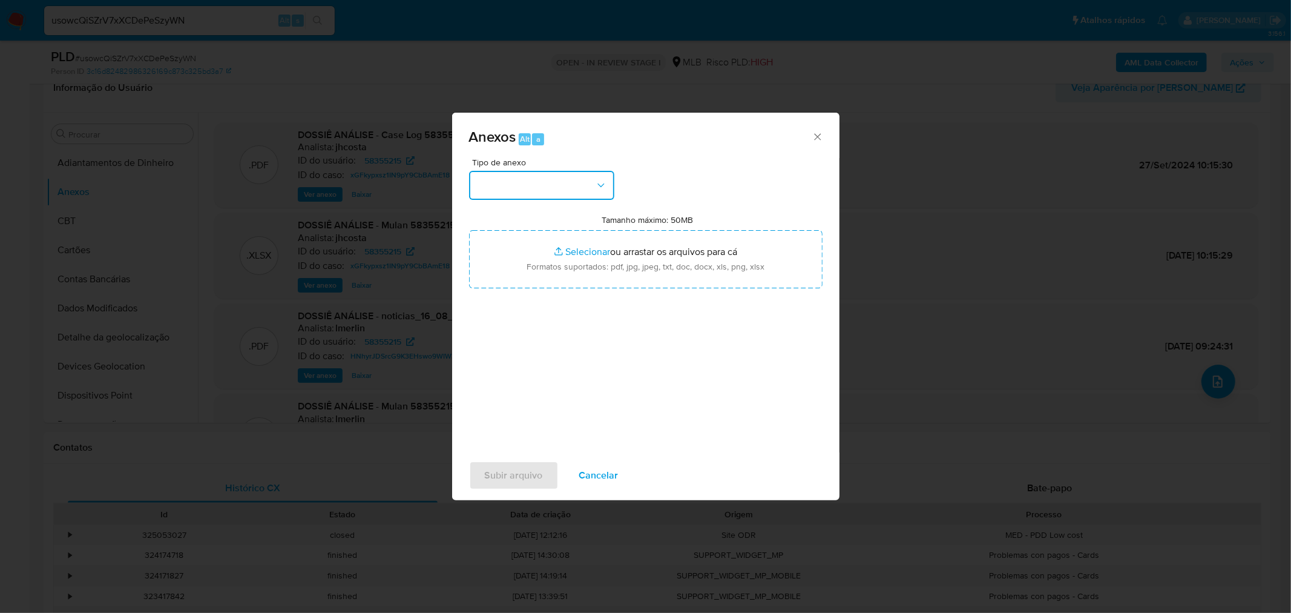
click at [522, 183] on button "button" at bounding box center [541, 185] width 145 height 29
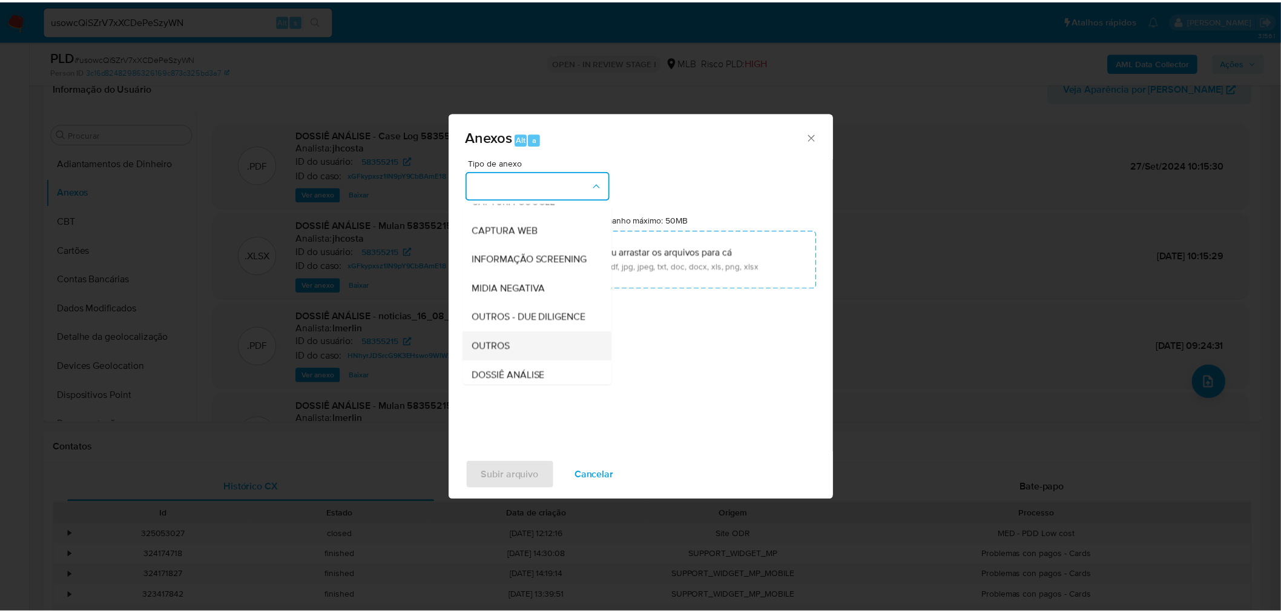
scroll to position [186, 0]
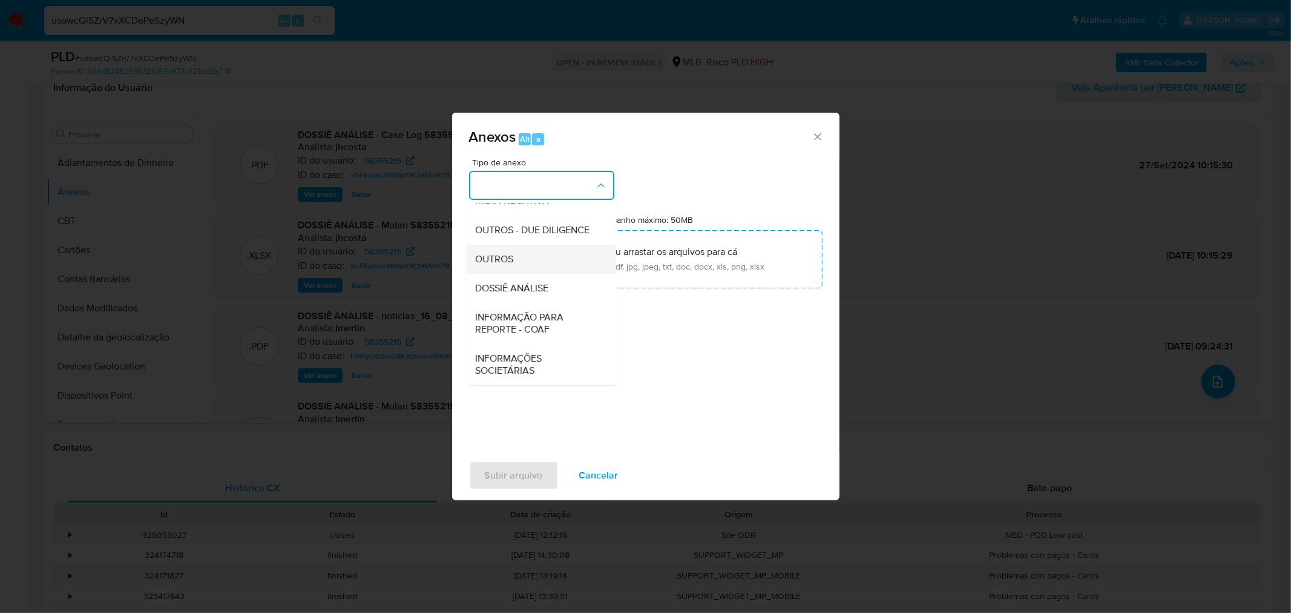
click at [525, 250] on div "OUTROS" at bounding box center [538, 258] width 124 height 29
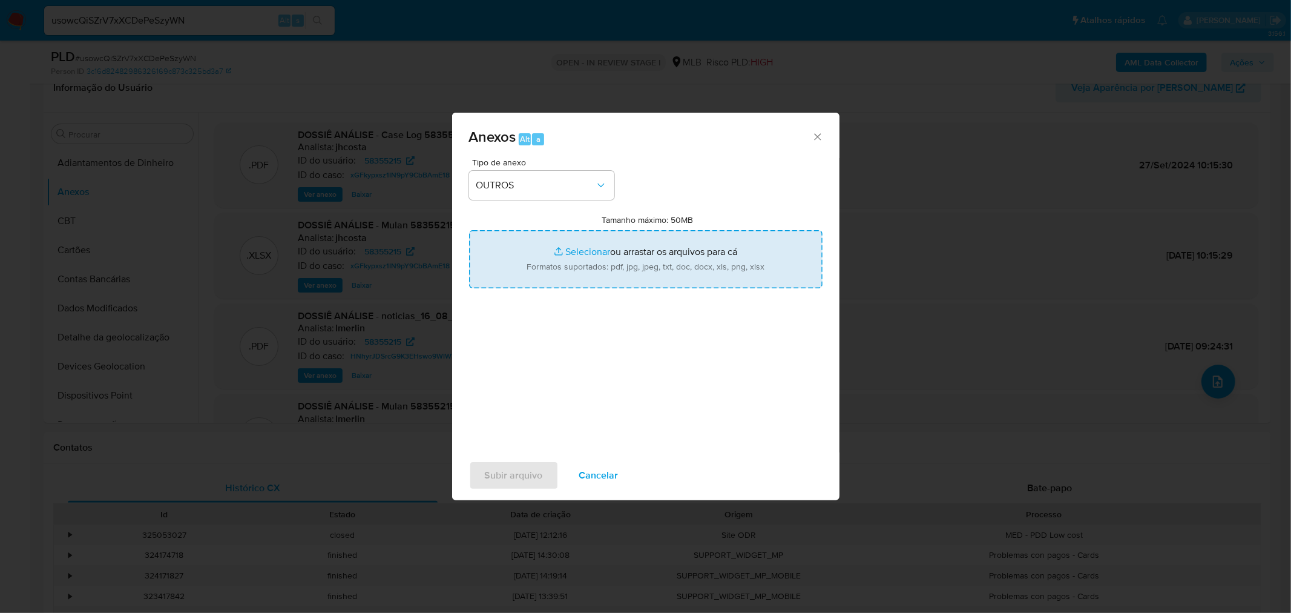
type input "C:\fakepath\Mulan 58355215_2025_08_27_14_26_53 VITOR HENRIQUE MOREIRA FACURE.pdf"
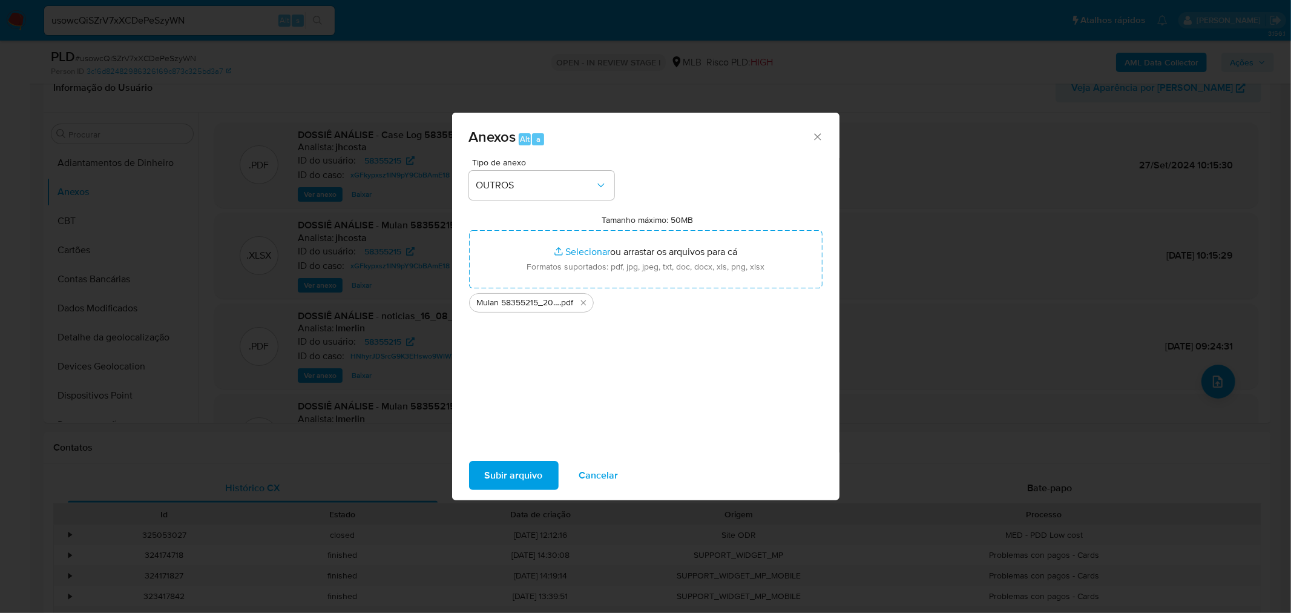
click at [528, 475] on span "Subir arquivo" at bounding box center [514, 475] width 58 height 27
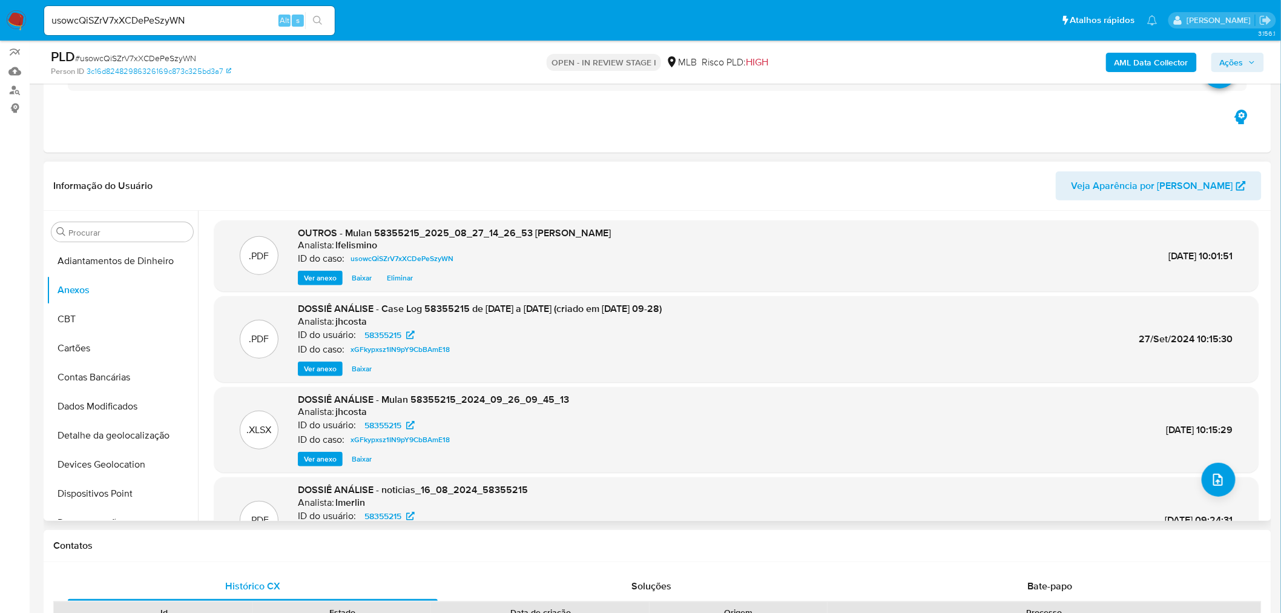
scroll to position [0, 0]
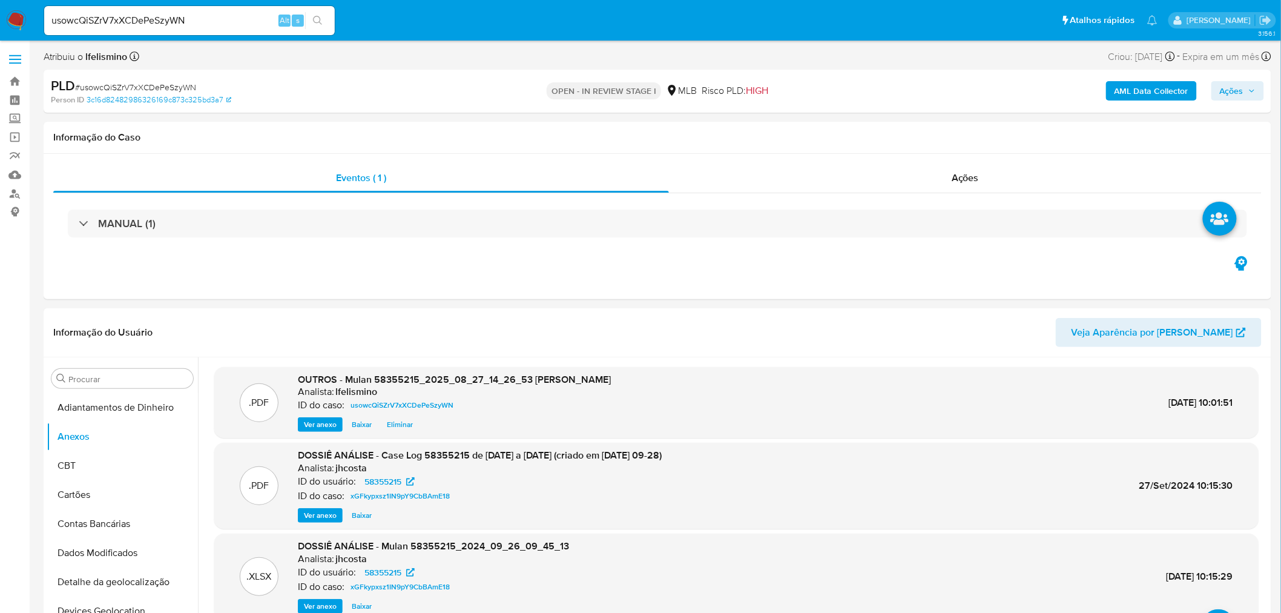
click at [1145, 94] on b "AML Data Collector" at bounding box center [1152, 90] width 74 height 19
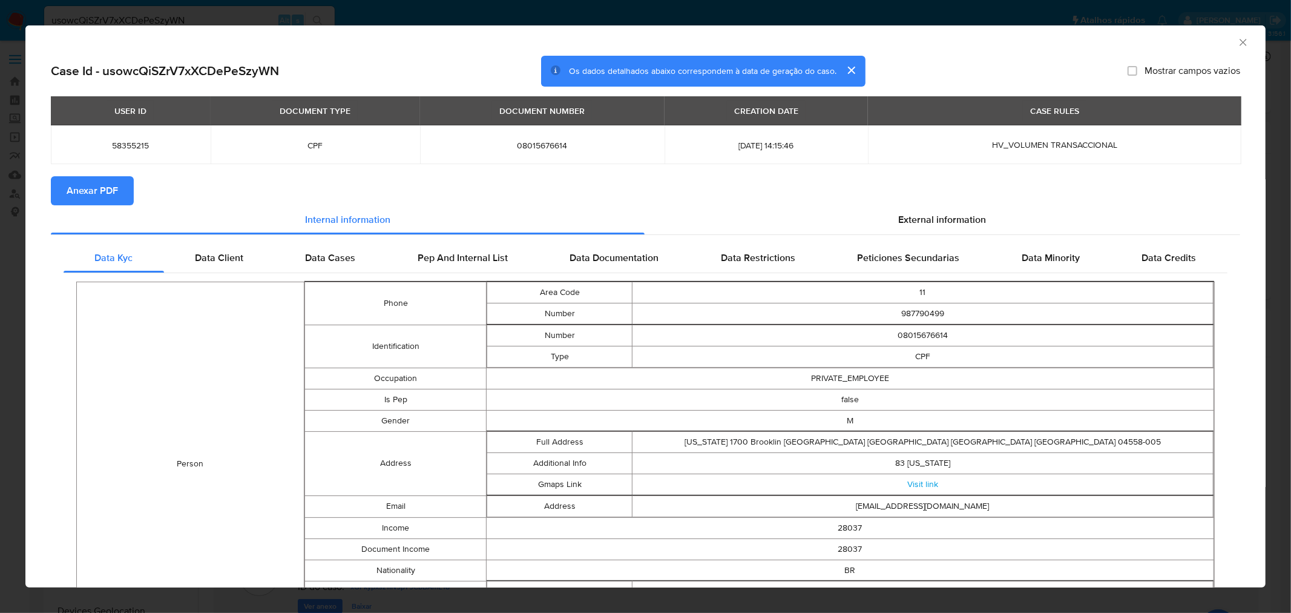
click at [106, 184] on span "Anexar PDF" at bounding box center [92, 190] width 51 height 27
click at [185, 12] on div "AML Data Collector Case Id - usowcQiSZrV7xXCDePeSzyWN Os dados detalhados abaix…" at bounding box center [645, 306] width 1291 height 613
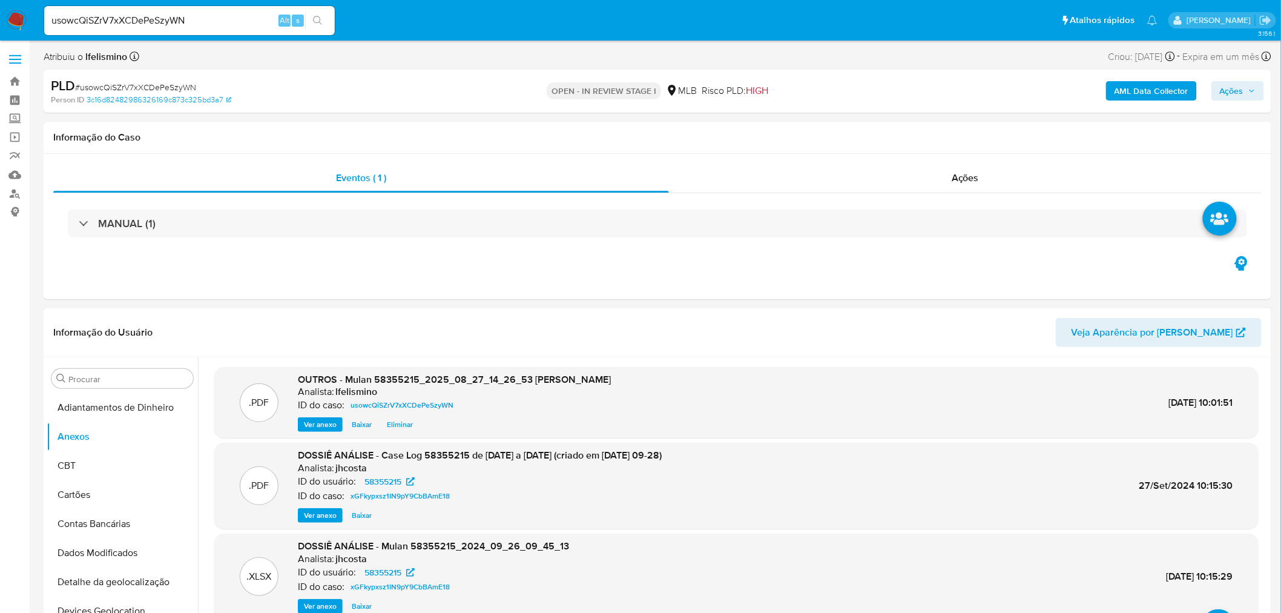
click at [161, 15] on input "usowcQiSZrV7xXCDePeSzyWN" at bounding box center [189, 21] width 291 height 16
paste input "X6vjFvoOtIW4Nb9pp74UNzy6"
type input "X6vjFvoOtIW4Nb9pp74UNzy6"
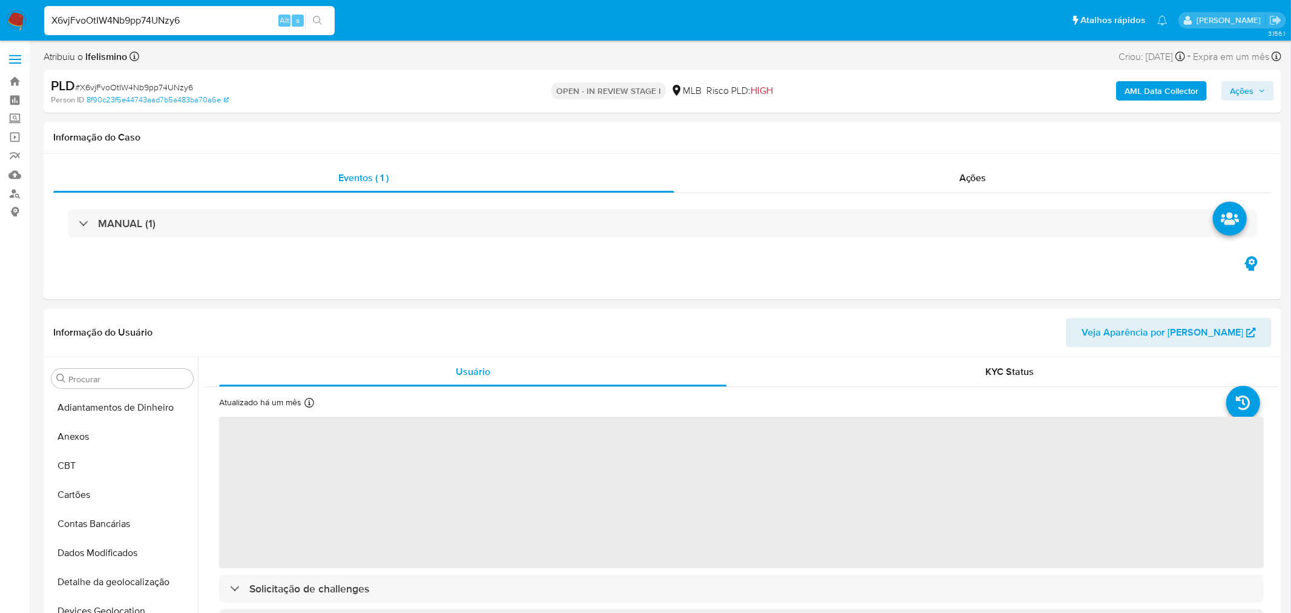
select select "10"
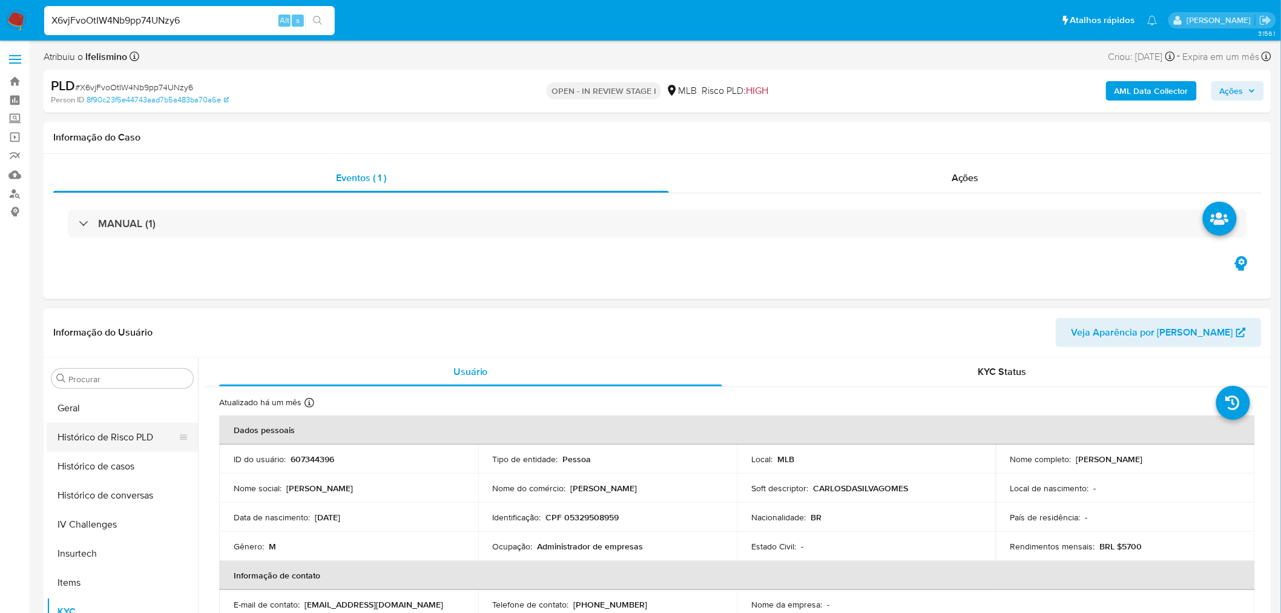
scroll to position [406, 0]
click at [100, 412] on button "Geral" at bounding box center [118, 408] width 142 height 29
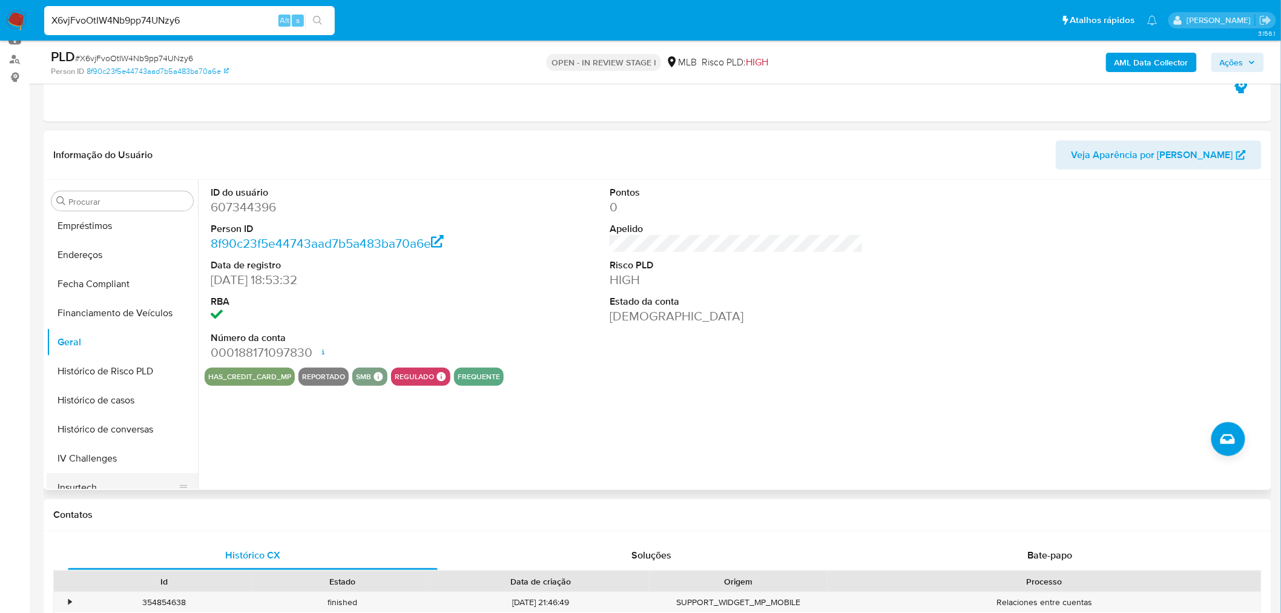
scroll to position [271, 0]
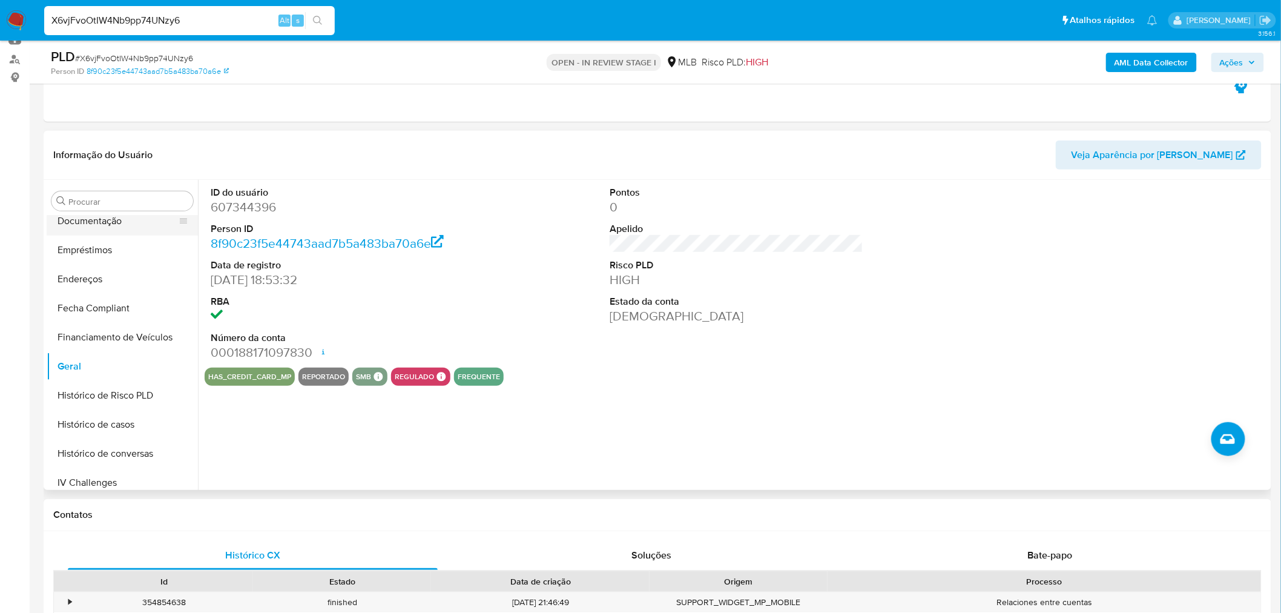
click at [119, 220] on button "Documentação" at bounding box center [118, 220] width 142 height 29
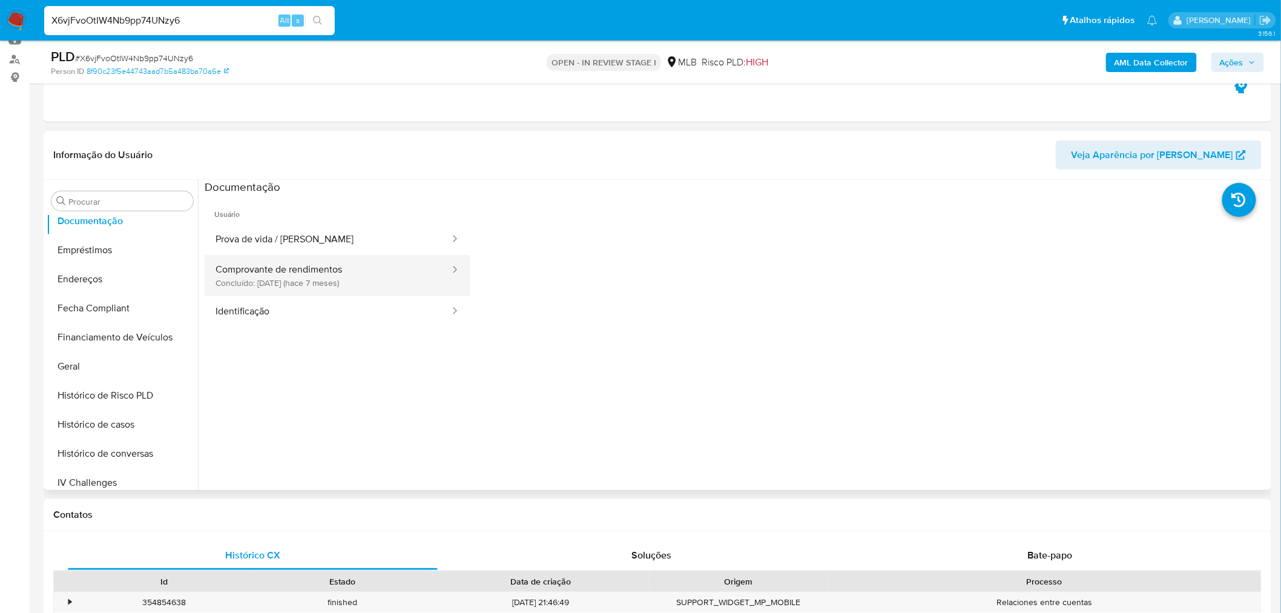
click at [335, 277] on button "Comprovante de rendimentos Concluído: 20/01/2025 (hace 7 meses)" at bounding box center [328, 275] width 246 height 41
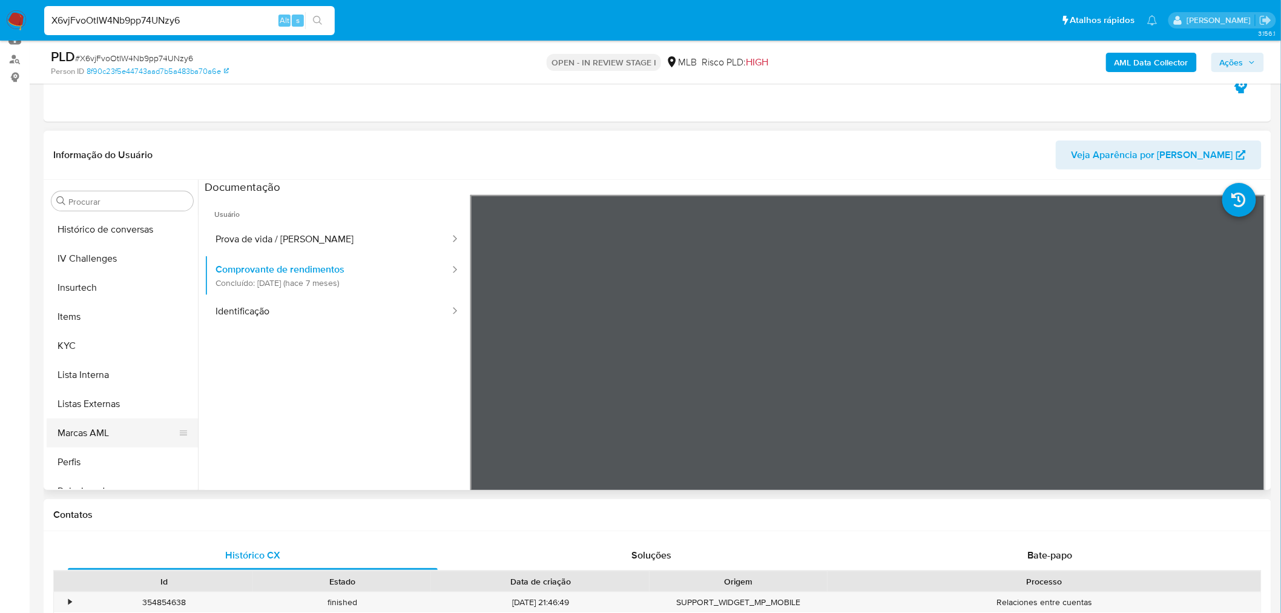
scroll to position [540, 0]
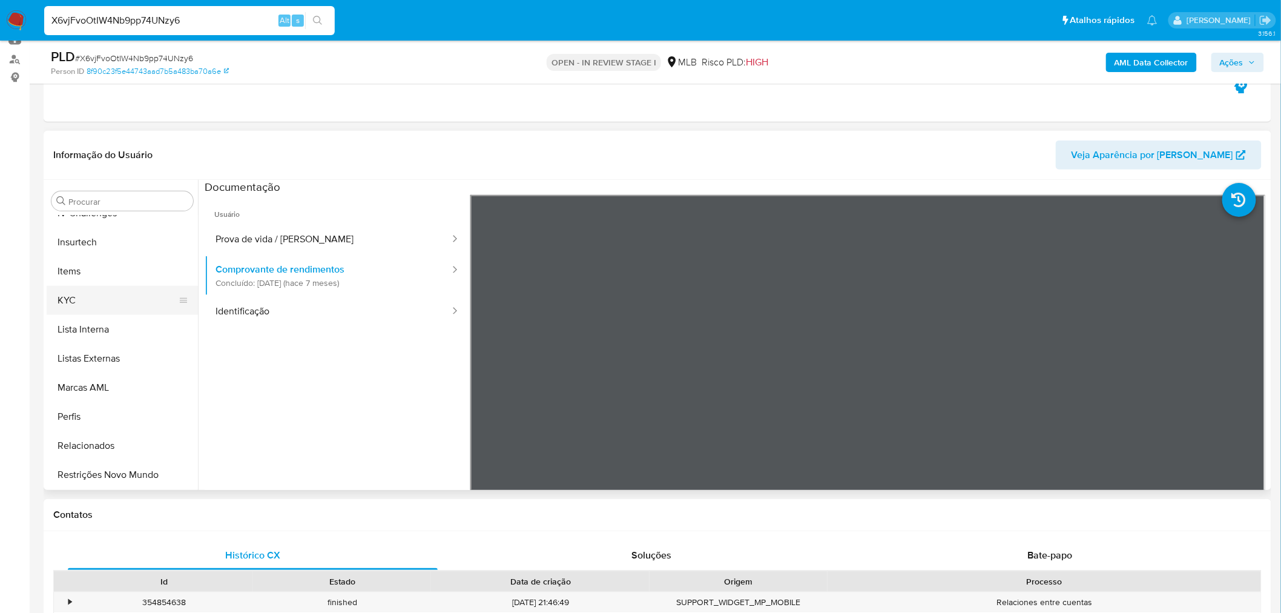
click at [128, 293] on button "KYC" at bounding box center [118, 300] width 142 height 29
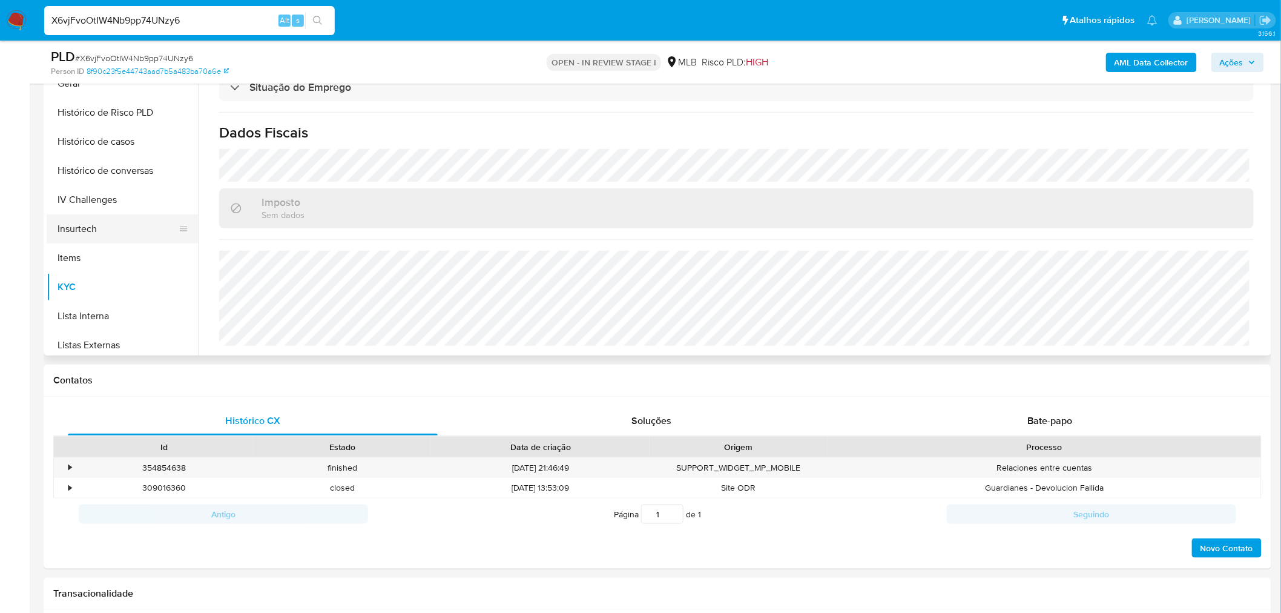
scroll to position [406, 0]
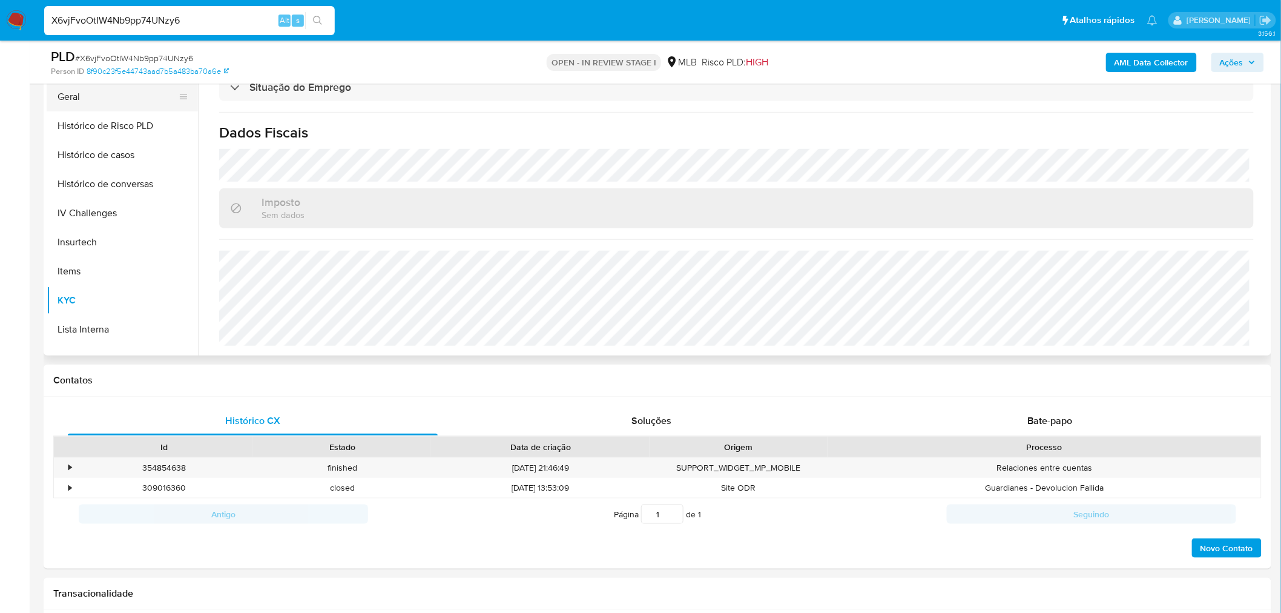
drag, startPoint x: 127, startPoint y: 88, endPoint x: 126, endPoint y: 97, distance: 8.6
click at [127, 88] on button "Geral" at bounding box center [118, 96] width 142 height 29
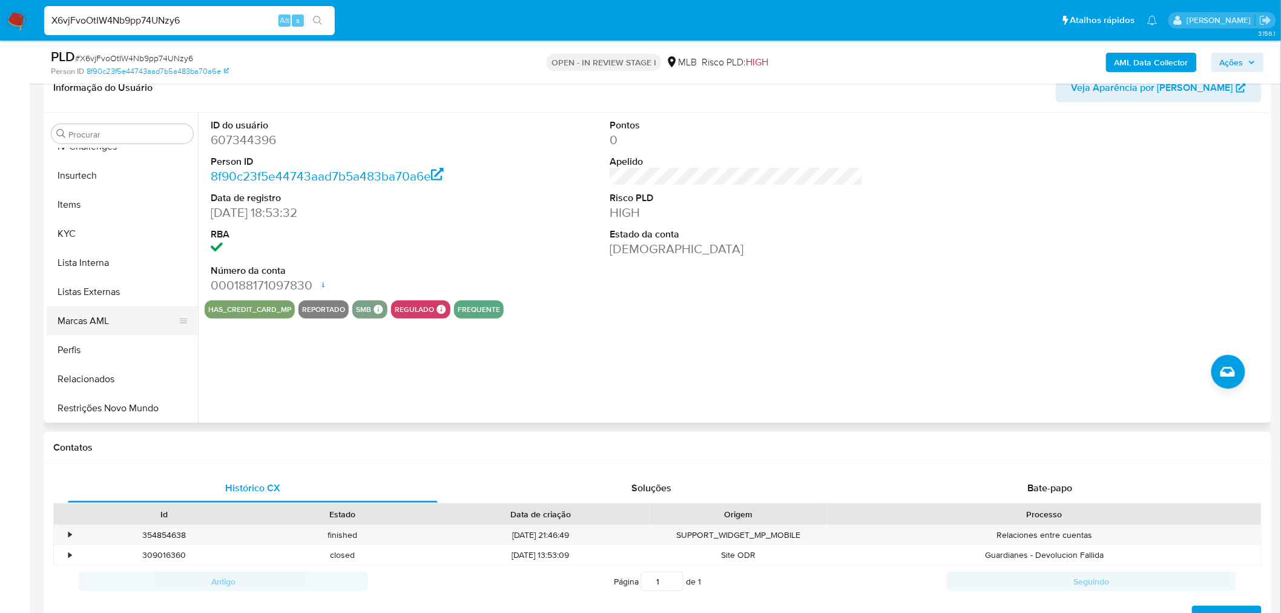
scroll to position [539, 0]
click at [89, 223] on button "KYC" at bounding box center [122, 233] width 151 height 29
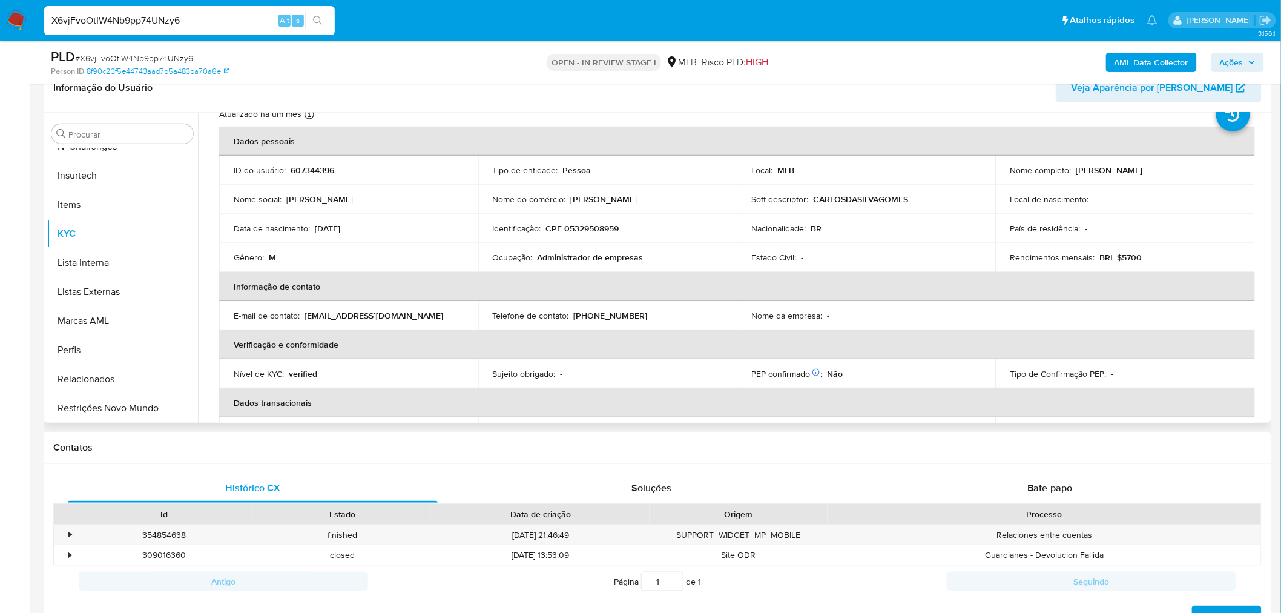
scroll to position [67, 0]
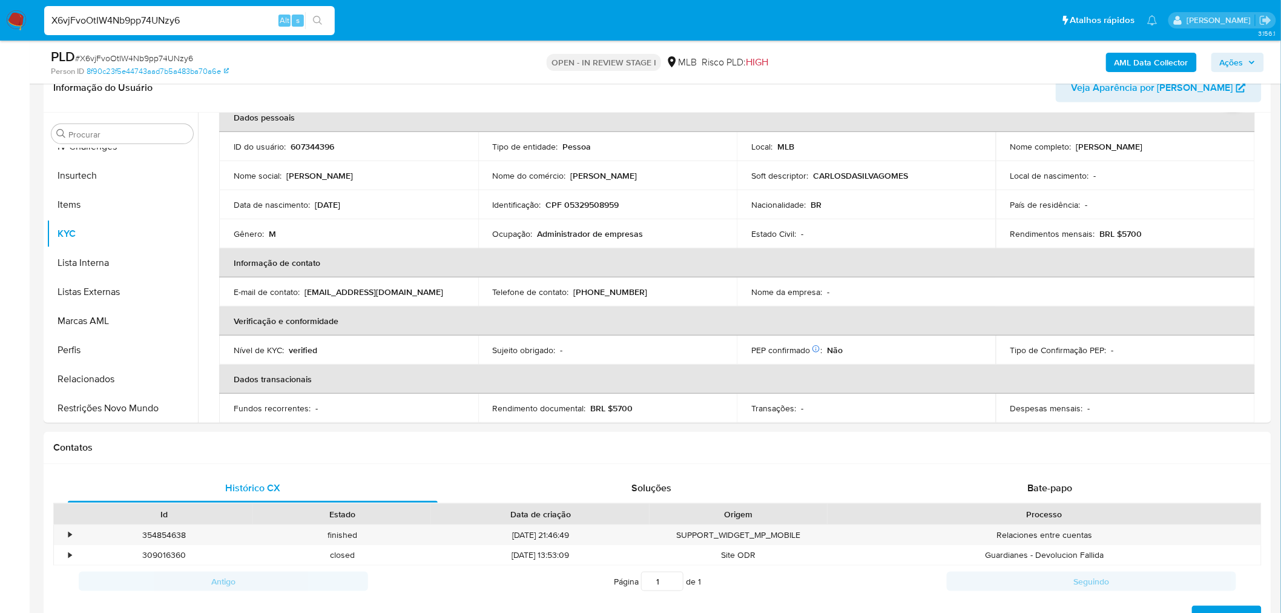
click at [134, 407] on button "Restrições Novo Mundo" at bounding box center [122, 408] width 151 height 29
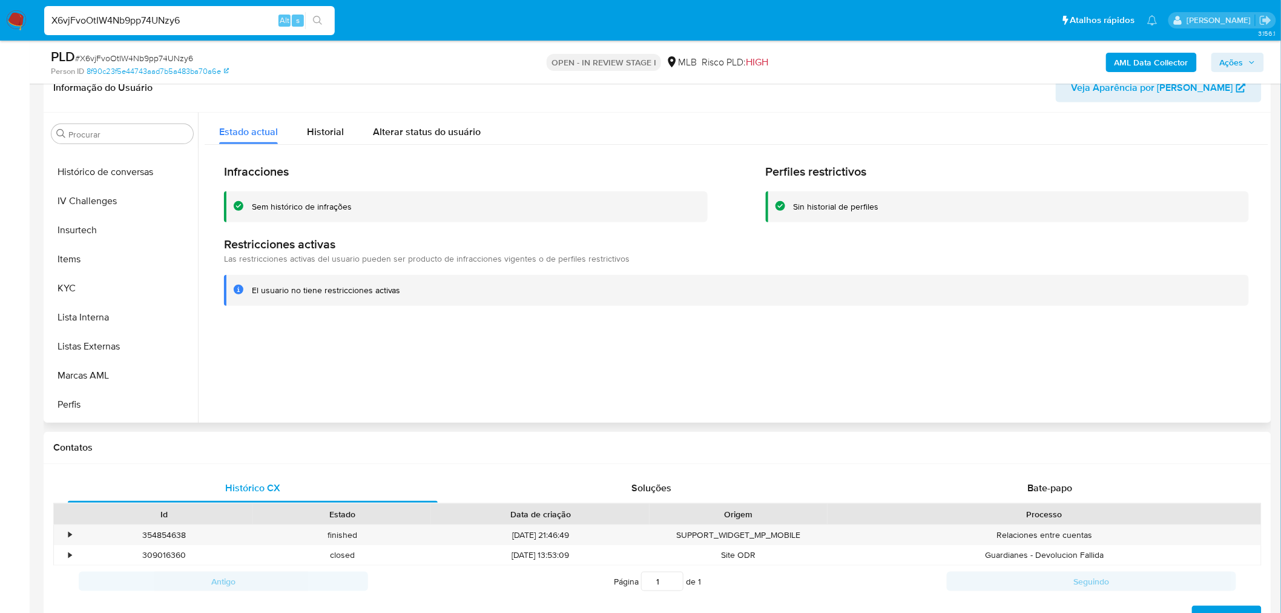
scroll to position [136, 0]
click at [166, 265] on button "Dispositivos Point" at bounding box center [118, 259] width 142 height 29
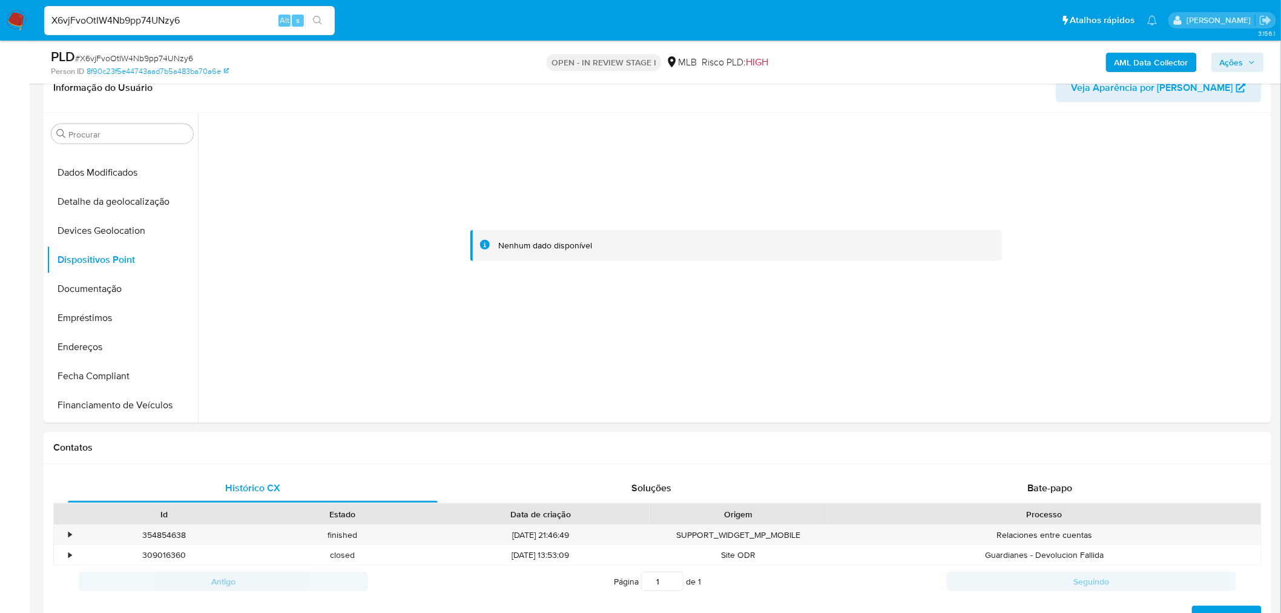
drag, startPoint x: 134, startPoint y: 283, endPoint x: 35, endPoint y: 295, distance: 100.0
click at [134, 283] on button "Documentação" at bounding box center [122, 288] width 151 height 29
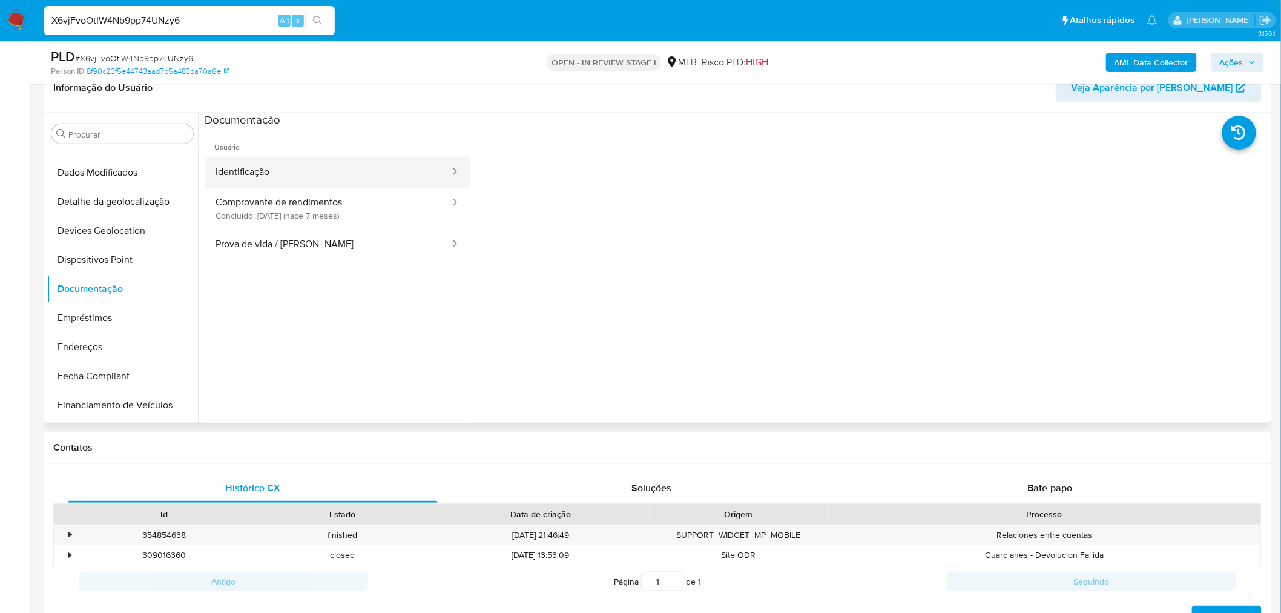
click at [343, 166] on button "Identificação" at bounding box center [328, 172] width 246 height 31
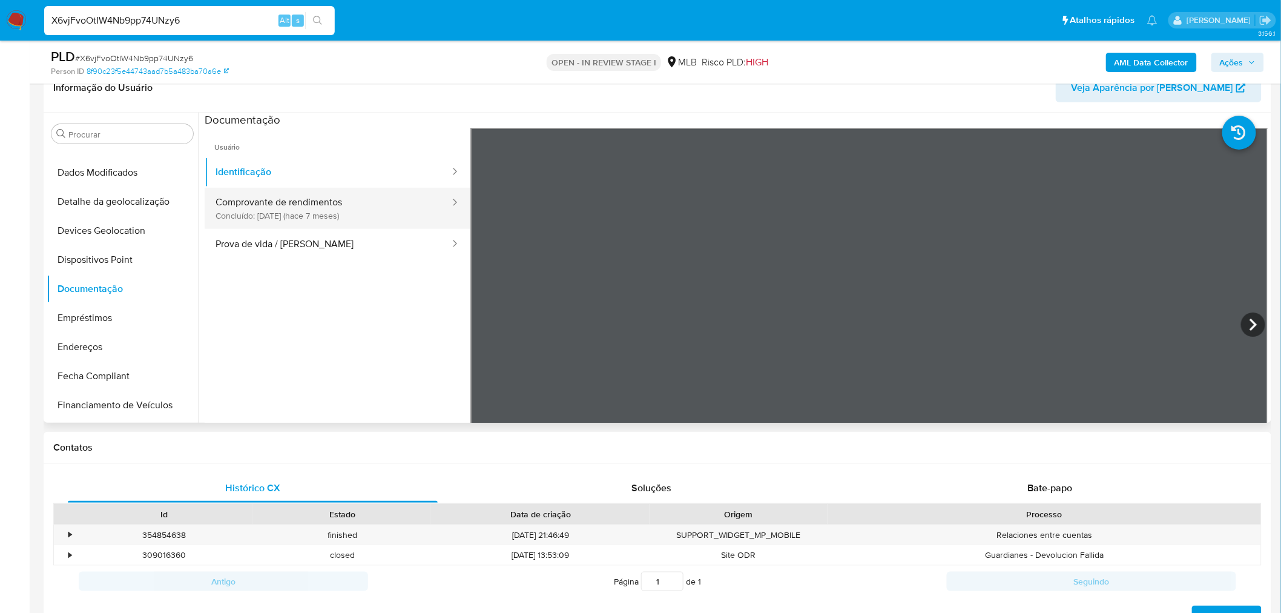
click at [292, 197] on button "Comprovante de rendimentos Concluído: 20/01/2025 (hace 7 meses)" at bounding box center [328, 208] width 246 height 41
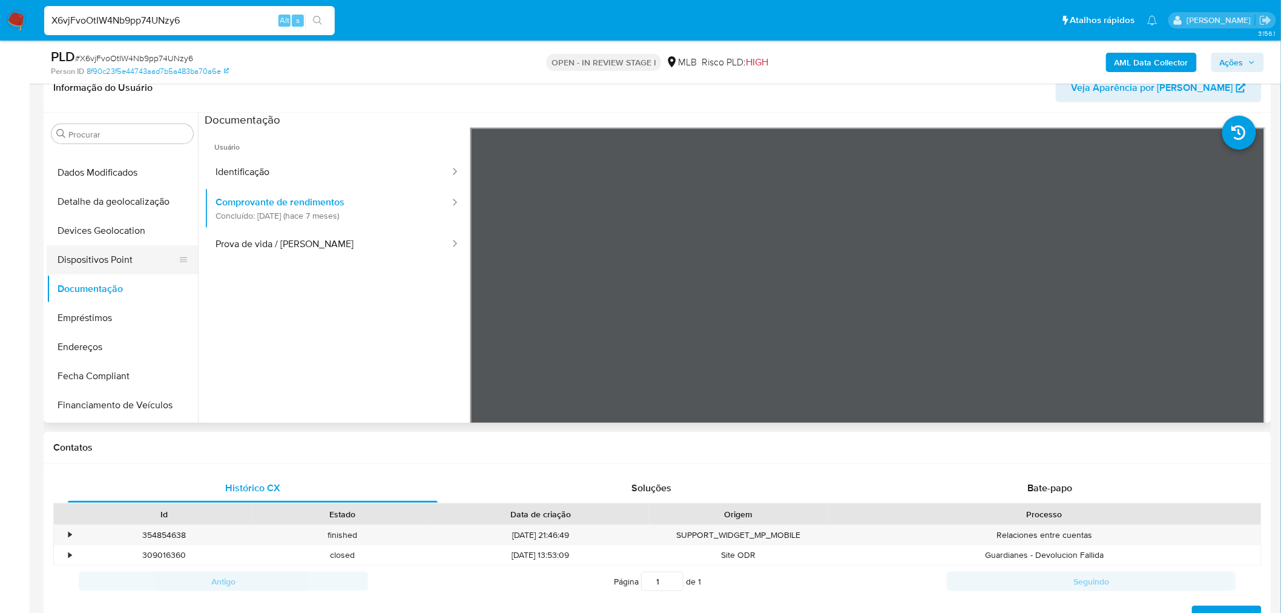
drag, startPoint x: 302, startPoint y: 249, endPoint x: 67, endPoint y: 256, distance: 234.4
click at [300, 248] on button "Prova de vida / Selfie" at bounding box center [328, 244] width 246 height 31
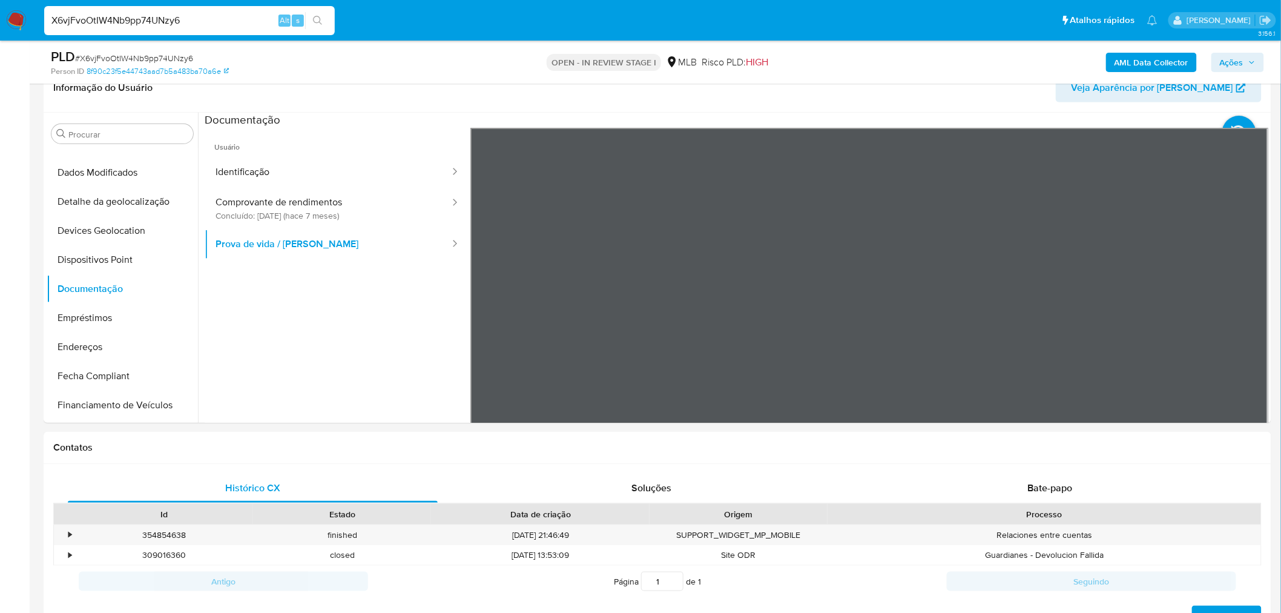
drag, startPoint x: 145, startPoint y: 265, endPoint x: 4, endPoint y: 273, distance: 141.9
click at [140, 265] on button "Dispositivos Point" at bounding box center [122, 259] width 151 height 29
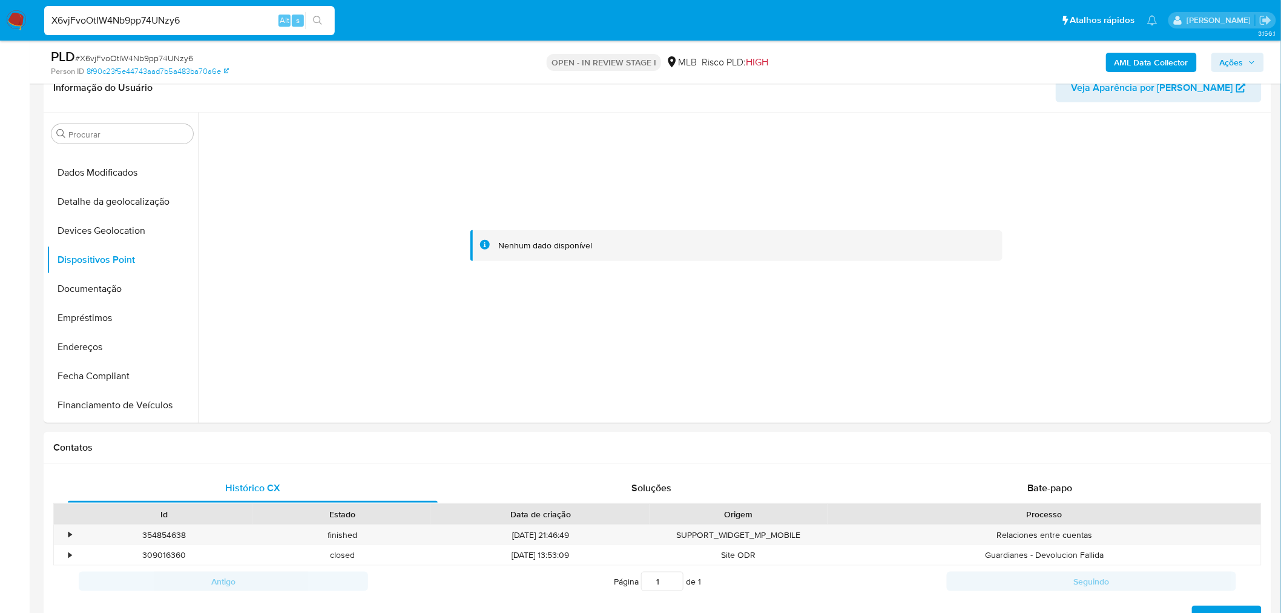
drag, startPoint x: 56, startPoint y: 340, endPoint x: 22, endPoint y: 341, distance: 33.9
click at [56, 340] on button "Endereços" at bounding box center [122, 346] width 151 height 29
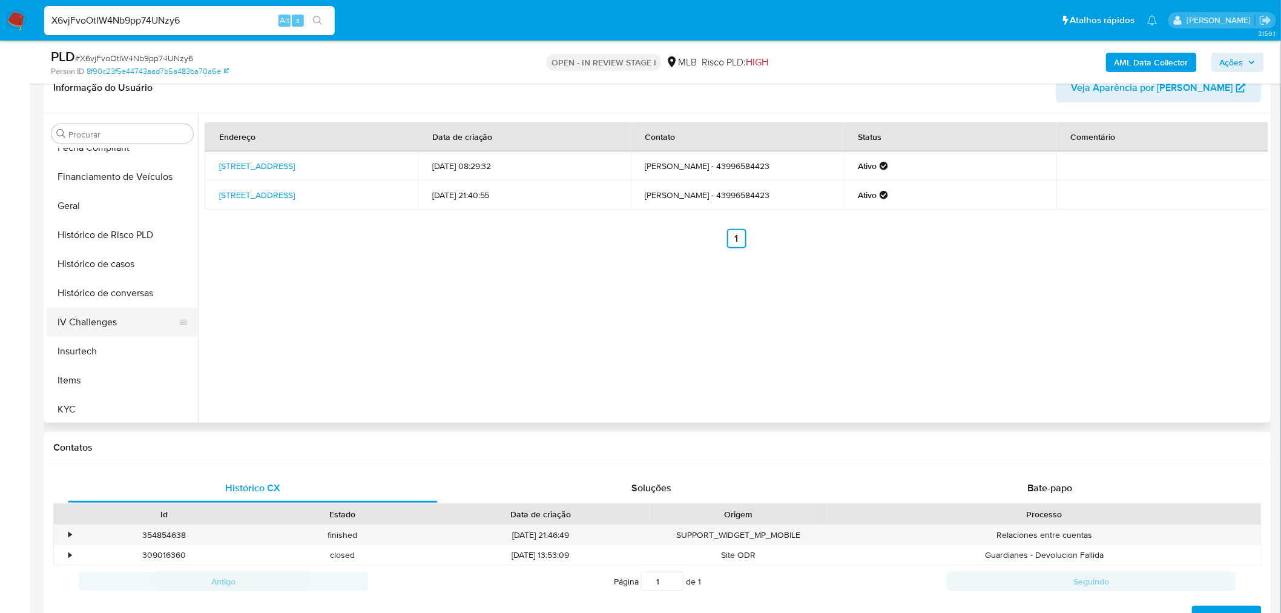
scroll to position [404, 0]
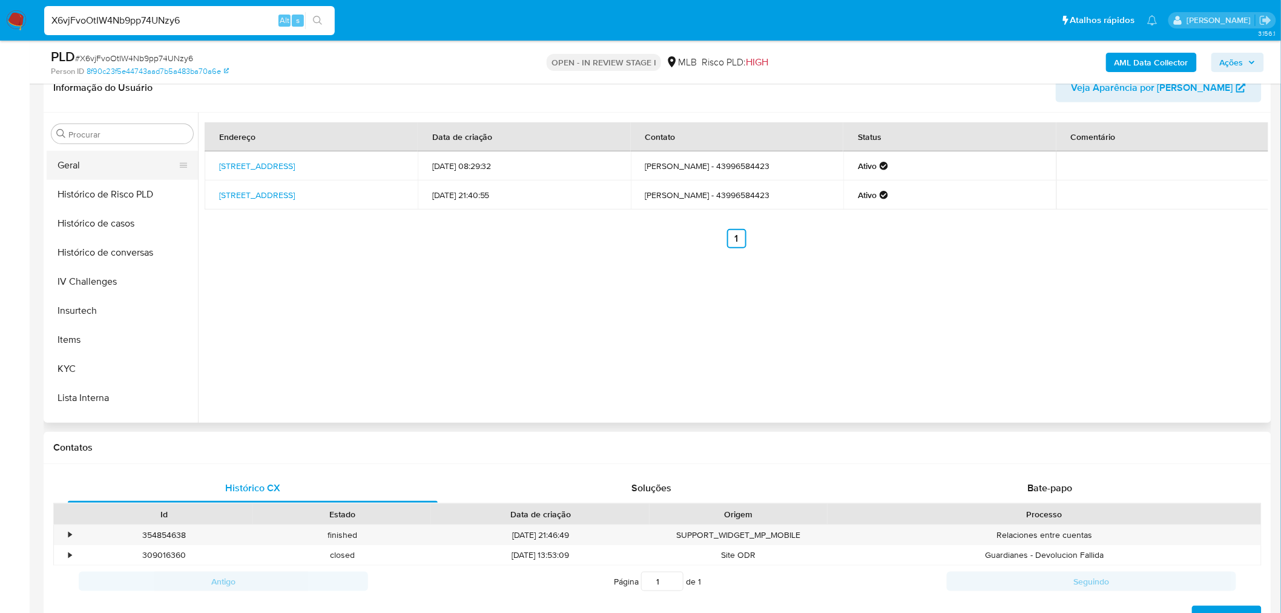
click at [132, 170] on button "Geral" at bounding box center [118, 165] width 142 height 29
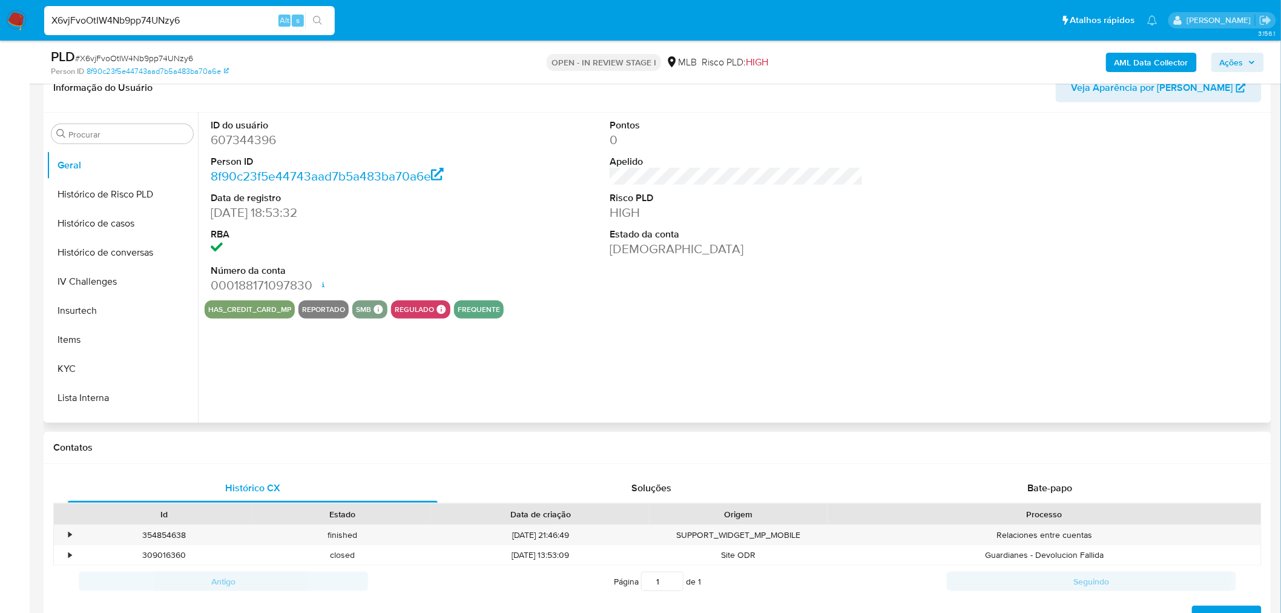
click at [266, 142] on dd "607344396" at bounding box center [338, 139] width 254 height 17
click at [267, 142] on dd "607344396" at bounding box center [338, 139] width 254 height 17
copy dd "607344396"
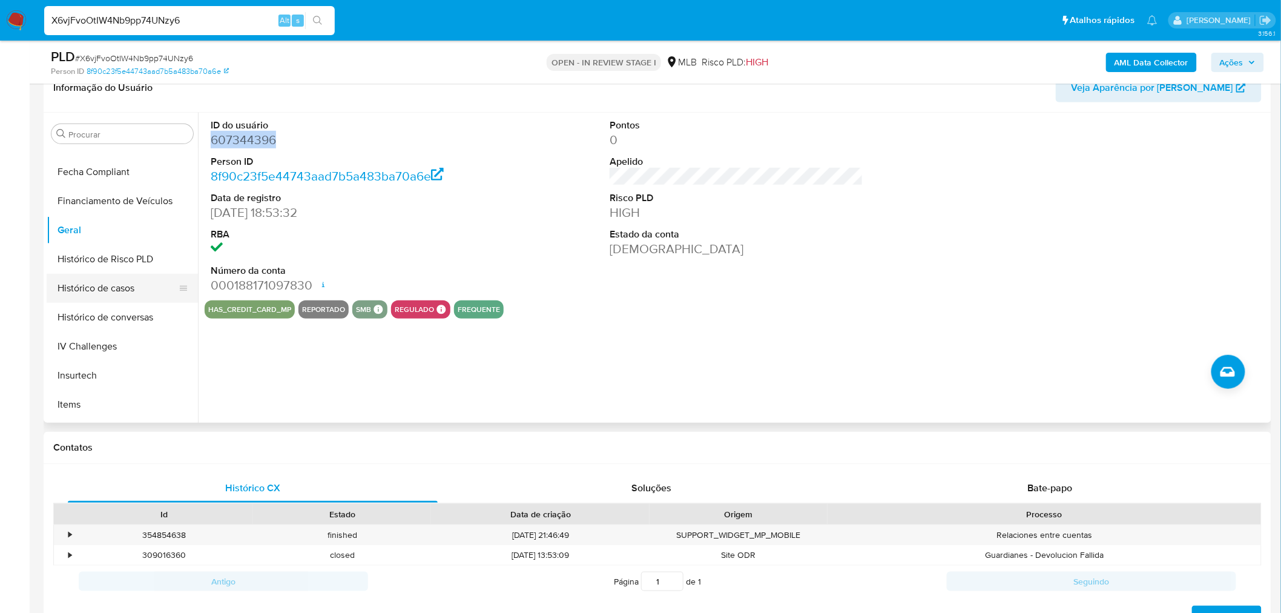
scroll to position [270, 0]
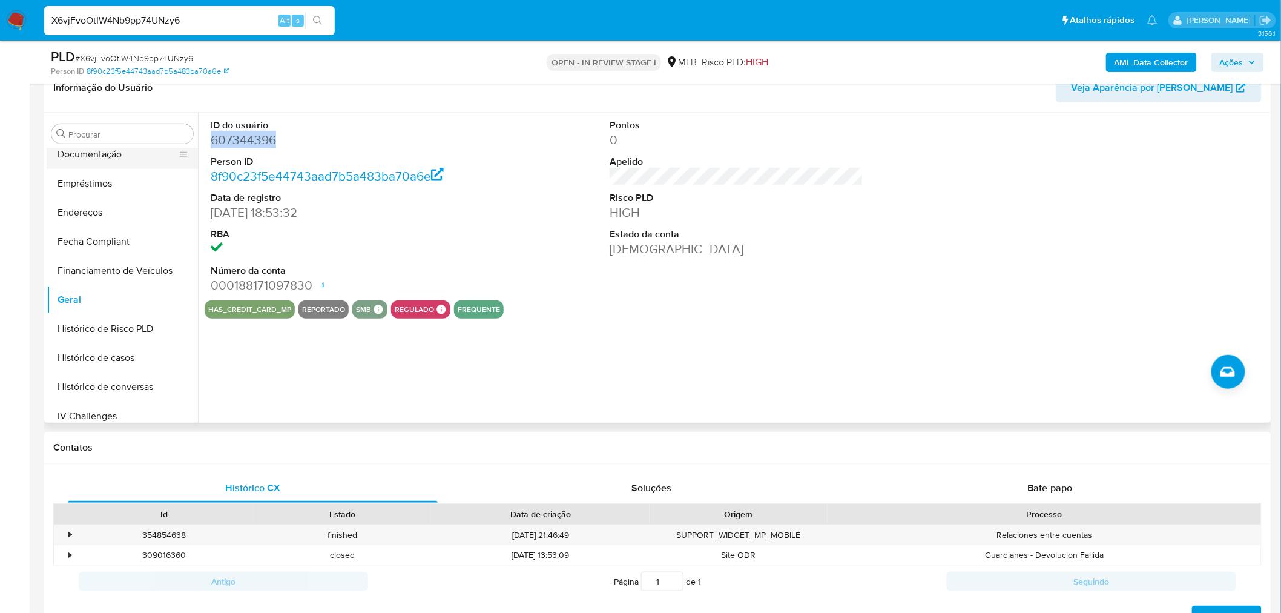
click at [130, 159] on button "Documentação" at bounding box center [118, 154] width 142 height 29
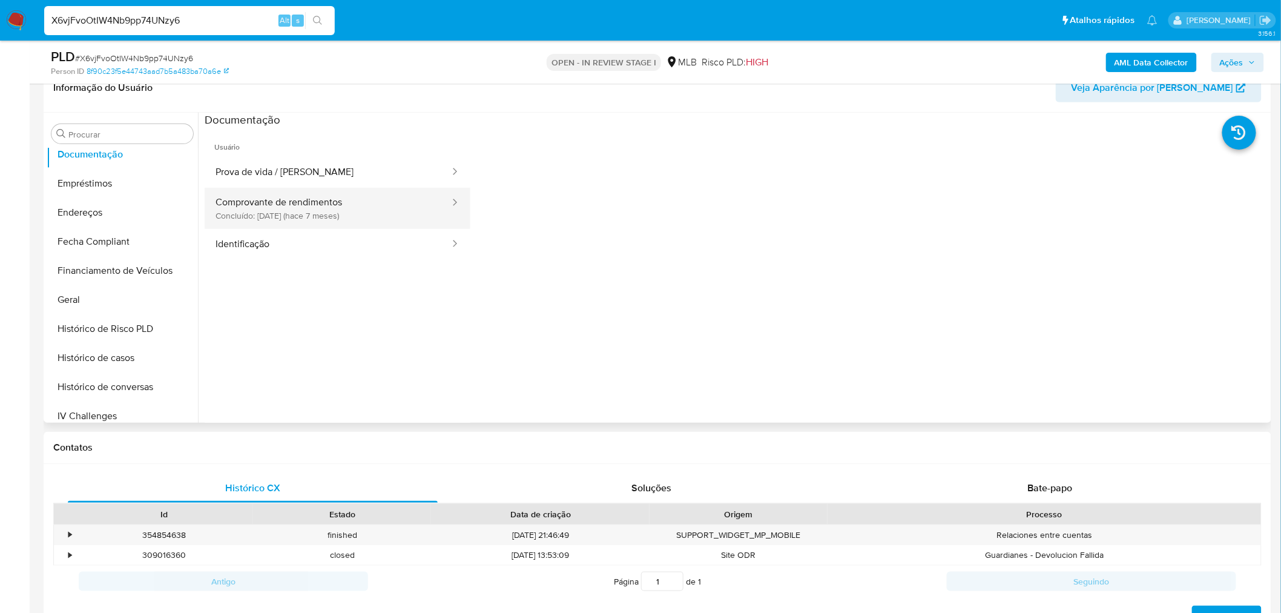
click at [237, 202] on button "Comprovante de rendimentos Concluído: 20/01/2025 (hace 7 meses)" at bounding box center [328, 208] width 246 height 41
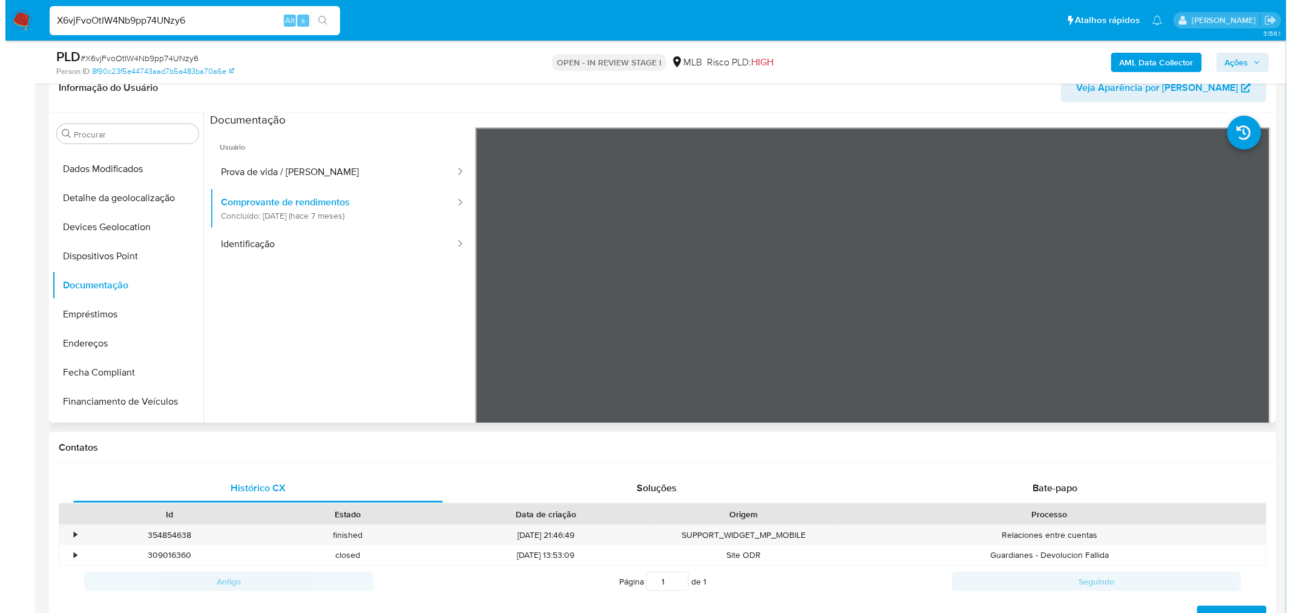
scroll to position [0, 0]
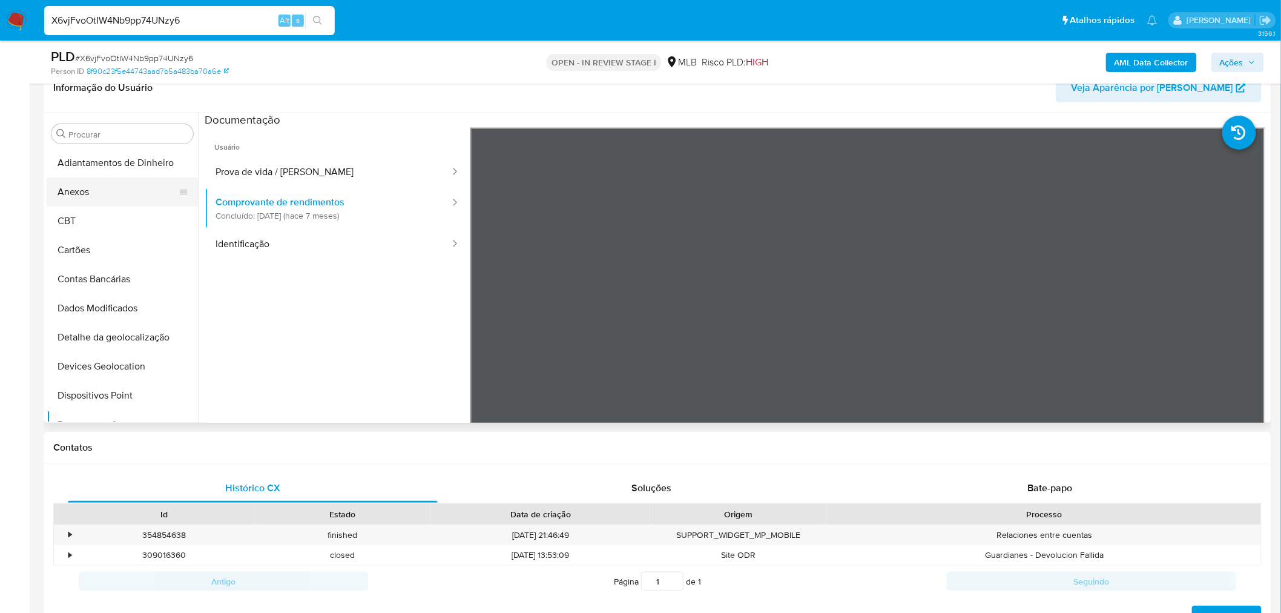
click at [98, 191] on button "Anexos" at bounding box center [118, 191] width 142 height 29
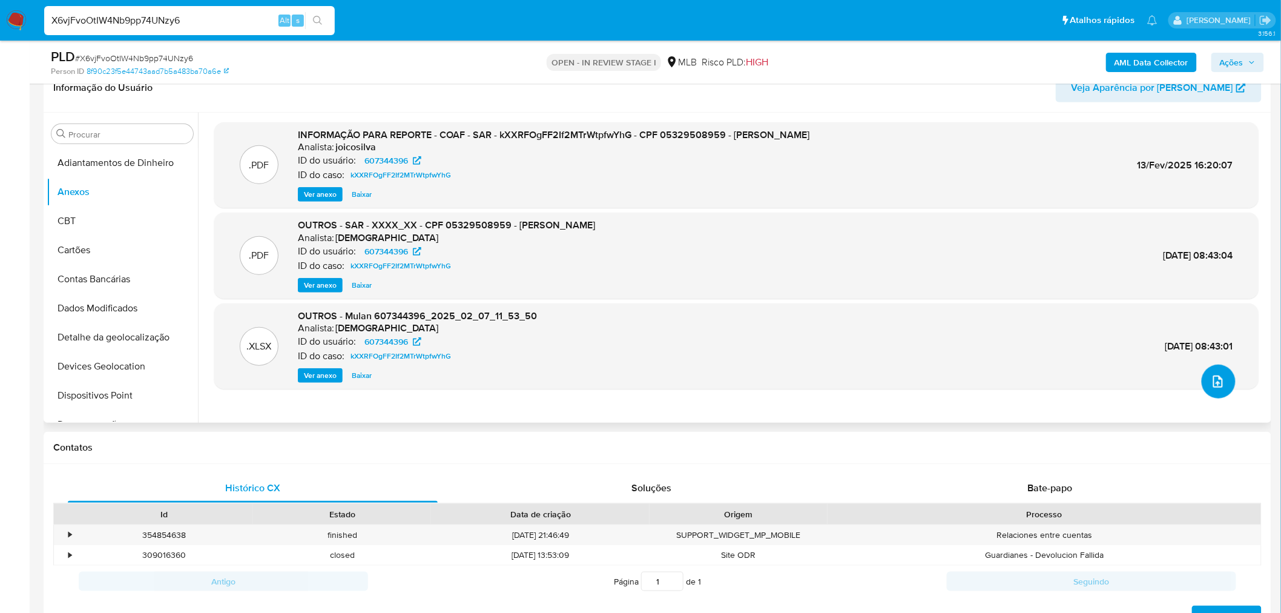
click at [1211, 379] on icon "upload-file" at bounding box center [1218, 381] width 15 height 15
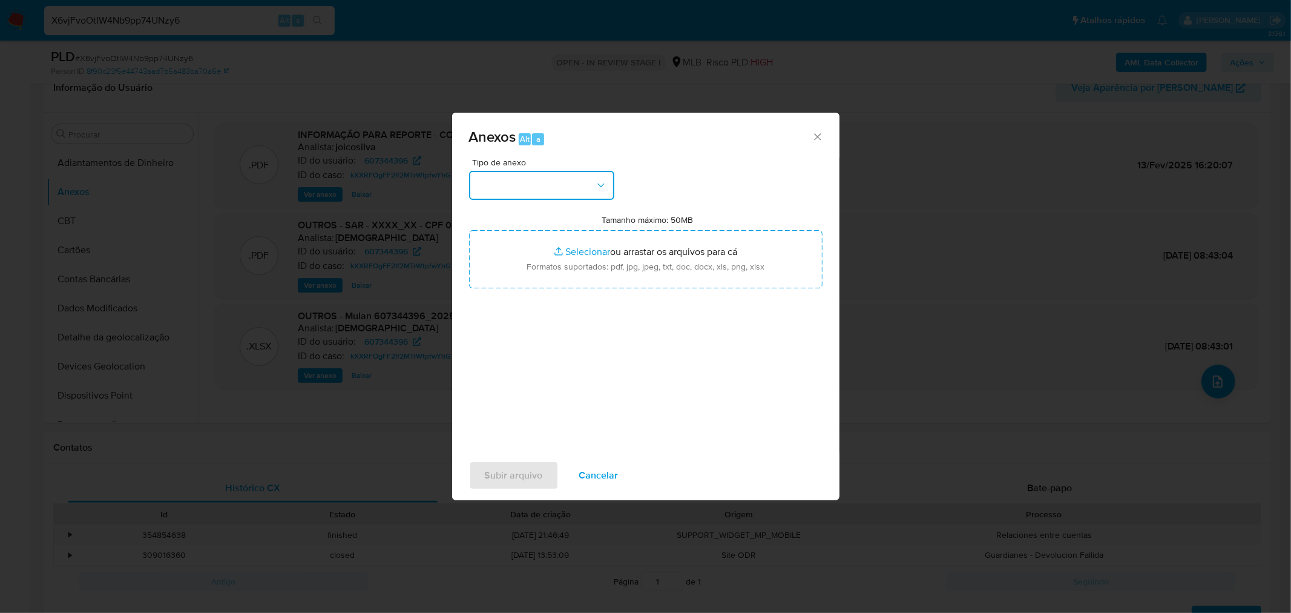
click at [572, 192] on button "button" at bounding box center [541, 185] width 145 height 29
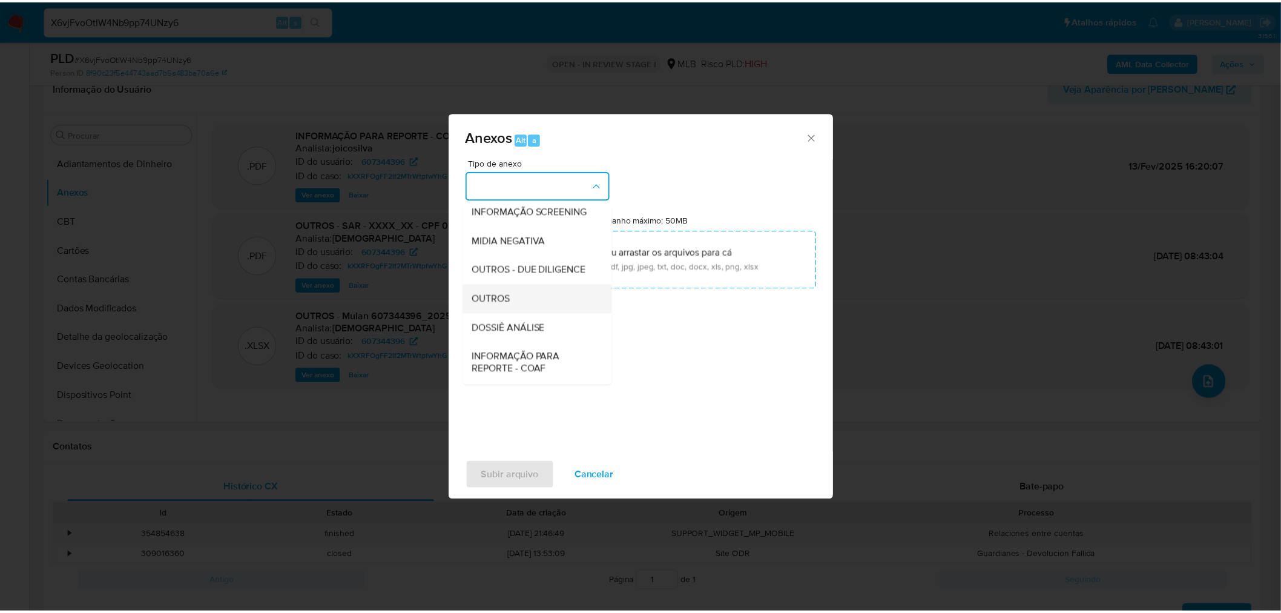
scroll to position [186, 0]
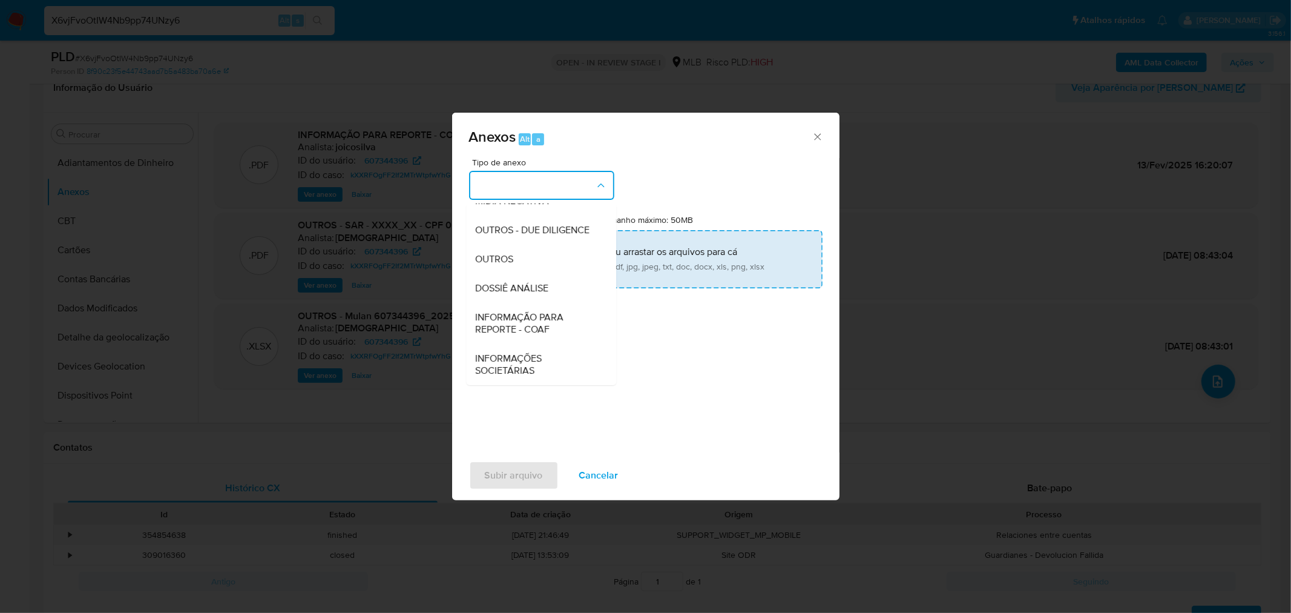
drag, startPoint x: 506, startPoint y: 267, endPoint x: 512, endPoint y: 262, distance: 8.1
click at [506, 267] on div "OUTROS" at bounding box center [538, 258] width 124 height 29
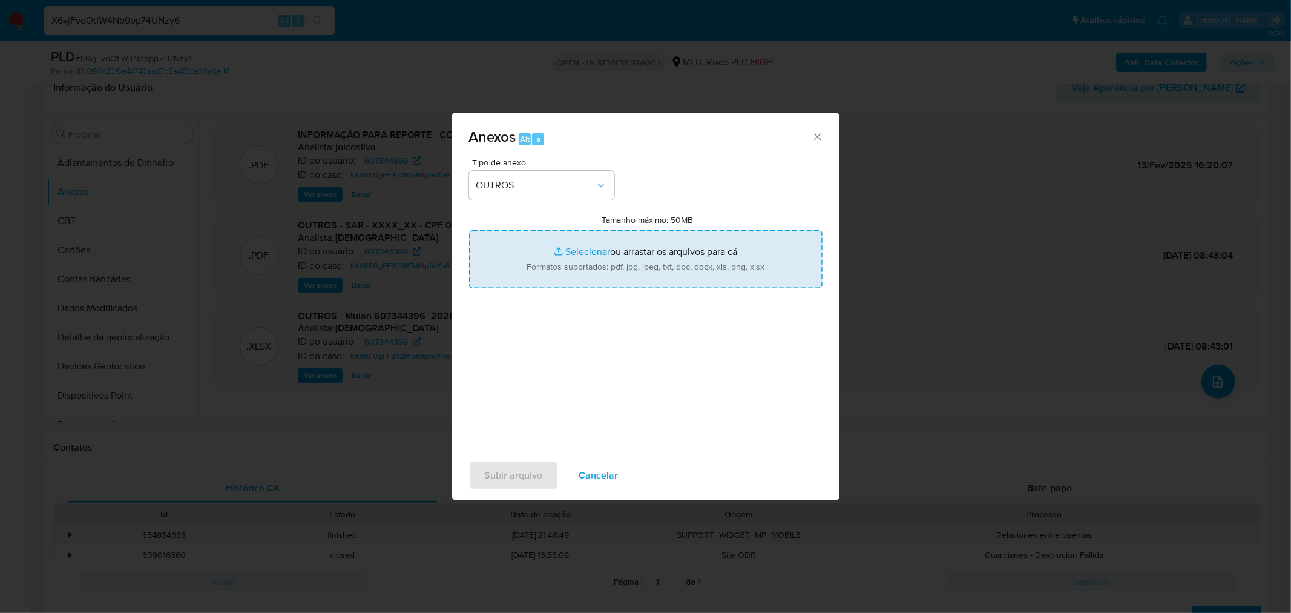
type input "C:\fakepath\Mulan 607344396_2025_08_27_14_27_34 CARLOS DA SILVA GOMES.pdf"
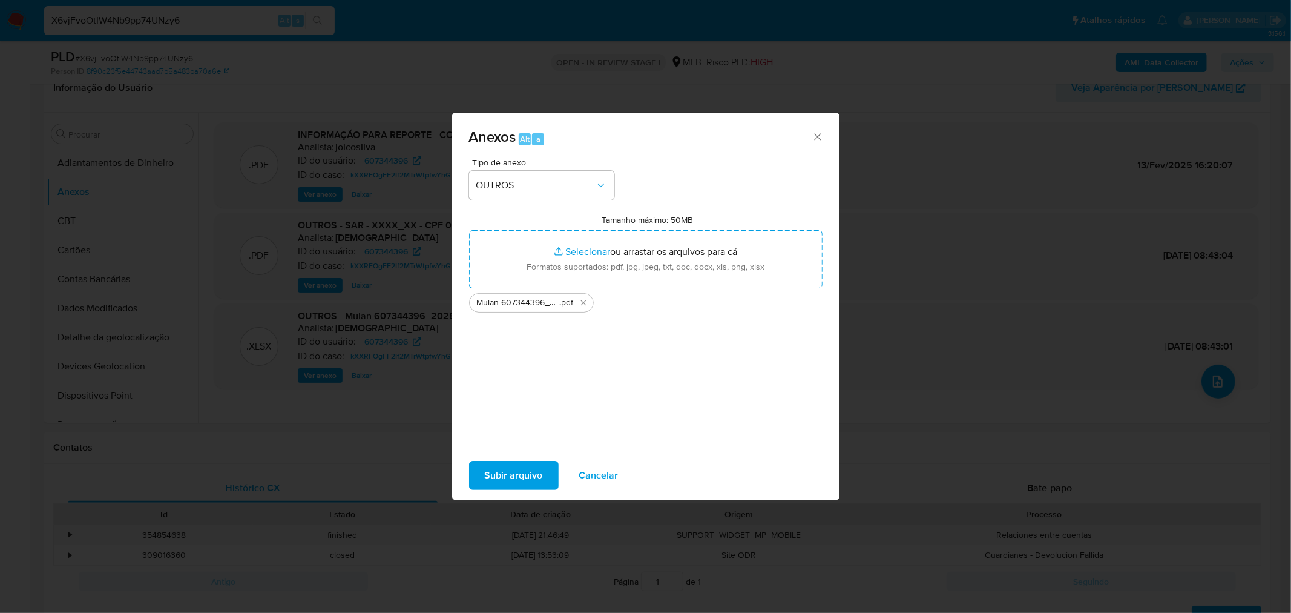
click at [536, 475] on span "Subir arquivo" at bounding box center [514, 475] width 58 height 27
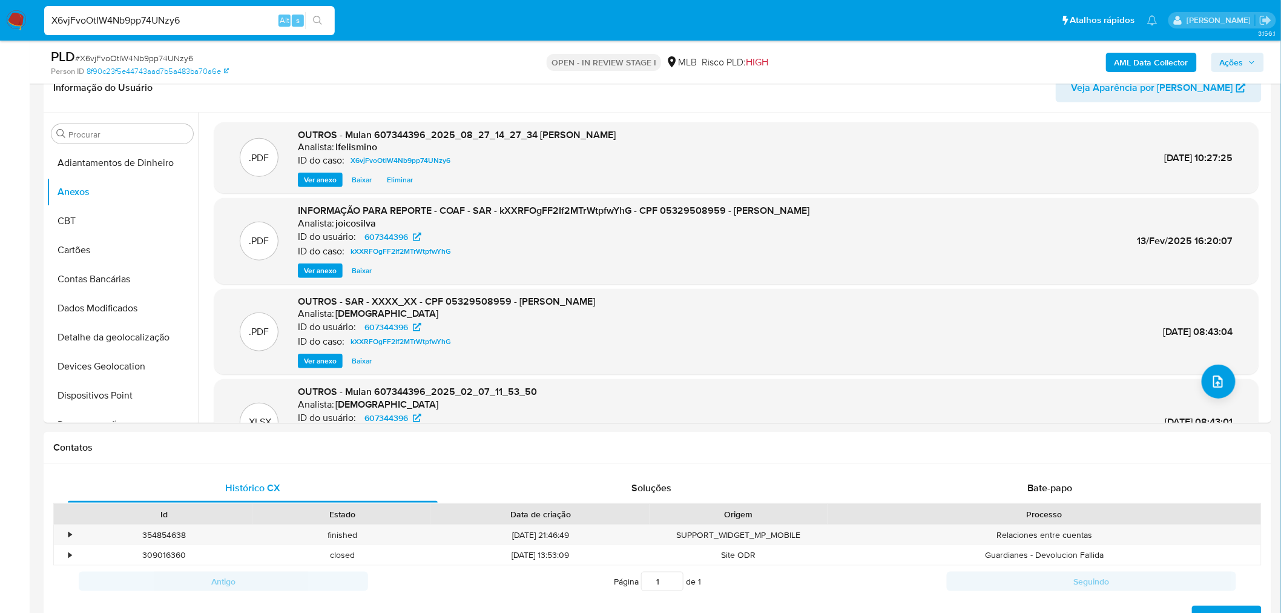
click at [1145, 61] on b "AML Data Collector" at bounding box center [1152, 62] width 74 height 19
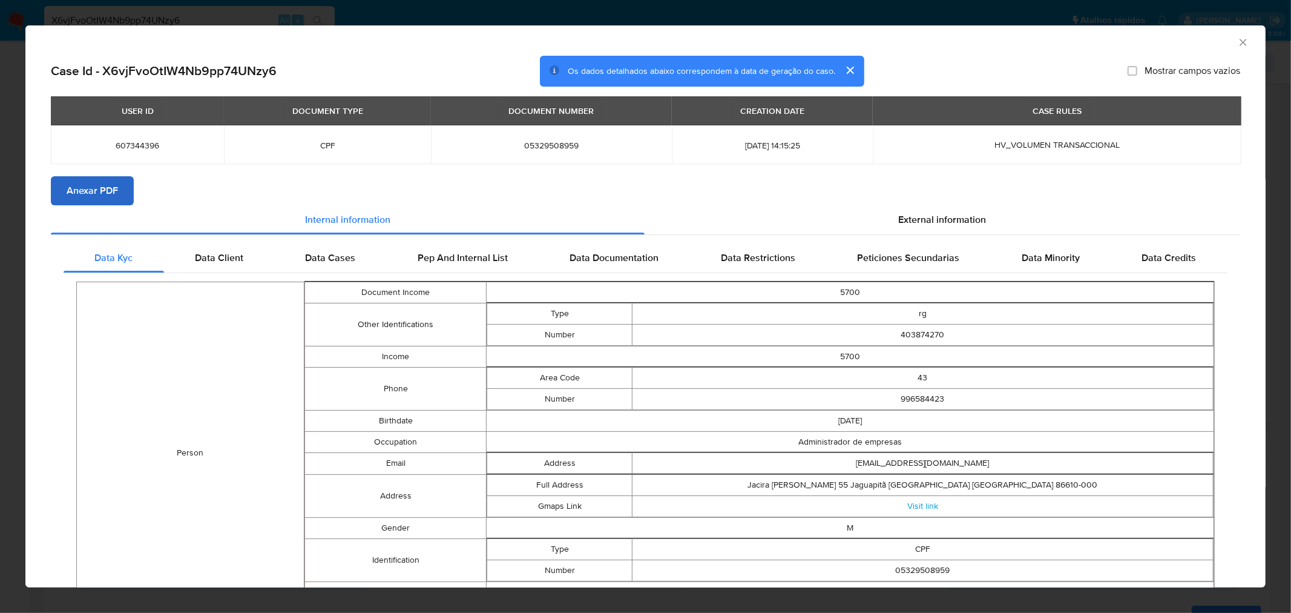
drag, startPoint x: 132, startPoint y: 186, endPoint x: 116, endPoint y: 192, distance: 17.4
click at [129, 185] on section "Anexar PDF" at bounding box center [646, 190] width 1190 height 29
click at [88, 201] on span "Anexar PDF" at bounding box center [92, 190] width 51 height 27
click at [155, 16] on div "AML Data Collector Case Id - X6vjFvoOtIW4Nb9pp74UNzy6 Os dados detalhados abaix…" at bounding box center [645, 306] width 1291 height 613
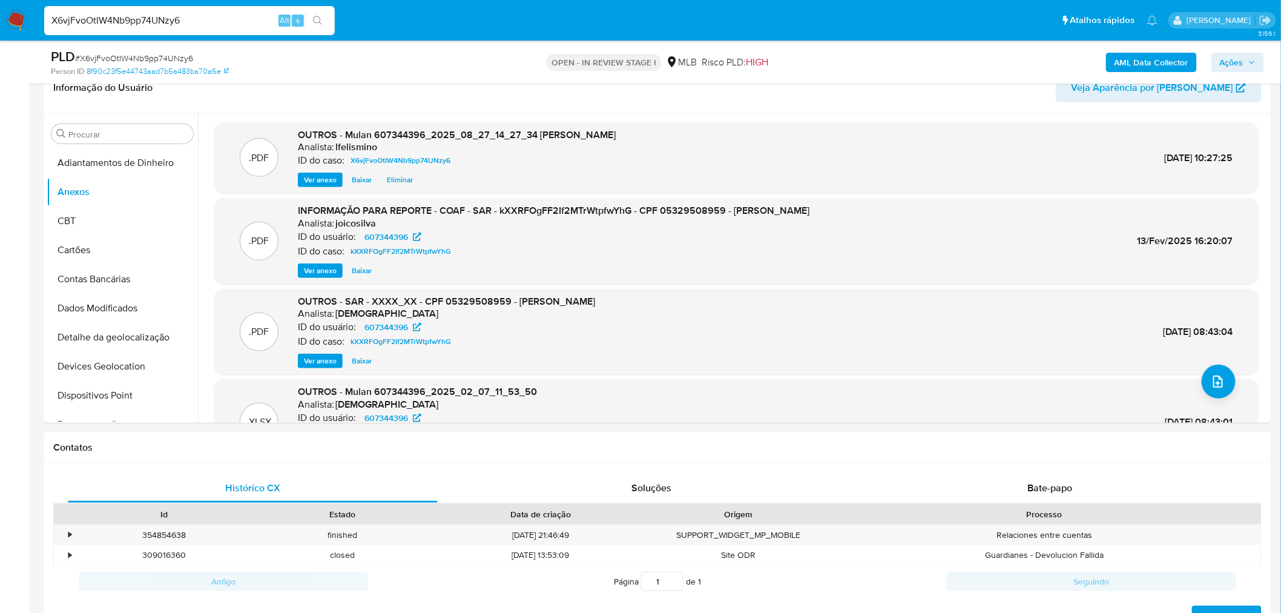
click at [153, 15] on input "X6vjFvoOtIW4Nb9pp74UNzy6" at bounding box center [189, 21] width 291 height 16
paste input "bHkxu7OA8qaiMZSzqNuXjTBY"
type input "bHkxu7OA8qaiMZSzqNuXjTBY"
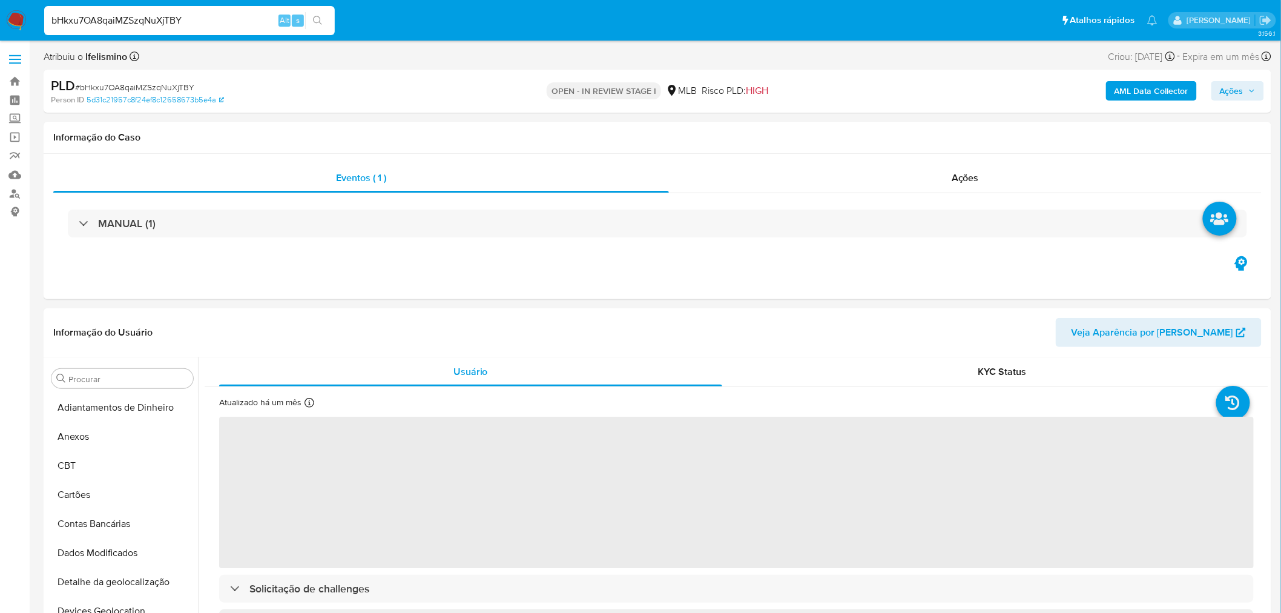
select select "10"
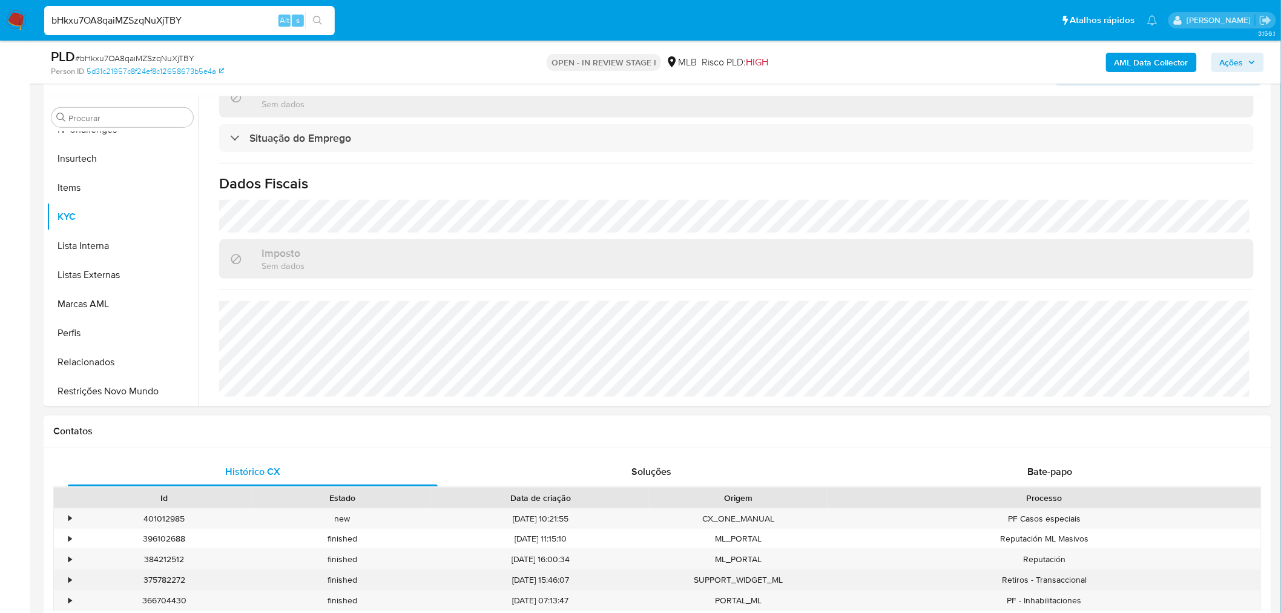
scroll to position [336, 0]
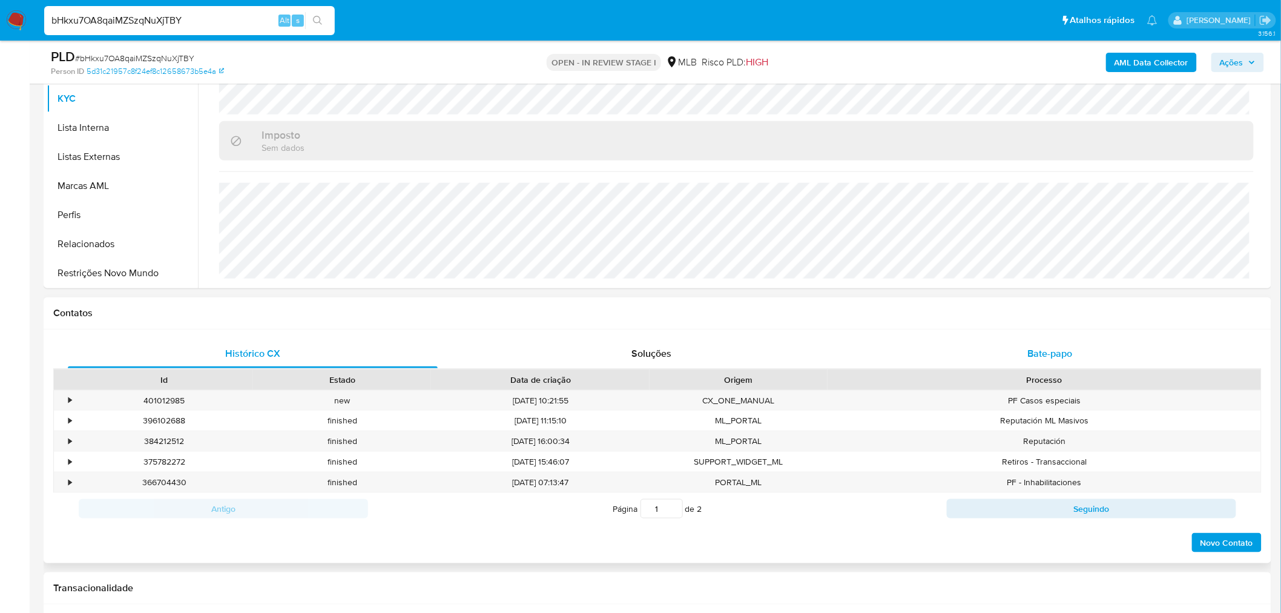
drag, startPoint x: 1018, startPoint y: 366, endPoint x: 1024, endPoint y: 343, distance: 23.2
click at [1018, 366] on div "Bate-papo" at bounding box center [1050, 353] width 370 height 29
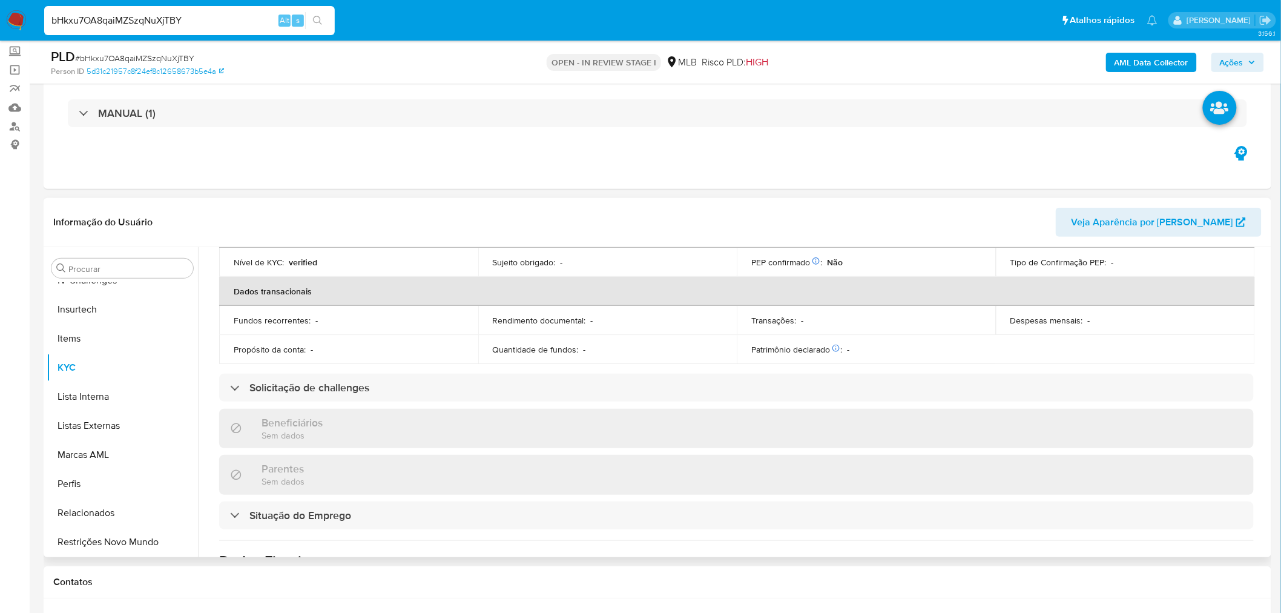
scroll to position [516, 0]
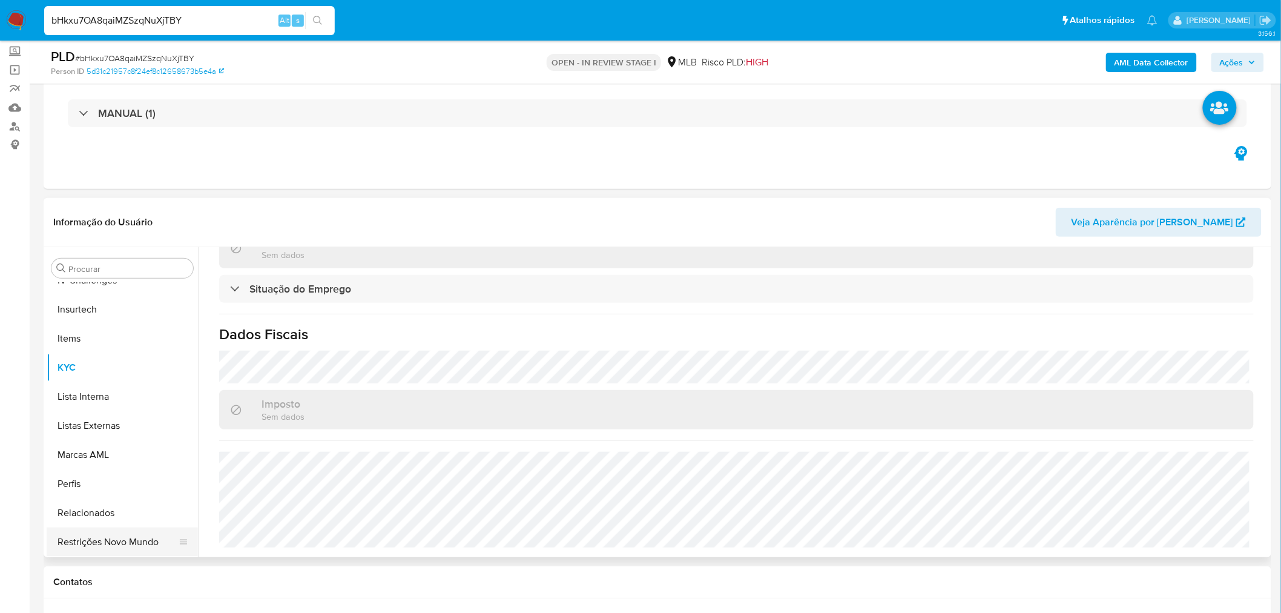
click at [74, 540] on button "Restrições Novo Mundo" at bounding box center [118, 541] width 142 height 29
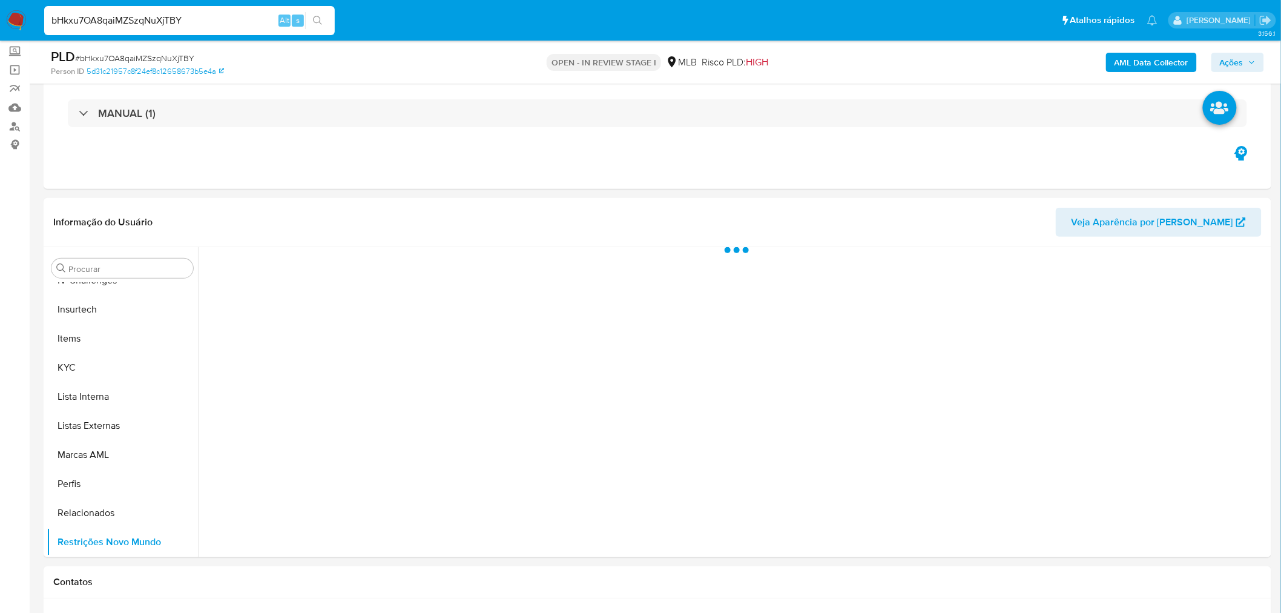
scroll to position [0, 0]
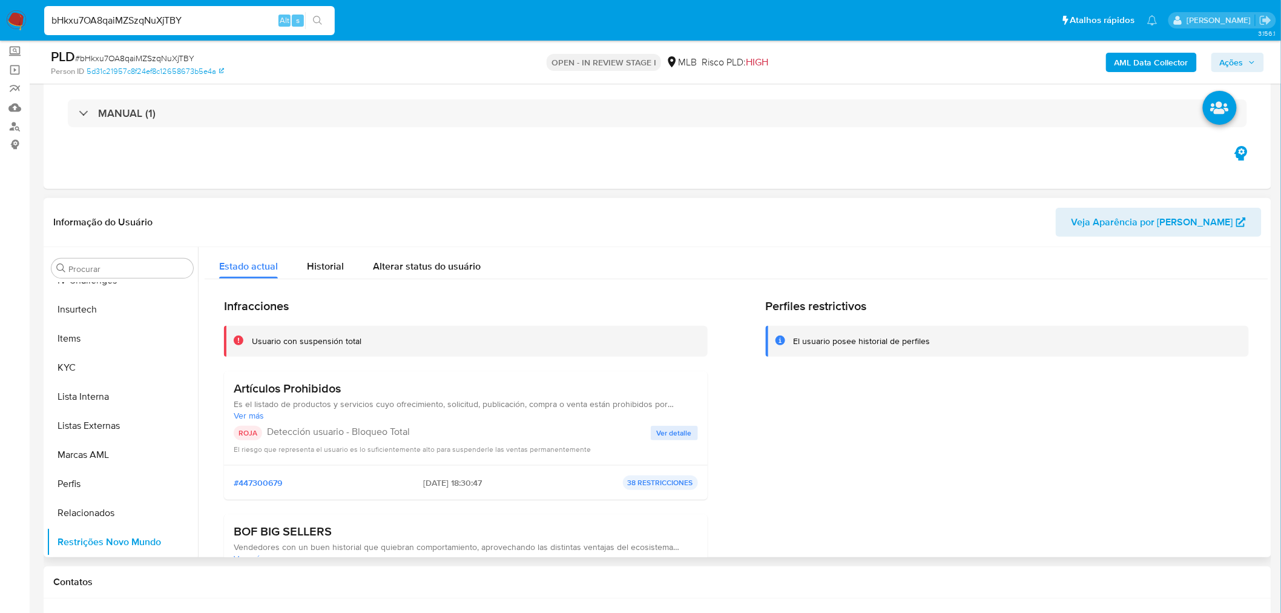
click at [316, 389] on h3 "Artículos Prohibidos" at bounding box center [466, 388] width 464 height 15
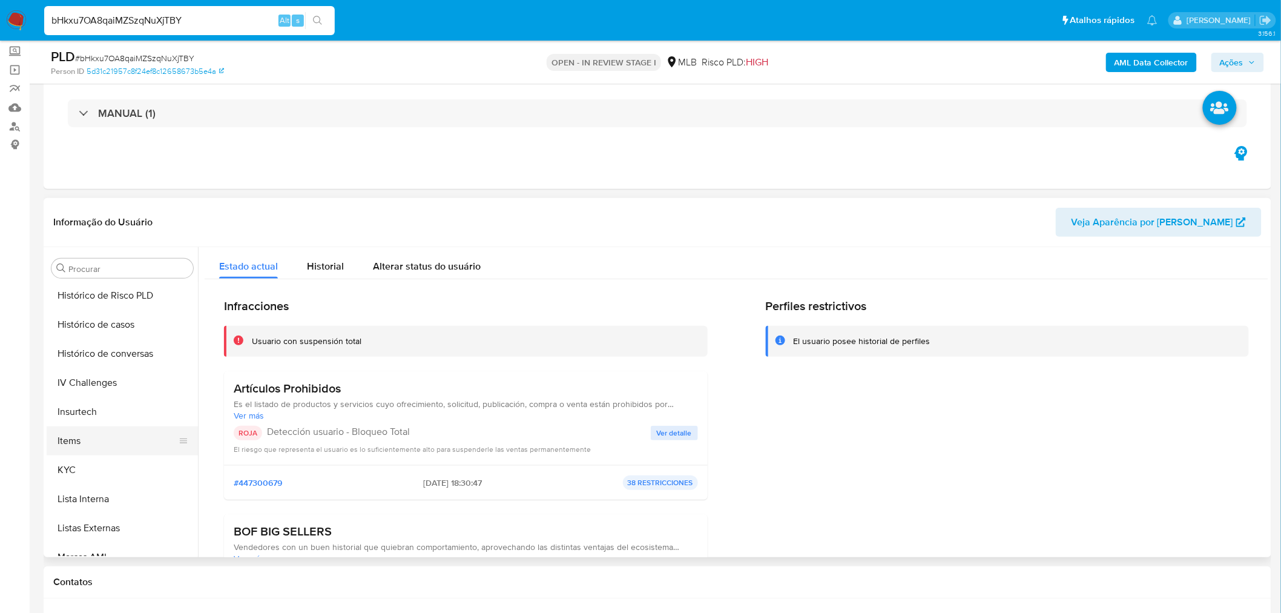
scroll to position [338, 0]
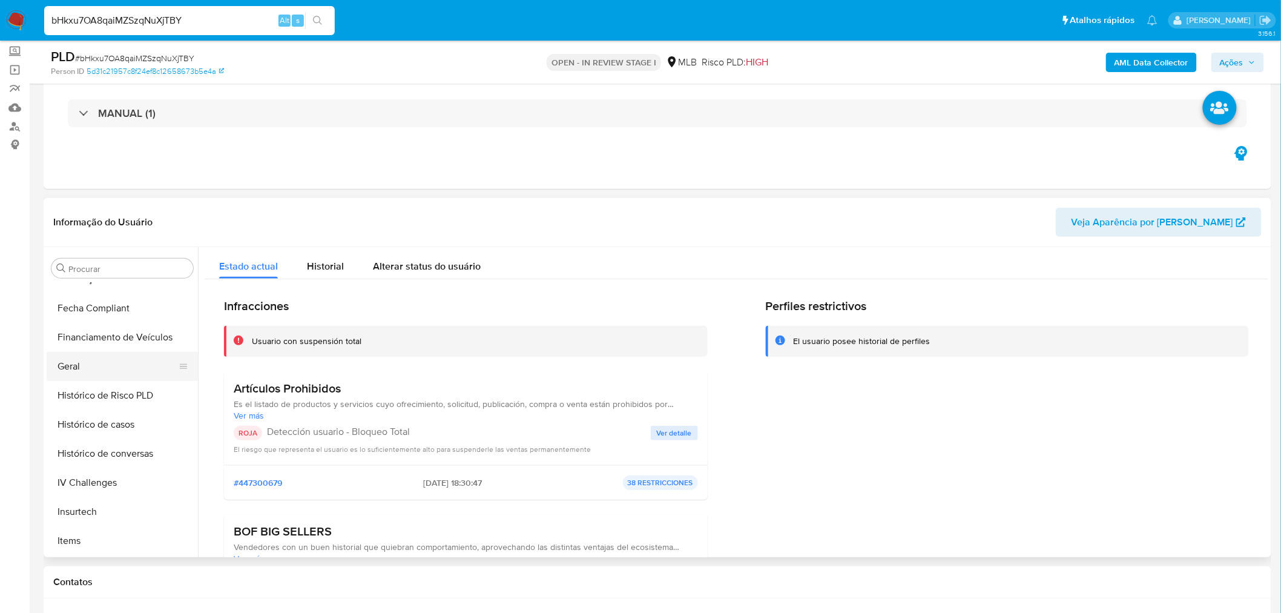
click at [85, 371] on button "Geral" at bounding box center [118, 366] width 142 height 29
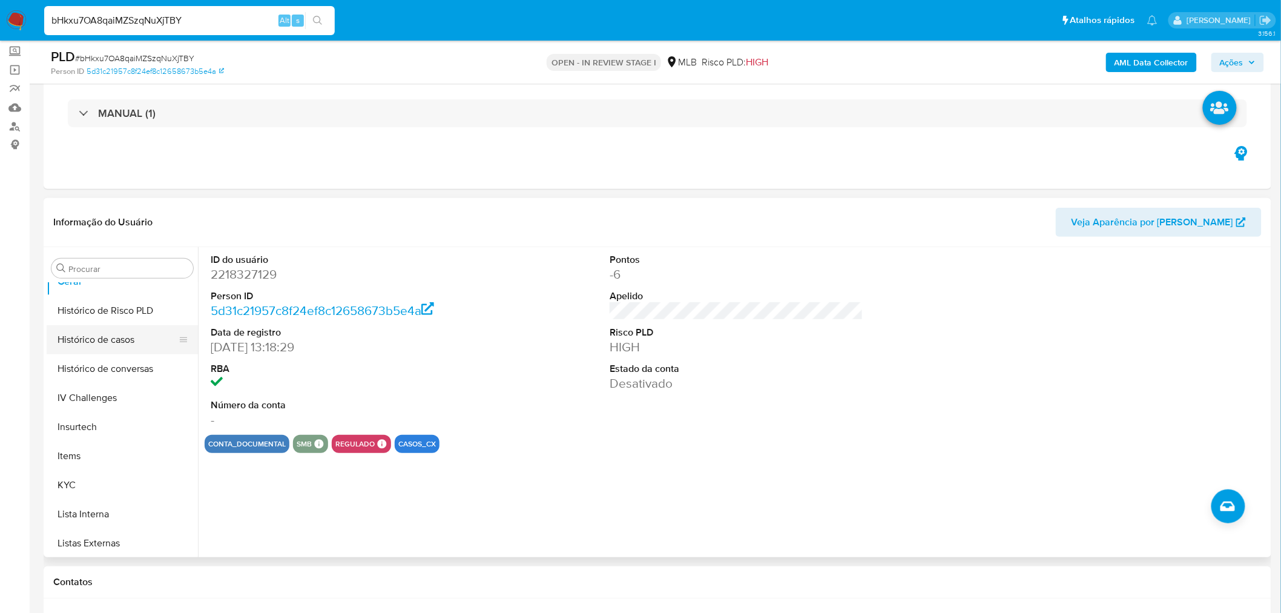
scroll to position [473, 0]
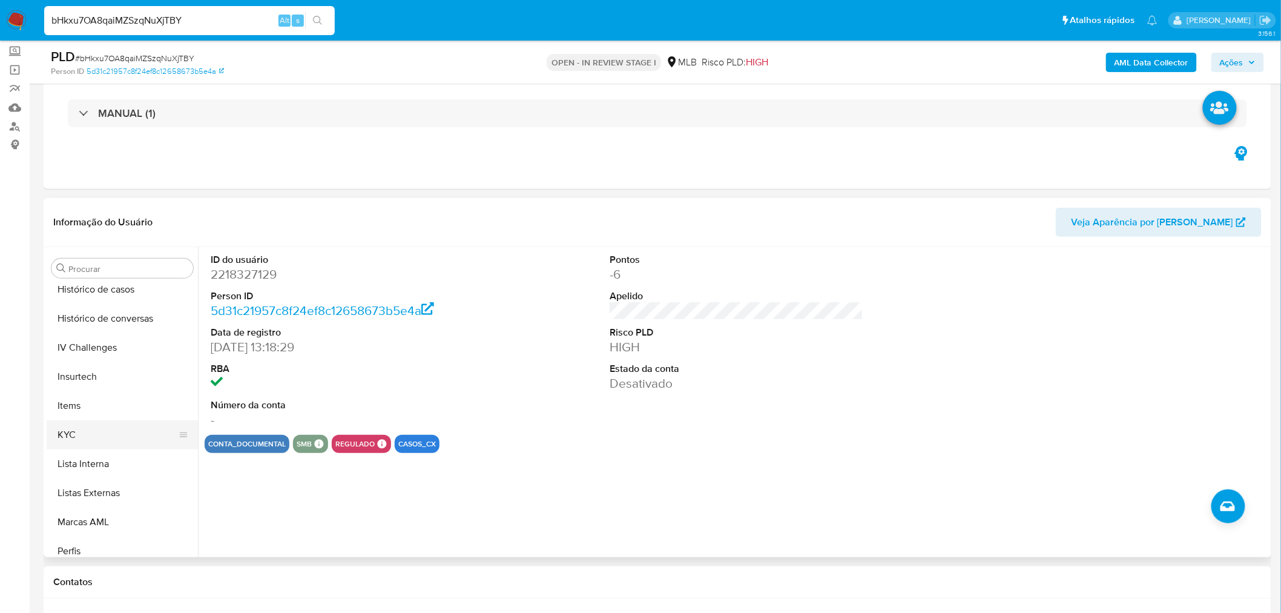
click at [87, 435] on button "KYC" at bounding box center [118, 434] width 142 height 29
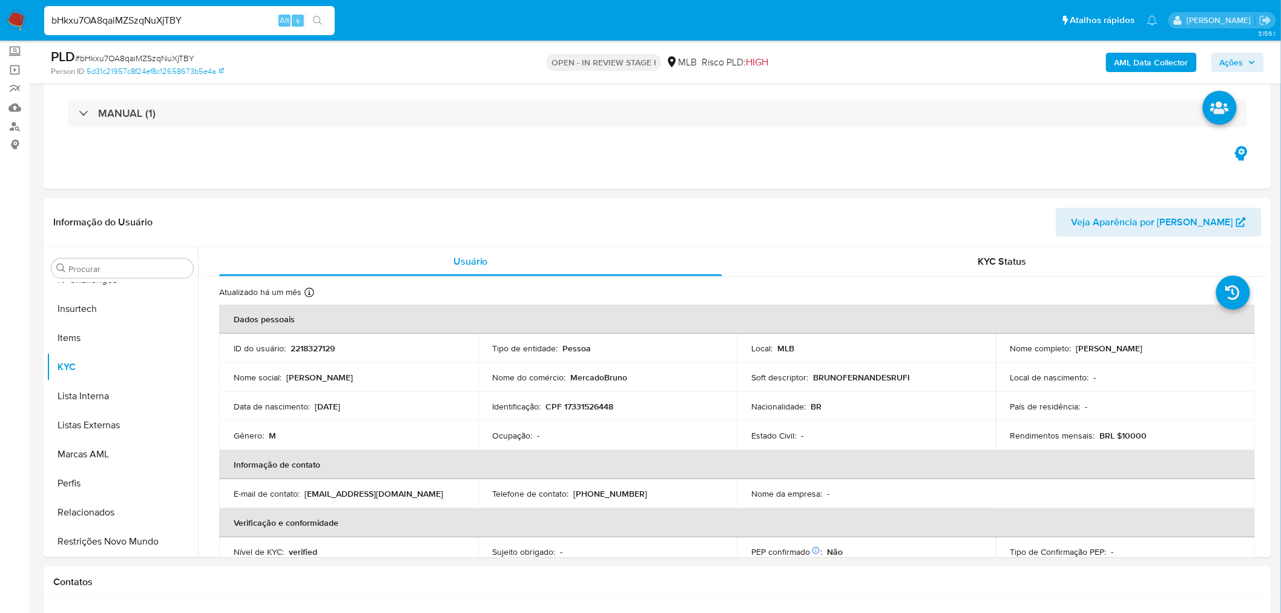
click at [106, 547] on button "Restrições Novo Mundo" at bounding box center [122, 541] width 151 height 29
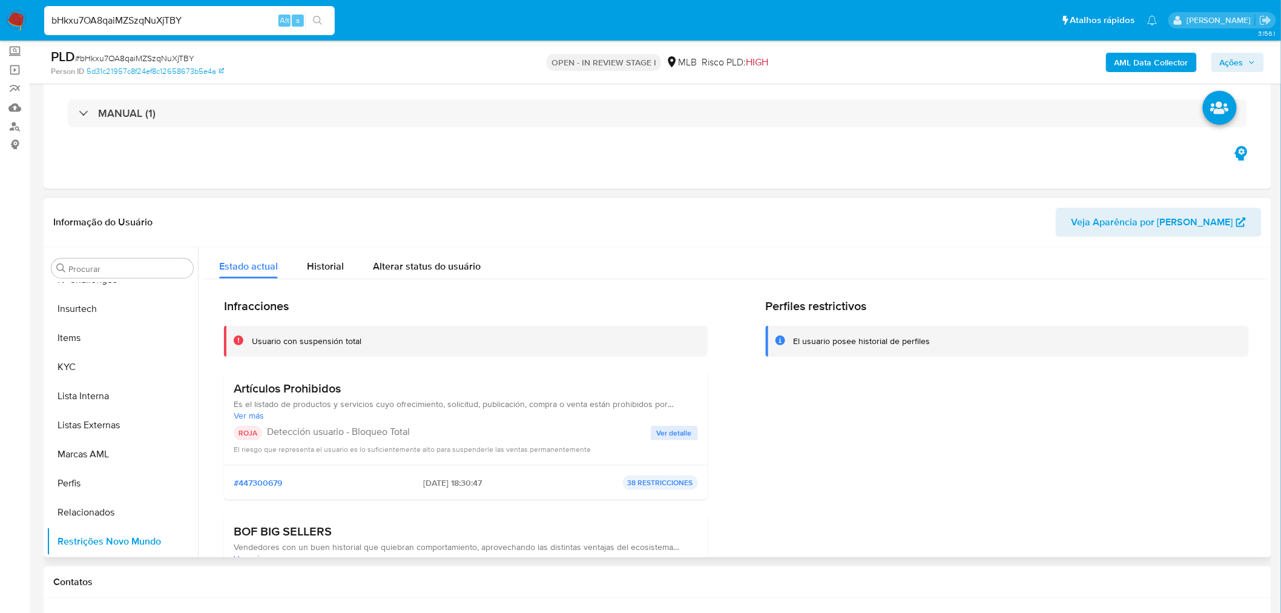
scroll to position [2, 0]
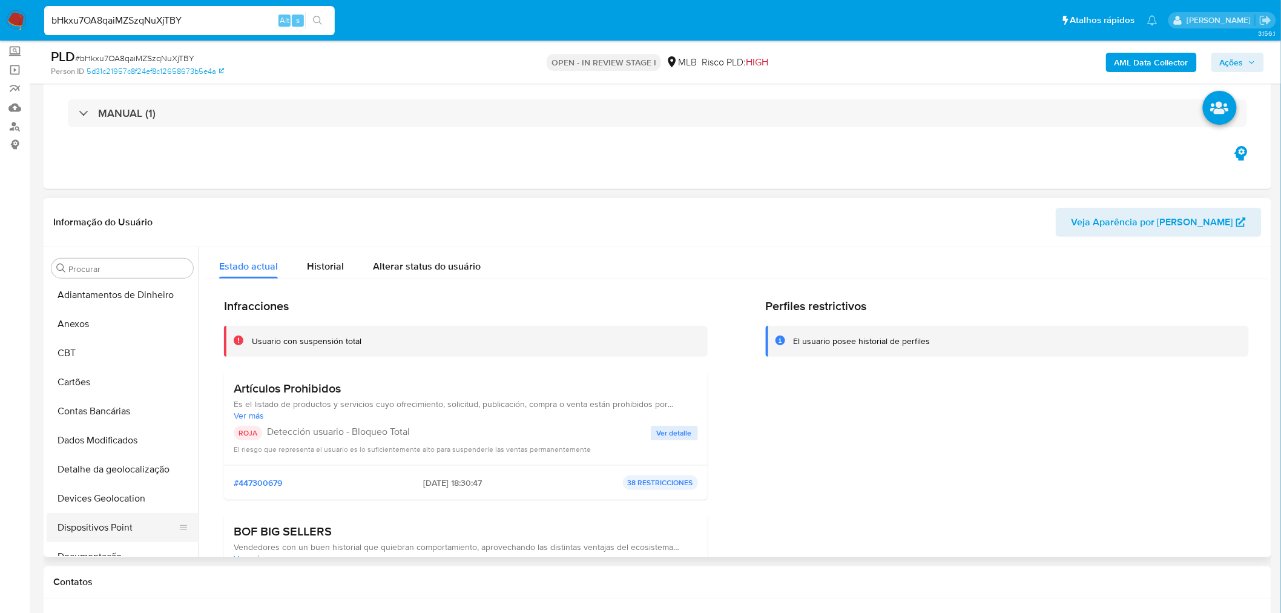
click at [100, 530] on button "Dispositivos Point" at bounding box center [118, 527] width 142 height 29
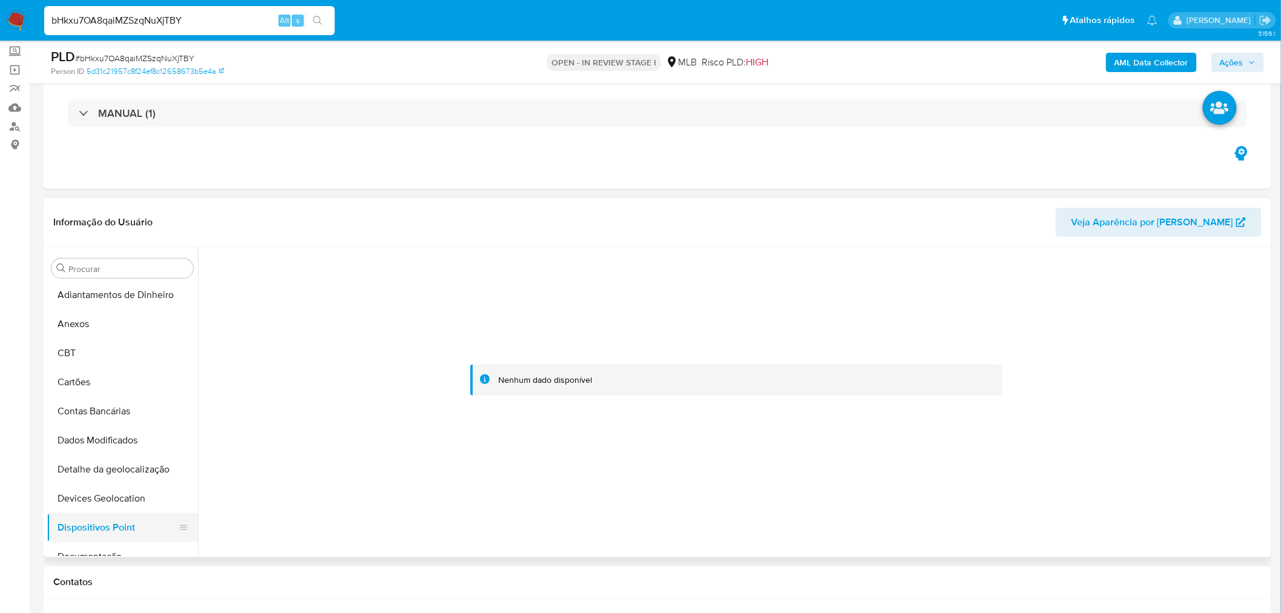
scroll to position [70, 0]
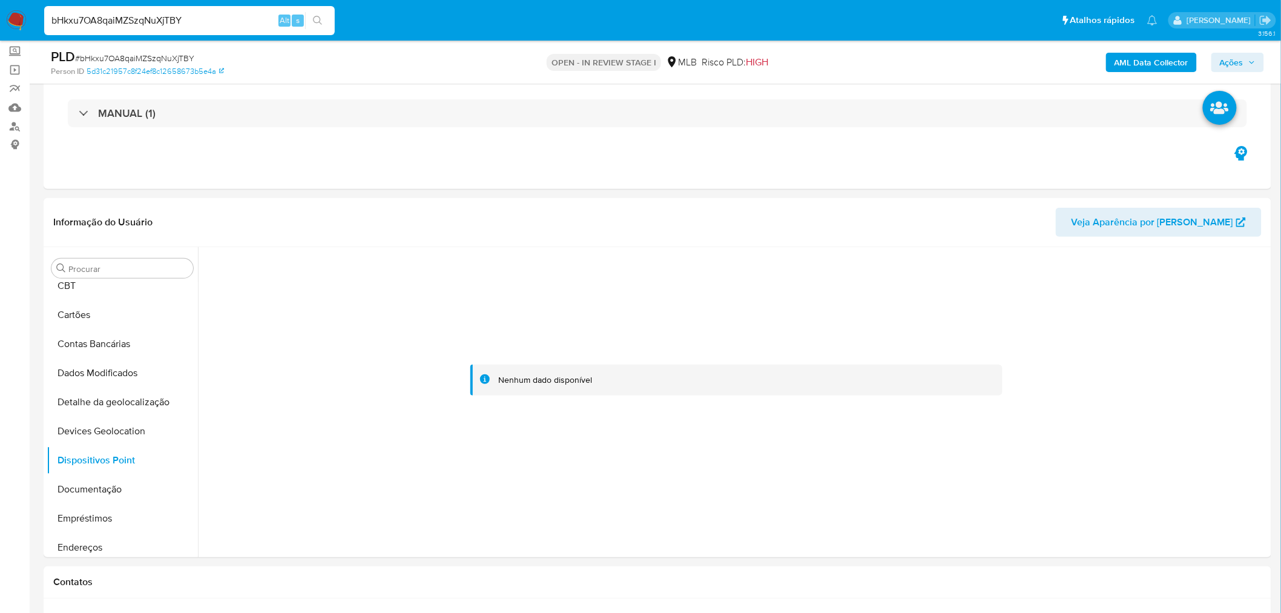
drag, startPoint x: 107, startPoint y: 486, endPoint x: 8, endPoint y: 485, distance: 98.7
click at [106, 483] on button "Documentação" at bounding box center [122, 489] width 151 height 29
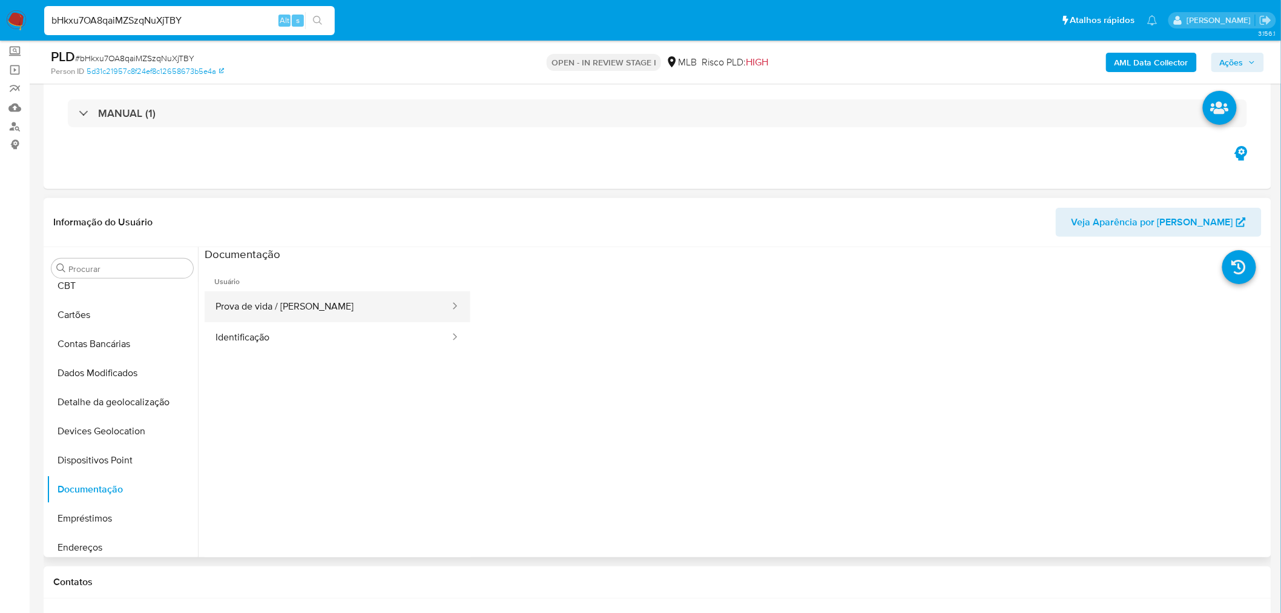
click at [326, 305] on button "Prova de vida / Selfie" at bounding box center [328, 306] width 246 height 31
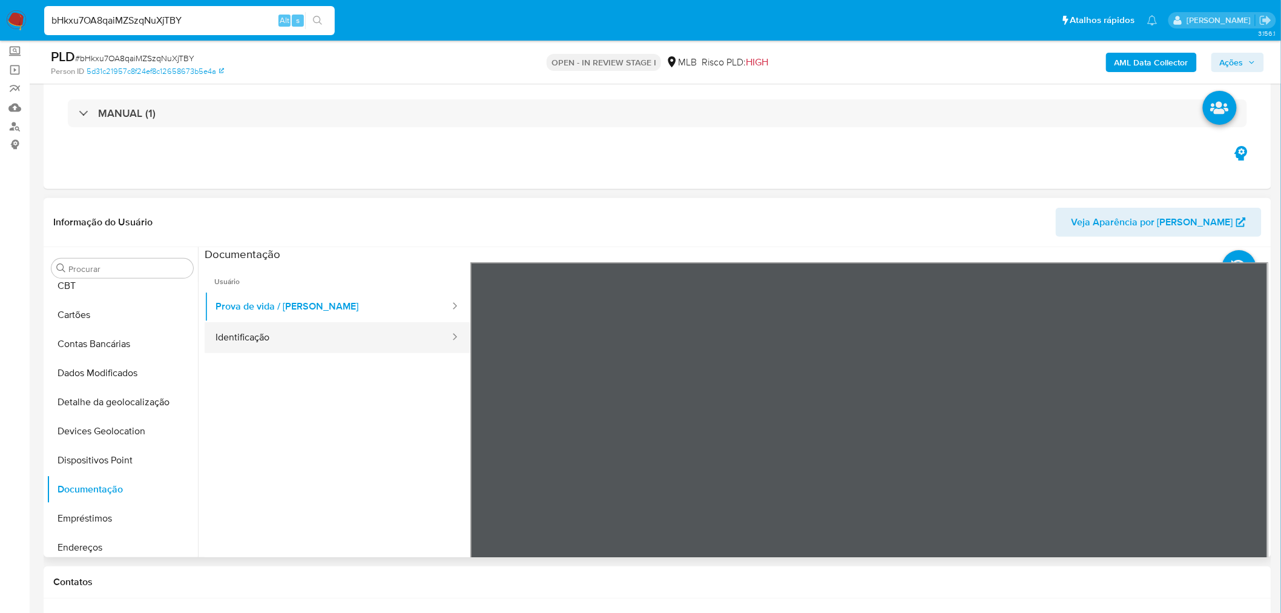
click at [255, 345] on button "Identificação" at bounding box center [328, 337] width 246 height 31
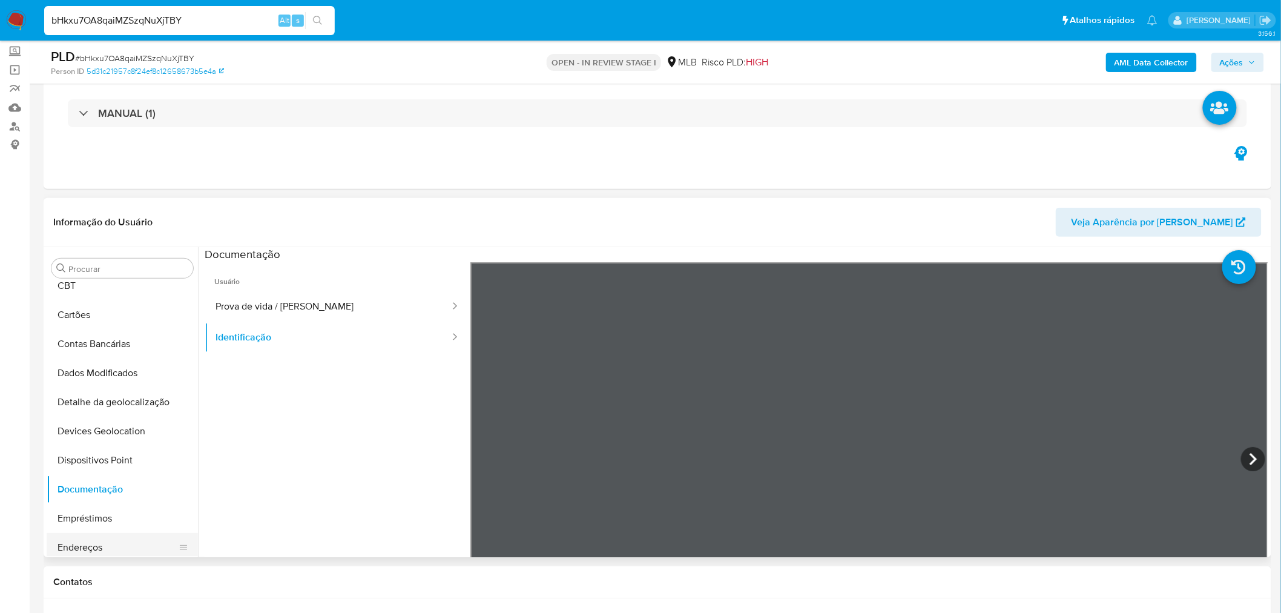
click at [122, 551] on button "Endereços" at bounding box center [118, 547] width 142 height 29
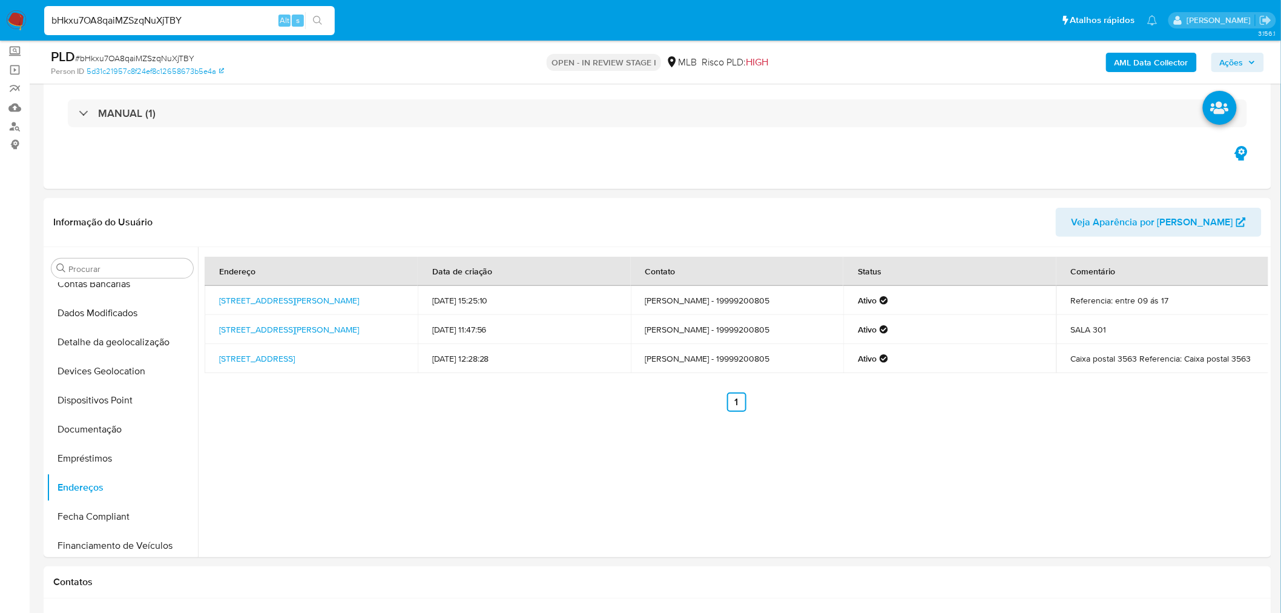
scroll to position [202, 0]
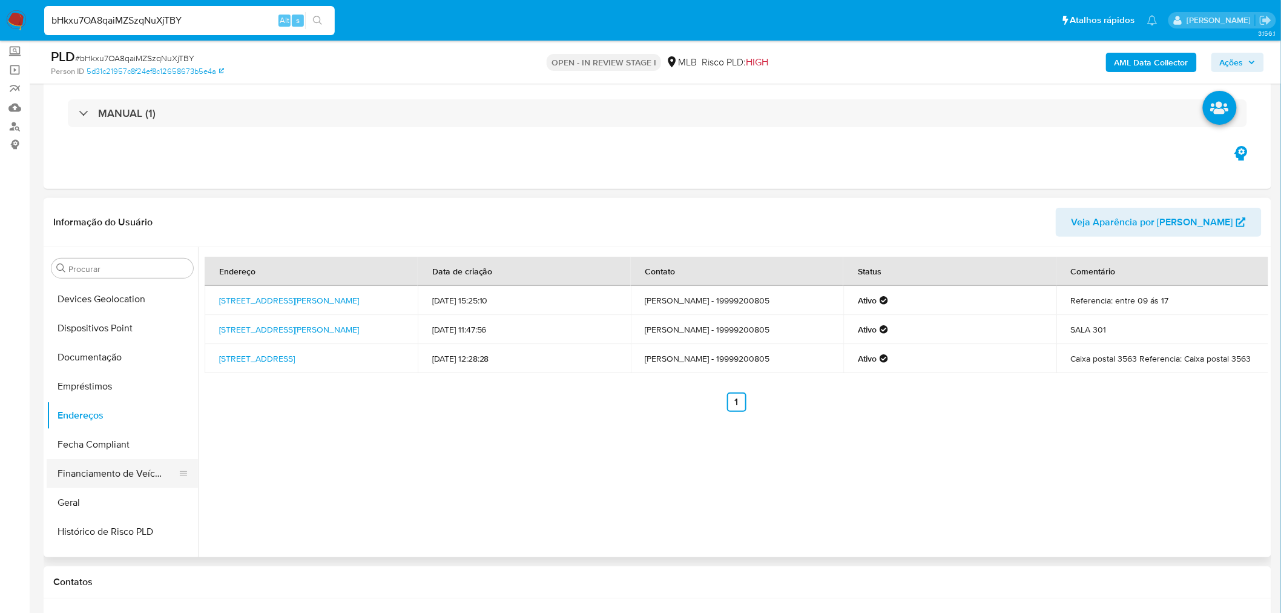
click at [68, 499] on button "Geral" at bounding box center [122, 502] width 151 height 29
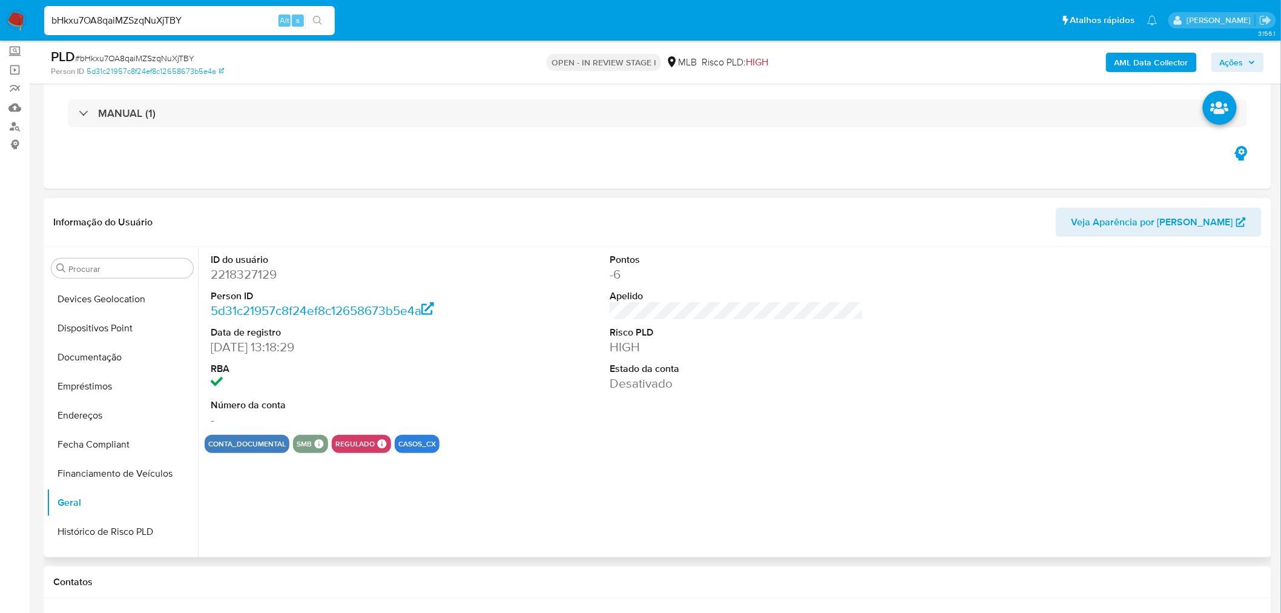
click at [251, 274] on dd "2218327129" at bounding box center [338, 274] width 254 height 17
copy dd "2218327129"
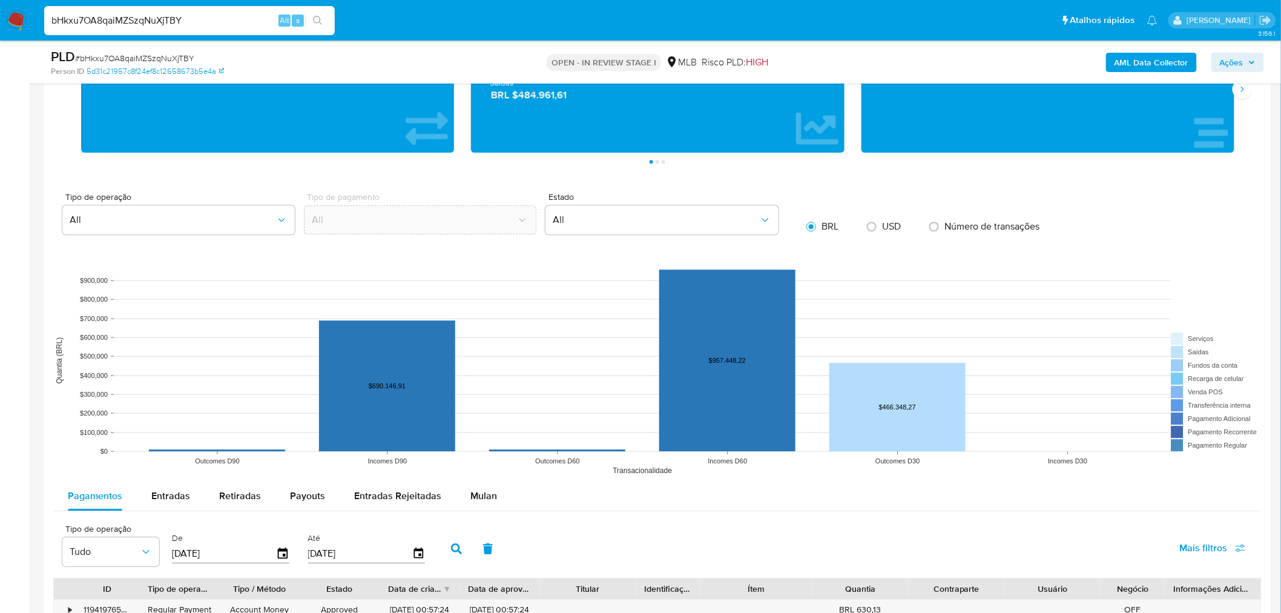
scroll to position [1614, 0]
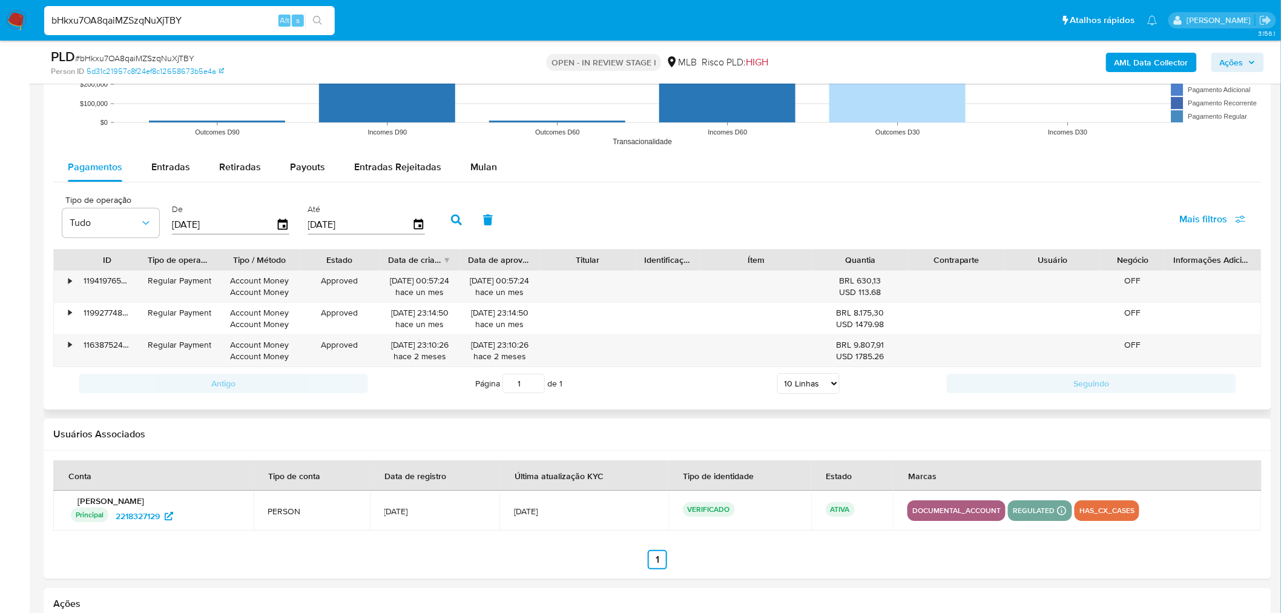
click at [171, 141] on rect at bounding box center [657, 31] width 1209 height 242
click at [166, 177] on div "Entradas" at bounding box center [170, 167] width 39 height 29
select select "10"
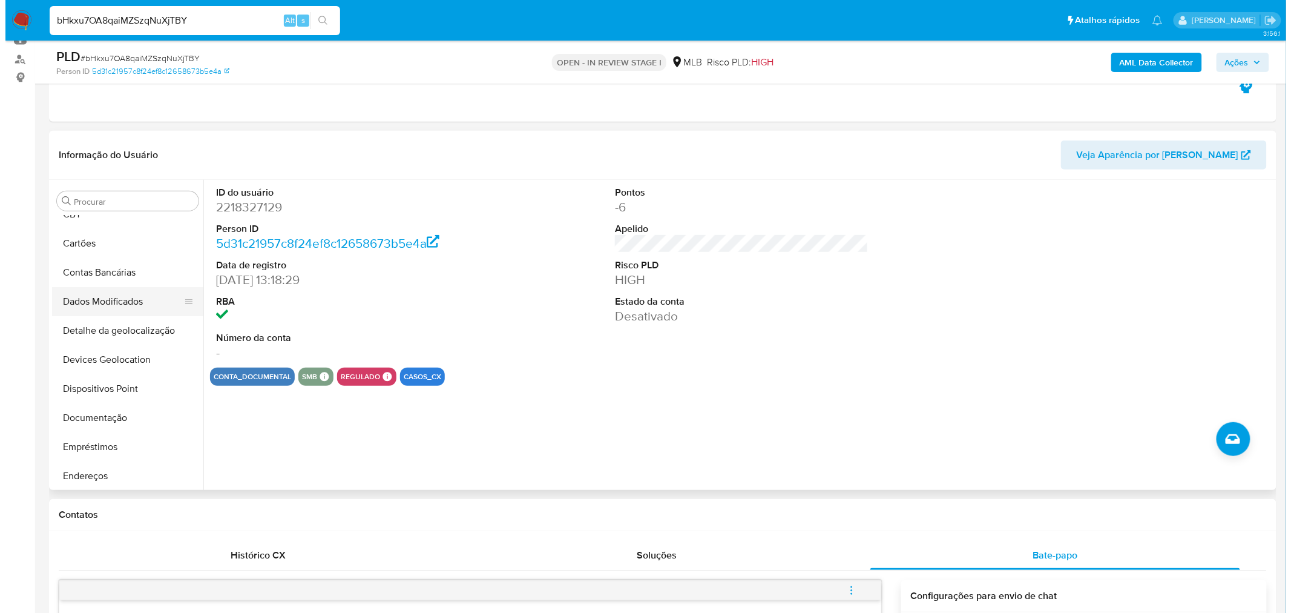
scroll to position [0, 0]
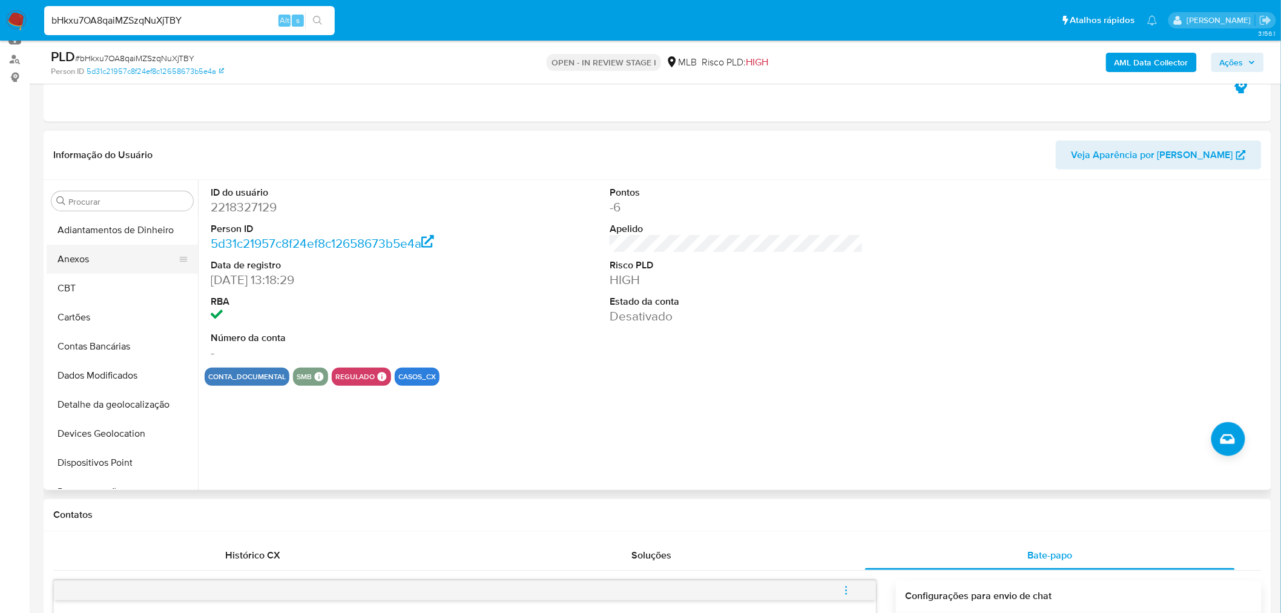
click at [133, 251] on button "Anexos" at bounding box center [118, 259] width 142 height 29
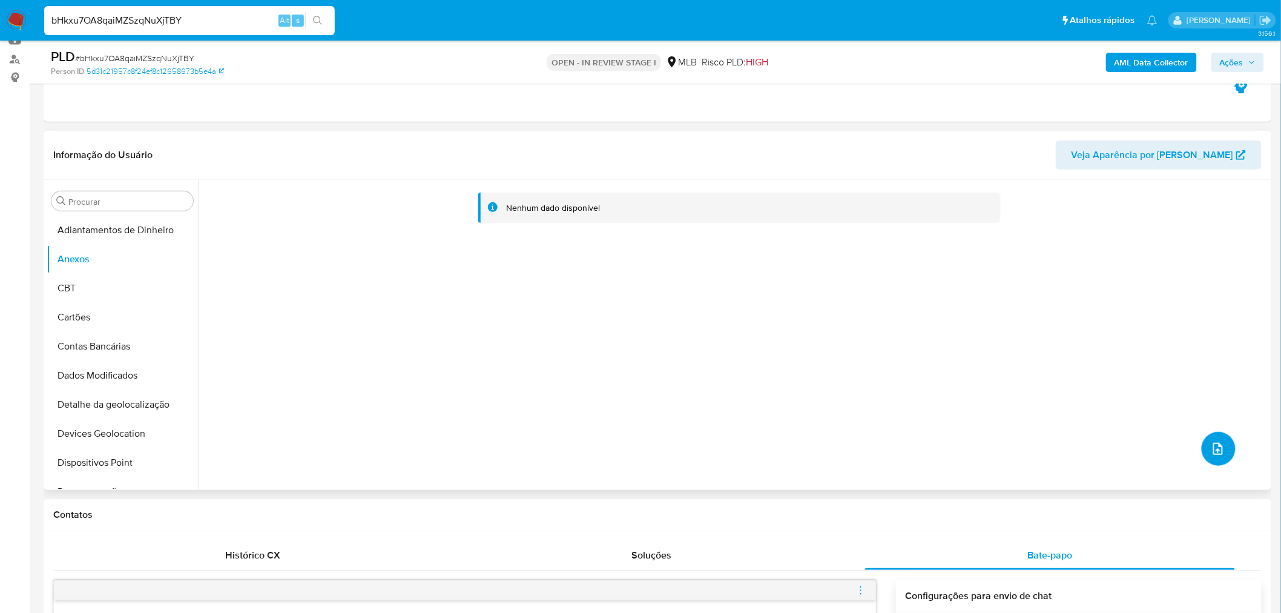
click at [1214, 464] on button "upload-file" at bounding box center [1219, 449] width 34 height 34
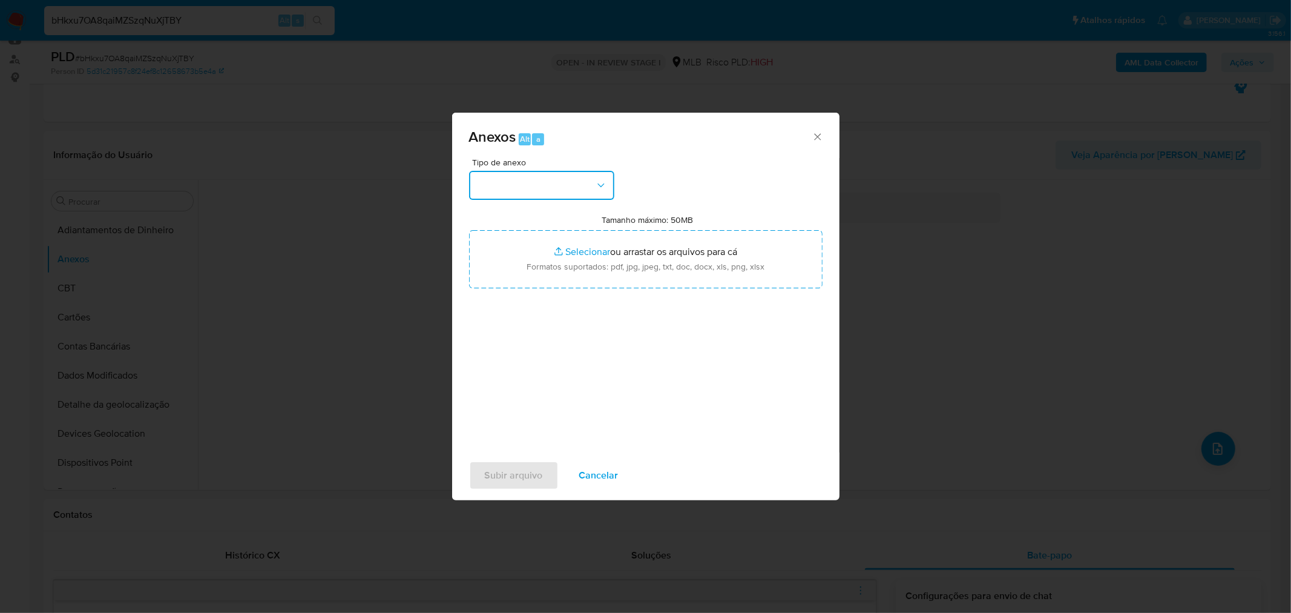
click at [576, 186] on button "button" at bounding box center [541, 185] width 145 height 29
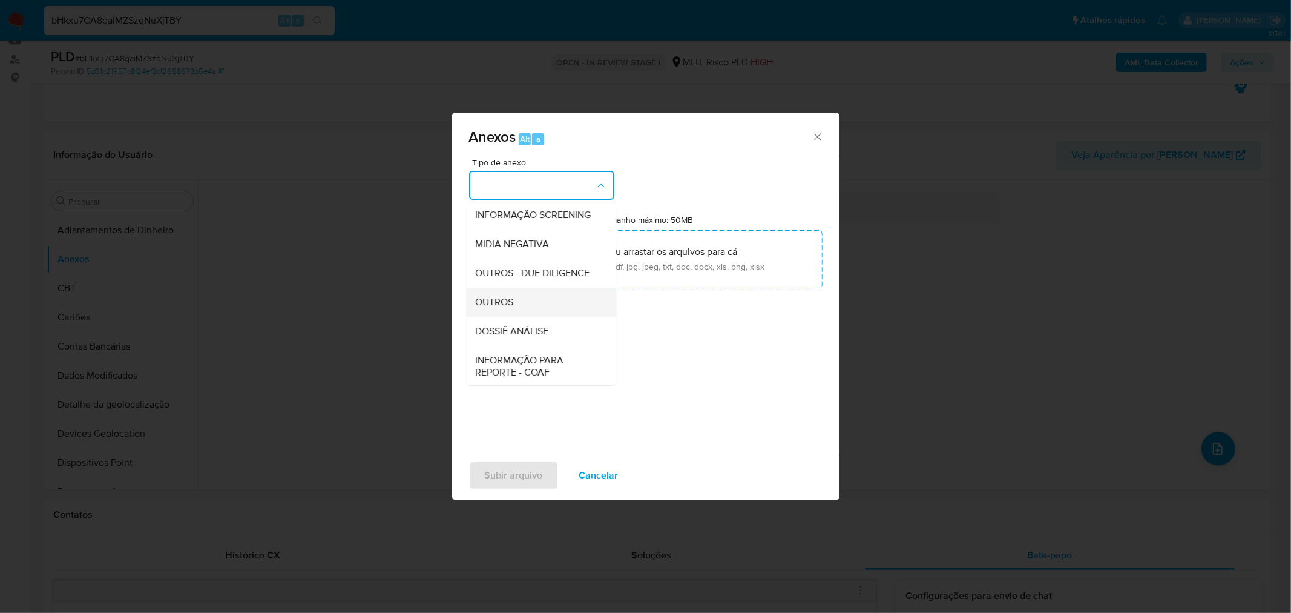
scroll to position [186, 0]
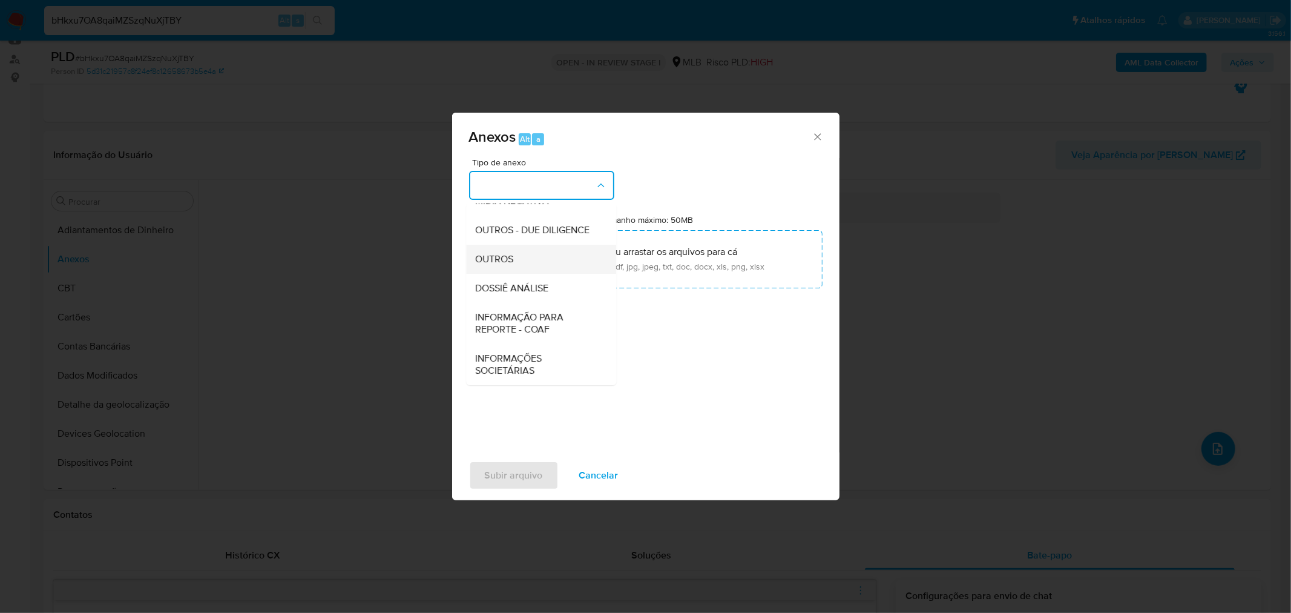
click at [536, 265] on div "OUTROS" at bounding box center [538, 258] width 124 height 29
click at [1011, 383] on div "Anexos Alt a Tipo de anexo OUTROS Tamanho máximo: 50MB Selecionar arquivos Sele…" at bounding box center [645, 306] width 1291 height 613
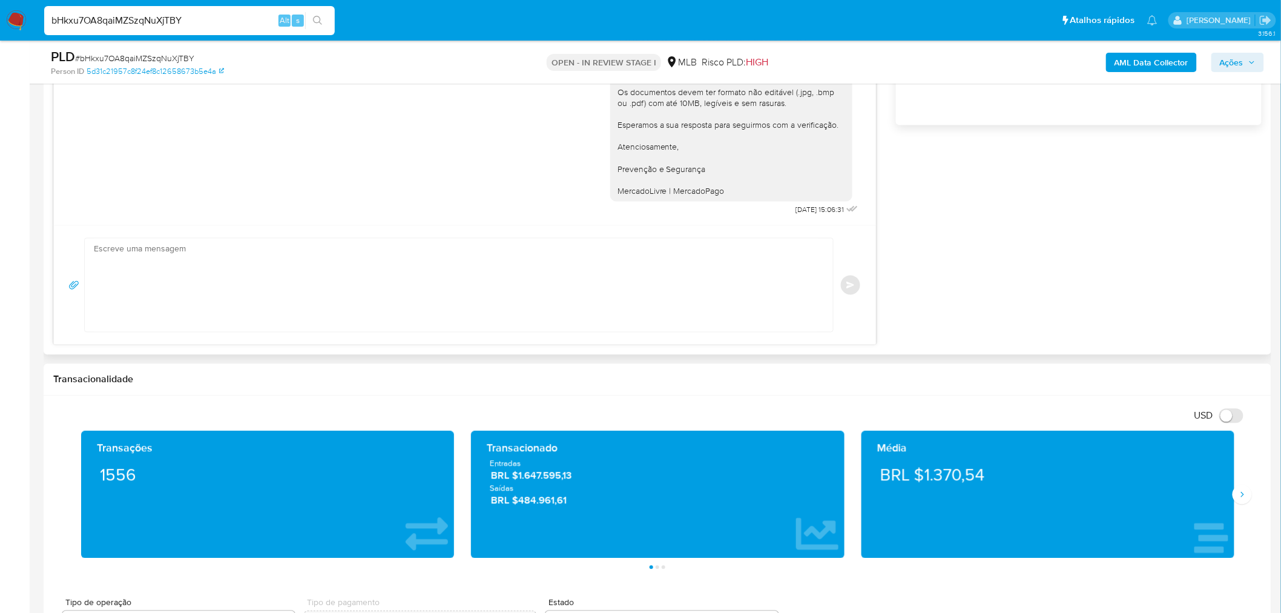
scroll to position [807, 0]
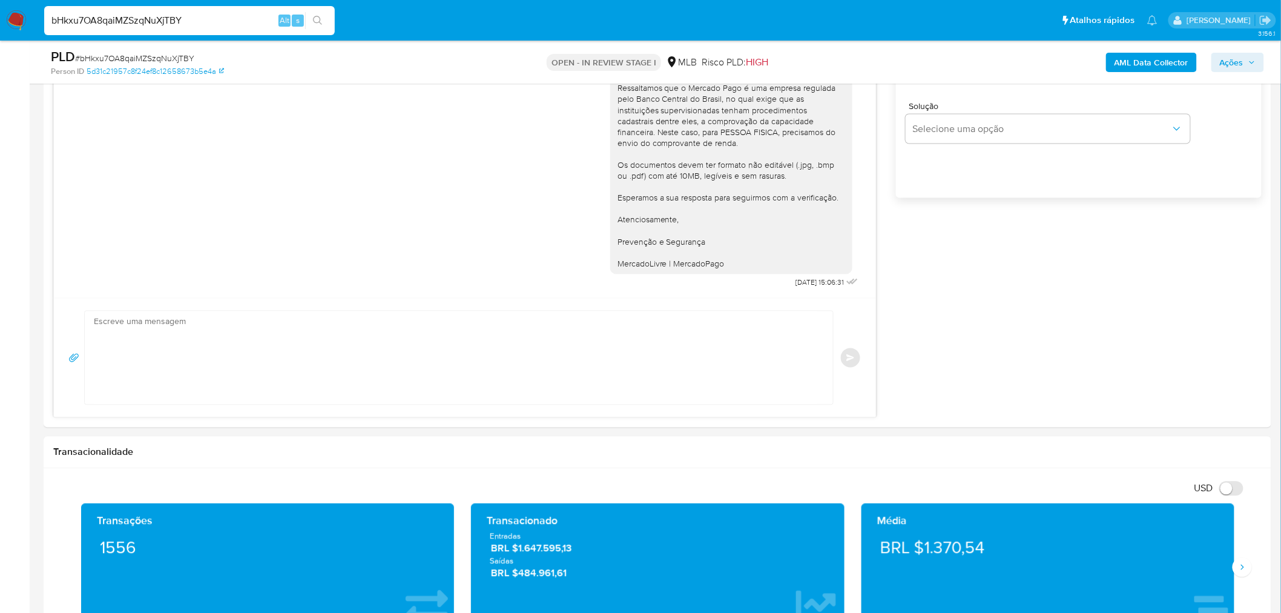
click at [1152, 59] on b "AML Data Collector" at bounding box center [1152, 62] width 74 height 19
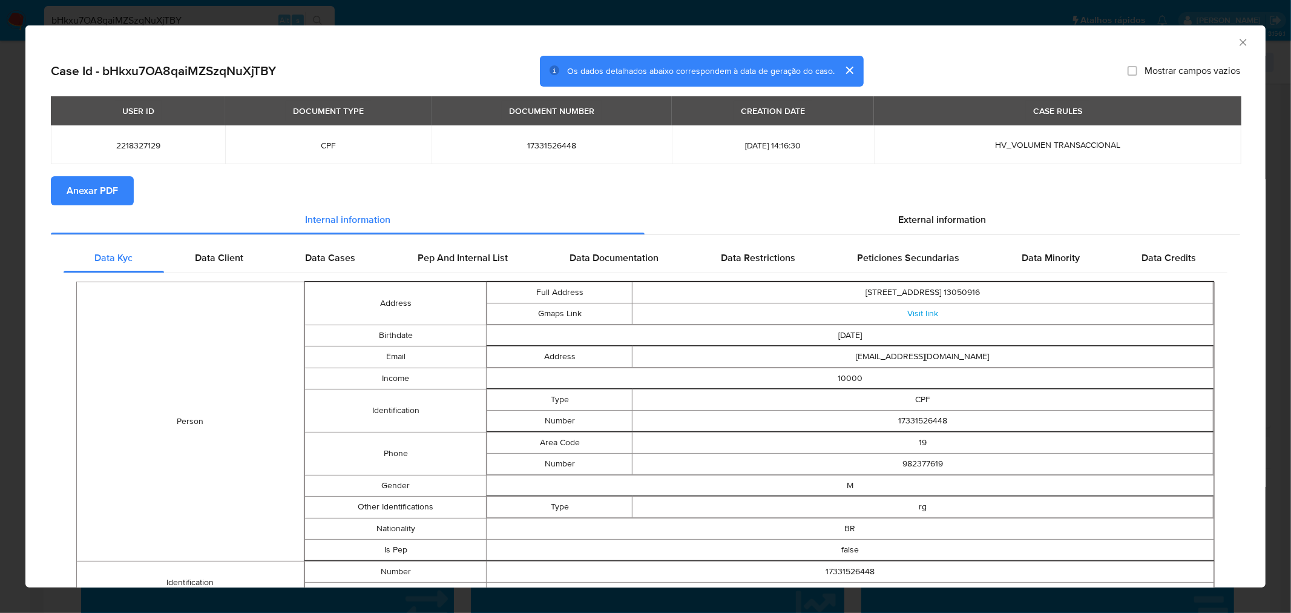
click at [108, 183] on span "Anexar PDF" at bounding box center [92, 190] width 51 height 27
click at [656, 14] on div "AML Data Collector Case Id - bHkxu7OA8qaiMZSzqNuXjTBY Os dados detalhados abaix…" at bounding box center [645, 306] width 1291 height 613
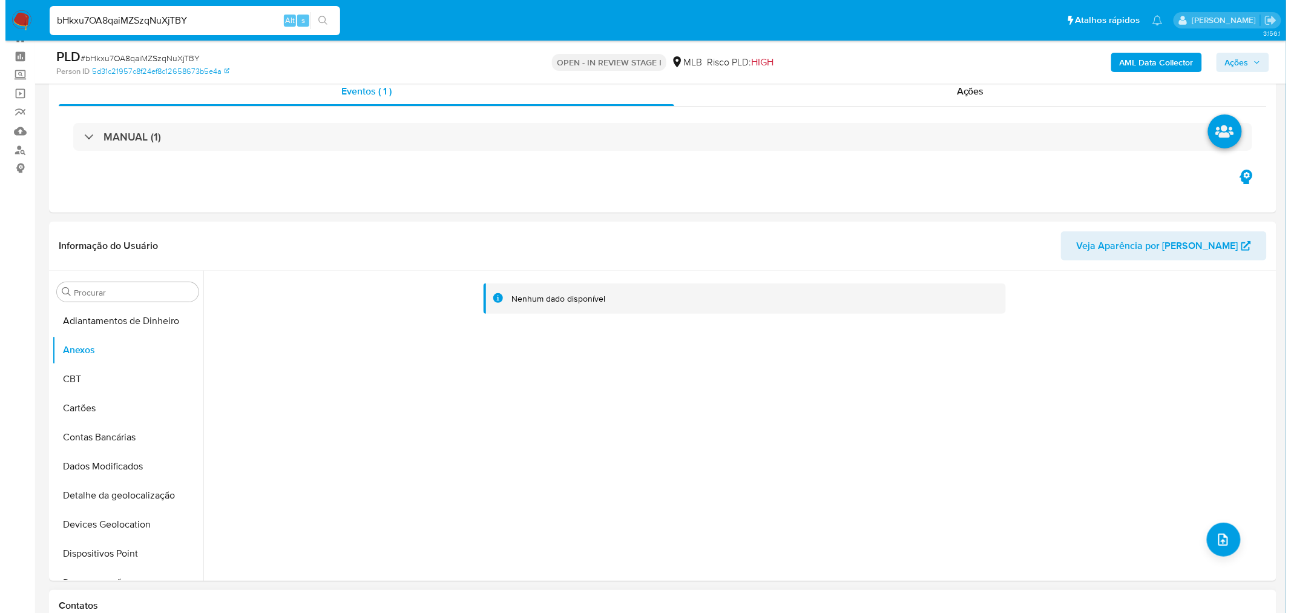
scroll to position [67, 0]
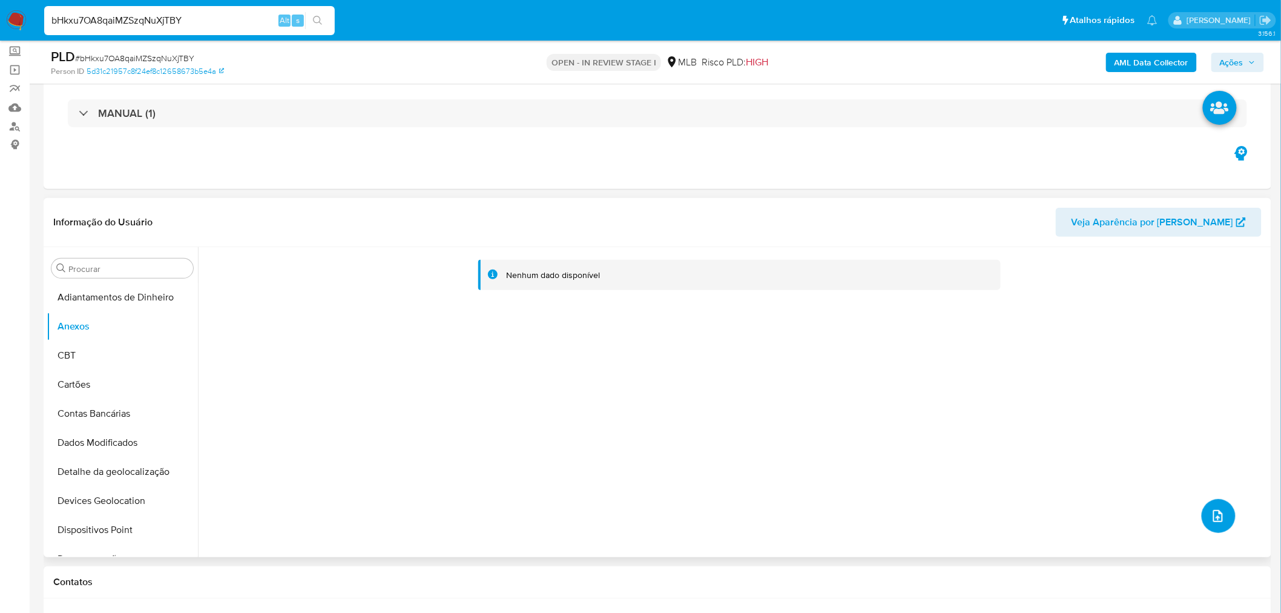
click at [1223, 517] on button "upload-file" at bounding box center [1219, 516] width 34 height 34
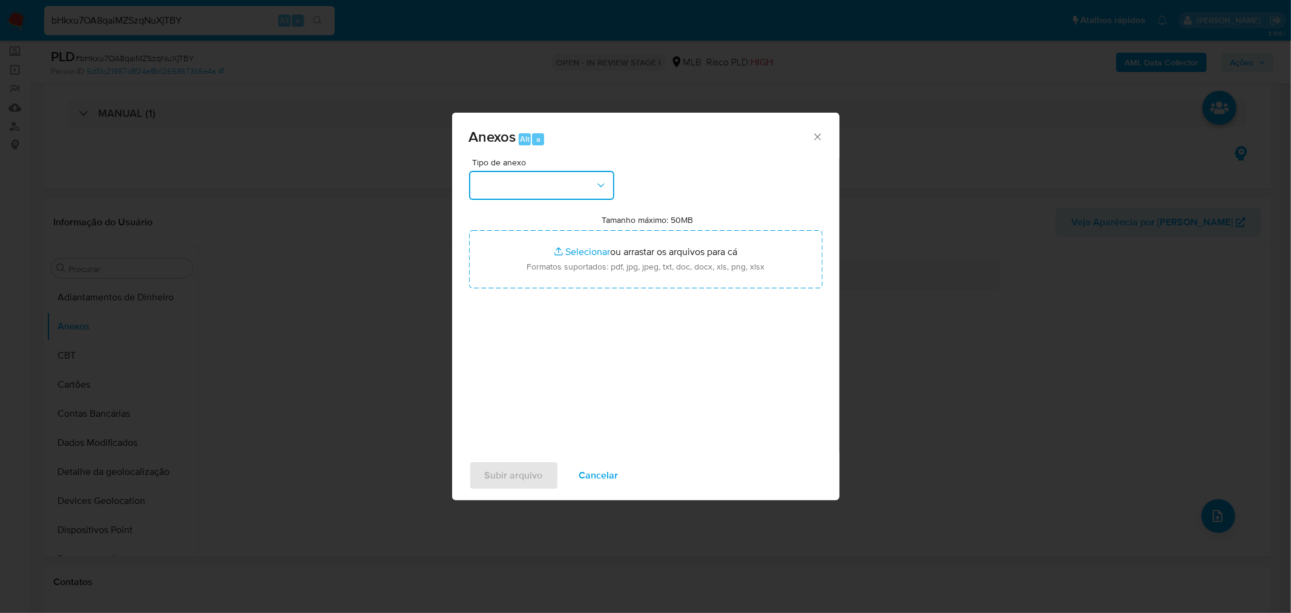
click at [541, 185] on button "button" at bounding box center [541, 185] width 145 height 29
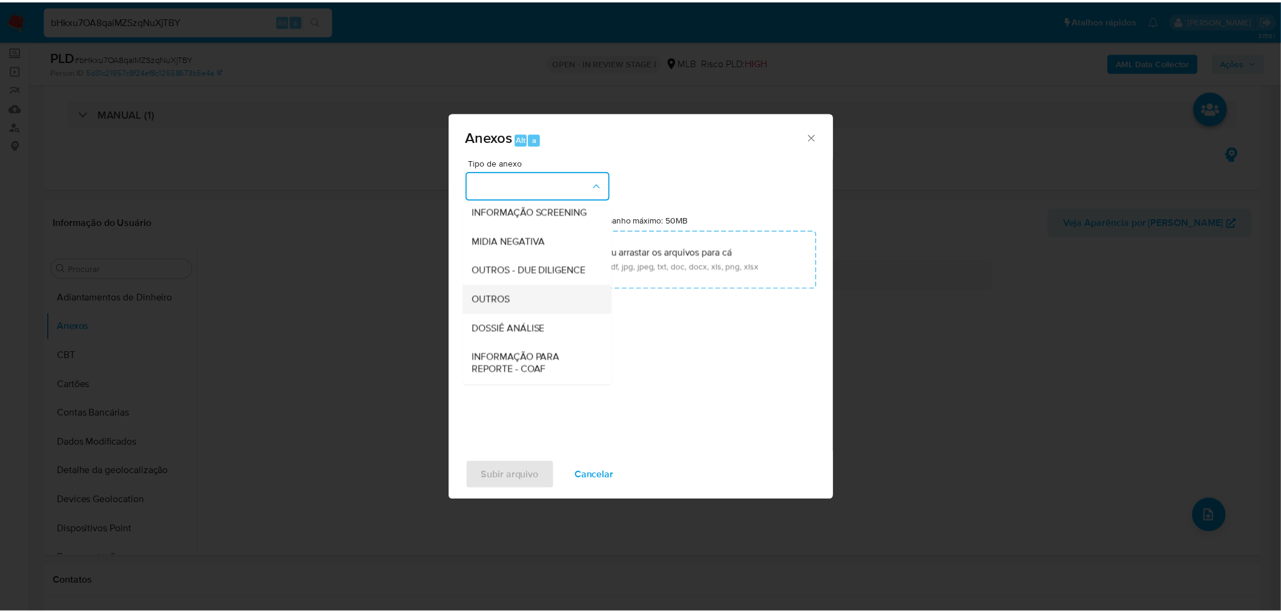
scroll to position [186, 0]
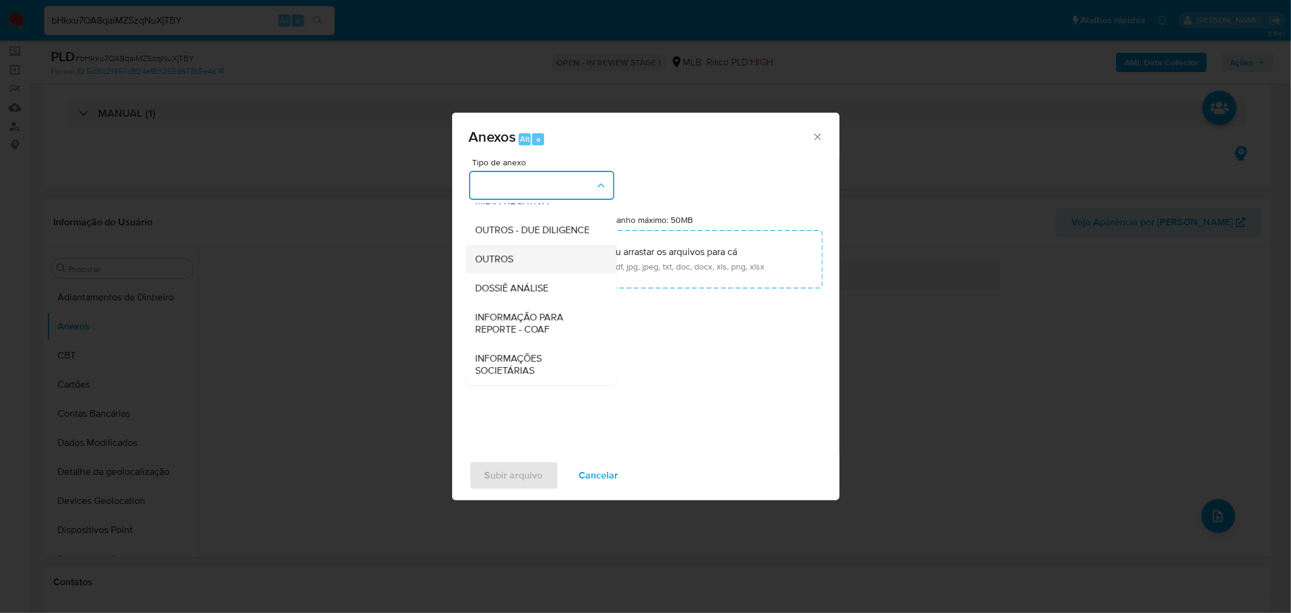
click at [534, 265] on div "OUTROS" at bounding box center [538, 258] width 124 height 29
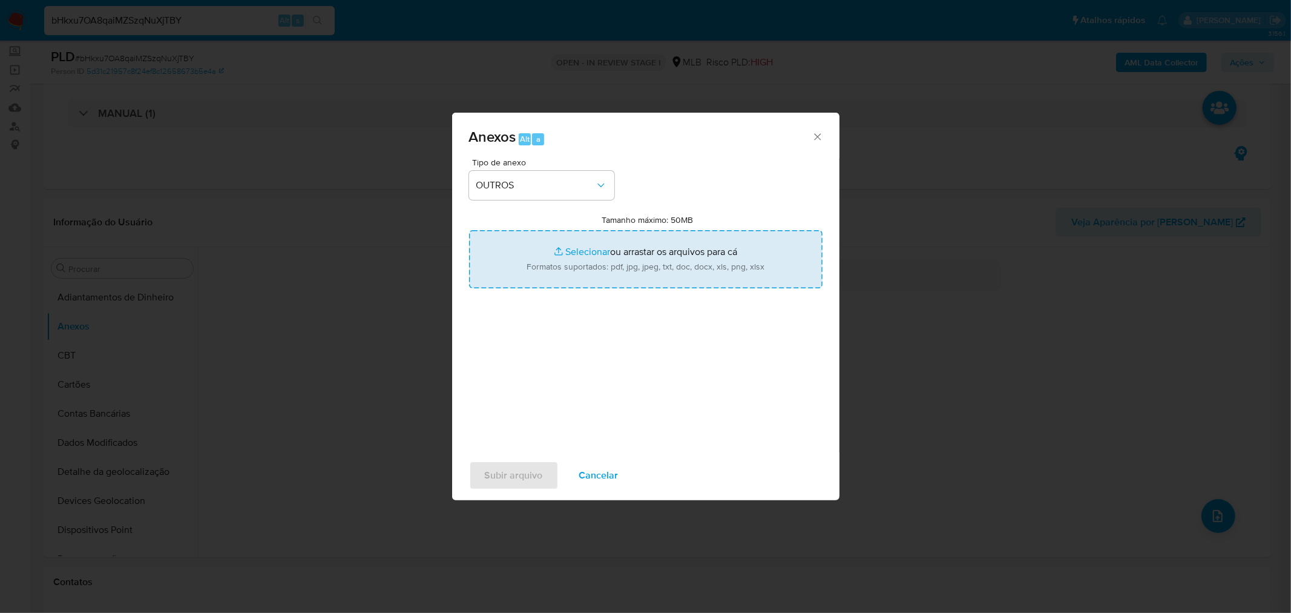
type input "C:\fakepath\Mulan 2218327129_2025_08_28_08_28_42 BRUNO FERNANDES RUFINO DE ARAU…"
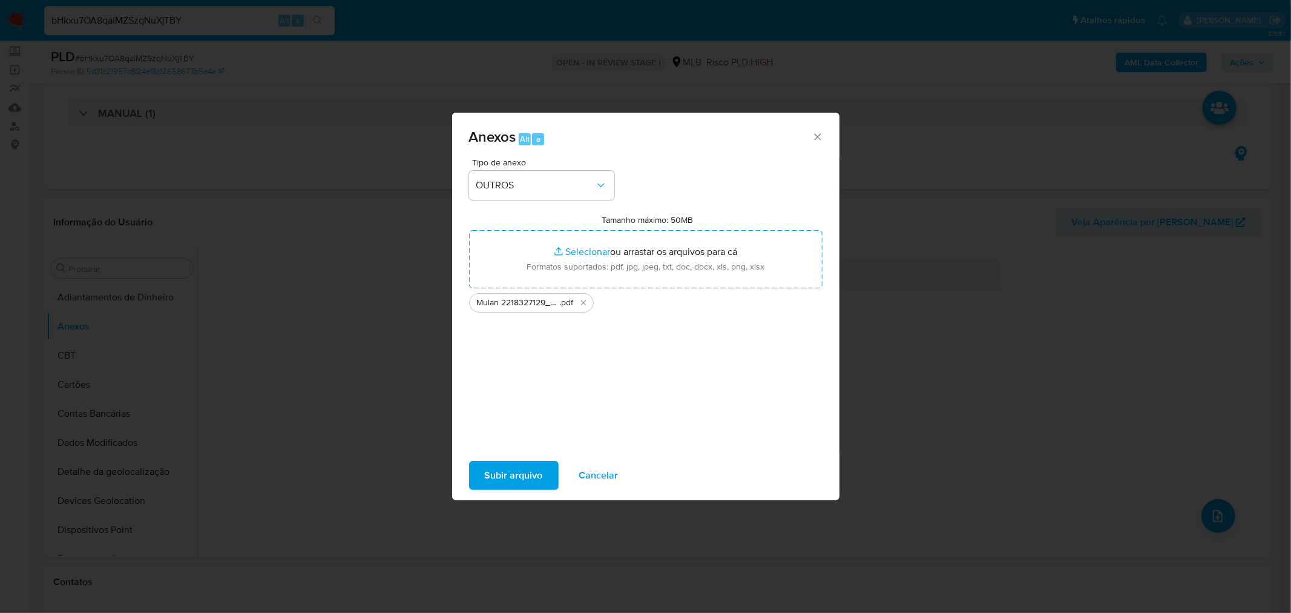
click at [506, 471] on span "Subir arquivo" at bounding box center [514, 475] width 58 height 27
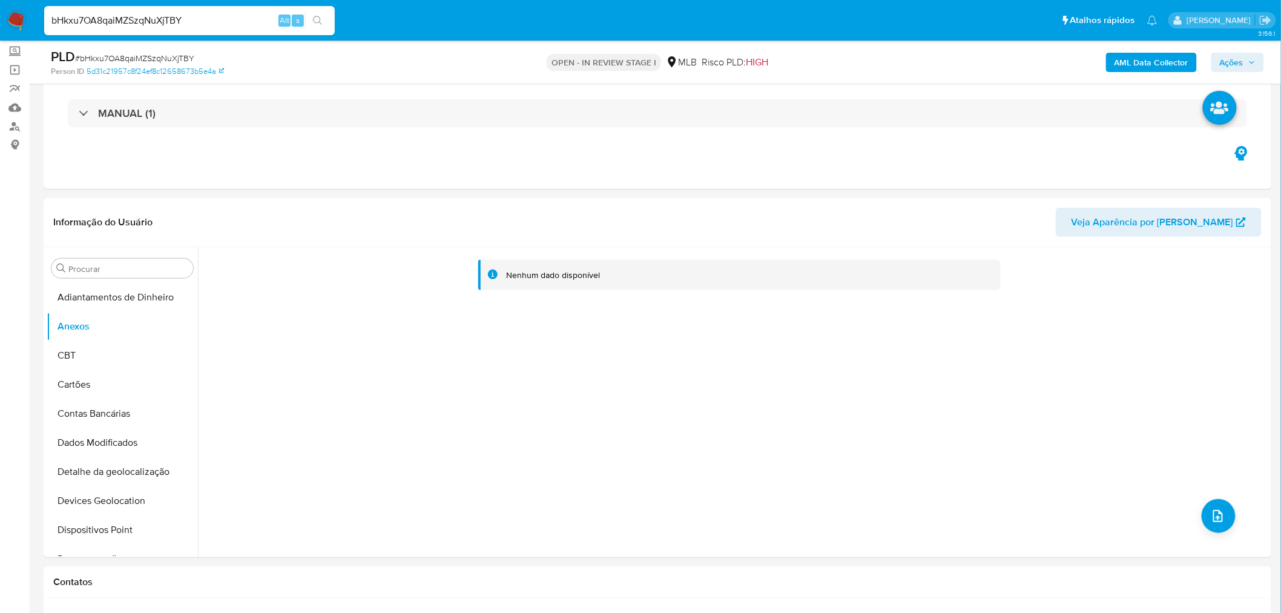
click at [138, 58] on span "# bHkxu7OA8qaiMZSzqNuXjTBY" at bounding box center [134, 58] width 119 height 12
copy span "bHkxu7OA8qaiMZSzqNuXjTBY"
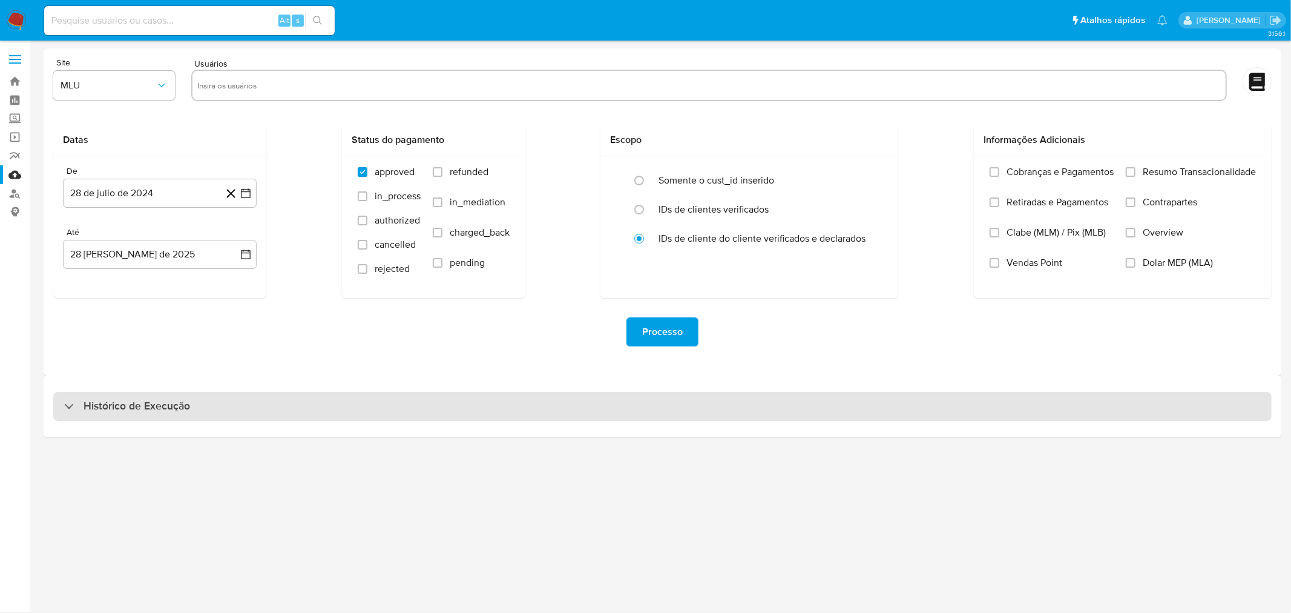
click at [146, 416] on div "Histórico de Execução" at bounding box center [662, 406] width 1219 height 29
select select "10"
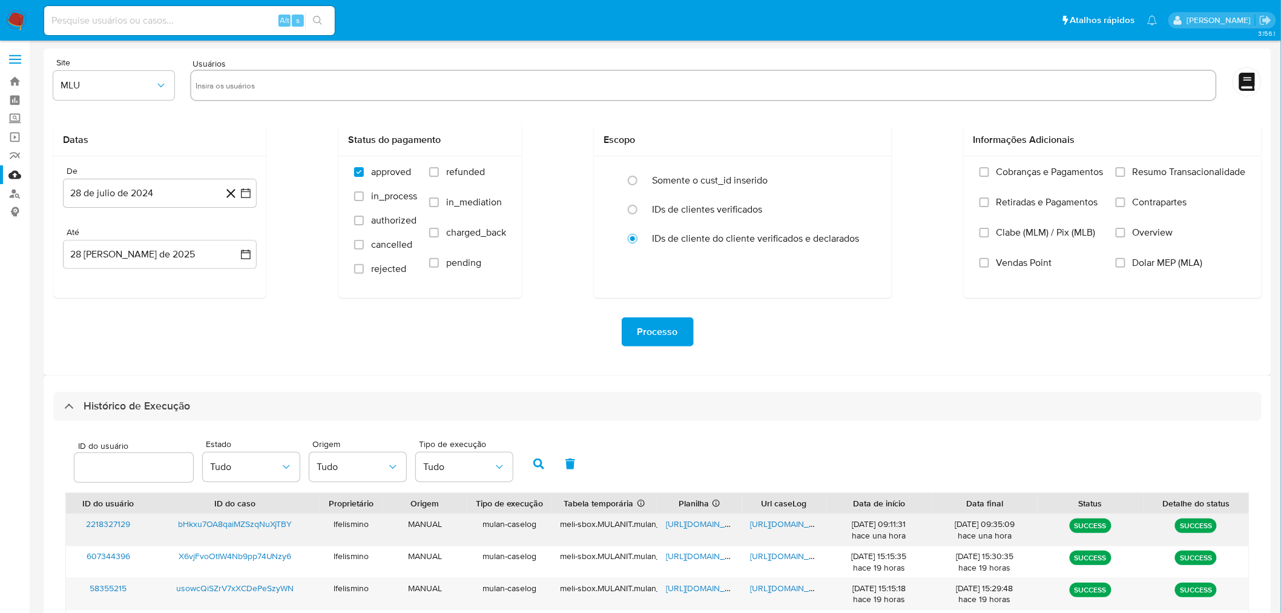
click at [774, 529] on span "[URL][DOMAIN_NAME]" at bounding box center [793, 524] width 84 height 12
click at [681, 526] on span "[URL][DOMAIN_NAME]" at bounding box center [708, 524] width 84 height 12
